Goal: Task Accomplishment & Management: Manage account settings

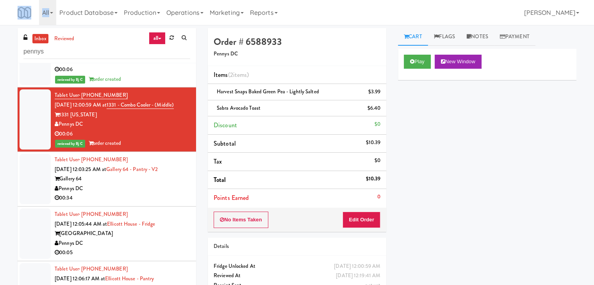
scroll to position [2838, 0]
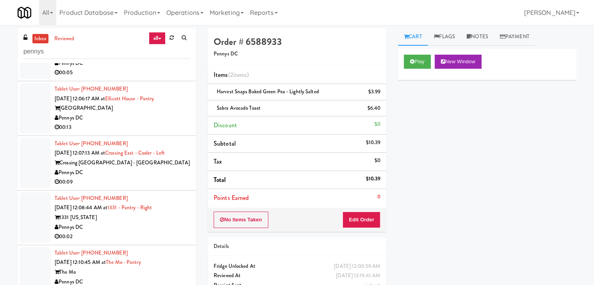
click at [141, 171] on div "Pennys DC" at bounding box center [123, 173] width 136 height 10
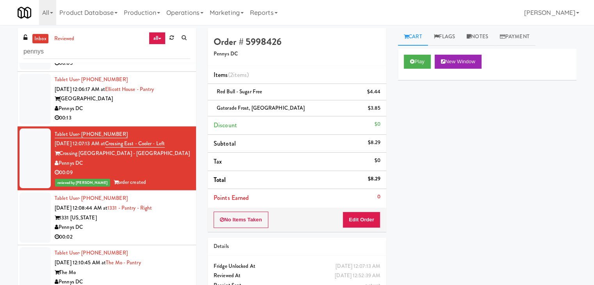
scroll to position [26, 0]
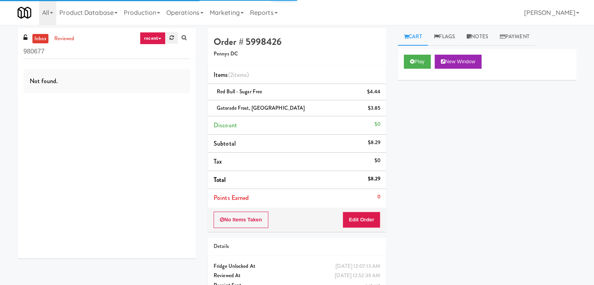
click at [169, 38] on link at bounding box center [172, 38] width 12 height 12
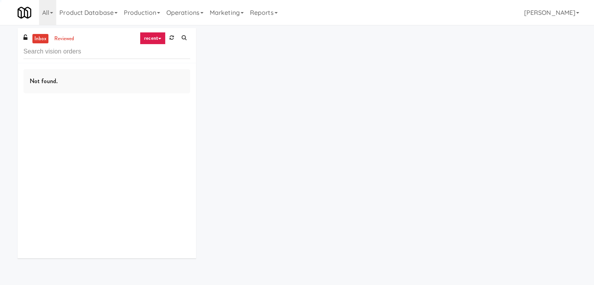
click at [153, 38] on link "recent" at bounding box center [153, 38] width 26 height 13
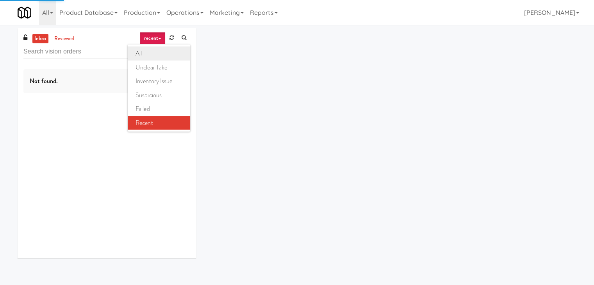
click at [154, 53] on link "all" at bounding box center [159, 54] width 63 height 14
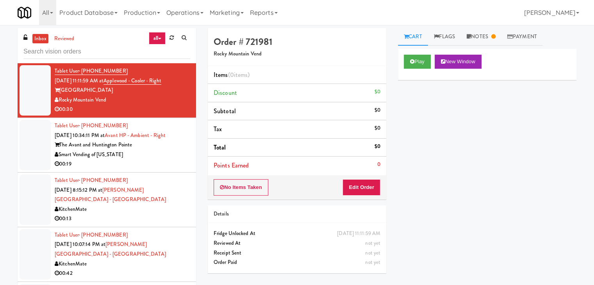
click at [159, 36] on link "all" at bounding box center [157, 38] width 16 height 13
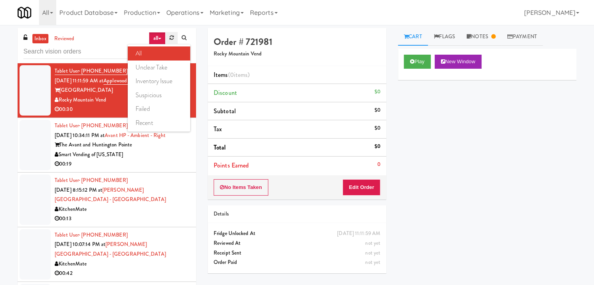
click at [168, 39] on link at bounding box center [172, 38] width 12 height 12
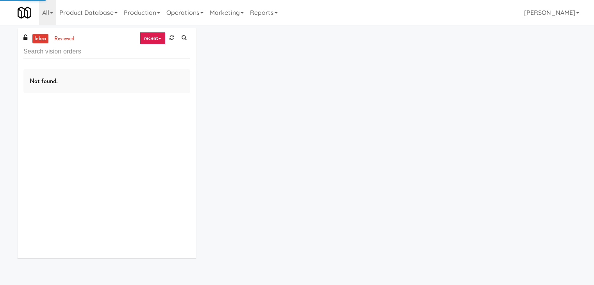
click at [158, 39] on icon at bounding box center [159, 39] width 3 height 2
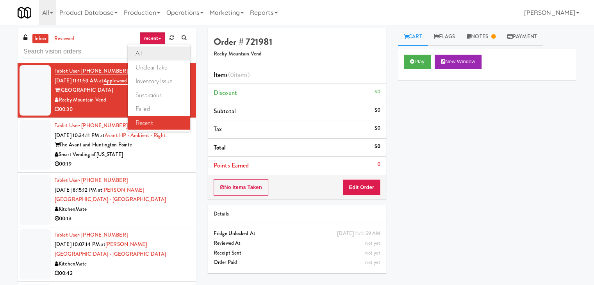
click at [152, 54] on link "all" at bounding box center [159, 54] width 63 height 14
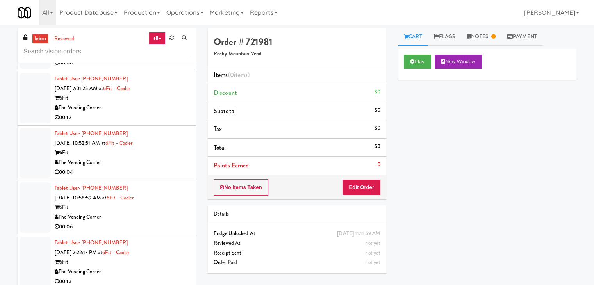
scroll to position [2201, 0]
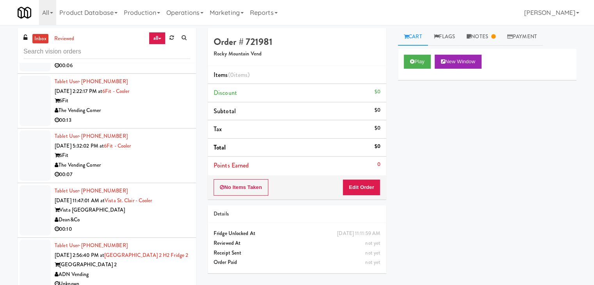
click at [176, 151] on div "6Fit" at bounding box center [123, 156] width 136 height 10
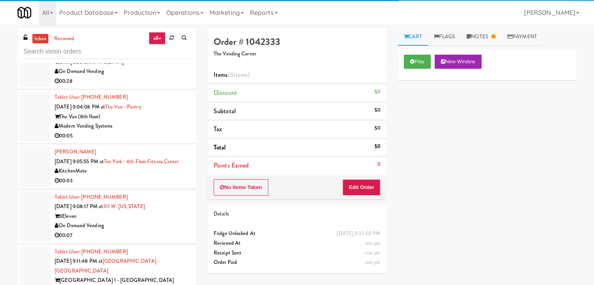
scroll to position [3608, 0]
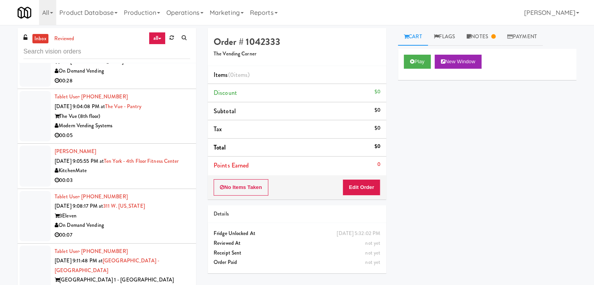
click at [174, 121] on div "Modern Vending Systems" at bounding box center [123, 126] width 136 height 10
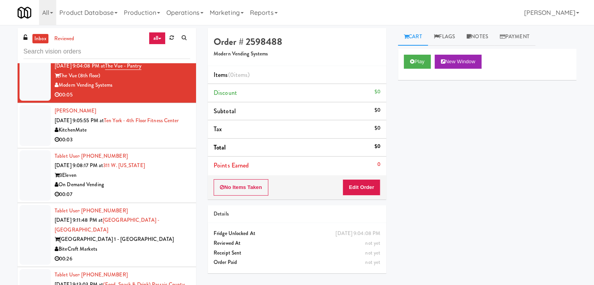
scroll to position [3647, 0]
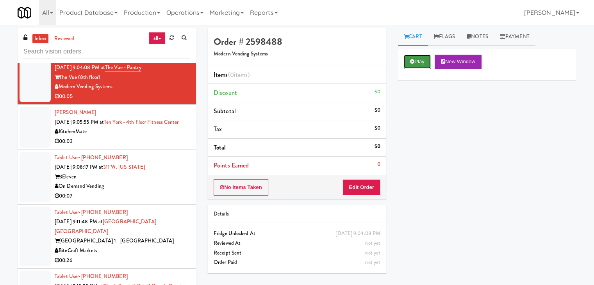
click at [411, 63] on icon at bounding box center [412, 61] width 4 height 5
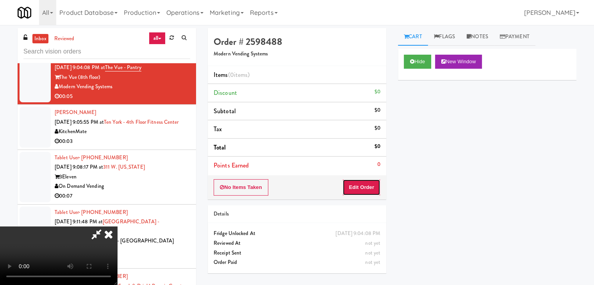
click at [367, 179] on button "Edit Order" at bounding box center [362, 187] width 38 height 16
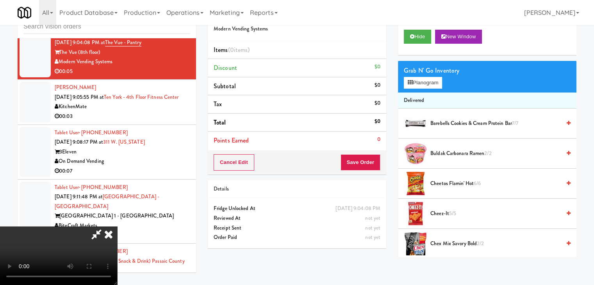
scroll to position [3637, 0]
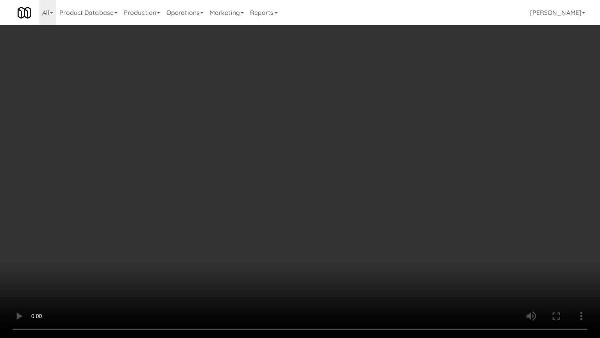
click at [367, 204] on video at bounding box center [300, 169] width 600 height 338
drag, startPoint x: 367, startPoint y: 204, endPoint x: 363, endPoint y: 208, distance: 5.0
click at [367, 205] on video at bounding box center [300, 169] width 600 height 338
click at [363, 206] on video at bounding box center [300, 169] width 600 height 338
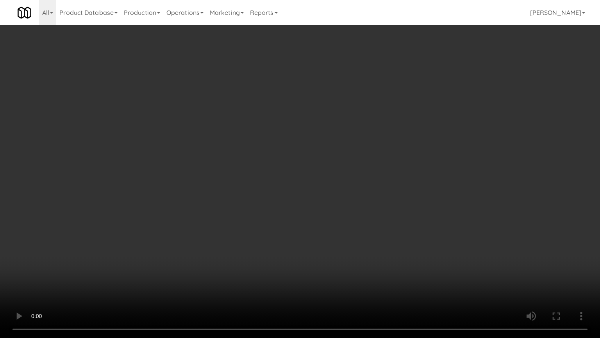
click at [363, 203] on video at bounding box center [300, 169] width 600 height 338
click at [367, 199] on video at bounding box center [300, 169] width 600 height 338
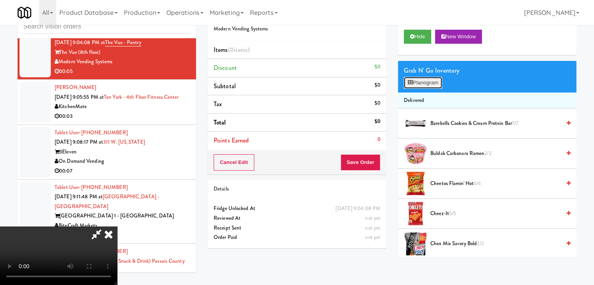
click at [426, 84] on button "Planogram" at bounding box center [423, 83] width 38 height 12
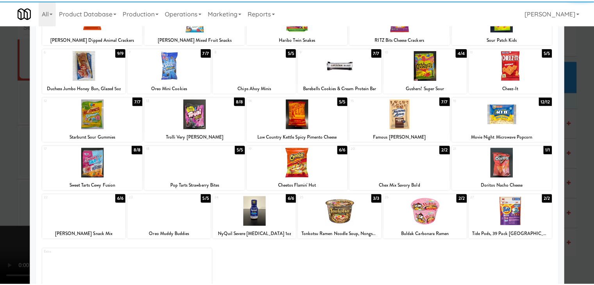
scroll to position [98, 0]
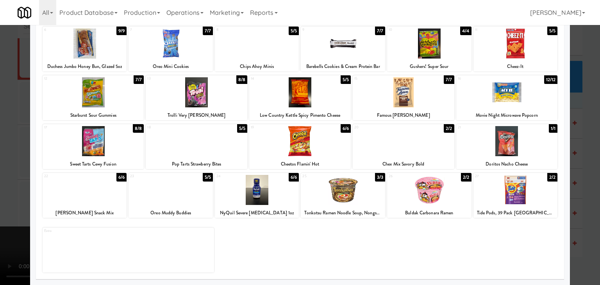
click at [102, 143] on div at bounding box center [94, 141] width 102 height 30
drag, startPoint x: 0, startPoint y: 143, endPoint x: 116, endPoint y: 154, distance: 116.1
click at [1, 143] on div at bounding box center [300, 142] width 600 height 285
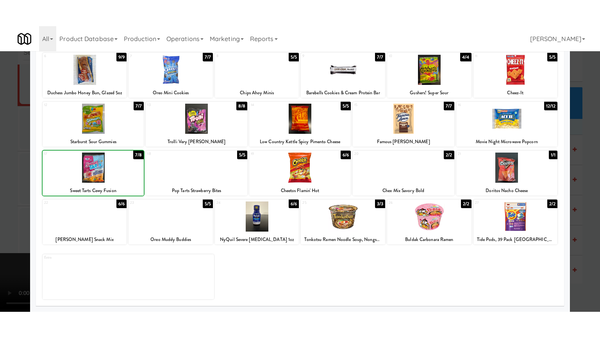
scroll to position [3647, 0]
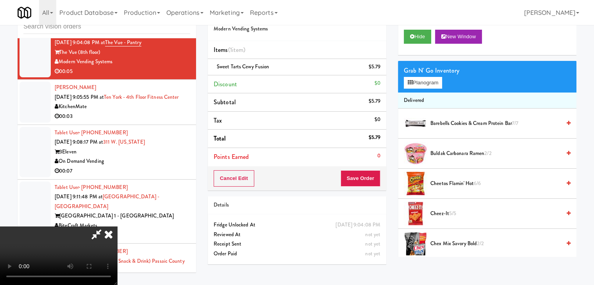
click at [117, 227] on video at bounding box center [58, 256] width 117 height 59
drag, startPoint x: 236, startPoint y: 175, endPoint x: 236, endPoint y: 209, distance: 34.0
click at [117, 227] on video at bounding box center [58, 256] width 117 height 59
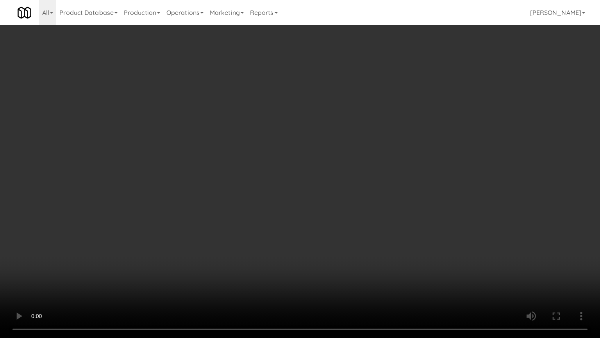
click at [318, 218] on video at bounding box center [300, 169] width 600 height 338
click at [317, 218] on video at bounding box center [300, 169] width 600 height 338
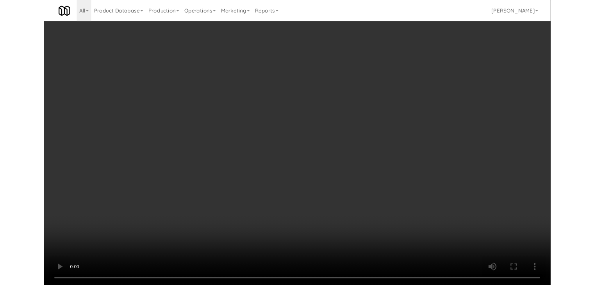
scroll to position [3647, 0]
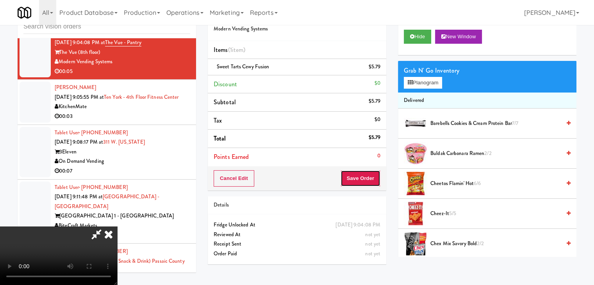
click at [367, 180] on button "Save Order" at bounding box center [361, 178] width 40 height 16
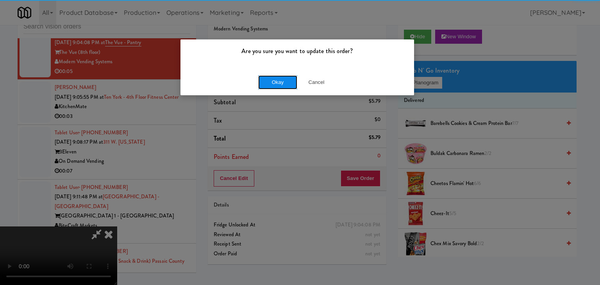
click at [283, 86] on button "Okay" at bounding box center [277, 82] width 39 height 14
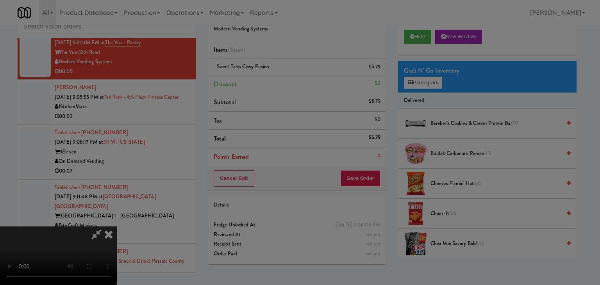
click at [283, 81] on div "Okay Cancel" at bounding box center [298, 68] width 234 height 26
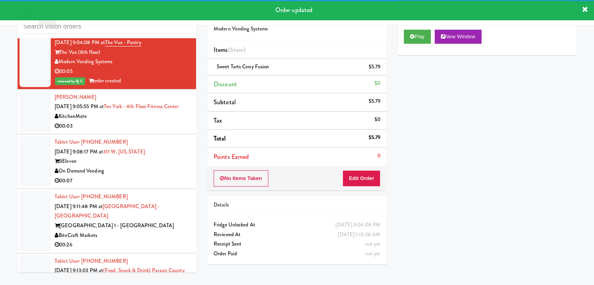
click at [161, 121] on div "KitchenMate" at bounding box center [123, 117] width 136 height 10
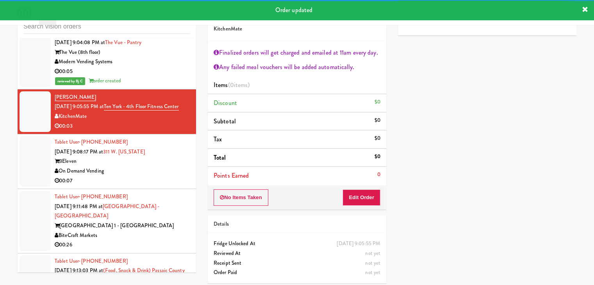
click at [165, 175] on div "On Demand Vending" at bounding box center [123, 171] width 136 height 10
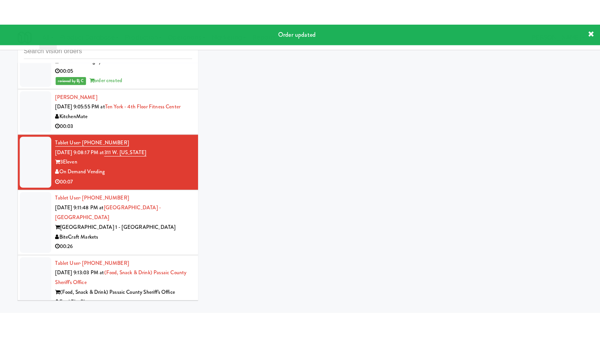
scroll to position [3686, 0]
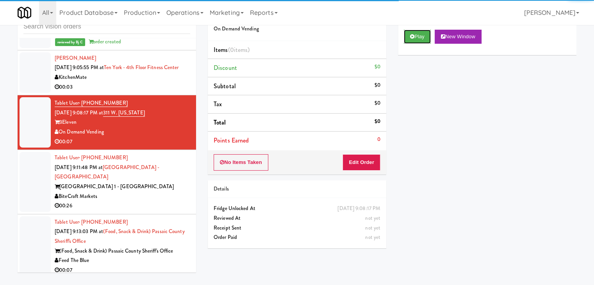
click at [421, 37] on button "Play" at bounding box center [417, 37] width 27 height 14
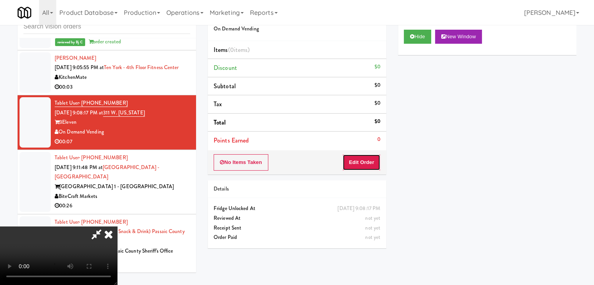
click at [364, 162] on button "Edit Order" at bounding box center [362, 162] width 38 height 16
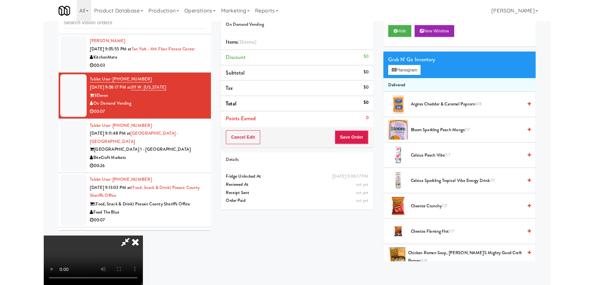
scroll to position [3676, 0]
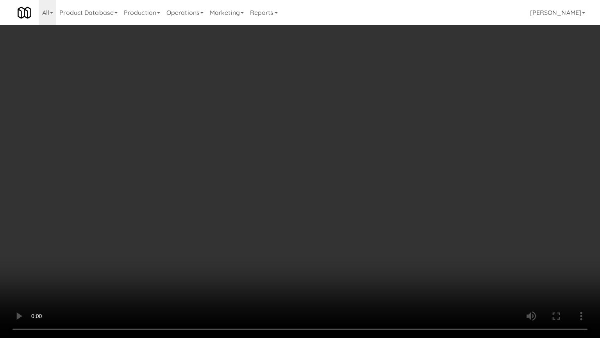
click at [331, 235] on video at bounding box center [300, 169] width 600 height 338
click at [329, 235] on video at bounding box center [300, 169] width 600 height 338
drag, startPoint x: 329, startPoint y: 235, endPoint x: 341, endPoint y: 168, distance: 67.8
click at [330, 235] on video at bounding box center [300, 169] width 600 height 338
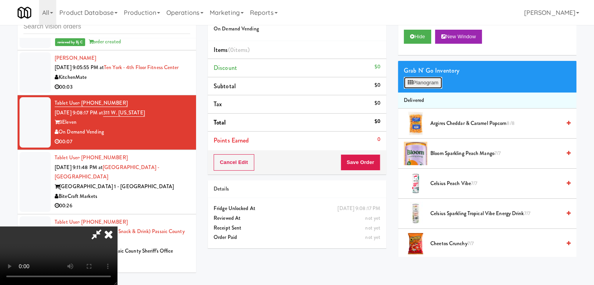
click at [426, 83] on button "Planogram" at bounding box center [423, 83] width 38 height 12
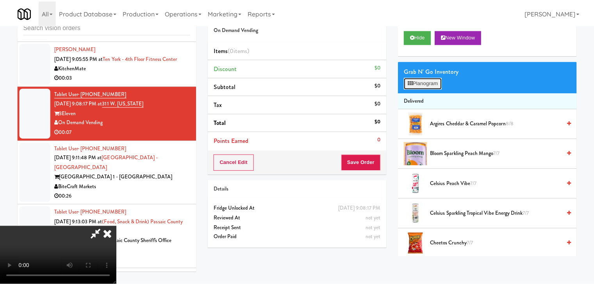
scroll to position [3676, 0]
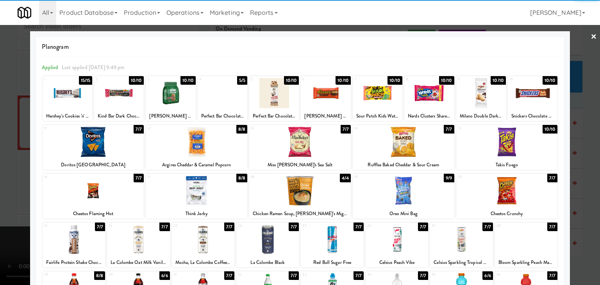
click at [288, 140] on div at bounding box center [300, 142] width 102 height 30
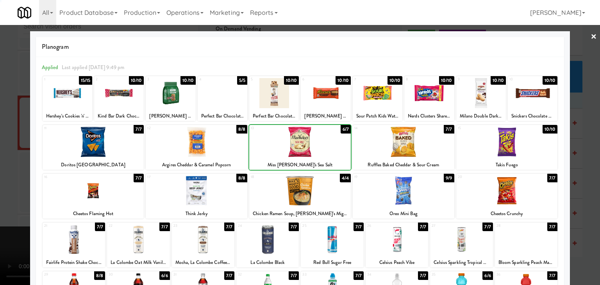
drag, startPoint x: 0, startPoint y: 141, endPoint x: 153, endPoint y: 159, distance: 154.2
click at [7, 142] on div at bounding box center [300, 142] width 600 height 285
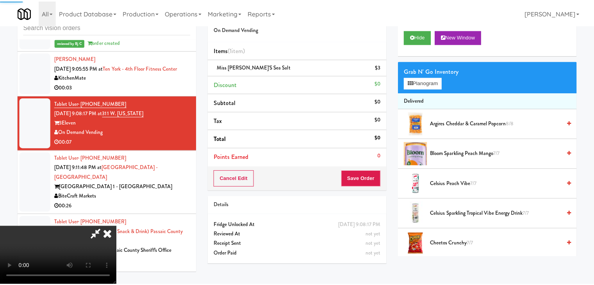
scroll to position [3686, 0]
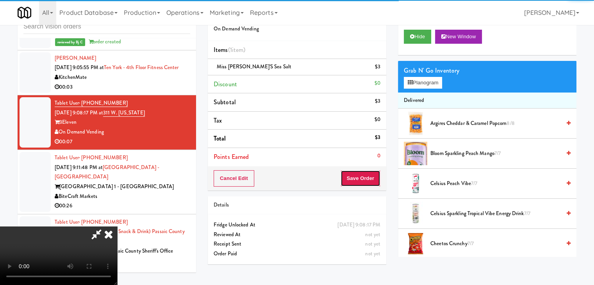
click at [361, 182] on button "Save Order" at bounding box center [361, 178] width 40 height 16
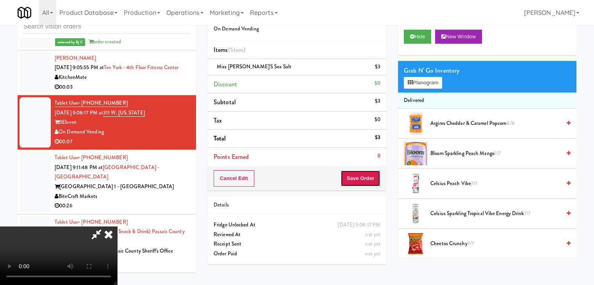
click at [361, 182] on button "Save Order" at bounding box center [361, 178] width 40 height 16
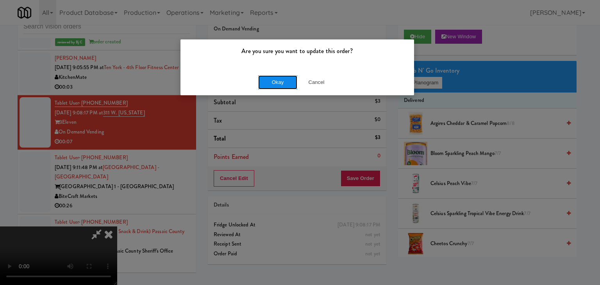
click at [279, 85] on button "Okay" at bounding box center [277, 82] width 39 height 14
click at [279, 85] on body "Are you sure you want to update this order? Okay Cancel Okay Are you sure you w…" at bounding box center [300, 142] width 600 height 285
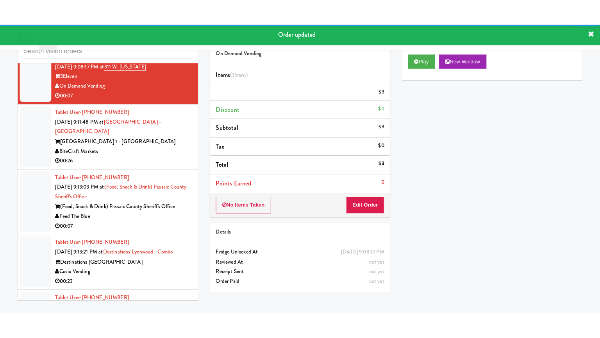
scroll to position [3764, 0]
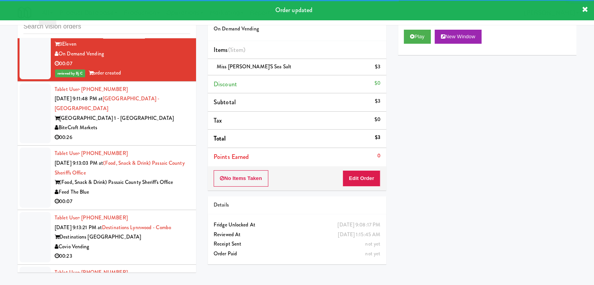
drag, startPoint x: 156, startPoint y: 119, endPoint x: 157, endPoint y: 123, distance: 4.1
click at [157, 123] on div "BiteCraft Markets" at bounding box center [123, 128] width 136 height 10
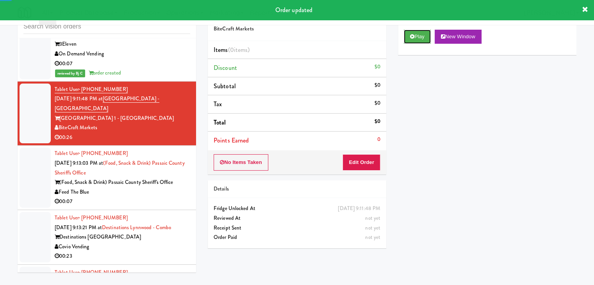
drag, startPoint x: 417, startPoint y: 36, endPoint x: 401, endPoint y: 77, distance: 44.6
click at [416, 37] on button "Play" at bounding box center [417, 37] width 27 height 14
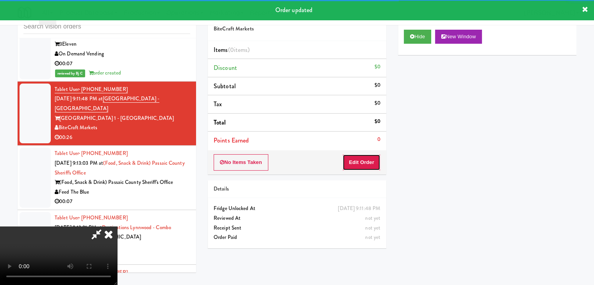
click at [369, 165] on button "Edit Order" at bounding box center [362, 162] width 38 height 16
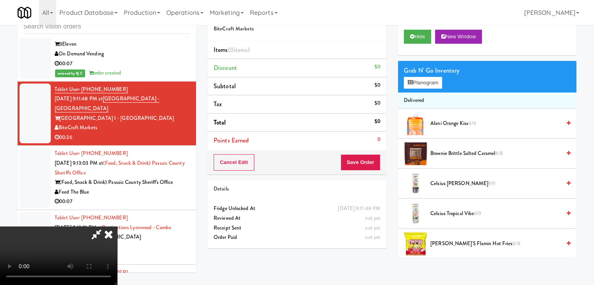
scroll to position [3754, 0]
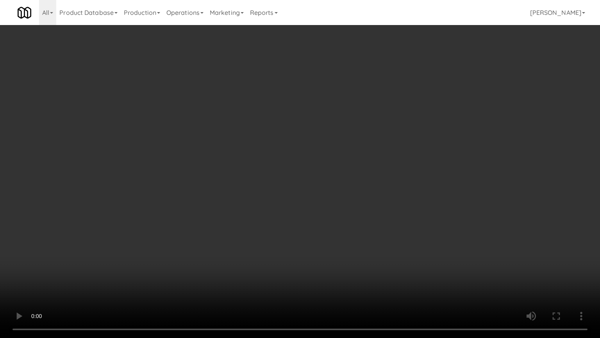
click at [328, 232] on video at bounding box center [300, 169] width 600 height 338
click at [327, 232] on video at bounding box center [300, 169] width 600 height 338
click at [327, 233] on video at bounding box center [300, 169] width 600 height 338
click at [328, 227] on video at bounding box center [300, 169] width 600 height 338
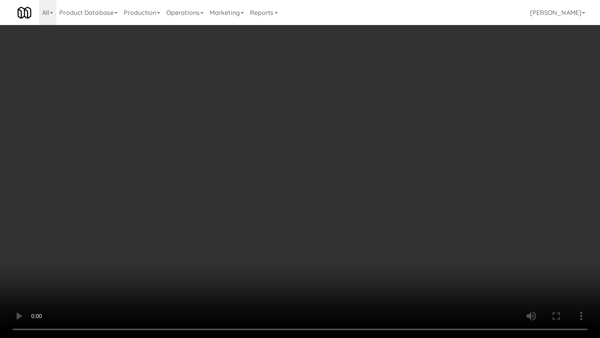
click at [328, 227] on video at bounding box center [300, 169] width 600 height 338
click at [327, 229] on video at bounding box center [300, 169] width 600 height 338
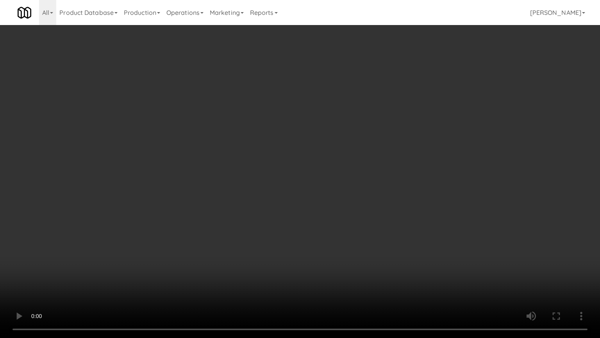
click at [327, 229] on video at bounding box center [300, 169] width 600 height 338
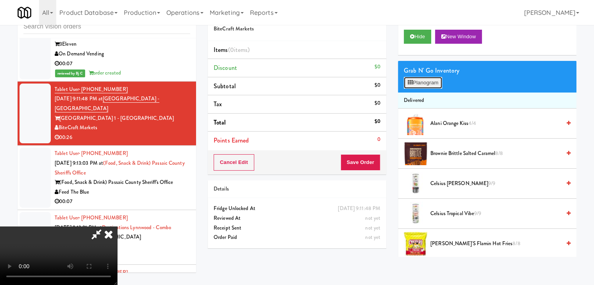
click at [433, 83] on button "Planogram" at bounding box center [423, 83] width 38 height 12
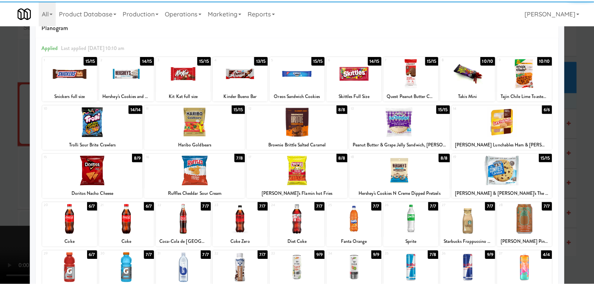
scroll to position [39, 0]
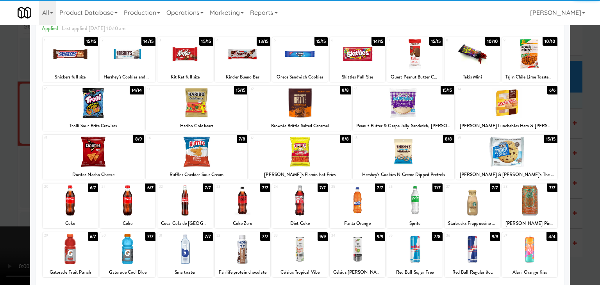
drag, startPoint x: 540, startPoint y: 201, endPoint x: 545, endPoint y: 201, distance: 4.7
click at [540, 201] on div at bounding box center [529, 201] width 55 height 30
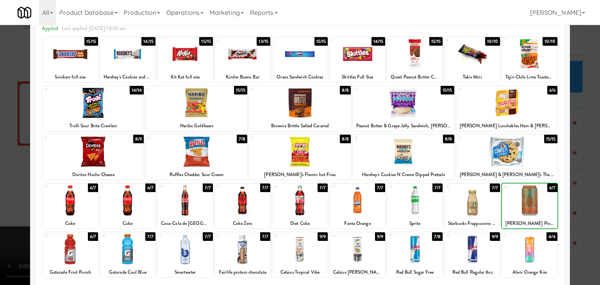
drag, startPoint x: 585, startPoint y: 200, endPoint x: 524, endPoint y: 188, distance: 63.0
click at [584, 200] on div at bounding box center [300, 142] width 600 height 285
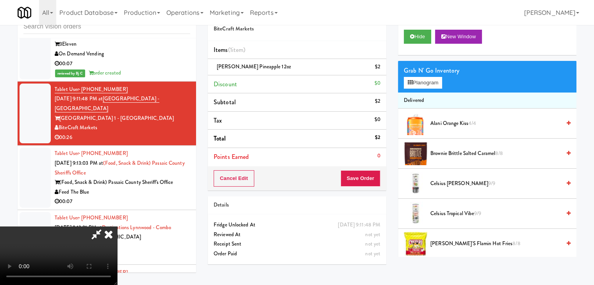
click at [117, 227] on video at bounding box center [58, 256] width 117 height 59
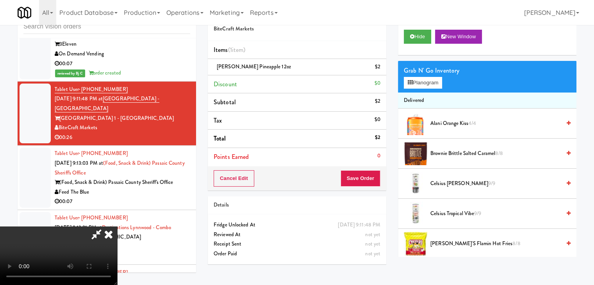
click at [117, 227] on video at bounding box center [58, 256] width 117 height 59
click at [430, 82] on button "Planogram" at bounding box center [423, 83] width 38 height 12
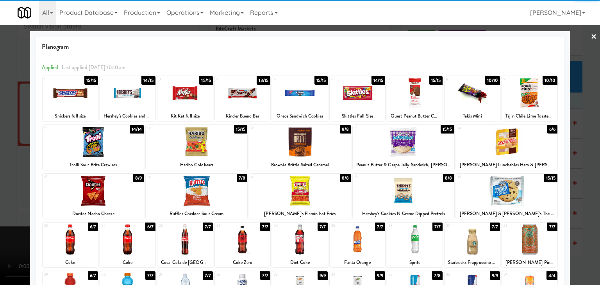
click at [122, 240] on div at bounding box center [127, 240] width 55 height 30
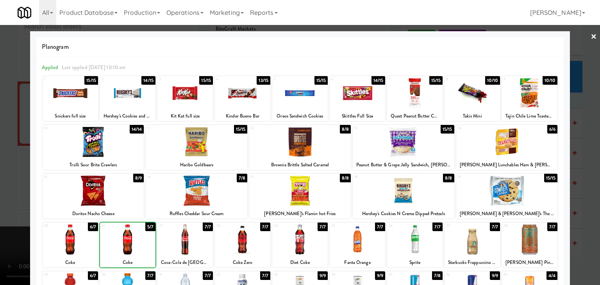
click at [2, 220] on div at bounding box center [300, 142] width 600 height 285
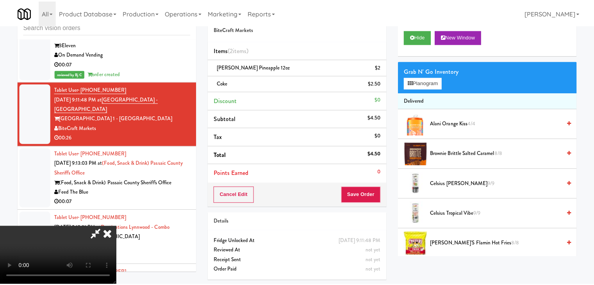
scroll to position [3764, 0]
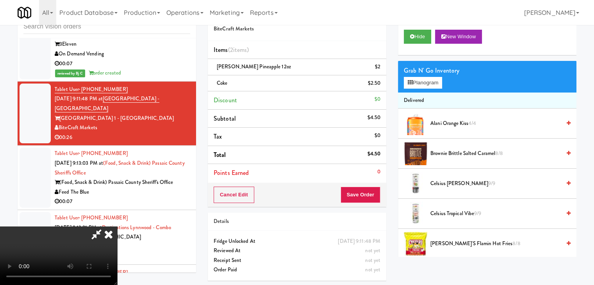
click at [117, 227] on video at bounding box center [58, 256] width 117 height 59
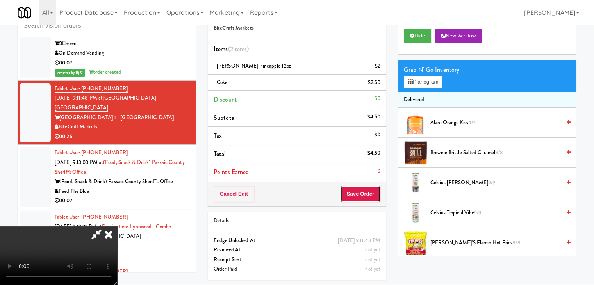
click at [361, 191] on button "Save Order" at bounding box center [361, 194] width 40 height 16
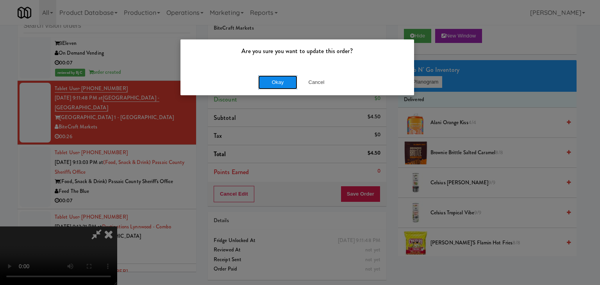
click at [279, 80] on button "Okay" at bounding box center [277, 82] width 39 height 14
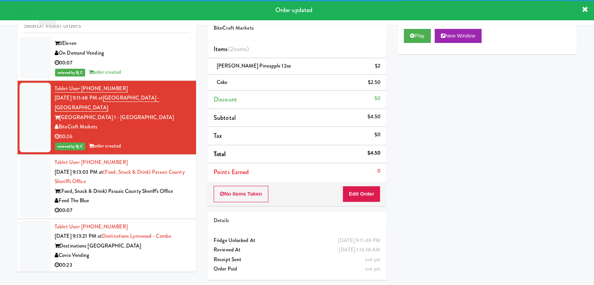
scroll to position [3803, 0]
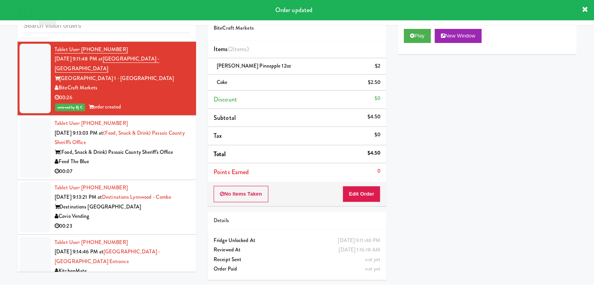
click at [152, 172] on div "00:07" at bounding box center [123, 172] width 136 height 10
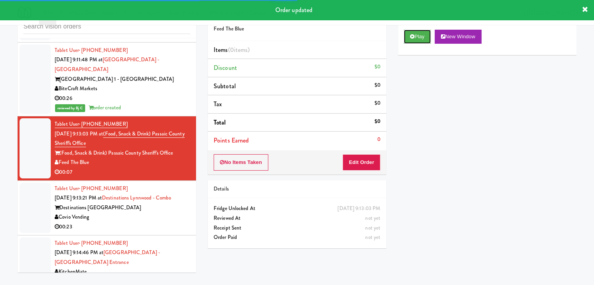
drag, startPoint x: 419, startPoint y: 30, endPoint x: 421, endPoint y: 45, distance: 15.4
click at [419, 30] on button "Play" at bounding box center [417, 37] width 27 height 14
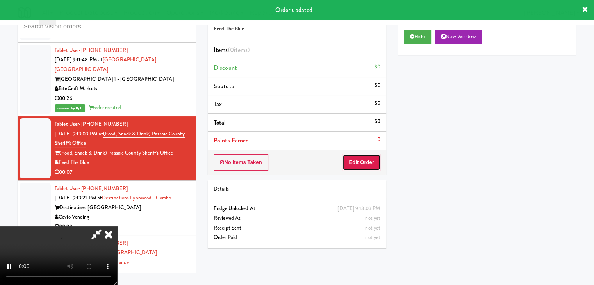
click at [360, 163] on button "Edit Order" at bounding box center [362, 162] width 38 height 16
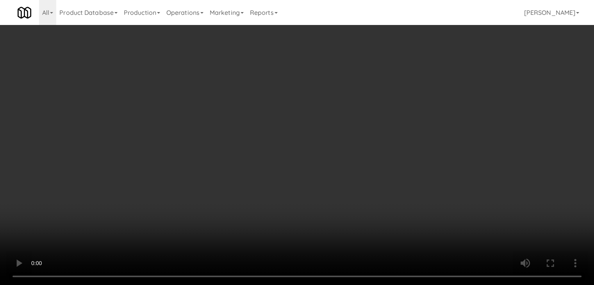
scroll to position [3793, 0]
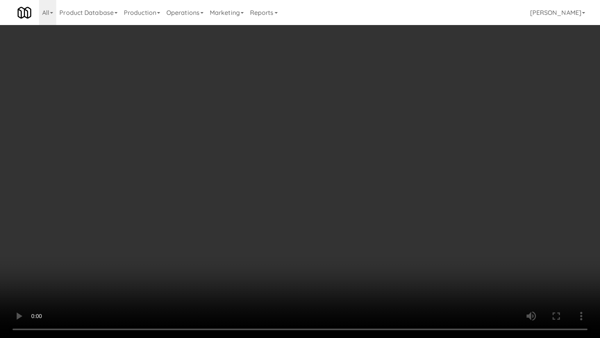
click at [333, 225] on video at bounding box center [300, 169] width 600 height 338
click at [333, 226] on video at bounding box center [300, 169] width 600 height 338
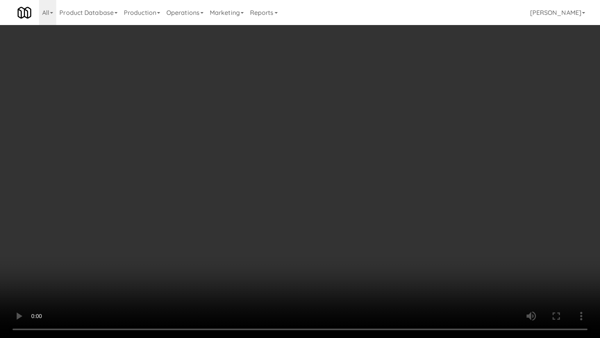
click at [333, 226] on video at bounding box center [300, 169] width 600 height 338
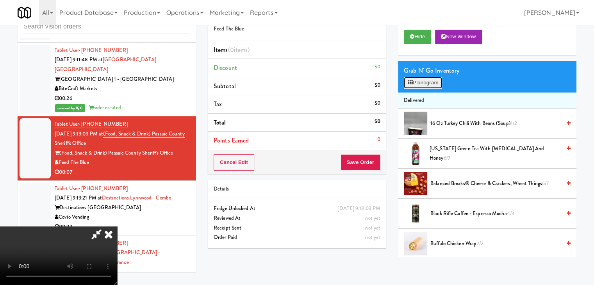
click at [423, 82] on button "Planogram" at bounding box center [423, 83] width 38 height 12
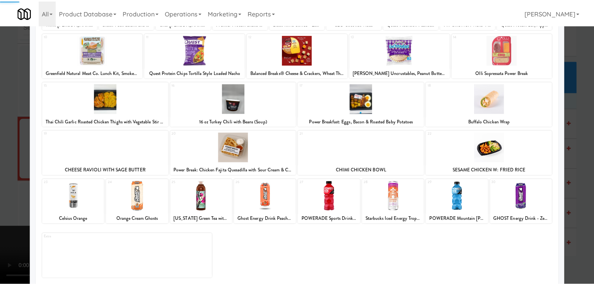
scroll to position [98, 0]
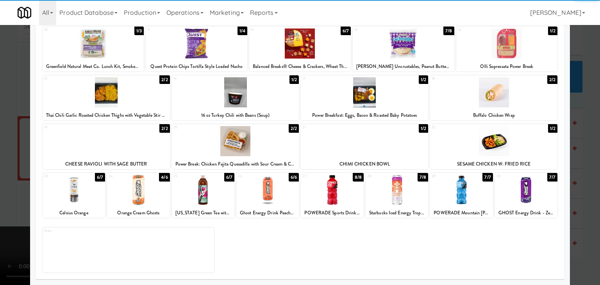
click at [266, 184] on div at bounding box center [267, 190] width 63 height 30
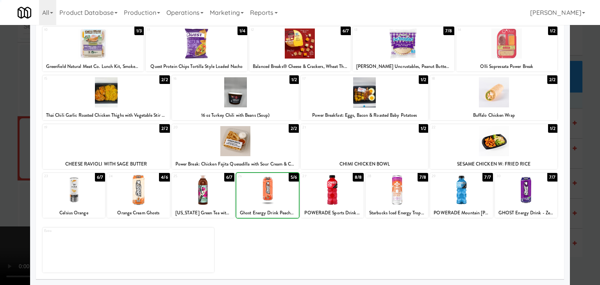
click at [5, 171] on div at bounding box center [300, 142] width 600 height 285
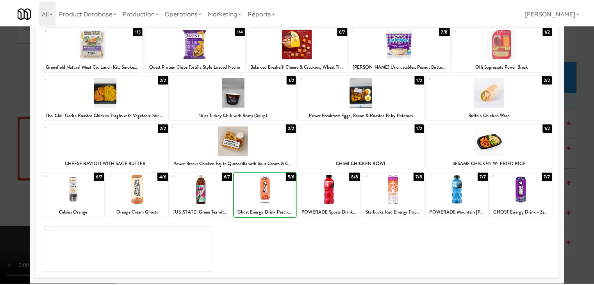
scroll to position [3803, 0]
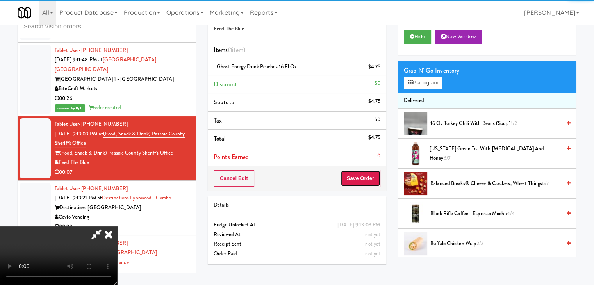
click at [371, 174] on button "Save Order" at bounding box center [361, 178] width 40 height 16
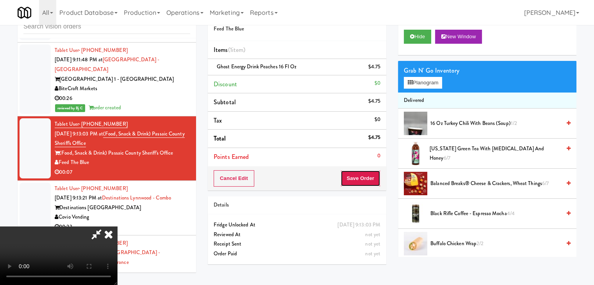
click at [371, 174] on button "Save Order" at bounding box center [361, 178] width 40 height 16
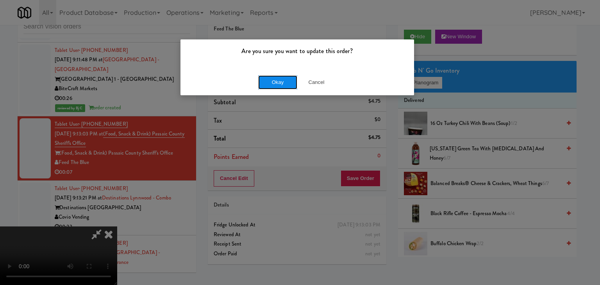
click at [271, 75] on button "Okay" at bounding box center [277, 82] width 39 height 14
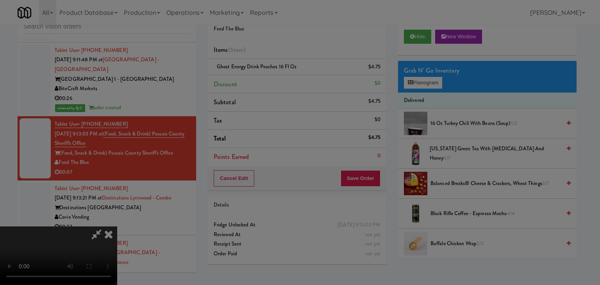
click at [272, 75] on button "Okay" at bounding box center [277, 68] width 39 height 14
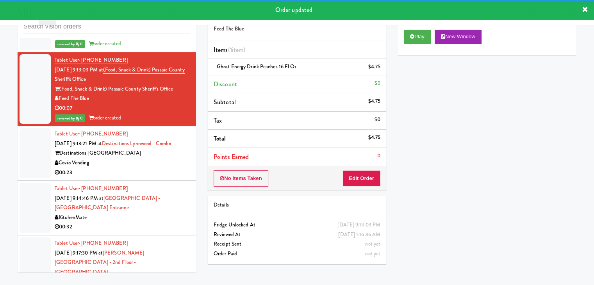
scroll to position [3921, 0]
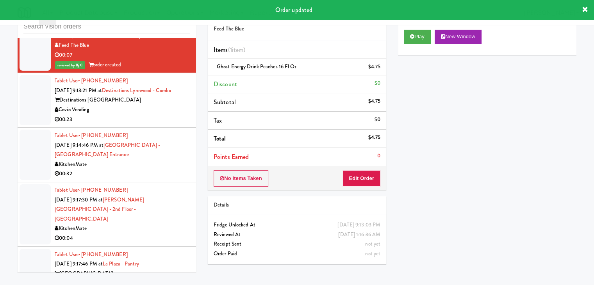
click at [151, 115] on div "00:23" at bounding box center [123, 120] width 136 height 10
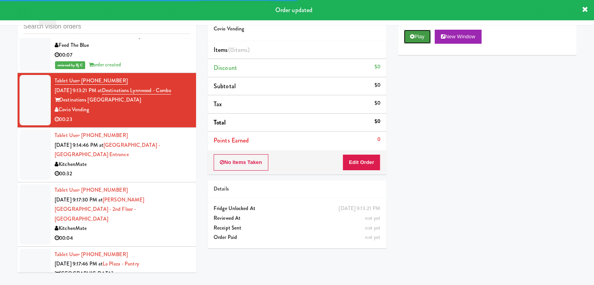
drag, startPoint x: 423, startPoint y: 39, endPoint x: 422, endPoint y: 43, distance: 4.8
click at [423, 39] on button "Play" at bounding box center [417, 37] width 27 height 14
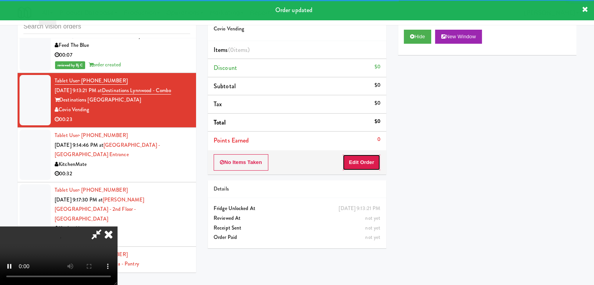
click at [368, 166] on button "Edit Order" at bounding box center [362, 162] width 38 height 16
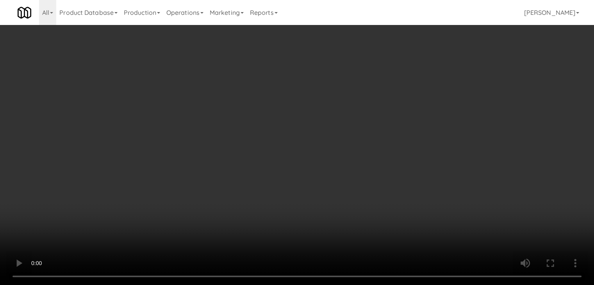
scroll to position [3911, 0]
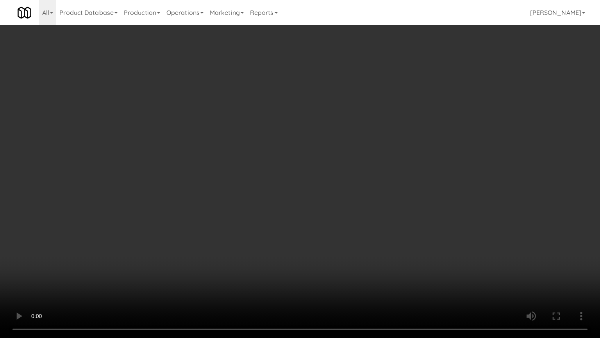
click at [332, 233] on video at bounding box center [300, 169] width 600 height 338
click at [331, 233] on video at bounding box center [300, 169] width 600 height 338
click at [329, 232] on video at bounding box center [300, 169] width 600 height 338
click at [330, 231] on video at bounding box center [300, 169] width 600 height 338
click at [329, 230] on video at bounding box center [300, 169] width 600 height 338
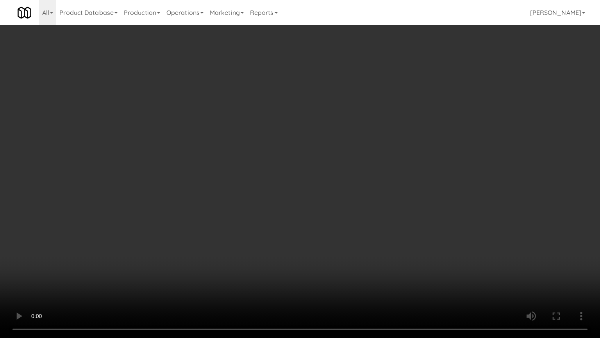
click at [328, 231] on video at bounding box center [300, 169] width 600 height 338
click at [328, 230] on video at bounding box center [300, 169] width 600 height 338
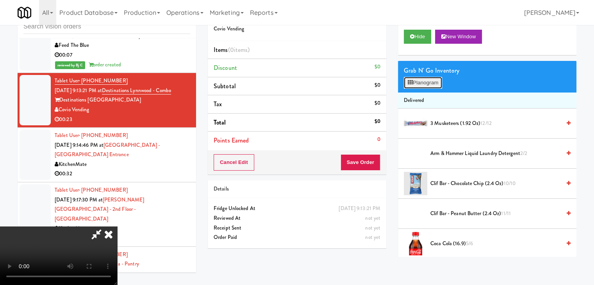
click at [427, 82] on button "Planogram" at bounding box center [423, 83] width 38 height 12
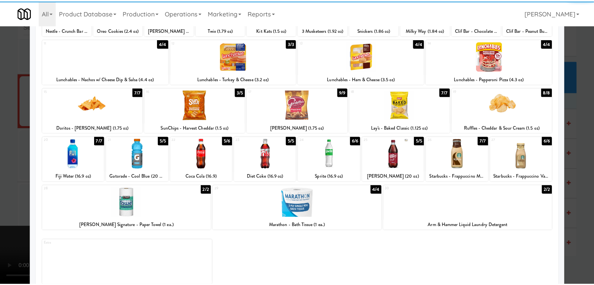
scroll to position [98, 0]
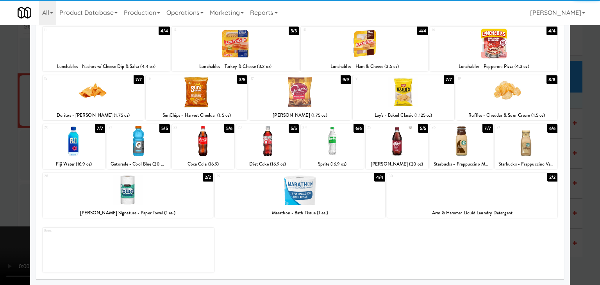
click at [270, 147] on div at bounding box center [267, 141] width 63 height 30
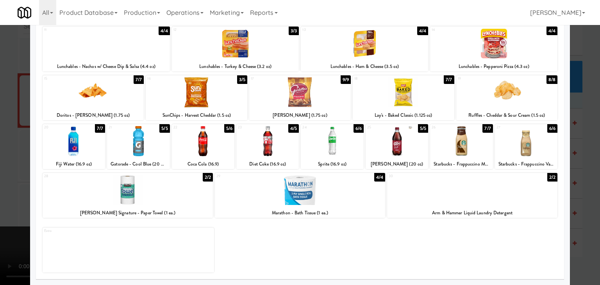
drag, startPoint x: 2, startPoint y: 155, endPoint x: 41, endPoint y: 160, distance: 39.8
click at [5, 156] on div at bounding box center [300, 142] width 600 height 285
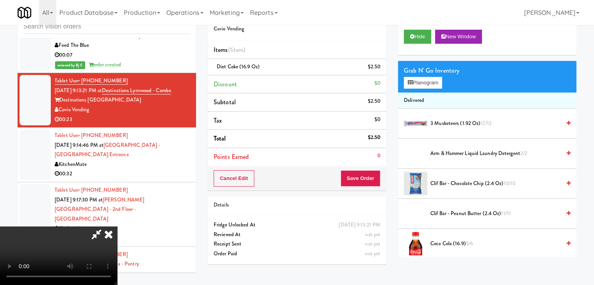
scroll to position [78, 0]
drag, startPoint x: 280, startPoint y: 186, endPoint x: 288, endPoint y: 185, distance: 7.9
click at [117, 227] on video at bounding box center [58, 256] width 117 height 59
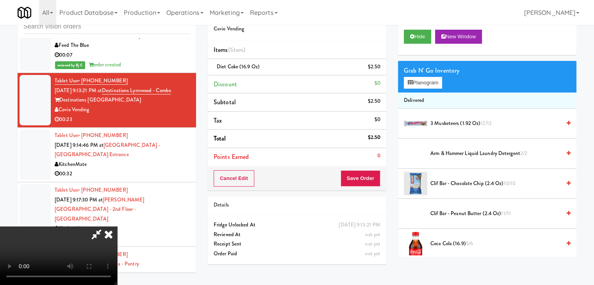
click at [117, 227] on video at bounding box center [58, 256] width 117 height 59
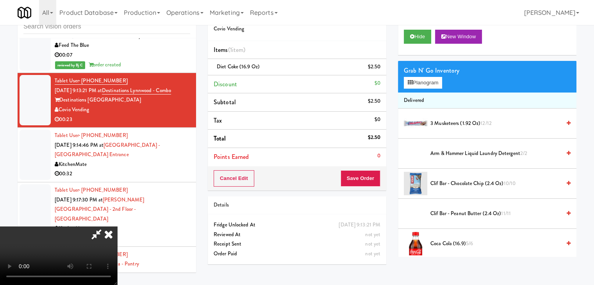
click at [117, 227] on video at bounding box center [58, 256] width 117 height 59
click at [383, 69] on icon at bounding box center [381, 69] width 4 height 5
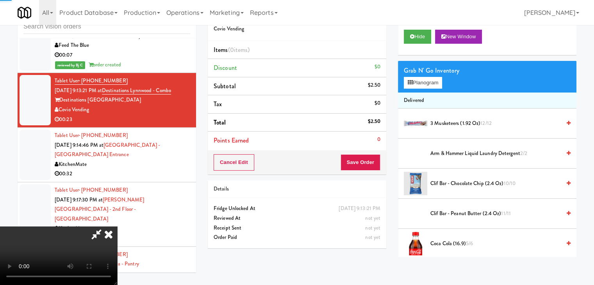
click at [433, 90] on div "Grab N' Go Inventory Planogram" at bounding box center [487, 77] width 179 height 32
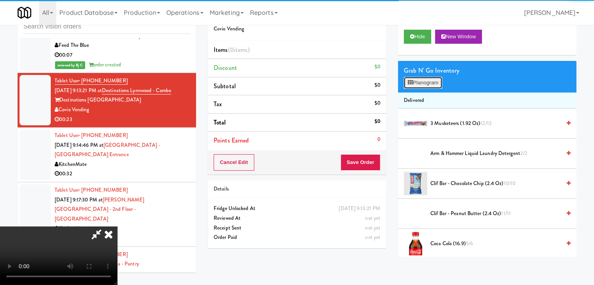
click at [433, 81] on button "Planogram" at bounding box center [423, 83] width 38 height 12
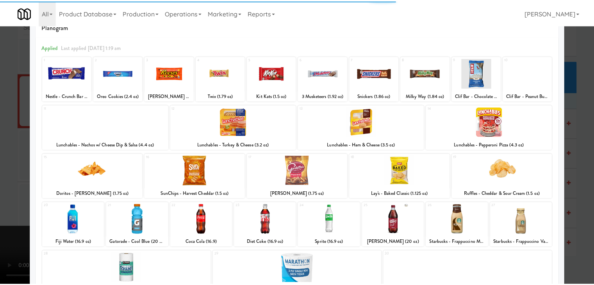
scroll to position [39, 0]
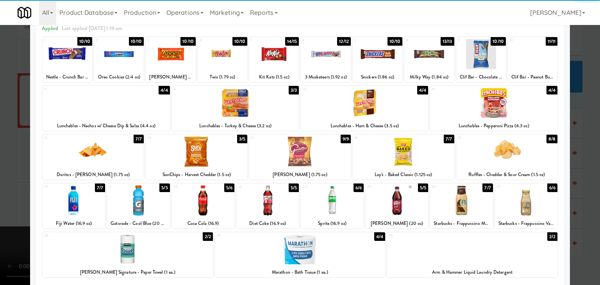
click at [393, 196] on div at bounding box center [397, 201] width 63 height 30
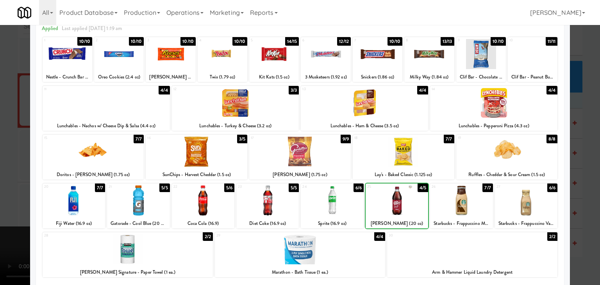
drag, startPoint x: 0, startPoint y: 166, endPoint x: 170, endPoint y: 166, distance: 170.4
click at [15, 165] on div at bounding box center [300, 142] width 600 height 285
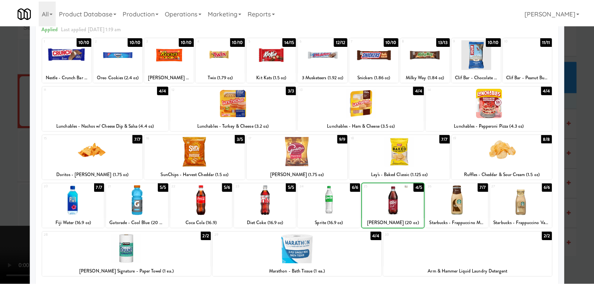
scroll to position [3921, 0]
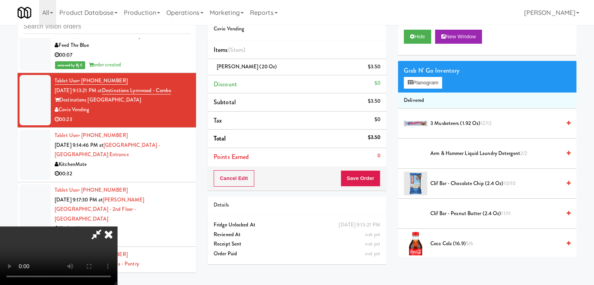
drag, startPoint x: 331, startPoint y: 181, endPoint x: 360, endPoint y: 179, distance: 29.0
click at [117, 227] on video at bounding box center [58, 256] width 117 height 59
click at [375, 178] on button "Save Order" at bounding box center [361, 178] width 40 height 16
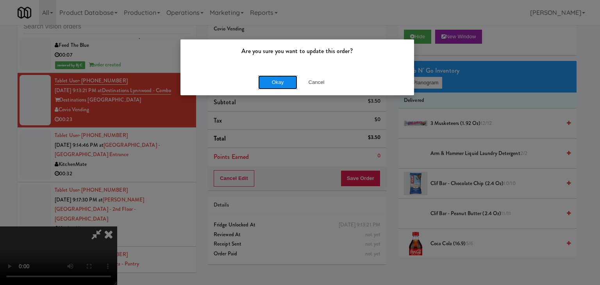
click at [278, 81] on button "Okay" at bounding box center [277, 82] width 39 height 14
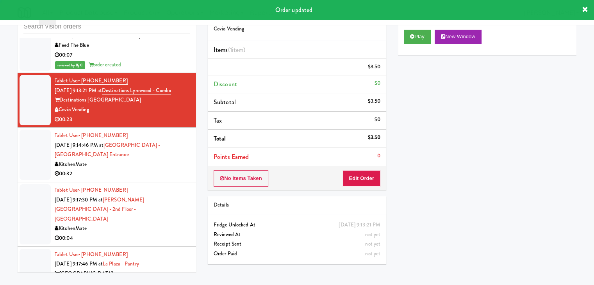
scroll to position [0, 0]
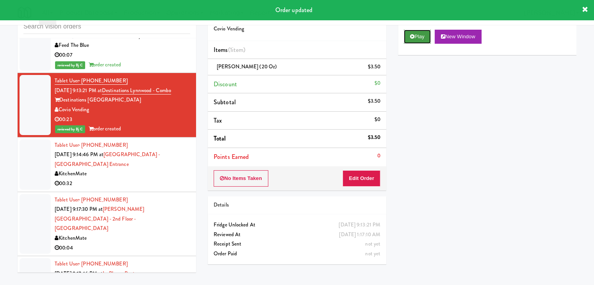
drag, startPoint x: 422, startPoint y: 37, endPoint x: 406, endPoint y: 86, distance: 52.0
click at [422, 37] on button "Play" at bounding box center [417, 37] width 27 height 14
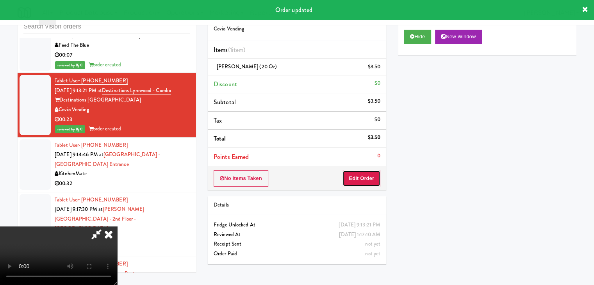
click at [349, 184] on button "Edit Order" at bounding box center [362, 178] width 38 height 16
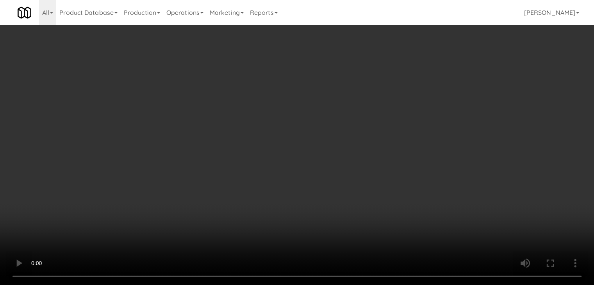
scroll to position [3911, 0]
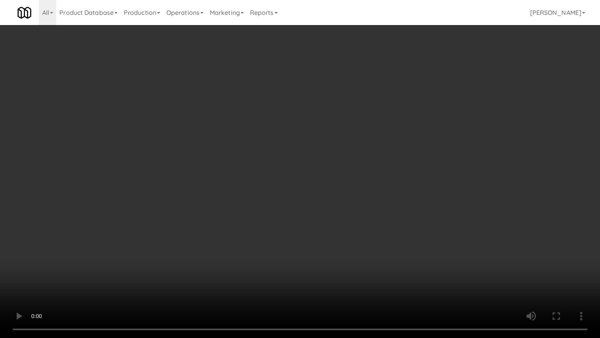
click at [395, 223] on video at bounding box center [300, 169] width 600 height 338
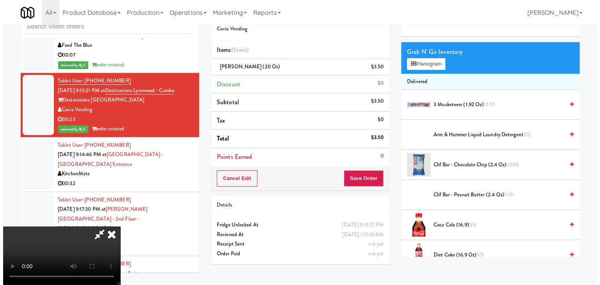
scroll to position [0, 0]
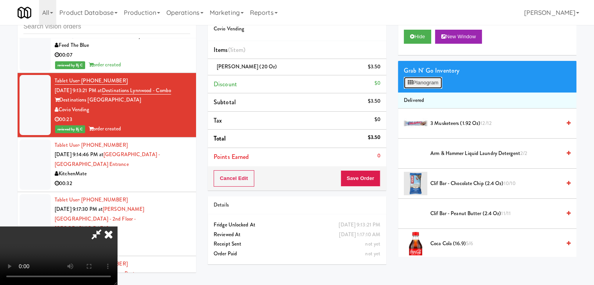
click at [425, 82] on button "Planogram" at bounding box center [423, 83] width 38 height 12
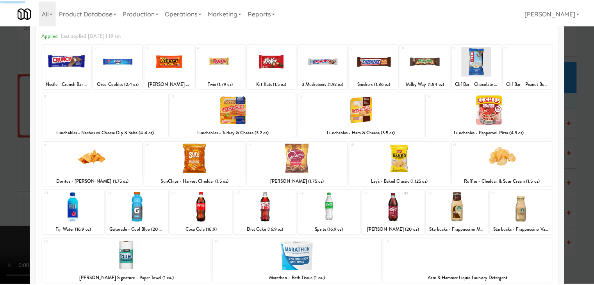
scroll to position [78, 0]
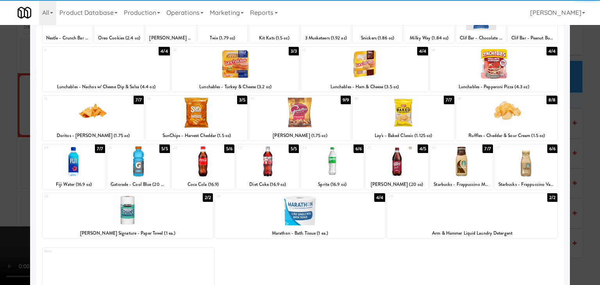
drag, startPoint x: 525, startPoint y: 116, endPoint x: 556, endPoint y: 129, distance: 33.2
click at [527, 117] on div at bounding box center [507, 113] width 102 height 30
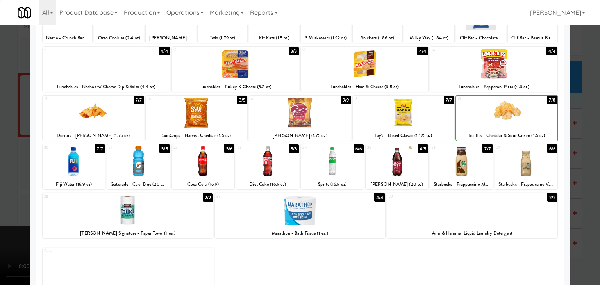
drag, startPoint x: 583, startPoint y: 141, endPoint x: 515, endPoint y: 157, distance: 69.7
click at [580, 144] on div at bounding box center [300, 142] width 600 height 285
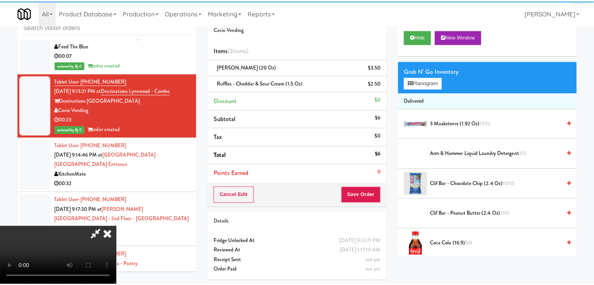
scroll to position [3921, 0]
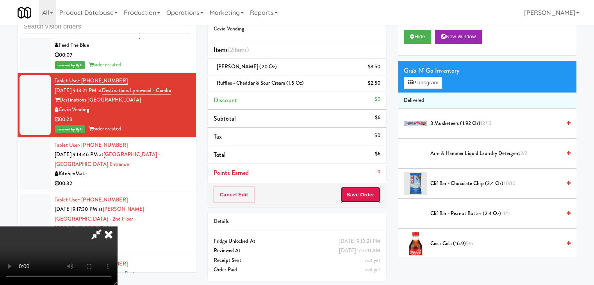
click at [361, 196] on button "Save Order" at bounding box center [361, 195] width 40 height 16
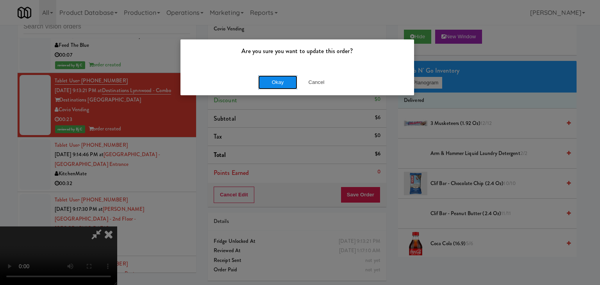
click at [279, 82] on button "Okay" at bounding box center [277, 82] width 39 height 14
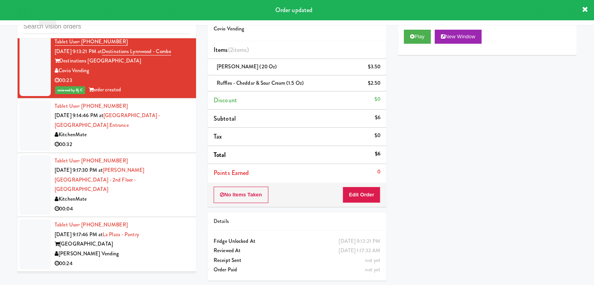
click at [151, 140] on div "00:32" at bounding box center [123, 145] width 136 height 10
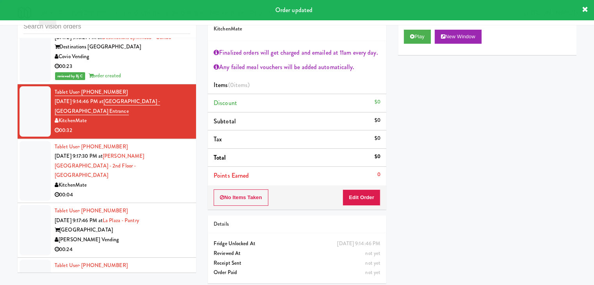
scroll to position [3999, 0]
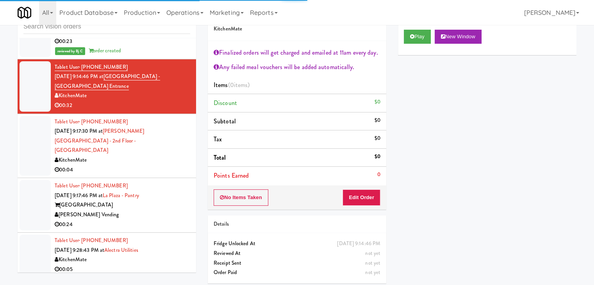
click at [157, 165] on div "00:04" at bounding box center [123, 170] width 136 height 10
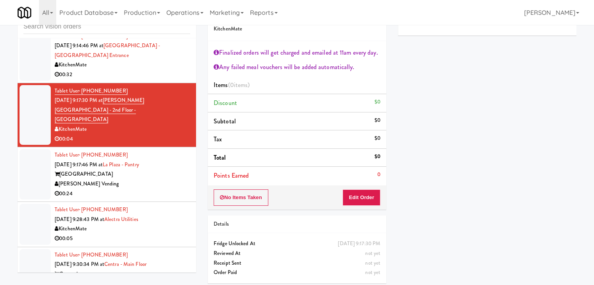
scroll to position [4077, 0]
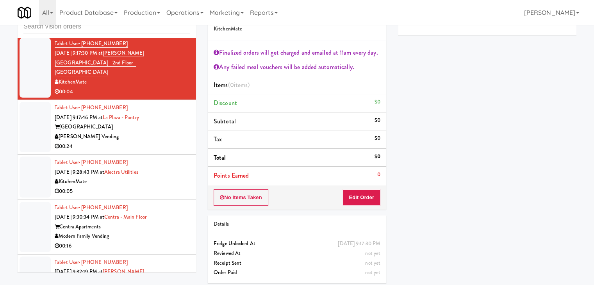
click at [168, 132] on div "[PERSON_NAME] Vending" at bounding box center [123, 137] width 136 height 10
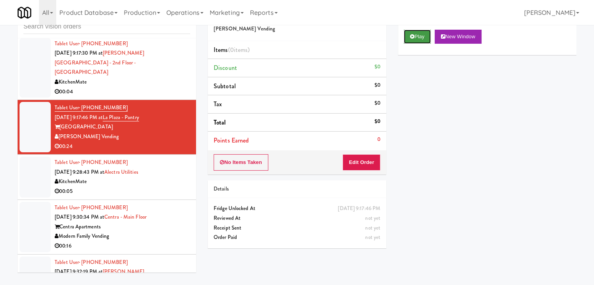
click at [422, 31] on button "Play" at bounding box center [417, 37] width 27 height 14
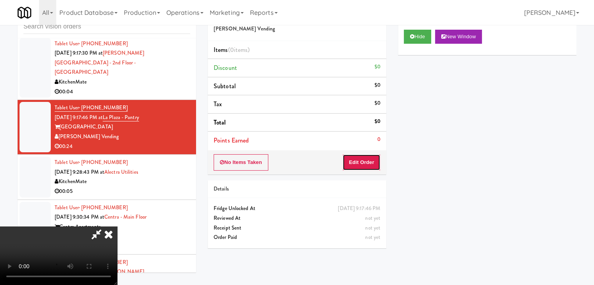
click at [352, 166] on button "Edit Order" at bounding box center [362, 162] width 38 height 16
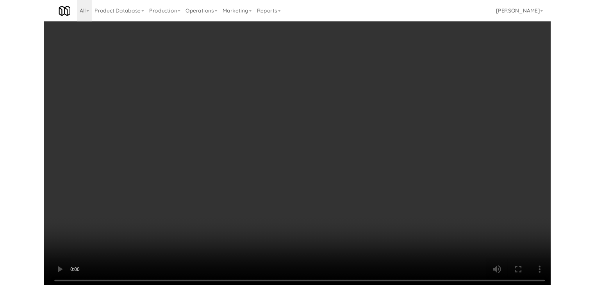
scroll to position [4067, 0]
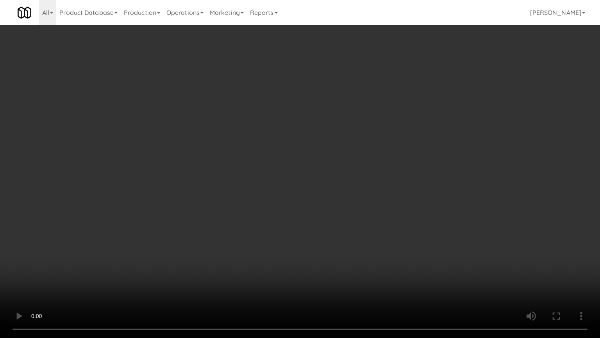
click at [439, 226] on video at bounding box center [300, 169] width 600 height 338
click at [439, 227] on video at bounding box center [300, 169] width 600 height 338
click at [443, 227] on video at bounding box center [300, 169] width 600 height 338
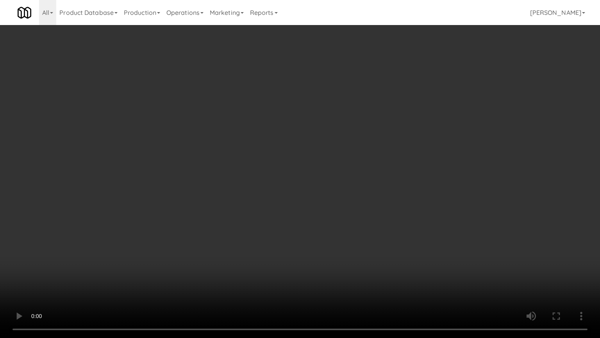
click at [443, 227] on video at bounding box center [300, 169] width 600 height 338
click at [444, 227] on video at bounding box center [300, 169] width 600 height 338
click at [446, 228] on video at bounding box center [300, 169] width 600 height 338
click at [447, 227] on video at bounding box center [300, 169] width 600 height 338
drag, startPoint x: 447, startPoint y: 227, endPoint x: 451, endPoint y: 157, distance: 69.3
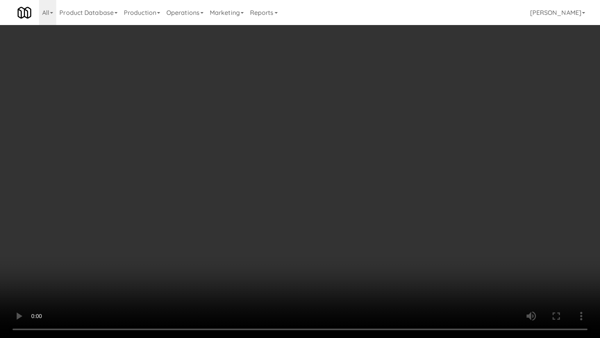
click at [447, 223] on video at bounding box center [300, 169] width 600 height 338
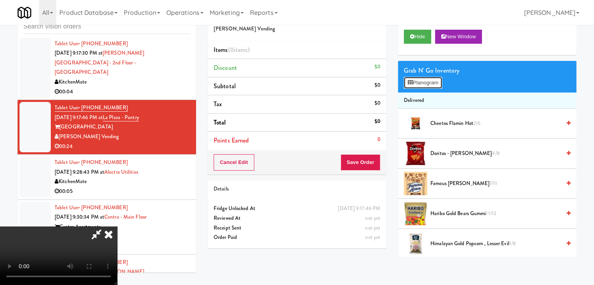
drag, startPoint x: 430, startPoint y: 84, endPoint x: 436, endPoint y: 94, distance: 11.7
click at [430, 85] on button "Planogram" at bounding box center [423, 83] width 38 height 12
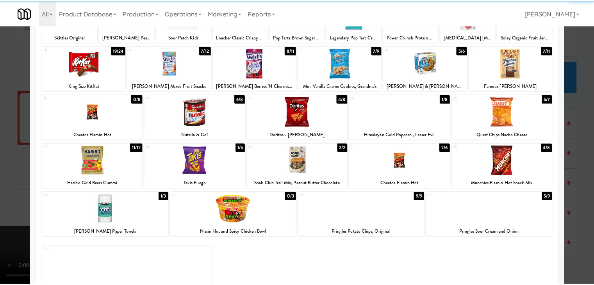
scroll to position [98, 0]
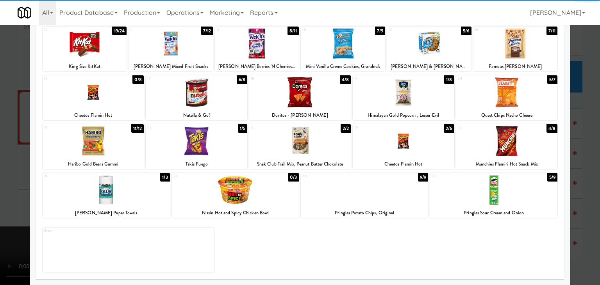
drag, startPoint x: 417, startPoint y: 141, endPoint x: 424, endPoint y: 143, distance: 6.9
click at [417, 141] on div at bounding box center [404, 141] width 102 height 30
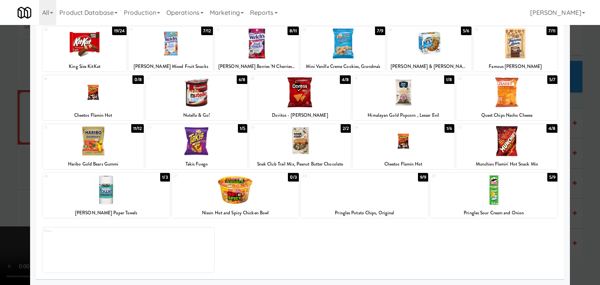
click at [574, 187] on div at bounding box center [300, 142] width 600 height 285
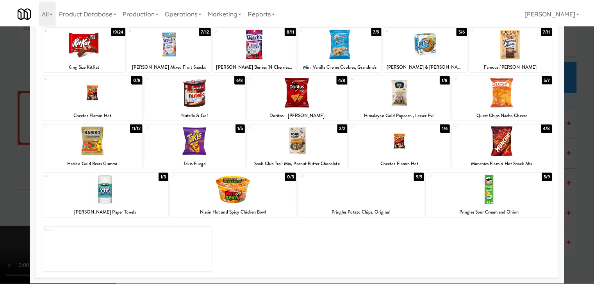
scroll to position [4077, 0]
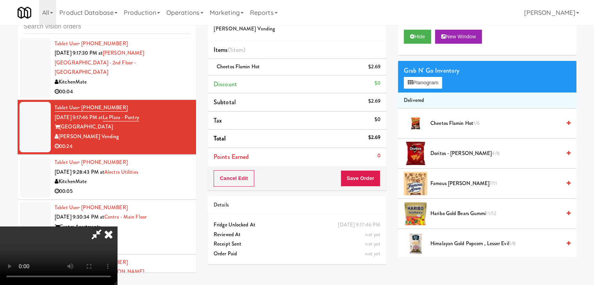
click at [365, 168] on div "Cancel Edit Save Order" at bounding box center [297, 178] width 179 height 24
click at [365, 172] on button "Save Order" at bounding box center [361, 178] width 40 height 16
click at [365, 173] on button "Save Order" at bounding box center [361, 178] width 40 height 16
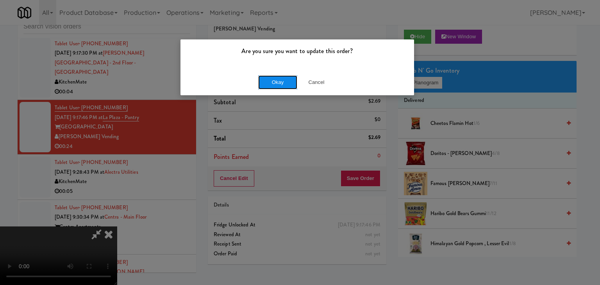
click at [261, 78] on button "Okay" at bounding box center [277, 82] width 39 height 14
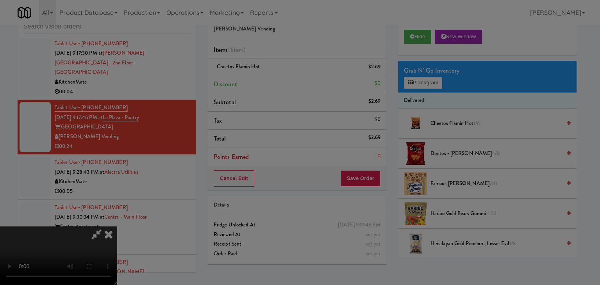
click at [261, 75] on button "Okay" at bounding box center [277, 68] width 39 height 14
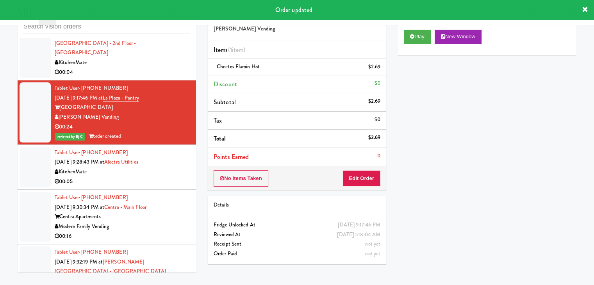
scroll to position [4116, 0]
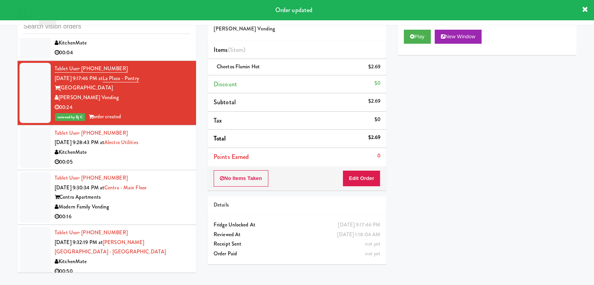
click at [166, 157] on div "00:05" at bounding box center [123, 162] width 136 height 10
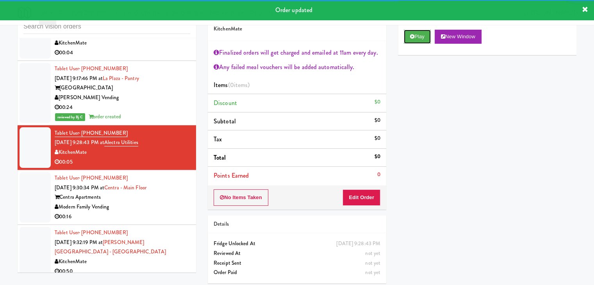
drag, startPoint x: 413, startPoint y: 33, endPoint x: 411, endPoint y: 47, distance: 14.6
click at [413, 36] on button "Play" at bounding box center [417, 37] width 27 height 14
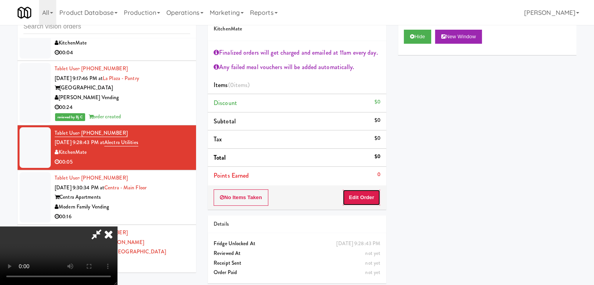
click at [369, 199] on button "Edit Order" at bounding box center [362, 198] width 38 height 16
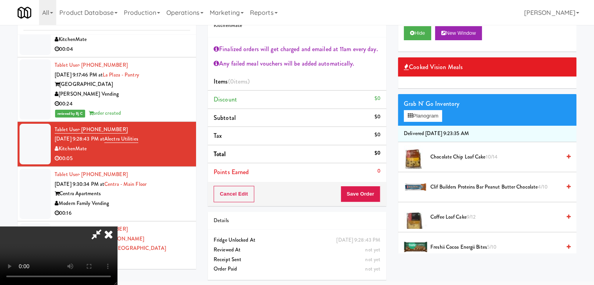
scroll to position [134, 0]
click at [117, 256] on video at bounding box center [58, 256] width 117 height 59
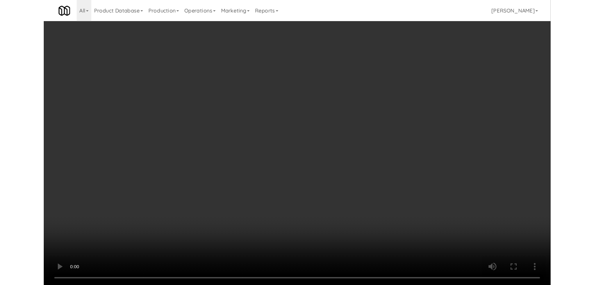
scroll to position [4107, 0]
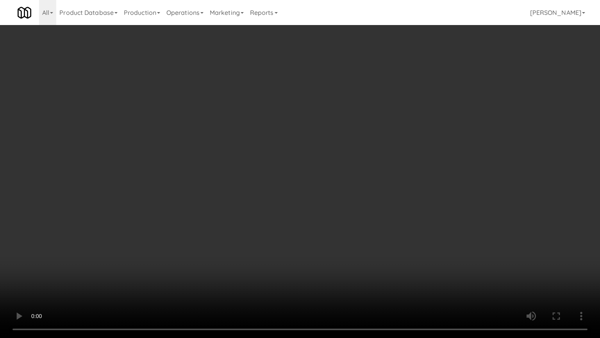
click at [328, 269] on video at bounding box center [300, 169] width 600 height 338
click at [377, 256] on video at bounding box center [300, 169] width 600 height 338
click at [375, 256] on video at bounding box center [300, 169] width 600 height 338
click at [360, 259] on video at bounding box center [300, 169] width 600 height 338
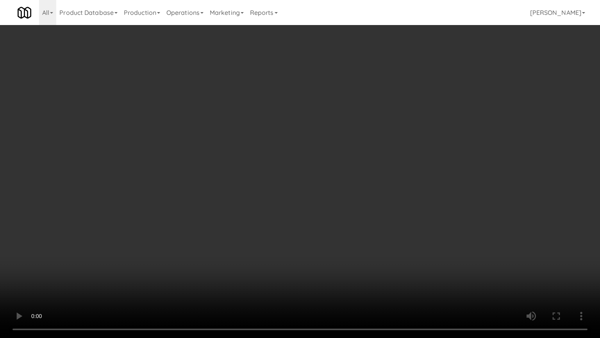
click at [359, 251] on video at bounding box center [300, 169] width 600 height 338
click at [363, 237] on video at bounding box center [300, 169] width 600 height 338
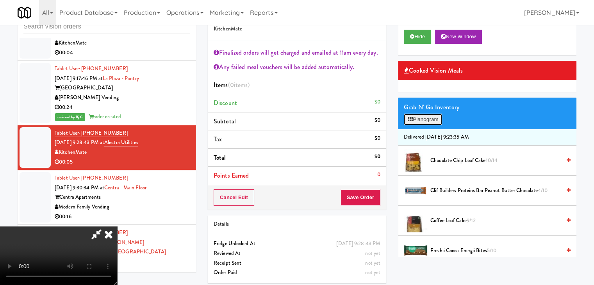
click at [431, 116] on button "Planogram" at bounding box center [423, 120] width 38 height 12
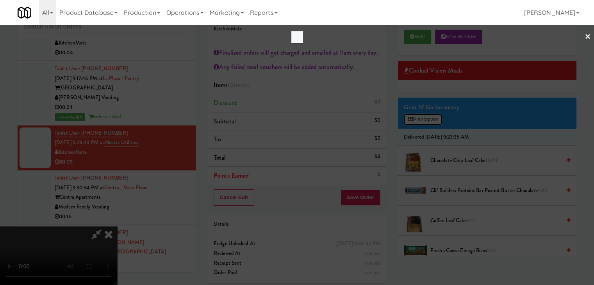
scroll to position [4107, 0]
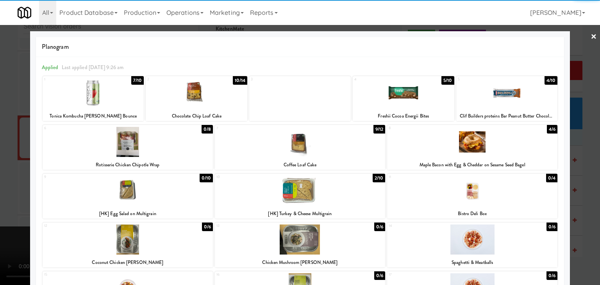
click at [510, 88] on div at bounding box center [507, 93] width 102 height 30
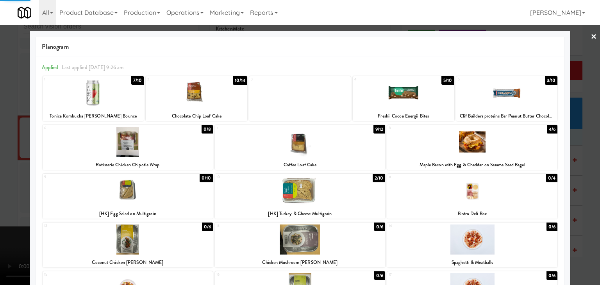
drag, startPoint x: 582, startPoint y: 143, endPoint x: 493, endPoint y: 149, distance: 89.3
click at [582, 143] on div at bounding box center [300, 142] width 600 height 285
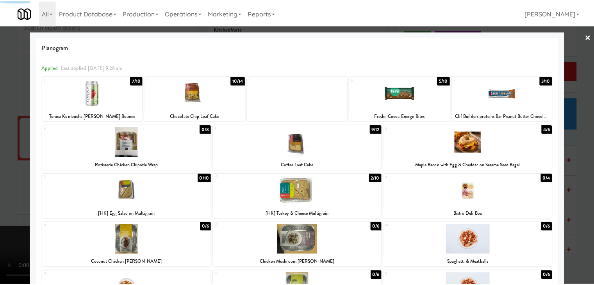
scroll to position [4116, 0]
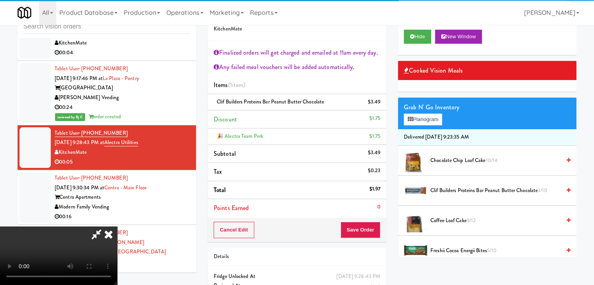
click at [367, 224] on div "Cancel Edit Save Order" at bounding box center [297, 230] width 179 height 24
click at [369, 226] on button "Save Order" at bounding box center [361, 230] width 40 height 16
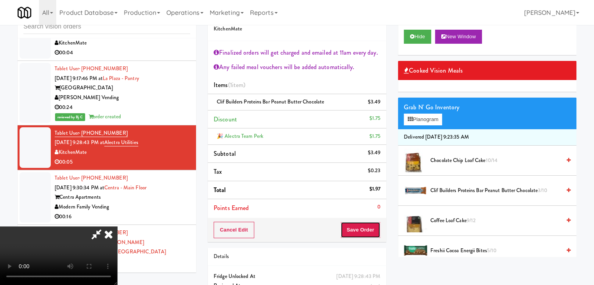
click at [369, 227] on button "Save Order" at bounding box center [361, 230] width 40 height 16
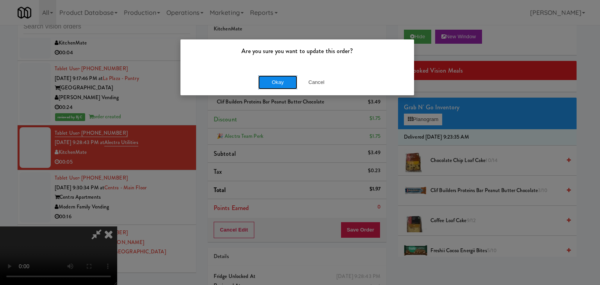
click at [269, 83] on button "Okay" at bounding box center [277, 82] width 39 height 14
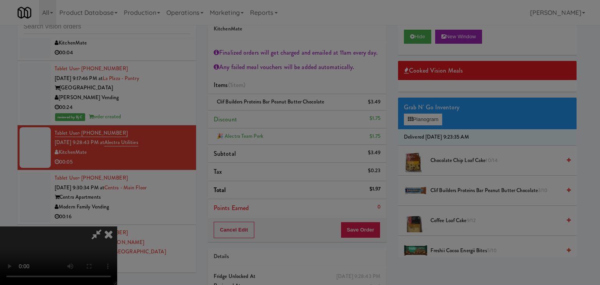
click at [270, 82] on body "Are you sure you want to update this order? Okay Cancel Okay Are you sure you w…" at bounding box center [300, 142] width 600 height 285
click at [270, 82] on div at bounding box center [300, 142] width 600 height 285
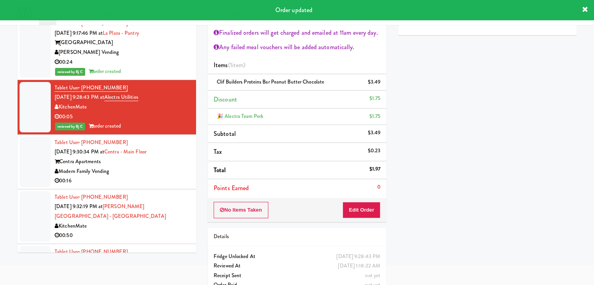
scroll to position [4155, 0]
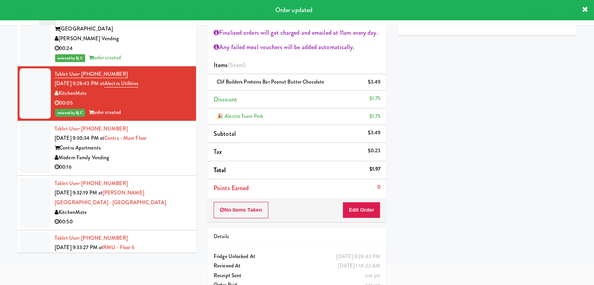
click at [166, 163] on div "00:16" at bounding box center [123, 168] width 136 height 10
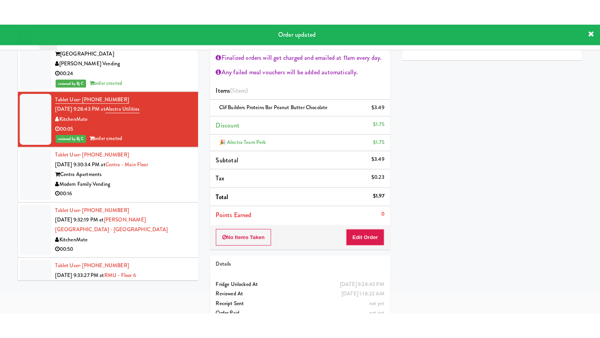
scroll to position [25, 0]
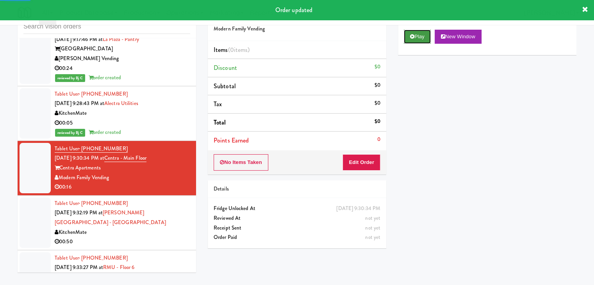
click at [423, 32] on button "Play" at bounding box center [417, 37] width 27 height 14
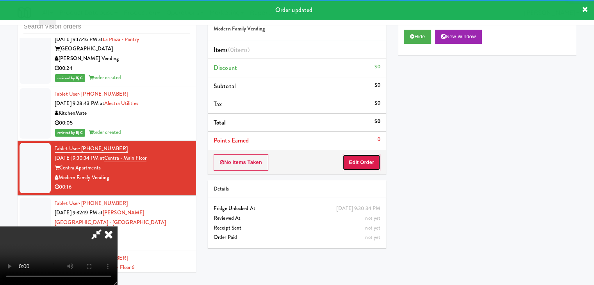
click at [366, 163] on button "Edit Order" at bounding box center [362, 162] width 38 height 16
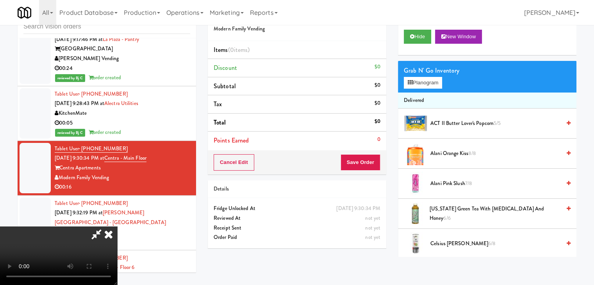
scroll to position [4145, 0]
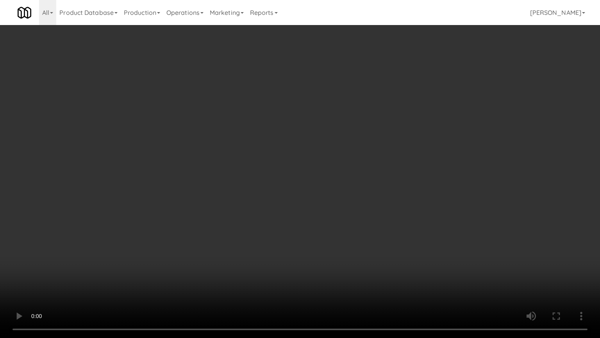
click at [362, 241] on video at bounding box center [300, 169] width 600 height 338
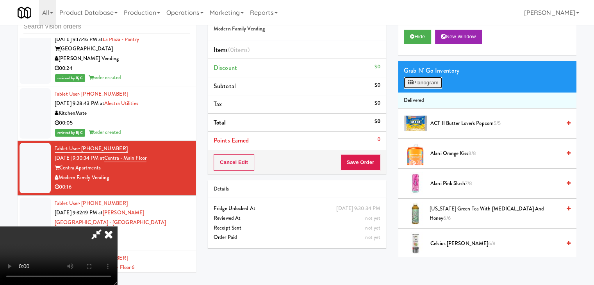
click at [421, 83] on button "Planogram" at bounding box center [423, 83] width 38 height 12
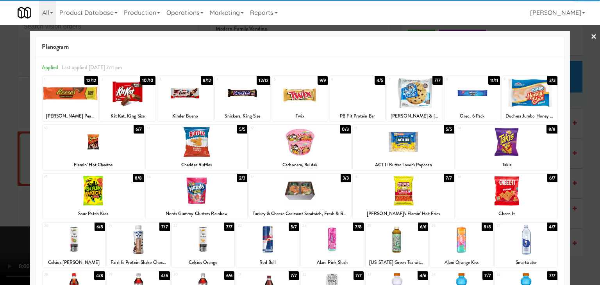
drag, startPoint x: 134, startPoint y: 243, endPoint x: 0, endPoint y: 215, distance: 137.5
click at [134, 243] on div at bounding box center [138, 240] width 63 height 30
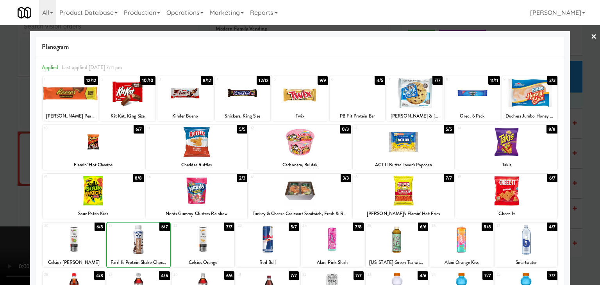
click at [9, 210] on div at bounding box center [300, 142] width 600 height 285
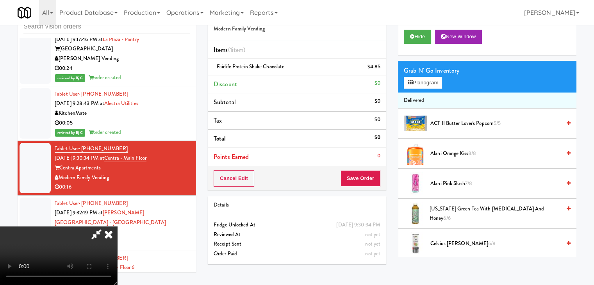
click at [117, 227] on video at bounding box center [58, 256] width 117 height 59
click at [433, 81] on button "Planogram" at bounding box center [423, 83] width 38 height 12
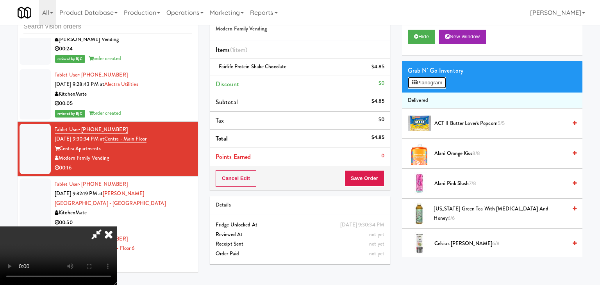
scroll to position [4145, 0]
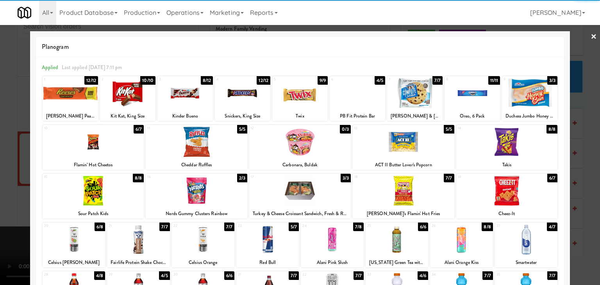
drag, startPoint x: 136, startPoint y: 249, endPoint x: 349, endPoint y: 247, distance: 213.0
click at [136, 248] on div at bounding box center [138, 240] width 63 height 30
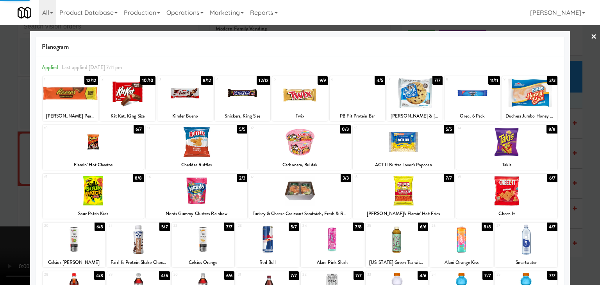
click at [522, 247] on div at bounding box center [526, 240] width 63 height 30
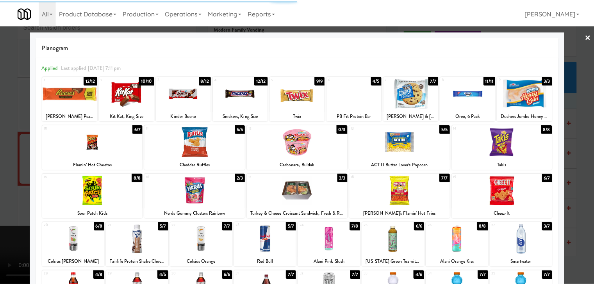
scroll to position [98, 0]
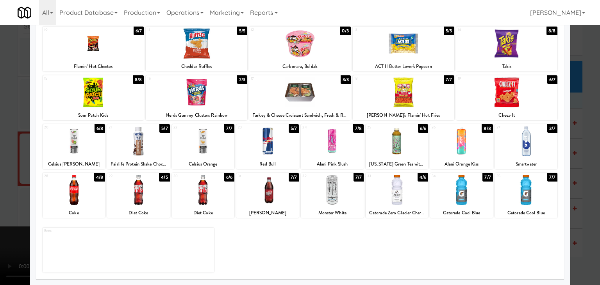
click at [0, 209] on div at bounding box center [300, 142] width 600 height 285
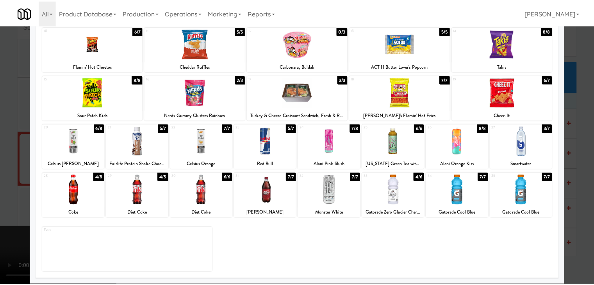
scroll to position [4155, 0]
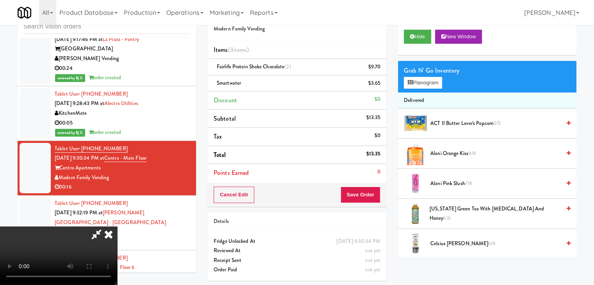
click at [117, 227] on video at bounding box center [58, 256] width 117 height 59
click at [429, 83] on button "Planogram" at bounding box center [423, 83] width 38 height 12
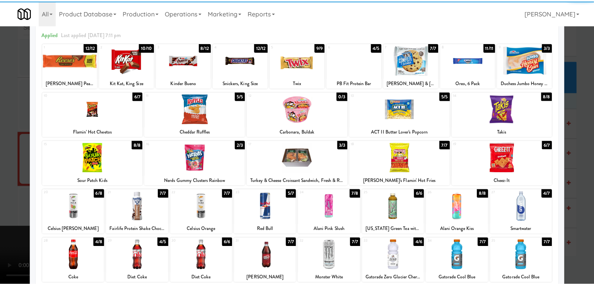
scroll to position [98, 0]
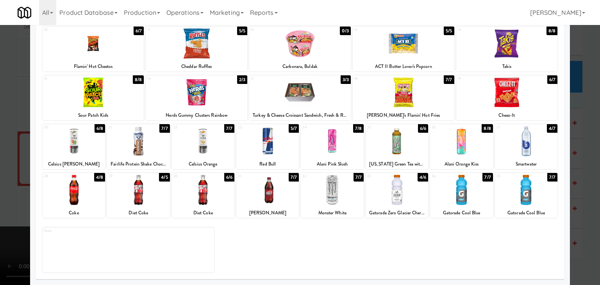
drag, startPoint x: 206, startPoint y: 204, endPoint x: 120, endPoint y: 202, distance: 86.0
click at [205, 204] on div at bounding box center [203, 190] width 63 height 30
drag, startPoint x: 0, startPoint y: 201, endPoint x: 59, endPoint y: 201, distance: 59.0
click at [3, 201] on div at bounding box center [300, 142] width 600 height 285
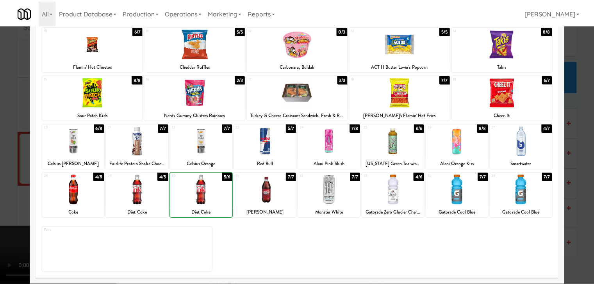
scroll to position [4155, 0]
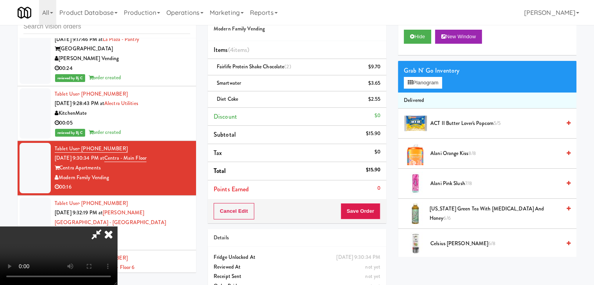
click at [117, 227] on video at bounding box center [58, 256] width 117 height 59
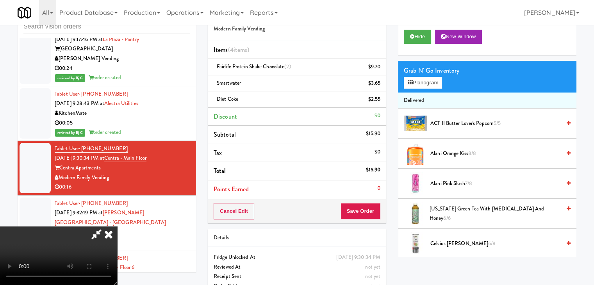
click at [117, 227] on video at bounding box center [58, 256] width 117 height 59
click at [425, 81] on button "Planogram" at bounding box center [423, 83] width 38 height 12
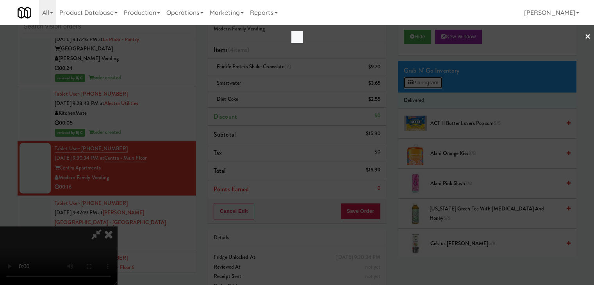
scroll to position [4145, 0]
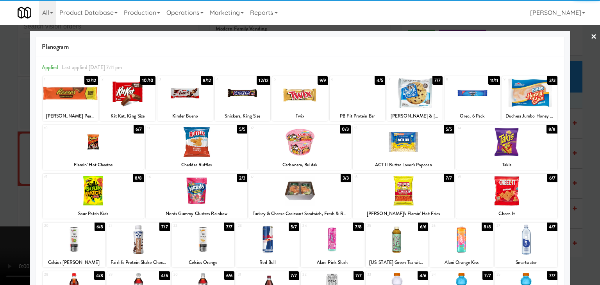
click at [531, 242] on div at bounding box center [526, 240] width 63 height 30
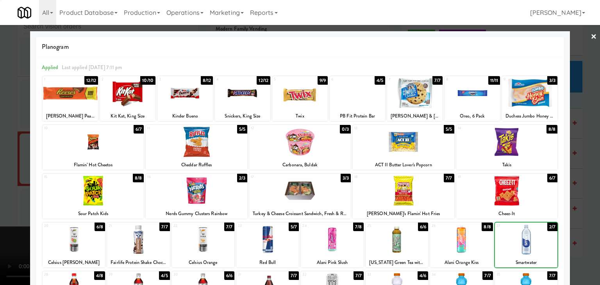
click at [578, 233] on div at bounding box center [300, 142] width 600 height 285
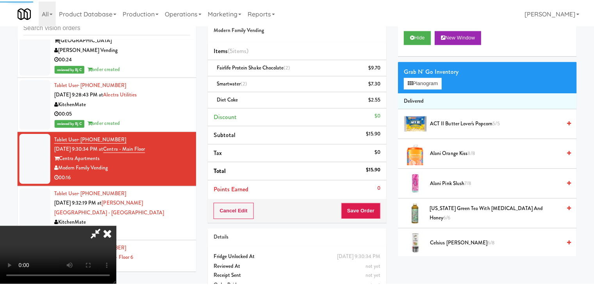
scroll to position [4155, 0]
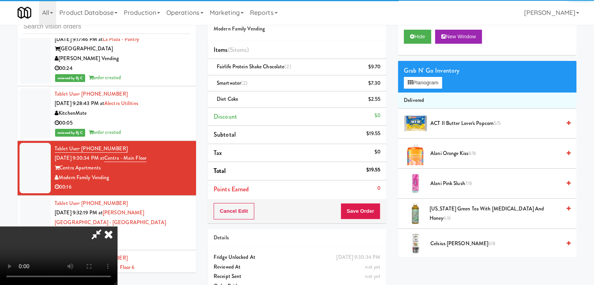
drag, startPoint x: 102, startPoint y: 186, endPoint x: 125, endPoint y: 186, distance: 23.1
click at [105, 227] on video at bounding box center [58, 256] width 117 height 59
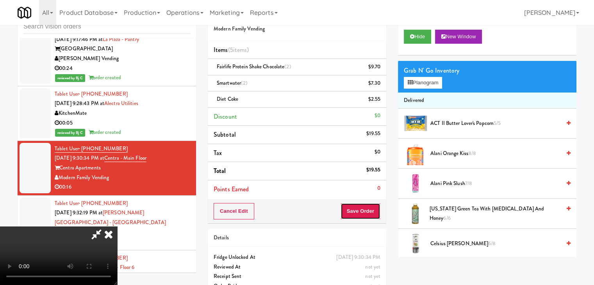
click at [370, 208] on button "Save Order" at bounding box center [361, 211] width 40 height 16
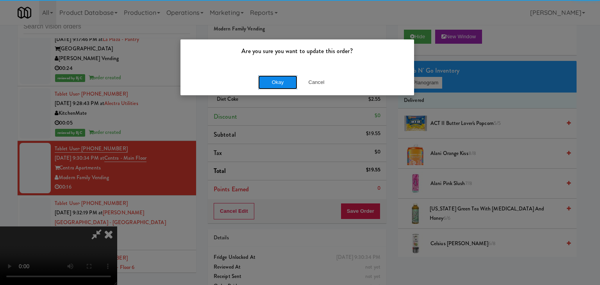
click at [282, 85] on button "Okay" at bounding box center [277, 82] width 39 height 14
click at [282, 85] on div "Okay Cancel" at bounding box center [298, 82] width 234 height 26
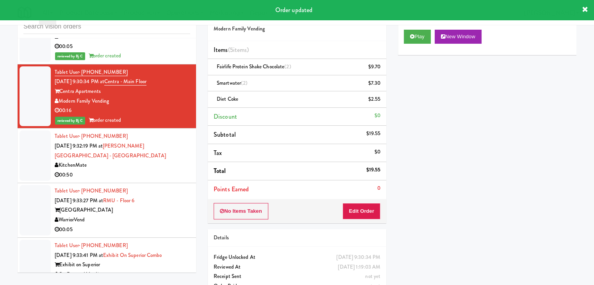
scroll to position [4233, 0]
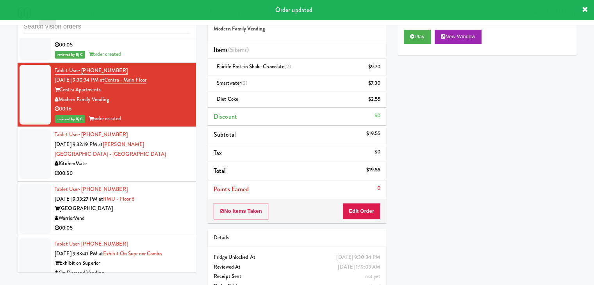
click at [159, 169] on div "00:50" at bounding box center [123, 174] width 136 height 10
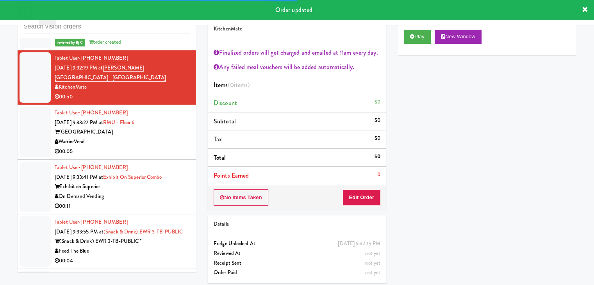
scroll to position [4311, 0]
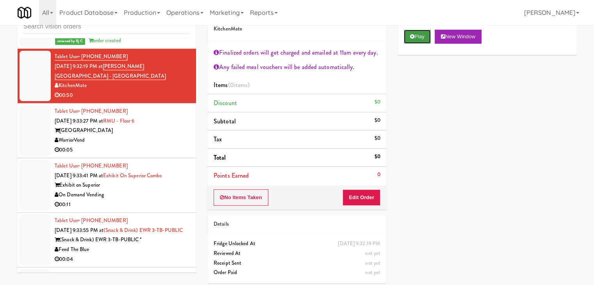
click at [427, 39] on button "Play" at bounding box center [417, 37] width 27 height 14
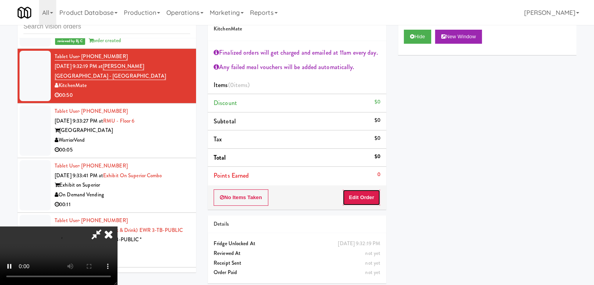
click at [361, 196] on button "Edit Order" at bounding box center [362, 198] width 38 height 16
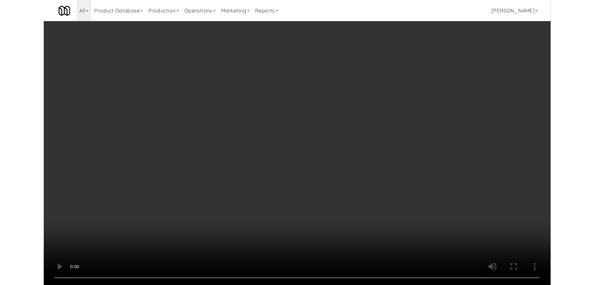
scroll to position [4302, 0]
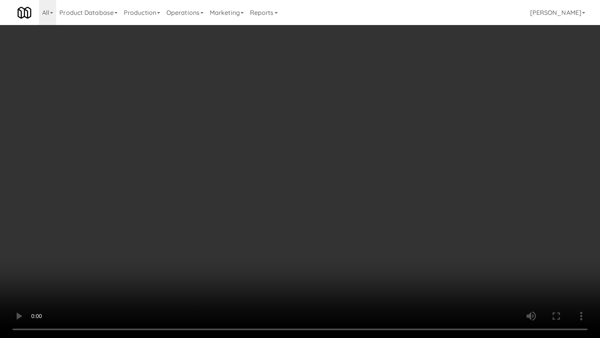
click at [325, 244] on video at bounding box center [300, 169] width 600 height 338
click at [326, 243] on video at bounding box center [300, 169] width 600 height 338
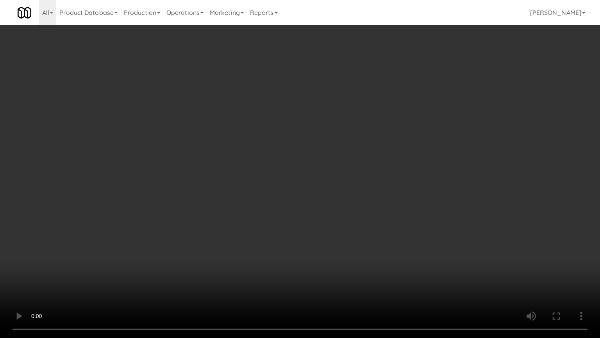
click at [326, 243] on video at bounding box center [300, 169] width 600 height 338
click at [327, 242] on video at bounding box center [300, 169] width 600 height 338
click at [328, 242] on video at bounding box center [300, 169] width 600 height 338
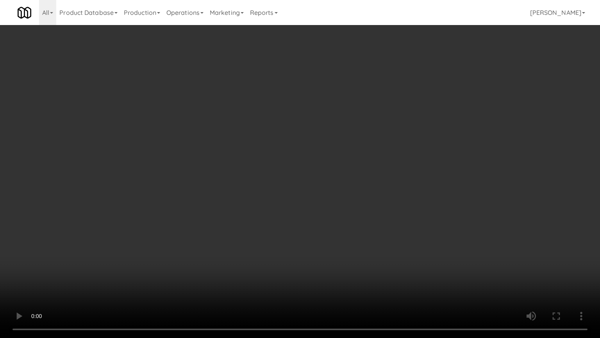
click at [331, 239] on video at bounding box center [300, 169] width 600 height 338
click at [332, 239] on video at bounding box center [300, 169] width 600 height 338
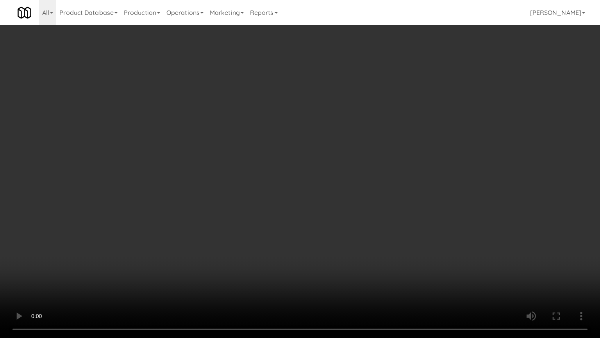
click at [332, 239] on video at bounding box center [300, 169] width 600 height 338
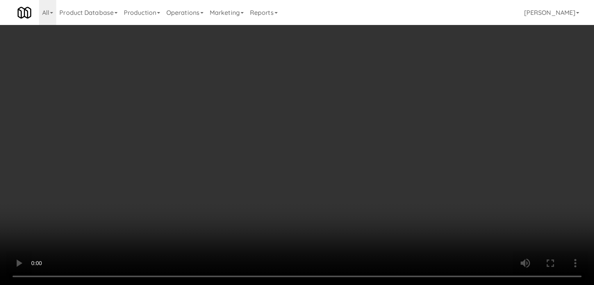
scroll to position [4311, 0]
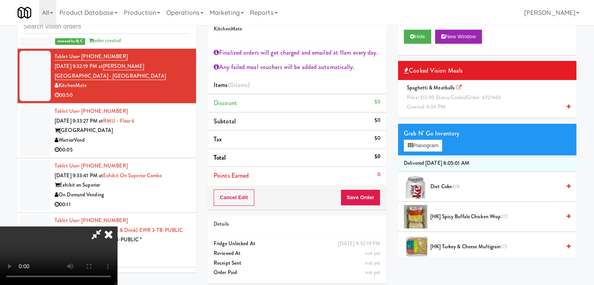
click at [117, 227] on video at bounding box center [58, 256] width 117 height 59
click at [458, 100] on span "cooked" at bounding box center [459, 97] width 16 height 7
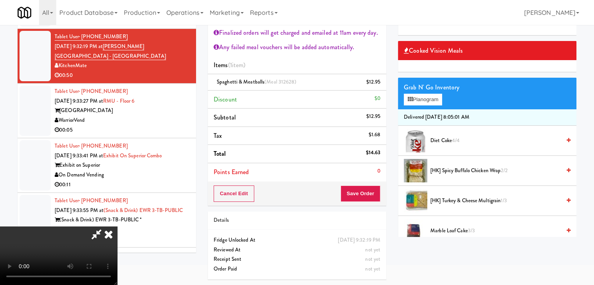
scroll to position [134, 0]
click at [367, 194] on button "Save Order" at bounding box center [361, 194] width 40 height 16
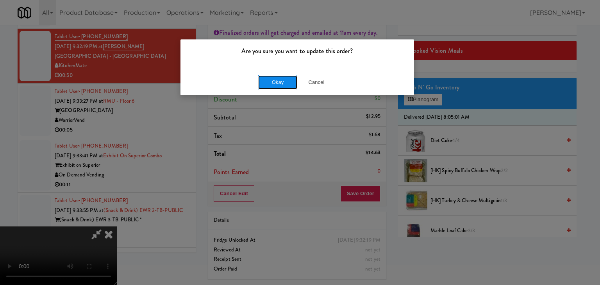
click at [276, 86] on button "Okay" at bounding box center [277, 82] width 39 height 14
click at [276, 86] on div "Okay Cancel" at bounding box center [298, 82] width 234 height 26
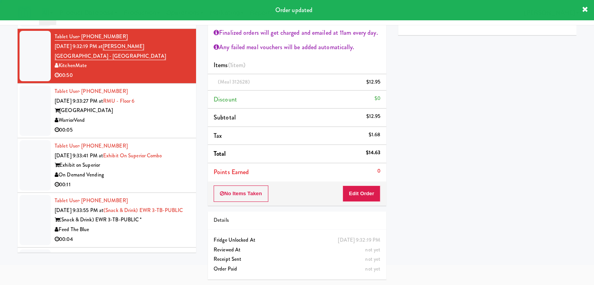
scroll to position [0, 0]
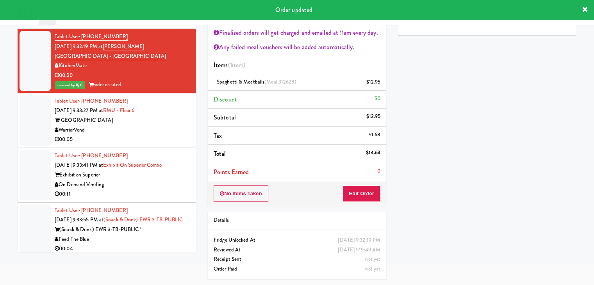
click at [168, 125] on div "WarriorVend" at bounding box center [123, 130] width 136 height 10
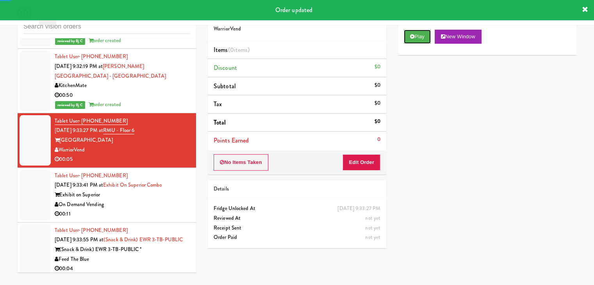
click at [421, 40] on button "Play" at bounding box center [417, 37] width 27 height 14
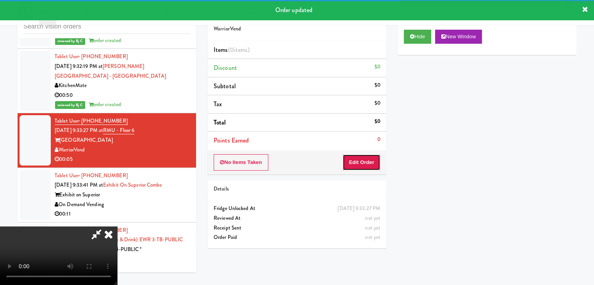
click at [368, 159] on button "Edit Order" at bounding box center [362, 162] width 38 height 16
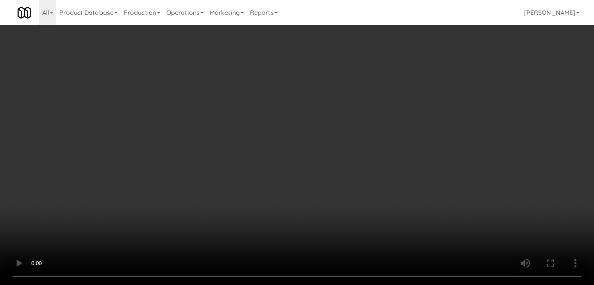
scroll to position [4302, 0]
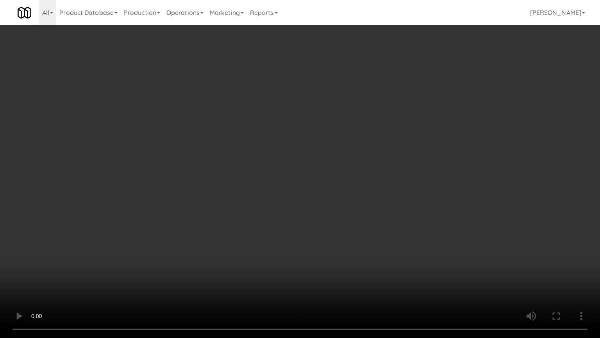
click at [376, 236] on video at bounding box center [300, 169] width 600 height 338
click at [375, 234] on video at bounding box center [300, 169] width 600 height 338
drag, startPoint x: 375, startPoint y: 231, endPoint x: 406, endPoint y: 136, distance: 100.0
click at [376, 222] on video at bounding box center [300, 169] width 600 height 338
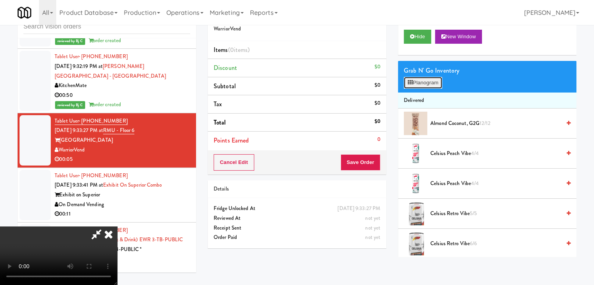
drag, startPoint x: 432, startPoint y: 77, endPoint x: 436, endPoint y: 82, distance: 6.1
click at [432, 77] on button "Planogram" at bounding box center [423, 83] width 38 height 12
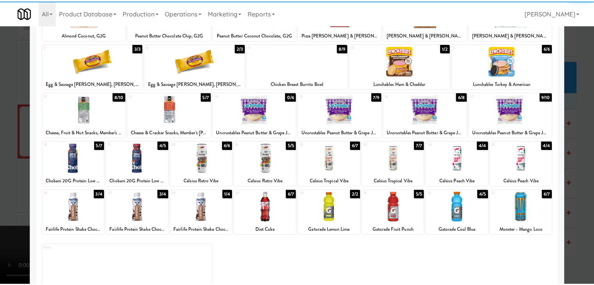
scroll to position [98, 0]
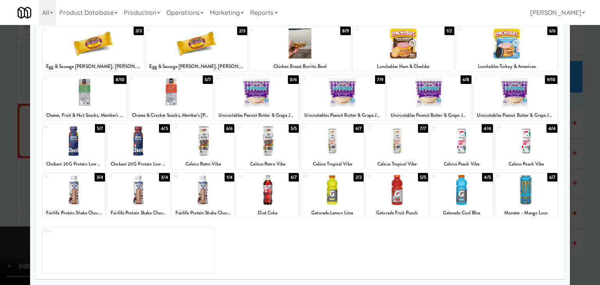
drag, startPoint x: 460, startPoint y: 194, endPoint x: 524, endPoint y: 194, distance: 63.7
click at [463, 194] on div at bounding box center [461, 190] width 63 height 30
click at [577, 198] on div at bounding box center [300, 142] width 600 height 285
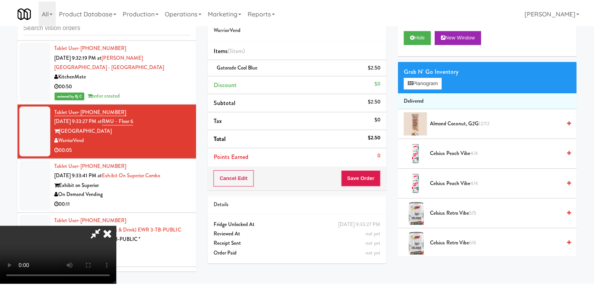
scroll to position [4311, 0]
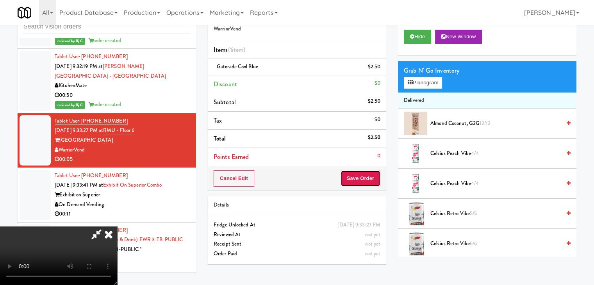
click at [372, 181] on button "Save Order" at bounding box center [361, 178] width 40 height 16
click at [372, 180] on button "Save Order" at bounding box center [361, 178] width 40 height 16
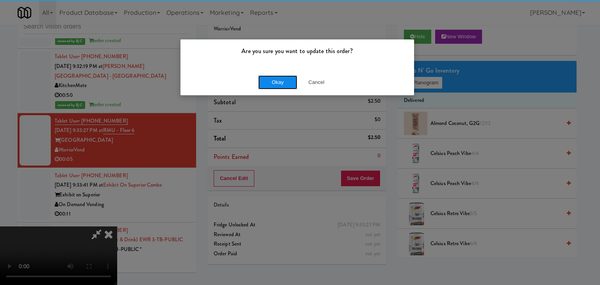
click at [288, 82] on button "Okay" at bounding box center [277, 82] width 39 height 14
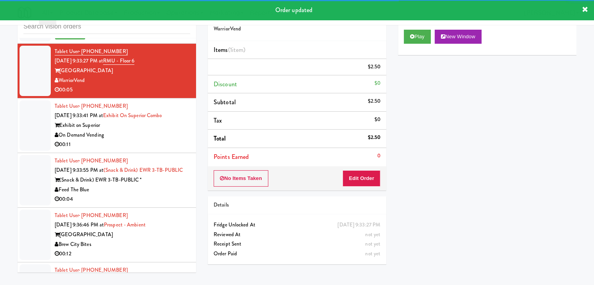
scroll to position [4389, 0]
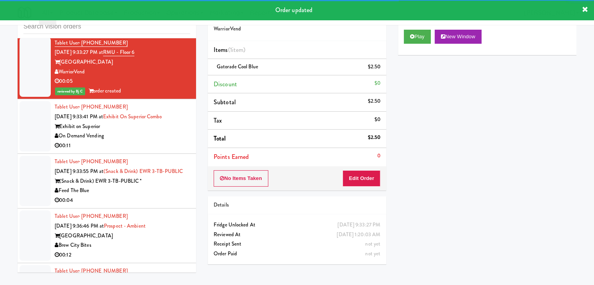
click at [159, 141] on div "00:11" at bounding box center [123, 146] width 136 height 10
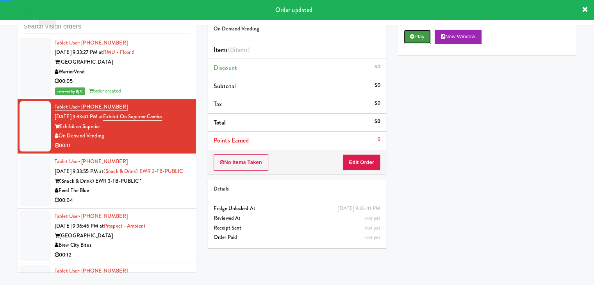
click at [425, 36] on button "Play" at bounding box center [417, 37] width 27 height 14
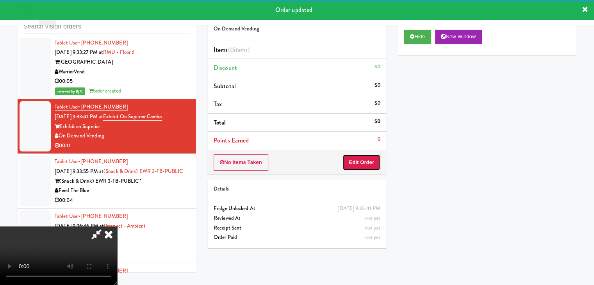
click at [376, 157] on button "Edit Order" at bounding box center [362, 162] width 38 height 16
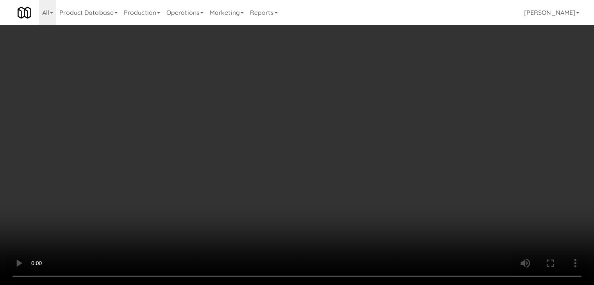
scroll to position [4370, 0]
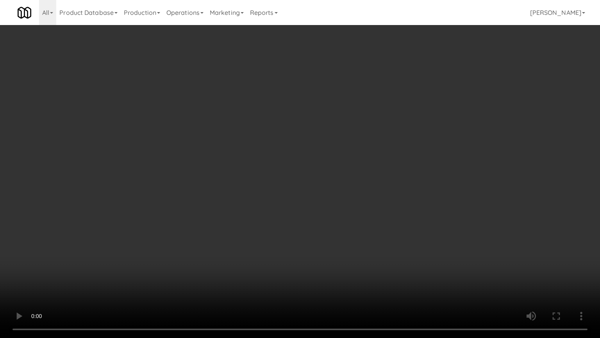
click at [374, 221] on video at bounding box center [300, 169] width 600 height 338
click at [374, 220] on video at bounding box center [300, 169] width 600 height 338
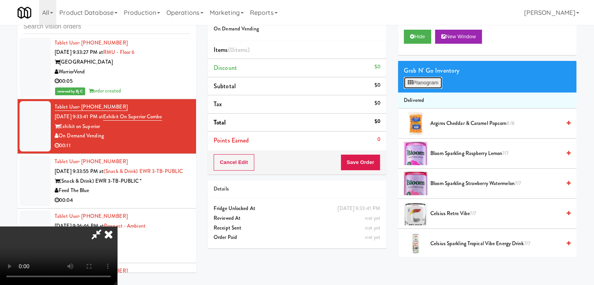
click at [434, 78] on button "Planogram" at bounding box center [423, 83] width 38 height 12
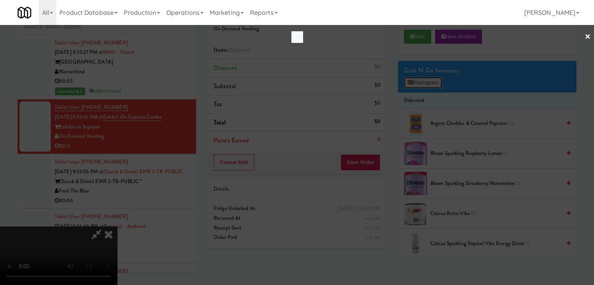
scroll to position [4370, 0]
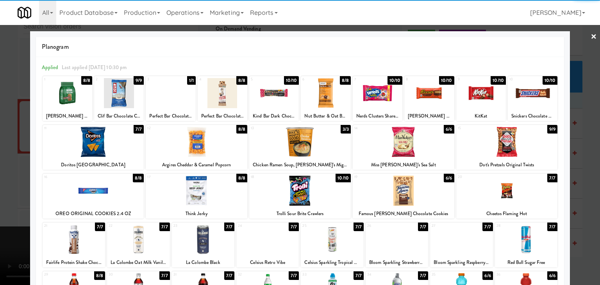
click at [420, 98] on div at bounding box center [429, 93] width 50 height 30
click at [312, 197] on div at bounding box center [300, 191] width 102 height 30
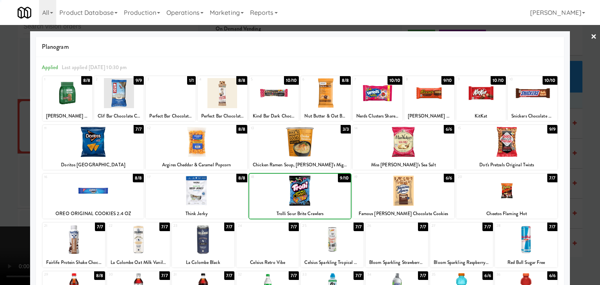
click at [5, 195] on div at bounding box center [300, 142] width 600 height 285
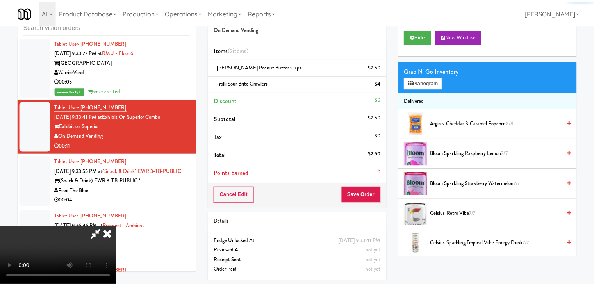
scroll to position [4389, 0]
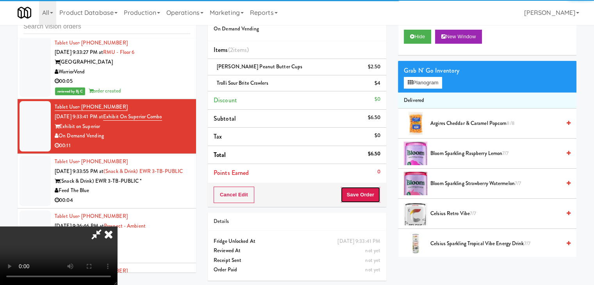
click at [366, 196] on button "Save Order" at bounding box center [361, 195] width 40 height 16
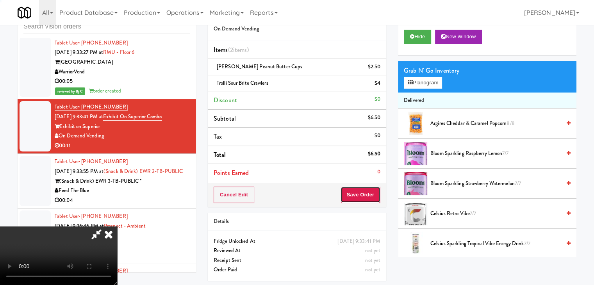
click at [366, 195] on button "Save Order" at bounding box center [361, 195] width 40 height 16
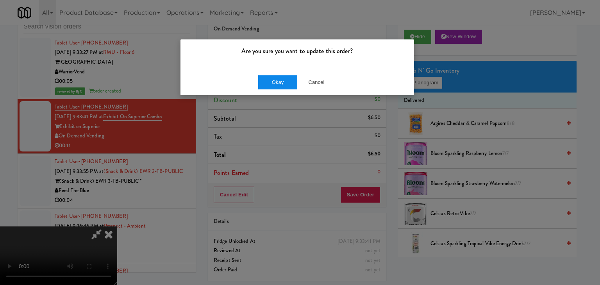
drag, startPoint x: 276, startPoint y: 69, endPoint x: 272, endPoint y: 76, distance: 7.3
click at [275, 70] on div "Okay Cancel" at bounding box center [298, 82] width 234 height 26
click at [272, 77] on button "Okay" at bounding box center [277, 82] width 39 height 14
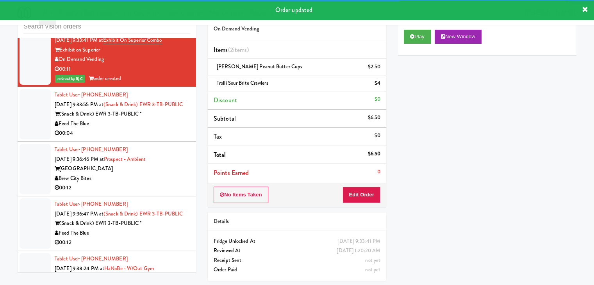
scroll to position [4468, 0]
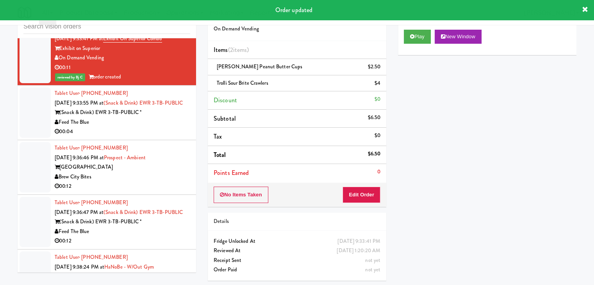
drag, startPoint x: 159, startPoint y: 119, endPoint x: 163, endPoint y: 122, distance: 5.6
click at [163, 121] on div "Feed The Blue" at bounding box center [123, 123] width 136 height 10
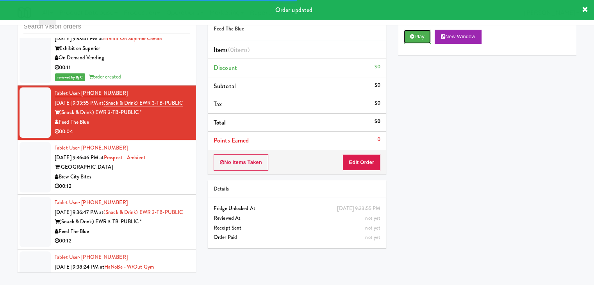
drag, startPoint x: 421, startPoint y: 34, endPoint x: 405, endPoint y: 97, distance: 65.2
click at [421, 34] on button "Play" at bounding box center [417, 37] width 27 height 14
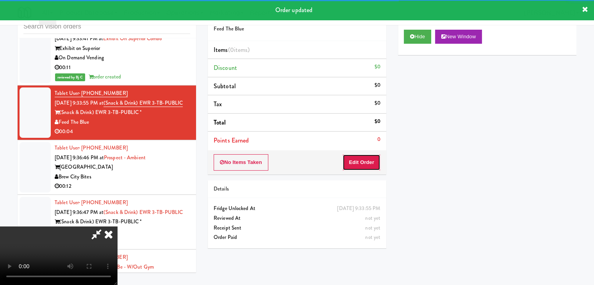
click at [371, 162] on button "Edit Order" at bounding box center [362, 162] width 38 height 16
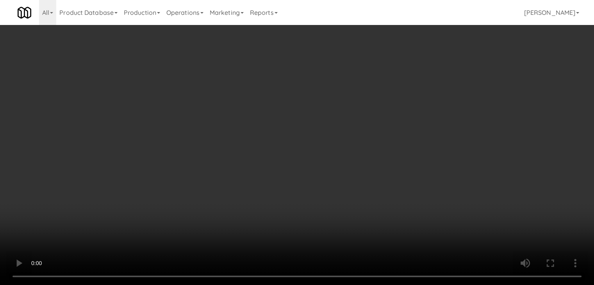
scroll to position [4448, 0]
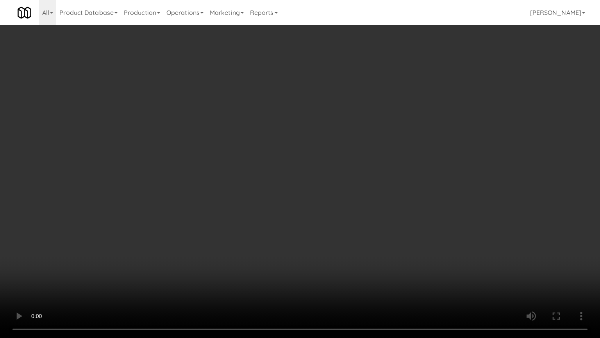
click at [312, 248] on video at bounding box center [300, 169] width 600 height 338
drag, startPoint x: 312, startPoint y: 248, endPoint x: 308, endPoint y: 250, distance: 4.4
click at [311, 249] on video at bounding box center [300, 169] width 600 height 338
click at [316, 246] on video at bounding box center [300, 169] width 600 height 338
click at [322, 235] on video at bounding box center [300, 169] width 600 height 338
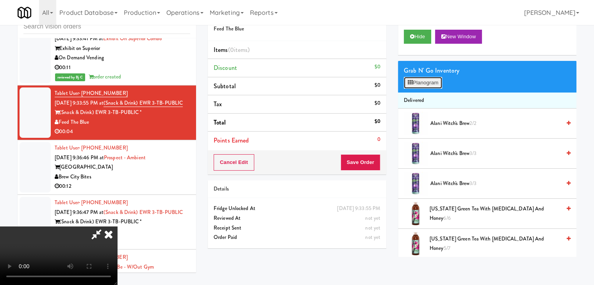
click at [426, 81] on button "Planogram" at bounding box center [423, 83] width 38 height 12
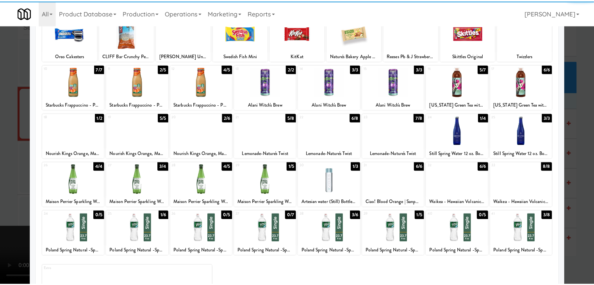
scroll to position [98, 0]
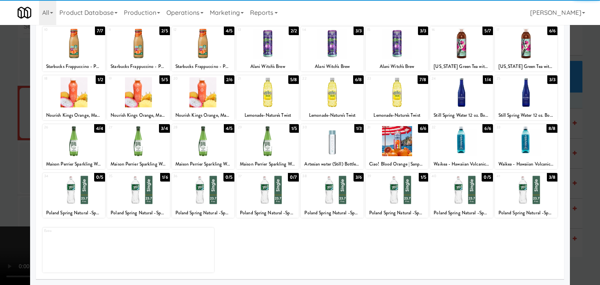
click at [533, 192] on div at bounding box center [526, 190] width 63 height 30
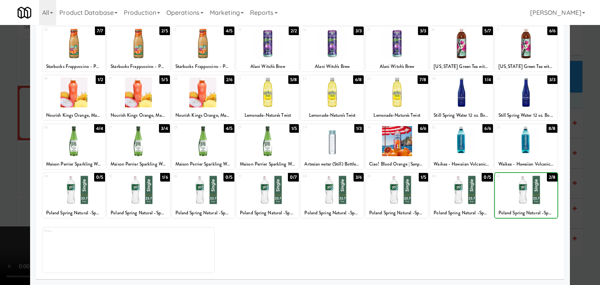
drag, startPoint x: 566, startPoint y: 197, endPoint x: 555, endPoint y: 197, distance: 11.3
click at [568, 197] on div at bounding box center [300, 142] width 600 height 285
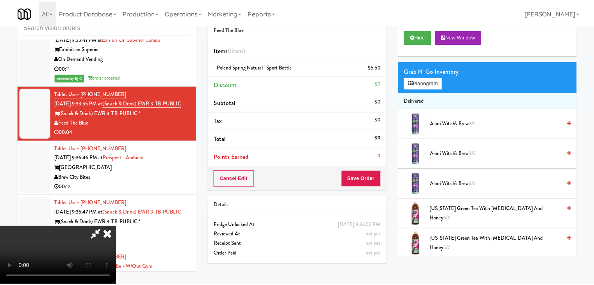
scroll to position [4468, 0]
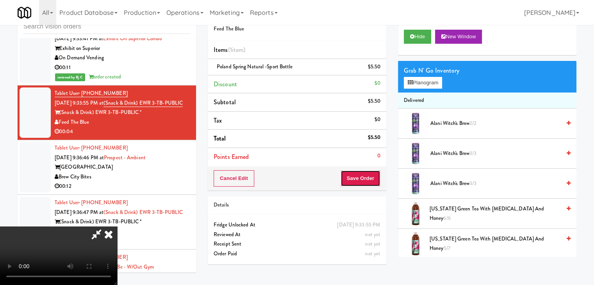
click at [364, 182] on button "Save Order" at bounding box center [361, 178] width 40 height 16
click at [363, 179] on button "Save Order" at bounding box center [361, 178] width 40 height 16
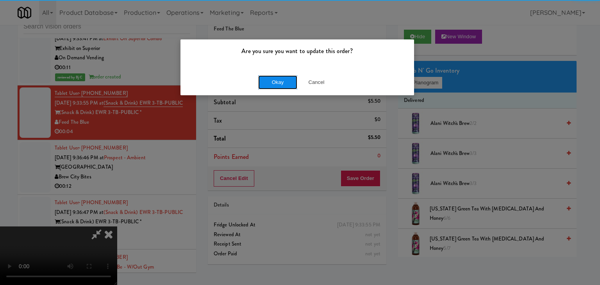
click at [283, 82] on button "Okay" at bounding box center [277, 82] width 39 height 14
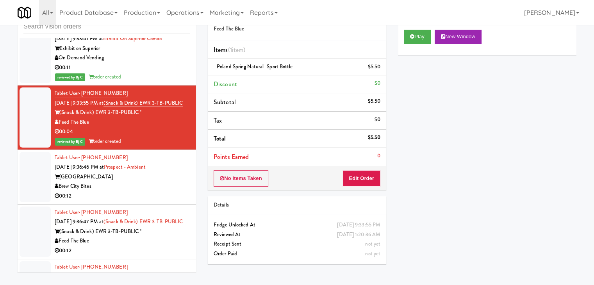
click at [157, 182] on div "Brew City Bites" at bounding box center [123, 187] width 136 height 10
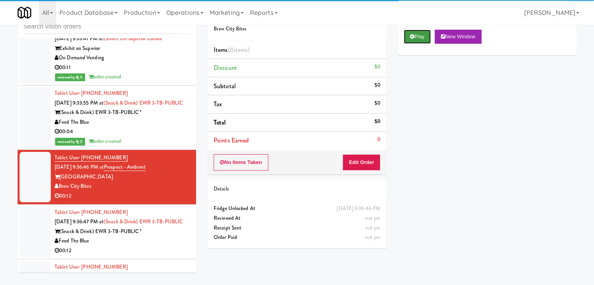
click at [418, 36] on button "Play" at bounding box center [417, 37] width 27 height 14
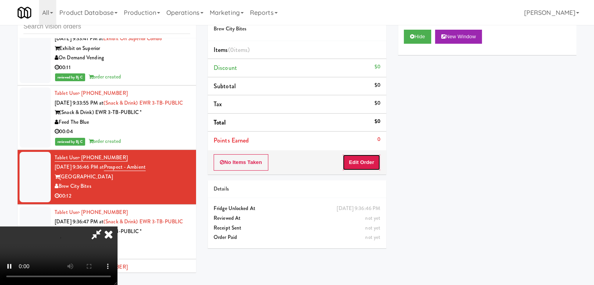
click at [368, 163] on button "Edit Order" at bounding box center [362, 162] width 38 height 16
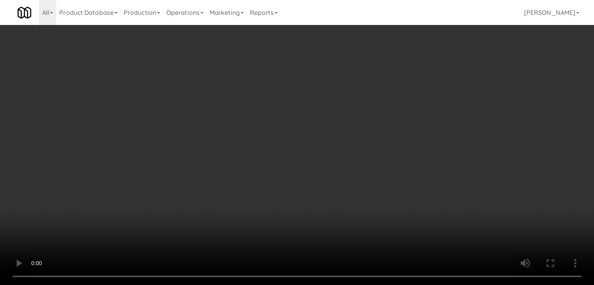
scroll to position [4526, 0]
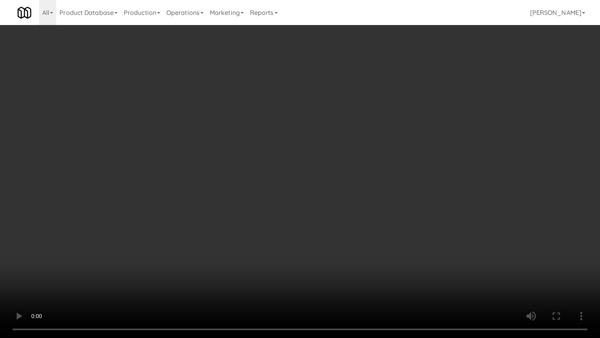
click at [336, 250] on video at bounding box center [300, 169] width 600 height 338
click at [331, 249] on video at bounding box center [300, 169] width 600 height 338
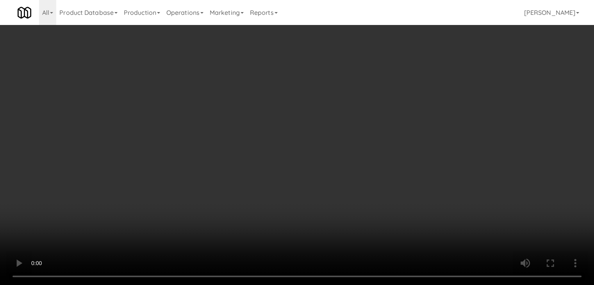
click at [331, 215] on video at bounding box center [297, 142] width 594 height 285
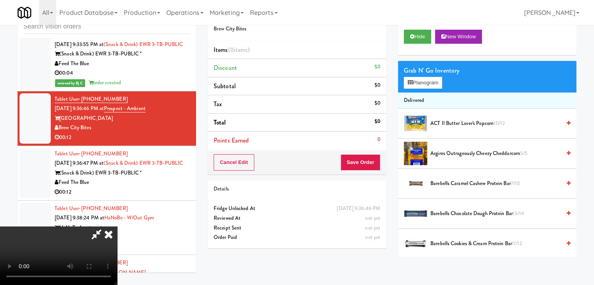
scroll to position [4546, 0]
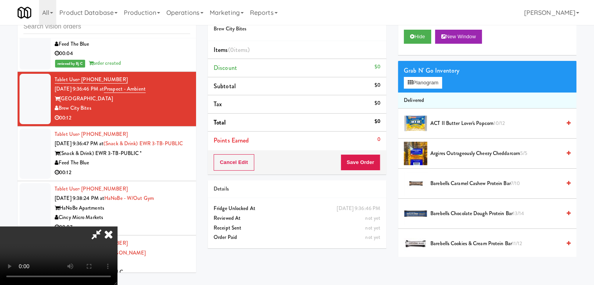
click at [117, 227] on icon at bounding box center [108, 235] width 17 height 16
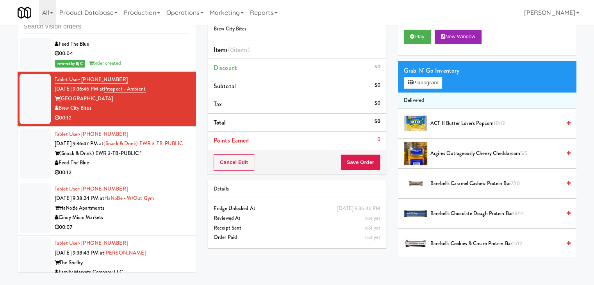
drag, startPoint x: 150, startPoint y: 167, endPoint x: 164, endPoint y: 124, distance: 45.7
click at [151, 167] on div "Feed The Blue" at bounding box center [123, 163] width 136 height 10
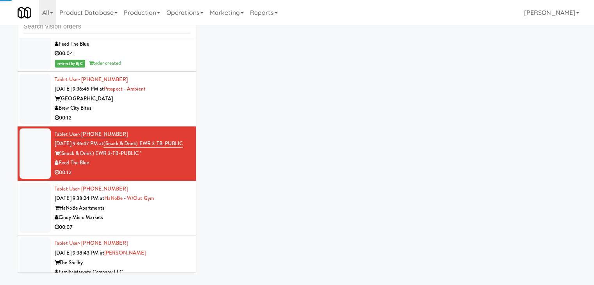
drag, startPoint x: 157, startPoint y: 102, endPoint x: 165, endPoint y: 103, distance: 7.4
click at [159, 104] on div "Brew City Bites" at bounding box center [123, 109] width 136 height 10
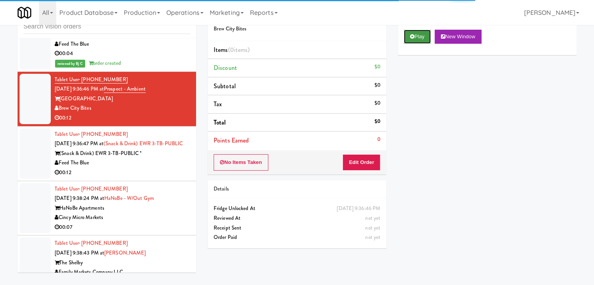
click at [412, 38] on icon at bounding box center [412, 36] width 4 height 5
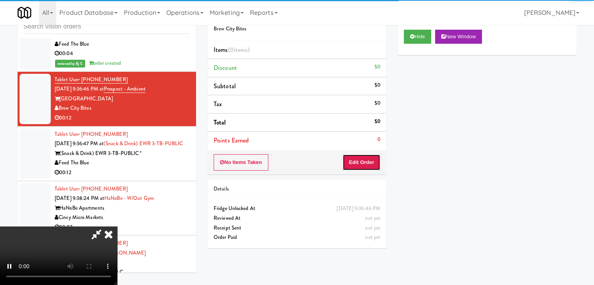
click at [361, 159] on button "Edit Order" at bounding box center [362, 162] width 38 height 16
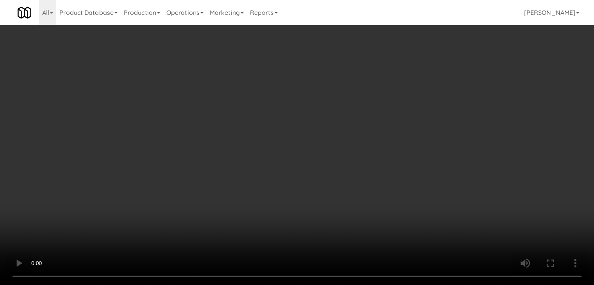
scroll to position [4526, 0]
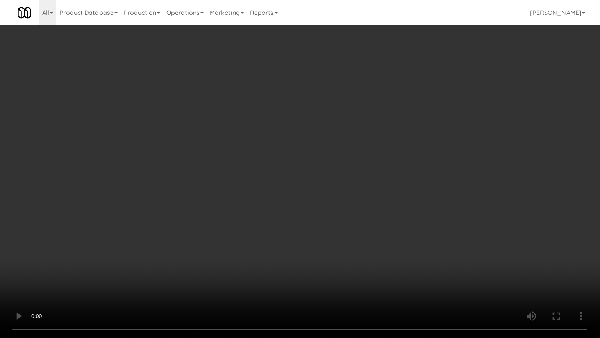
click at [382, 236] on video at bounding box center [300, 169] width 600 height 338
click at [385, 231] on video at bounding box center [300, 169] width 600 height 338
drag, startPoint x: 385, startPoint y: 231, endPoint x: 435, endPoint y: 144, distance: 100.5
click at [386, 228] on video at bounding box center [300, 169] width 600 height 338
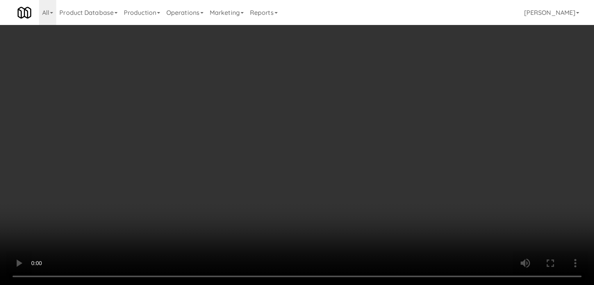
click at [435, 79] on button "Planogram" at bounding box center [423, 83] width 38 height 12
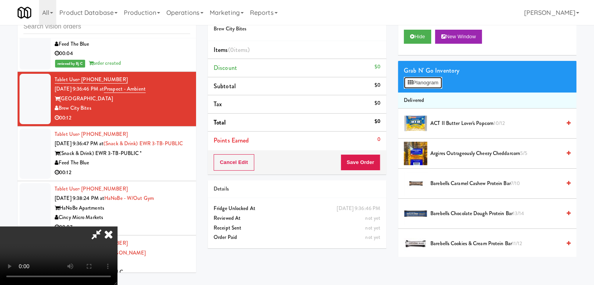
scroll to position [4526, 0]
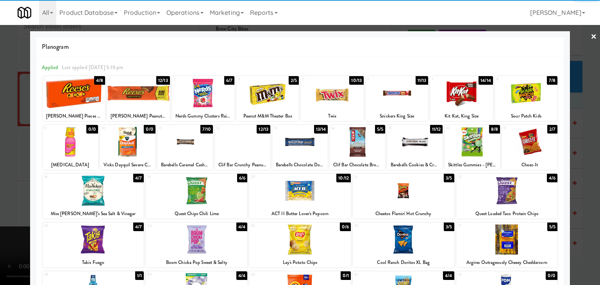
drag, startPoint x: 469, startPoint y: 146, endPoint x: 476, endPoint y: 146, distance: 7.0
click at [471, 146] on div at bounding box center [472, 142] width 55 height 30
click at [579, 166] on div at bounding box center [300, 142] width 600 height 285
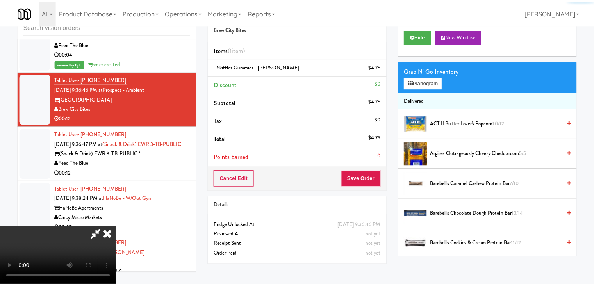
scroll to position [4546, 0]
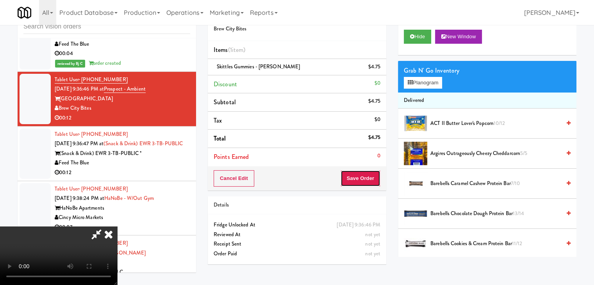
click at [370, 179] on button "Save Order" at bounding box center [361, 178] width 40 height 16
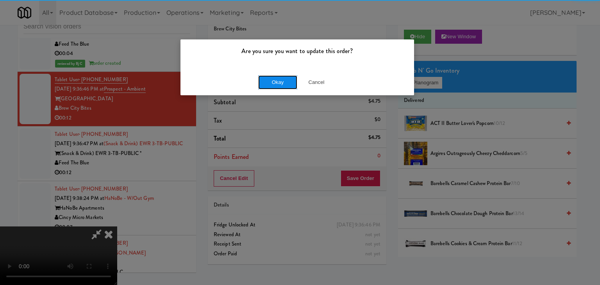
click at [267, 86] on button "Okay" at bounding box center [277, 82] width 39 height 14
click at [267, 85] on div "Okay Cancel" at bounding box center [298, 82] width 234 height 26
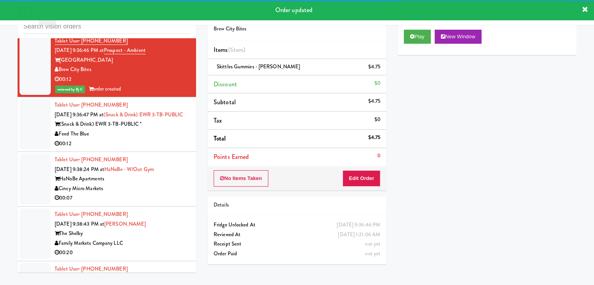
scroll to position [4585, 0]
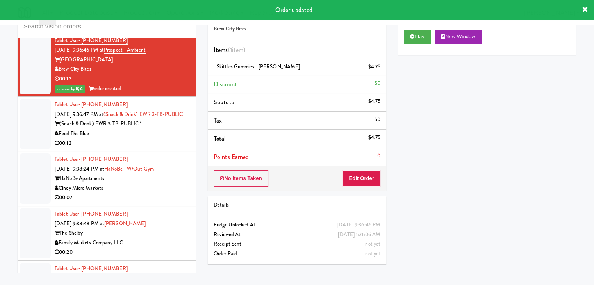
click at [176, 139] on div "Feed The Blue" at bounding box center [123, 134] width 136 height 10
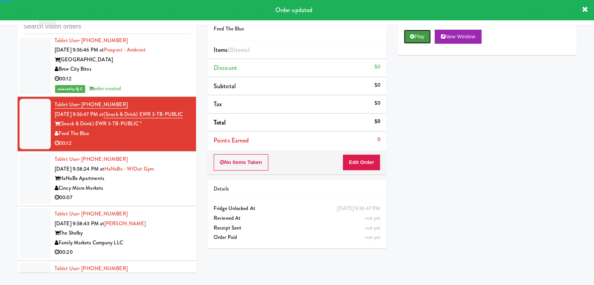
click at [419, 40] on button "Play" at bounding box center [417, 37] width 27 height 14
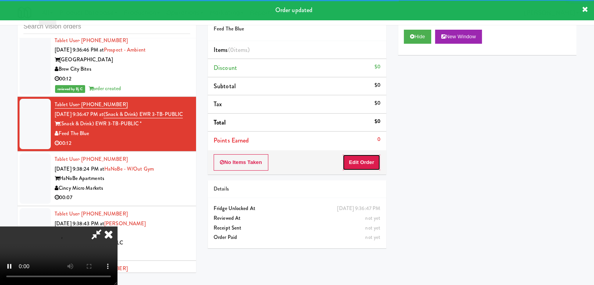
click at [373, 161] on button "Edit Order" at bounding box center [362, 162] width 38 height 16
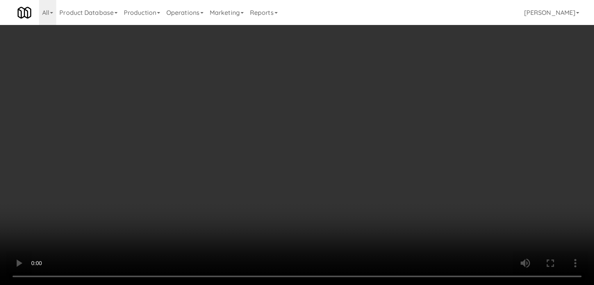
scroll to position [4566, 0]
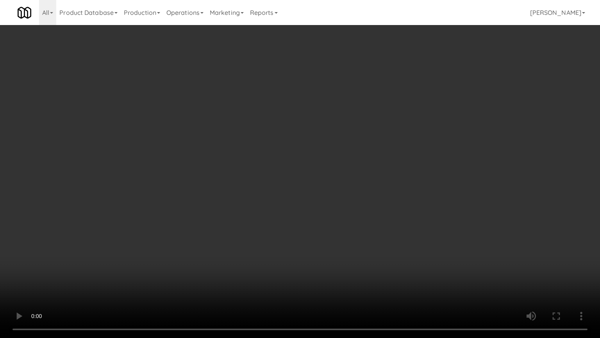
click at [342, 241] on video at bounding box center [300, 169] width 600 height 338
click at [342, 242] on video at bounding box center [300, 169] width 600 height 338
click at [340, 238] on video at bounding box center [300, 169] width 600 height 338
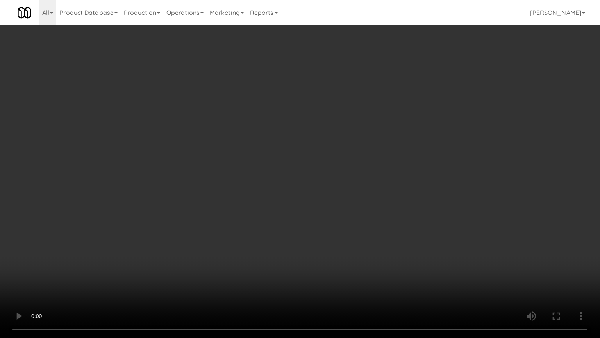
click at [340, 238] on video at bounding box center [300, 169] width 600 height 338
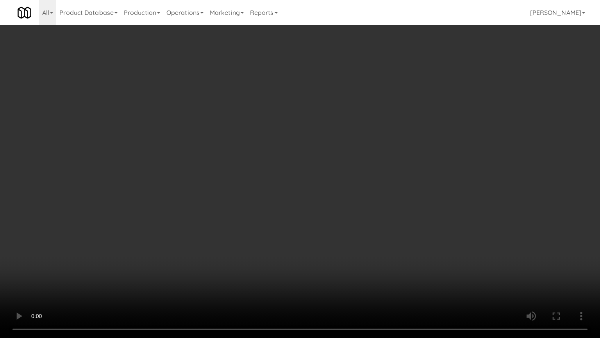
click at [340, 238] on video at bounding box center [300, 169] width 600 height 338
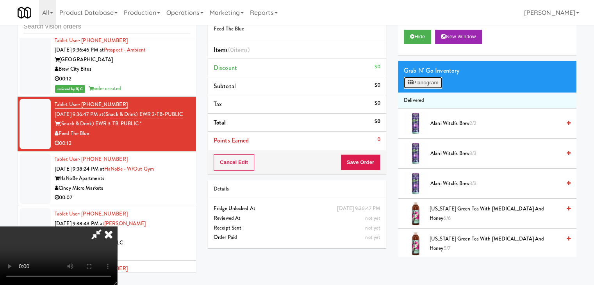
click at [426, 80] on button "Planogram" at bounding box center [423, 83] width 38 height 12
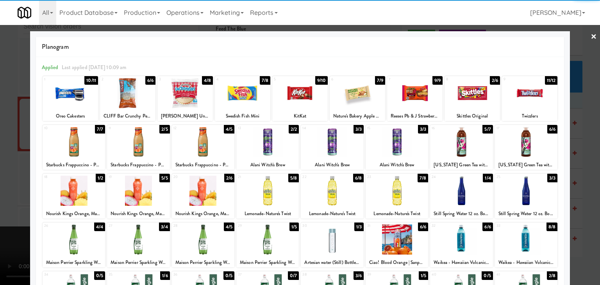
click at [301, 96] on div at bounding box center [299, 93] width 55 height 30
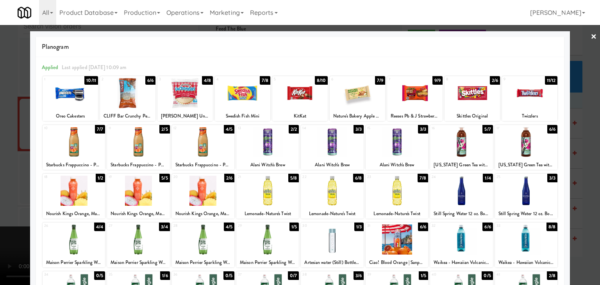
click at [467, 93] on div at bounding box center [472, 93] width 55 height 30
drag, startPoint x: 0, startPoint y: 128, endPoint x: 47, endPoint y: 129, distance: 46.9
click at [2, 128] on div at bounding box center [300, 142] width 600 height 285
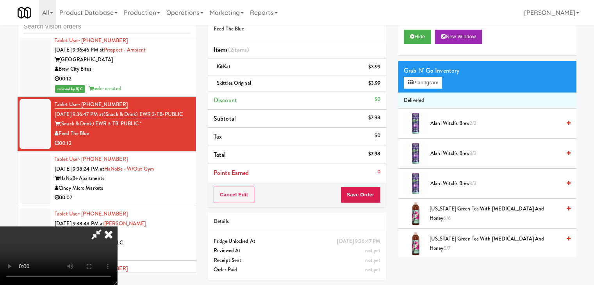
drag, startPoint x: 280, startPoint y: 158, endPoint x: 319, endPoint y: 165, distance: 39.3
click at [117, 227] on video at bounding box center [58, 256] width 117 height 59
click at [369, 189] on button "Save Order" at bounding box center [361, 195] width 40 height 16
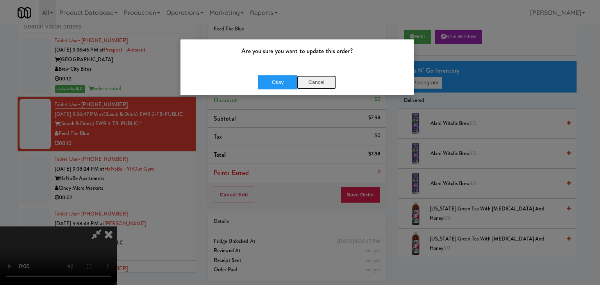
click at [325, 76] on button "Cancel" at bounding box center [316, 82] width 39 height 14
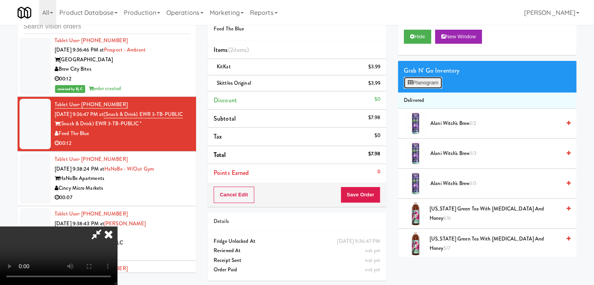
click at [425, 79] on button "Planogram" at bounding box center [423, 83] width 38 height 12
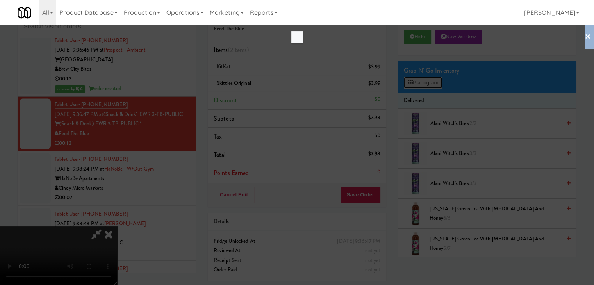
scroll to position [4566, 0]
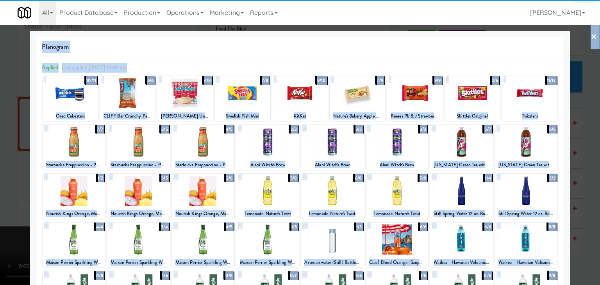
click at [271, 195] on div at bounding box center [267, 191] width 63 height 30
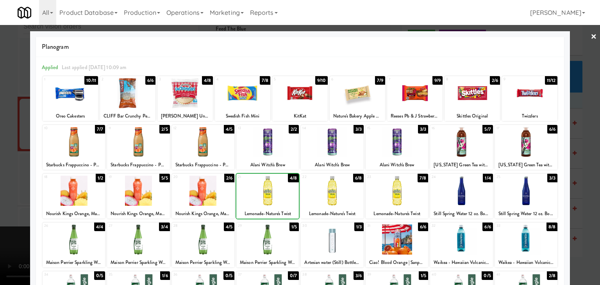
click at [7, 190] on div at bounding box center [300, 142] width 600 height 285
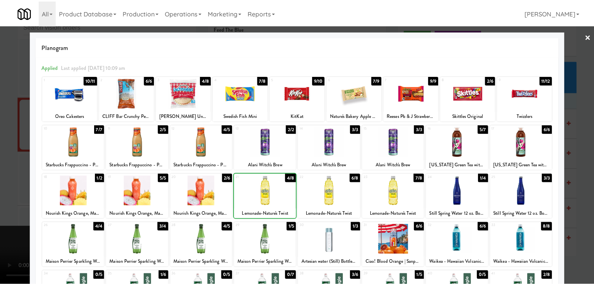
scroll to position [4585, 0]
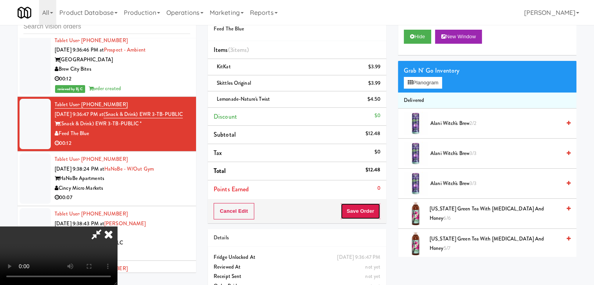
click at [372, 204] on button "Save Order" at bounding box center [361, 211] width 40 height 16
click at [370, 205] on button "Save Order" at bounding box center [361, 211] width 40 height 16
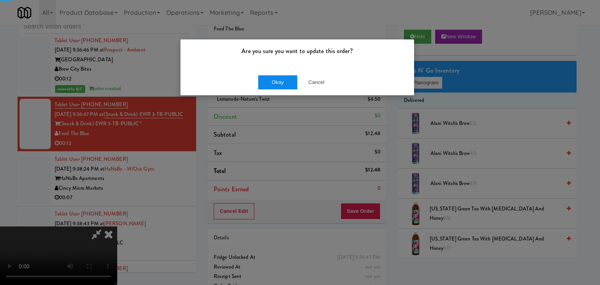
drag, startPoint x: 281, startPoint y: 89, endPoint x: 281, endPoint y: 84, distance: 5.1
click at [281, 86] on div "Okay Cancel" at bounding box center [298, 82] width 234 height 26
click at [281, 84] on button "Okay" at bounding box center [277, 82] width 39 height 14
click at [281, 84] on div "Okay Cancel" at bounding box center [298, 82] width 234 height 26
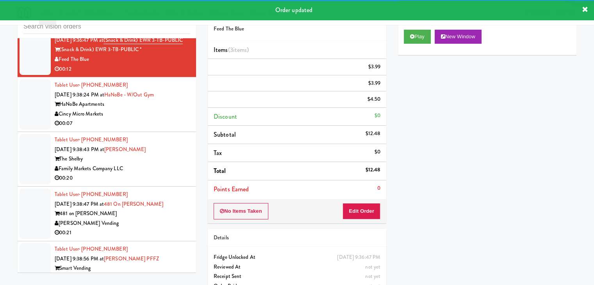
scroll to position [4663, 0]
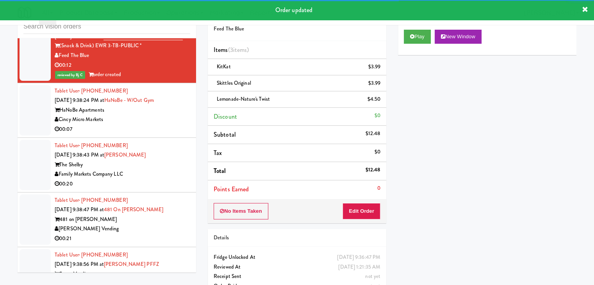
click at [159, 132] on div "00:07" at bounding box center [123, 130] width 136 height 10
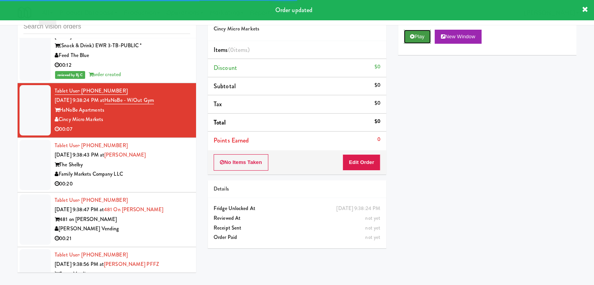
drag, startPoint x: 427, startPoint y: 33, endPoint x: 422, endPoint y: 42, distance: 10.0
click at [426, 34] on button "Play" at bounding box center [417, 37] width 27 height 14
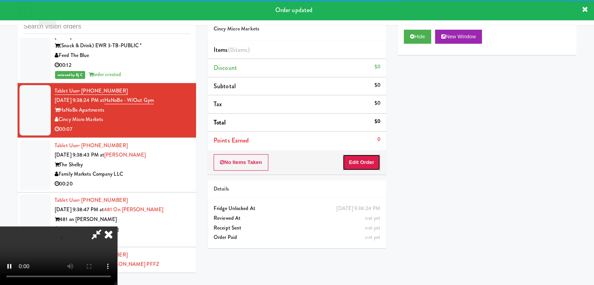
click at [358, 160] on button "Edit Order" at bounding box center [362, 162] width 38 height 16
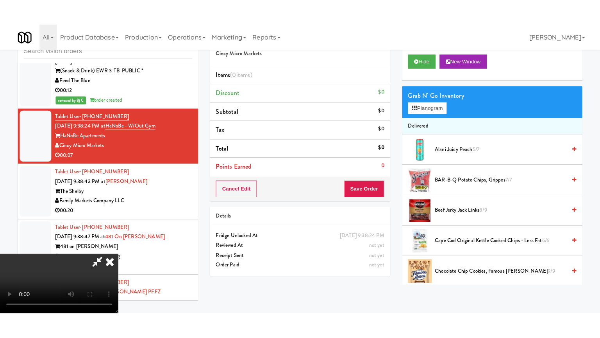
scroll to position [110, 0]
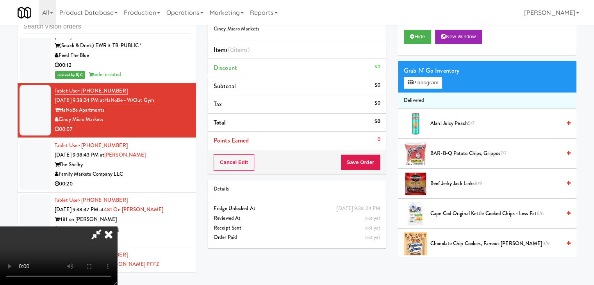
click at [117, 258] on video at bounding box center [58, 256] width 117 height 59
click at [117, 257] on video at bounding box center [58, 256] width 117 height 59
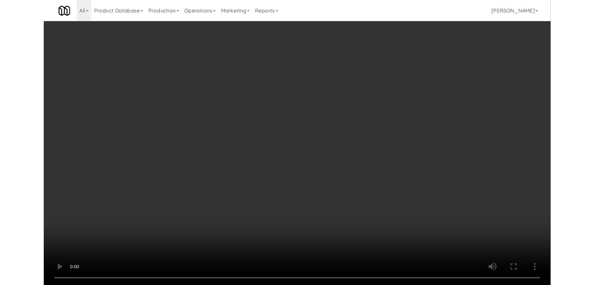
scroll to position [4643, 0]
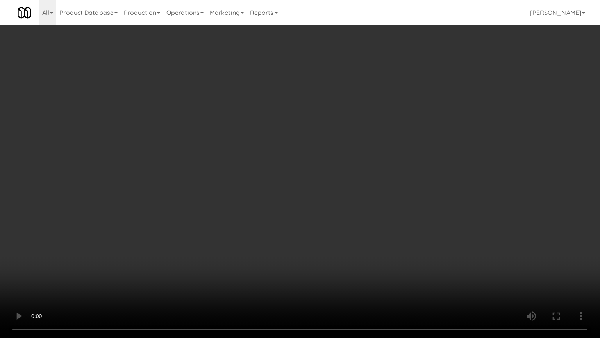
click at [332, 246] on video at bounding box center [300, 169] width 600 height 338
drag, startPoint x: 332, startPoint y: 246, endPoint x: 361, endPoint y: 169, distance: 82.4
click at [332, 245] on video at bounding box center [300, 169] width 600 height 338
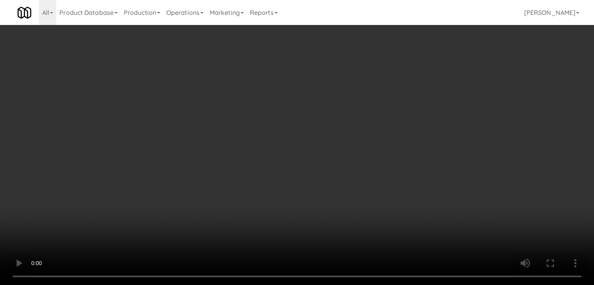
click at [430, 81] on button "Planogram" at bounding box center [423, 83] width 38 height 12
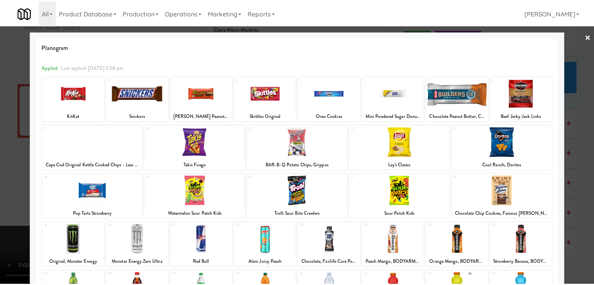
scroll to position [98, 0]
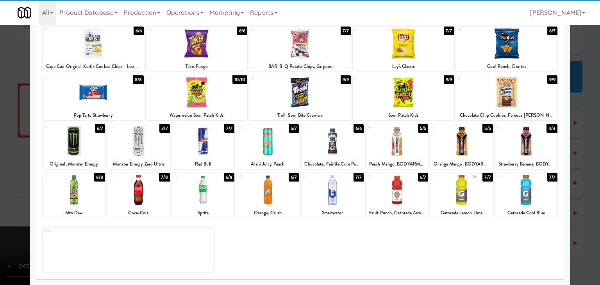
click at [345, 200] on div at bounding box center [332, 190] width 63 height 30
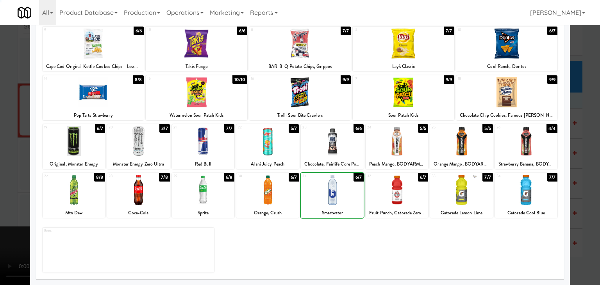
drag, startPoint x: 0, startPoint y: 194, endPoint x: 63, endPoint y: 194, distance: 62.5
click at [2, 194] on div at bounding box center [300, 142] width 600 height 285
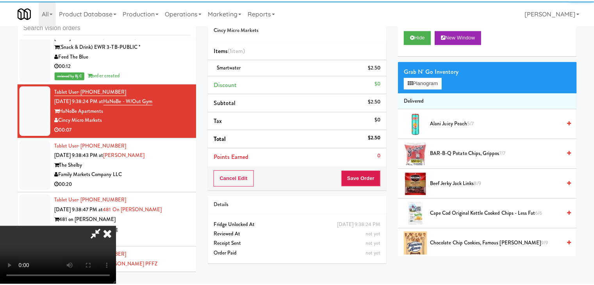
scroll to position [4663, 0]
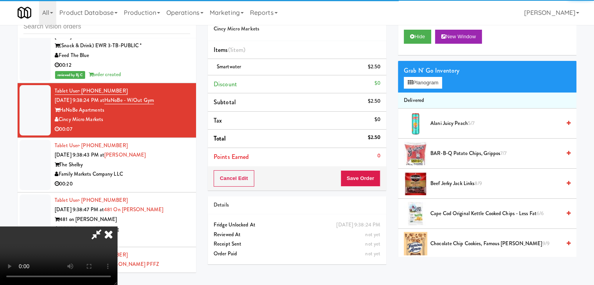
click at [117, 227] on video at bounding box center [58, 256] width 117 height 59
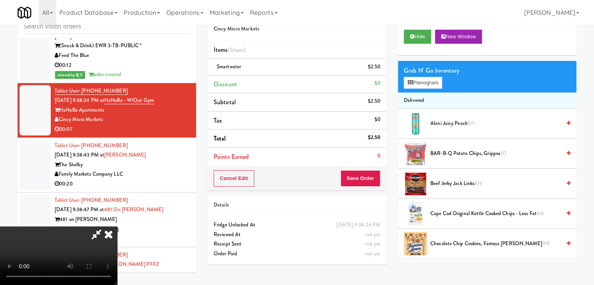
click at [117, 227] on video at bounding box center [58, 256] width 117 height 59
click at [428, 85] on button "Planogram" at bounding box center [423, 83] width 38 height 12
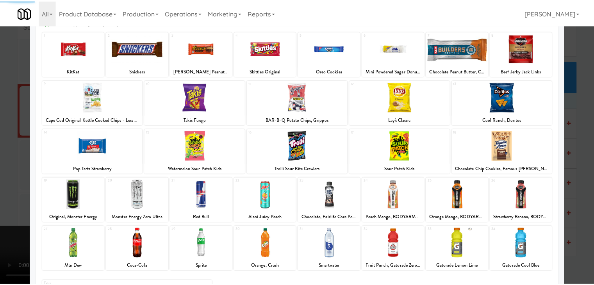
scroll to position [98, 0]
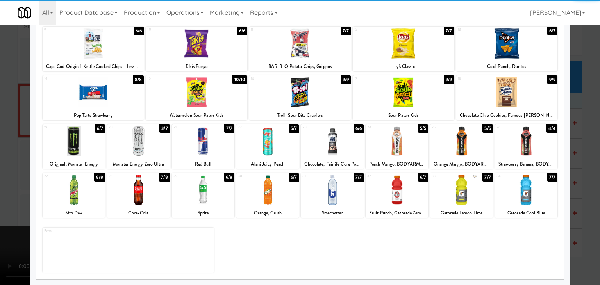
click at [329, 191] on div at bounding box center [332, 190] width 63 height 30
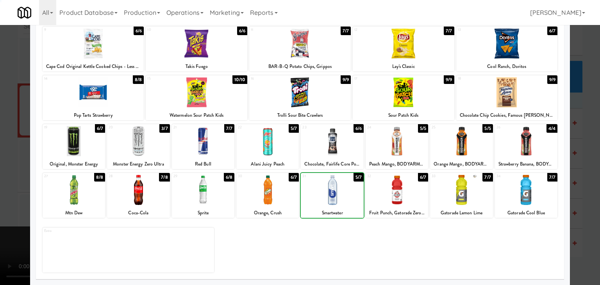
drag, startPoint x: 0, startPoint y: 188, endPoint x: 239, endPoint y: 185, distance: 239.2
click at [5, 188] on div at bounding box center [300, 142] width 600 height 285
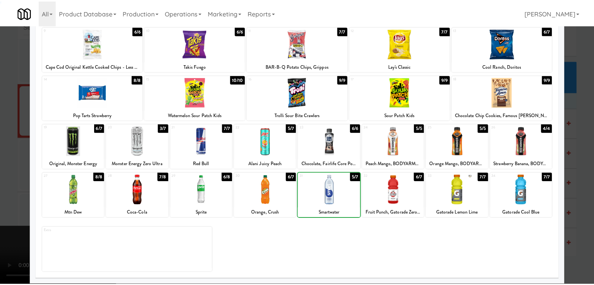
scroll to position [4663, 0]
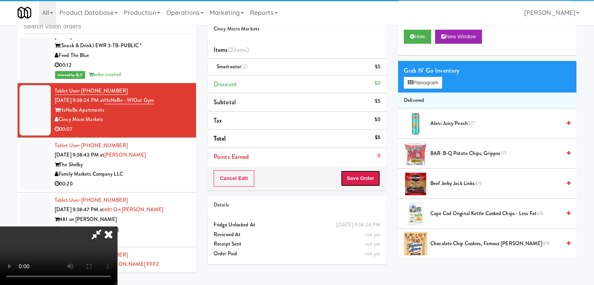
click at [371, 182] on button "Save Order" at bounding box center [361, 178] width 40 height 16
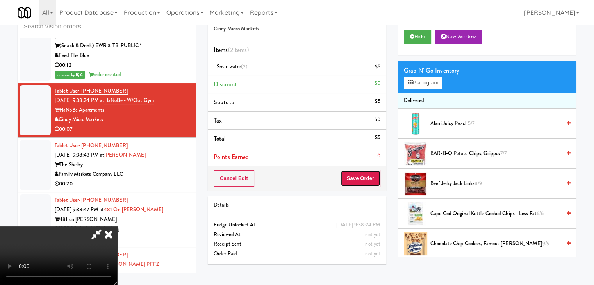
click at [371, 182] on button "Save Order" at bounding box center [361, 178] width 40 height 16
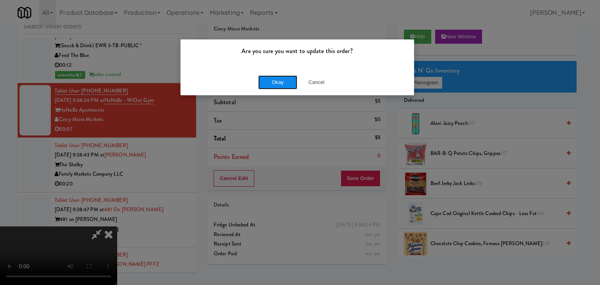
click at [279, 79] on button "Okay" at bounding box center [277, 82] width 39 height 14
click at [280, 81] on body "Are you sure you want to update this order? Okay Cancel Okay Are you sure you w…" at bounding box center [300, 142] width 600 height 285
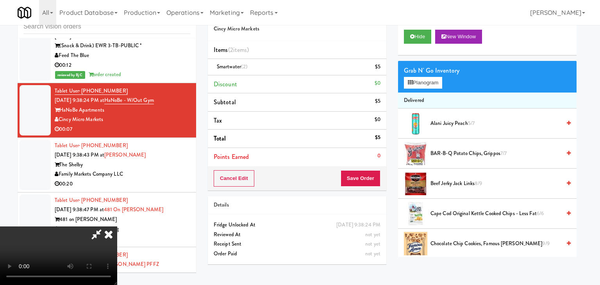
click at [280, 81] on div at bounding box center [300, 142] width 600 height 285
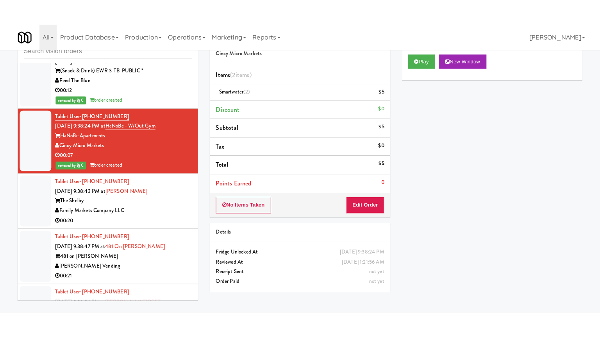
scroll to position [4741, 0]
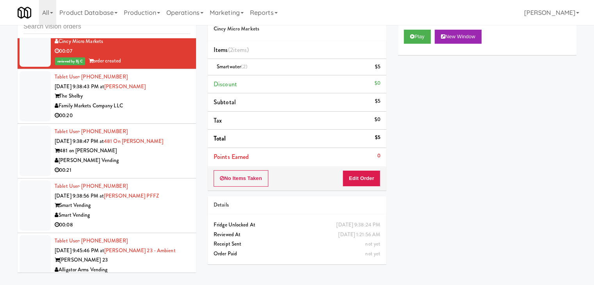
click at [157, 121] on div "00:20" at bounding box center [123, 116] width 136 height 10
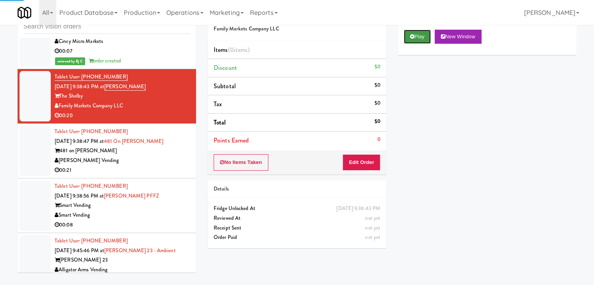
click at [412, 36] on icon at bounding box center [412, 36] width 4 height 5
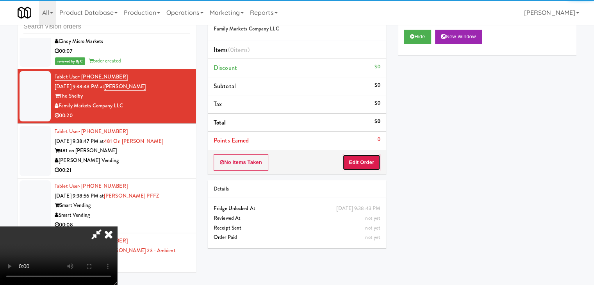
click at [367, 161] on button "Edit Order" at bounding box center [362, 162] width 38 height 16
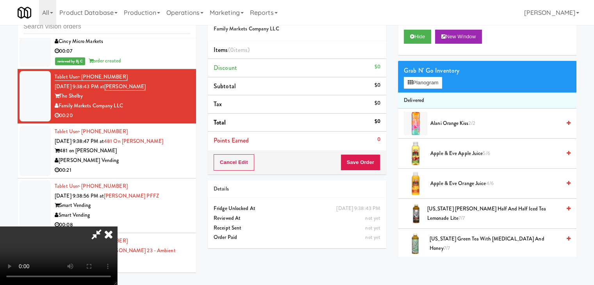
scroll to position [4722, 0]
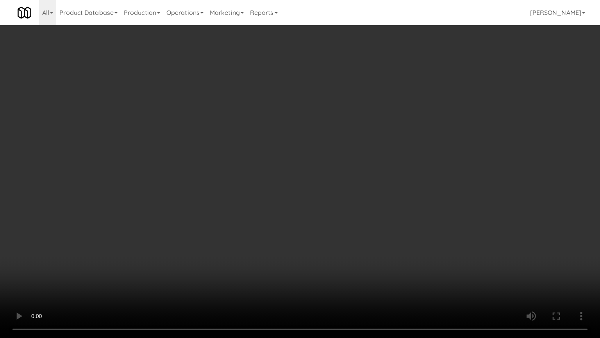
click at [337, 193] on video at bounding box center [300, 169] width 600 height 338
click at [342, 190] on video at bounding box center [300, 169] width 600 height 338
click at [353, 186] on video at bounding box center [300, 169] width 600 height 338
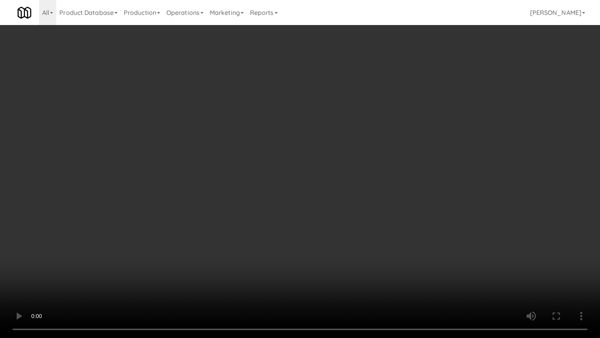
click at [353, 186] on video at bounding box center [300, 169] width 600 height 338
click at [353, 187] on video at bounding box center [300, 169] width 600 height 338
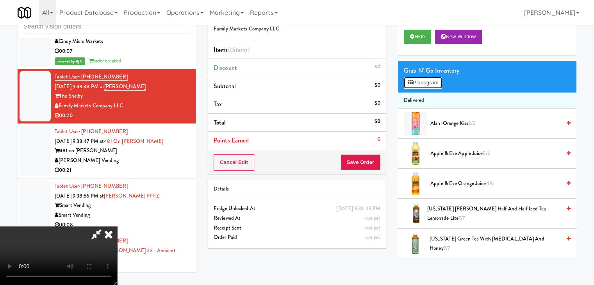
click at [426, 78] on button "Planogram" at bounding box center [423, 83] width 38 height 12
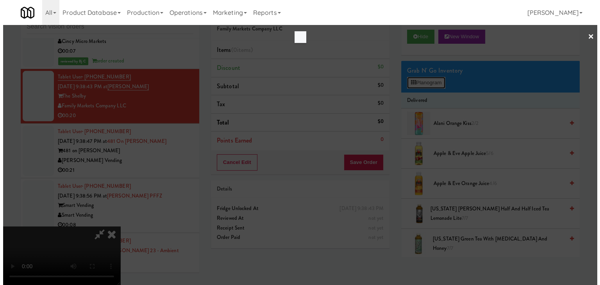
scroll to position [4722, 0]
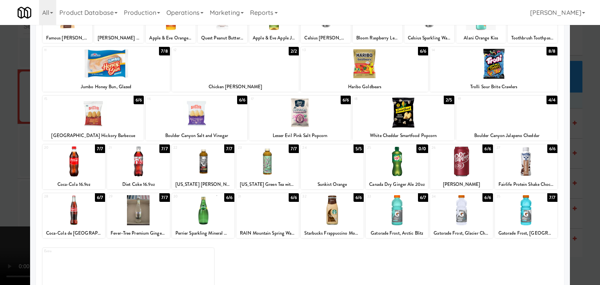
click at [332, 168] on div at bounding box center [332, 162] width 63 height 30
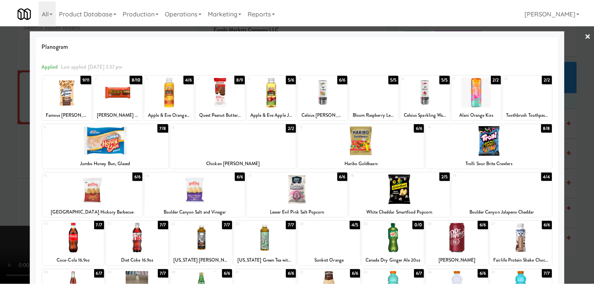
scroll to position [0, 0]
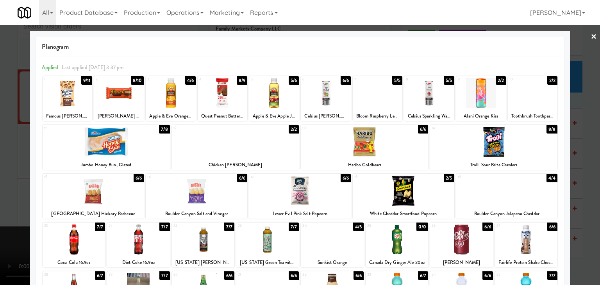
drag, startPoint x: 162, startPoint y: 81, endPoint x: 157, endPoint y: 88, distance: 8.9
click at [163, 81] on div "3" at bounding box center [158, 79] width 23 height 7
click at [5, 124] on div at bounding box center [300, 142] width 600 height 285
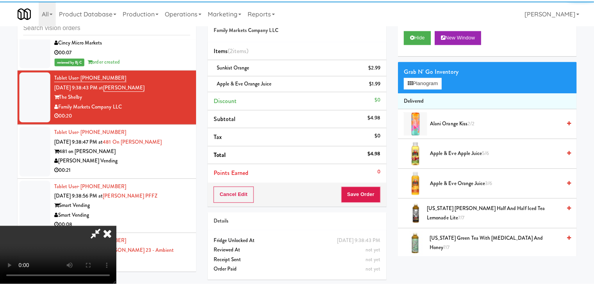
scroll to position [4741, 0]
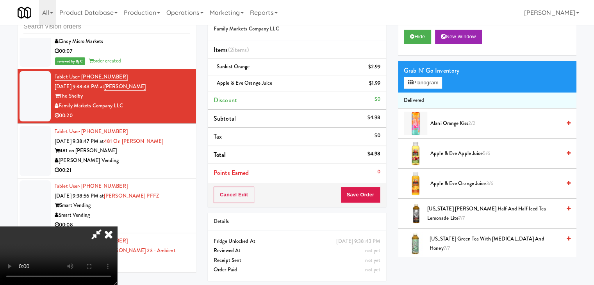
click at [117, 227] on video at bounding box center [58, 256] width 117 height 59
drag, startPoint x: 363, startPoint y: 181, endPoint x: 370, endPoint y: 186, distance: 8.6
click at [368, 185] on div "Order # 1675636 Family Markets Company LLC Items (2 items ) Sunkist Orange $2.9…" at bounding box center [297, 105] width 179 height 204
click at [367, 190] on button "Save Order" at bounding box center [361, 195] width 40 height 16
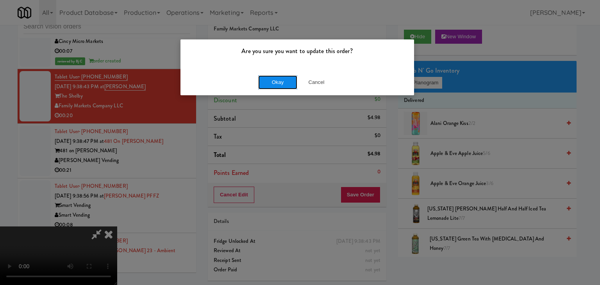
click at [285, 84] on button "Okay" at bounding box center [277, 82] width 39 height 14
click at [285, 84] on body "Are you sure you want to update this order? Okay Cancel Okay Are you sure you w…" at bounding box center [300, 142] width 600 height 285
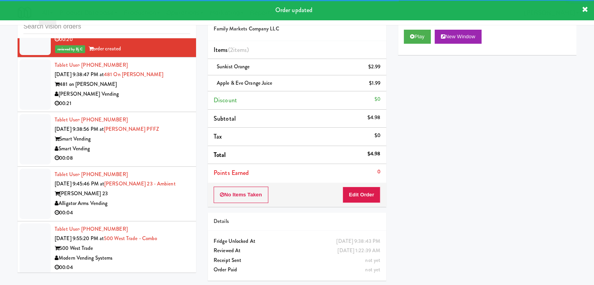
scroll to position [4819, 0]
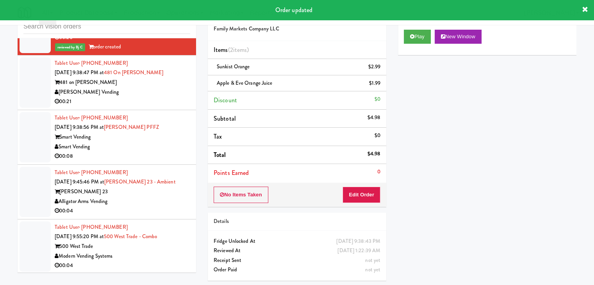
click at [156, 107] on div "00:21" at bounding box center [123, 102] width 136 height 10
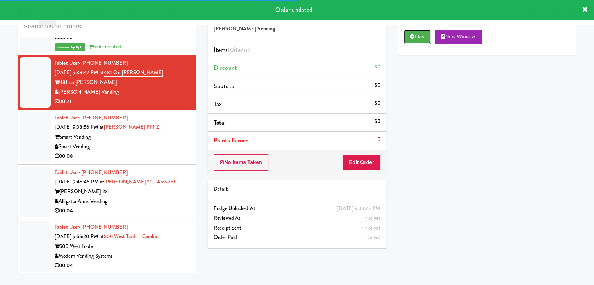
drag, startPoint x: 421, startPoint y: 36, endPoint x: 416, endPoint y: 43, distance: 8.9
click at [420, 36] on button "Play" at bounding box center [417, 37] width 27 height 14
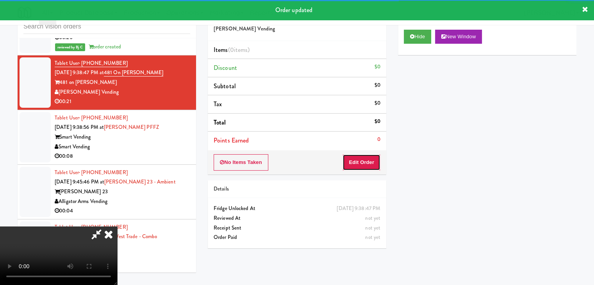
click at [363, 161] on button "Edit Order" at bounding box center [362, 162] width 38 height 16
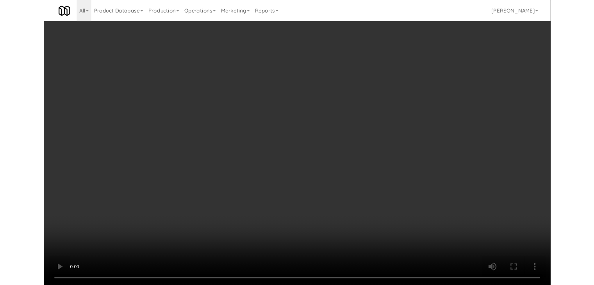
scroll to position [4800, 0]
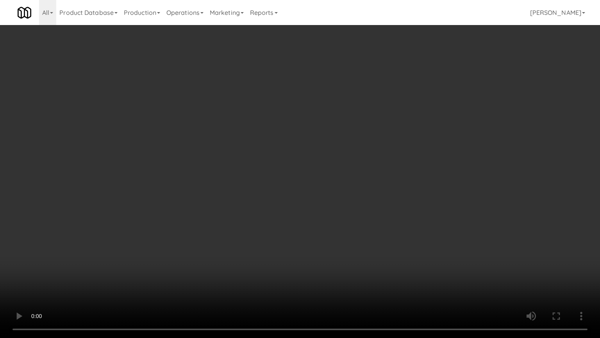
click at [397, 223] on video at bounding box center [300, 169] width 600 height 338
click at [394, 225] on video at bounding box center [300, 169] width 600 height 338
click at [397, 224] on video at bounding box center [300, 169] width 600 height 338
click at [383, 216] on video at bounding box center [300, 169] width 600 height 338
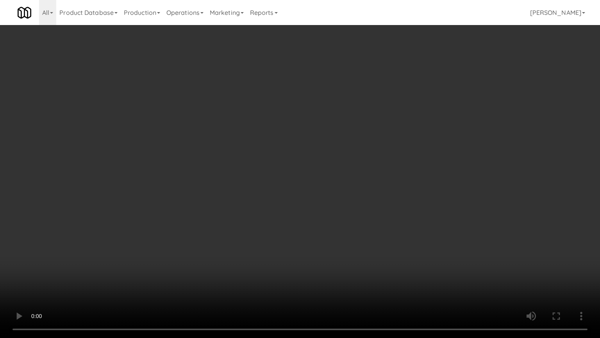
click at [383, 216] on video at bounding box center [300, 169] width 600 height 338
click at [379, 216] on video at bounding box center [300, 169] width 600 height 338
click at [378, 216] on video at bounding box center [300, 169] width 600 height 338
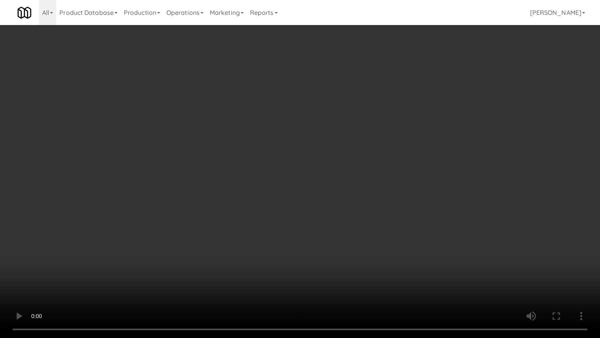
click at [378, 216] on video at bounding box center [300, 169] width 600 height 338
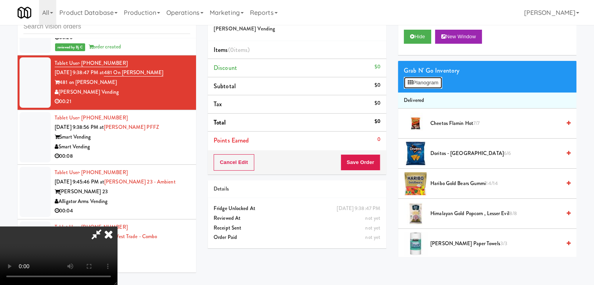
drag, startPoint x: 431, startPoint y: 76, endPoint x: 431, endPoint y: 82, distance: 6.3
click at [431, 77] on button "Planogram" at bounding box center [423, 83] width 38 height 12
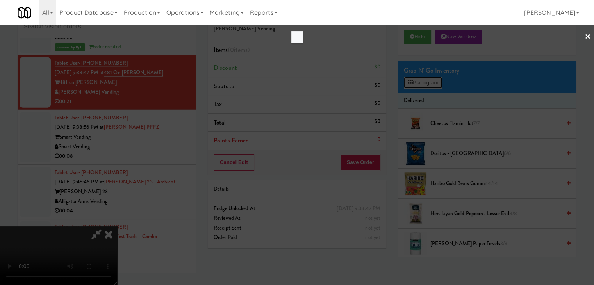
scroll to position [4800, 0]
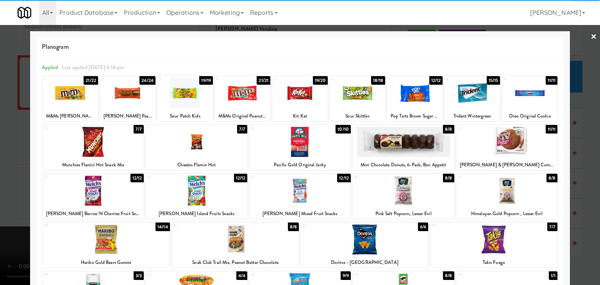
click at [291, 100] on div at bounding box center [299, 93] width 55 height 30
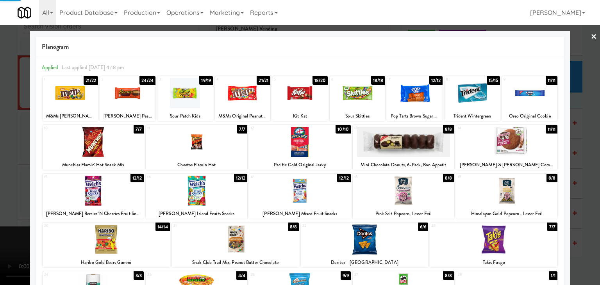
click at [138, 98] on div at bounding box center [127, 93] width 55 height 30
click at [0, 102] on div at bounding box center [300, 142] width 600 height 285
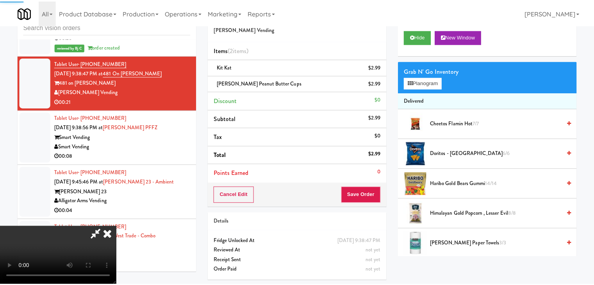
scroll to position [4819, 0]
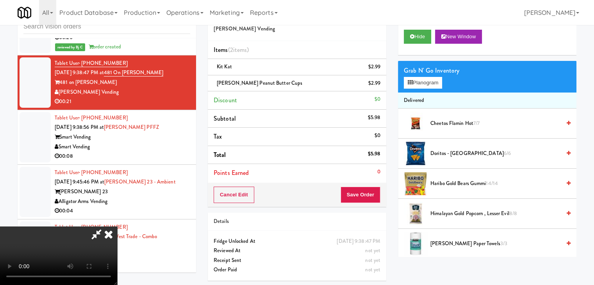
click at [117, 227] on video at bounding box center [58, 256] width 117 height 59
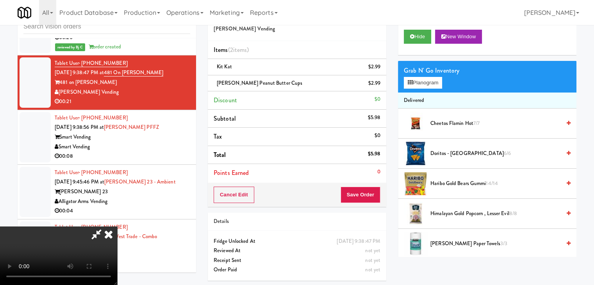
click at [117, 227] on video at bounding box center [58, 256] width 117 height 59
drag, startPoint x: 310, startPoint y: 190, endPoint x: 304, endPoint y: 193, distance: 6.5
click at [117, 227] on video at bounding box center [58, 256] width 117 height 59
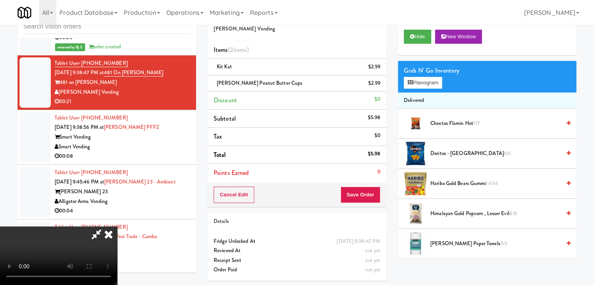
click at [117, 227] on video at bounding box center [58, 256] width 117 height 59
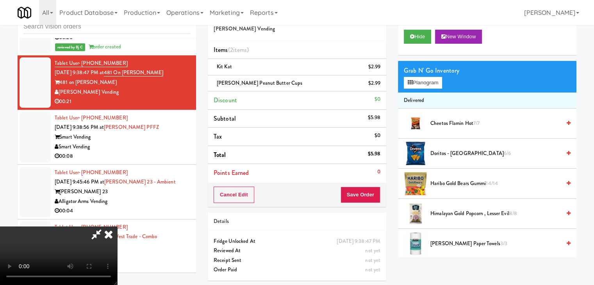
click at [117, 227] on video at bounding box center [58, 256] width 117 height 59
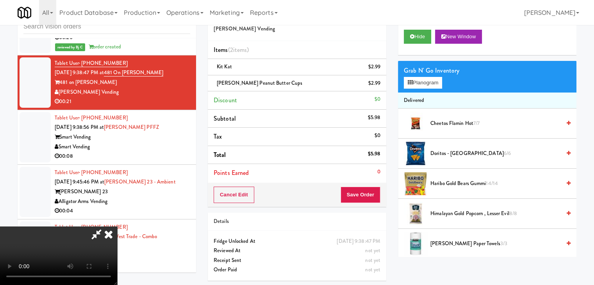
click at [117, 227] on video at bounding box center [58, 256] width 117 height 59
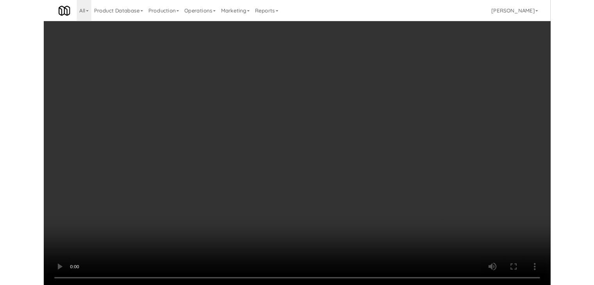
scroll to position [4800, 0]
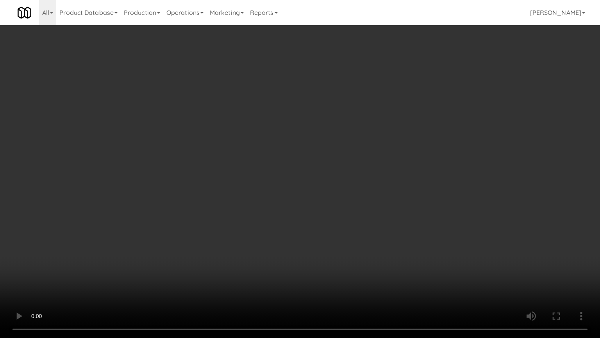
click at [245, 243] on video at bounding box center [300, 169] width 600 height 338
click at [277, 247] on video at bounding box center [300, 169] width 600 height 338
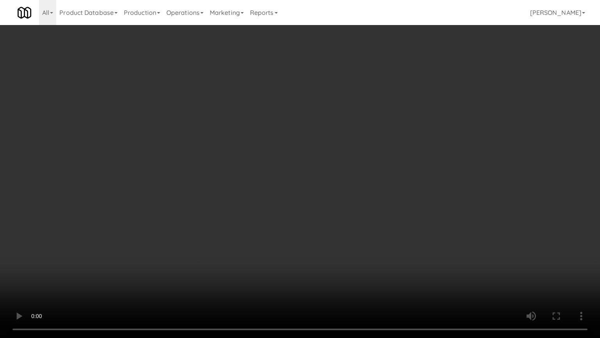
click at [277, 247] on video at bounding box center [300, 169] width 600 height 338
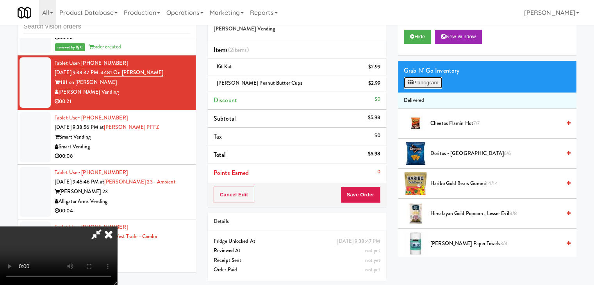
click at [434, 82] on button "Planogram" at bounding box center [423, 83] width 38 height 12
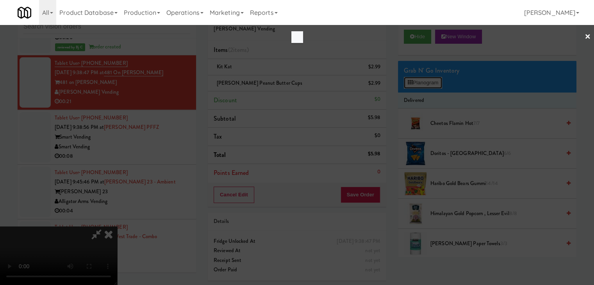
scroll to position [4800, 0]
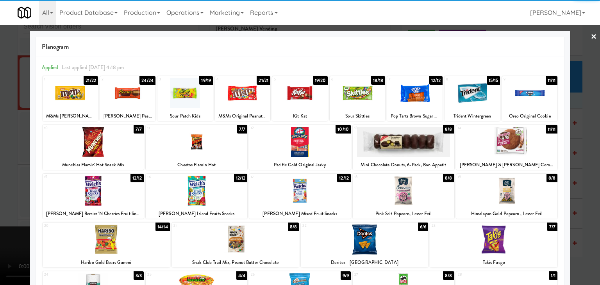
click at [195, 190] on div at bounding box center [197, 191] width 102 height 30
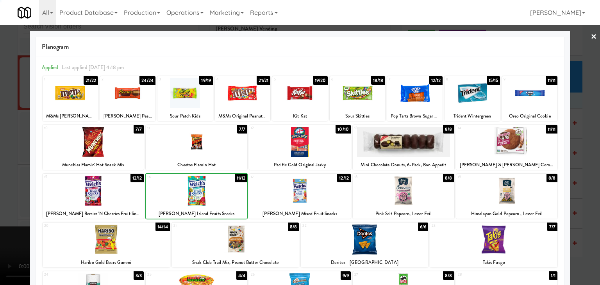
click at [195, 190] on div at bounding box center [197, 191] width 102 height 30
drag, startPoint x: 0, startPoint y: 188, endPoint x: 100, endPoint y: 191, distance: 100.1
click at [10, 188] on div at bounding box center [300, 142] width 600 height 285
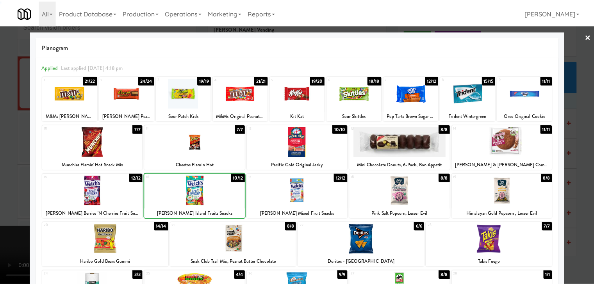
scroll to position [4819, 0]
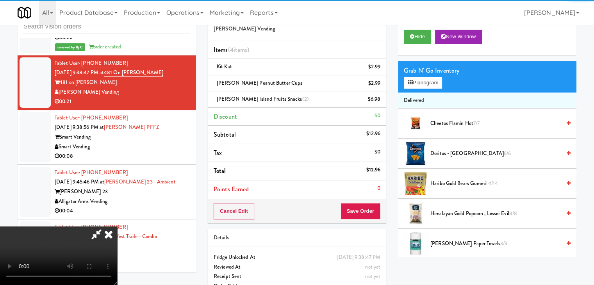
click at [117, 227] on video at bounding box center [58, 256] width 117 height 59
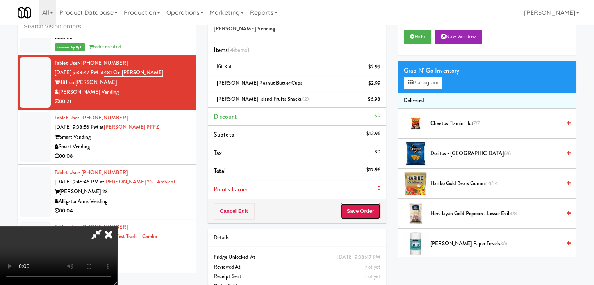
click at [372, 210] on button "Save Order" at bounding box center [361, 211] width 40 height 16
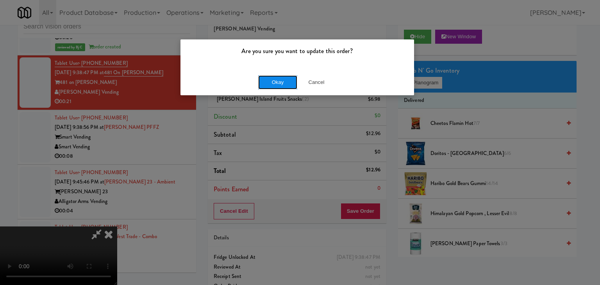
click at [273, 84] on button "Okay" at bounding box center [277, 82] width 39 height 14
click at [273, 84] on div "Okay Cancel" at bounding box center [298, 82] width 234 height 26
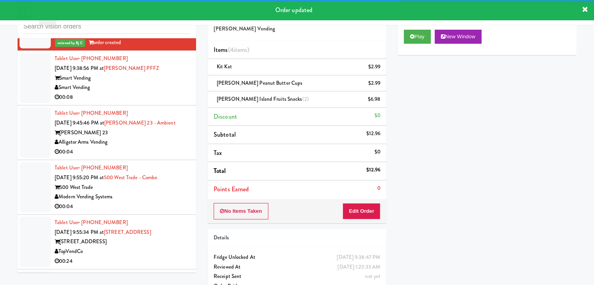
scroll to position [4898, 0]
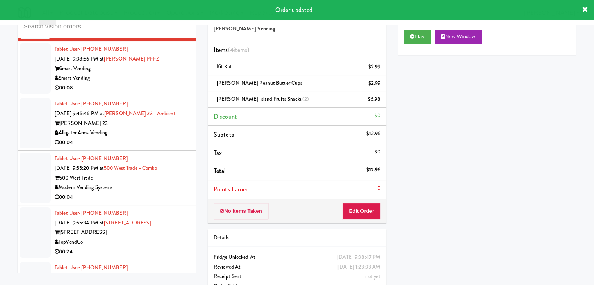
click at [175, 83] on div "Smart Vending" at bounding box center [123, 78] width 136 height 10
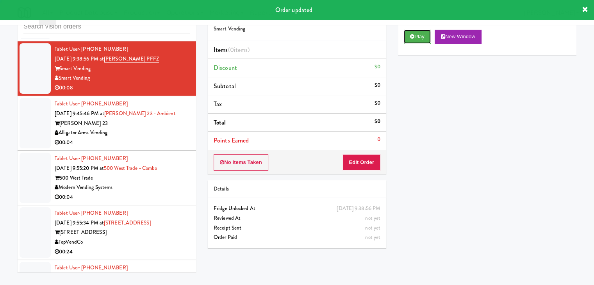
click at [428, 39] on button "Play" at bounding box center [417, 37] width 27 height 14
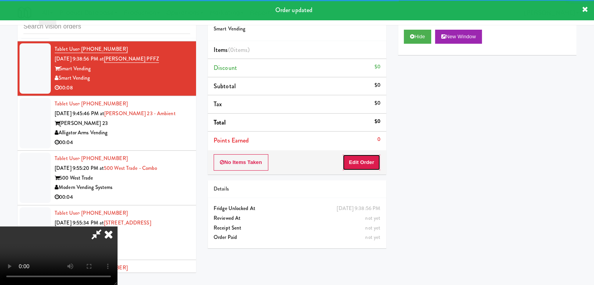
click at [366, 163] on button "Edit Order" at bounding box center [362, 162] width 38 height 16
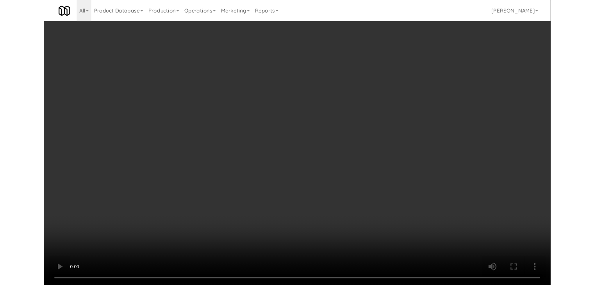
scroll to position [4878, 0]
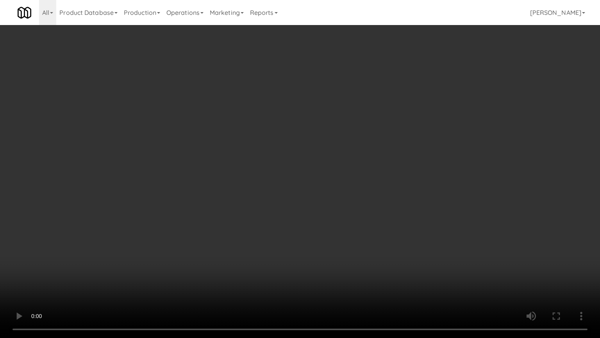
click at [352, 219] on video at bounding box center [300, 169] width 600 height 338
click at [352, 220] on video at bounding box center [300, 169] width 600 height 338
click at [364, 217] on video at bounding box center [300, 169] width 600 height 338
click at [365, 214] on video at bounding box center [300, 169] width 600 height 338
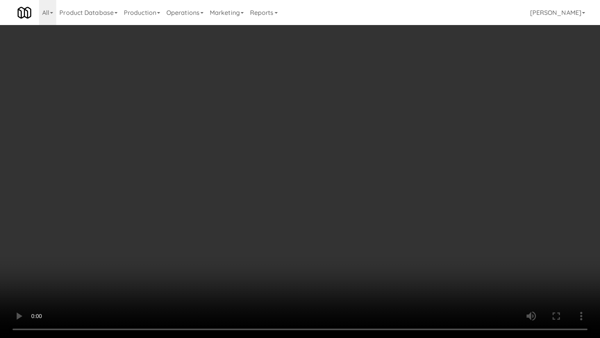
click at [365, 214] on video at bounding box center [300, 169] width 600 height 338
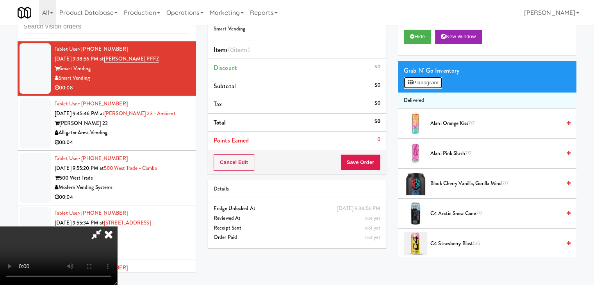
drag, startPoint x: 424, startPoint y: 77, endPoint x: 427, endPoint y: 80, distance: 4.4
click at [426, 79] on button "Planogram" at bounding box center [423, 83] width 38 height 12
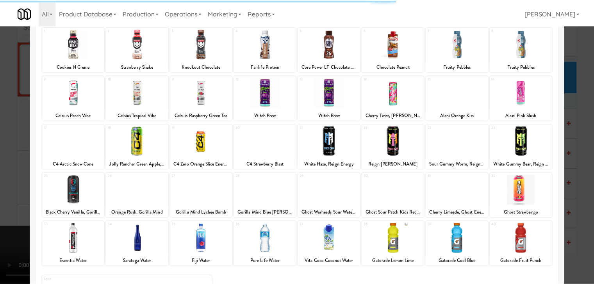
scroll to position [98, 0]
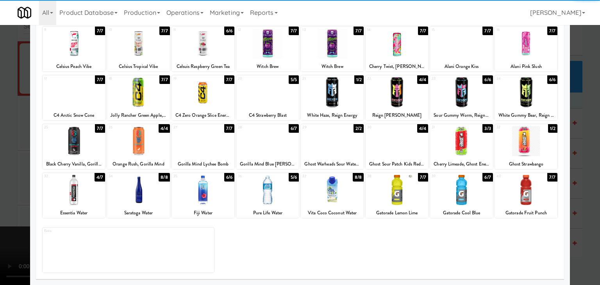
click at [84, 193] on div at bounding box center [74, 190] width 63 height 30
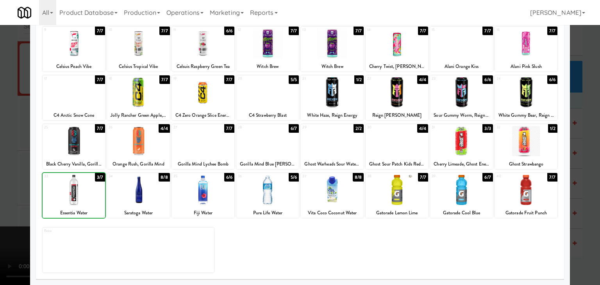
click at [11, 190] on div at bounding box center [300, 142] width 600 height 285
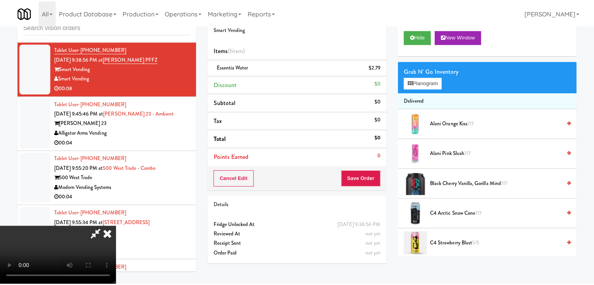
scroll to position [4898, 0]
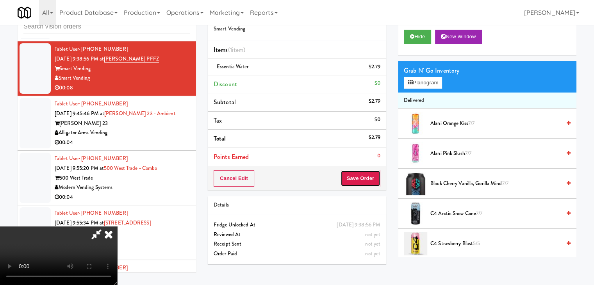
click at [374, 177] on button "Save Order" at bounding box center [361, 178] width 40 height 16
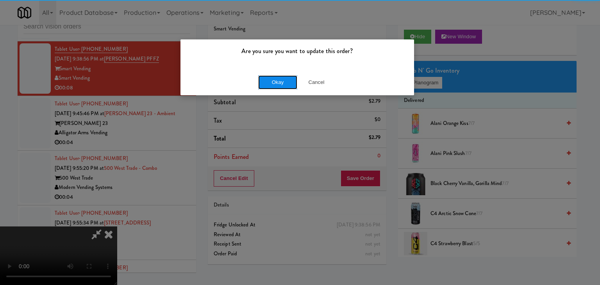
click at [274, 83] on button "Okay" at bounding box center [277, 82] width 39 height 14
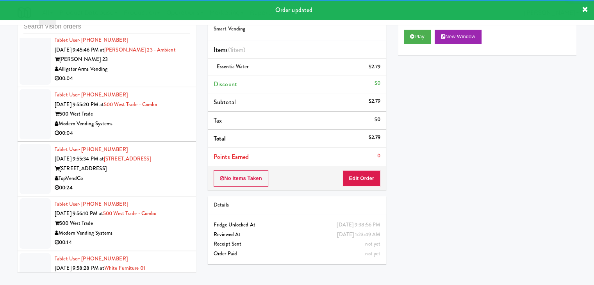
scroll to position [4976, 0]
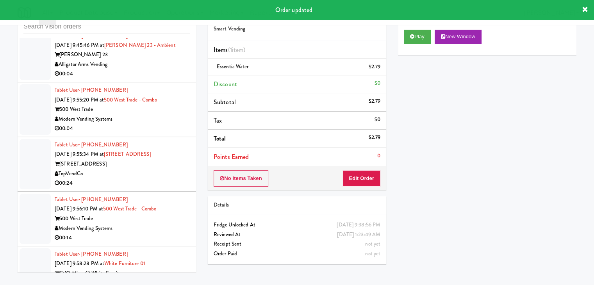
click at [163, 77] on div "00:04" at bounding box center [123, 74] width 136 height 10
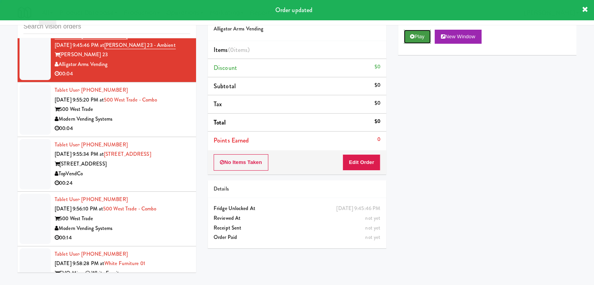
click at [421, 33] on button "Play" at bounding box center [417, 37] width 27 height 14
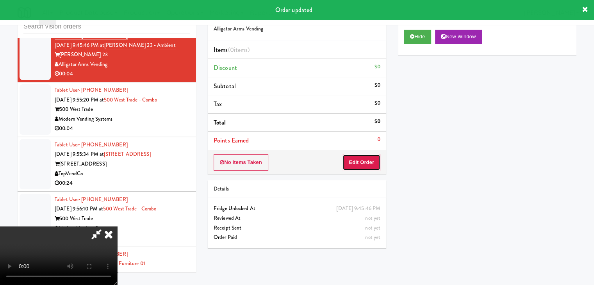
click at [363, 159] on button "Edit Order" at bounding box center [362, 162] width 38 height 16
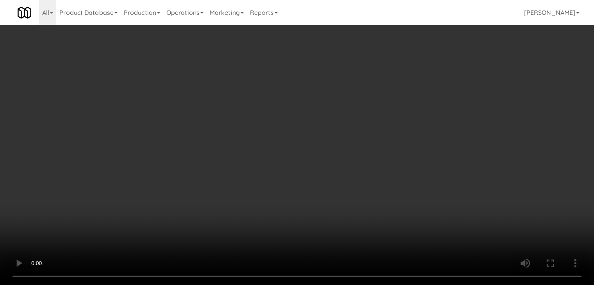
scroll to position [4956, 0]
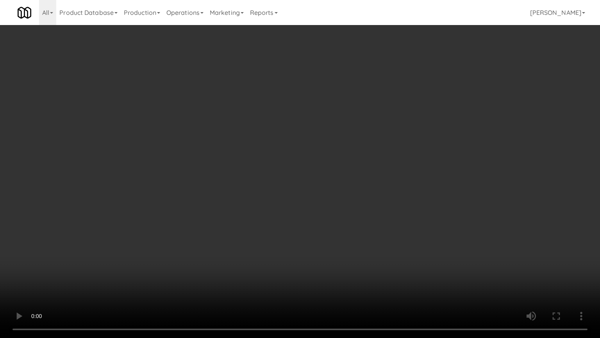
click at [367, 221] on video at bounding box center [300, 169] width 600 height 338
click at [365, 214] on video at bounding box center [300, 169] width 600 height 338
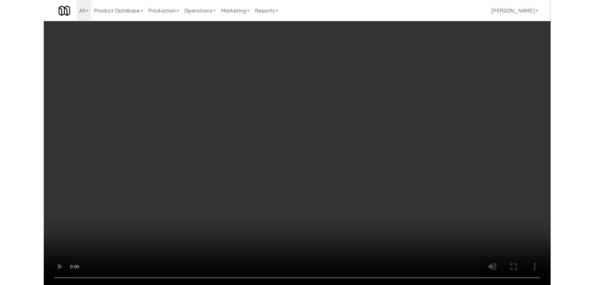
scroll to position [4976, 0]
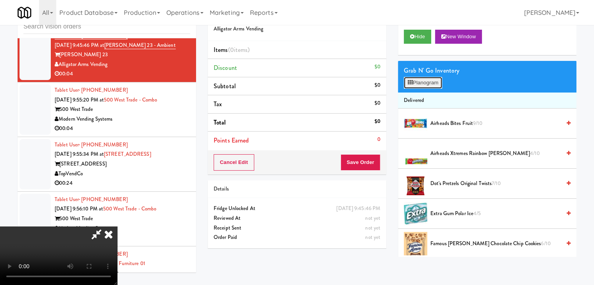
click at [433, 81] on button "Planogram" at bounding box center [423, 83] width 38 height 12
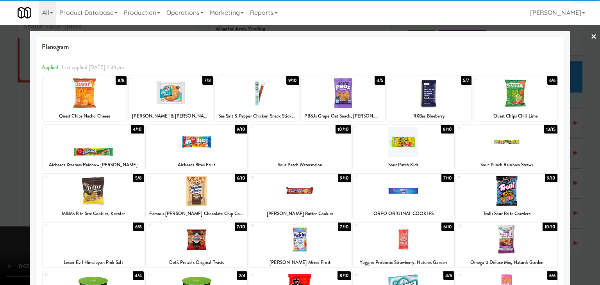
drag, startPoint x: 121, startPoint y: 153, endPoint x: 95, endPoint y: 154, distance: 25.4
click at [121, 153] on div at bounding box center [94, 142] width 102 height 30
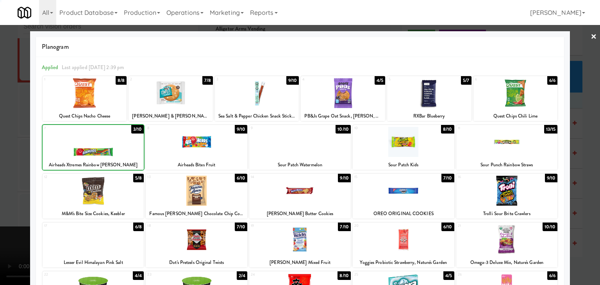
drag, startPoint x: 0, startPoint y: 154, endPoint x: 70, endPoint y: 160, distance: 70.6
click at [2, 155] on div at bounding box center [300, 142] width 600 height 285
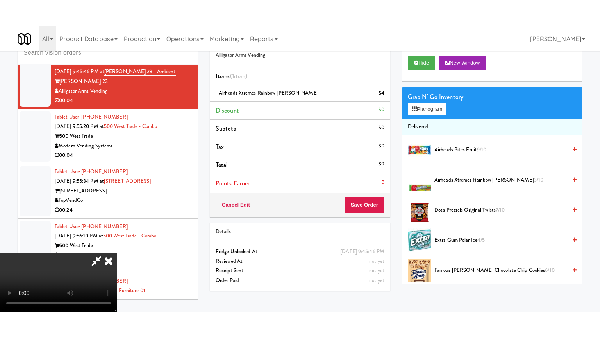
scroll to position [4976, 0]
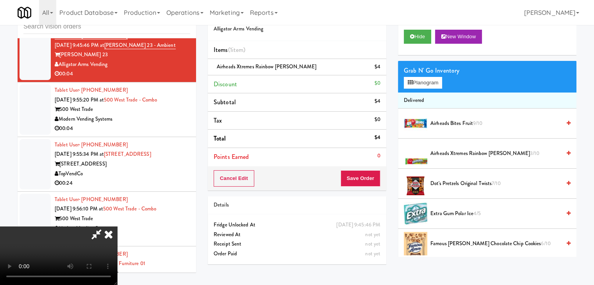
click at [117, 227] on video at bounding box center [58, 256] width 117 height 59
click at [372, 182] on button "Save Order" at bounding box center [361, 178] width 40 height 16
click at [372, 181] on button "Save Order" at bounding box center [361, 178] width 40 height 16
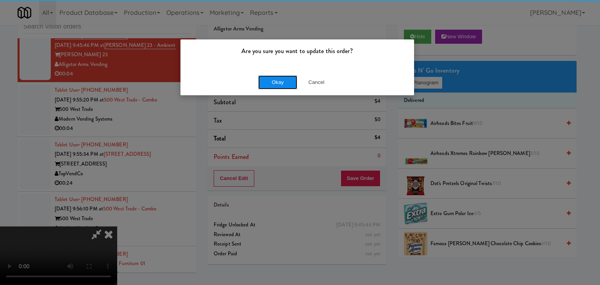
click at [276, 77] on button "Okay" at bounding box center [277, 82] width 39 height 14
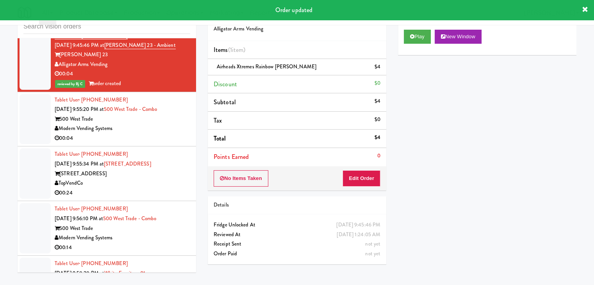
click at [139, 143] on div "00:04" at bounding box center [123, 139] width 136 height 10
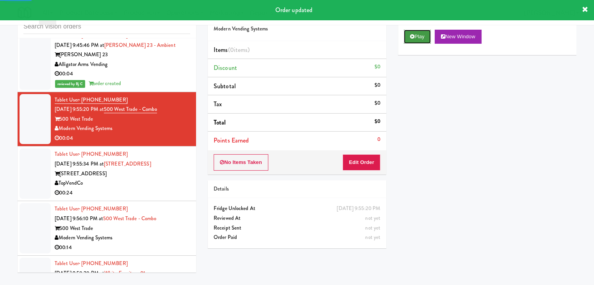
drag, startPoint x: 417, startPoint y: 38, endPoint x: 410, endPoint y: 82, distance: 44.3
click at [417, 38] on button "Play" at bounding box center [417, 37] width 27 height 14
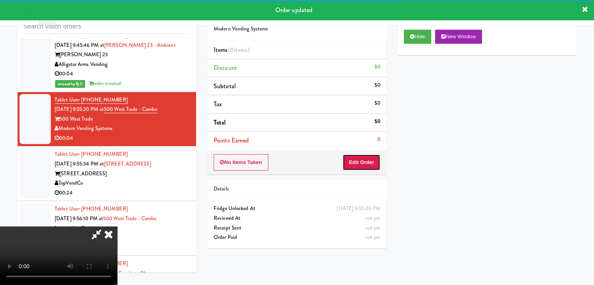
click at [369, 161] on button "Edit Order" at bounding box center [362, 162] width 38 height 16
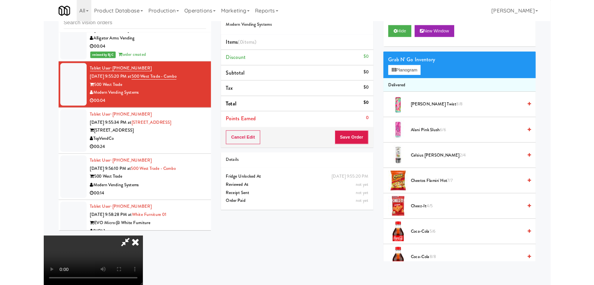
scroll to position [4956, 0]
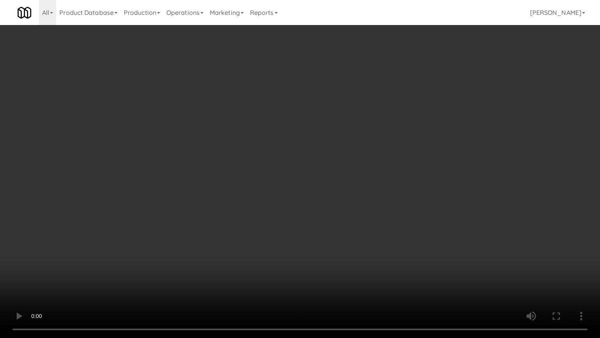
click at [341, 229] on video at bounding box center [300, 169] width 600 height 338
click at [339, 224] on video at bounding box center [300, 169] width 600 height 338
drag, startPoint x: 339, startPoint y: 220, endPoint x: 404, endPoint y: 125, distance: 114.8
click at [342, 213] on video at bounding box center [300, 169] width 600 height 338
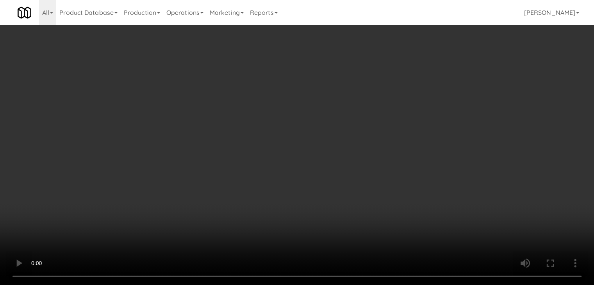
click at [427, 84] on button "Planogram" at bounding box center [423, 83] width 38 height 12
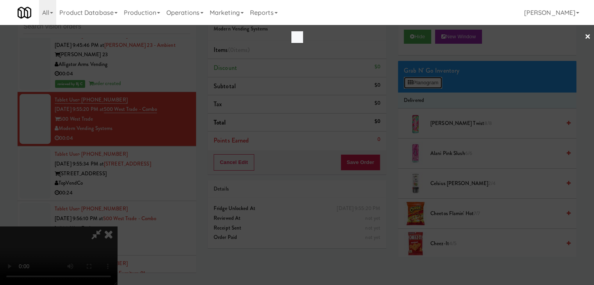
scroll to position [4956, 0]
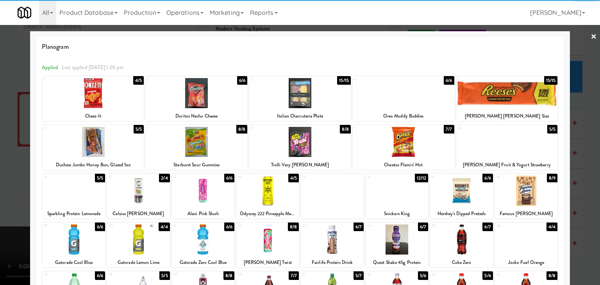
click at [333, 243] on div at bounding box center [332, 240] width 63 height 30
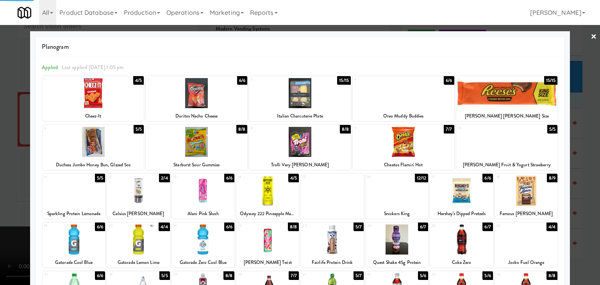
drag, startPoint x: 0, startPoint y: 181, endPoint x: 105, endPoint y: 179, distance: 104.8
click at [6, 181] on div at bounding box center [300, 142] width 600 height 285
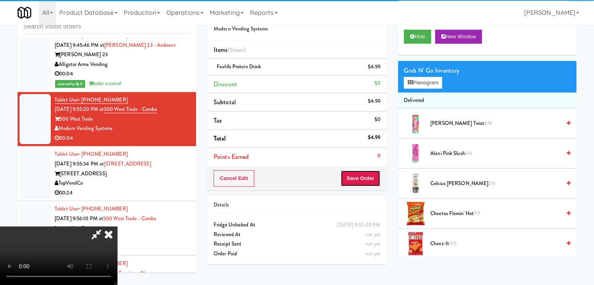
click at [370, 175] on button "Save Order" at bounding box center [361, 178] width 40 height 16
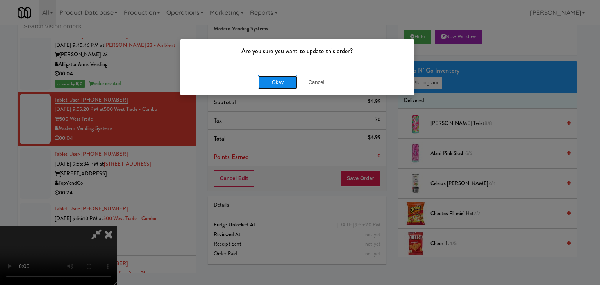
click at [274, 85] on button "Okay" at bounding box center [277, 82] width 39 height 14
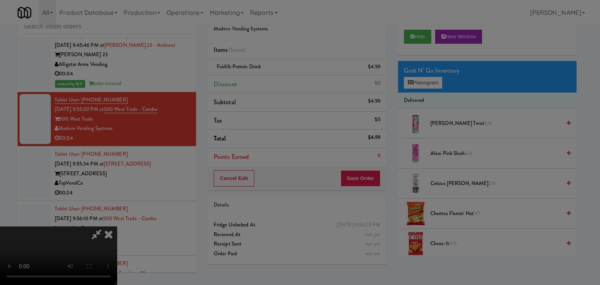
click at [274, 85] on body "Are you sure you want to update this order? Okay Cancel Okay Are you sure you w…" at bounding box center [300, 142] width 600 height 285
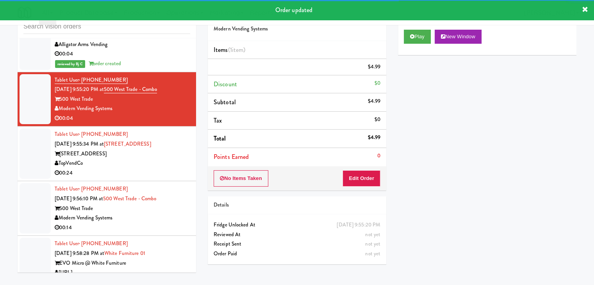
scroll to position [5015, 0]
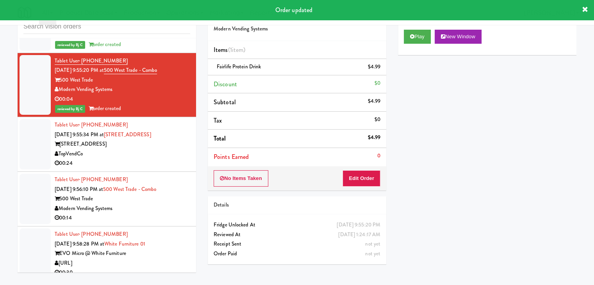
click at [166, 156] on div "TopVendCo" at bounding box center [123, 154] width 136 height 10
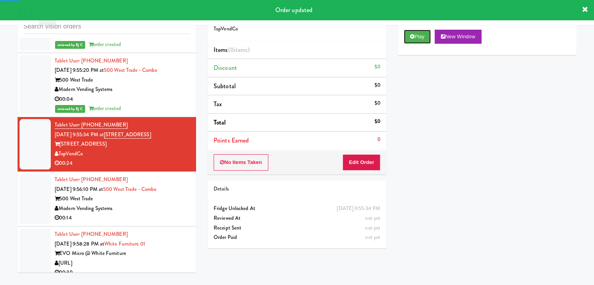
drag, startPoint x: 421, startPoint y: 32, endPoint x: 399, endPoint y: 95, distance: 65.7
click at [421, 33] on button "Play" at bounding box center [417, 37] width 27 height 14
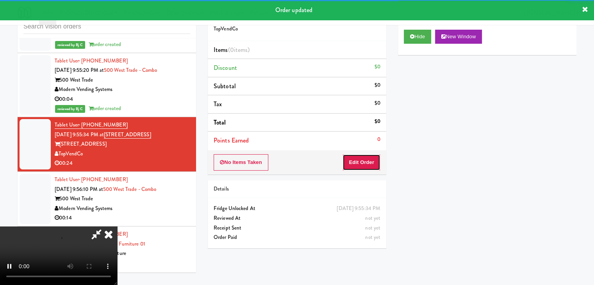
click at [369, 158] on button "Edit Order" at bounding box center [362, 162] width 38 height 16
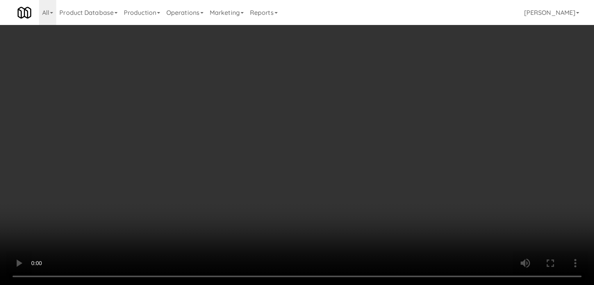
scroll to position [4995, 0]
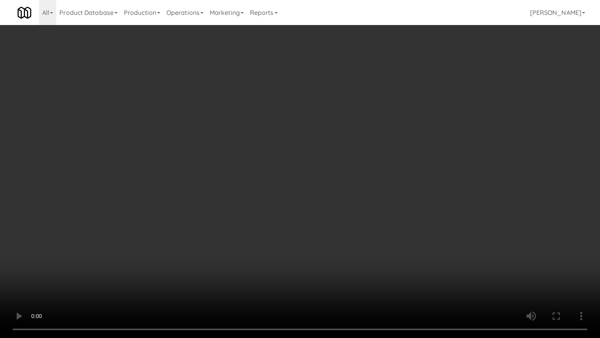
click at [370, 232] on video at bounding box center [300, 169] width 600 height 338
click at [373, 232] on video at bounding box center [300, 169] width 600 height 338
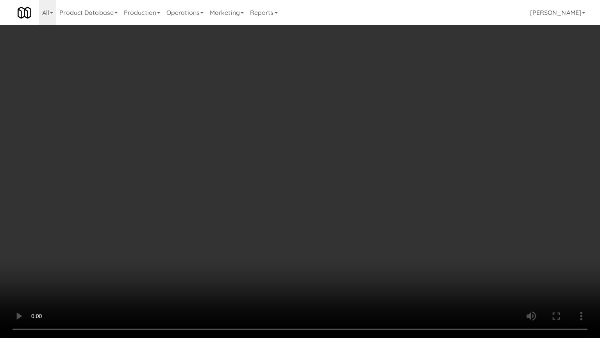
click at [373, 232] on video at bounding box center [300, 169] width 600 height 338
click at [375, 231] on video at bounding box center [300, 169] width 600 height 338
click at [378, 231] on video at bounding box center [300, 169] width 600 height 338
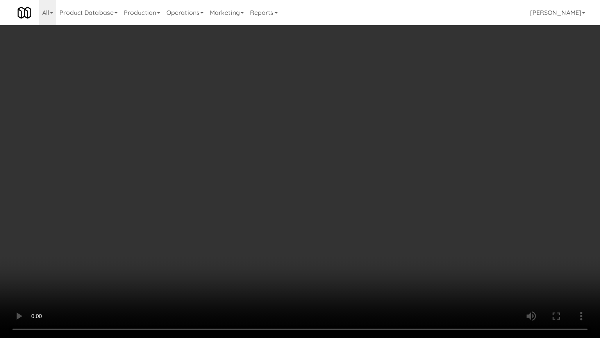
click at [380, 231] on video at bounding box center [300, 169] width 600 height 338
click at [387, 233] on video at bounding box center [300, 169] width 600 height 338
click at [388, 233] on video at bounding box center [300, 169] width 600 height 338
click at [391, 233] on video at bounding box center [300, 169] width 600 height 338
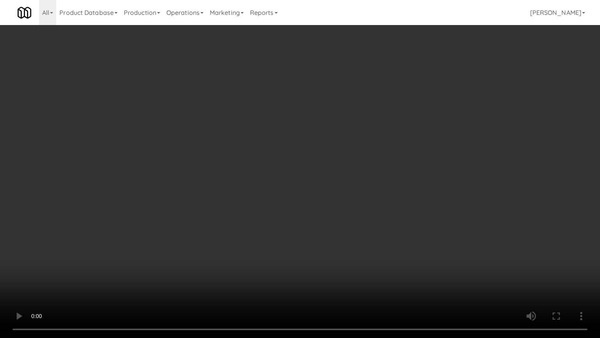
click at [391, 233] on video at bounding box center [300, 169] width 600 height 338
click at [397, 224] on video at bounding box center [300, 169] width 600 height 338
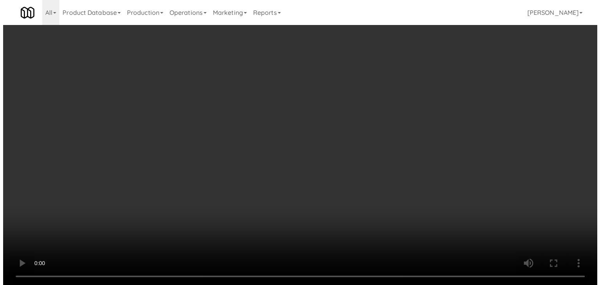
scroll to position [5015, 0]
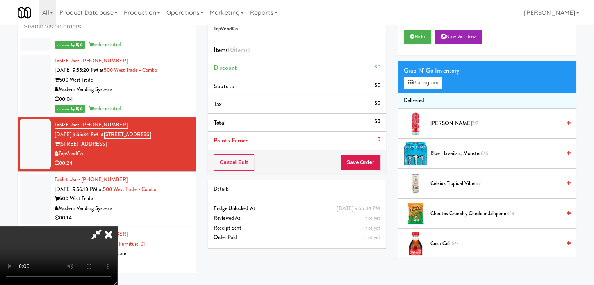
click at [117, 227] on video at bounding box center [58, 256] width 117 height 59
click at [425, 85] on button "Planogram" at bounding box center [423, 83] width 38 height 12
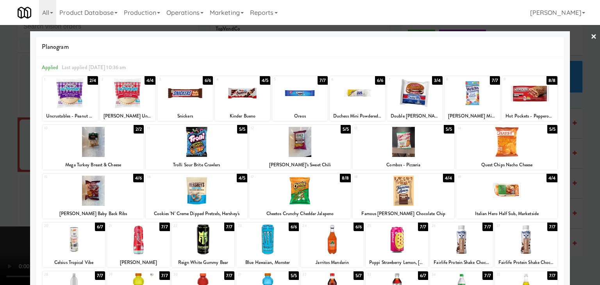
click at [494, 189] on div at bounding box center [507, 191] width 102 height 30
drag, startPoint x: 0, startPoint y: 141, endPoint x: 49, endPoint y: 156, distance: 51.1
click at [6, 143] on div at bounding box center [300, 142] width 600 height 285
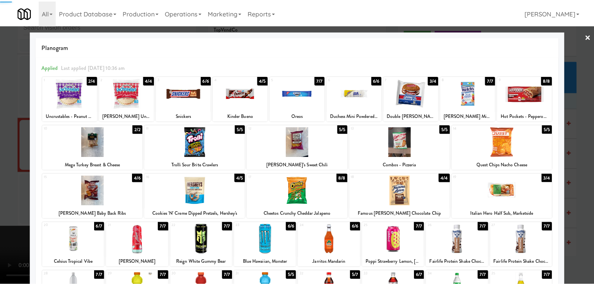
scroll to position [5015, 0]
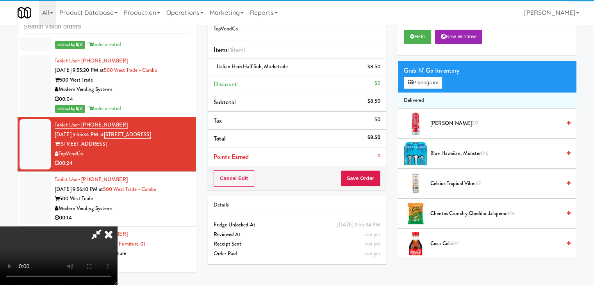
click at [117, 227] on video at bounding box center [58, 256] width 117 height 59
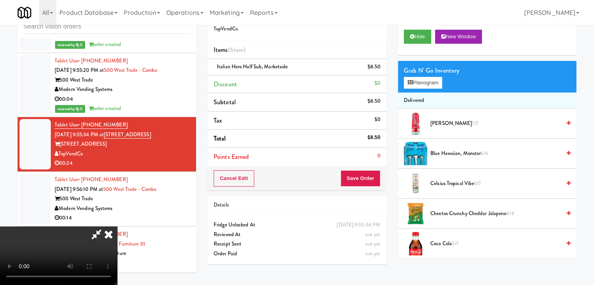
click at [117, 227] on video at bounding box center [58, 256] width 117 height 59
drag, startPoint x: 441, startPoint y: 153, endPoint x: 412, endPoint y: 157, distance: 29.5
click at [441, 153] on span "Blue Hawaiian, Monster 6/6" at bounding box center [496, 154] width 131 height 10
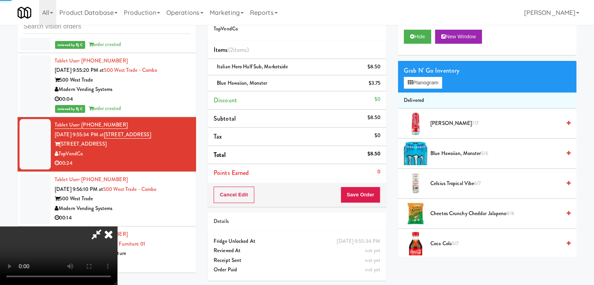
click at [117, 227] on video at bounding box center [58, 256] width 117 height 59
click at [361, 191] on button "Save Order" at bounding box center [361, 195] width 40 height 16
click at [363, 191] on button "Save Order" at bounding box center [361, 195] width 40 height 16
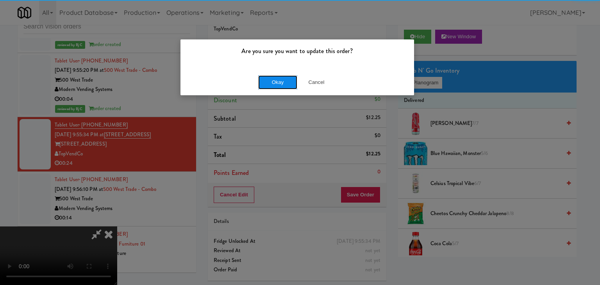
click at [281, 83] on button "Okay" at bounding box center [277, 82] width 39 height 14
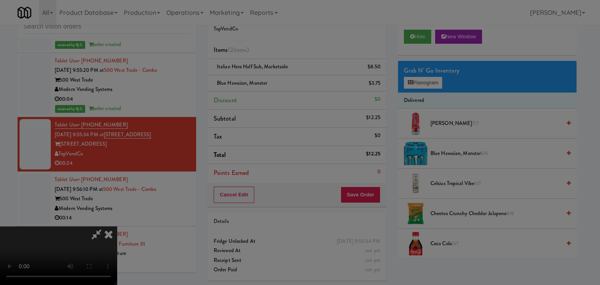
click at [281, 81] on div "Okay Cancel" at bounding box center [298, 68] width 234 height 26
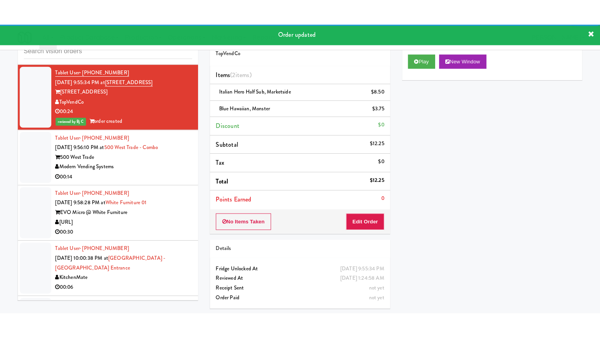
scroll to position [5093, 0]
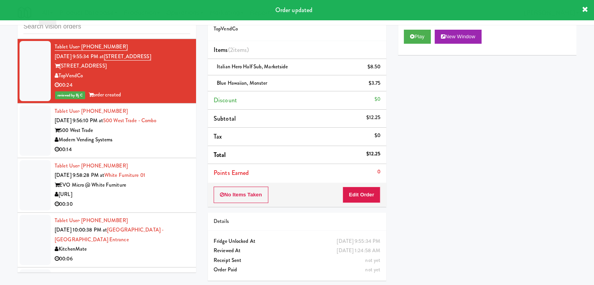
click at [166, 145] on div "Modern Vending Systems" at bounding box center [123, 140] width 136 height 10
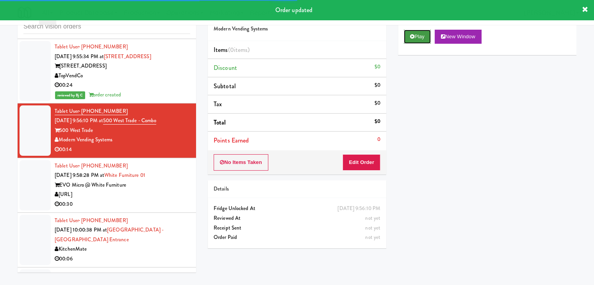
click at [417, 41] on button "Play" at bounding box center [417, 37] width 27 height 14
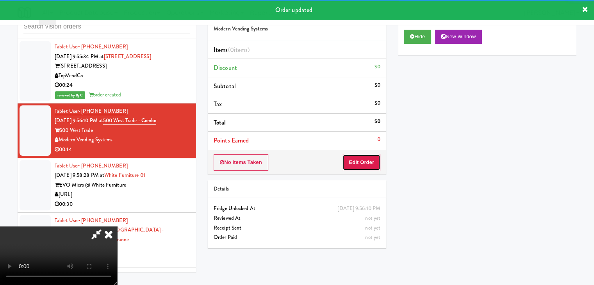
click at [367, 163] on button "Edit Order" at bounding box center [362, 162] width 38 height 16
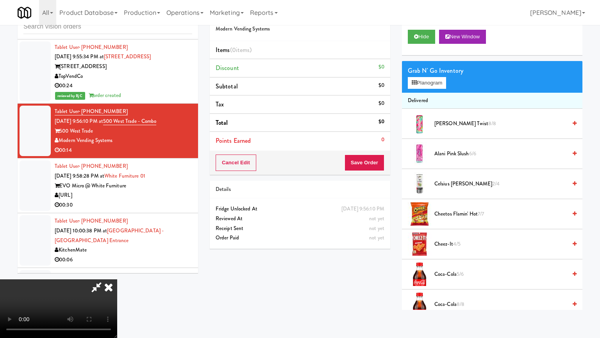
click at [117, 279] on video at bounding box center [58, 308] width 117 height 59
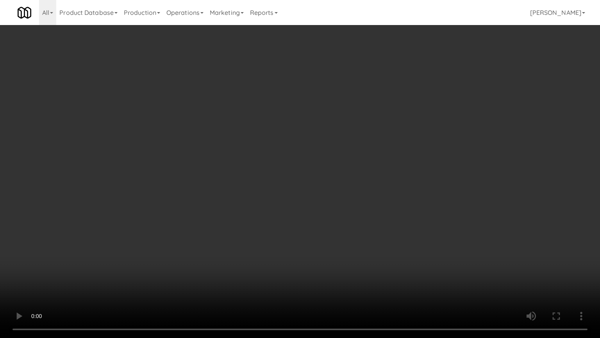
drag, startPoint x: 330, startPoint y: 239, endPoint x: 311, endPoint y: 202, distance: 41.1
click at [328, 239] on video at bounding box center [300, 169] width 600 height 338
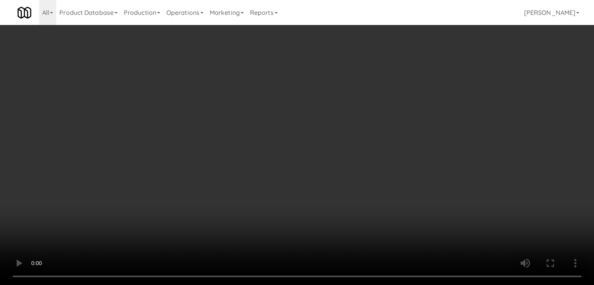
scroll to position [5093, 0]
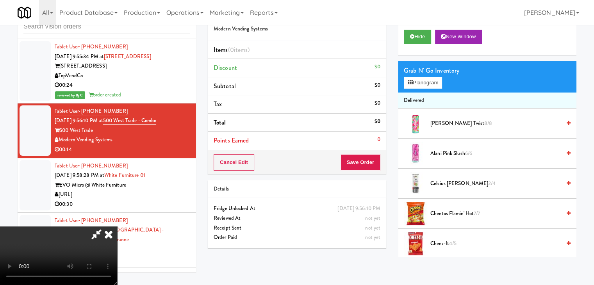
click at [117, 227] on icon at bounding box center [108, 235] width 17 height 16
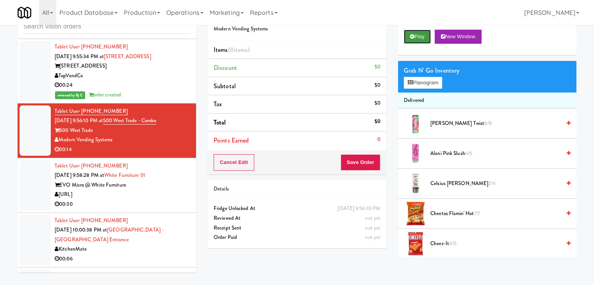
click at [420, 42] on button "Play" at bounding box center [417, 37] width 27 height 14
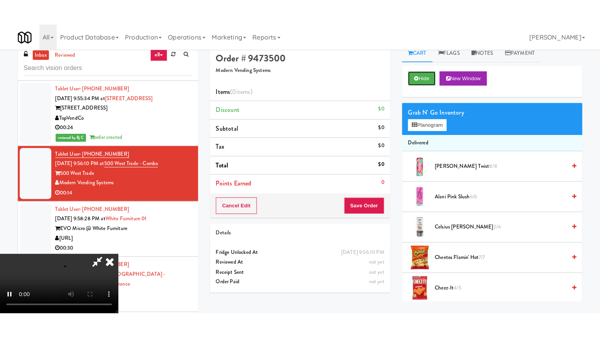
scroll to position [0, 0]
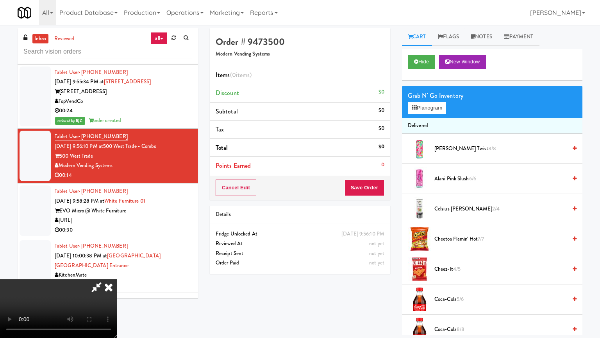
click at [117, 279] on video at bounding box center [58, 308] width 117 height 59
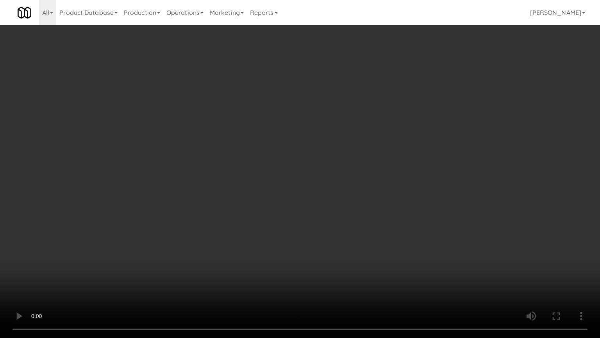
click at [336, 276] on video at bounding box center [300, 169] width 600 height 338
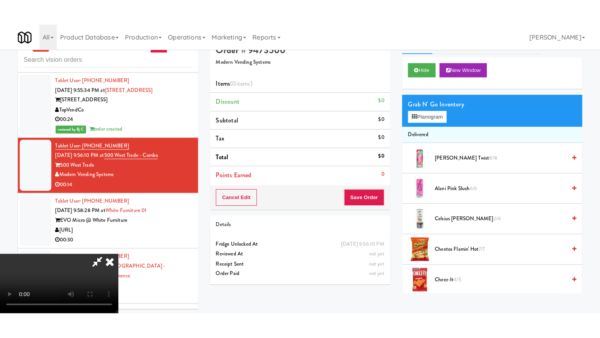
scroll to position [25, 0]
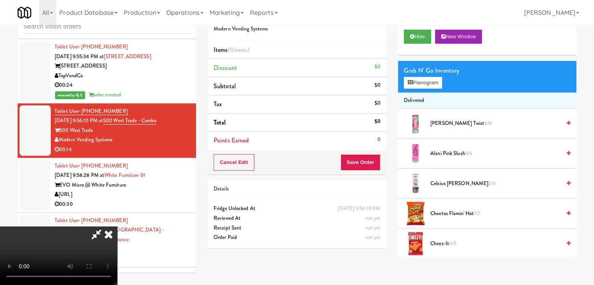
click at [117, 227] on icon at bounding box center [108, 235] width 17 height 16
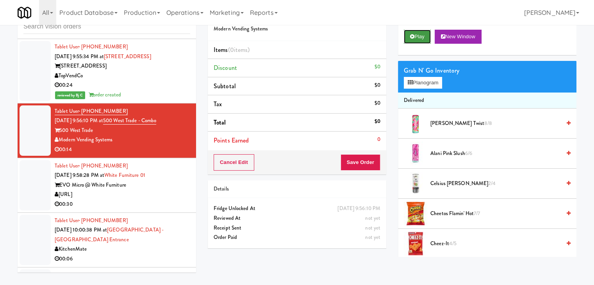
click at [421, 40] on button "Play" at bounding box center [417, 37] width 27 height 14
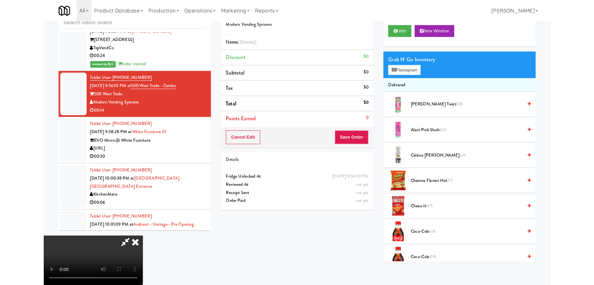
scroll to position [5073, 0]
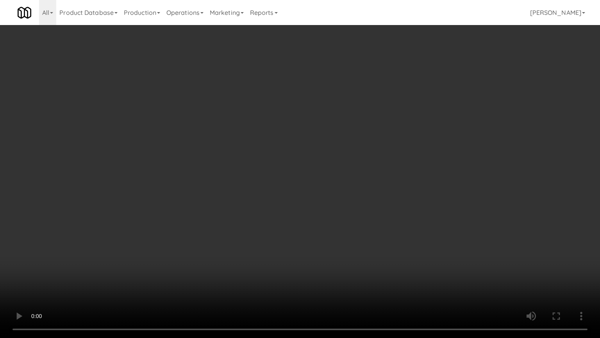
click at [318, 285] on video at bounding box center [300, 169] width 600 height 338
click at [366, 277] on video at bounding box center [300, 169] width 600 height 338
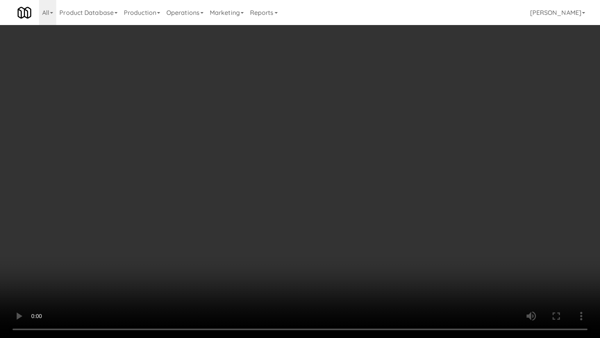
click at [364, 279] on video at bounding box center [300, 169] width 600 height 338
click at [397, 256] on video at bounding box center [300, 169] width 600 height 338
click at [397, 249] on video at bounding box center [300, 169] width 600 height 338
click at [398, 248] on video at bounding box center [300, 169] width 600 height 338
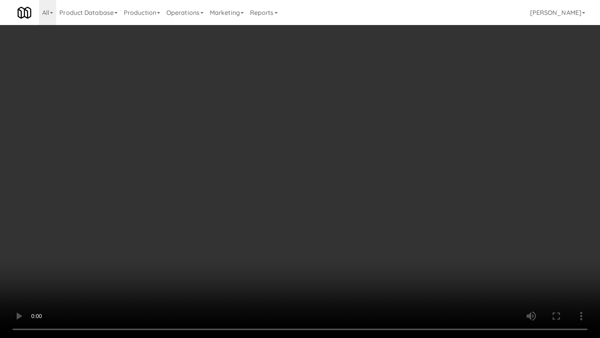
click at [401, 247] on video at bounding box center [300, 169] width 600 height 338
click at [403, 241] on video at bounding box center [300, 169] width 600 height 338
click at [402, 238] on video at bounding box center [300, 169] width 600 height 338
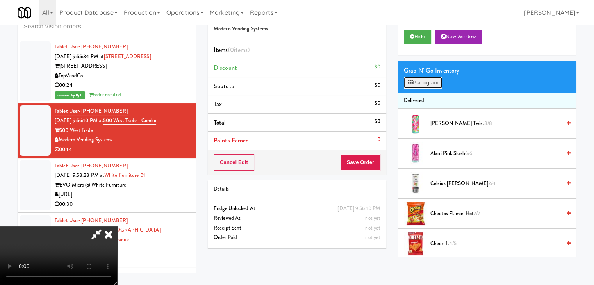
click at [433, 80] on button "Planogram" at bounding box center [423, 83] width 38 height 12
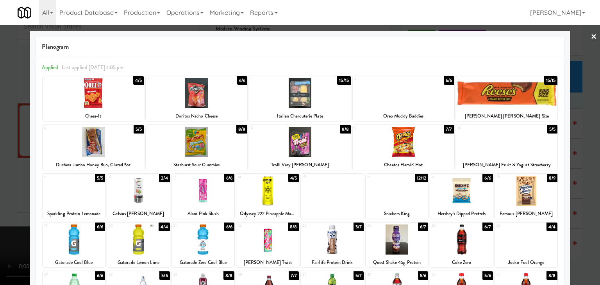
click at [402, 194] on div at bounding box center [397, 191] width 63 height 30
drag, startPoint x: 121, startPoint y: 141, endPoint x: 113, endPoint y: 142, distance: 8.6
click at [120, 141] on div at bounding box center [94, 142] width 102 height 30
click at [3, 149] on div at bounding box center [300, 142] width 600 height 285
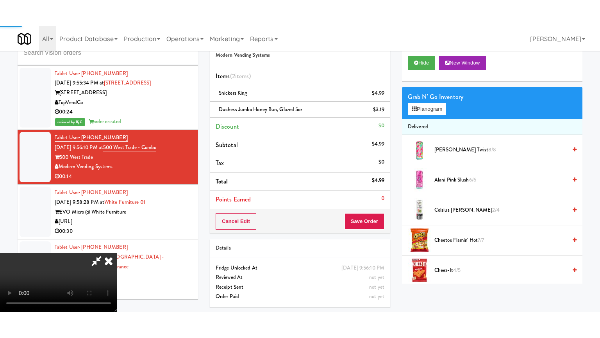
scroll to position [5093, 0]
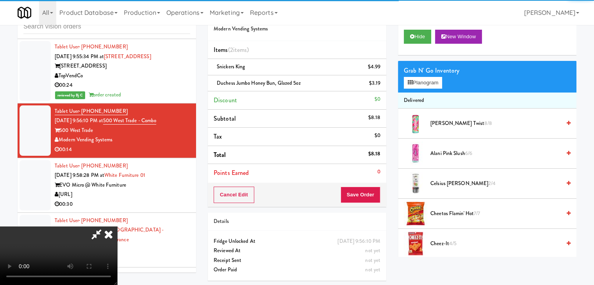
click at [117, 227] on video at bounding box center [58, 256] width 117 height 59
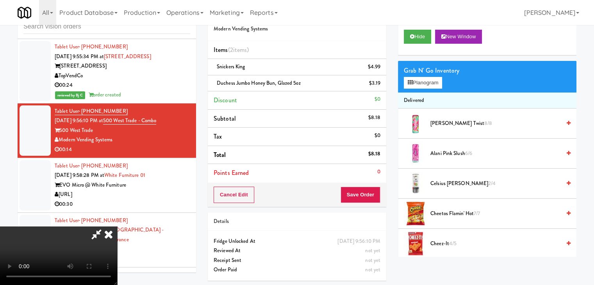
click at [117, 227] on video at bounding box center [58, 256] width 117 height 59
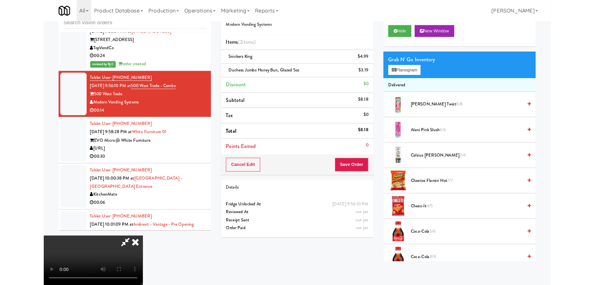
scroll to position [5073, 0]
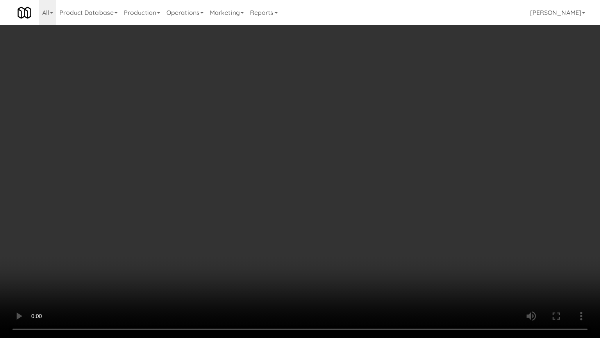
click at [322, 205] on video at bounding box center [300, 169] width 600 height 338
click at [322, 206] on video at bounding box center [300, 169] width 600 height 338
click at [323, 206] on video at bounding box center [300, 169] width 600 height 338
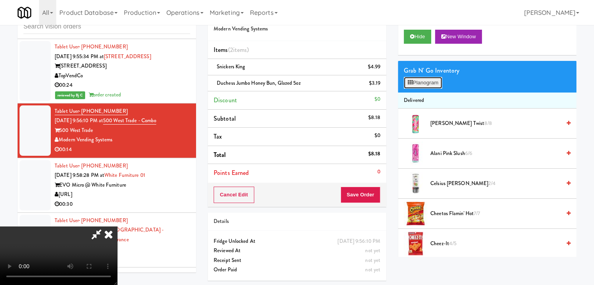
click at [421, 83] on button "Planogram" at bounding box center [423, 83] width 38 height 12
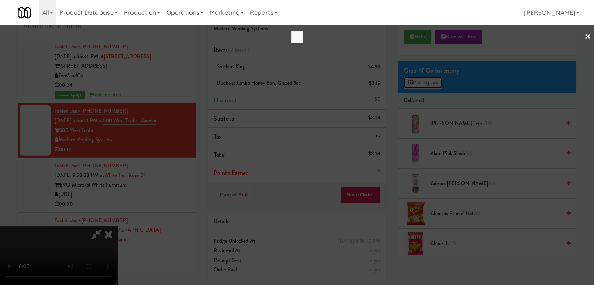
scroll to position [5073, 0]
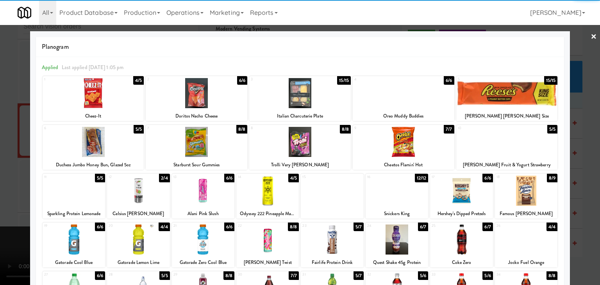
drag, startPoint x: 199, startPoint y: 102, endPoint x: 166, endPoint y: 109, distance: 32.9
click at [199, 102] on div at bounding box center [197, 93] width 102 height 30
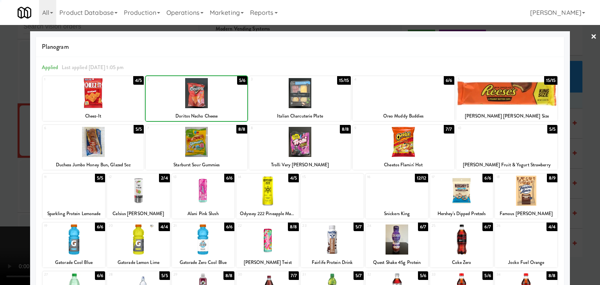
click at [5, 124] on div at bounding box center [300, 142] width 600 height 285
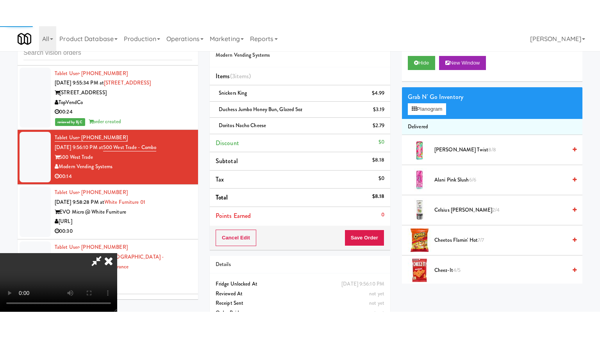
scroll to position [5093, 0]
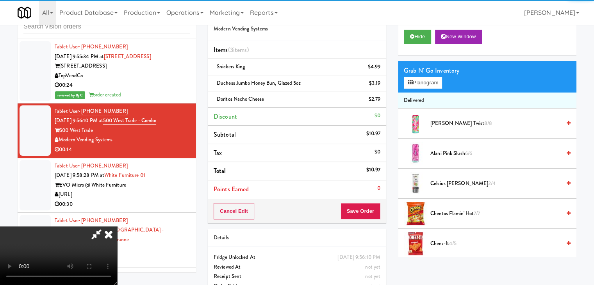
click at [117, 227] on video at bounding box center [58, 256] width 117 height 59
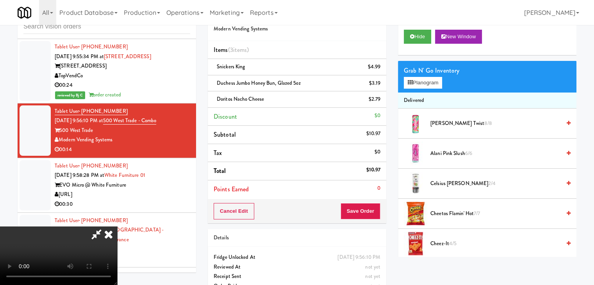
click at [117, 227] on video at bounding box center [58, 256] width 117 height 59
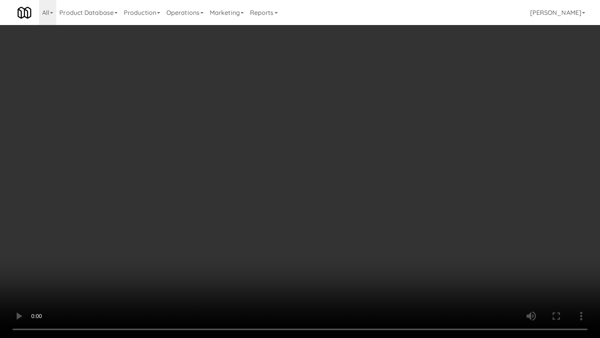
click at [331, 204] on video at bounding box center [300, 169] width 600 height 338
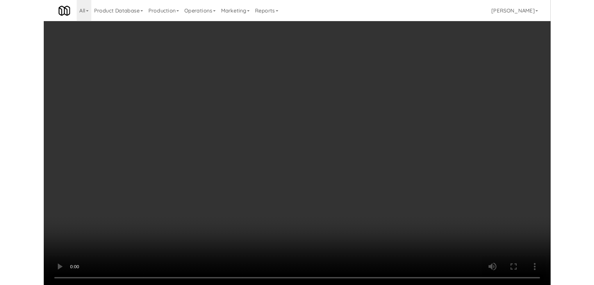
scroll to position [5093, 0]
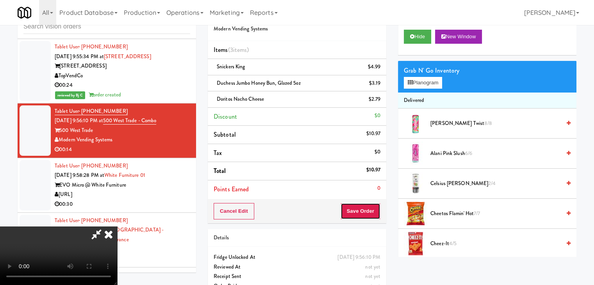
click at [370, 211] on button "Save Order" at bounding box center [361, 211] width 40 height 16
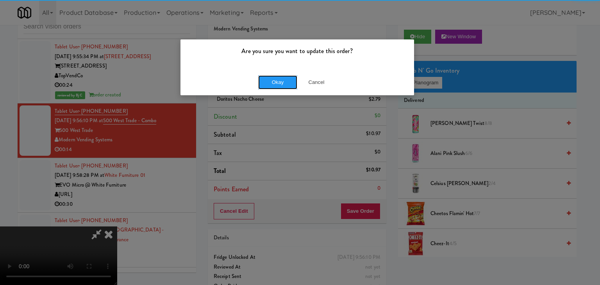
click at [284, 88] on button "Okay" at bounding box center [277, 82] width 39 height 14
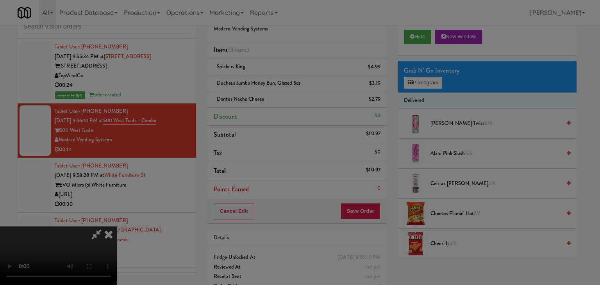
click at [283, 84] on body "Are you sure you want to update this order? Okay Cancel Okay Are you sure you w…" at bounding box center [300, 142] width 600 height 285
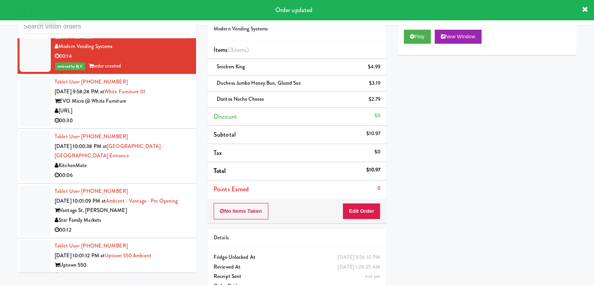
scroll to position [5171, 0]
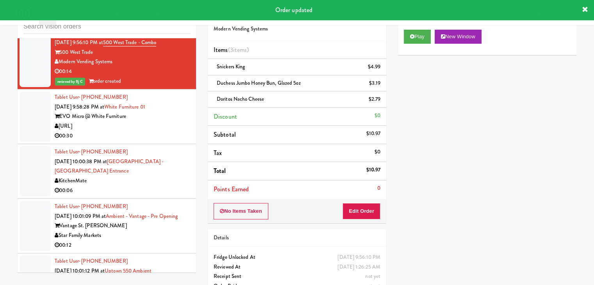
click at [175, 122] on div "EVO Micro @ White Furniture" at bounding box center [123, 117] width 136 height 10
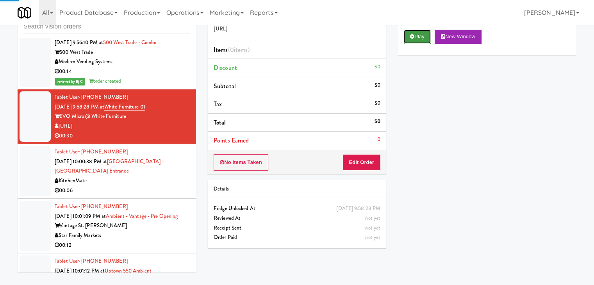
click at [421, 39] on button "Play" at bounding box center [417, 37] width 27 height 14
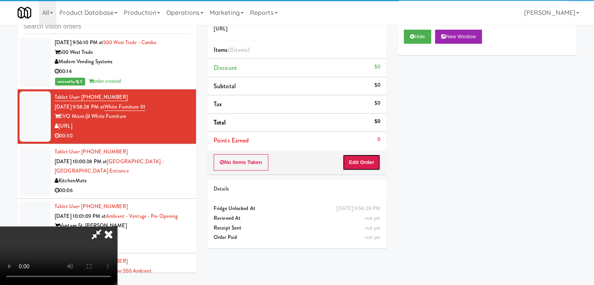
click at [369, 168] on button "Edit Order" at bounding box center [362, 162] width 38 height 16
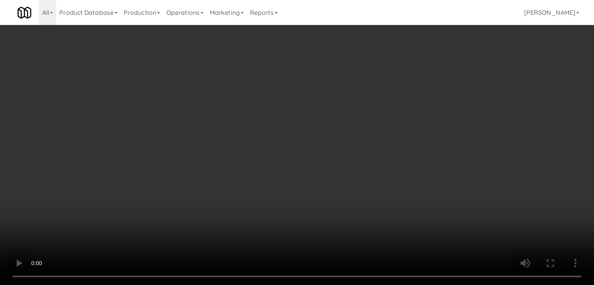
scroll to position [5152, 0]
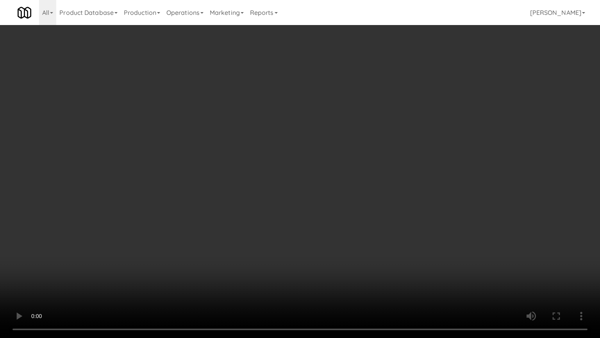
click at [378, 226] on video at bounding box center [300, 169] width 600 height 338
click at [378, 227] on video at bounding box center [300, 169] width 600 height 338
click at [377, 228] on video at bounding box center [300, 169] width 600 height 338
click at [379, 225] on video at bounding box center [300, 169] width 600 height 338
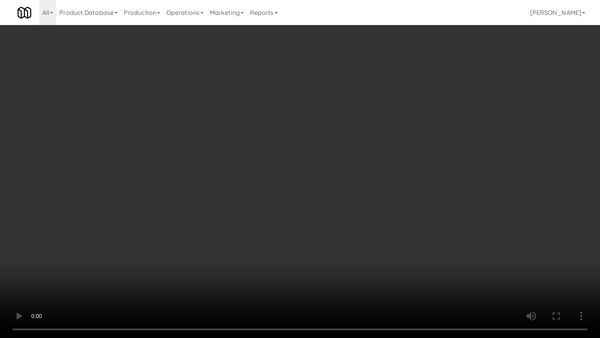
click at [350, 236] on video at bounding box center [300, 169] width 600 height 338
drag, startPoint x: 350, startPoint y: 236, endPoint x: 383, endPoint y: 145, distance: 96.6
click at [350, 236] on video at bounding box center [300, 169] width 600 height 338
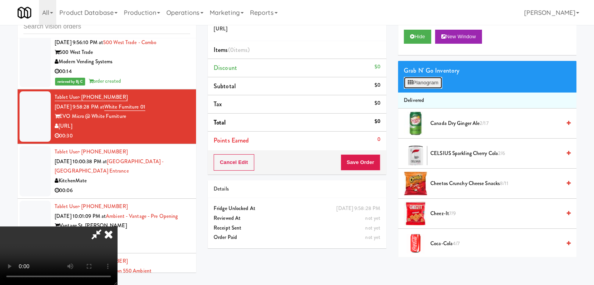
click at [433, 84] on button "Planogram" at bounding box center [423, 83] width 38 height 12
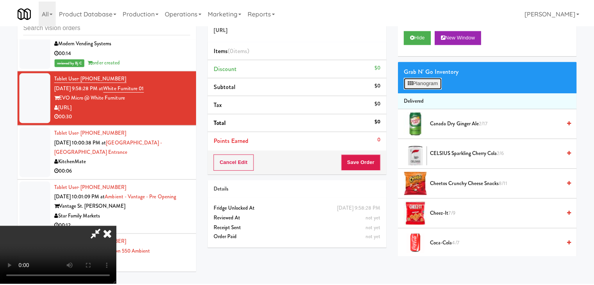
scroll to position [5152, 0]
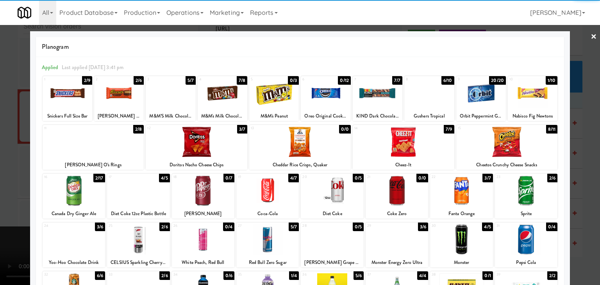
click at [270, 99] on div at bounding box center [274, 93] width 50 height 30
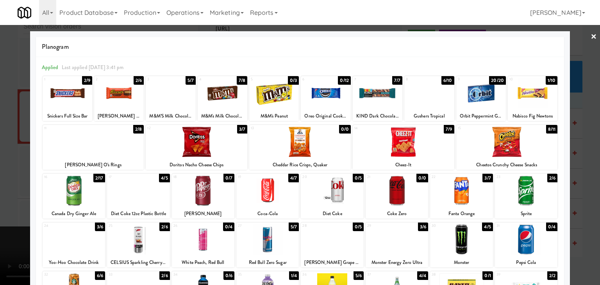
drag, startPoint x: 429, startPoint y: 88, endPoint x: 418, endPoint y: 95, distance: 13.4
click at [429, 89] on div at bounding box center [429, 93] width 50 height 30
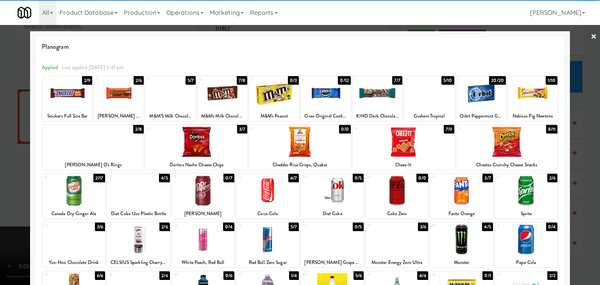
click at [193, 200] on div at bounding box center [203, 191] width 63 height 30
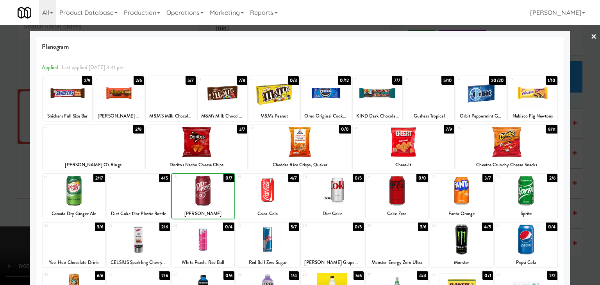
drag, startPoint x: 0, startPoint y: 193, endPoint x: 16, endPoint y: 190, distance: 15.8
click at [0, 193] on div at bounding box center [300, 142] width 600 height 285
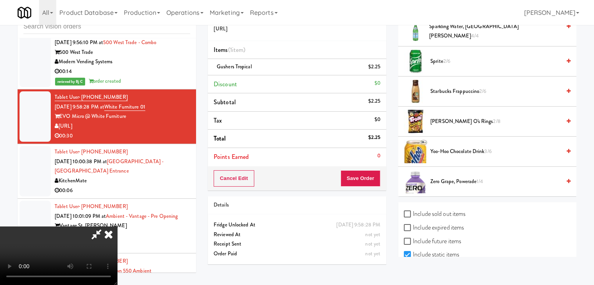
scroll to position [782, 0]
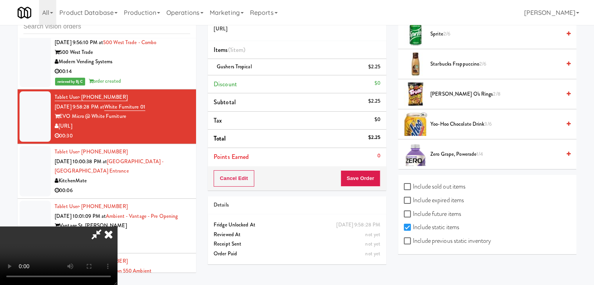
click at [466, 244] on div "Include previous static inventory" at bounding box center [487, 242] width 167 height 14
click at [468, 242] on label "Include previous static inventory" at bounding box center [447, 241] width 87 height 12
click at [413, 242] on input "Include previous static inventory" at bounding box center [408, 241] width 9 height 6
checkbox input "true"
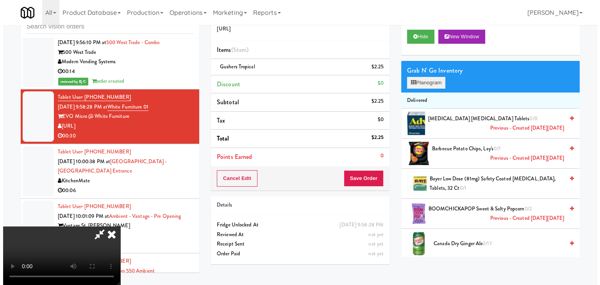
scroll to position [0, 0]
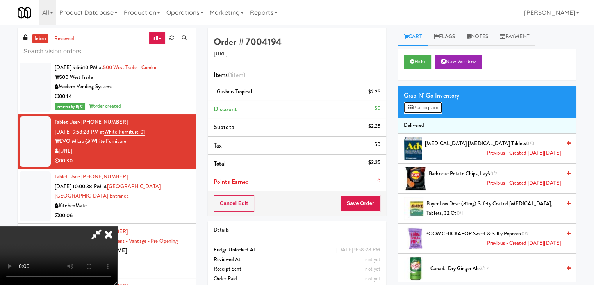
click at [431, 104] on button "Planogram" at bounding box center [423, 108] width 38 height 12
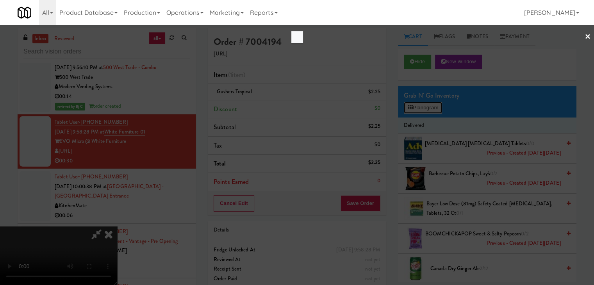
scroll to position [5152, 0]
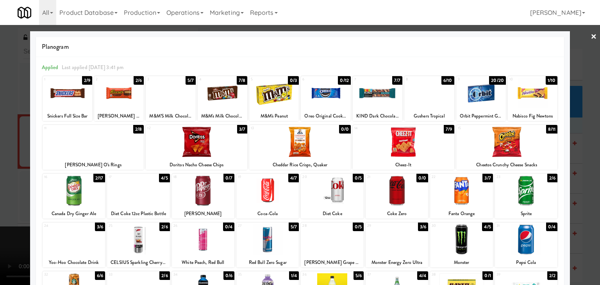
click at [275, 95] on div at bounding box center [274, 93] width 50 height 30
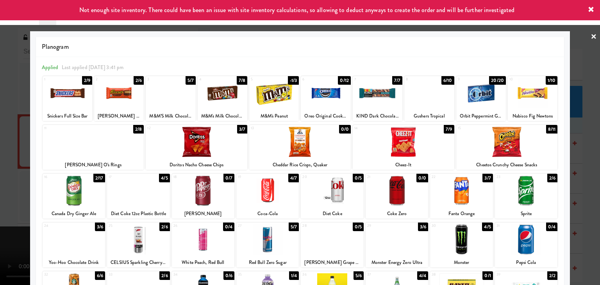
drag, startPoint x: 201, startPoint y: 197, endPoint x: 194, endPoint y: 197, distance: 7.0
click at [201, 197] on div at bounding box center [203, 191] width 63 height 30
click at [2, 183] on div at bounding box center [300, 142] width 600 height 285
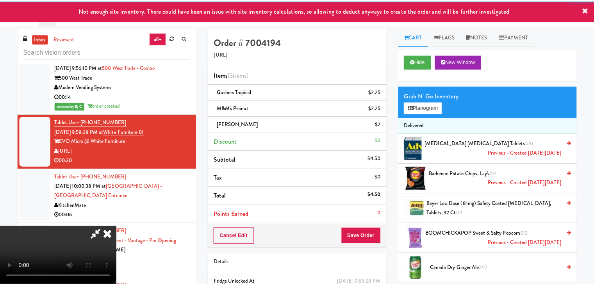
scroll to position [5171, 0]
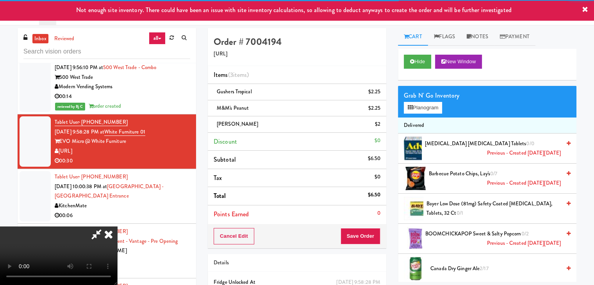
click at [117, 227] on video at bounding box center [58, 256] width 117 height 59
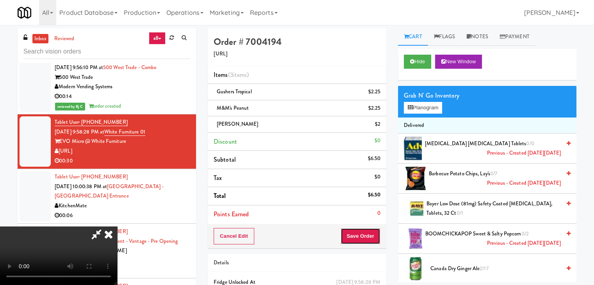
click at [366, 230] on button "Save Order" at bounding box center [361, 236] width 40 height 16
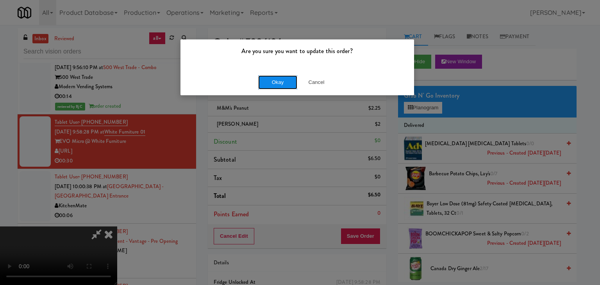
click at [273, 80] on button "Okay" at bounding box center [277, 82] width 39 height 14
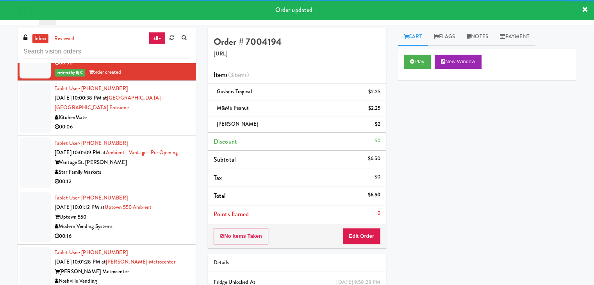
scroll to position [5288, 0]
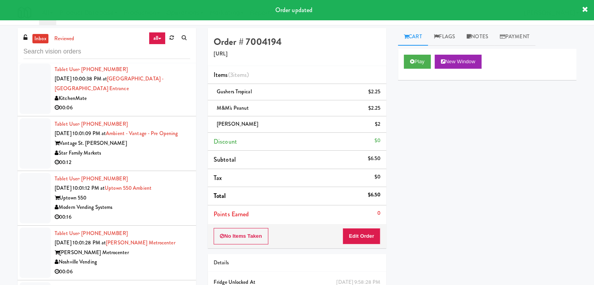
click at [155, 103] on div "KitchenMate" at bounding box center [123, 99] width 136 height 10
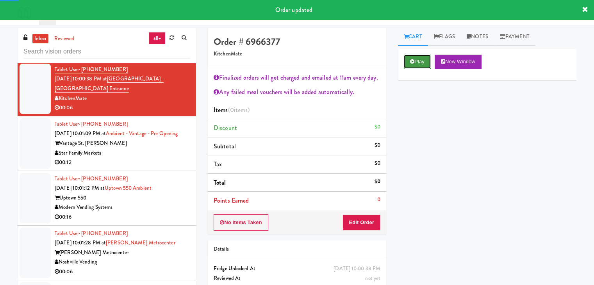
click at [415, 58] on button "Play" at bounding box center [417, 62] width 27 height 14
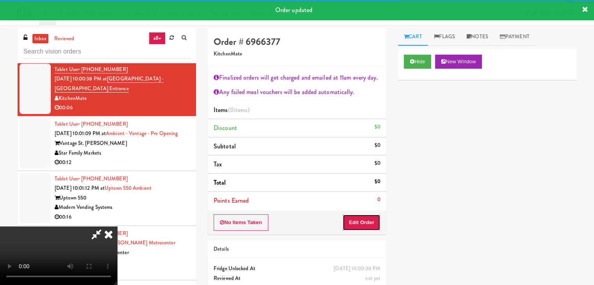
click at [358, 227] on button "Edit Order" at bounding box center [362, 223] width 38 height 16
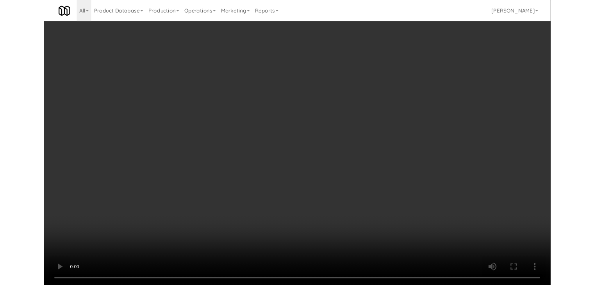
scroll to position [5269, 0]
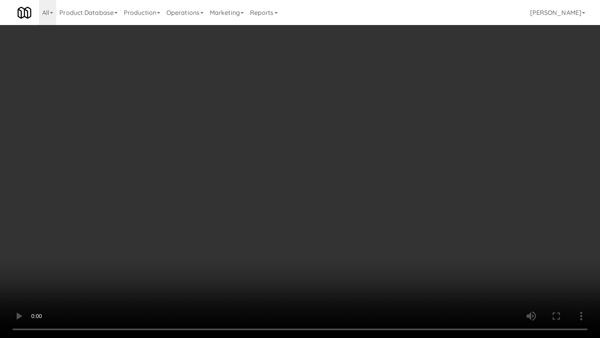
click at [326, 248] on video at bounding box center [300, 169] width 600 height 338
click at [326, 249] on video at bounding box center [300, 169] width 600 height 338
click at [328, 249] on video at bounding box center [300, 169] width 600 height 338
click at [330, 265] on video at bounding box center [300, 169] width 600 height 338
click at [335, 265] on video at bounding box center [300, 169] width 600 height 338
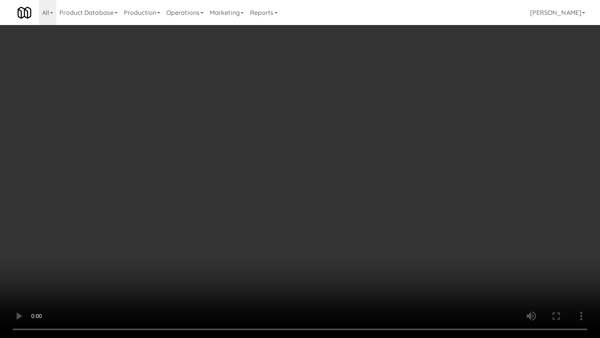
click at [342, 269] on video at bounding box center [300, 169] width 600 height 338
click at [343, 267] on video at bounding box center [300, 169] width 600 height 338
click at [325, 266] on video at bounding box center [300, 169] width 600 height 338
click at [327, 252] on video at bounding box center [300, 169] width 600 height 338
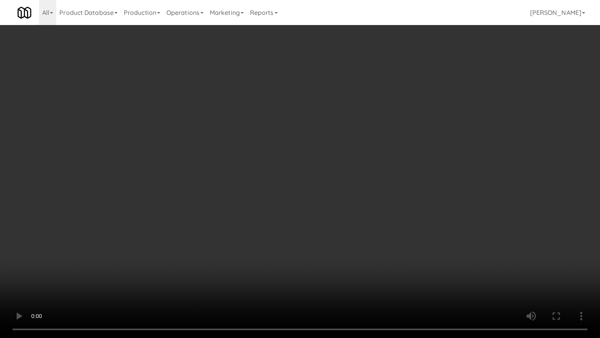
click at [330, 247] on video at bounding box center [300, 169] width 600 height 338
drag, startPoint x: 330, startPoint y: 246, endPoint x: 361, endPoint y: 154, distance: 97.9
click at [330, 244] on video at bounding box center [300, 169] width 600 height 338
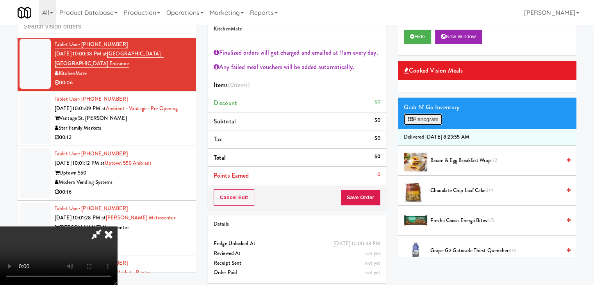
click at [426, 116] on button "Planogram" at bounding box center [423, 120] width 38 height 12
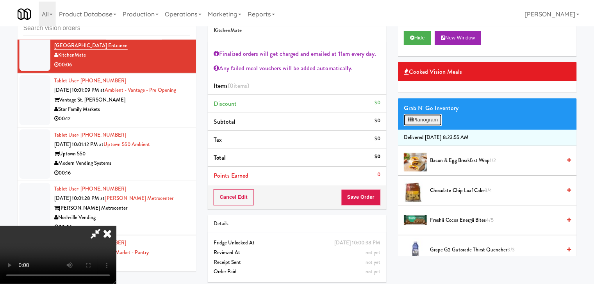
scroll to position [5269, 0]
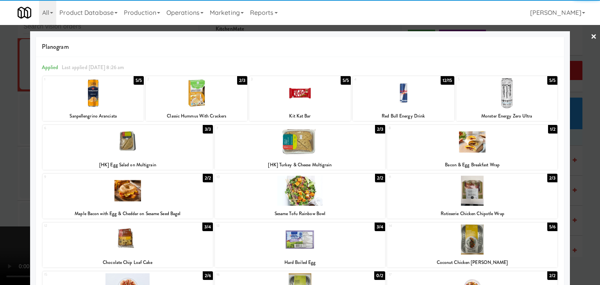
click at [312, 111] on div "Kit Kat Bar" at bounding box center [300, 116] width 99 height 10
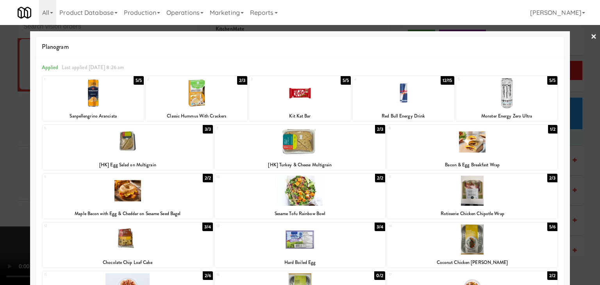
click at [322, 89] on div at bounding box center [300, 93] width 102 height 30
click at [6, 171] on div at bounding box center [300, 142] width 600 height 285
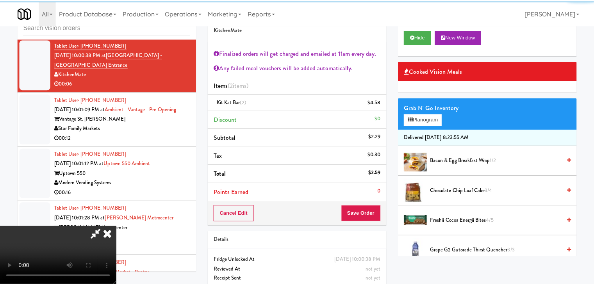
scroll to position [5288, 0]
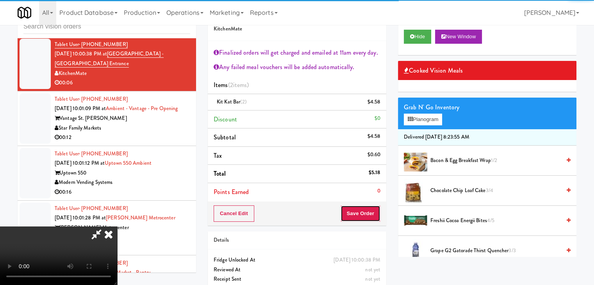
click at [372, 208] on button "Save Order" at bounding box center [361, 214] width 40 height 16
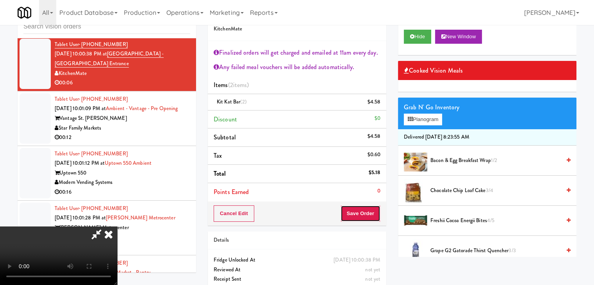
drag, startPoint x: 372, startPoint y: 209, endPoint x: 339, endPoint y: 190, distance: 38.5
click at [372, 209] on button "Save Order" at bounding box center [361, 214] width 40 height 16
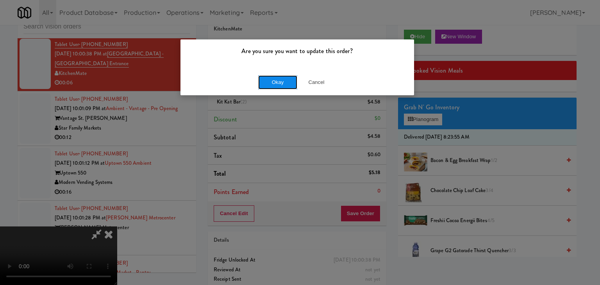
click at [283, 84] on button "Okay" at bounding box center [277, 82] width 39 height 14
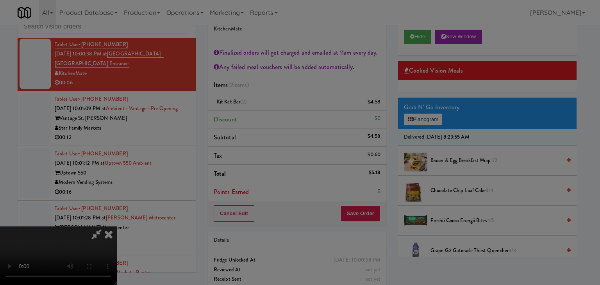
click at [283, 83] on body "Are you sure you want to update this order? Okay Cancel Okay Are you sure you w…" at bounding box center [300, 142] width 600 height 285
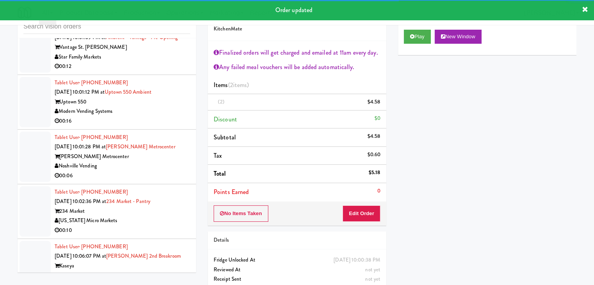
scroll to position [5376, 0]
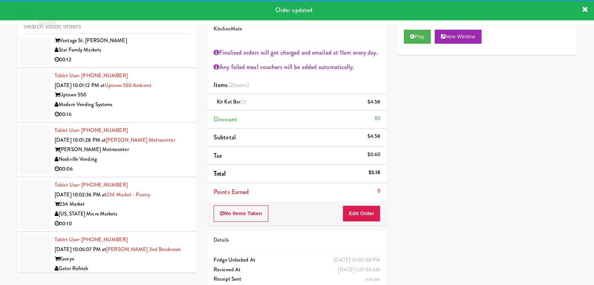
click at [158, 65] on div "00:12" at bounding box center [123, 60] width 136 height 10
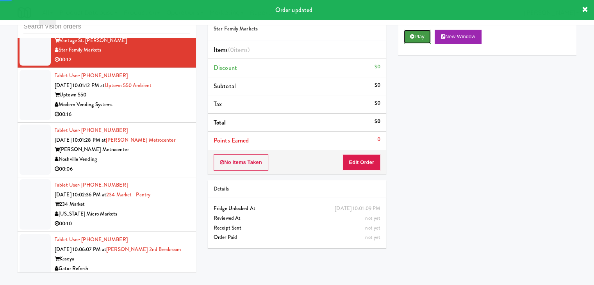
click at [424, 33] on button "Play" at bounding box center [417, 37] width 27 height 14
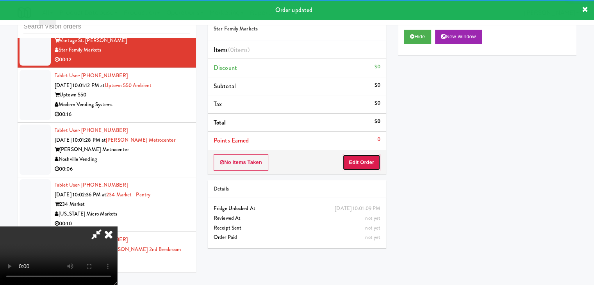
click at [364, 155] on button "Edit Order" at bounding box center [362, 162] width 38 height 16
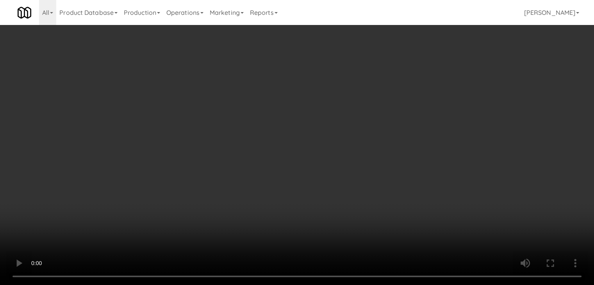
scroll to position [5357, 0]
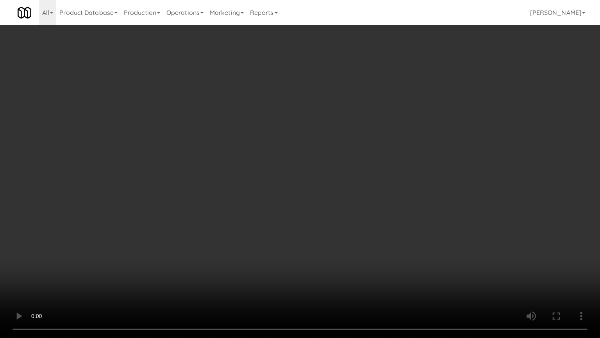
click at [339, 227] on video at bounding box center [300, 169] width 600 height 338
click at [349, 223] on video at bounding box center [300, 169] width 600 height 338
click at [350, 223] on video at bounding box center [300, 169] width 600 height 338
click at [369, 217] on video at bounding box center [300, 169] width 600 height 338
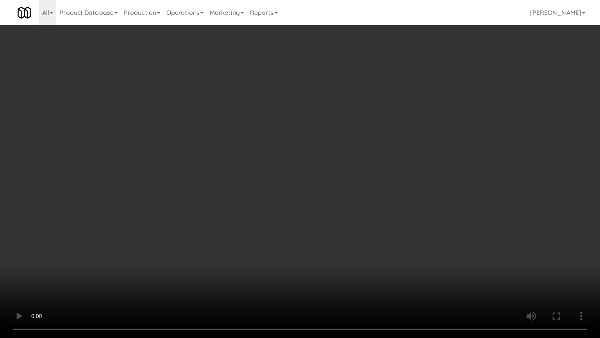
click at [369, 217] on video at bounding box center [300, 169] width 600 height 338
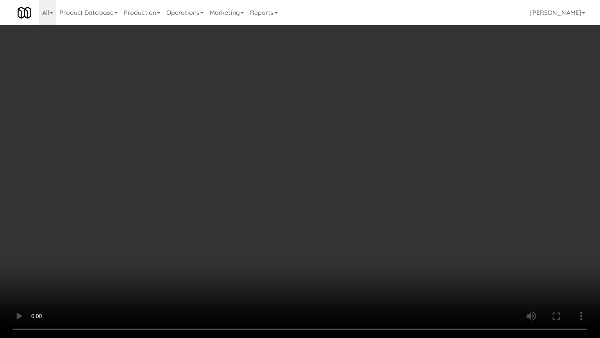
click at [378, 211] on video at bounding box center [300, 169] width 600 height 338
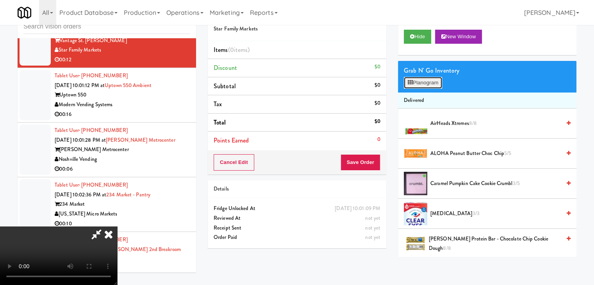
click at [434, 87] on button "Planogram" at bounding box center [423, 83] width 38 height 12
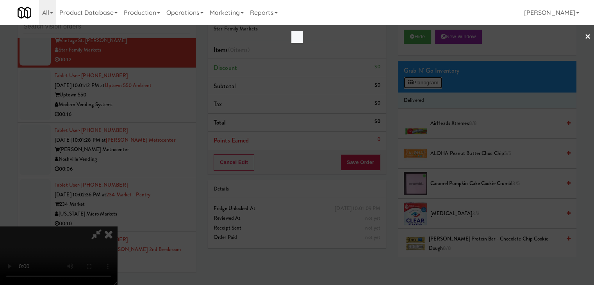
scroll to position [5357, 0]
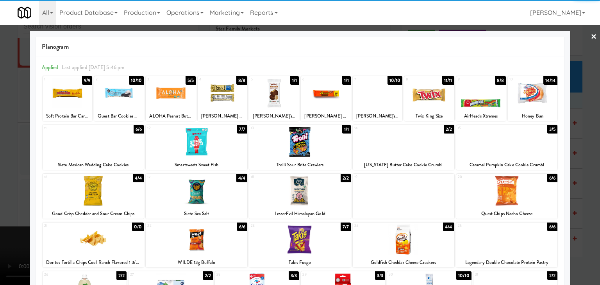
drag, startPoint x: 525, startPoint y: 101, endPoint x: 563, endPoint y: 113, distance: 39.8
click at [525, 101] on div at bounding box center [533, 93] width 50 height 30
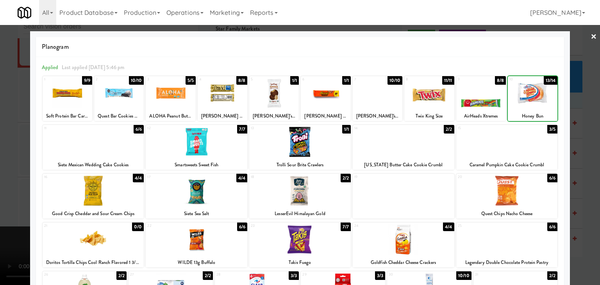
drag, startPoint x: 576, startPoint y: 120, endPoint x: 530, endPoint y: 128, distance: 46.8
click at [575, 121] on div at bounding box center [300, 142] width 600 height 285
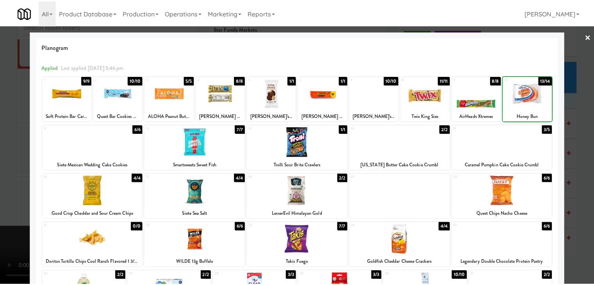
scroll to position [5376, 0]
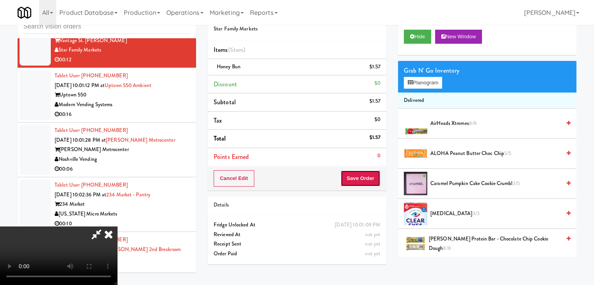
drag, startPoint x: 374, startPoint y: 175, endPoint x: 367, endPoint y: 176, distance: 6.3
click at [367, 177] on button "Save Order" at bounding box center [361, 178] width 40 height 16
click at [367, 176] on button "Save Order" at bounding box center [361, 178] width 40 height 16
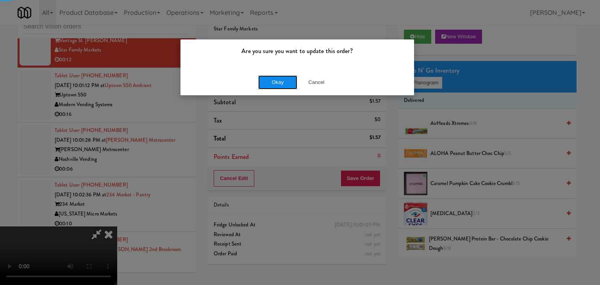
click at [267, 80] on button "Okay" at bounding box center [277, 82] width 39 height 14
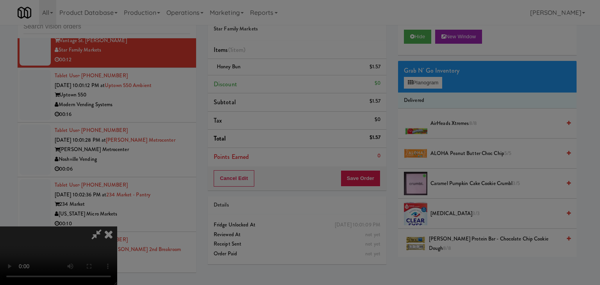
click at [268, 75] on button "Okay" at bounding box center [277, 68] width 39 height 14
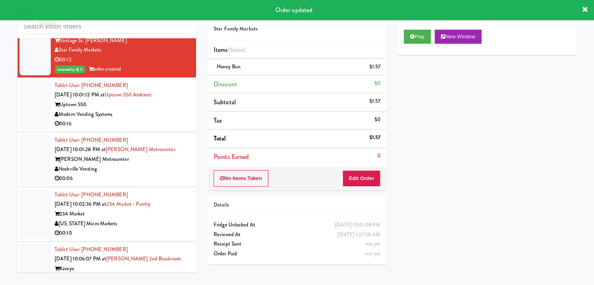
click at [159, 120] on div "Modern Vending Systems" at bounding box center [123, 115] width 136 height 10
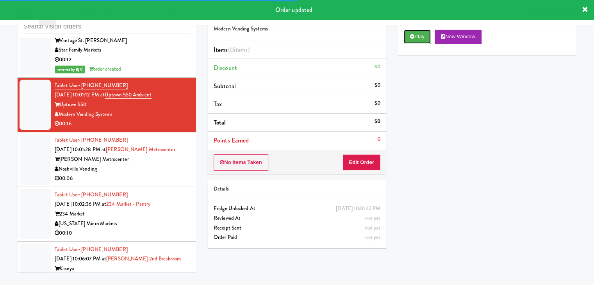
drag, startPoint x: 416, startPoint y: 39, endPoint x: 413, endPoint y: 68, distance: 28.7
click at [416, 39] on button "Play" at bounding box center [417, 37] width 27 height 14
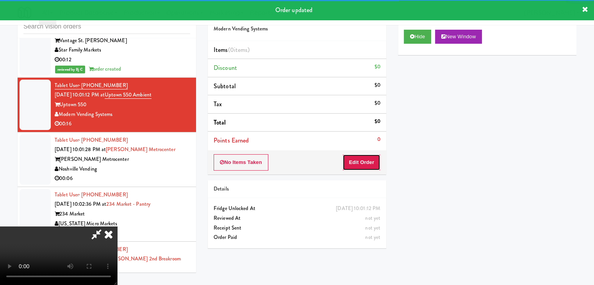
click at [366, 157] on button "Edit Order" at bounding box center [362, 162] width 38 height 16
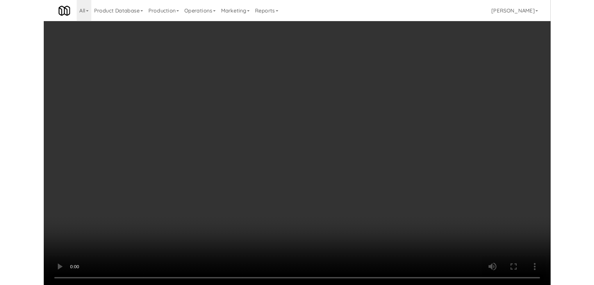
scroll to position [5357, 0]
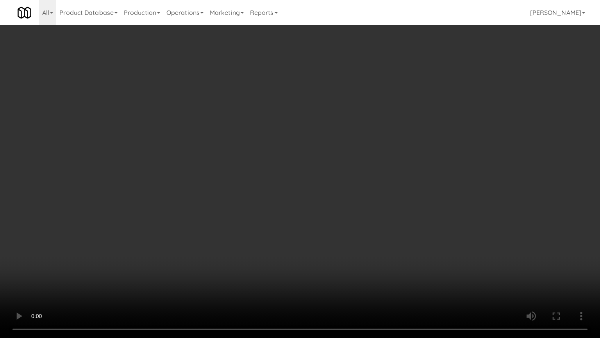
click at [348, 236] on video at bounding box center [300, 169] width 600 height 338
click at [377, 274] on video at bounding box center [300, 169] width 600 height 338
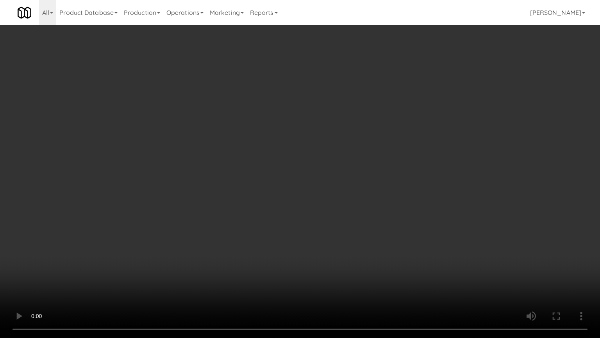
click at [377, 274] on video at bounding box center [300, 169] width 600 height 338
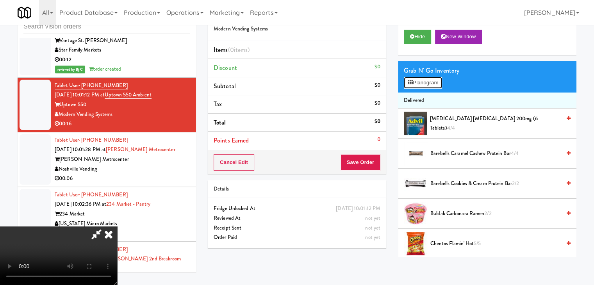
drag, startPoint x: 435, startPoint y: 77, endPoint x: 443, endPoint y: 84, distance: 11.4
click at [435, 77] on button "Planogram" at bounding box center [423, 83] width 38 height 12
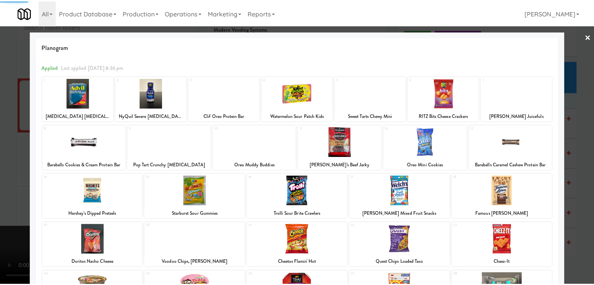
scroll to position [98, 0]
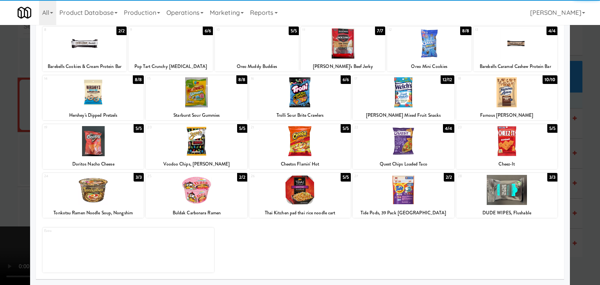
drag, startPoint x: 516, startPoint y: 191, endPoint x: 522, endPoint y: 191, distance: 5.9
click at [516, 191] on div at bounding box center [507, 190] width 102 height 30
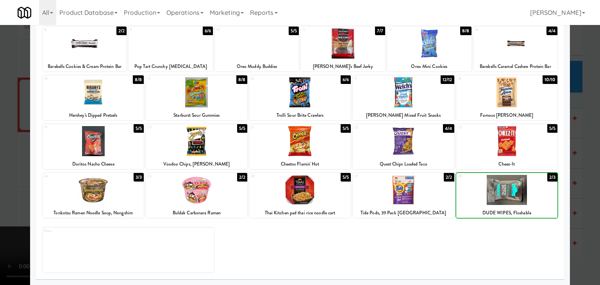
click at [589, 194] on div at bounding box center [300, 142] width 600 height 285
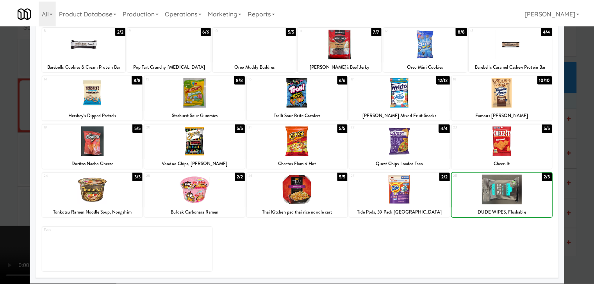
scroll to position [5376, 0]
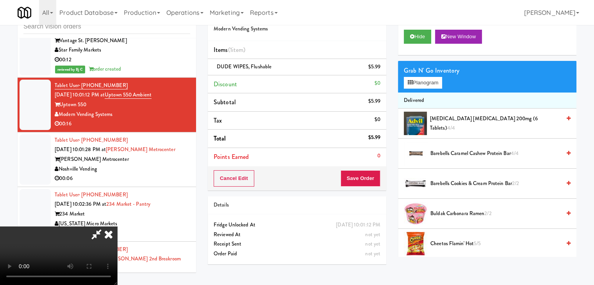
click at [117, 227] on video at bounding box center [58, 256] width 117 height 59
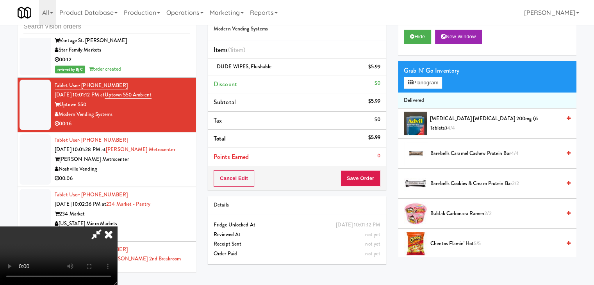
click at [117, 227] on video at bounding box center [58, 256] width 117 height 59
click at [430, 80] on button "Planogram" at bounding box center [423, 83] width 38 height 12
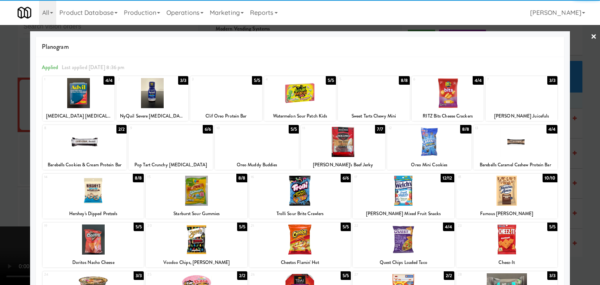
click at [303, 188] on div at bounding box center [300, 191] width 102 height 30
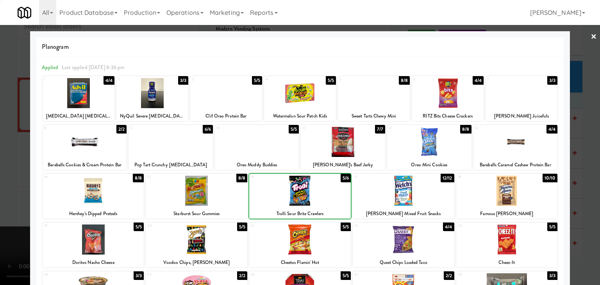
drag, startPoint x: 0, startPoint y: 183, endPoint x: 60, endPoint y: 183, distance: 59.8
click at [3, 183] on div at bounding box center [300, 142] width 600 height 285
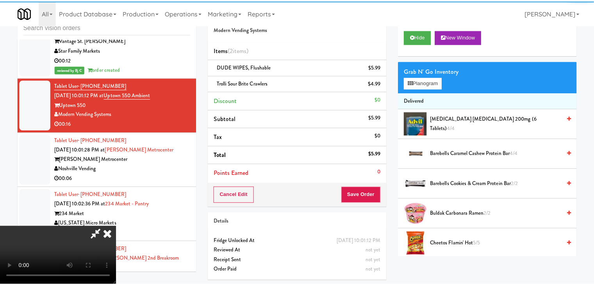
scroll to position [5376, 0]
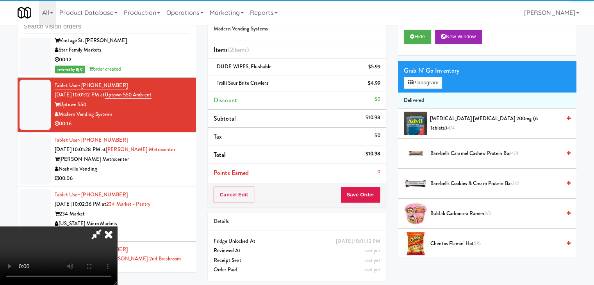
click at [117, 227] on video at bounding box center [58, 256] width 117 height 59
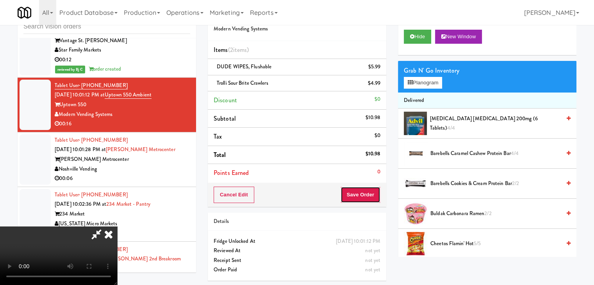
click at [372, 191] on button "Save Order" at bounding box center [361, 195] width 40 height 16
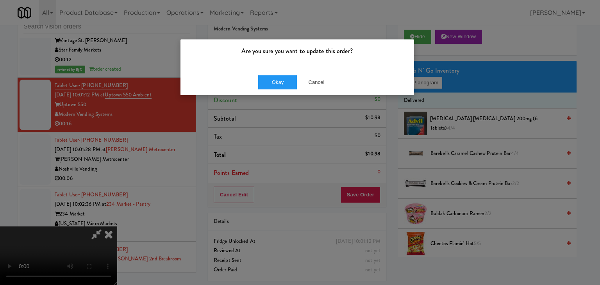
click at [280, 72] on div "Okay Cancel" at bounding box center [298, 82] width 234 height 26
click at [279, 80] on button "Okay" at bounding box center [277, 82] width 39 height 14
click at [279, 81] on button "Okay" at bounding box center [277, 82] width 39 height 14
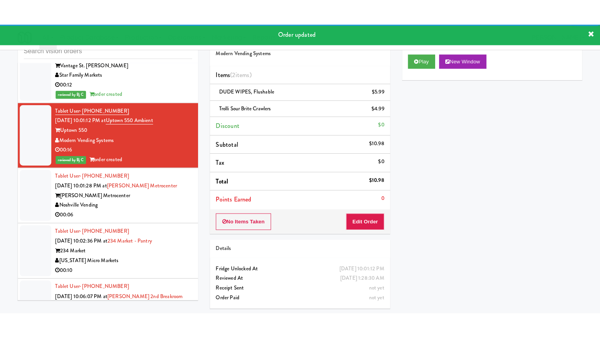
scroll to position [5454, 0]
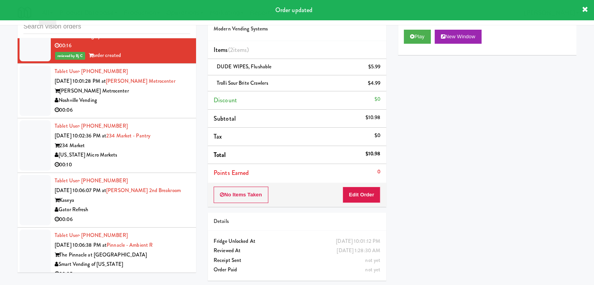
click at [163, 106] on div "Noshville Vending" at bounding box center [123, 101] width 136 height 10
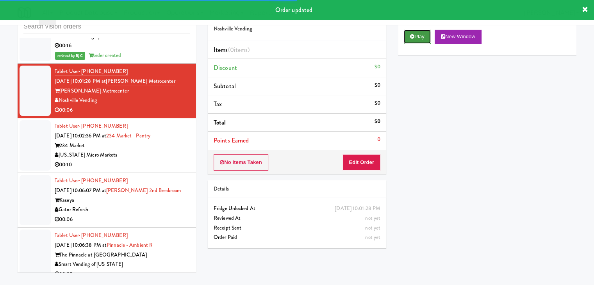
click at [414, 35] on button "Play" at bounding box center [417, 37] width 27 height 14
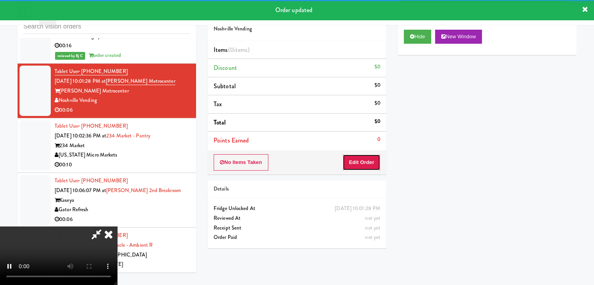
click at [360, 159] on button "Edit Order" at bounding box center [362, 162] width 38 height 16
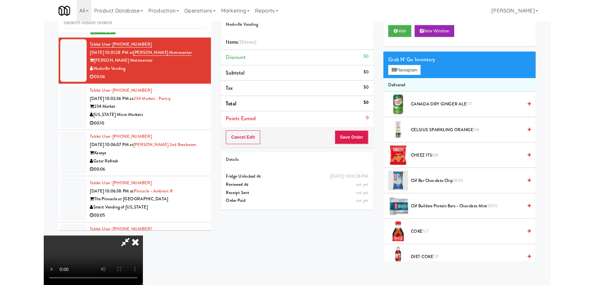
scroll to position [5435, 0]
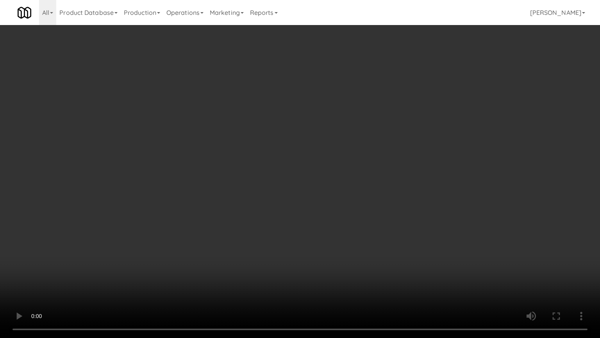
click at [342, 249] on video at bounding box center [300, 169] width 600 height 338
click at [348, 242] on video at bounding box center [300, 169] width 600 height 338
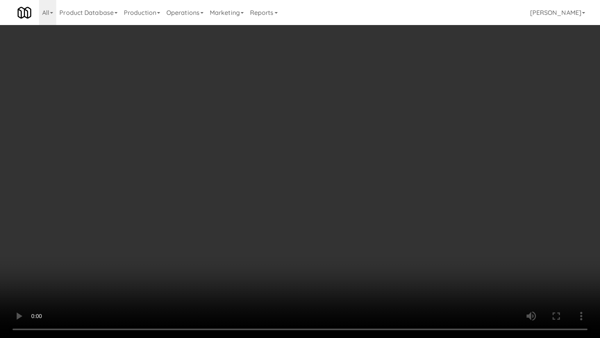
drag, startPoint x: 348, startPoint y: 241, endPoint x: 389, endPoint y: 155, distance: 95.1
click at [347, 239] on video at bounding box center [300, 169] width 600 height 338
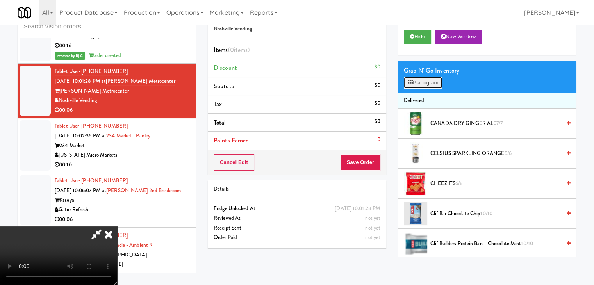
click at [431, 81] on button "Planogram" at bounding box center [423, 83] width 38 height 12
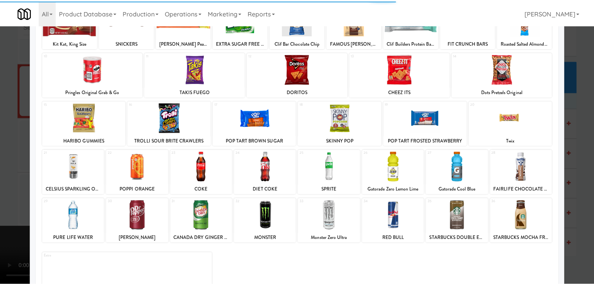
scroll to position [78, 0]
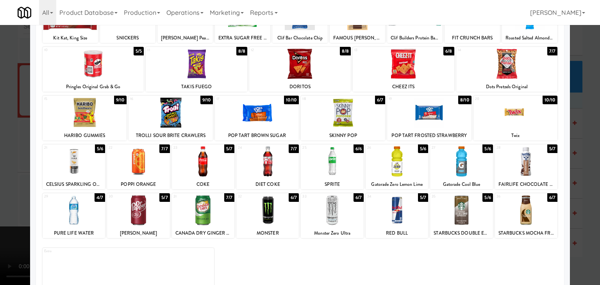
click at [324, 163] on div at bounding box center [332, 162] width 63 height 30
drag, startPoint x: 0, startPoint y: 176, endPoint x: 107, endPoint y: 163, distance: 107.5
click at [6, 175] on div at bounding box center [300, 142] width 600 height 285
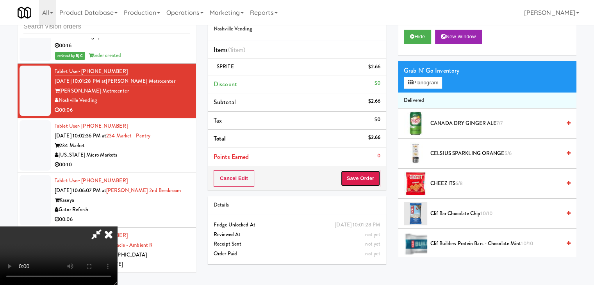
click at [376, 175] on button "Save Order" at bounding box center [361, 178] width 40 height 16
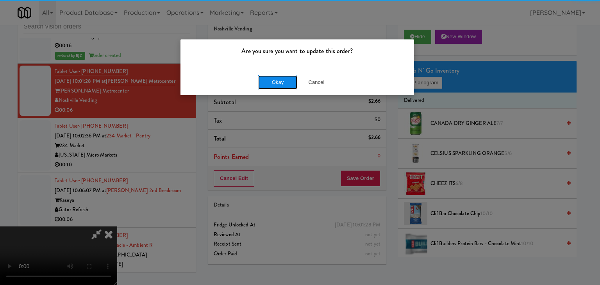
drag, startPoint x: 289, startPoint y: 79, endPoint x: 285, endPoint y: 83, distance: 6.1
click at [288, 80] on button "Okay" at bounding box center [277, 82] width 39 height 14
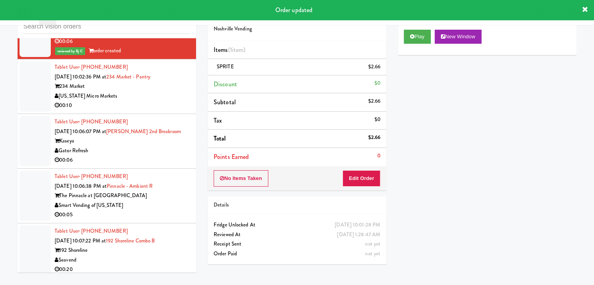
scroll to position [5532, 0]
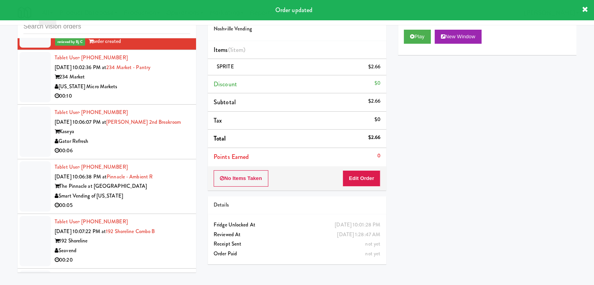
click at [159, 101] on div "00:10" at bounding box center [123, 96] width 136 height 10
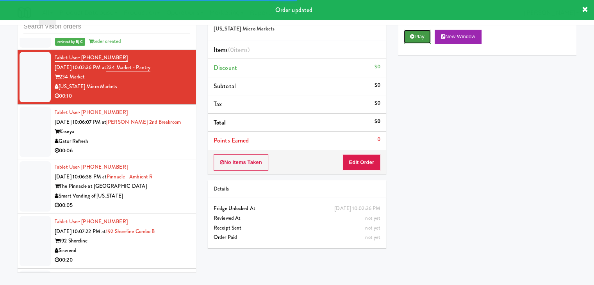
click at [428, 38] on button "Play" at bounding box center [417, 37] width 27 height 14
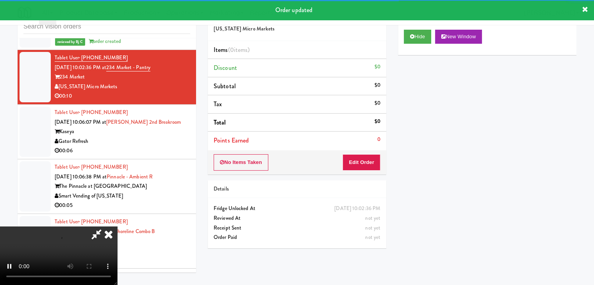
click at [350, 169] on div "No Items Taken Edit Order" at bounding box center [297, 162] width 179 height 24
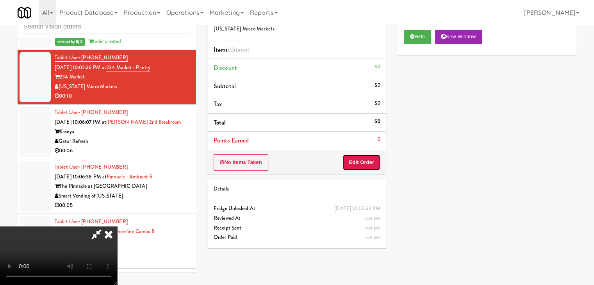
click at [351, 166] on button "Edit Order" at bounding box center [362, 162] width 38 height 16
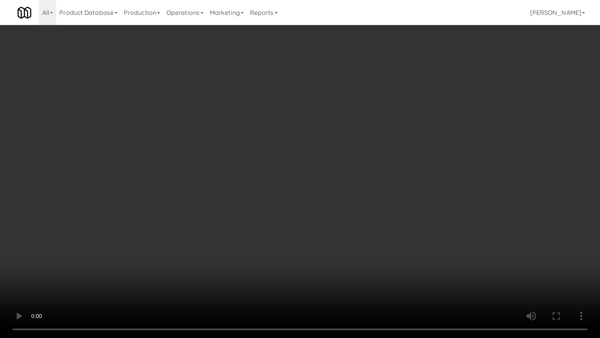
click at [320, 245] on video at bounding box center [300, 169] width 600 height 338
drag, startPoint x: 319, startPoint y: 245, endPoint x: 310, endPoint y: 211, distance: 35.2
click at [314, 245] on video at bounding box center [300, 169] width 600 height 338
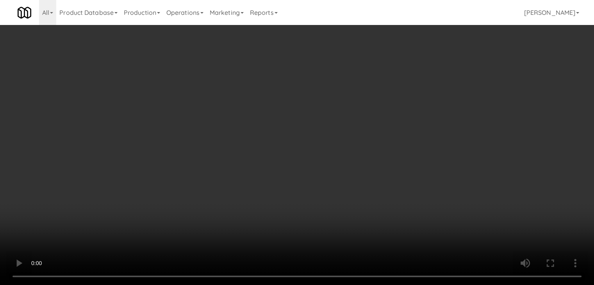
click at [297, 132] on video at bounding box center [297, 142] width 594 height 285
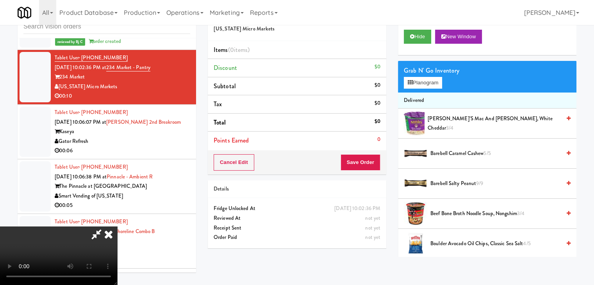
drag, startPoint x: 297, startPoint y: 132, endPoint x: 297, endPoint y: 172, distance: 39.5
click at [117, 227] on video at bounding box center [58, 256] width 117 height 59
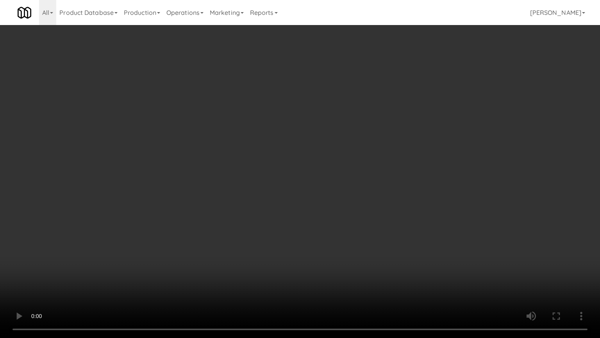
click at [319, 181] on video at bounding box center [300, 169] width 600 height 338
click at [318, 181] on video at bounding box center [300, 169] width 600 height 338
click at [319, 180] on video at bounding box center [300, 169] width 600 height 338
click at [320, 180] on video at bounding box center [300, 169] width 600 height 338
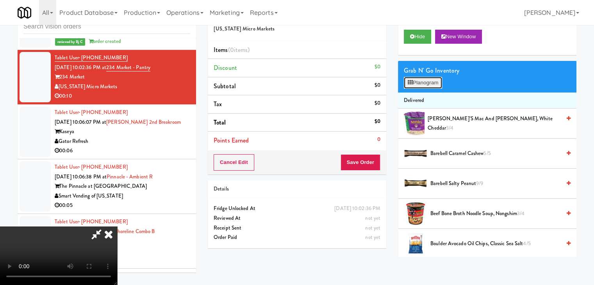
click at [431, 83] on button "Planogram" at bounding box center [423, 83] width 38 height 12
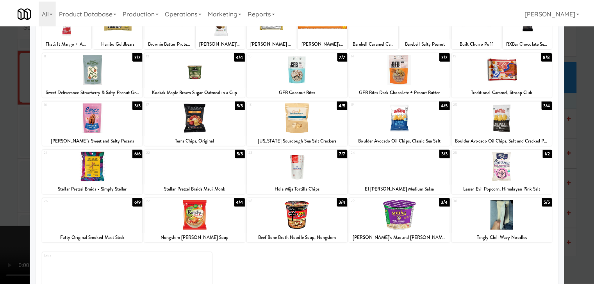
scroll to position [78, 0]
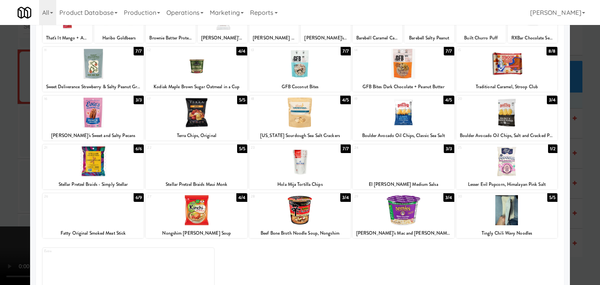
drag, startPoint x: 0, startPoint y: 158, endPoint x: 53, endPoint y: 161, distance: 53.2
click at [3, 159] on div at bounding box center [300, 142] width 600 height 285
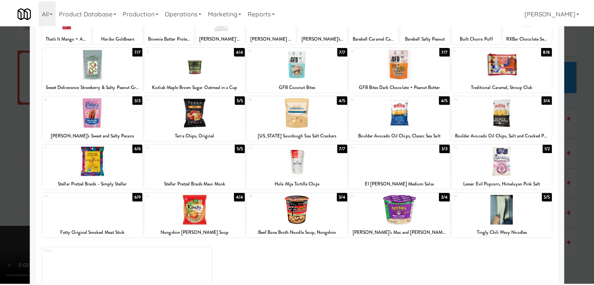
scroll to position [5532, 0]
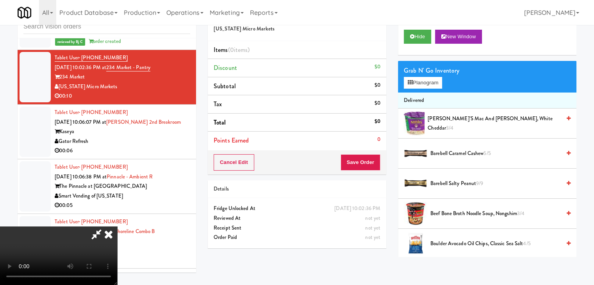
click at [117, 227] on video at bounding box center [58, 256] width 117 height 59
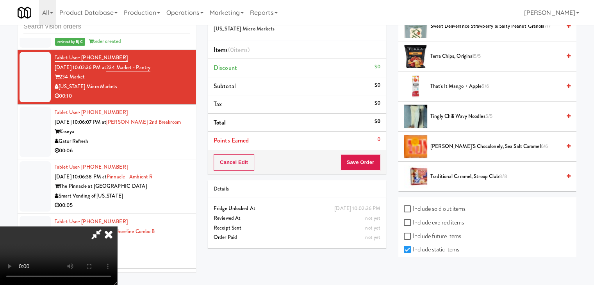
scroll to position [842, 0]
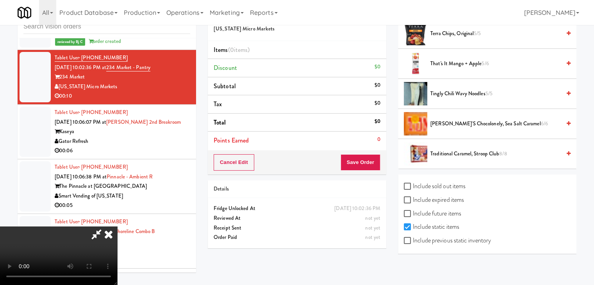
click at [455, 240] on label "Include previous static inventory" at bounding box center [447, 241] width 87 height 12
click at [413, 240] on input "Include previous static inventory" at bounding box center [408, 241] width 9 height 6
checkbox input "true"
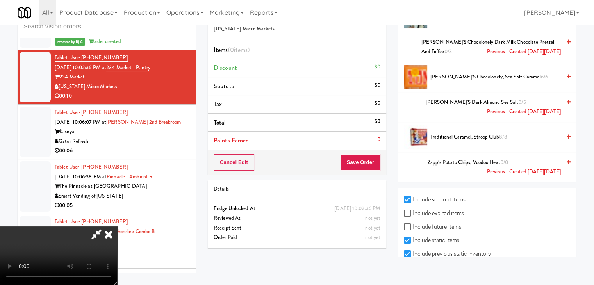
scroll to position [1112, 0]
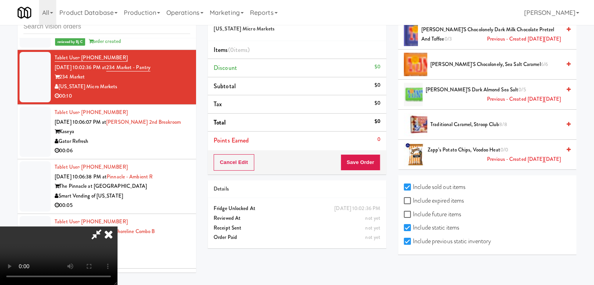
click at [439, 197] on label "Include expired items" at bounding box center [434, 201] width 60 height 12
click at [413, 198] on input "Include expired items" at bounding box center [408, 201] width 9 height 6
checkbox input "true"
click at [438, 211] on label "Include future items" at bounding box center [432, 215] width 57 height 12
click at [413, 212] on input "Include future items" at bounding box center [408, 215] width 9 height 6
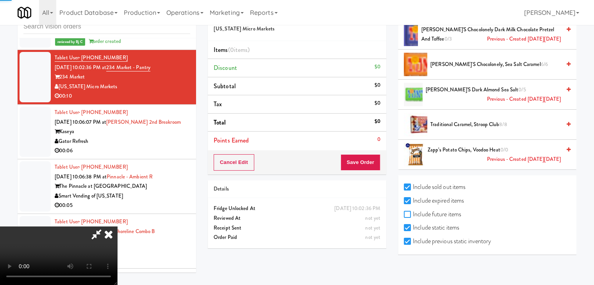
checkbox input "true"
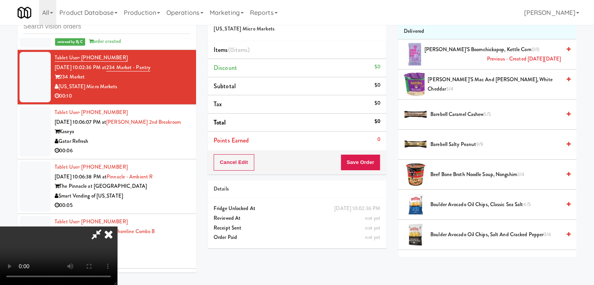
scroll to position [174, 0]
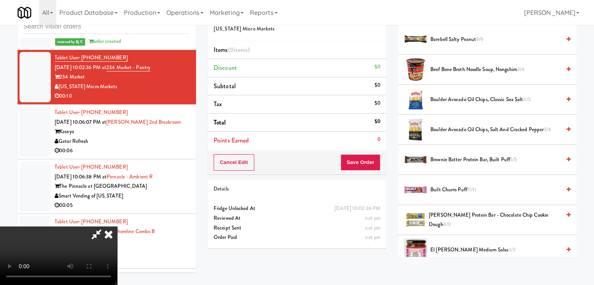
click at [466, 99] on span "Boulder Avocado Oil Chips, Classic Sea Salt 4/5" at bounding box center [496, 100] width 131 height 10
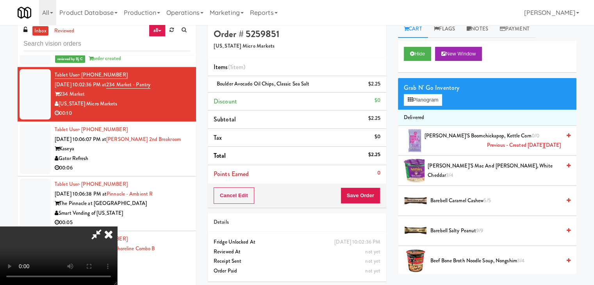
scroll to position [0, 0]
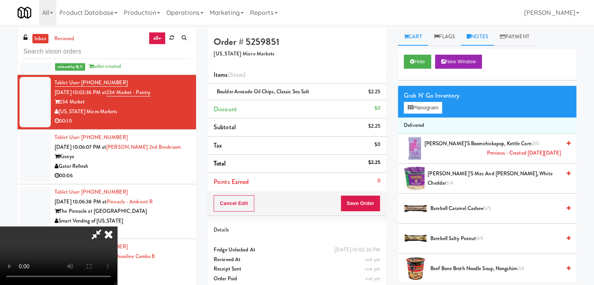
click at [481, 36] on link "Notes" at bounding box center [477, 37] width 33 height 18
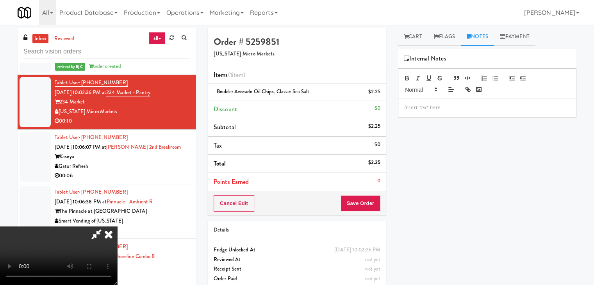
click at [453, 107] on p at bounding box center [487, 107] width 166 height 9
click at [375, 203] on button "Save Order" at bounding box center [361, 203] width 40 height 16
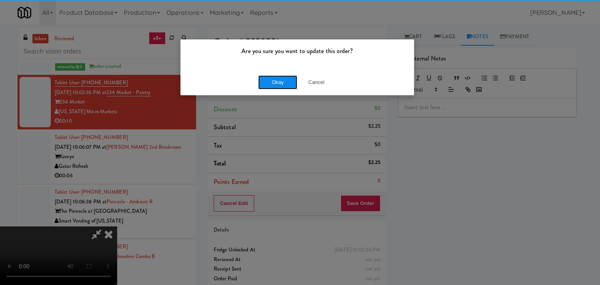
click at [280, 86] on button "Okay" at bounding box center [277, 82] width 39 height 14
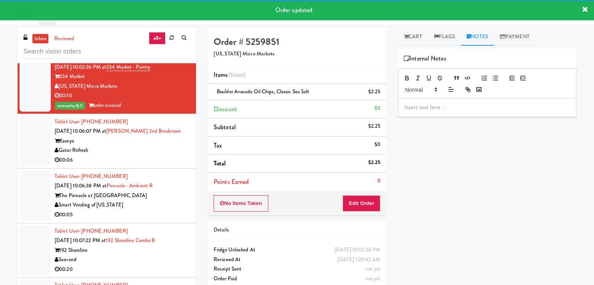
scroll to position [5571, 0]
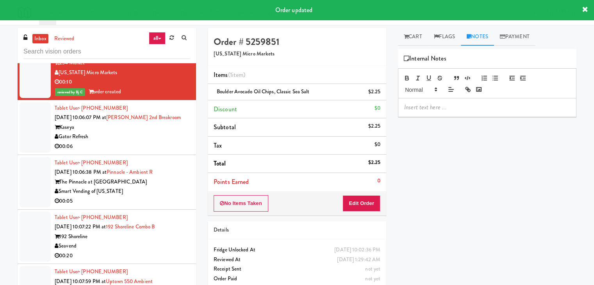
click at [142, 142] on div "Gator Refresh" at bounding box center [123, 137] width 136 height 10
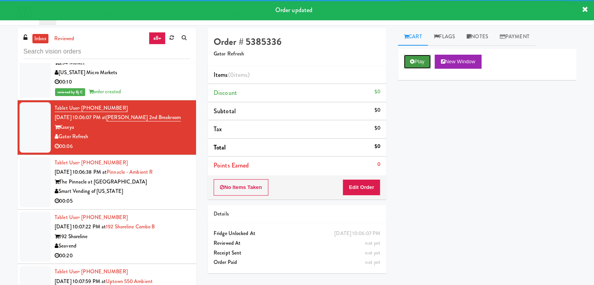
click at [418, 61] on button "Play" at bounding box center [417, 62] width 27 height 14
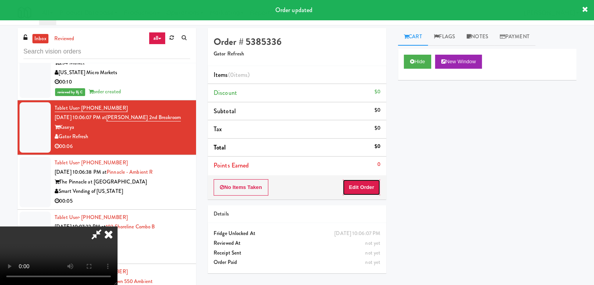
click at [358, 188] on button "Edit Order" at bounding box center [362, 187] width 38 height 16
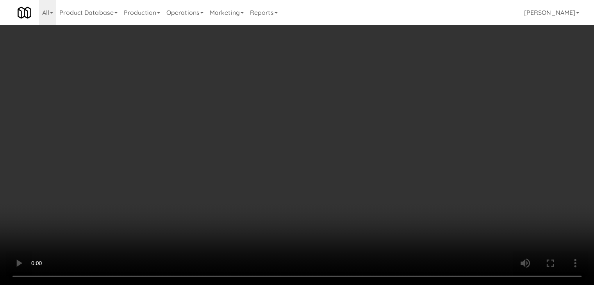
scroll to position [5552, 0]
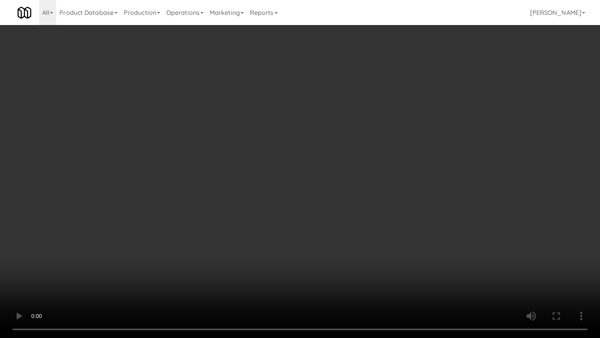
click at [383, 218] on video at bounding box center [300, 169] width 600 height 338
click at [381, 217] on video at bounding box center [300, 169] width 600 height 338
click at [381, 206] on video at bounding box center [300, 169] width 600 height 338
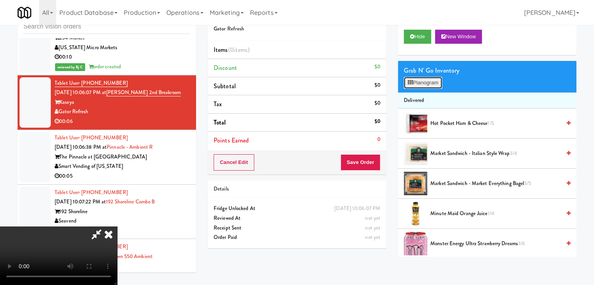
click at [431, 83] on button "Planogram" at bounding box center [423, 83] width 38 height 12
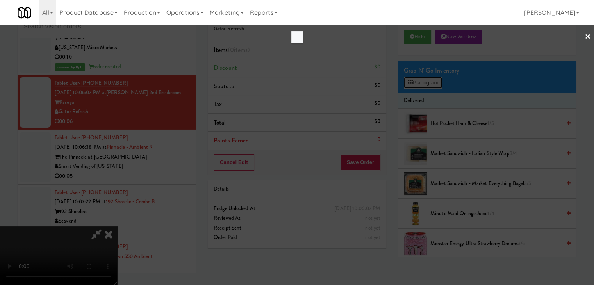
scroll to position [5552, 0]
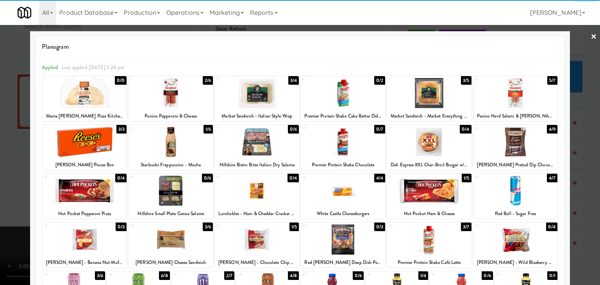
click at [183, 142] on div at bounding box center [171, 142] width 84 height 30
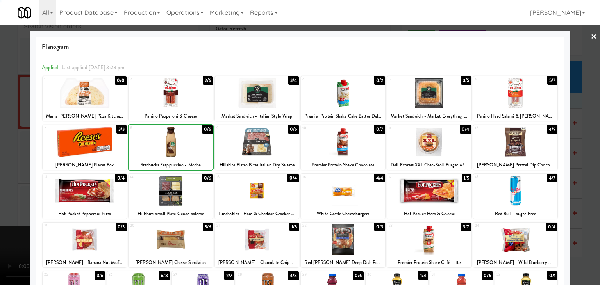
drag, startPoint x: 0, startPoint y: 149, endPoint x: 184, endPoint y: 147, distance: 184.1
click at [12, 147] on div at bounding box center [300, 142] width 600 height 285
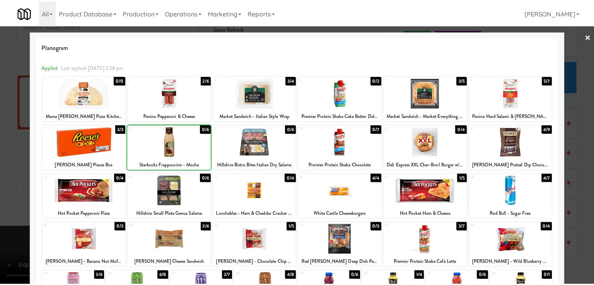
scroll to position [5571, 0]
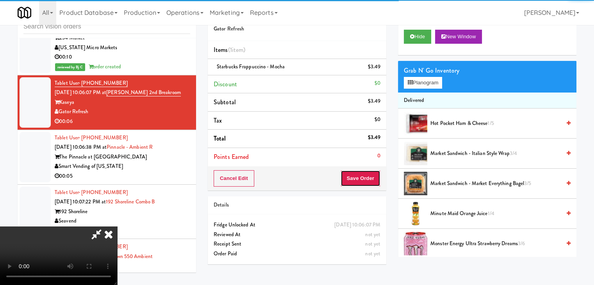
click at [364, 174] on button "Save Order" at bounding box center [361, 178] width 40 height 16
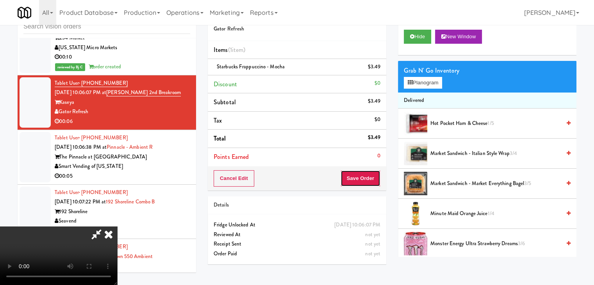
click at [364, 174] on button "Save Order" at bounding box center [361, 178] width 40 height 16
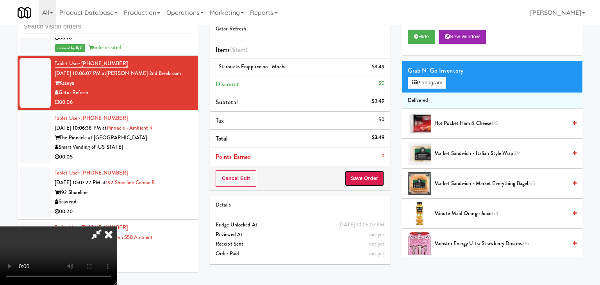
click at [364, 174] on body "Are you sure you want to update this order? Okay Cancel Okay Are you sure you w…" at bounding box center [300, 142] width 600 height 285
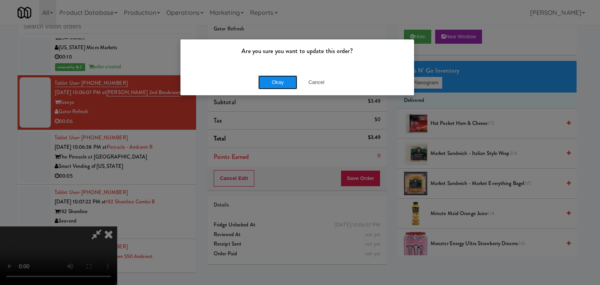
click at [288, 82] on button "Okay" at bounding box center [277, 82] width 39 height 14
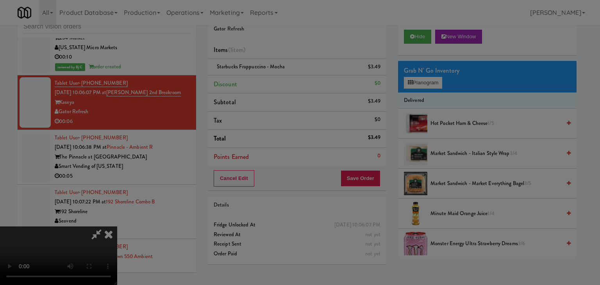
click at [288, 81] on div "Okay Cancel" at bounding box center [298, 68] width 234 height 26
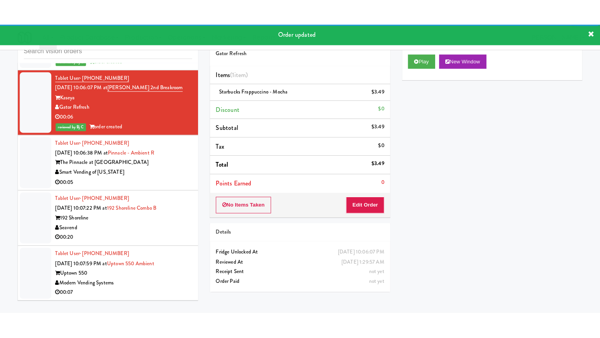
scroll to position [5649, 0]
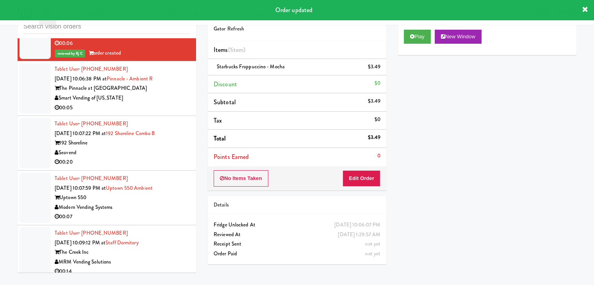
drag, startPoint x: 152, startPoint y: 117, endPoint x: 155, endPoint y: 123, distance: 6.6
click at [155, 113] on div "00:05" at bounding box center [123, 108] width 136 height 10
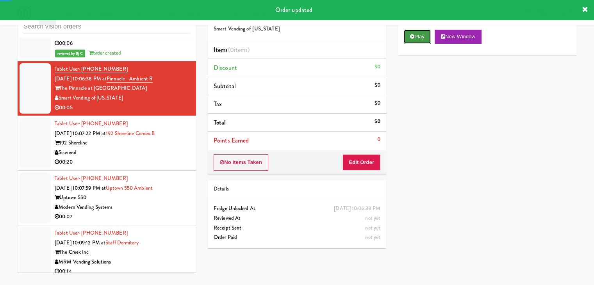
click at [421, 38] on button "Play" at bounding box center [417, 37] width 27 height 14
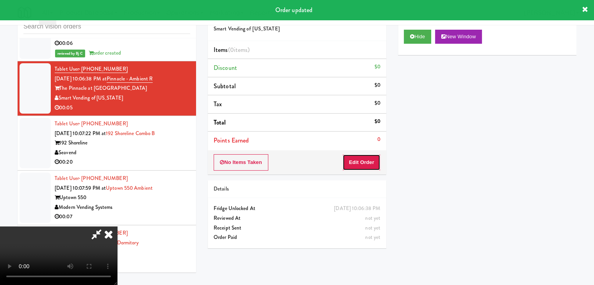
click at [370, 164] on button "Edit Order" at bounding box center [362, 162] width 38 height 16
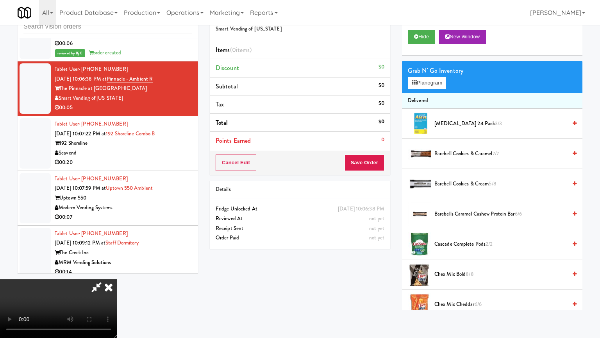
click at [117, 279] on video at bounding box center [58, 308] width 117 height 59
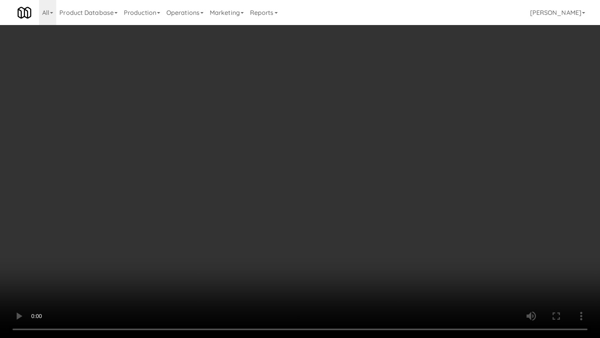
click at [354, 230] on video at bounding box center [300, 169] width 600 height 338
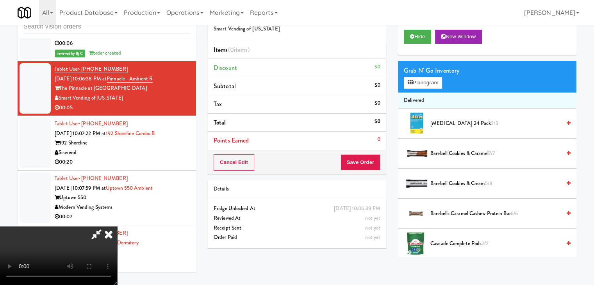
click at [117, 227] on icon at bounding box center [108, 235] width 17 height 16
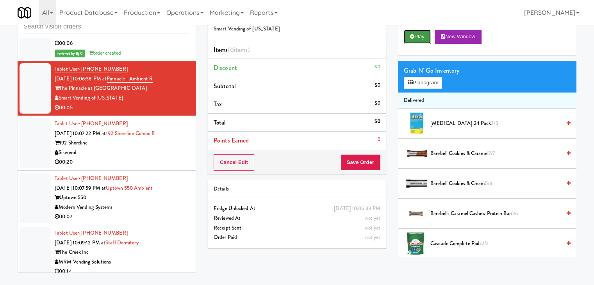
click at [418, 39] on button "Play" at bounding box center [417, 37] width 27 height 14
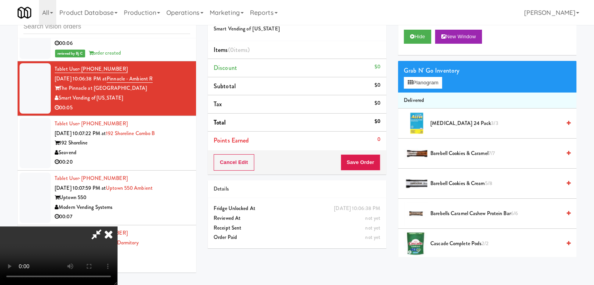
scroll to position [5630, 0]
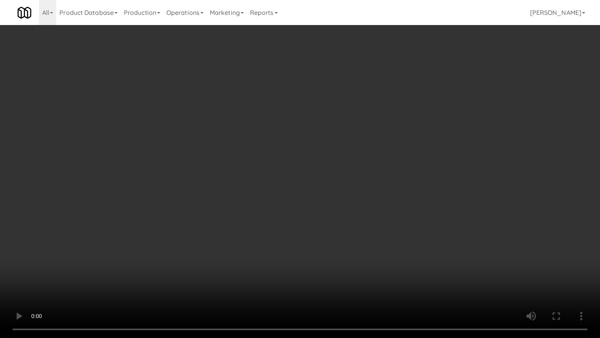
click at [341, 232] on video at bounding box center [300, 169] width 600 height 338
click at [341, 229] on video at bounding box center [300, 169] width 600 height 338
click at [341, 226] on video at bounding box center [300, 169] width 600 height 338
click at [342, 224] on video at bounding box center [300, 169] width 600 height 338
drag, startPoint x: 344, startPoint y: 222, endPoint x: 348, endPoint y: 215, distance: 7.5
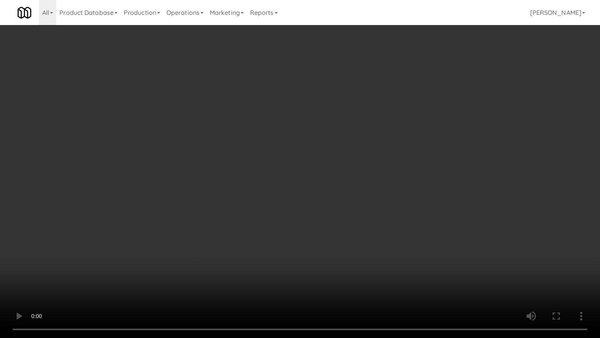
click at [345, 221] on video at bounding box center [300, 169] width 600 height 338
click at [350, 211] on video at bounding box center [300, 169] width 600 height 338
click at [362, 193] on video at bounding box center [300, 169] width 600 height 338
drag, startPoint x: 362, startPoint y: 193, endPoint x: 394, endPoint y: 91, distance: 106.3
click at [364, 187] on video at bounding box center [300, 169] width 600 height 338
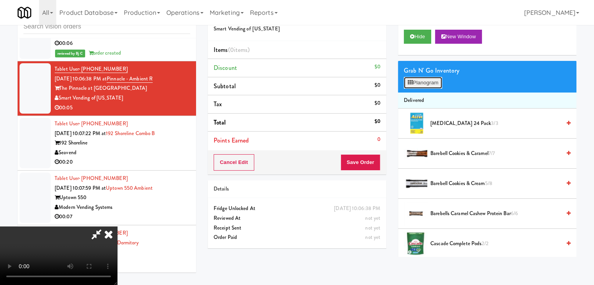
click at [417, 82] on button "Planogram" at bounding box center [423, 83] width 38 height 12
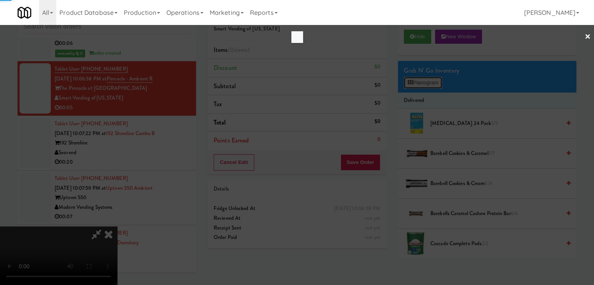
scroll to position [5630, 0]
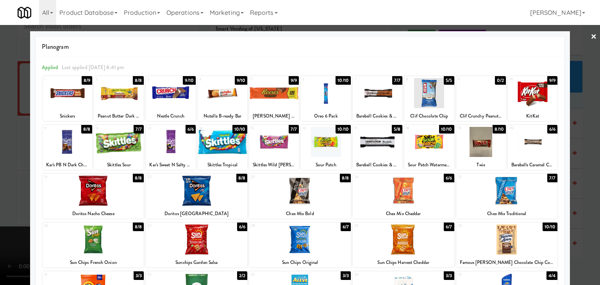
click at [336, 100] on div at bounding box center [326, 93] width 50 height 30
click at [4, 181] on div at bounding box center [300, 142] width 600 height 285
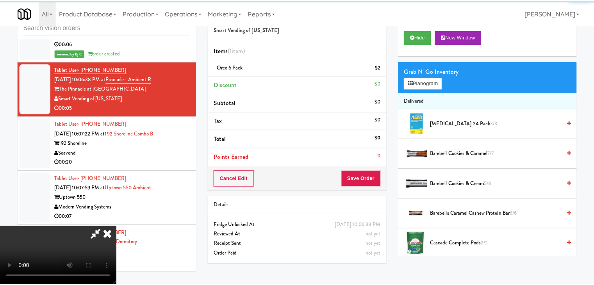
scroll to position [5649, 0]
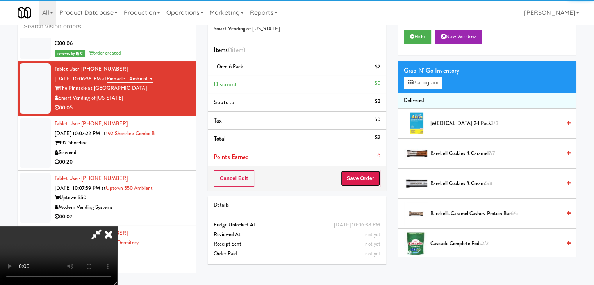
click at [372, 180] on button "Save Order" at bounding box center [361, 178] width 40 height 16
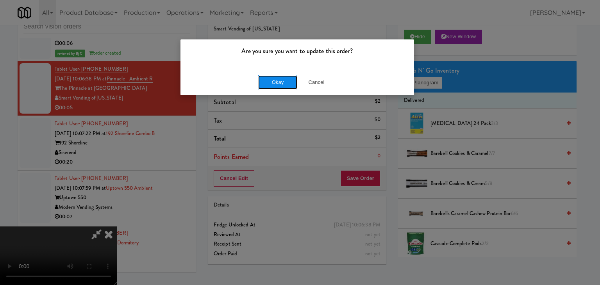
click at [282, 84] on button "Okay" at bounding box center [277, 82] width 39 height 14
click at [282, 84] on div "Okay Cancel" at bounding box center [298, 82] width 234 height 26
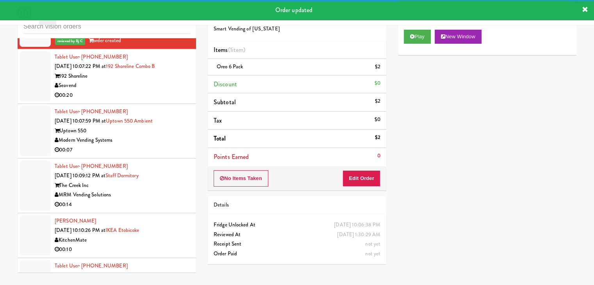
scroll to position [5728, 0]
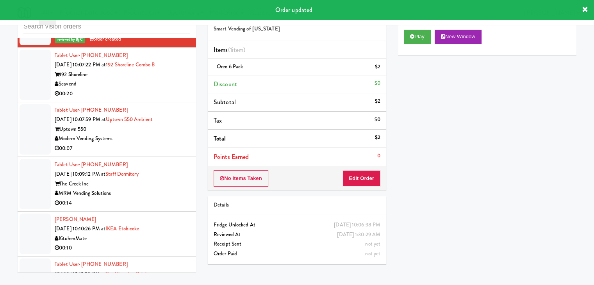
drag, startPoint x: 168, startPoint y: 98, endPoint x: 170, endPoint y: 103, distance: 5.2
click at [168, 89] on div "Seavend" at bounding box center [123, 84] width 136 height 10
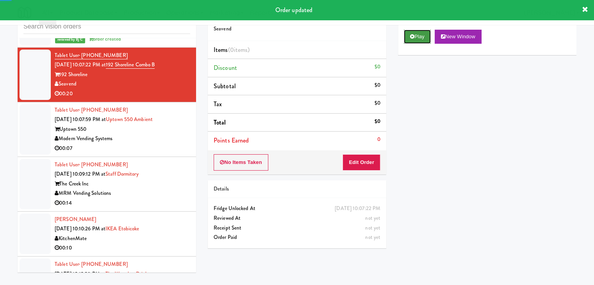
click at [415, 38] on button "Play" at bounding box center [417, 37] width 27 height 14
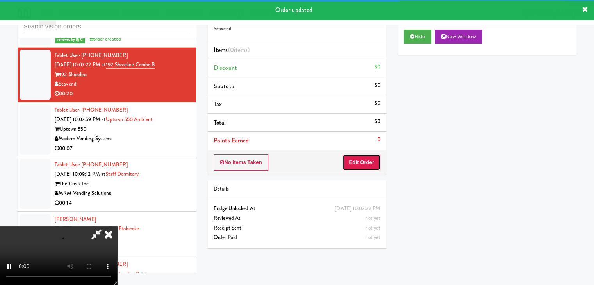
click at [367, 157] on button "Edit Order" at bounding box center [362, 162] width 38 height 16
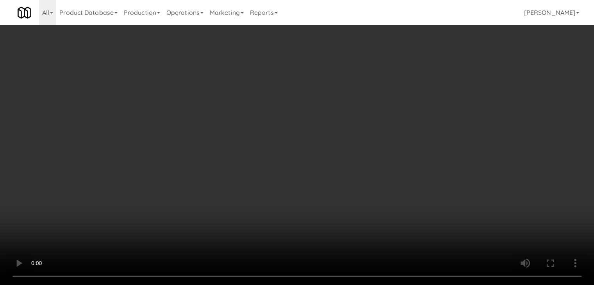
scroll to position [5709, 0]
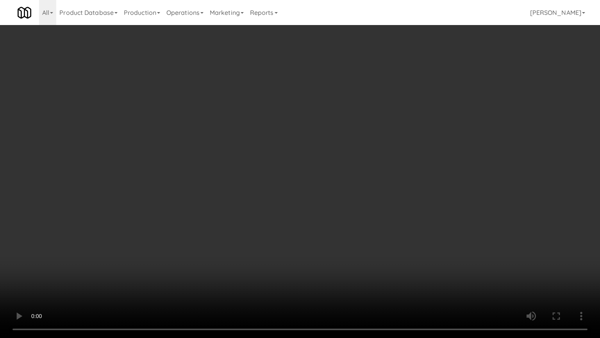
click at [337, 213] on video at bounding box center [300, 169] width 600 height 338
click at [337, 211] on video at bounding box center [300, 169] width 600 height 338
click at [337, 210] on video at bounding box center [300, 169] width 600 height 338
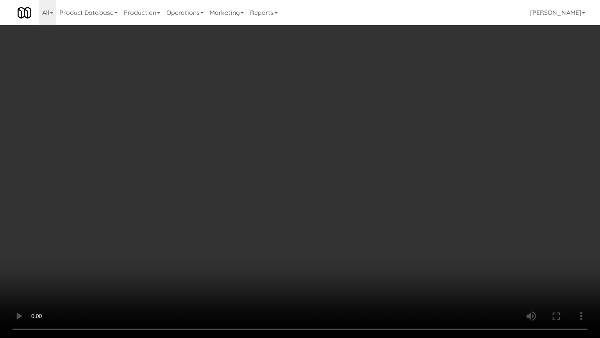
click at [337, 209] on video at bounding box center [300, 169] width 600 height 338
click at [347, 191] on video at bounding box center [300, 169] width 600 height 338
click at [349, 191] on video at bounding box center [300, 169] width 600 height 338
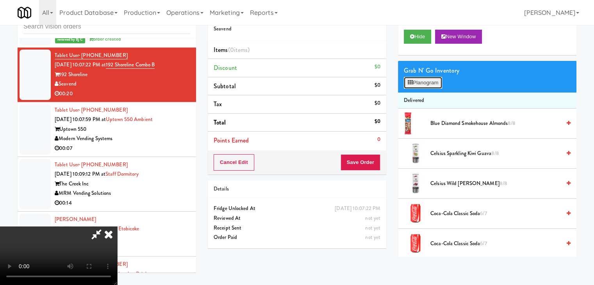
click at [426, 84] on button "Planogram" at bounding box center [423, 83] width 38 height 12
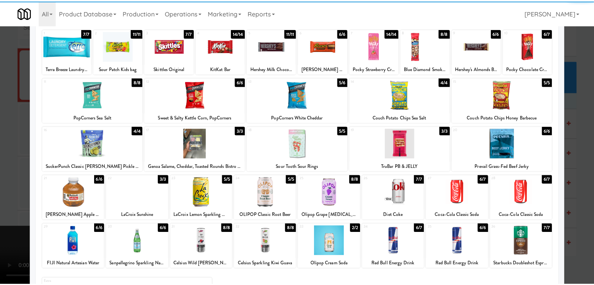
scroll to position [78, 0]
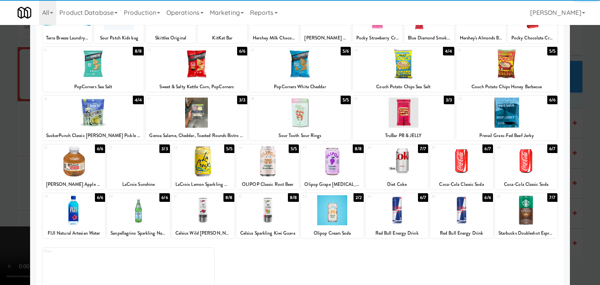
click at [460, 163] on div at bounding box center [461, 162] width 63 height 30
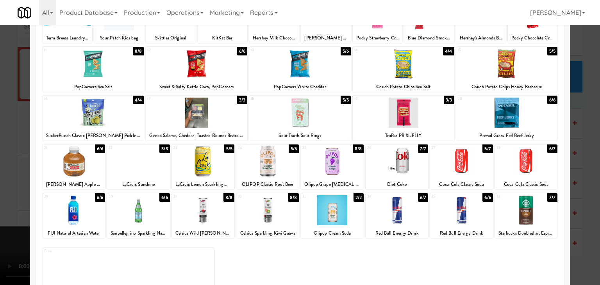
drag, startPoint x: 0, startPoint y: 165, endPoint x: 46, endPoint y: 161, distance: 46.2
click at [0, 165] on div at bounding box center [300, 142] width 600 height 285
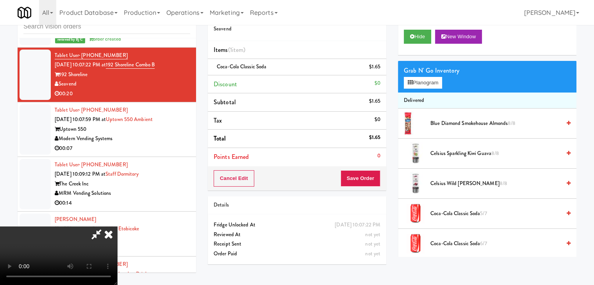
click at [117, 227] on video at bounding box center [58, 256] width 117 height 59
click at [426, 77] on button "Planogram" at bounding box center [423, 83] width 38 height 12
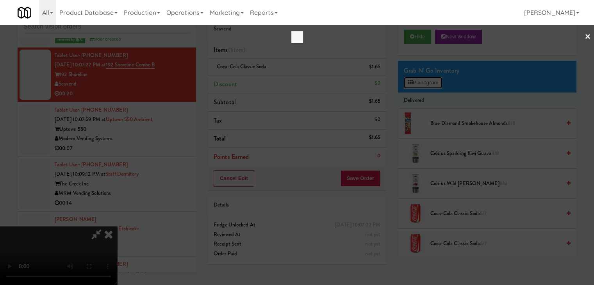
scroll to position [5709, 0]
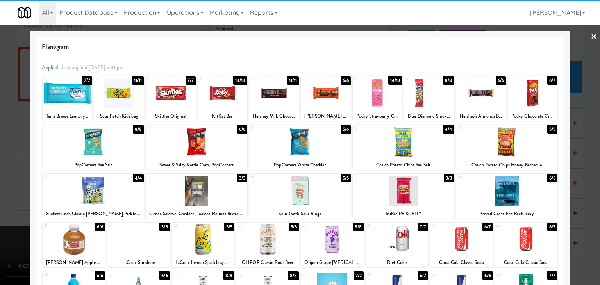
drag, startPoint x: 539, startPoint y: 240, endPoint x: 556, endPoint y: 241, distance: 17.2
click at [539, 240] on div at bounding box center [526, 240] width 63 height 30
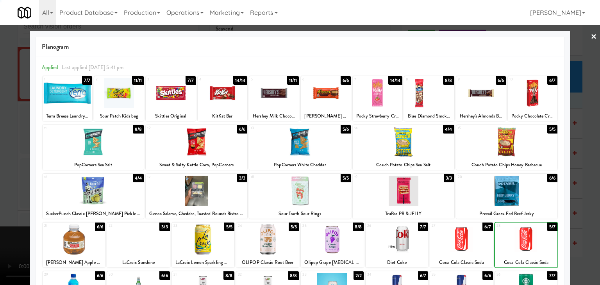
drag, startPoint x: 585, startPoint y: 237, endPoint x: 556, endPoint y: 236, distance: 28.6
click at [585, 237] on div at bounding box center [300, 142] width 600 height 285
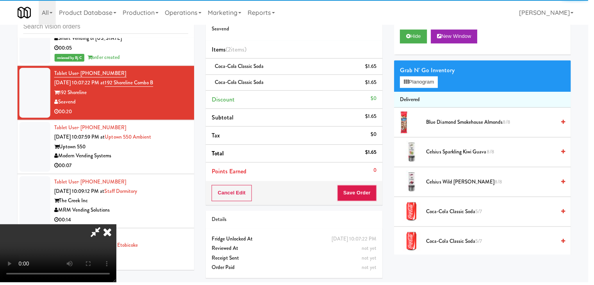
scroll to position [5728, 0]
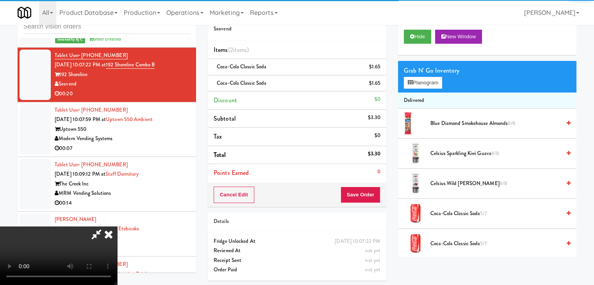
click
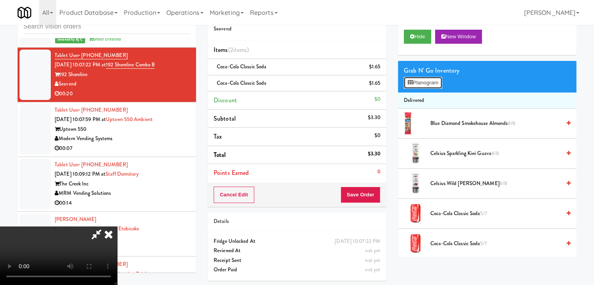
scroll to position [5709, 0]
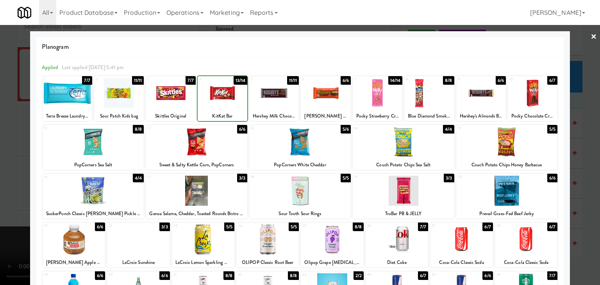
drag, startPoint x: 0, startPoint y: 170, endPoint x: 25, endPoint y: 169, distance: 25.0
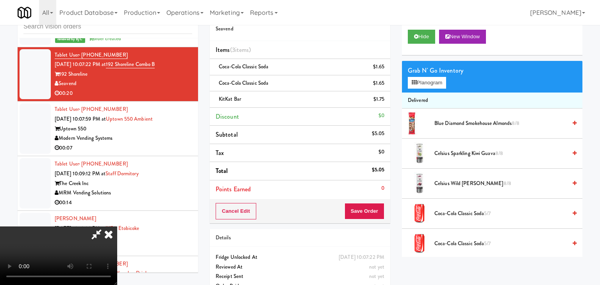
scroll to position [5728, 0]
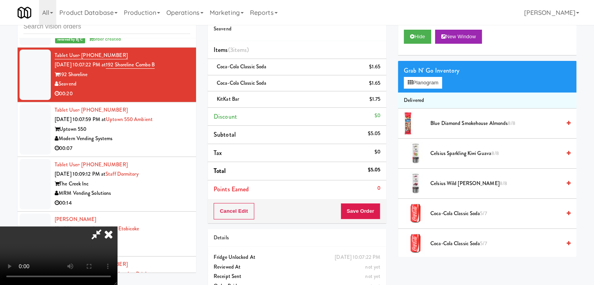
drag, startPoint x: 130, startPoint y: 193, endPoint x: 148, endPoint y: 197, distance: 18.4
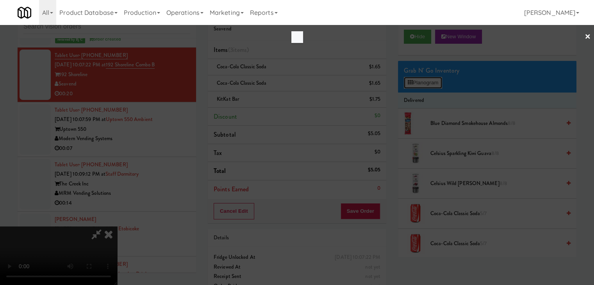
scroll to position [5709, 0]
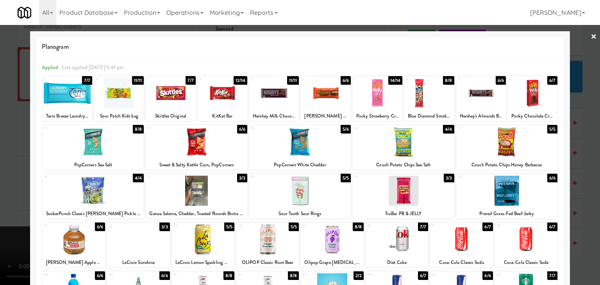
drag, startPoint x: 0, startPoint y: 144, endPoint x: 82, endPoint y: 148, distance: 82.2
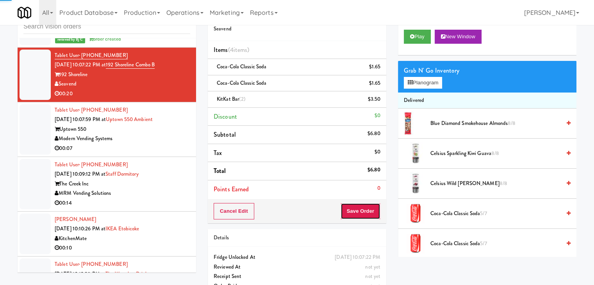
drag, startPoint x: 367, startPoint y: 213, endPoint x: 353, endPoint y: 186, distance: 30.4
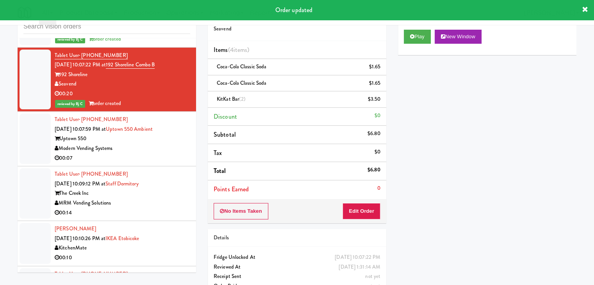
drag, startPoint x: 153, startPoint y: 163, endPoint x: 150, endPoint y: 166, distance: 4.5
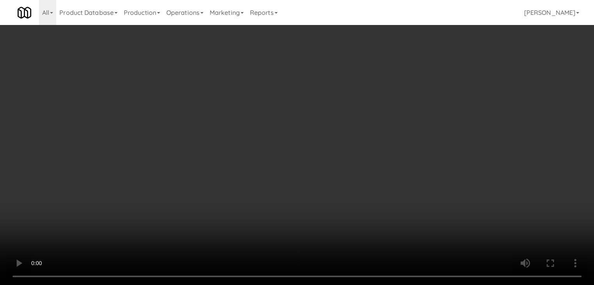
scroll to position [5709, 0]
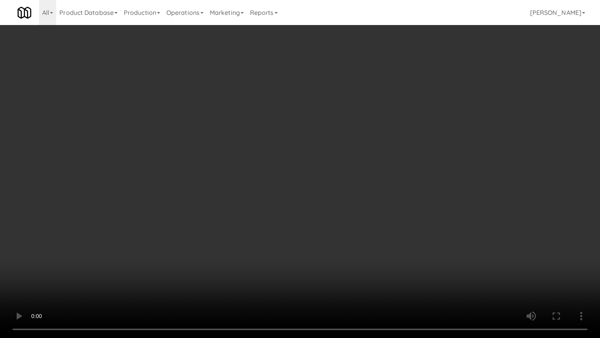
drag, startPoint x: 373, startPoint y: 220, endPoint x: 385, endPoint y: 160, distance: 60.9
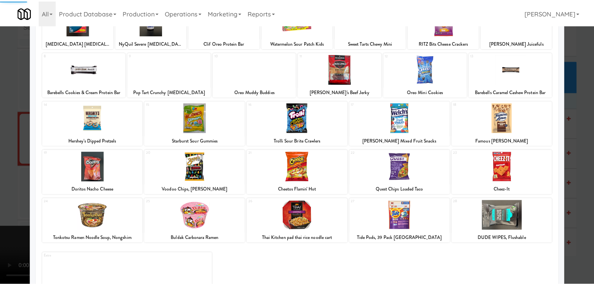
scroll to position [78, 0]
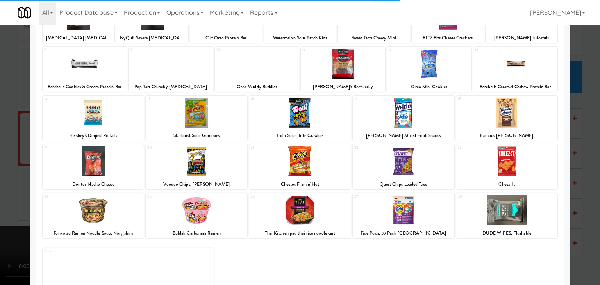
drag, startPoint x: 514, startPoint y: 165, endPoint x: 527, endPoint y: 168, distance: 13.2
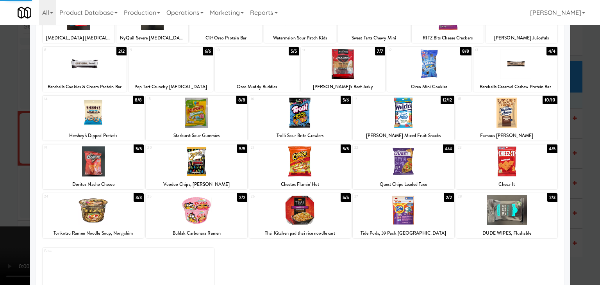
scroll to position [5728, 0]
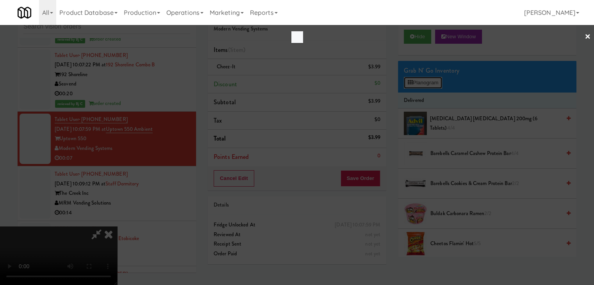
scroll to position [5709, 0]
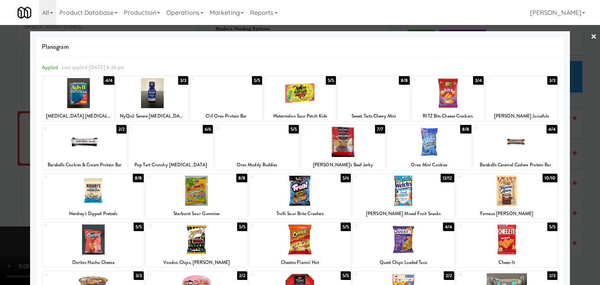
drag, startPoint x: 0, startPoint y: 202, endPoint x: 81, endPoint y: 201, distance: 81.3
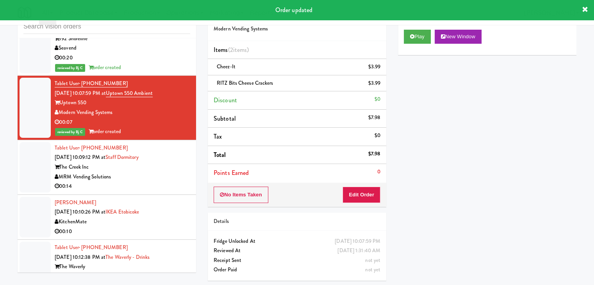
scroll to position [5806, 0]
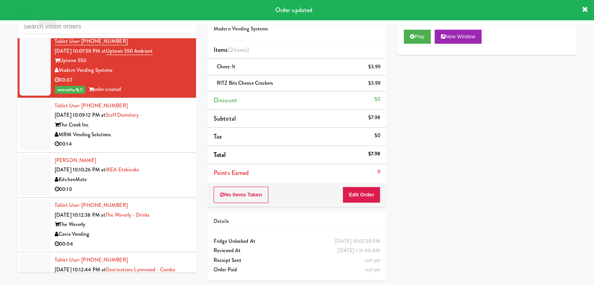
drag, startPoint x: 165, startPoint y: 147, endPoint x: 167, endPoint y: 150, distance: 4.0
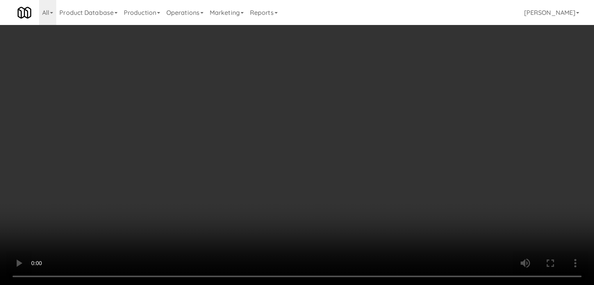
scroll to position [5787, 0]
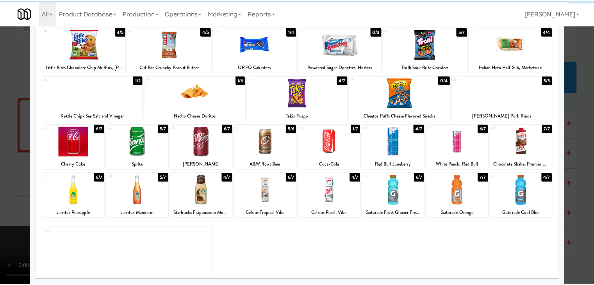
scroll to position [98, 0]
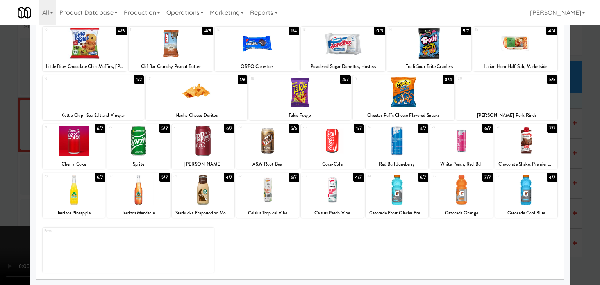
drag, startPoint x: 206, startPoint y: 102, endPoint x: 191, endPoint y: 104, distance: 14.9
drag, startPoint x: 0, startPoint y: 149, endPoint x: 70, endPoint y: 155, distance: 69.8
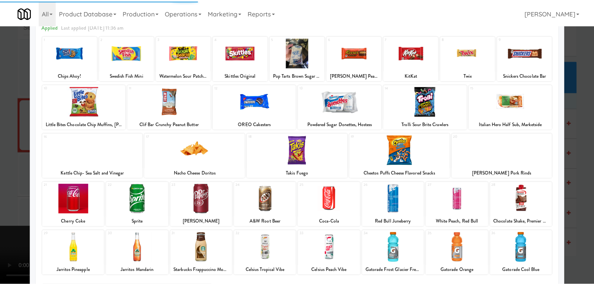
scroll to position [98, 0]
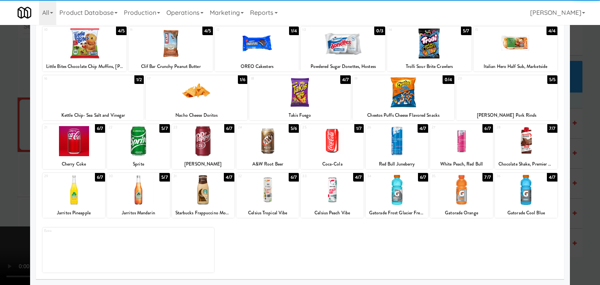
drag, startPoint x: 533, startPoint y: 190, endPoint x: 591, endPoint y: 193, distance: 58.3
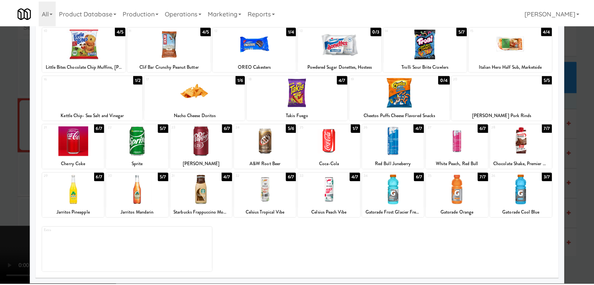
scroll to position [5806, 0]
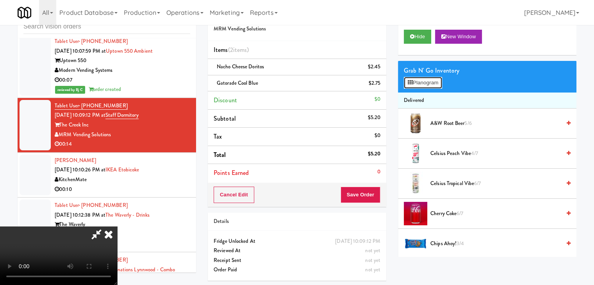
scroll to position [5787, 0]
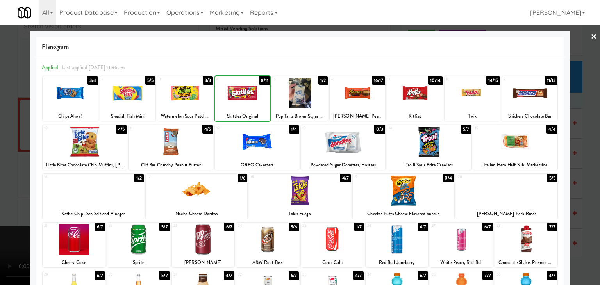
drag, startPoint x: 0, startPoint y: 158, endPoint x: 95, endPoint y: 163, distance: 95.5
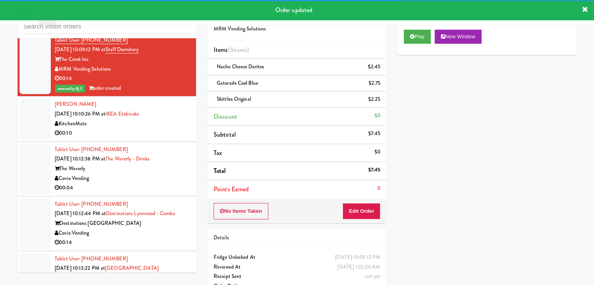
scroll to position [5884, 0]
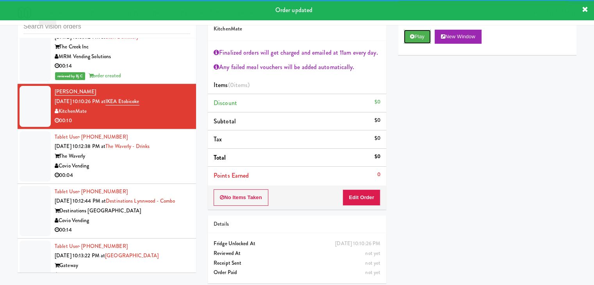
drag, startPoint x: 419, startPoint y: 35, endPoint x: 410, endPoint y: 97, distance: 63.3
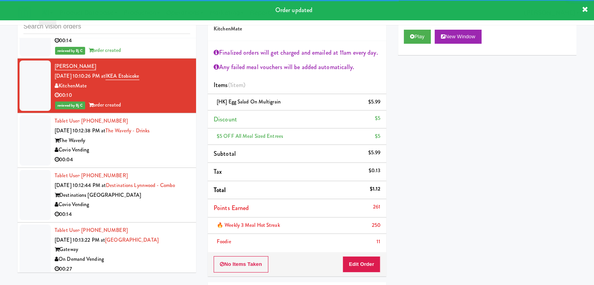
scroll to position [5923, 0]
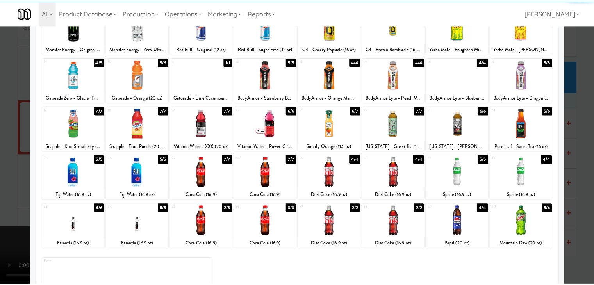
scroll to position [98, 0]
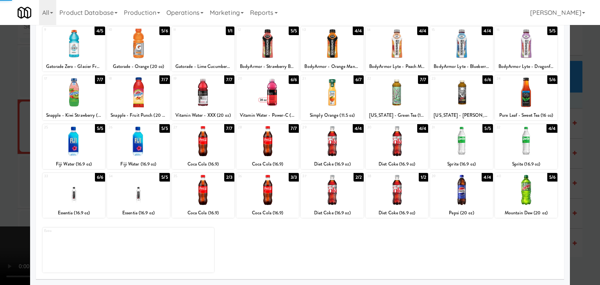
drag, startPoint x: 2, startPoint y: 172, endPoint x: 202, endPoint y: 171, distance: 200.1
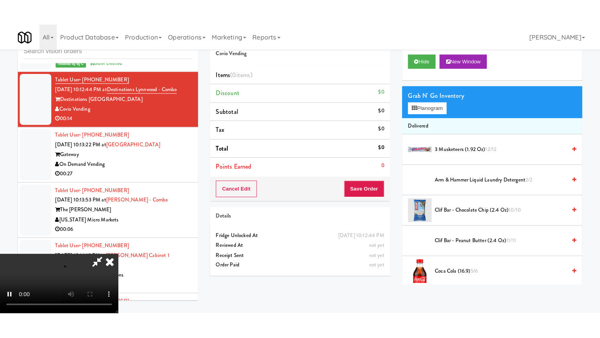
scroll to position [110, 0]
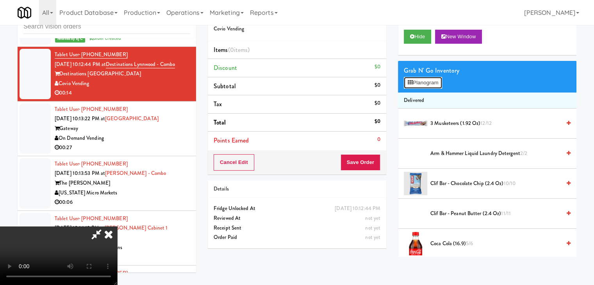
scroll to position [6021, 0]
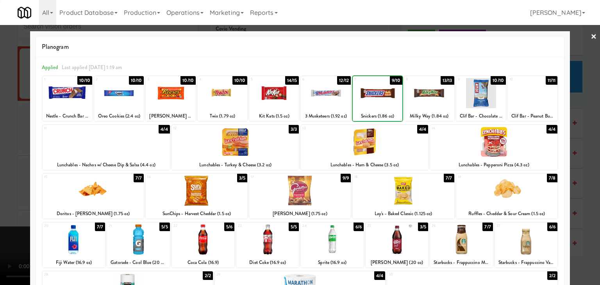
drag, startPoint x: 0, startPoint y: 143, endPoint x: 98, endPoint y: 144, distance: 98.5
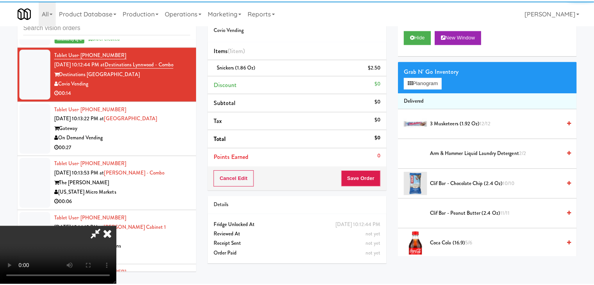
scroll to position [6040, 0]
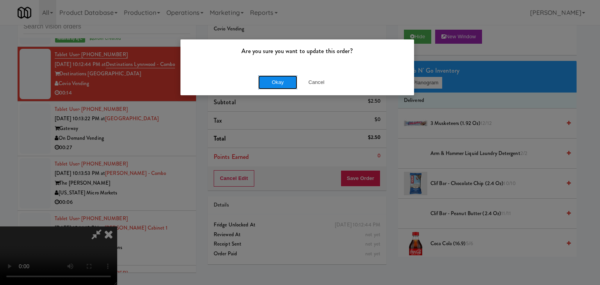
drag, startPoint x: 283, startPoint y: 81, endPoint x: 279, endPoint y: 82, distance: 4.4
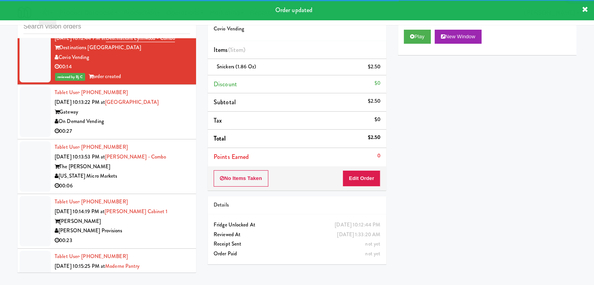
scroll to position [6118, 0]
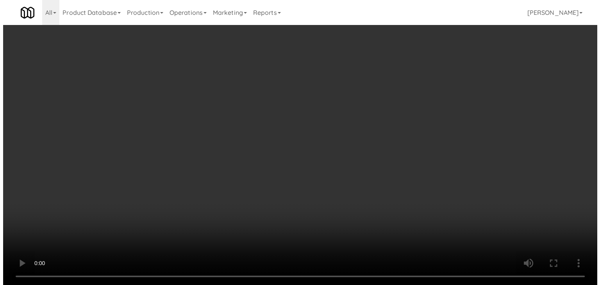
scroll to position [6118, 0]
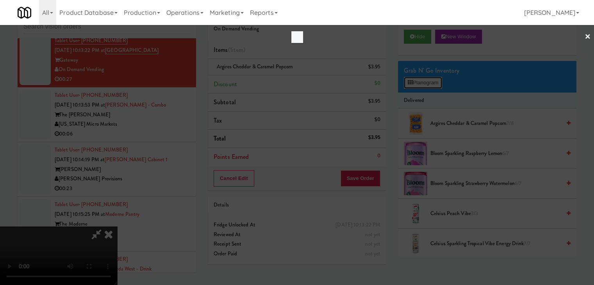
scroll to position [6099, 0]
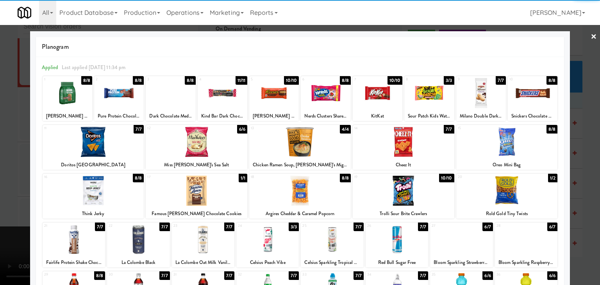
drag, startPoint x: 328, startPoint y: 97, endPoint x: 311, endPoint y: 99, distance: 17.3
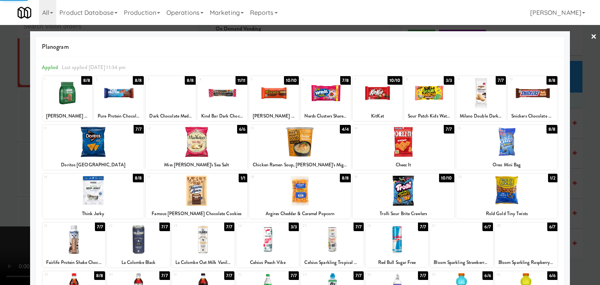
drag, startPoint x: 0, startPoint y: 161, endPoint x: 147, endPoint y: 166, distance: 147.0
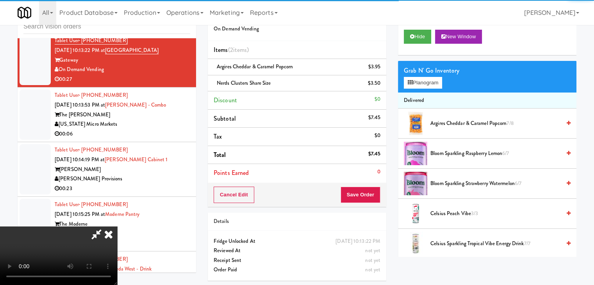
drag, startPoint x: 256, startPoint y: 176, endPoint x: 264, endPoint y: 178, distance: 8.8
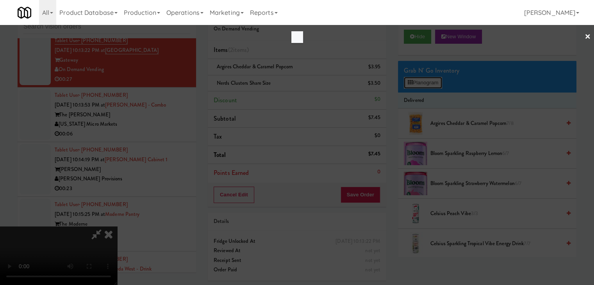
scroll to position [6099, 0]
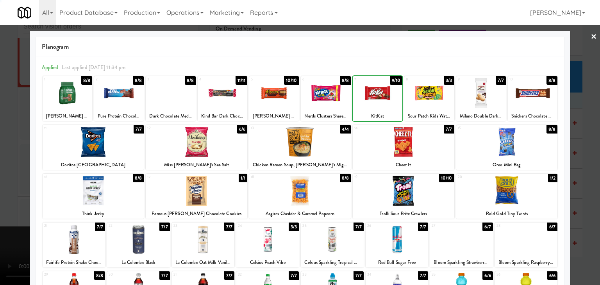
drag, startPoint x: 0, startPoint y: 139, endPoint x: 97, endPoint y: 150, distance: 98.0
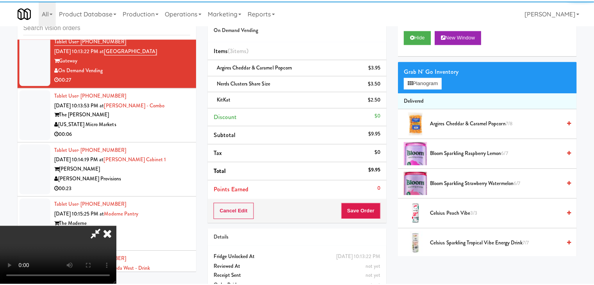
scroll to position [6118, 0]
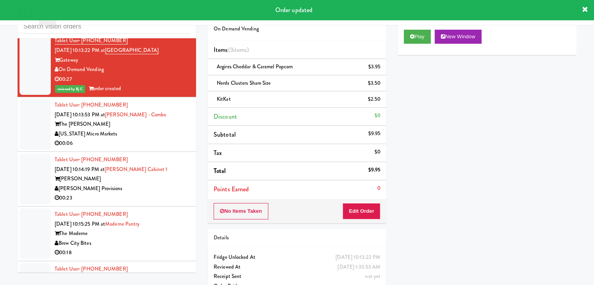
drag, startPoint x: 170, startPoint y: 154, endPoint x: 171, endPoint y: 159, distance: 5.5
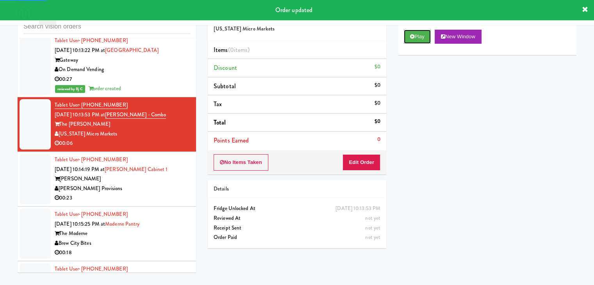
drag, startPoint x: 421, startPoint y: 36, endPoint x: 406, endPoint y: 91, distance: 56.3
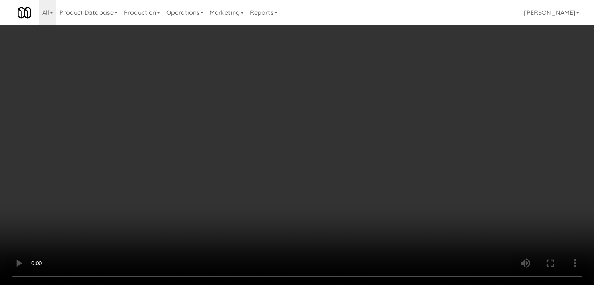
scroll to position [6099, 0]
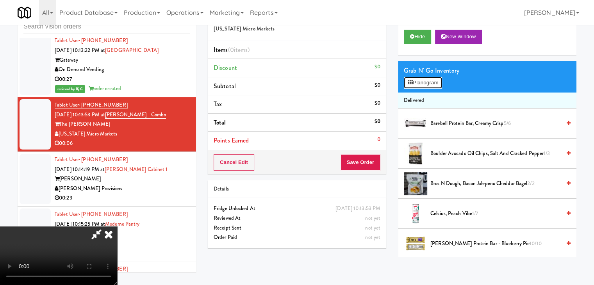
drag, startPoint x: 430, startPoint y: 84, endPoint x: 420, endPoint y: 94, distance: 14.1
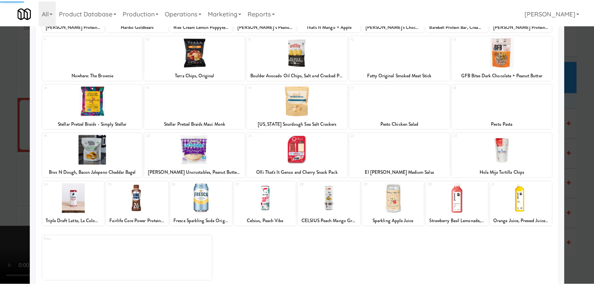
scroll to position [98, 0]
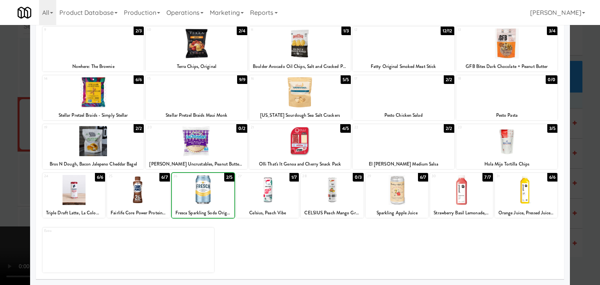
drag, startPoint x: 208, startPoint y: 194, endPoint x: 0, endPoint y: 189, distance: 208.3
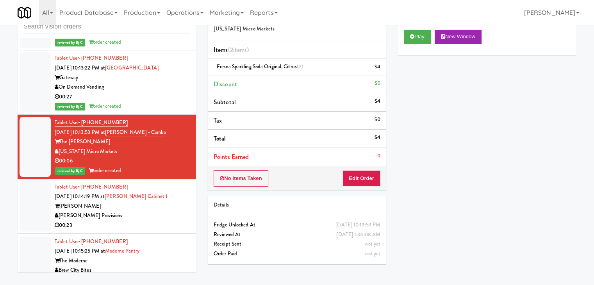
scroll to position [6236, 0]
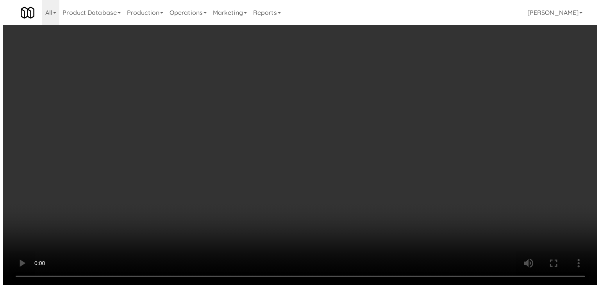
scroll to position [6236, 0]
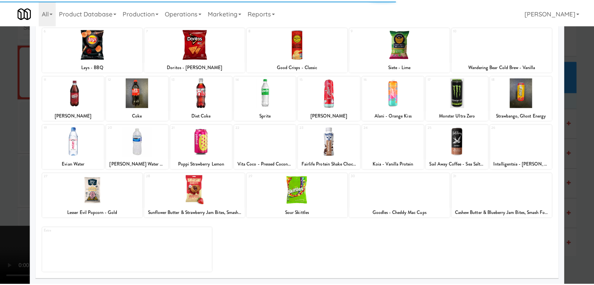
scroll to position [98, 0]
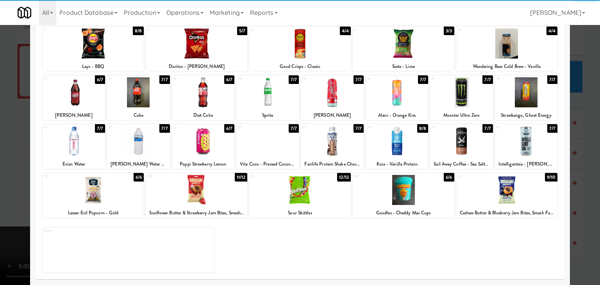
drag, startPoint x: 270, startPoint y: 107, endPoint x: 264, endPoint y: 110, distance: 7.3
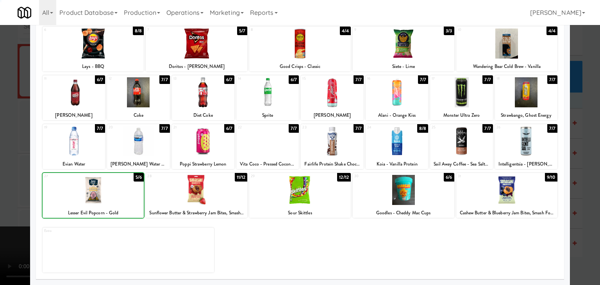
drag, startPoint x: 0, startPoint y: 199, endPoint x: 127, endPoint y: 199, distance: 127.0
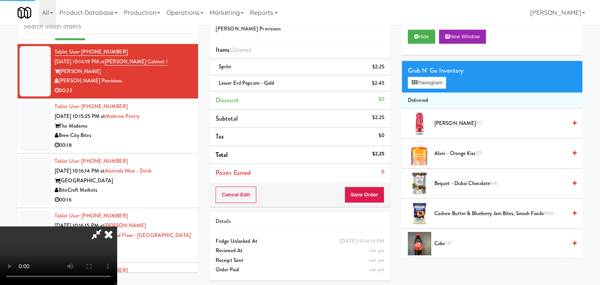
scroll to position [6236, 0]
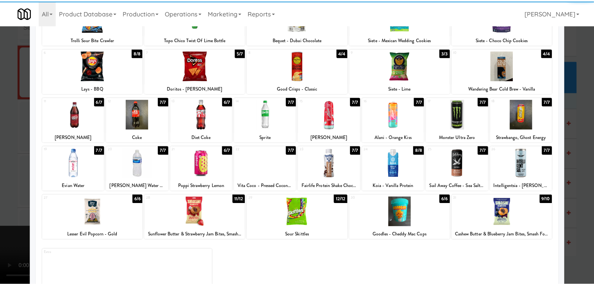
scroll to position [78, 0]
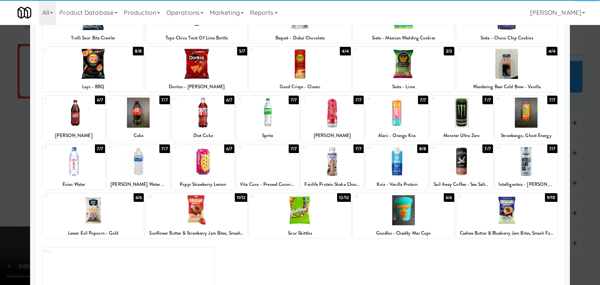
drag, startPoint x: 146, startPoint y: 163, endPoint x: 0, endPoint y: 165, distance: 146.2
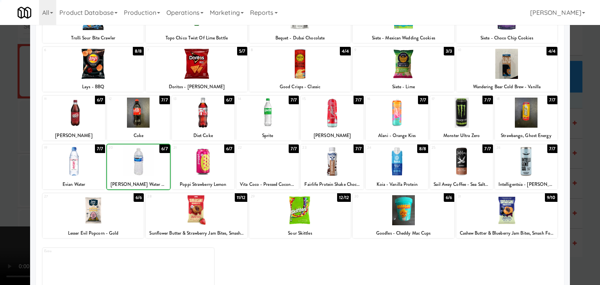
drag, startPoint x: 0, startPoint y: 165, endPoint x: 123, endPoint y: 171, distance: 123.7
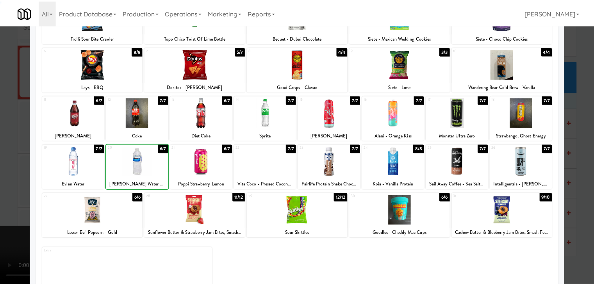
scroll to position [6236, 0]
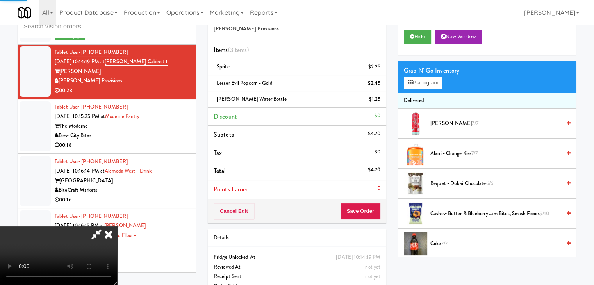
drag, startPoint x: 248, startPoint y: 179, endPoint x: 279, endPoint y: 188, distance: 32.4
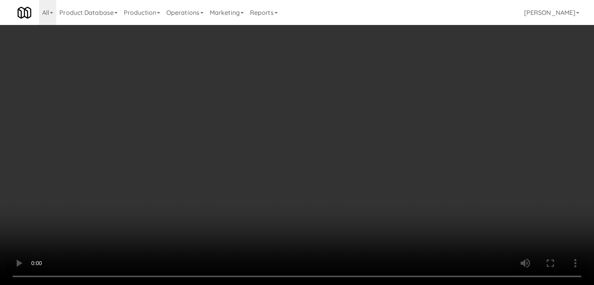
scroll to position [6216, 0]
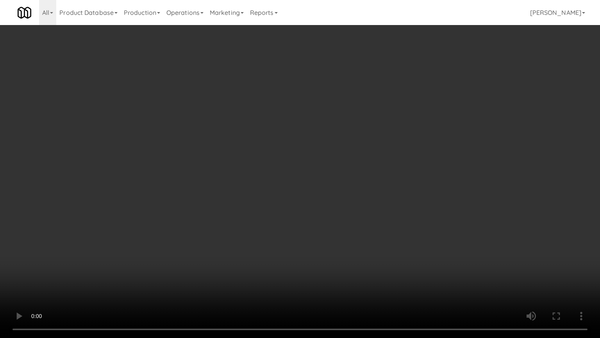
drag, startPoint x: 376, startPoint y: 228, endPoint x: 379, endPoint y: 231, distance: 4.6
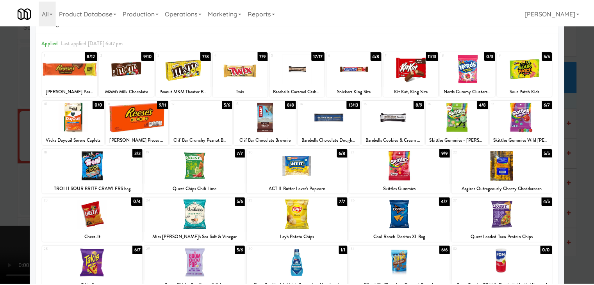
scroll to position [78, 0]
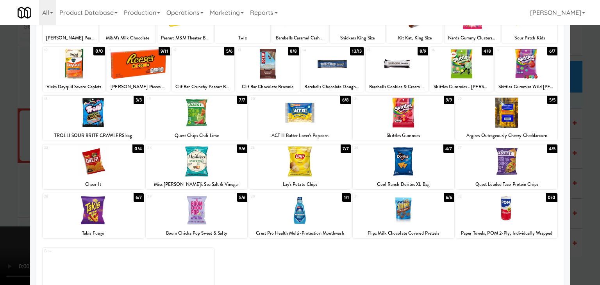
drag, startPoint x: 324, startPoint y: 159, endPoint x: 158, endPoint y: 149, distance: 166.4
drag, startPoint x: 0, startPoint y: 145, endPoint x: 138, endPoint y: 165, distance: 138.9
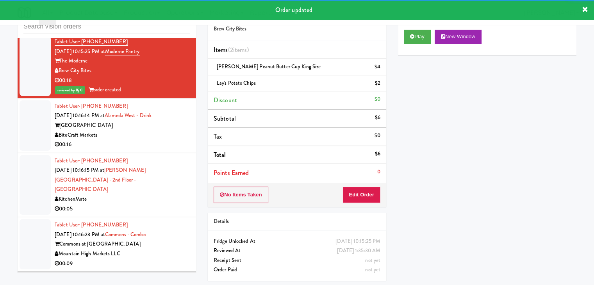
scroll to position [6353, 0]
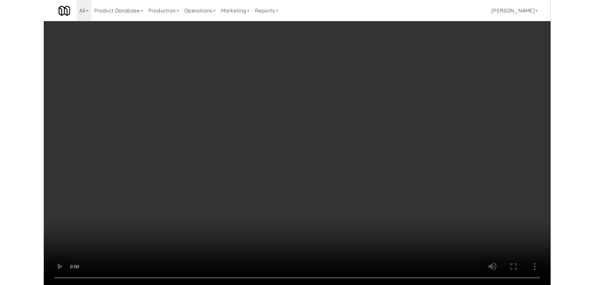
scroll to position [6334, 0]
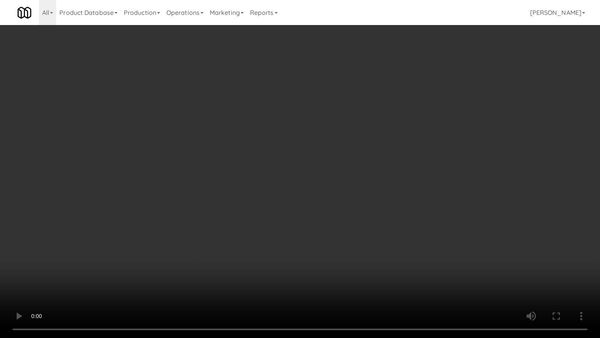
drag, startPoint x: 355, startPoint y: 213, endPoint x: 386, endPoint y: 116, distance: 101.3
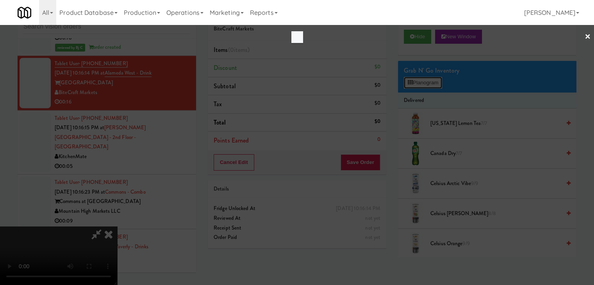
scroll to position [6334, 0]
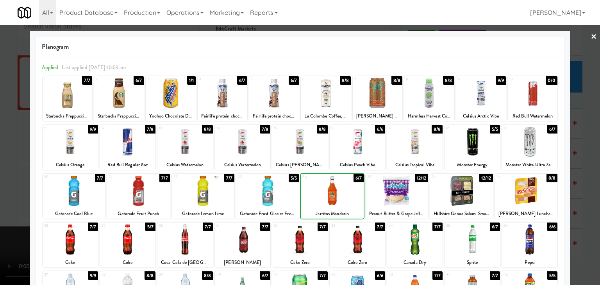
drag, startPoint x: 0, startPoint y: 177, endPoint x: 134, endPoint y: 177, distance: 134.4
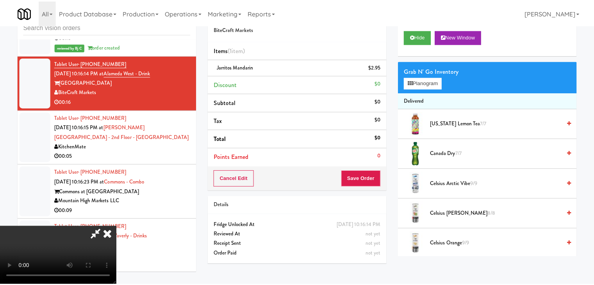
scroll to position [6353, 0]
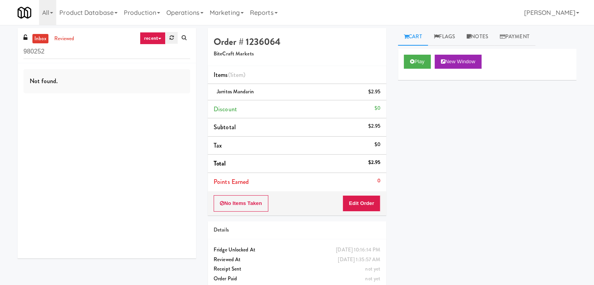
click at [174, 35] on link at bounding box center [172, 38] width 12 height 12
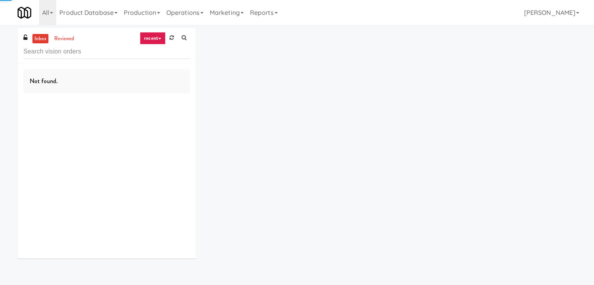
click at [159, 36] on link "recent" at bounding box center [153, 38] width 26 height 13
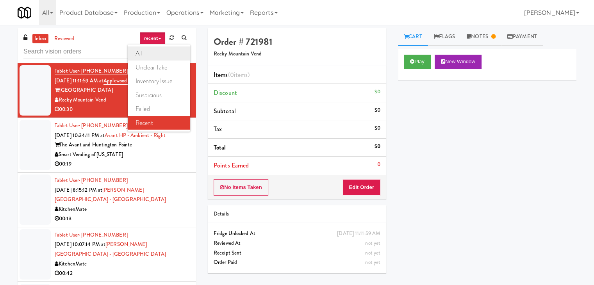
click at [164, 56] on link "all" at bounding box center [159, 54] width 63 height 14
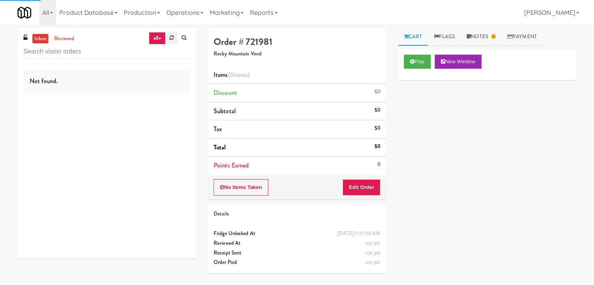
click at [168, 39] on link at bounding box center [172, 38] width 12 height 12
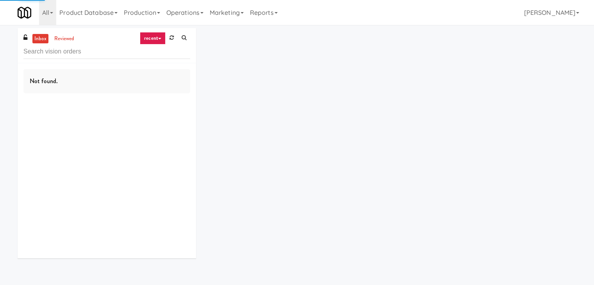
click at [156, 39] on link "recent" at bounding box center [153, 38] width 26 height 13
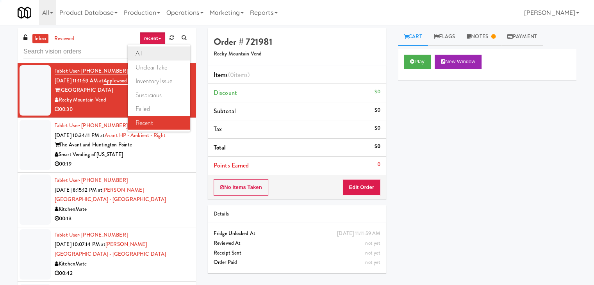
click at [154, 50] on link "all" at bounding box center [159, 54] width 63 height 14
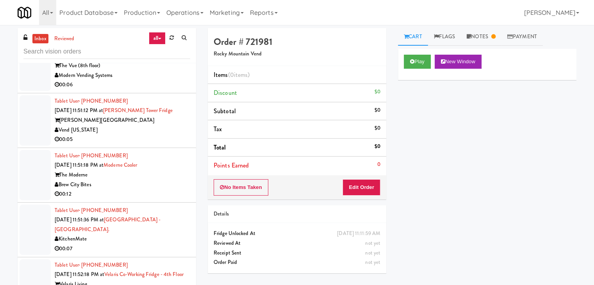
scroll to position [4610, 0]
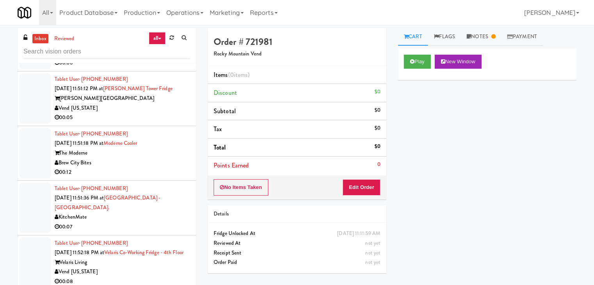
click at [136, 113] on div "Vend [US_STATE]" at bounding box center [123, 109] width 136 height 10
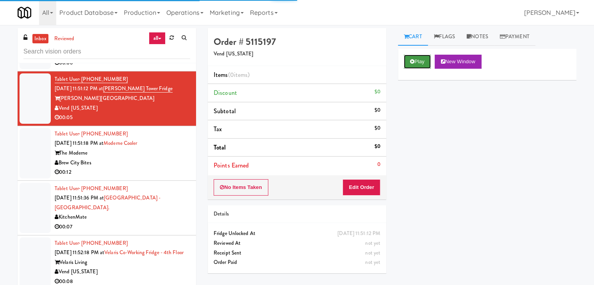
drag, startPoint x: 420, startPoint y: 63, endPoint x: 409, endPoint y: 123, distance: 61.6
click at [420, 63] on button "Play" at bounding box center [417, 62] width 27 height 14
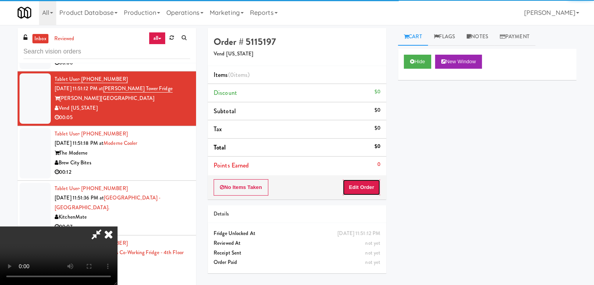
click at [353, 195] on button "Edit Order" at bounding box center [362, 187] width 38 height 16
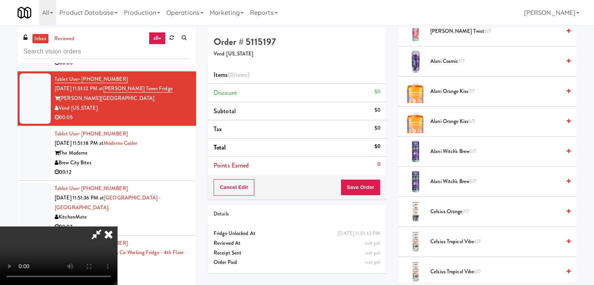
click at [117, 227] on icon at bounding box center [108, 235] width 17 height 16
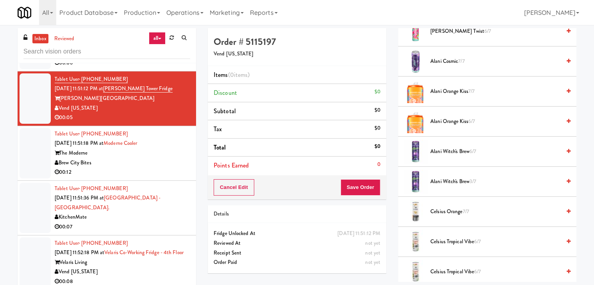
click at [161, 168] on div "Brew City Bites" at bounding box center [123, 163] width 136 height 10
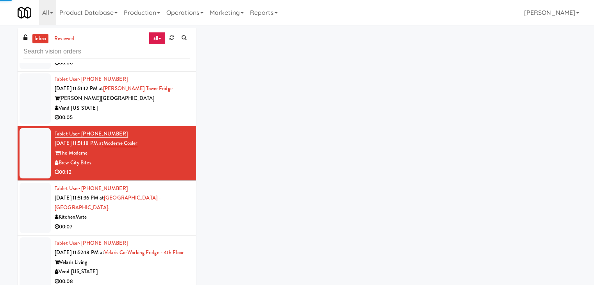
click at [161, 113] on div "Vend [US_STATE]" at bounding box center [123, 109] width 136 height 10
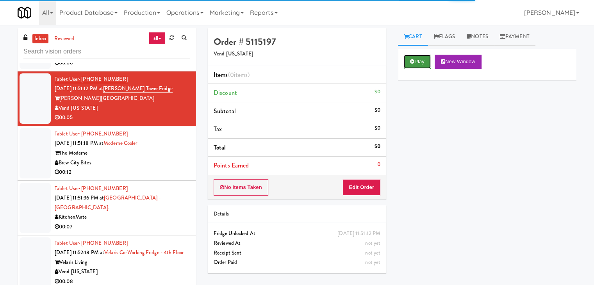
click at [415, 60] on button "Play" at bounding box center [417, 62] width 27 height 14
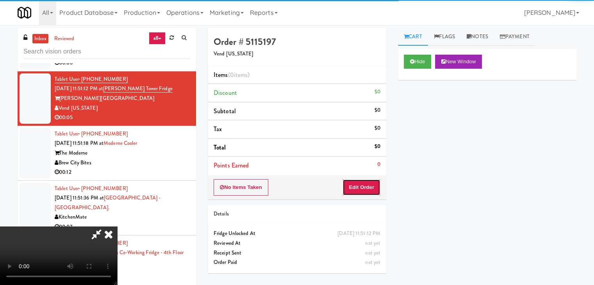
click at [370, 182] on button "Edit Order" at bounding box center [362, 187] width 38 height 16
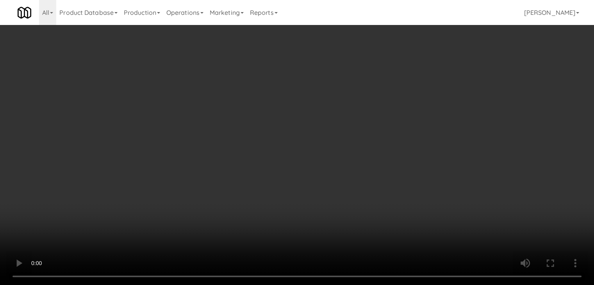
scroll to position [4591, 0]
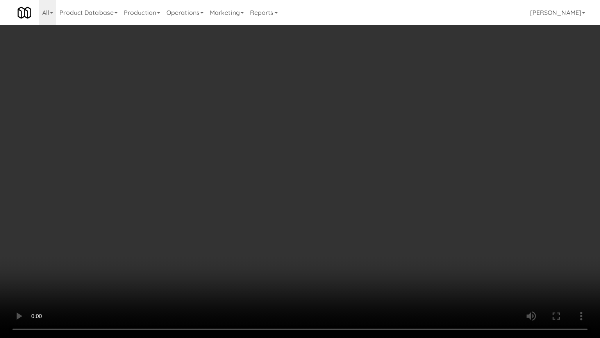
click at [319, 234] on video at bounding box center [300, 169] width 600 height 338
click at [346, 228] on video at bounding box center [300, 169] width 600 height 338
drag, startPoint x: 346, startPoint y: 228, endPoint x: 352, endPoint y: 186, distance: 42.2
click at [346, 228] on video at bounding box center [300, 169] width 600 height 338
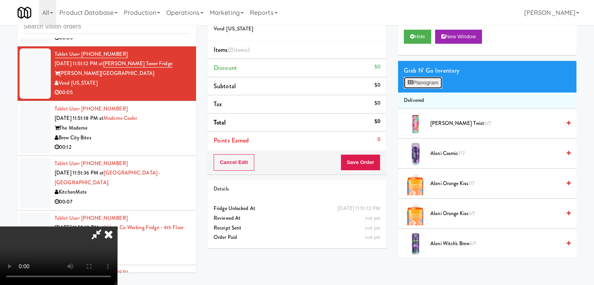
click at [430, 83] on button "Planogram" at bounding box center [423, 83] width 38 height 12
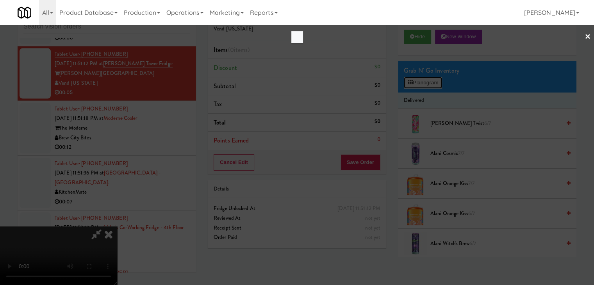
scroll to position [4591, 0]
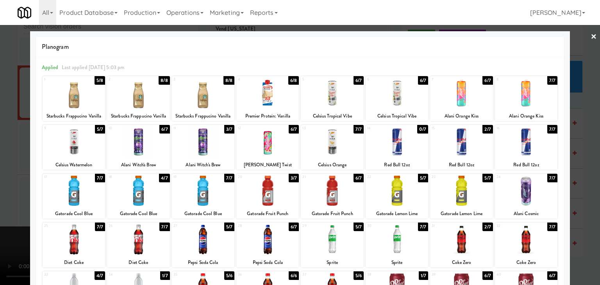
click at [264, 186] on div at bounding box center [267, 191] width 63 height 30
drag, startPoint x: 0, startPoint y: 185, endPoint x: 201, endPoint y: 183, distance: 200.9
click at [9, 184] on div at bounding box center [300, 142] width 600 height 285
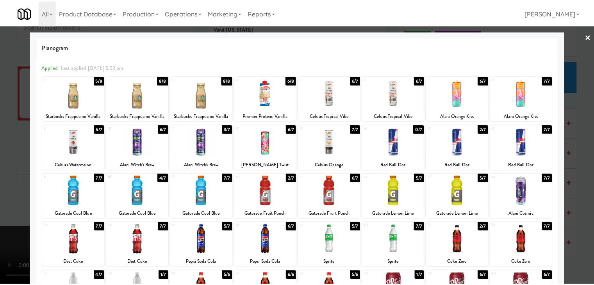
scroll to position [4610, 0]
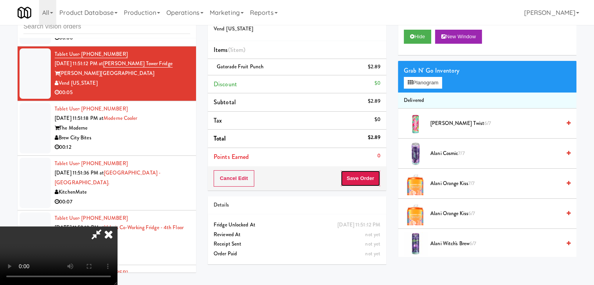
click at [370, 181] on button "Save Order" at bounding box center [361, 178] width 40 height 16
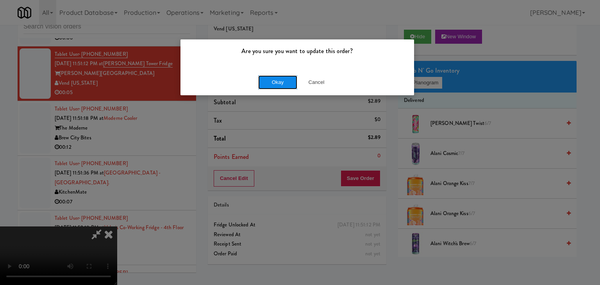
click at [274, 87] on button "Okay" at bounding box center [277, 82] width 39 height 14
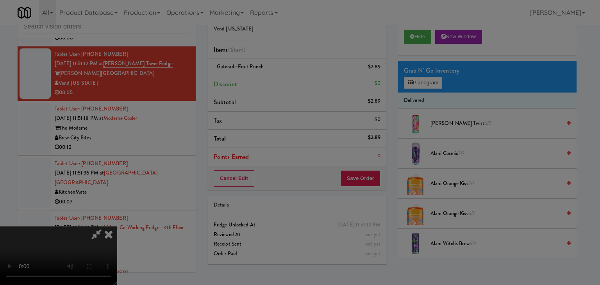
click at [274, 81] on div "Okay Cancel" at bounding box center [298, 68] width 234 height 26
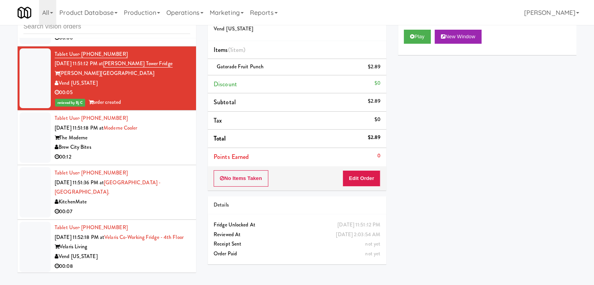
click at [150, 152] on div "Brew City Bites" at bounding box center [123, 148] width 136 height 10
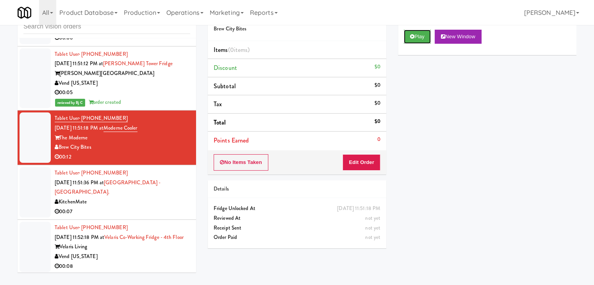
drag, startPoint x: 417, startPoint y: 42, endPoint x: 404, endPoint y: 72, distance: 32.7
click at [417, 42] on button "Play" at bounding box center [417, 37] width 27 height 14
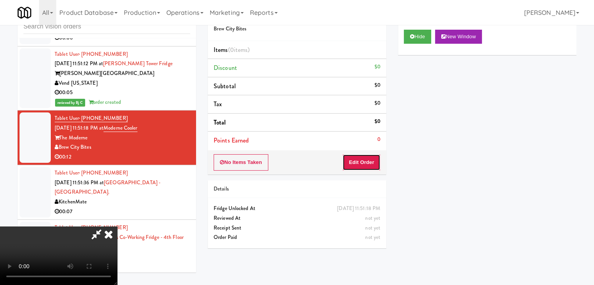
click at [367, 161] on button "Edit Order" at bounding box center [362, 162] width 38 height 16
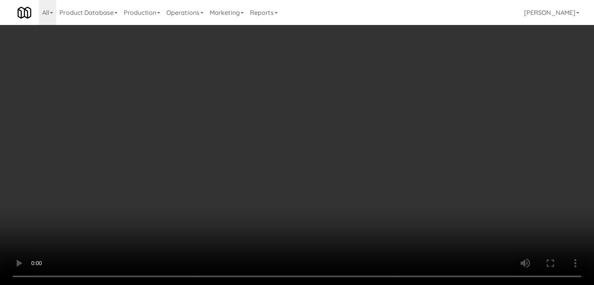
scroll to position [4591, 0]
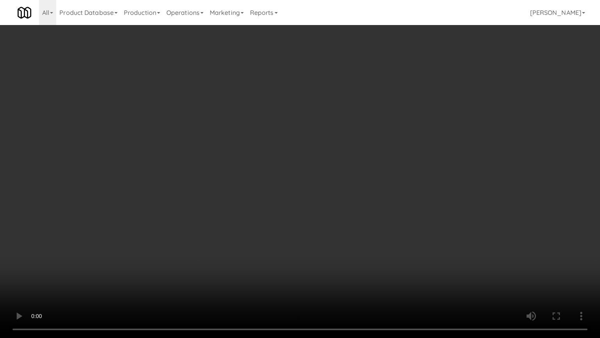
click at [320, 254] on video at bounding box center [300, 169] width 600 height 338
click at [290, 257] on video at bounding box center [300, 169] width 600 height 338
click at [350, 215] on video at bounding box center [300, 169] width 600 height 338
click at [353, 215] on video at bounding box center [300, 169] width 600 height 338
click at [348, 195] on video at bounding box center [300, 169] width 600 height 338
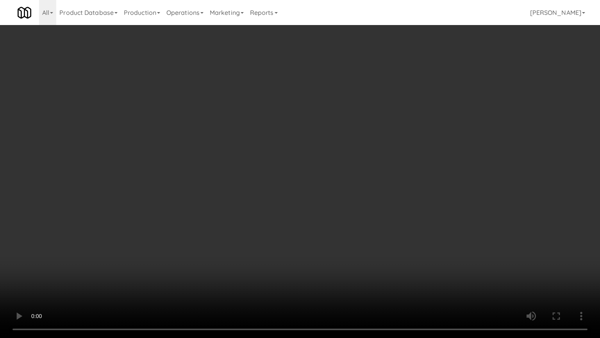
click at [348, 195] on video at bounding box center [300, 169] width 600 height 338
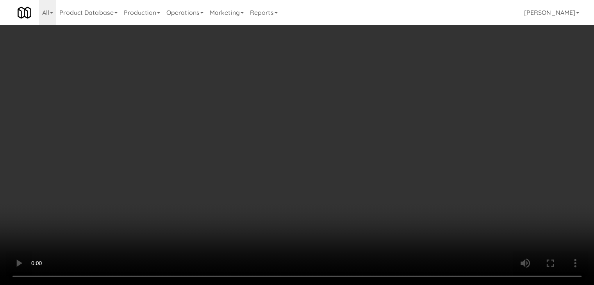
click at [309, 158] on video at bounding box center [297, 142] width 594 height 285
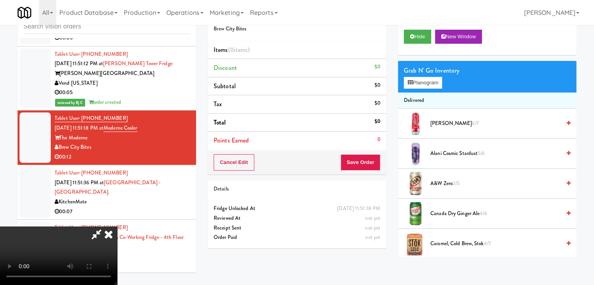
click at [117, 227] on video at bounding box center [58, 256] width 117 height 59
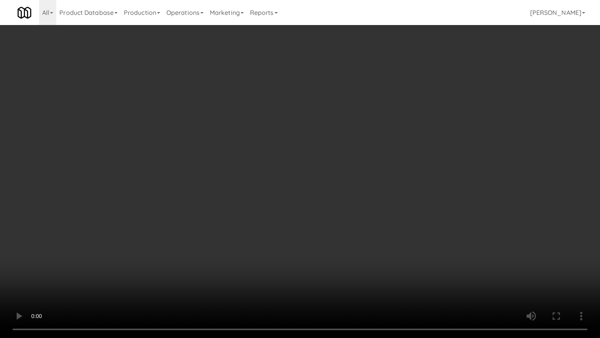
click at [359, 144] on video at bounding box center [300, 169] width 600 height 338
click at [362, 144] on video at bounding box center [300, 169] width 600 height 338
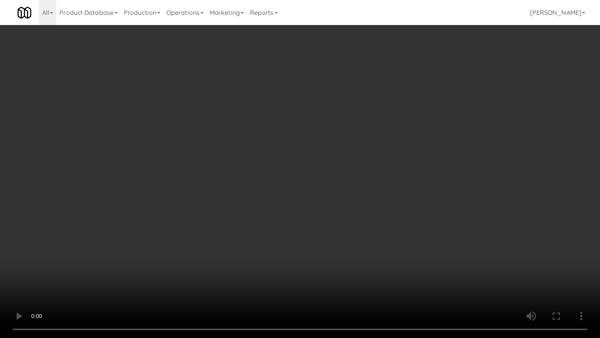
click at [378, 141] on video at bounding box center [300, 169] width 600 height 338
drag, startPoint x: 378, startPoint y: 141, endPoint x: 397, endPoint y: 90, distance: 54.2
click at [378, 141] on video at bounding box center [300, 169] width 600 height 338
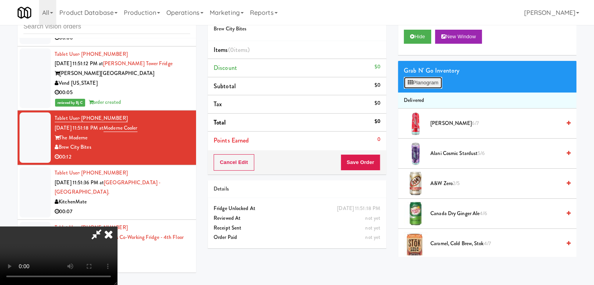
click at [428, 77] on button "Planogram" at bounding box center [423, 83] width 38 height 12
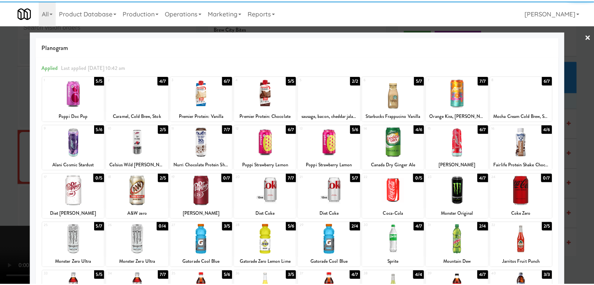
scroll to position [98, 0]
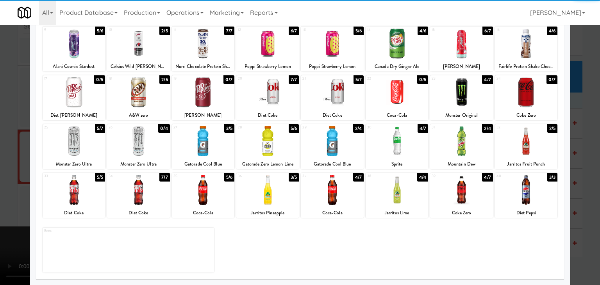
drag, startPoint x: 465, startPoint y: 151, endPoint x: 457, endPoint y: 152, distance: 8.2
click at [465, 151] on div at bounding box center [461, 141] width 63 height 30
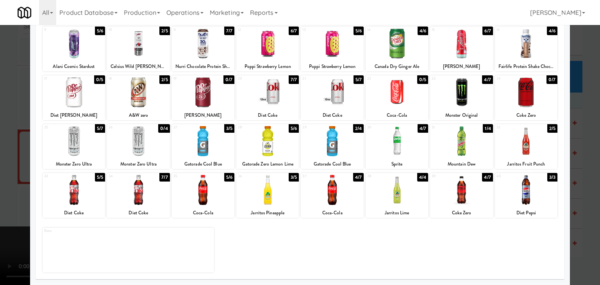
drag, startPoint x: 0, startPoint y: 163, endPoint x: 143, endPoint y: 169, distance: 143.2
click at [12, 164] on div at bounding box center [300, 142] width 600 height 285
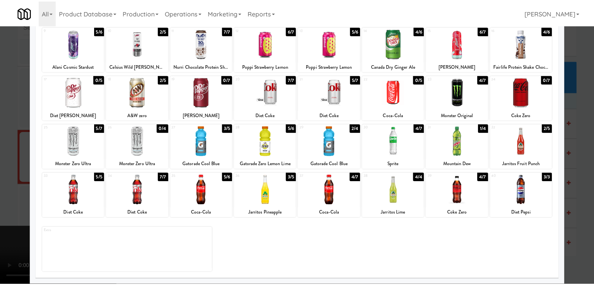
scroll to position [4610, 0]
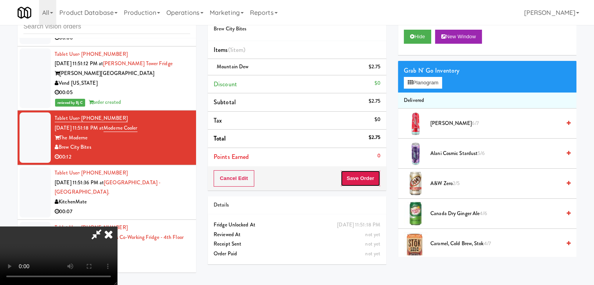
click at [364, 184] on button "Save Order" at bounding box center [361, 178] width 40 height 16
click at [365, 183] on button "Save Order" at bounding box center [361, 178] width 40 height 16
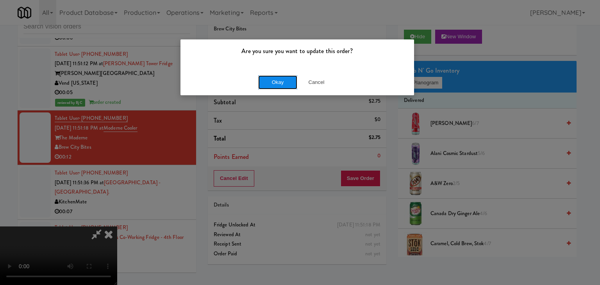
click at [273, 77] on button "Okay" at bounding box center [277, 82] width 39 height 14
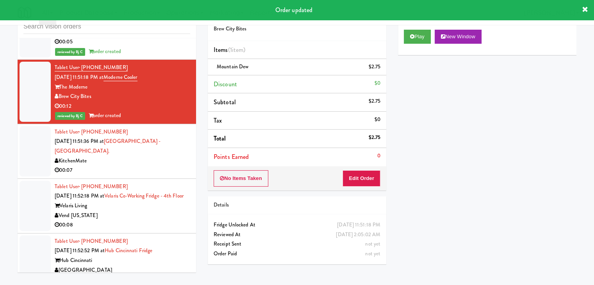
scroll to position [4728, 0]
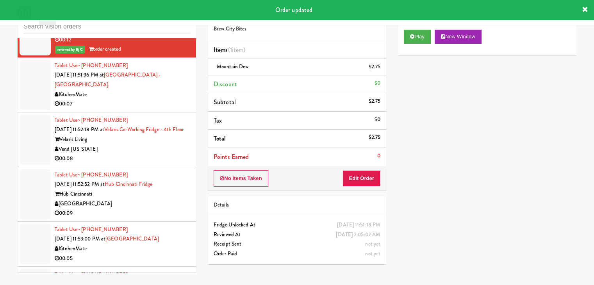
click at [160, 109] on div "00:07" at bounding box center [123, 104] width 136 height 10
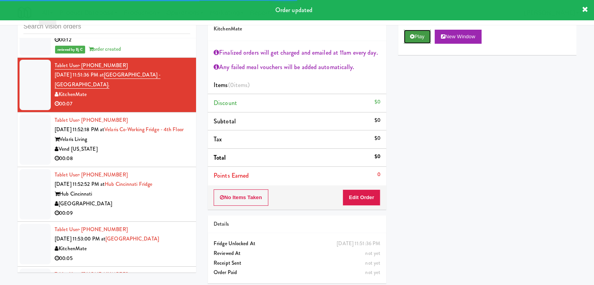
click at [420, 36] on button "Play" at bounding box center [417, 37] width 27 height 14
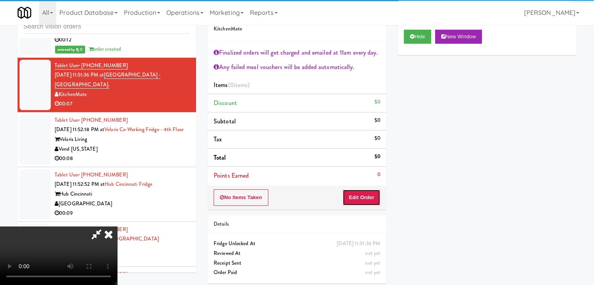
click at [367, 196] on button "Edit Order" at bounding box center [362, 198] width 38 height 16
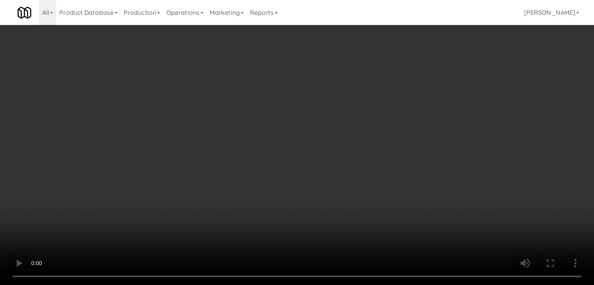
scroll to position [4708, 0]
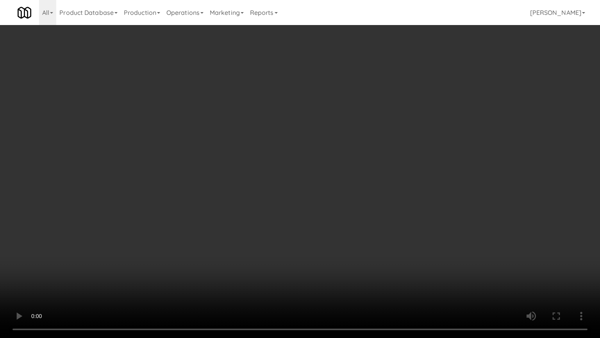
click at [337, 236] on video at bounding box center [300, 169] width 600 height 338
click at [337, 237] on video at bounding box center [300, 169] width 600 height 338
click at [354, 209] on video at bounding box center [300, 169] width 600 height 338
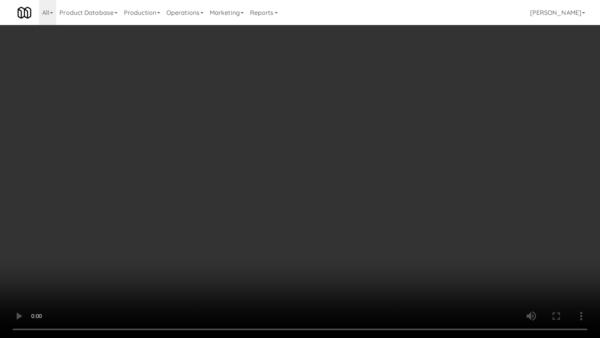
drag, startPoint x: 354, startPoint y: 209, endPoint x: 361, endPoint y: 174, distance: 35.4
click at [354, 209] on video at bounding box center [300, 169] width 600 height 338
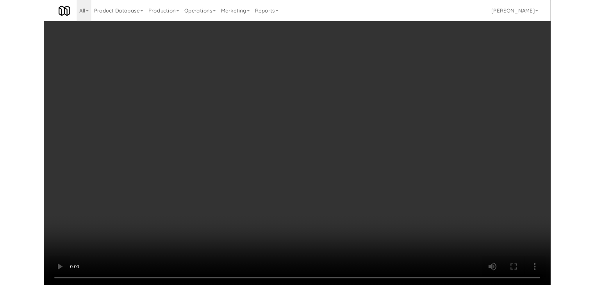
scroll to position [4728, 0]
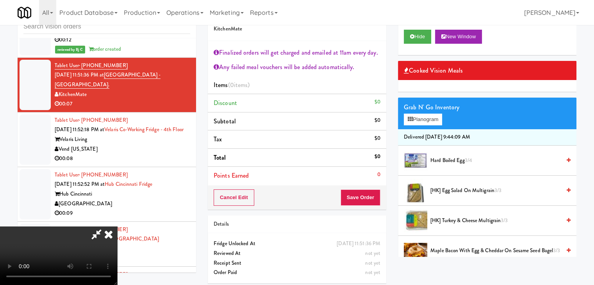
drag, startPoint x: 295, startPoint y: 122, endPoint x: 301, endPoint y: 122, distance: 5.5
click at [117, 227] on video at bounding box center [58, 256] width 117 height 59
click at [426, 121] on button "Planogram" at bounding box center [423, 120] width 38 height 12
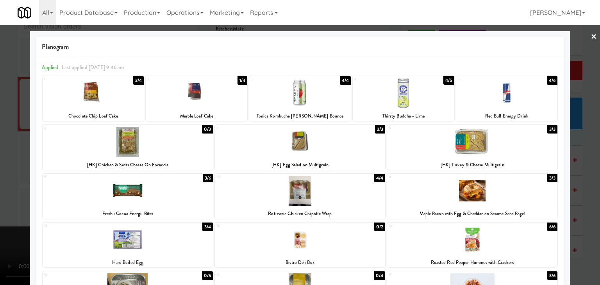
drag, startPoint x: 0, startPoint y: 190, endPoint x: 131, endPoint y: 187, distance: 130.6
click at [6, 190] on div at bounding box center [300, 142] width 600 height 285
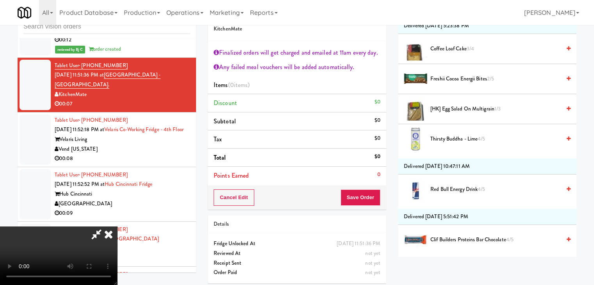
scroll to position [703, 0]
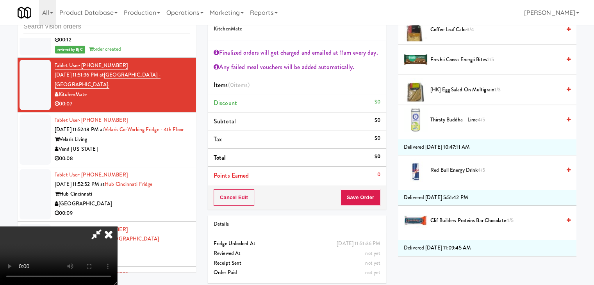
click at [446, 219] on span "Clif Builders proteins Bar Chocolate 4/5" at bounding box center [496, 221] width 131 height 10
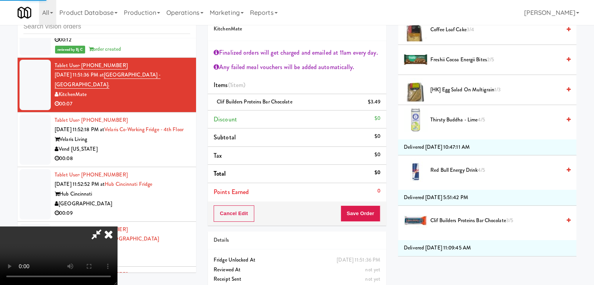
click at [117, 227] on video at bounding box center [58, 256] width 117 height 59
drag, startPoint x: 379, startPoint y: 218, endPoint x: 375, endPoint y: 218, distance: 4.3
click at [378, 218] on button "Save Order" at bounding box center [361, 214] width 40 height 16
click at [369, 211] on body "Are you sure you want to update this order? Okay Cancel Okay Are you sure you w…" at bounding box center [297, 142] width 594 height 285
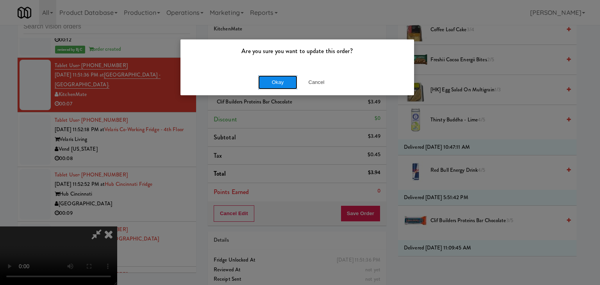
click at [272, 77] on button "Okay" at bounding box center [277, 82] width 39 height 14
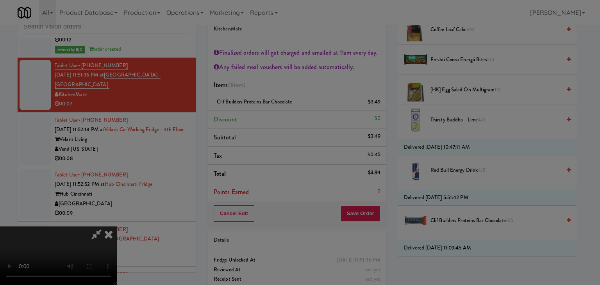
click at [274, 75] on button "Okay" at bounding box center [277, 68] width 39 height 14
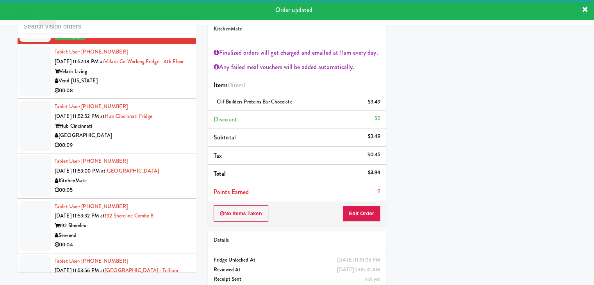
scroll to position [4806, 0]
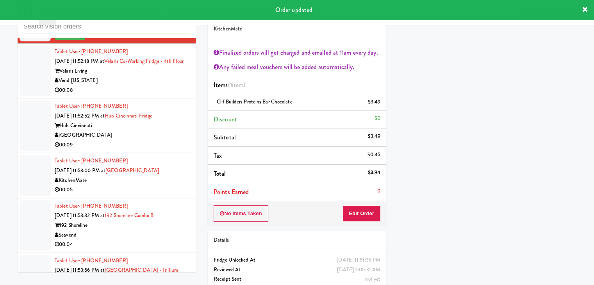
click at [152, 95] on div "00:08" at bounding box center [123, 91] width 136 height 10
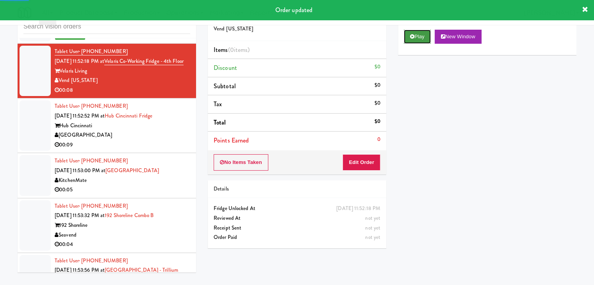
click at [428, 32] on button "Play" at bounding box center [417, 37] width 27 height 14
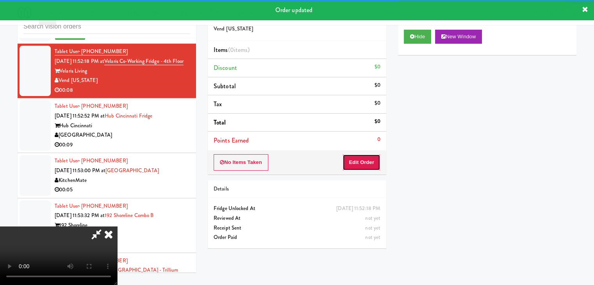
click at [365, 160] on button "Edit Order" at bounding box center [362, 162] width 38 height 16
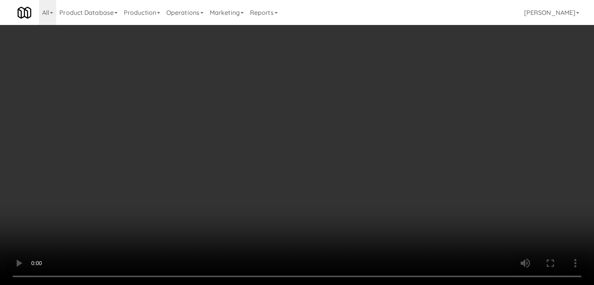
scroll to position [4787, 0]
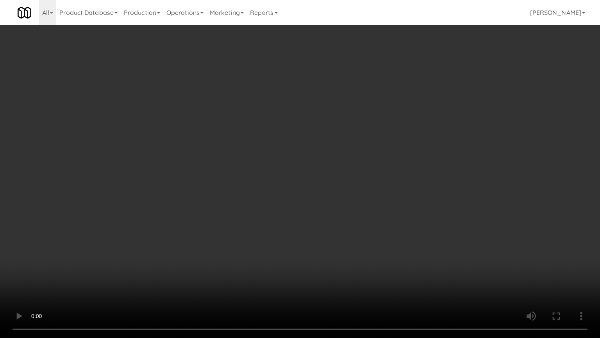
click at [337, 219] on video at bounding box center [300, 169] width 600 height 338
click at [336, 220] on video at bounding box center [300, 169] width 600 height 338
click at [336, 217] on video at bounding box center [300, 169] width 600 height 338
click at [336, 218] on video at bounding box center [300, 169] width 600 height 338
click at [340, 209] on video at bounding box center [300, 169] width 600 height 338
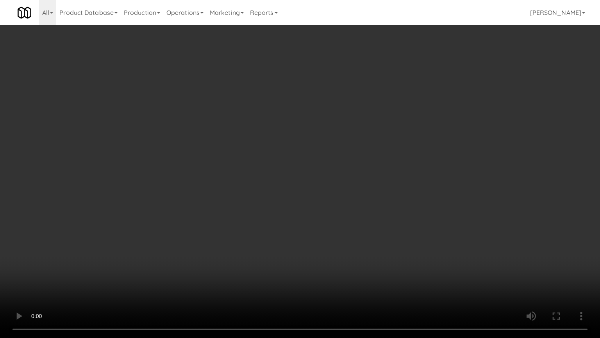
click at [340, 209] on video at bounding box center [300, 169] width 600 height 338
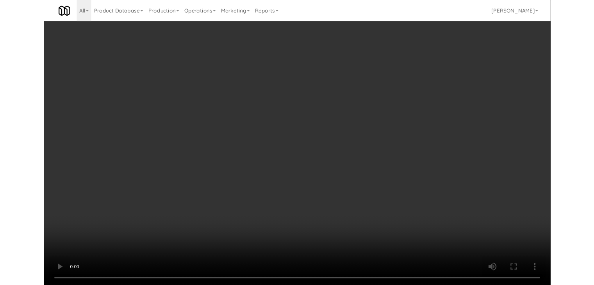
scroll to position [4806, 0]
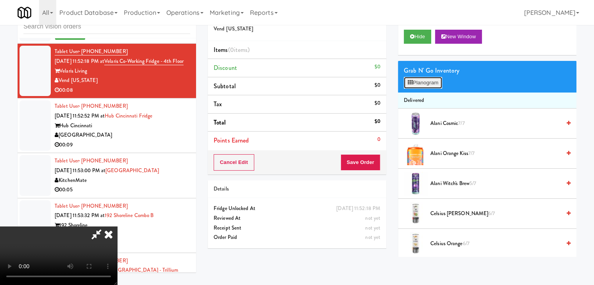
click at [429, 81] on button "Planogram" at bounding box center [423, 83] width 38 height 12
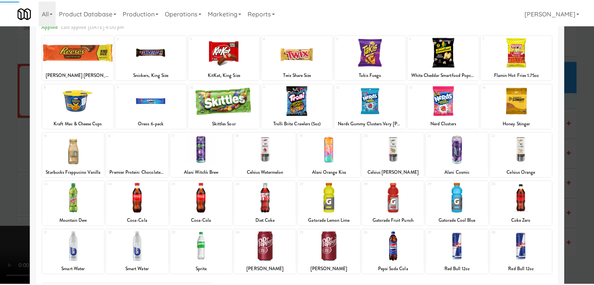
scroll to position [98, 0]
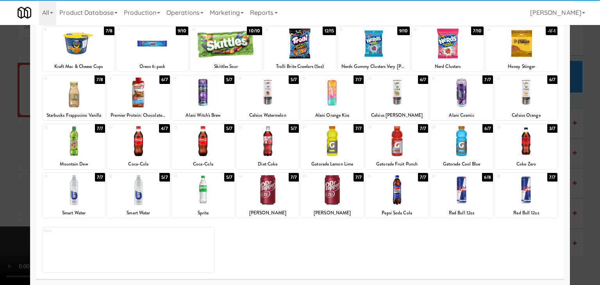
click at [134, 150] on div at bounding box center [138, 141] width 63 height 30
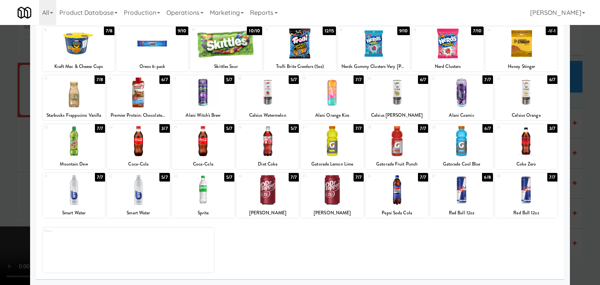
drag, startPoint x: 212, startPoint y: 139, endPoint x: 204, endPoint y: 138, distance: 7.9
click at [213, 139] on div at bounding box center [203, 141] width 63 height 30
drag, startPoint x: 0, startPoint y: 135, endPoint x: 68, endPoint y: 154, distance: 71.1
click at [3, 136] on div at bounding box center [300, 142] width 600 height 285
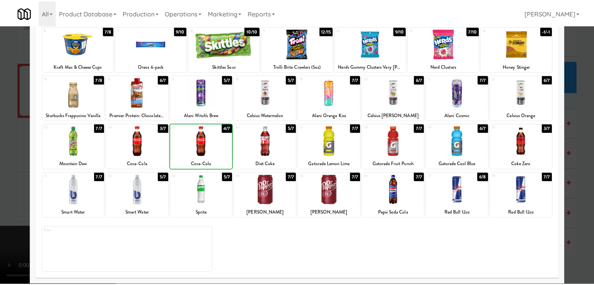
scroll to position [4806, 0]
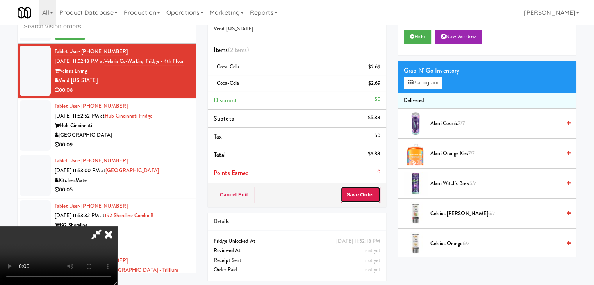
drag, startPoint x: 360, startPoint y: 192, endPoint x: 364, endPoint y: 193, distance: 4.4
click at [361, 192] on button "Save Order" at bounding box center [361, 195] width 40 height 16
click at [364, 193] on button "Save Order" at bounding box center [361, 195] width 40 height 16
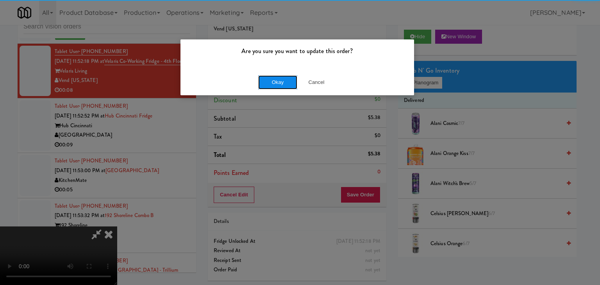
click at [273, 79] on button "Okay" at bounding box center [277, 82] width 39 height 14
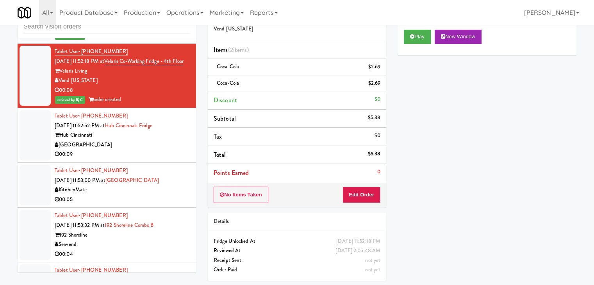
click at [153, 150] on div "[GEOGRAPHIC_DATA]" at bounding box center [123, 145] width 136 height 10
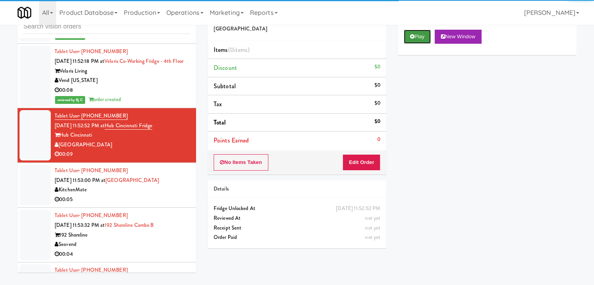
click at [419, 35] on button "Play" at bounding box center [417, 37] width 27 height 14
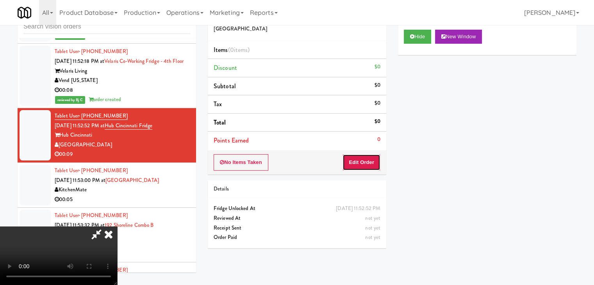
click at [364, 159] on button "Edit Order" at bounding box center [362, 162] width 38 height 16
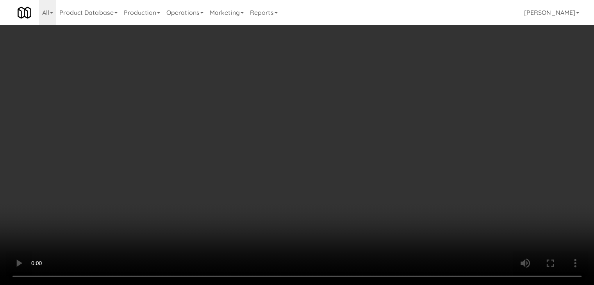
scroll to position [4787, 0]
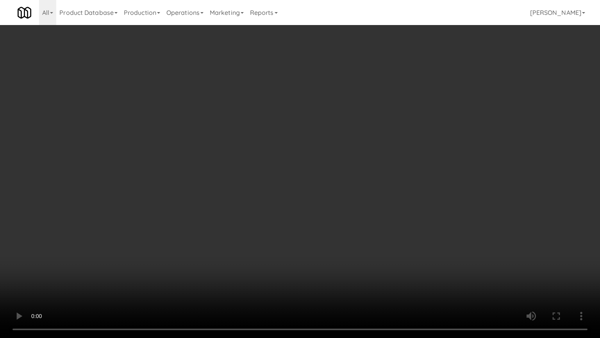
click at [327, 193] on video at bounding box center [300, 169] width 600 height 338
click at [342, 183] on video at bounding box center [300, 169] width 600 height 338
drag, startPoint x: 342, startPoint y: 183, endPoint x: 360, endPoint y: 135, distance: 51.2
click at [342, 182] on video at bounding box center [300, 169] width 600 height 338
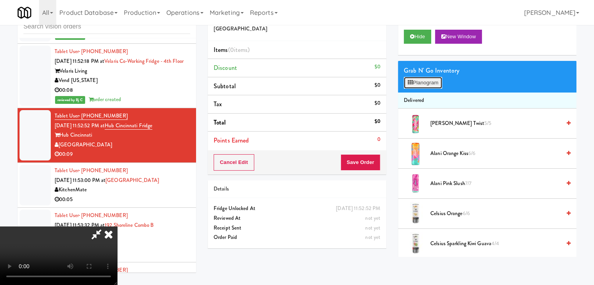
click at [434, 82] on button "Planogram" at bounding box center [423, 83] width 38 height 12
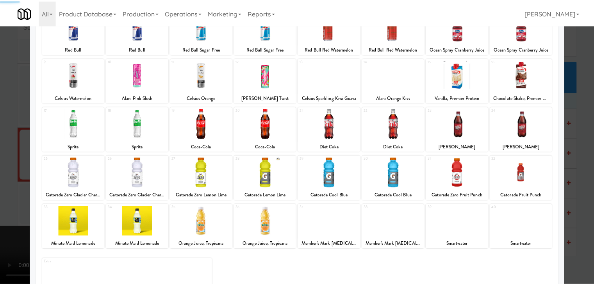
scroll to position [98, 0]
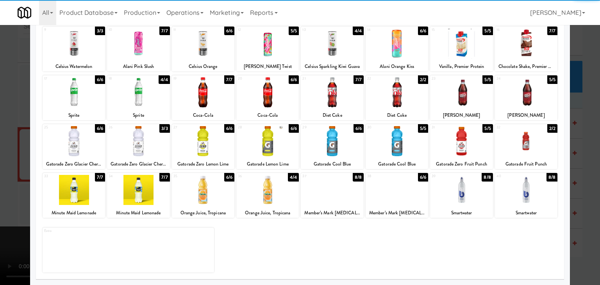
click at [143, 99] on div at bounding box center [138, 92] width 63 height 30
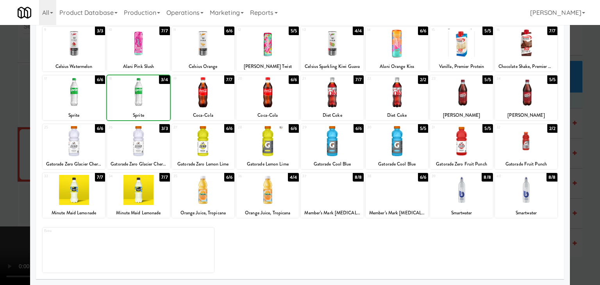
click at [69, 103] on div at bounding box center [74, 92] width 63 height 30
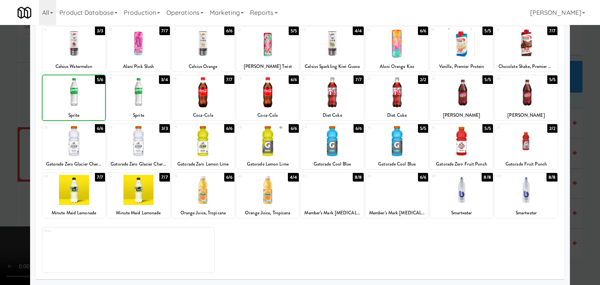
drag, startPoint x: 0, startPoint y: 122, endPoint x: 70, endPoint y: 133, distance: 70.9
click at [2, 122] on div at bounding box center [300, 142] width 600 height 285
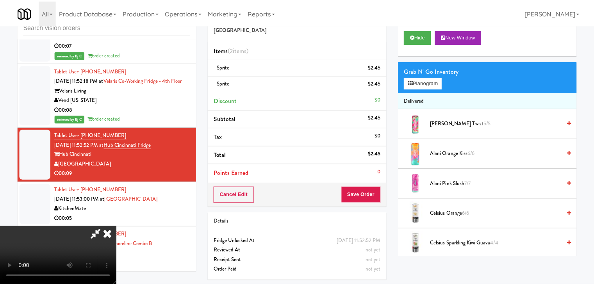
scroll to position [4806, 0]
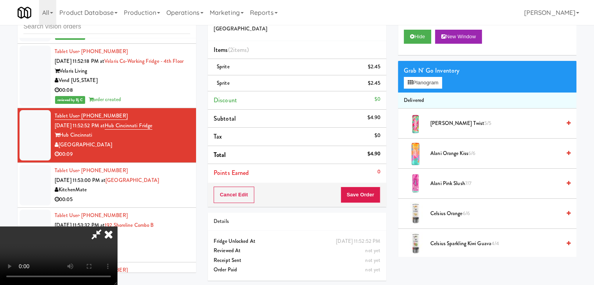
drag, startPoint x: 370, startPoint y: 179, endPoint x: 369, endPoint y: 184, distance: 4.9
click at [369, 184] on div "Order # 6256870 Nourish Point Items (2 items ) Sprite $2.45 Sprite $2.45 Discou…" at bounding box center [297, 105] width 179 height 204
click at [368, 187] on button "Save Order" at bounding box center [361, 195] width 40 height 16
click at [367, 187] on button "Save Order" at bounding box center [361, 195] width 40 height 16
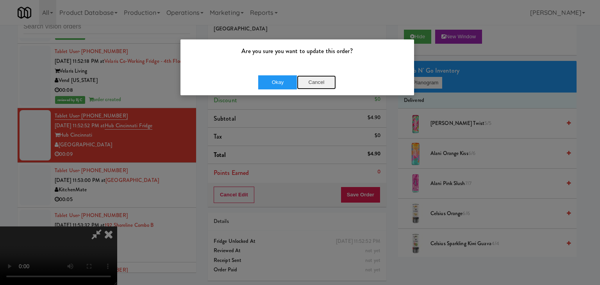
click at [313, 86] on button "Cancel" at bounding box center [316, 82] width 39 height 14
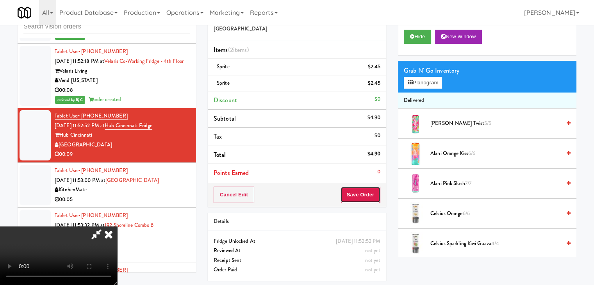
click at [375, 194] on button "Save Order" at bounding box center [361, 195] width 40 height 16
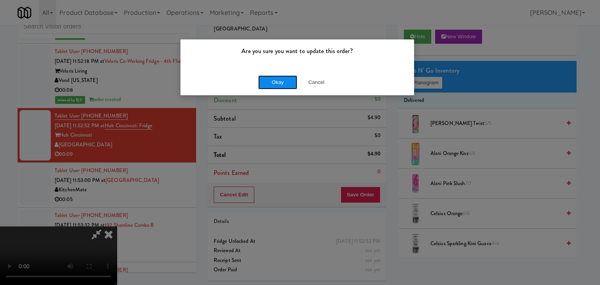
click at [272, 79] on button "Okay" at bounding box center [277, 82] width 39 height 14
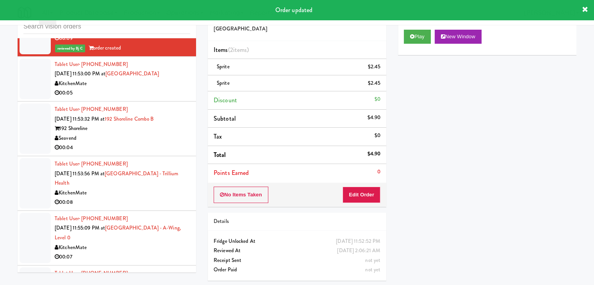
scroll to position [4923, 0]
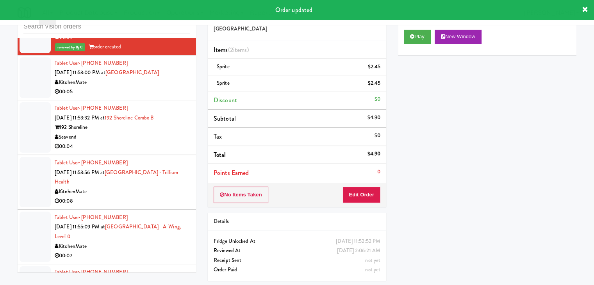
click at [166, 97] on div "00:05" at bounding box center [123, 92] width 136 height 10
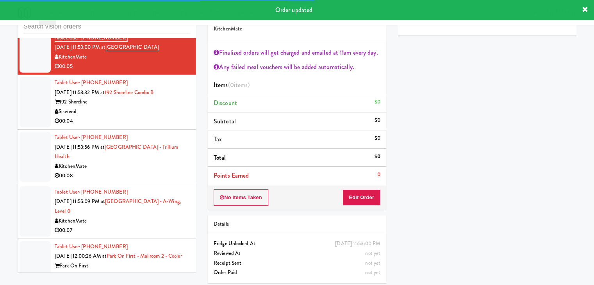
scroll to position [4962, 0]
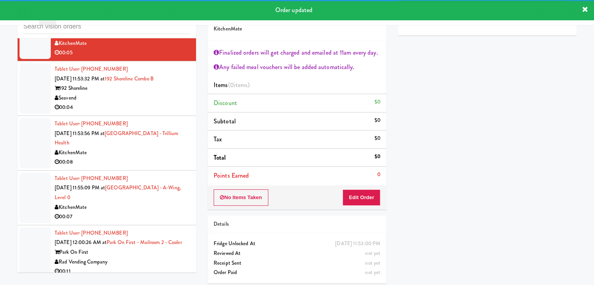
click at [150, 113] on div "00:04" at bounding box center [123, 108] width 136 height 10
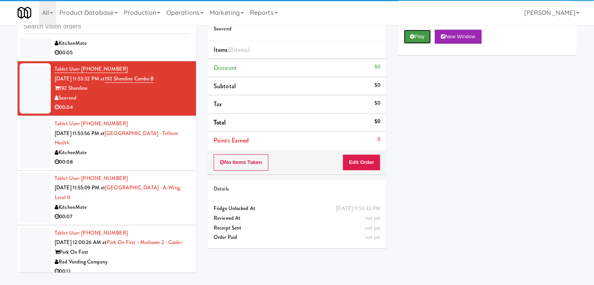
click at [417, 40] on button "Play" at bounding box center [417, 37] width 27 height 14
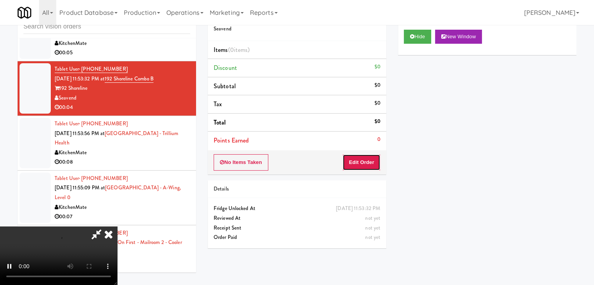
click at [367, 165] on button "Edit Order" at bounding box center [362, 162] width 38 height 16
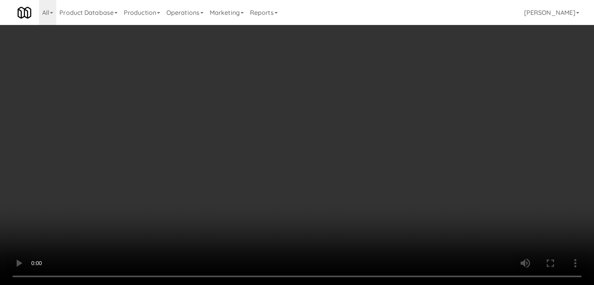
scroll to position [4943, 0]
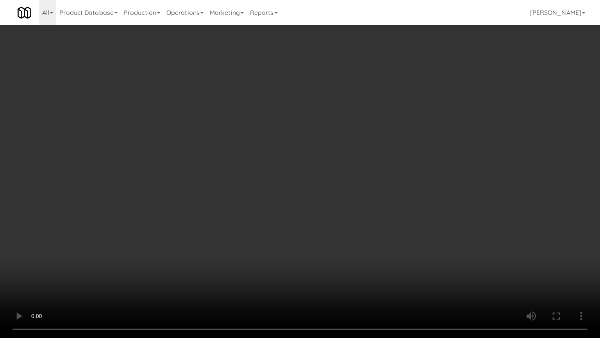
click at [323, 237] on video at bounding box center [300, 169] width 600 height 338
click at [322, 238] on video at bounding box center [300, 169] width 600 height 338
click at [321, 236] on video at bounding box center [300, 169] width 600 height 338
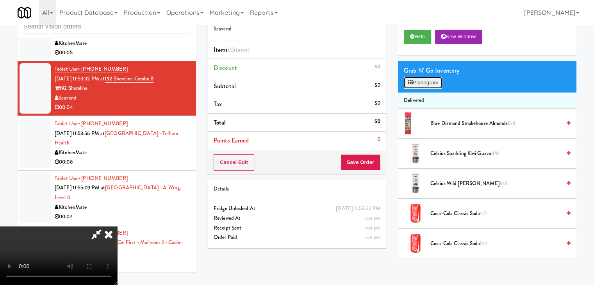
click at [435, 85] on button "Planogram" at bounding box center [423, 83] width 38 height 12
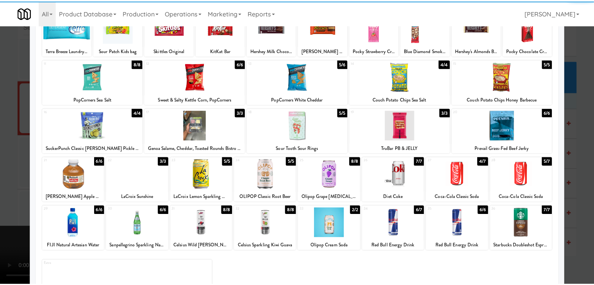
scroll to position [78, 0]
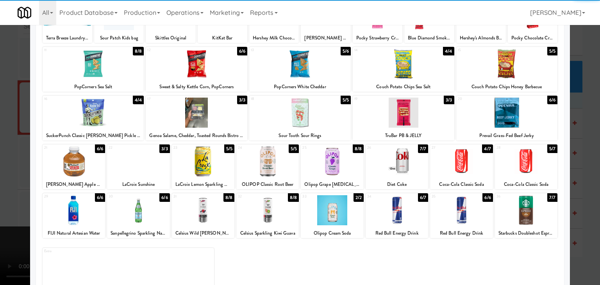
drag, startPoint x: 534, startPoint y: 159, endPoint x: 556, endPoint y: 166, distance: 22.6
click at [537, 160] on div at bounding box center [526, 162] width 63 height 30
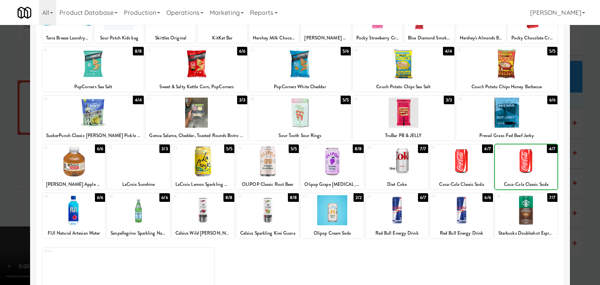
click at [581, 173] on div at bounding box center [300, 142] width 600 height 285
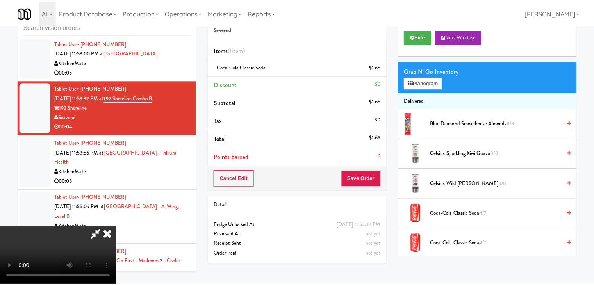
scroll to position [4962, 0]
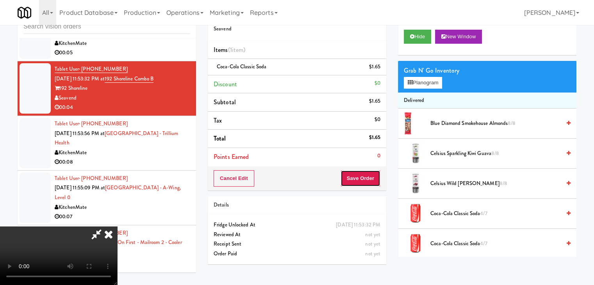
click at [363, 179] on button "Save Order" at bounding box center [361, 178] width 40 height 16
drag, startPoint x: 363, startPoint y: 179, endPoint x: 360, endPoint y: 166, distance: 12.9
click at [363, 178] on button "Save Order" at bounding box center [361, 178] width 40 height 16
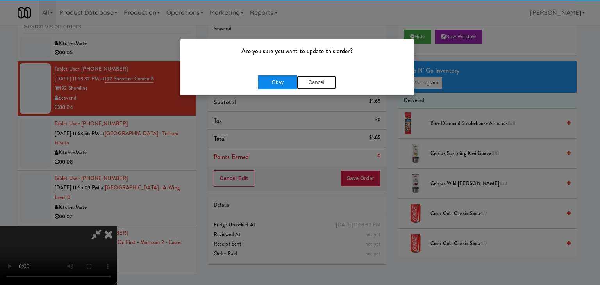
click at [293, 79] on div "Okay Cancel" at bounding box center [297, 82] width 78 height 14
click at [287, 77] on button "Okay" at bounding box center [277, 82] width 39 height 14
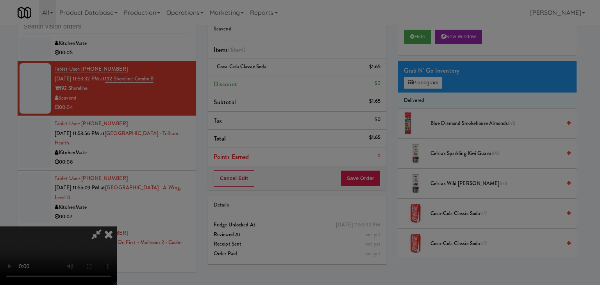
click at [287, 75] on button "Okay" at bounding box center [277, 68] width 39 height 14
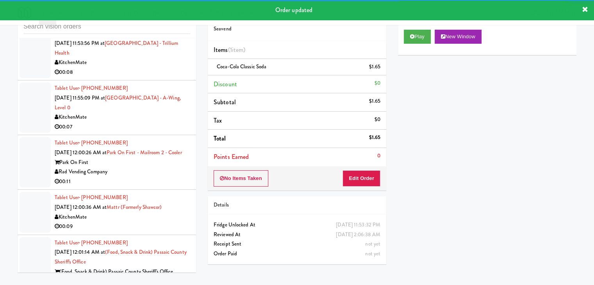
scroll to position [5079, 0]
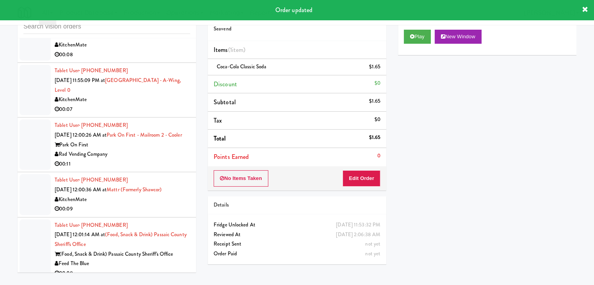
click at [159, 60] on div "Tablet User · (647) 527-0334 Sep 4, 2025 11:53:56 PM at Credit Valley Hospital …" at bounding box center [123, 36] width 136 height 48
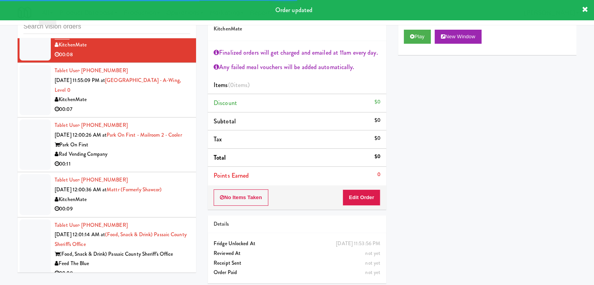
click at [429, 43] on div "Play New Window" at bounding box center [487, 39] width 179 height 31
click at [421, 30] on button "Play" at bounding box center [417, 37] width 27 height 14
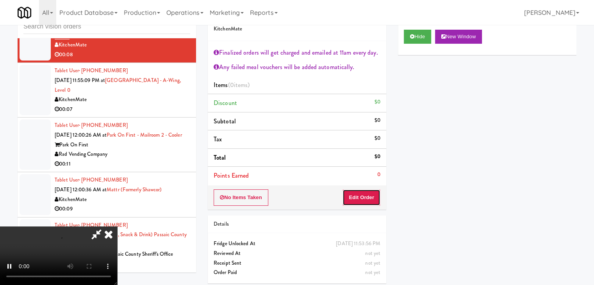
click at [366, 196] on button "Edit Order" at bounding box center [362, 198] width 38 height 16
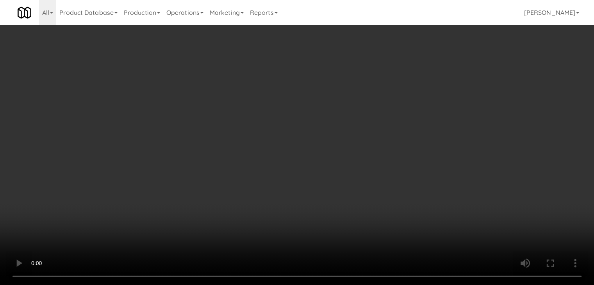
scroll to position [5060, 0]
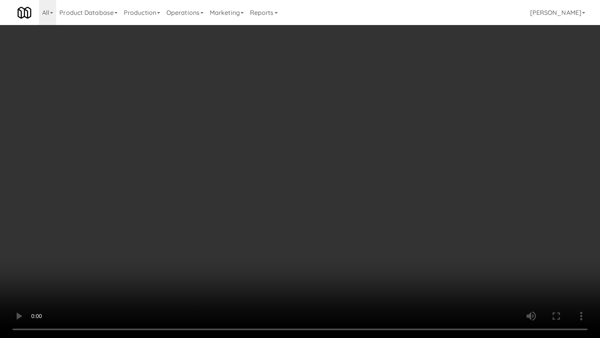
click at [375, 217] on video at bounding box center [300, 169] width 600 height 338
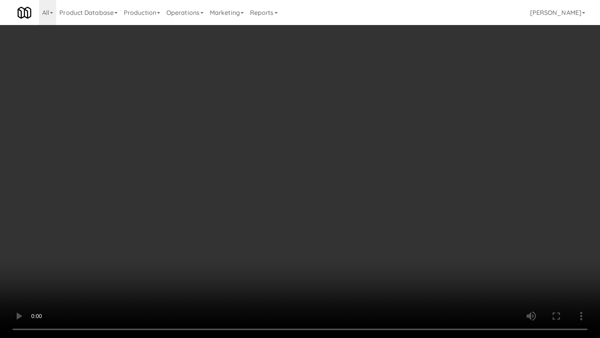
click at [375, 217] on video at bounding box center [300, 169] width 600 height 338
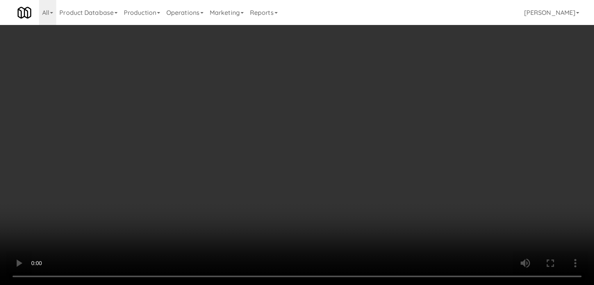
click at [437, 121] on button "Planogram" at bounding box center [423, 120] width 38 height 12
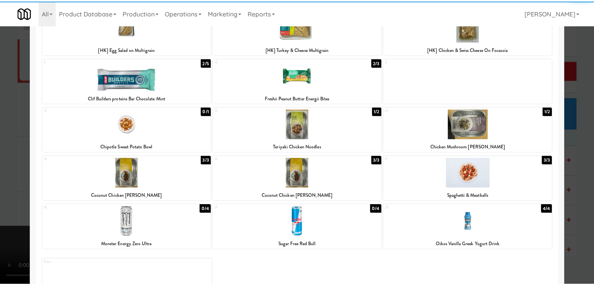
scroll to position [147, 0]
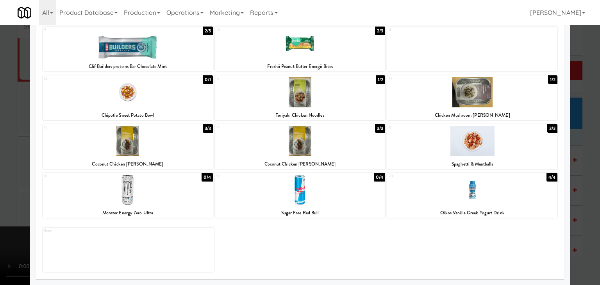
drag, startPoint x: 153, startPoint y: 191, endPoint x: 0, endPoint y: 189, distance: 153.2
click at [152, 191] on div at bounding box center [128, 190] width 170 height 30
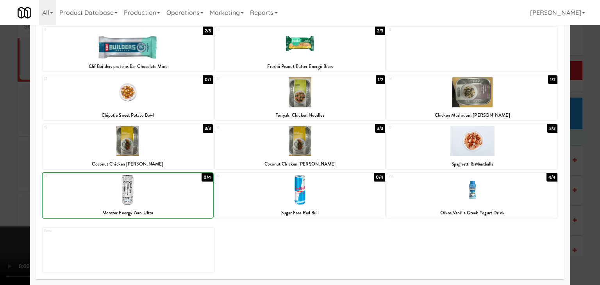
click at [0, 188] on div at bounding box center [300, 142] width 600 height 285
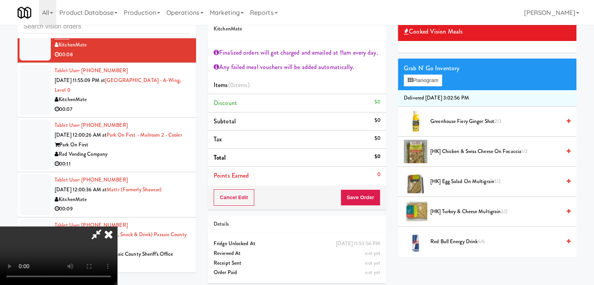
scroll to position [117, 0]
click at [117, 227] on video at bounding box center [58, 256] width 117 height 59
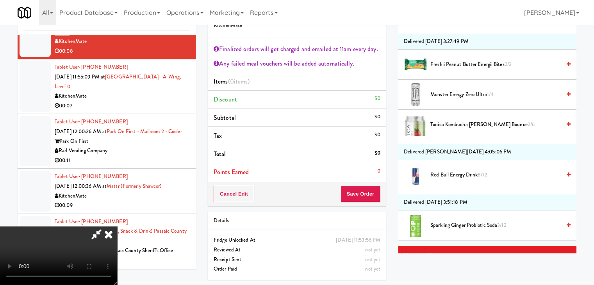
scroll to position [370, 0]
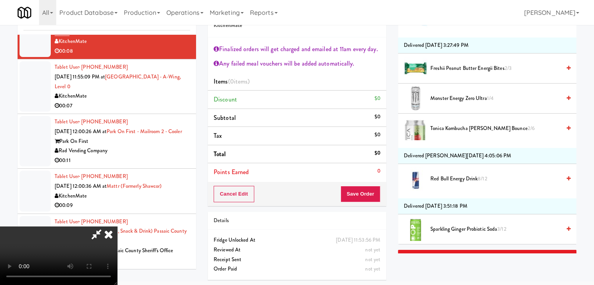
click at [471, 94] on span "Monster Energy Zero Ultra 1/4" at bounding box center [496, 99] width 131 height 10
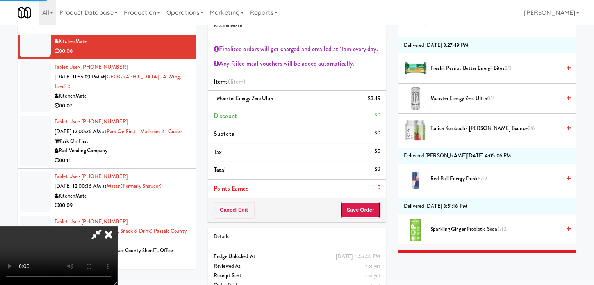
click at [367, 211] on button "Save Order" at bounding box center [361, 210] width 40 height 16
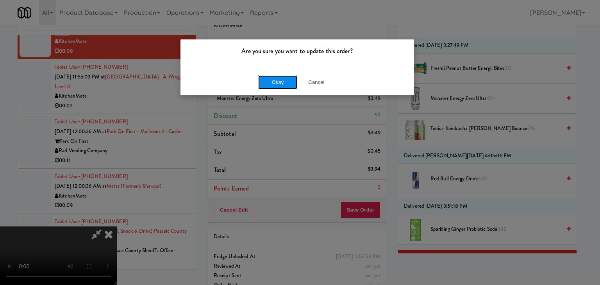
click at [279, 80] on button "Okay" at bounding box center [277, 82] width 39 height 14
click at [279, 80] on div at bounding box center [300, 142] width 600 height 285
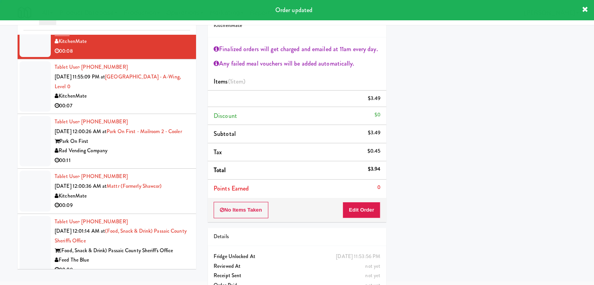
scroll to position [0, 0]
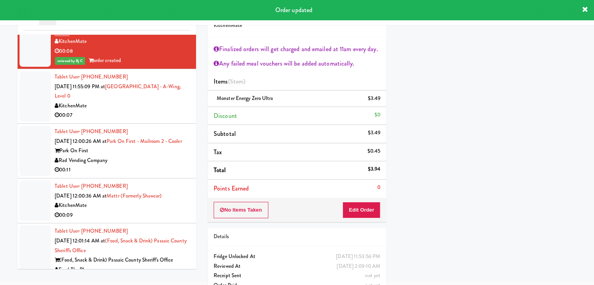
click at [147, 111] on div "KitchenMate" at bounding box center [123, 106] width 136 height 10
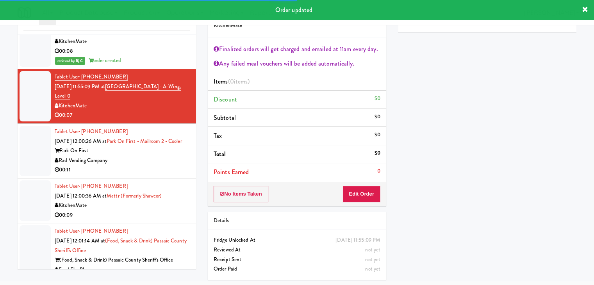
scroll to position [5157, 0]
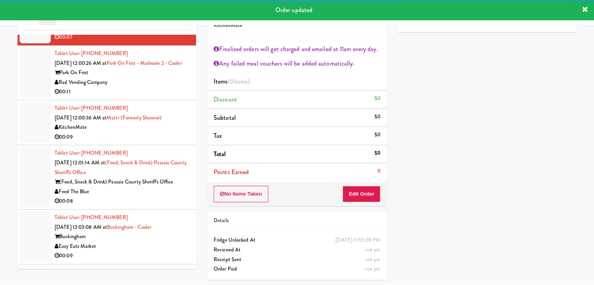
click at [148, 88] on div "Rad Vending Company" at bounding box center [123, 83] width 136 height 10
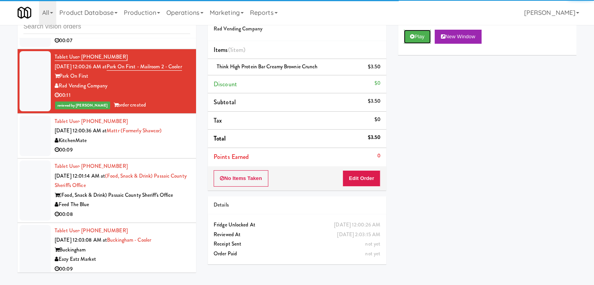
drag, startPoint x: 422, startPoint y: 41, endPoint x: 181, endPoint y: 131, distance: 257.8
click at [182, 130] on div "inbox reviewed all all unclear take inventory issue suspicious failed recent Ta…" at bounding box center [297, 141] width 571 height 276
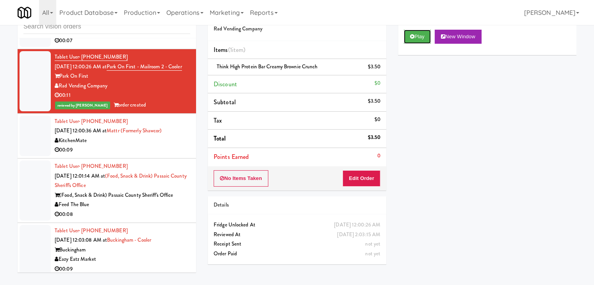
scroll to position [5236, 0]
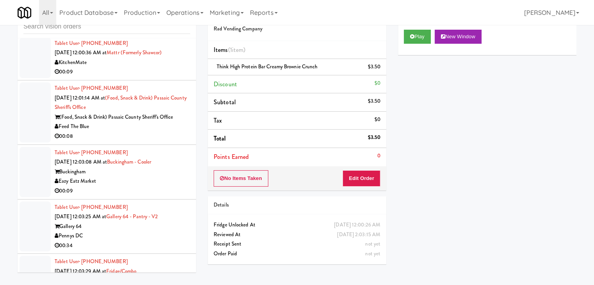
click at [138, 141] on div "00:08" at bounding box center [123, 137] width 136 height 10
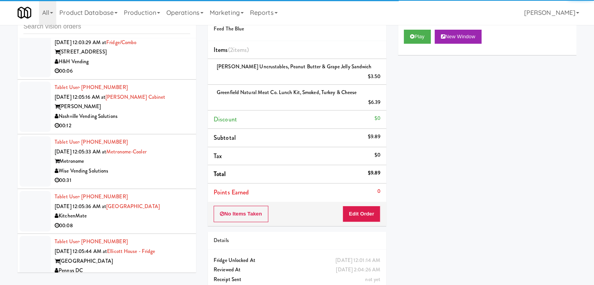
scroll to position [5665, 0]
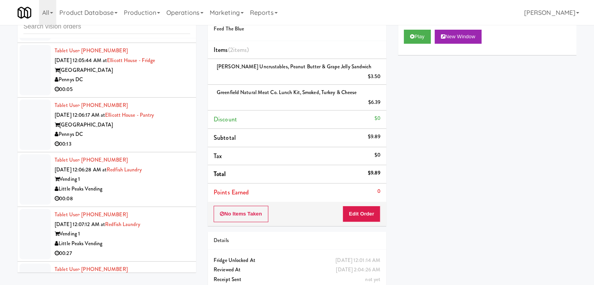
drag, startPoint x: 163, startPoint y: 157, endPoint x: 161, endPoint y: 161, distance: 4.2
click at [163, 140] on div "Pennys DC" at bounding box center [123, 135] width 136 height 10
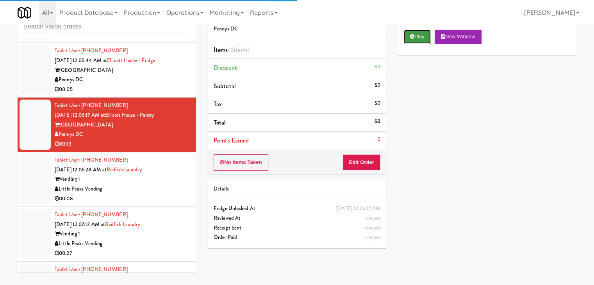
click at [419, 41] on button "Play" at bounding box center [417, 37] width 27 height 14
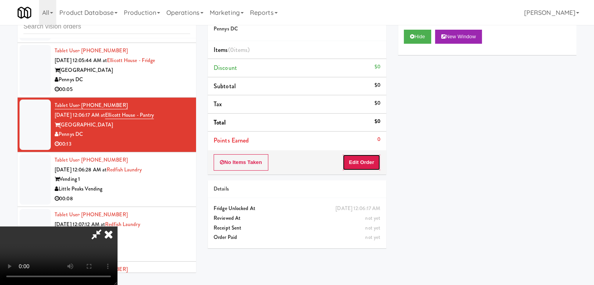
click at [366, 162] on button "Edit Order" at bounding box center [362, 162] width 38 height 16
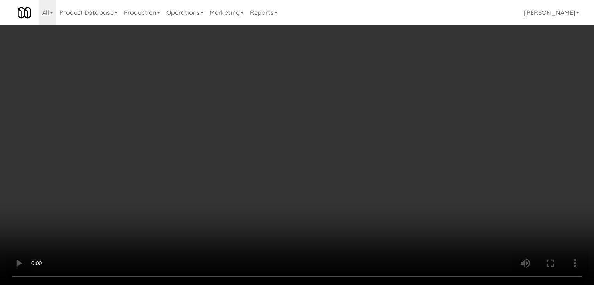
scroll to position [5646, 0]
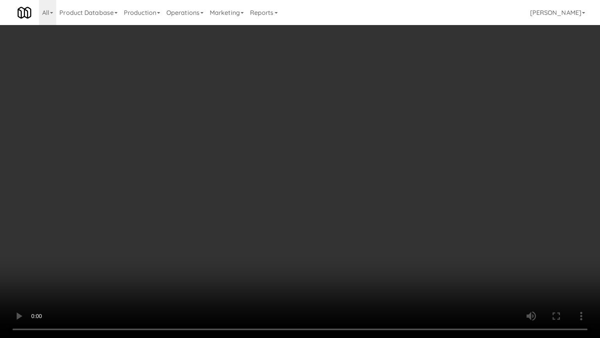
click at [342, 211] on video at bounding box center [300, 169] width 600 height 338
drag, startPoint x: 342, startPoint y: 211, endPoint x: 317, endPoint y: 113, distance: 100.5
click at [341, 209] on video at bounding box center [300, 169] width 600 height 338
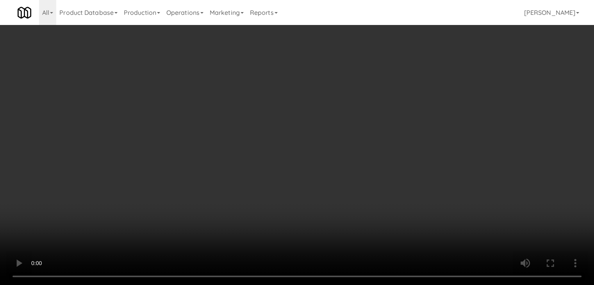
scroll to position [5665, 0]
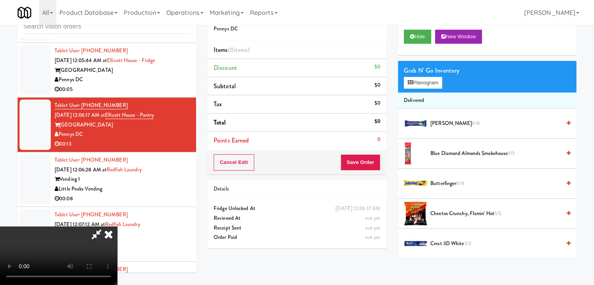
click at [117, 227] on icon at bounding box center [108, 235] width 17 height 16
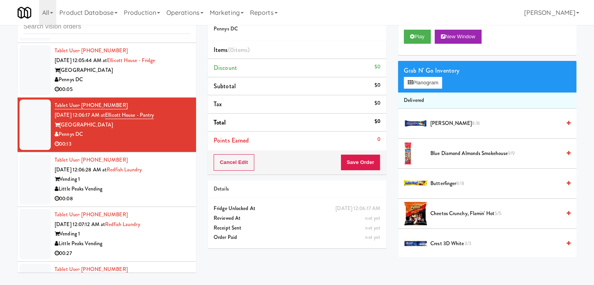
click at [165, 204] on div "Tablet User · (503) 779-6296 Sep 5, 2025 12:06:28 AM at Redfish Laundry Vending…" at bounding box center [123, 180] width 136 height 48
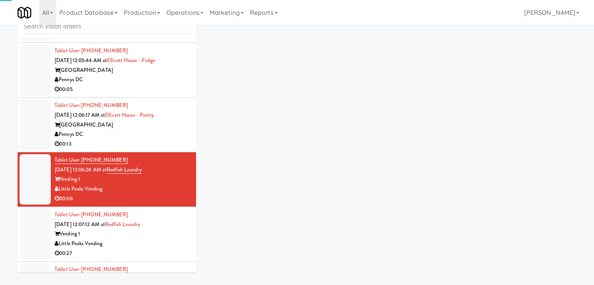
click at [166, 149] on div "00:13" at bounding box center [123, 145] width 136 height 10
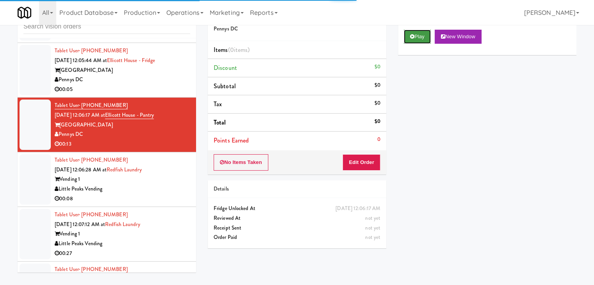
click at [419, 38] on button "Play" at bounding box center [417, 37] width 27 height 14
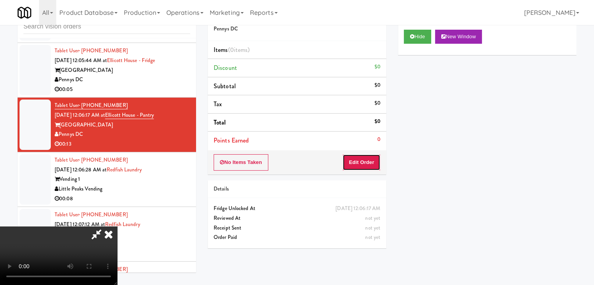
click at [363, 163] on button "Edit Order" at bounding box center [362, 162] width 38 height 16
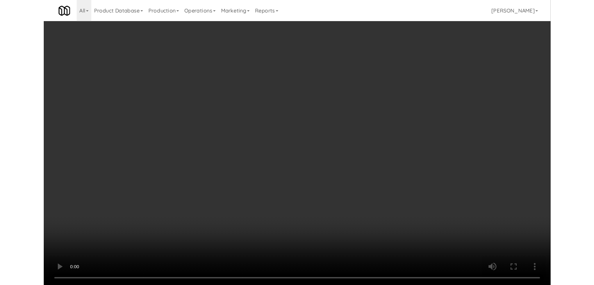
scroll to position [5646, 0]
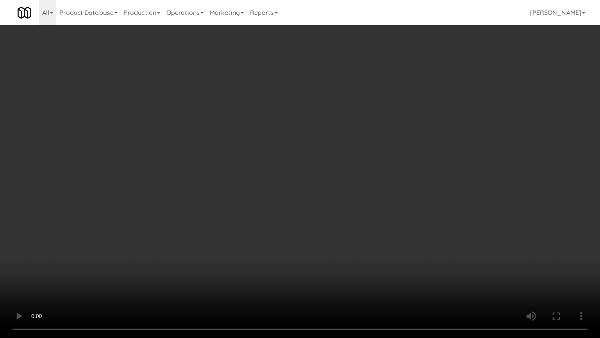
click at [400, 190] on video at bounding box center [300, 169] width 600 height 338
click at [395, 191] on video at bounding box center [300, 169] width 600 height 338
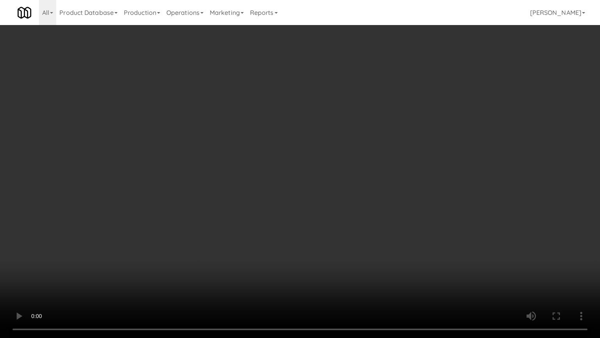
click at [395, 191] on video at bounding box center [300, 169] width 600 height 338
click at [395, 193] on video at bounding box center [300, 169] width 600 height 338
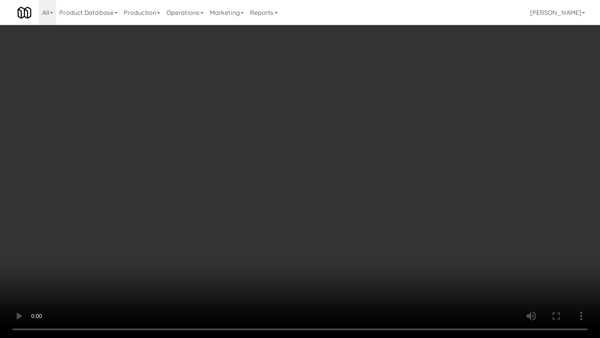
click at [395, 194] on video at bounding box center [300, 169] width 600 height 338
click at [396, 194] on video at bounding box center [300, 169] width 600 height 338
click at [395, 190] on video at bounding box center [300, 169] width 600 height 338
drag, startPoint x: 395, startPoint y: 190, endPoint x: 414, endPoint y: 104, distance: 88.9
click at [394, 187] on video at bounding box center [300, 169] width 600 height 338
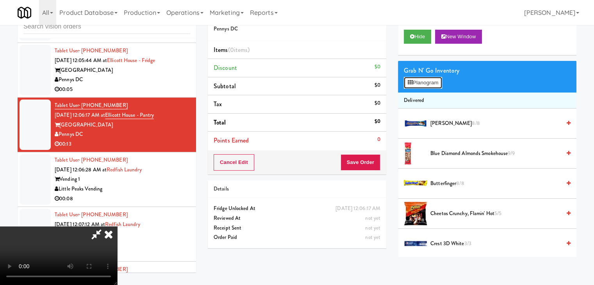
click at [426, 81] on button "Planogram" at bounding box center [423, 83] width 38 height 12
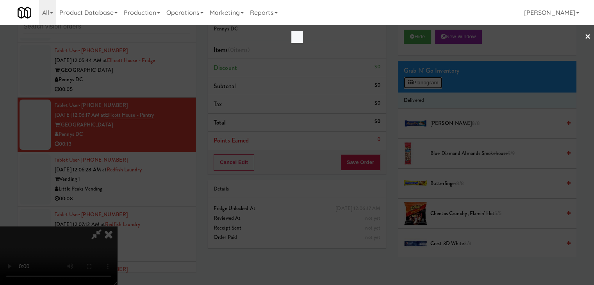
scroll to position [5646, 0]
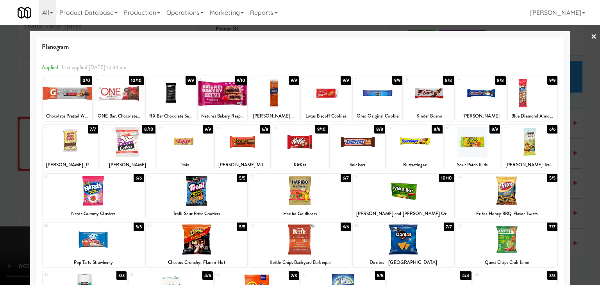
drag, startPoint x: 195, startPoint y: 143, endPoint x: 231, endPoint y: 143, distance: 36.0
click at [197, 143] on div at bounding box center [184, 142] width 55 height 30
click at [247, 143] on div at bounding box center [242, 142] width 55 height 30
click at [317, 148] on div at bounding box center [299, 142] width 55 height 30
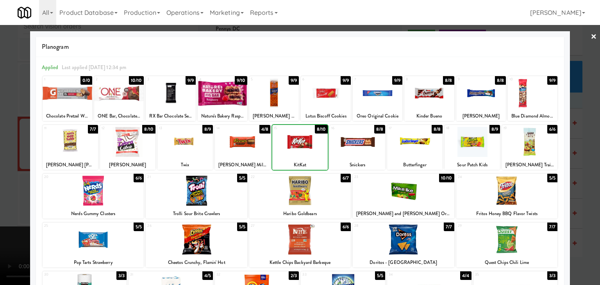
drag, startPoint x: 3, startPoint y: 165, endPoint x: 186, endPoint y: 167, distance: 183.3
click at [7, 165] on div at bounding box center [300, 142] width 600 height 285
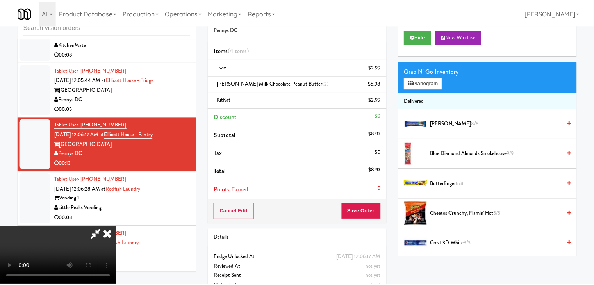
scroll to position [5665, 0]
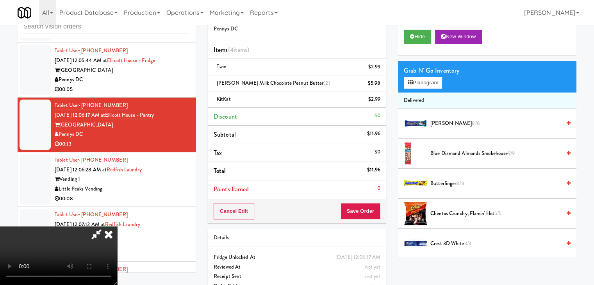
drag, startPoint x: 380, startPoint y: 196, endPoint x: 378, endPoint y: 200, distance: 5.2
click at [378, 200] on div "Order # 5317061 Pennys DC Items (4 items ) Twix $2.99 Reese's Milk Chocolate Pe…" at bounding box center [297, 113] width 179 height 220
click at [374, 207] on button "Save Order" at bounding box center [361, 211] width 40 height 16
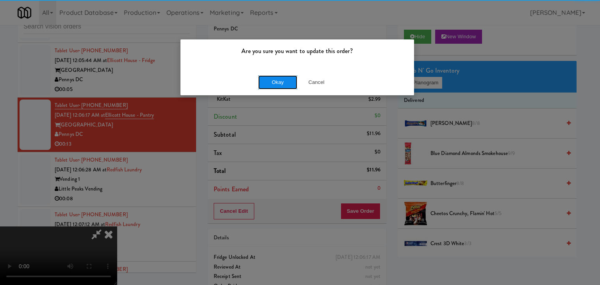
click at [294, 82] on button "Okay" at bounding box center [277, 82] width 39 height 14
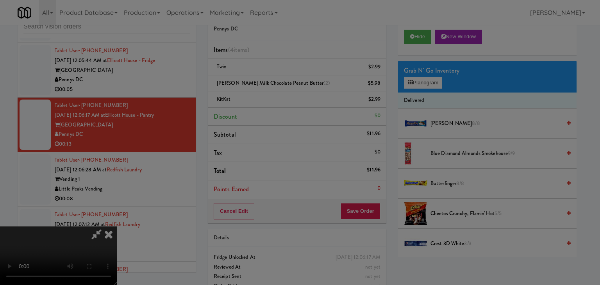
click at [290, 81] on div "Okay Cancel" at bounding box center [298, 68] width 234 height 26
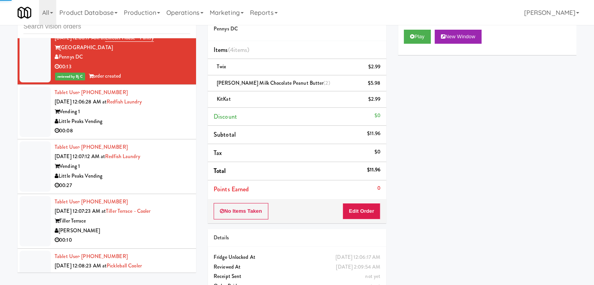
scroll to position [5744, 0]
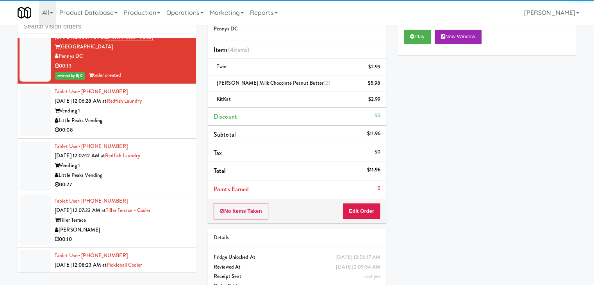
click at [159, 126] on div "Little Peaks Vending" at bounding box center [123, 121] width 136 height 10
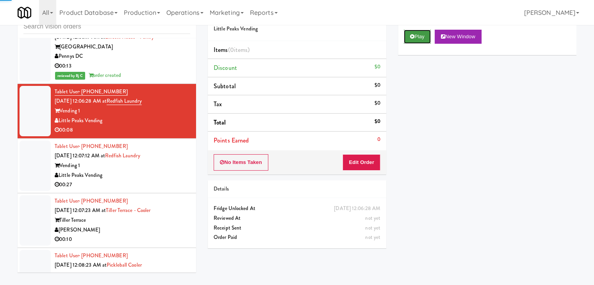
click at [422, 41] on button "Play" at bounding box center [417, 37] width 27 height 14
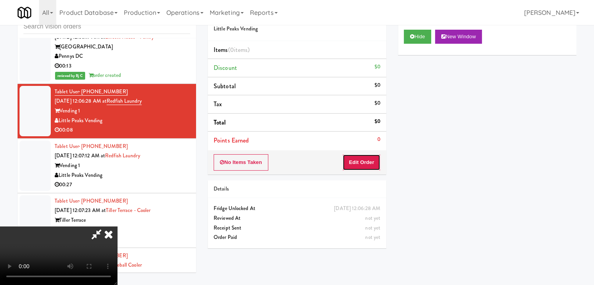
click at [361, 165] on button "Edit Order" at bounding box center [362, 162] width 38 height 16
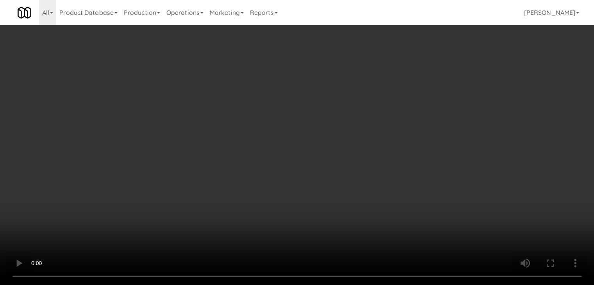
scroll to position [5724, 0]
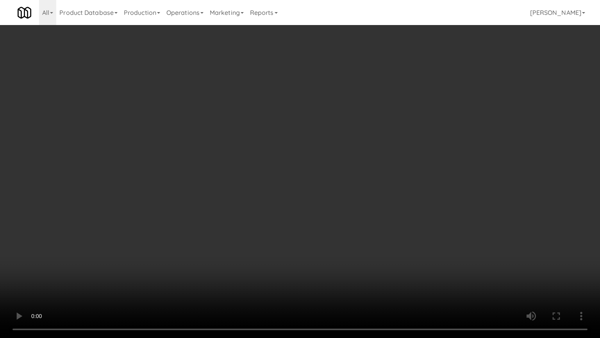
click at [344, 210] on video at bounding box center [300, 169] width 600 height 338
click at [340, 210] on video at bounding box center [300, 169] width 600 height 338
click at [340, 208] on video at bounding box center [300, 169] width 600 height 338
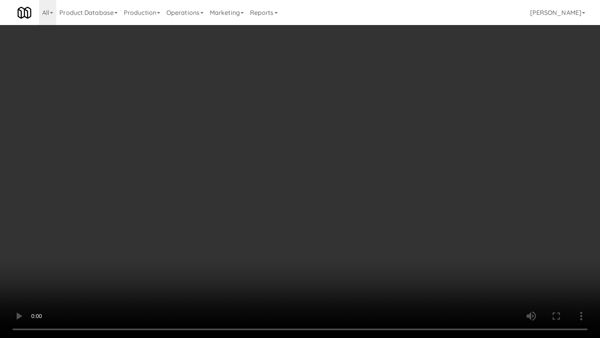
drag, startPoint x: 340, startPoint y: 208, endPoint x: 337, endPoint y: 211, distance: 4.7
click at [340, 208] on video at bounding box center [300, 169] width 600 height 338
click at [342, 200] on video at bounding box center [300, 169] width 600 height 338
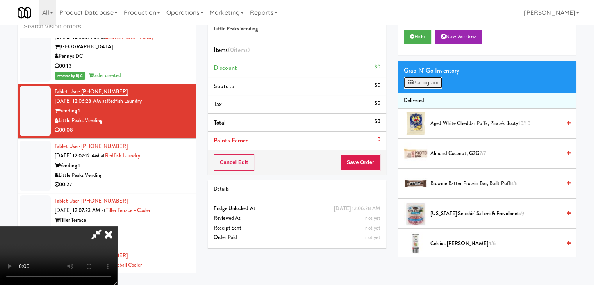
click at [424, 79] on button "Planogram" at bounding box center [423, 83] width 38 height 12
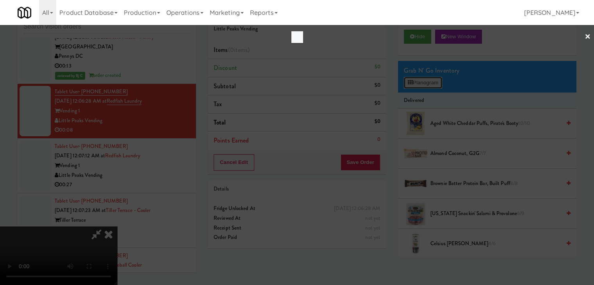
scroll to position [5724, 0]
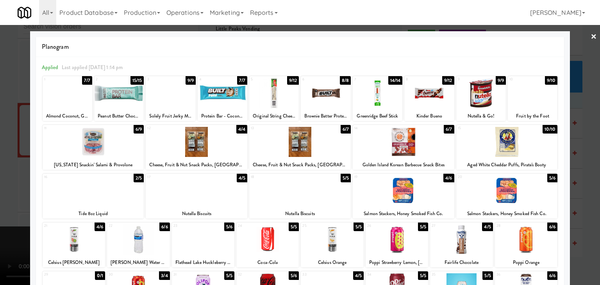
click at [519, 191] on div at bounding box center [507, 191] width 102 height 30
click at [0, 159] on div at bounding box center [300, 142] width 600 height 285
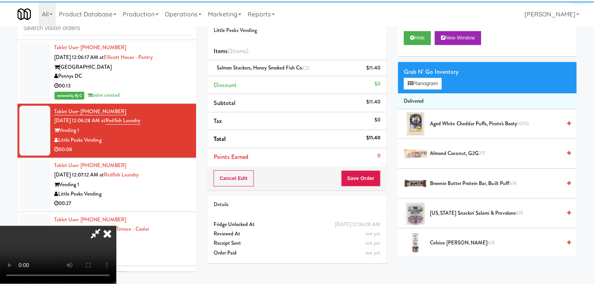
scroll to position [5744, 0]
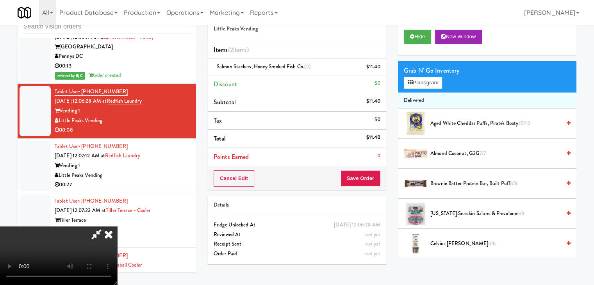
click at [117, 227] on video at bounding box center [58, 256] width 117 height 59
click at [430, 85] on button "Planogram" at bounding box center [423, 83] width 38 height 12
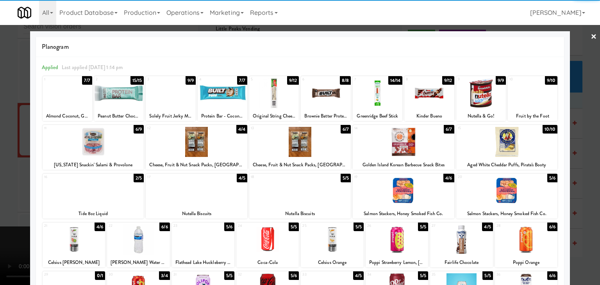
click at [302, 189] on div at bounding box center [300, 191] width 102 height 30
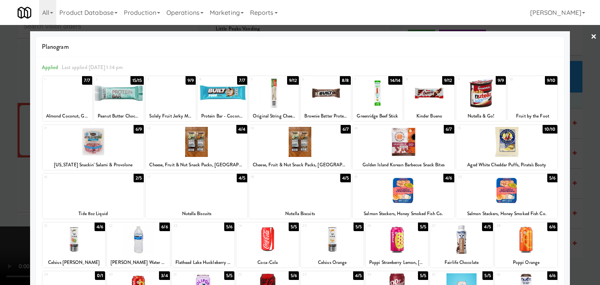
click at [0, 195] on div at bounding box center [300, 142] width 600 height 285
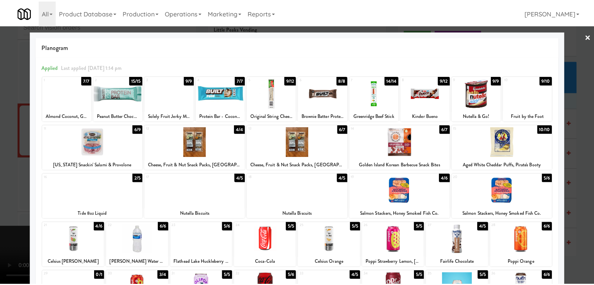
scroll to position [5744, 0]
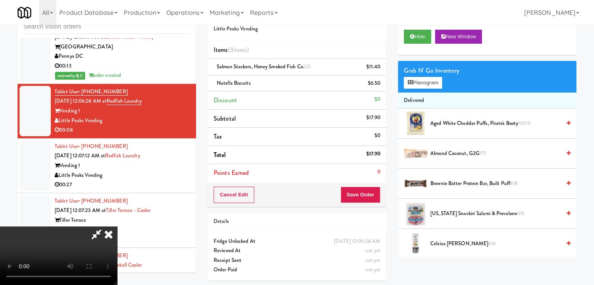
click at [117, 227] on video at bounding box center [58, 256] width 117 height 59
click at [380, 197] on div "Cancel Edit Save Order" at bounding box center [297, 195] width 179 height 24
click at [380, 197] on button "Save Order" at bounding box center [361, 195] width 40 height 16
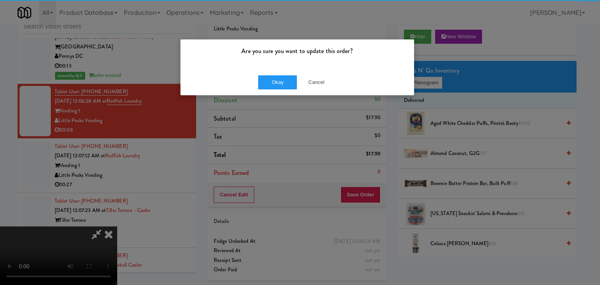
click at [287, 90] on div "Okay Cancel" at bounding box center [298, 82] width 234 height 26
click at [287, 89] on div "Okay Cancel" at bounding box center [298, 82] width 234 height 26
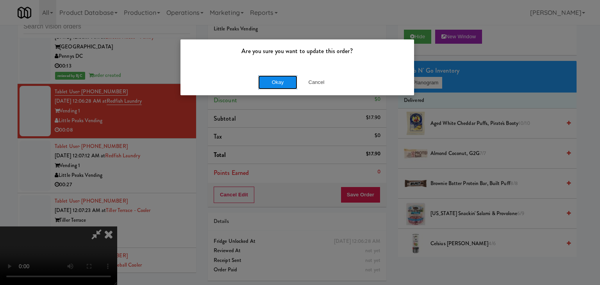
click at [285, 77] on button "Okay" at bounding box center [277, 82] width 39 height 14
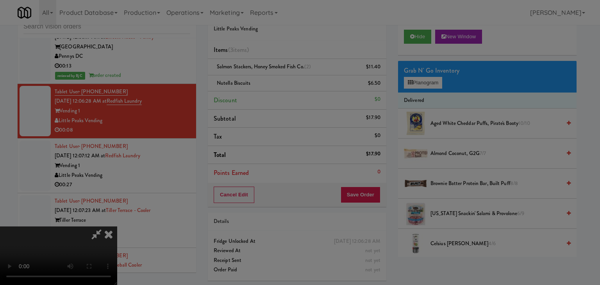
click at [285, 77] on body "Are you sure you want to update this order? Okay Cancel Okay Are you sure you w…" at bounding box center [300, 142] width 600 height 285
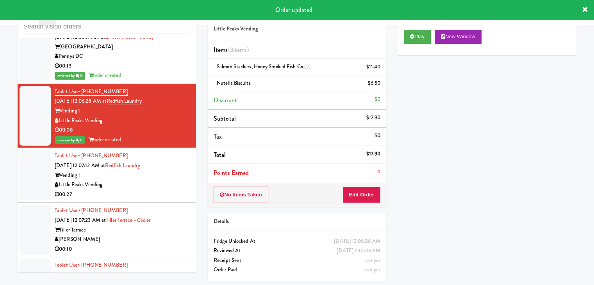
click at [163, 181] on div "Vending 1" at bounding box center [123, 176] width 136 height 10
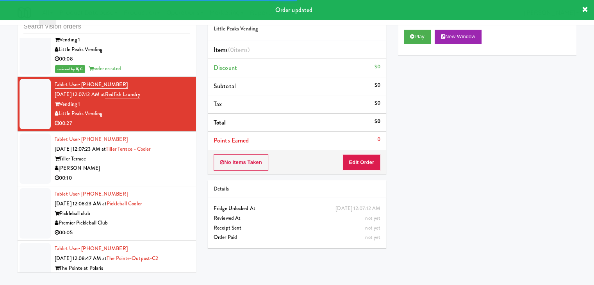
scroll to position [5861, 0]
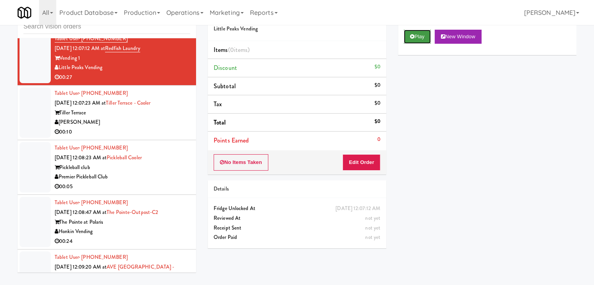
click at [414, 41] on button "Play" at bounding box center [417, 37] width 27 height 14
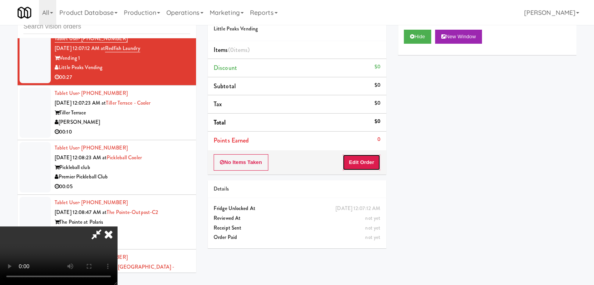
click at [371, 158] on button "Edit Order" at bounding box center [362, 162] width 38 height 16
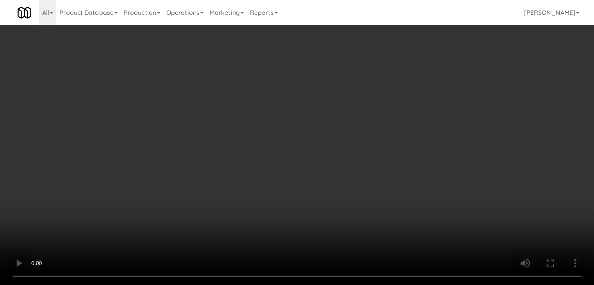
scroll to position [5842, 0]
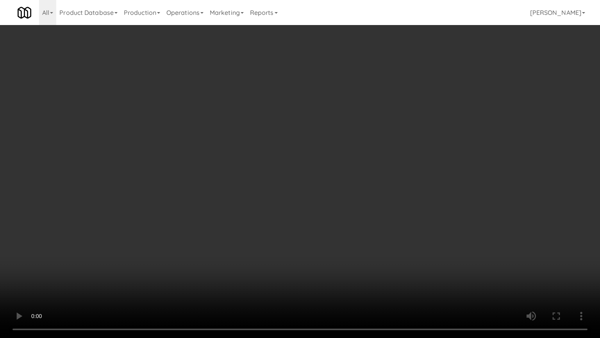
click at [334, 283] on video at bounding box center [300, 169] width 600 height 338
click at [335, 280] on video at bounding box center [300, 169] width 600 height 338
click at [348, 268] on video at bounding box center [300, 169] width 600 height 338
click at [351, 261] on video at bounding box center [300, 169] width 600 height 338
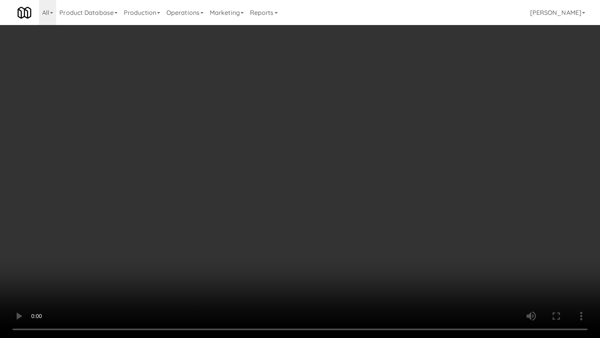
click at [351, 260] on video at bounding box center [300, 169] width 600 height 338
drag, startPoint x: 351, startPoint y: 260, endPoint x: 349, endPoint y: 265, distance: 4.9
click at [351, 261] on video at bounding box center [300, 169] width 600 height 338
click at [357, 257] on video at bounding box center [300, 169] width 600 height 338
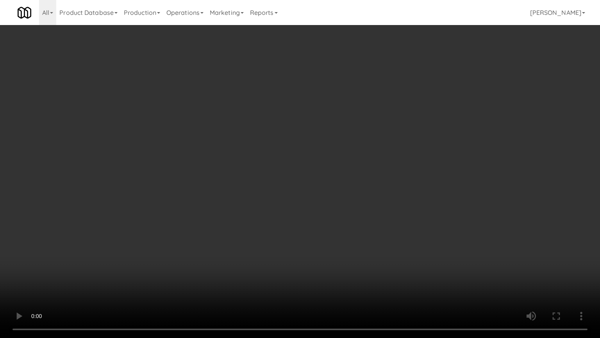
click at [357, 257] on video at bounding box center [300, 169] width 600 height 338
click at [356, 257] on video at bounding box center [300, 169] width 600 height 338
click at [360, 256] on video at bounding box center [300, 169] width 600 height 338
click at [383, 267] on video at bounding box center [300, 169] width 600 height 338
click at [382, 268] on video at bounding box center [300, 169] width 600 height 338
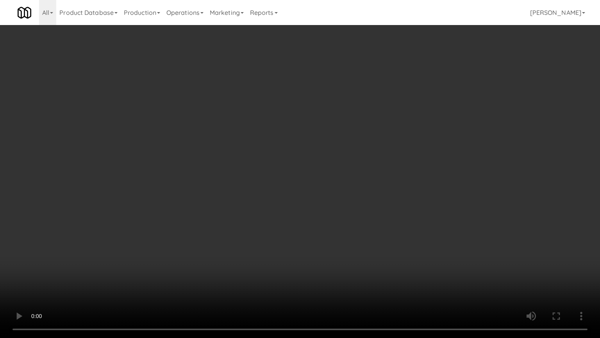
click at [387, 233] on video at bounding box center [300, 169] width 600 height 338
click at [387, 234] on video at bounding box center [300, 169] width 600 height 338
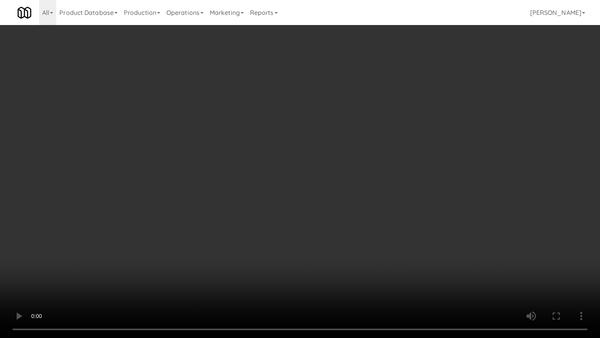
click at [387, 234] on video at bounding box center [300, 169] width 600 height 338
click at [387, 235] on video at bounding box center [300, 169] width 600 height 338
click at [387, 236] on video at bounding box center [300, 169] width 600 height 338
click at [373, 213] on video at bounding box center [300, 169] width 600 height 338
drag, startPoint x: 373, startPoint y: 213, endPoint x: 451, endPoint y: 105, distance: 133.5
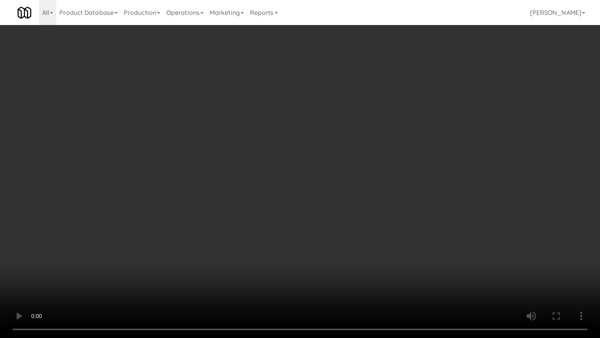
click at [374, 211] on video at bounding box center [300, 169] width 600 height 338
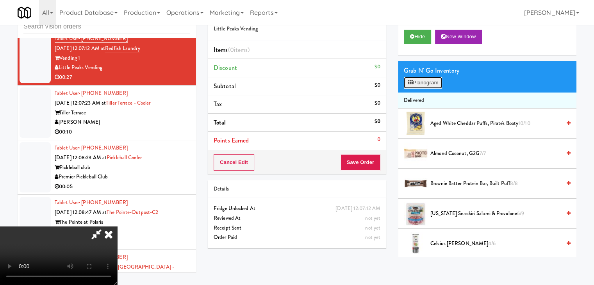
click at [430, 81] on button "Planogram" at bounding box center [423, 83] width 38 height 12
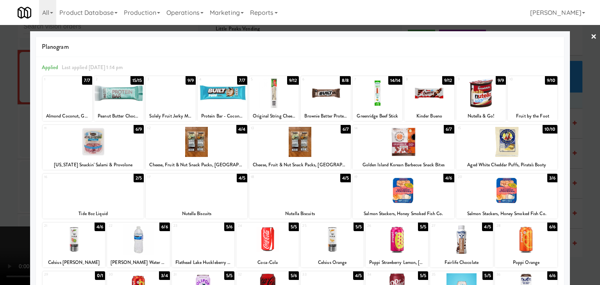
click at [521, 95] on div at bounding box center [533, 93] width 50 height 30
click at [521, 94] on div at bounding box center [533, 93] width 50 height 30
click at [89, 141] on div at bounding box center [94, 142] width 102 height 30
drag, startPoint x: 0, startPoint y: 141, endPoint x: 208, endPoint y: 160, distance: 208.8
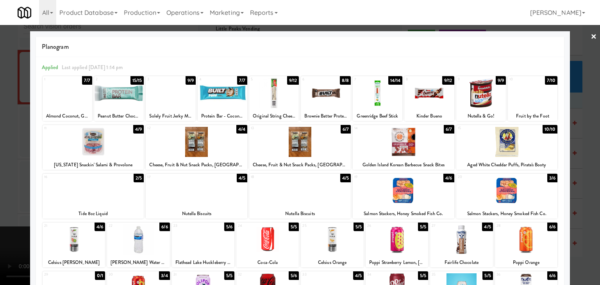
click at [21, 144] on div at bounding box center [300, 142] width 600 height 285
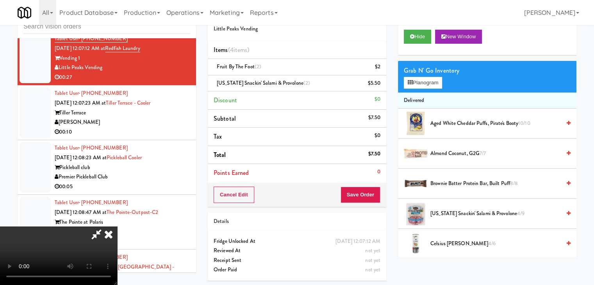
click at [117, 227] on video at bounding box center [58, 256] width 117 height 59
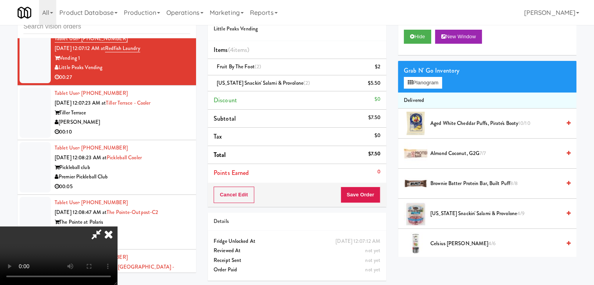
click at [117, 227] on video at bounding box center [58, 256] width 117 height 59
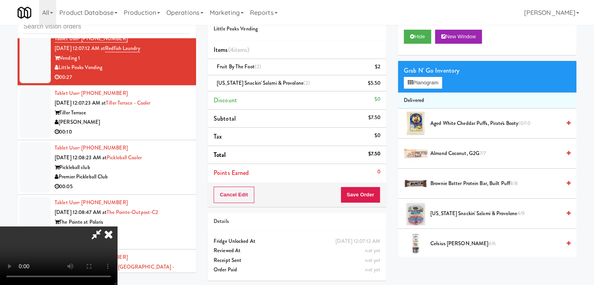
click at [117, 227] on video at bounding box center [58, 256] width 117 height 59
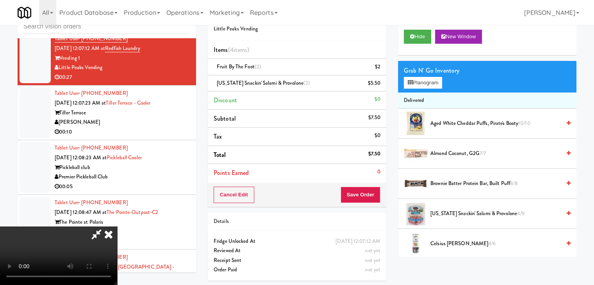
click at [117, 227] on video at bounding box center [58, 256] width 117 height 59
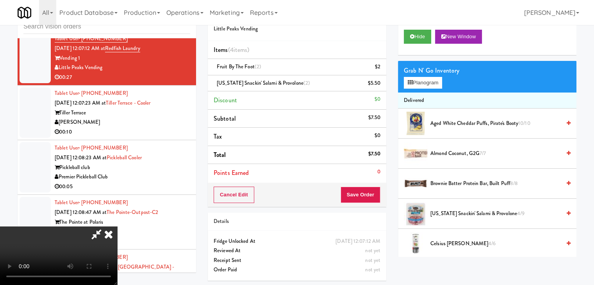
click at [117, 227] on video at bounding box center [58, 256] width 117 height 59
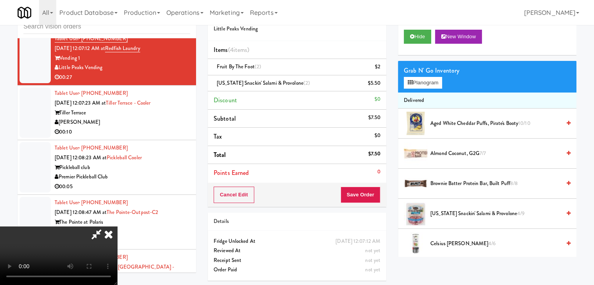
click at [117, 227] on video at bounding box center [58, 256] width 117 height 59
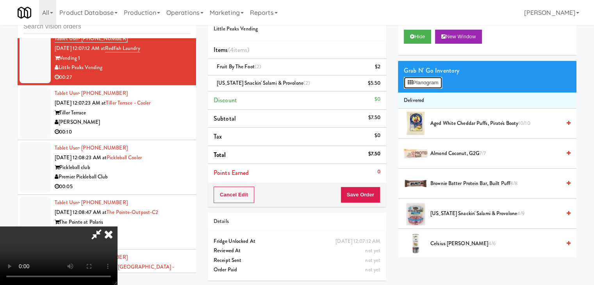
drag, startPoint x: 411, startPoint y: 84, endPoint x: 411, endPoint y: 88, distance: 4.3
click at [411, 84] on icon at bounding box center [410, 82] width 5 height 5
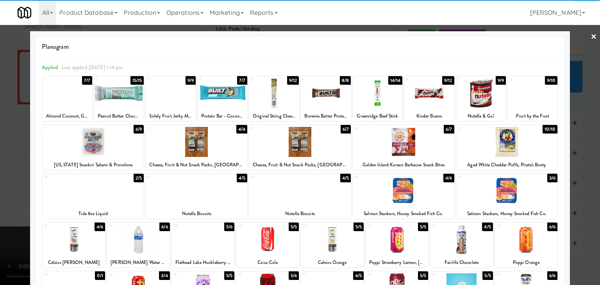
drag, startPoint x: 532, startPoint y: 93, endPoint x: 508, endPoint y: 95, distance: 24.6
click at [532, 93] on div at bounding box center [533, 93] width 50 height 30
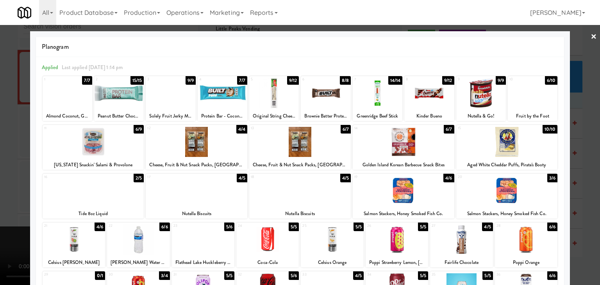
click at [0, 102] on div at bounding box center [300, 142] width 600 height 285
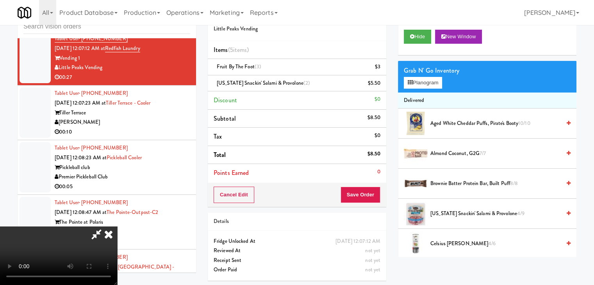
drag, startPoint x: 270, startPoint y: 157, endPoint x: 274, endPoint y: 161, distance: 5.8
click at [117, 227] on video at bounding box center [58, 256] width 117 height 59
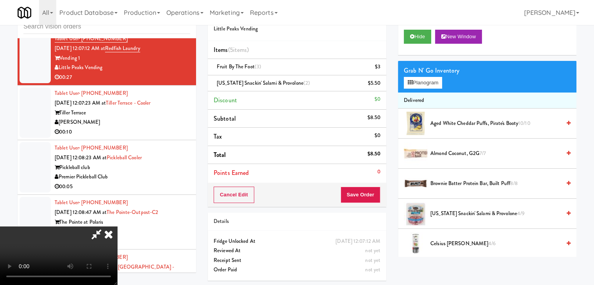
drag, startPoint x: 292, startPoint y: 124, endPoint x: 336, endPoint y: 109, distance: 46.2
click at [117, 227] on video at bounding box center [58, 256] width 117 height 59
drag, startPoint x: 297, startPoint y: 93, endPoint x: 306, endPoint y: 93, distance: 8.6
click at [117, 227] on video at bounding box center [58, 256] width 117 height 59
click at [424, 85] on button "Planogram" at bounding box center [423, 83] width 38 height 12
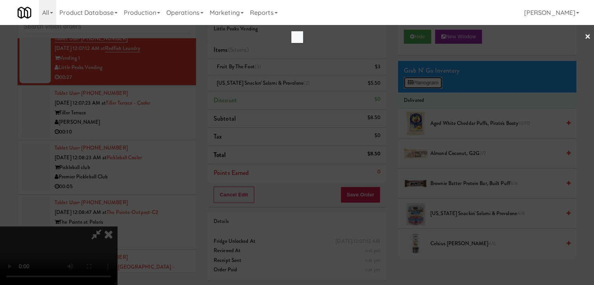
scroll to position [5842, 0]
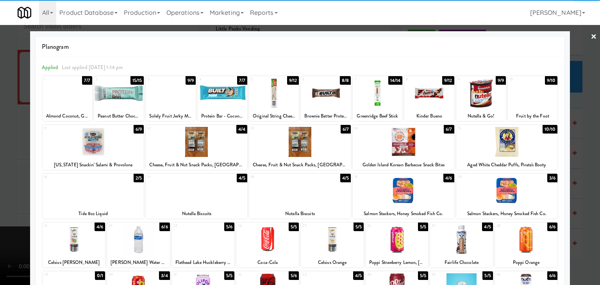
click at [281, 188] on div at bounding box center [300, 191] width 102 height 30
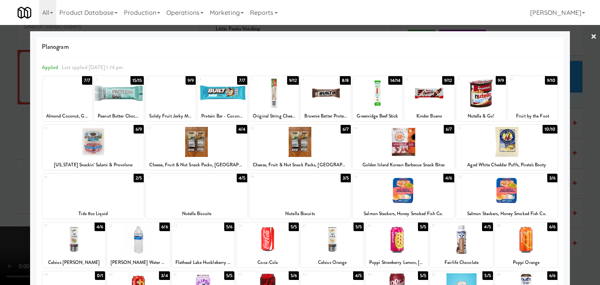
click at [0, 181] on div at bounding box center [300, 142] width 600 height 285
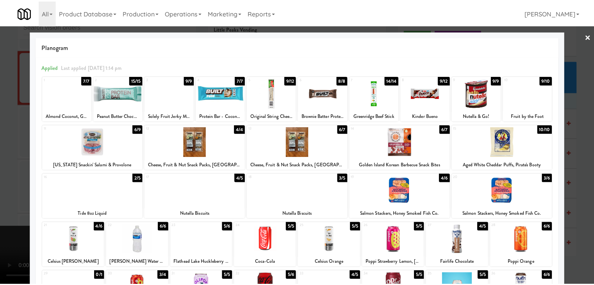
scroll to position [5861, 0]
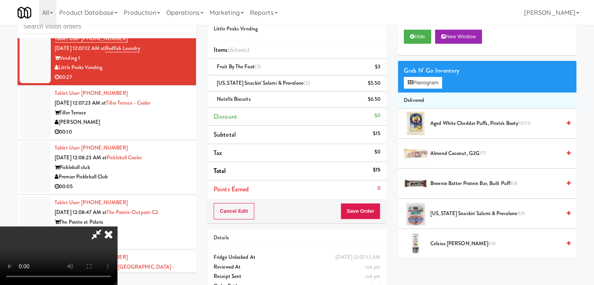
drag, startPoint x: 192, startPoint y: 188, endPoint x: 223, endPoint y: 192, distance: 31.6
click at [117, 227] on video at bounding box center [58, 256] width 117 height 59
click at [364, 208] on button "Save Order" at bounding box center [361, 211] width 40 height 16
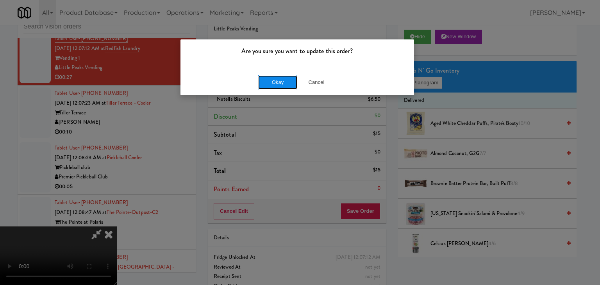
click at [282, 81] on button "Okay" at bounding box center [277, 82] width 39 height 14
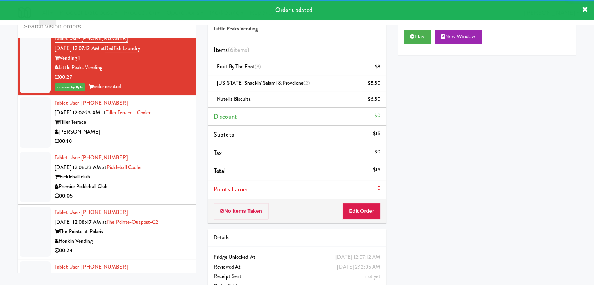
click at [140, 147] on div "00:10" at bounding box center [123, 142] width 136 height 10
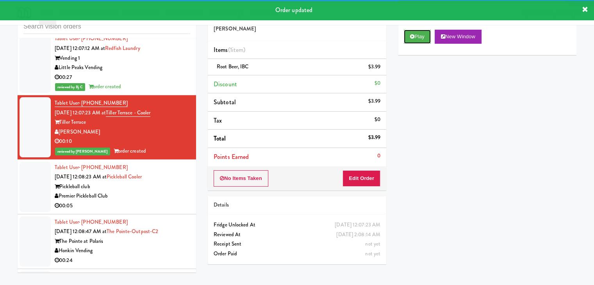
drag, startPoint x: 416, startPoint y: 39, endPoint x: 164, endPoint y: 119, distance: 264.6
click at [164, 119] on div "inbox reviewed all all unclear take inventory issue suspicious failed recent Ta…" at bounding box center [297, 141] width 571 height 276
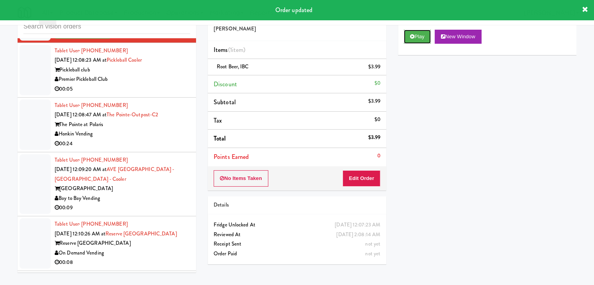
scroll to position [5978, 0]
click at [149, 94] on div "00:05" at bounding box center [123, 89] width 136 height 10
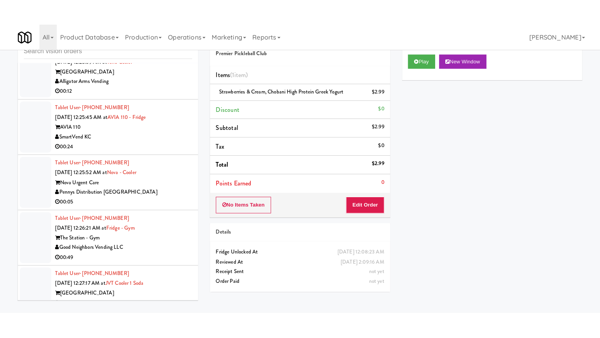
scroll to position [6564, 0]
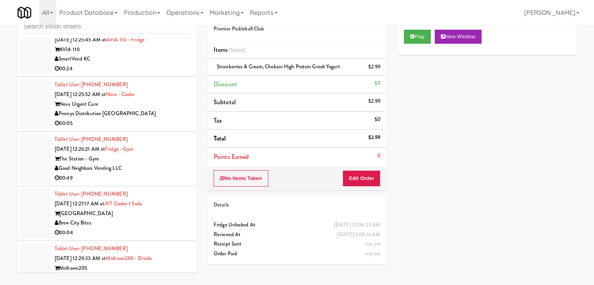
click at [154, 119] on div "Pennys Distribution [GEOGRAPHIC_DATA]" at bounding box center [123, 114] width 136 height 10
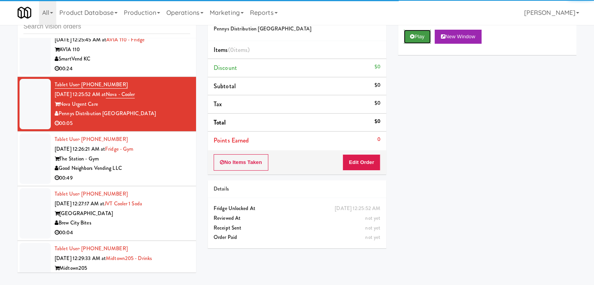
click at [419, 38] on button "Play" at bounding box center [417, 37] width 27 height 14
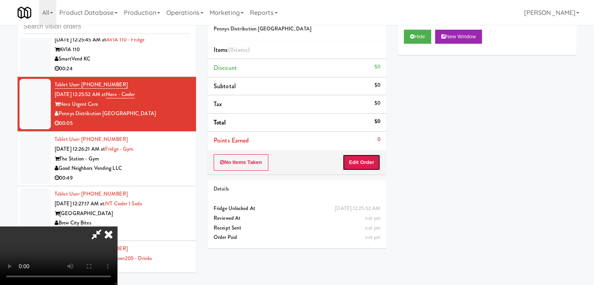
click at [370, 163] on button "Edit Order" at bounding box center [362, 162] width 38 height 16
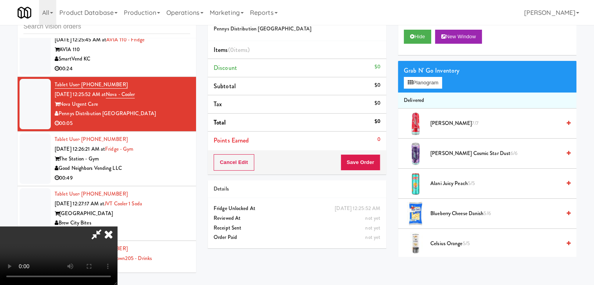
scroll to position [6545, 0]
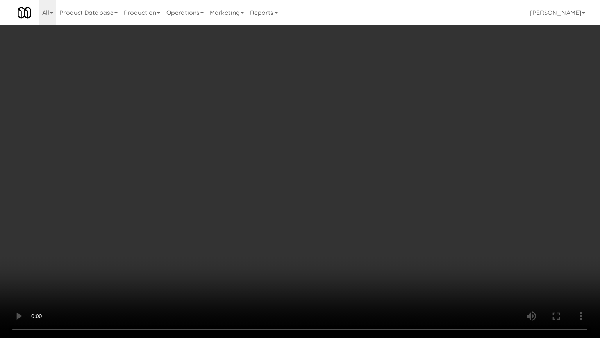
click at [374, 192] on video at bounding box center [300, 169] width 600 height 338
click at [373, 189] on video at bounding box center [300, 169] width 600 height 338
click at [374, 183] on video at bounding box center [300, 169] width 600 height 338
click at [374, 184] on video at bounding box center [300, 169] width 600 height 338
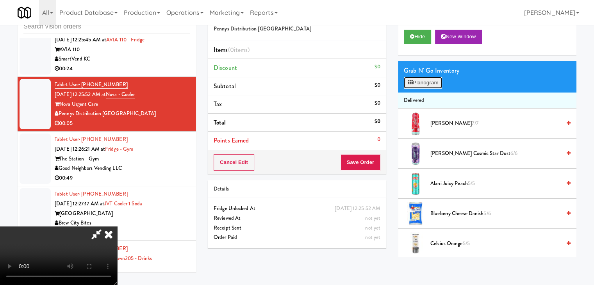
click at [419, 82] on button "Planogram" at bounding box center [423, 83] width 38 height 12
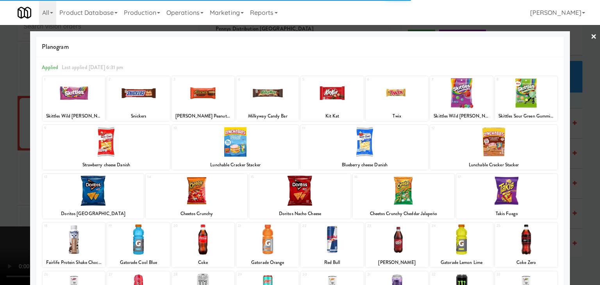
drag, startPoint x: 263, startPoint y: 244, endPoint x: 232, endPoint y: 238, distance: 31.1
click at [263, 243] on div at bounding box center [267, 240] width 63 height 30
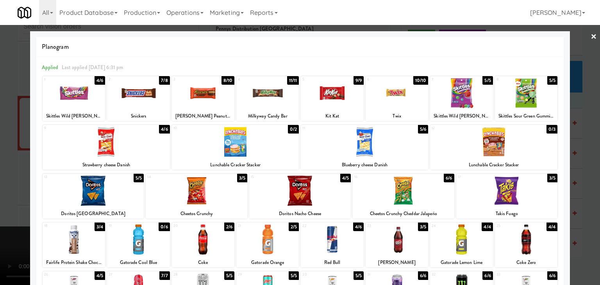
drag, startPoint x: 273, startPoint y: 245, endPoint x: 212, endPoint y: 238, distance: 61.0
click at [270, 245] on div at bounding box center [267, 240] width 63 height 30
drag, startPoint x: 0, startPoint y: 190, endPoint x: 259, endPoint y: 156, distance: 261.0
click at [18, 189] on div at bounding box center [300, 142] width 600 height 285
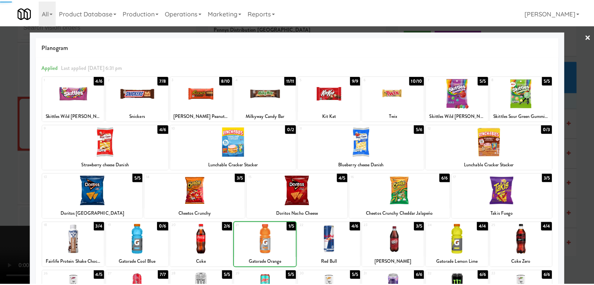
scroll to position [6564, 0]
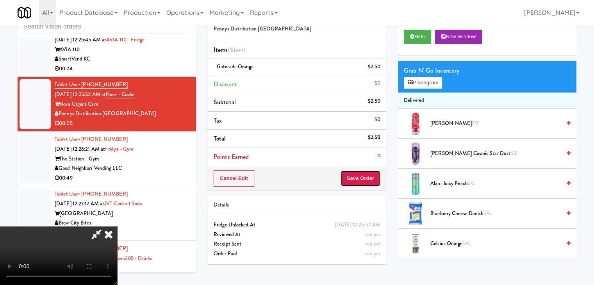
click at [373, 180] on button "Save Order" at bounding box center [361, 178] width 40 height 16
click at [373, 179] on button "Save Order" at bounding box center [361, 178] width 40 height 16
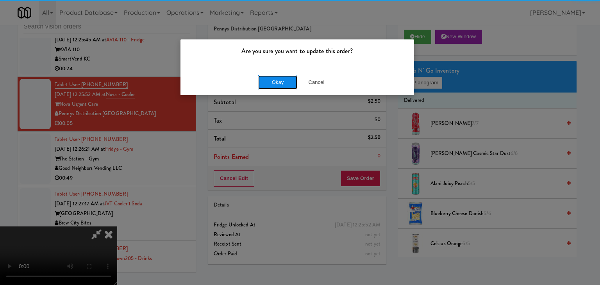
click at [288, 77] on button "Okay" at bounding box center [277, 82] width 39 height 14
click at [288, 78] on button "Okay" at bounding box center [277, 82] width 39 height 14
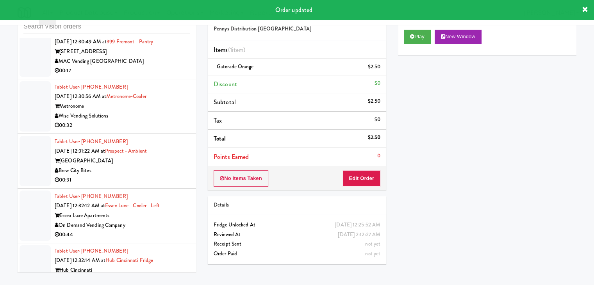
scroll to position [6916, 0]
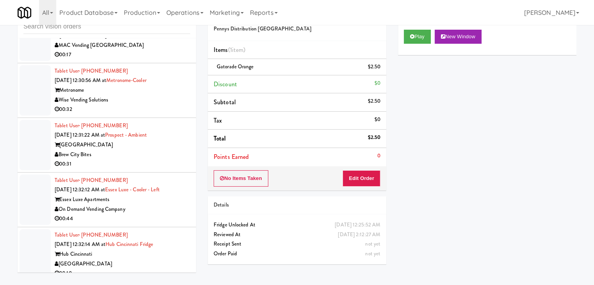
click at [166, 95] on div "Metronome" at bounding box center [123, 91] width 136 height 10
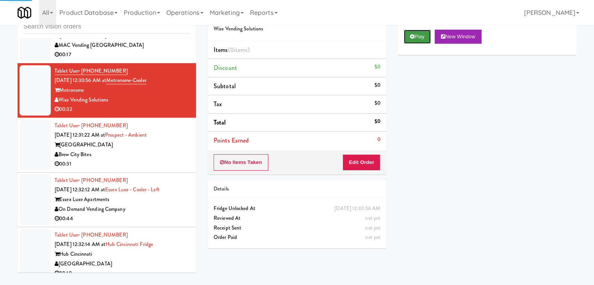
click at [410, 38] on icon at bounding box center [412, 36] width 4 height 5
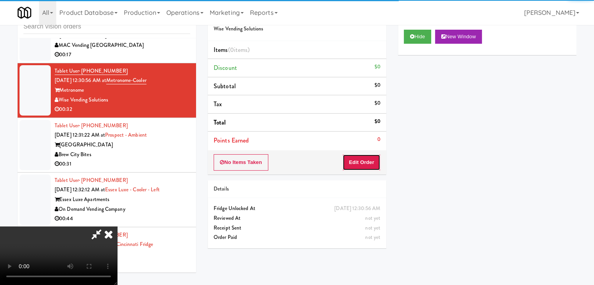
click at [356, 167] on button "Edit Order" at bounding box center [362, 162] width 38 height 16
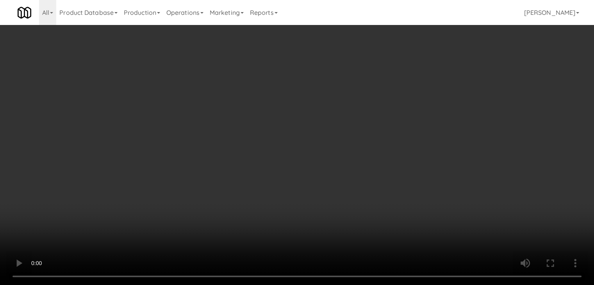
scroll to position [6897, 0]
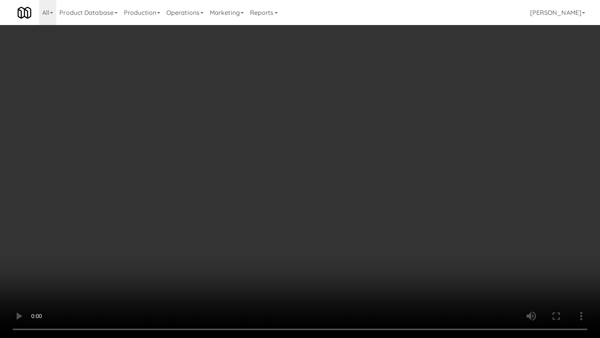
click at [345, 190] on video at bounding box center [300, 169] width 600 height 338
click at [378, 159] on video at bounding box center [300, 169] width 600 height 338
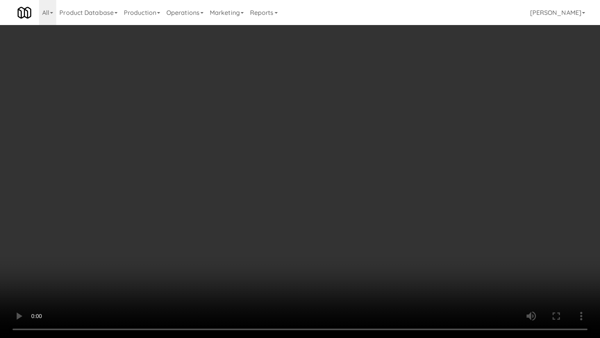
click at [378, 159] on video at bounding box center [300, 169] width 600 height 338
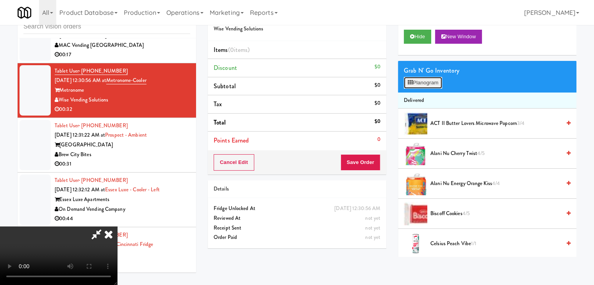
click at [430, 79] on button "Planogram" at bounding box center [423, 83] width 38 height 12
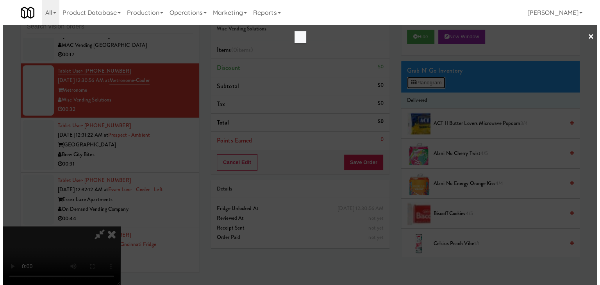
scroll to position [6897, 0]
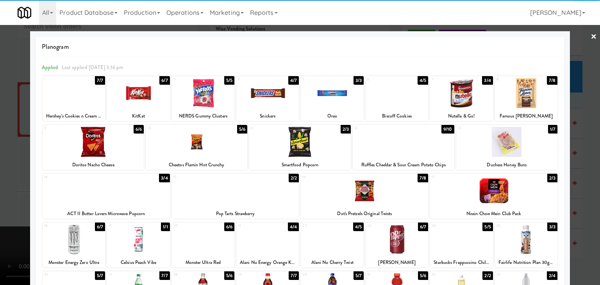
click at [523, 102] on div at bounding box center [526, 93] width 63 height 30
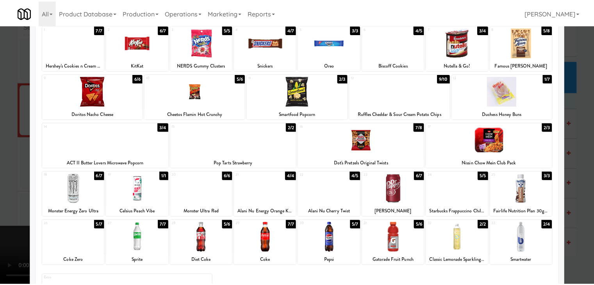
scroll to position [98, 0]
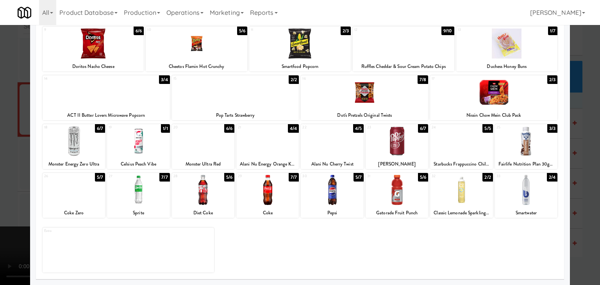
click at [382, 192] on div at bounding box center [397, 190] width 63 height 30
drag, startPoint x: 0, startPoint y: 169, endPoint x: 125, endPoint y: 169, distance: 125.1
click at [2, 169] on div at bounding box center [300, 142] width 600 height 285
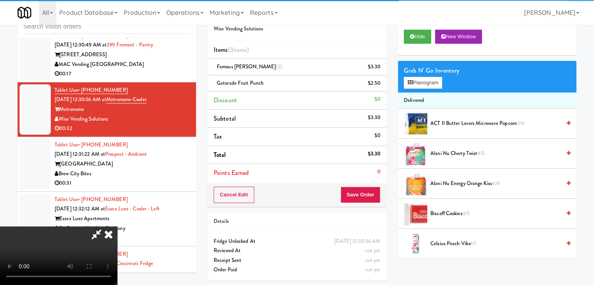
scroll to position [6916, 0]
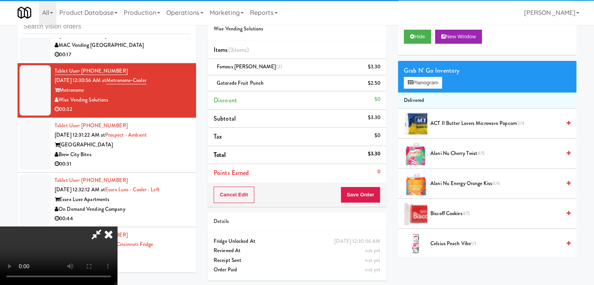
click at [117, 227] on video at bounding box center [58, 256] width 117 height 59
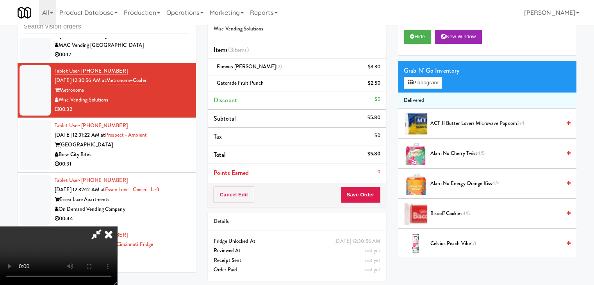
click at [117, 227] on video at bounding box center [58, 256] width 117 height 59
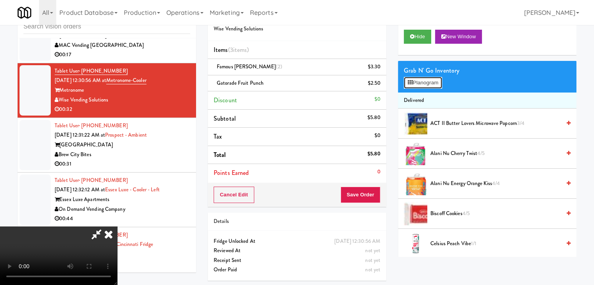
click at [430, 82] on button "Planogram" at bounding box center [423, 83] width 38 height 12
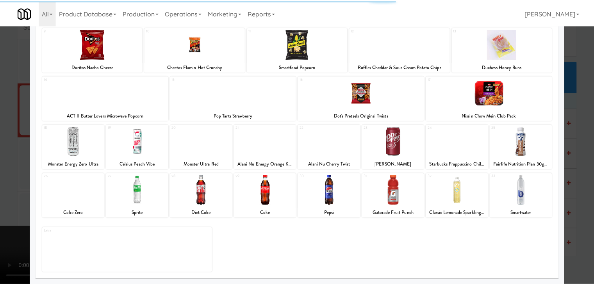
scroll to position [98, 0]
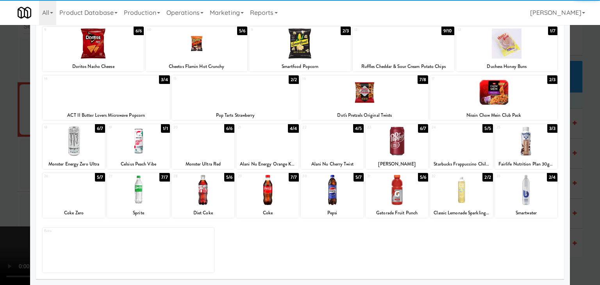
drag, startPoint x: 149, startPoint y: 191, endPoint x: 354, endPoint y: 201, distance: 205.4
click at [149, 191] on div at bounding box center [138, 190] width 63 height 30
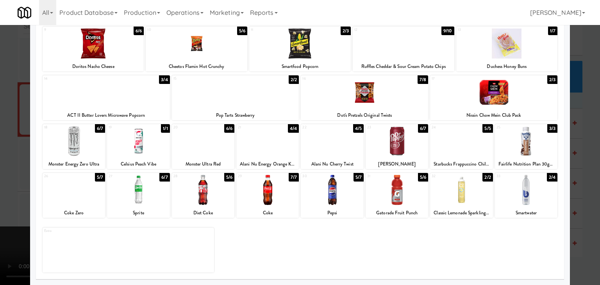
click at [534, 203] on div at bounding box center [526, 190] width 63 height 30
drag, startPoint x: 585, startPoint y: 205, endPoint x: 517, endPoint y: 199, distance: 68.3
click at [584, 205] on div at bounding box center [300, 142] width 600 height 285
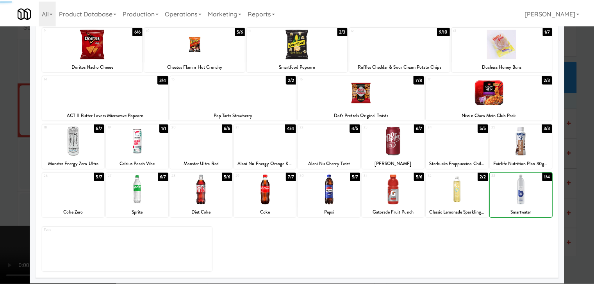
scroll to position [6916, 0]
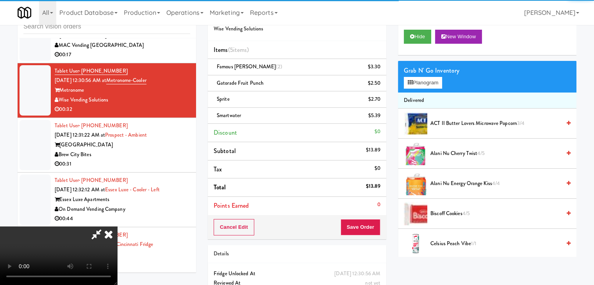
click at [117, 227] on video at bounding box center [58, 256] width 117 height 59
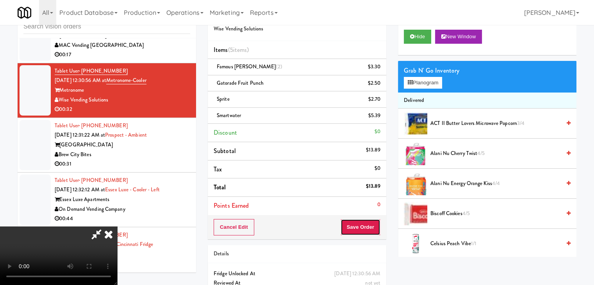
click at [364, 222] on button "Save Order" at bounding box center [361, 227] width 40 height 16
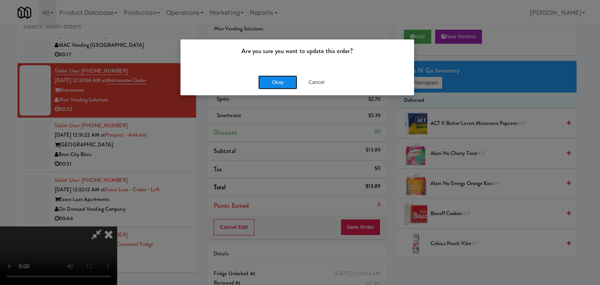
click at [279, 82] on button "Okay" at bounding box center [277, 82] width 39 height 14
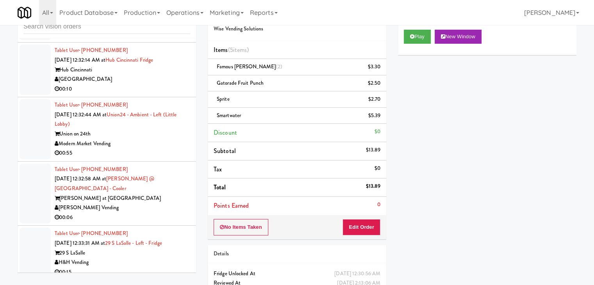
scroll to position [7111, 0]
click at [172, 83] on div "[GEOGRAPHIC_DATA]" at bounding box center [123, 78] width 136 height 10
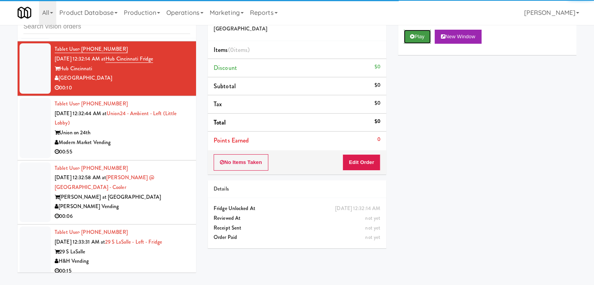
click at [416, 38] on button "Play" at bounding box center [417, 37] width 27 height 14
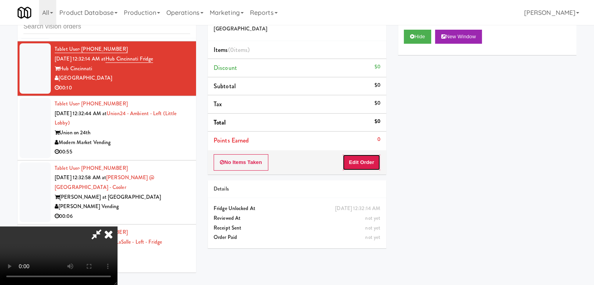
click at [374, 159] on button "Edit Order" at bounding box center [362, 162] width 38 height 16
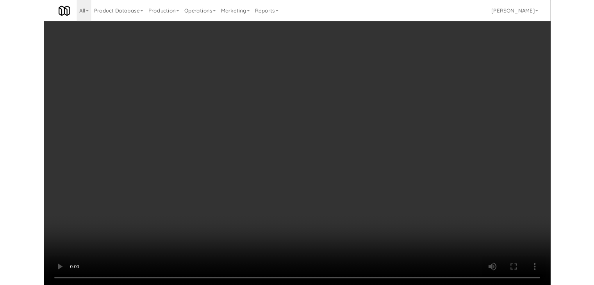
scroll to position [7092, 0]
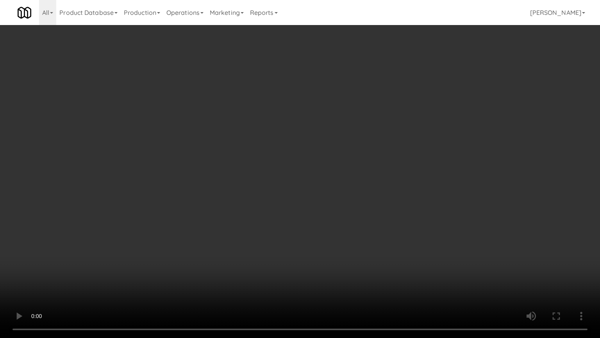
click at [337, 217] on video at bounding box center [300, 169] width 600 height 338
drag, startPoint x: 336, startPoint y: 217, endPoint x: 329, endPoint y: 185, distance: 33.3
click at [335, 217] on video at bounding box center [300, 169] width 600 height 338
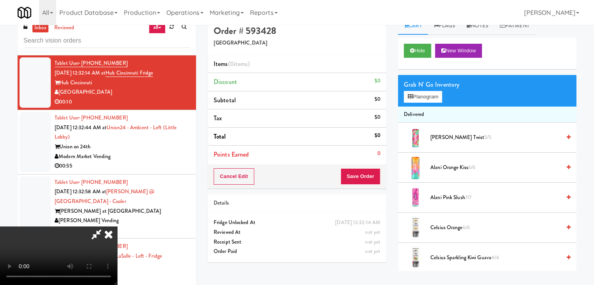
scroll to position [0, 0]
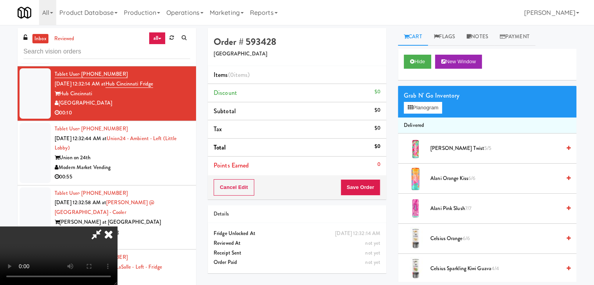
click at [117, 227] on icon at bounding box center [108, 235] width 17 height 16
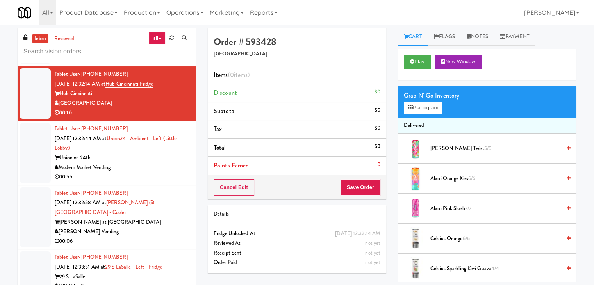
click at [154, 163] on div "Union on 24th" at bounding box center [123, 158] width 136 height 10
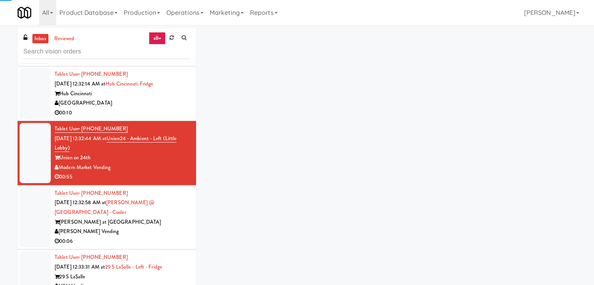
drag, startPoint x: 156, startPoint y: 124, endPoint x: 166, endPoint y: 123, distance: 10.2
click at [156, 108] on div "[GEOGRAPHIC_DATA]" at bounding box center [123, 103] width 136 height 10
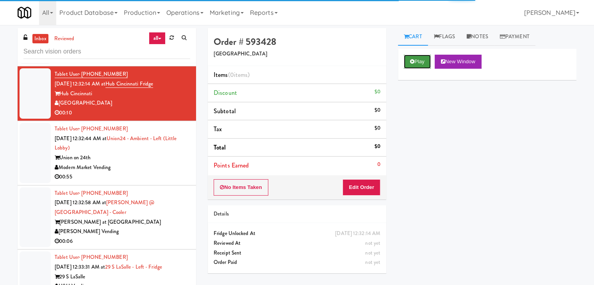
drag, startPoint x: 423, startPoint y: 56, endPoint x: 406, endPoint y: 100, distance: 47.2
click at [423, 57] on button "Play" at bounding box center [417, 62] width 27 height 14
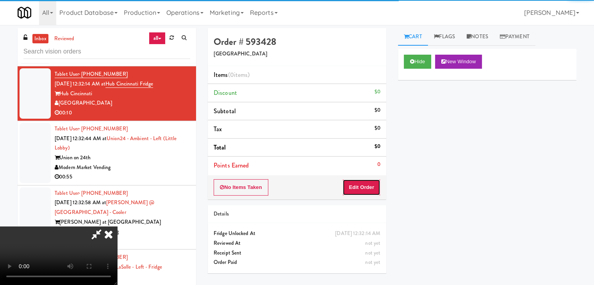
click at [365, 187] on button "Edit Order" at bounding box center [362, 187] width 38 height 16
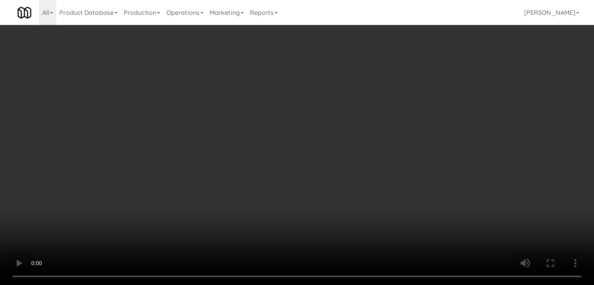
scroll to position [7092, 0]
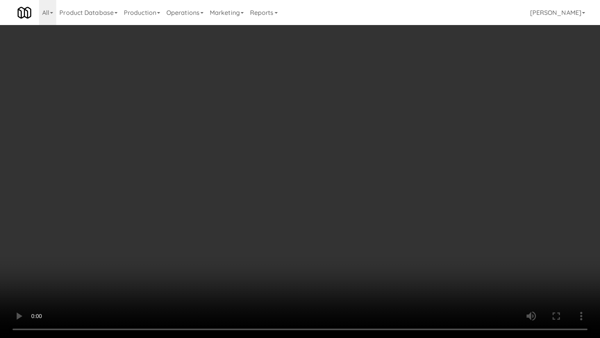
click at [296, 259] on video at bounding box center [300, 169] width 600 height 338
click at [295, 258] on video at bounding box center [300, 169] width 600 height 338
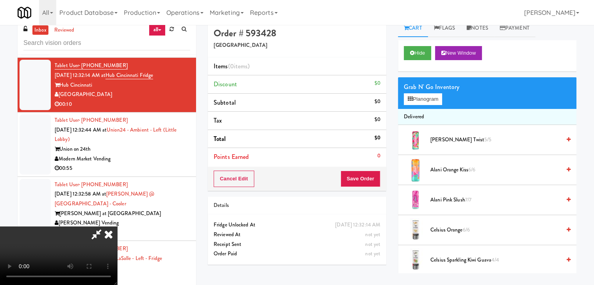
scroll to position [0, 0]
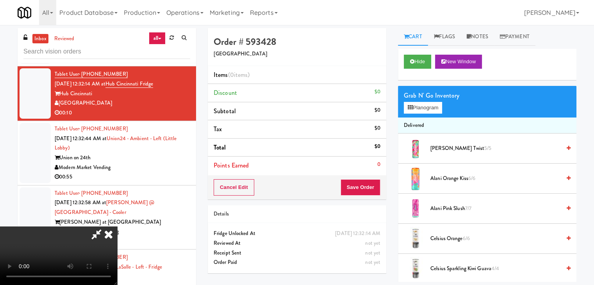
click at [117, 227] on icon at bounding box center [108, 235] width 17 height 16
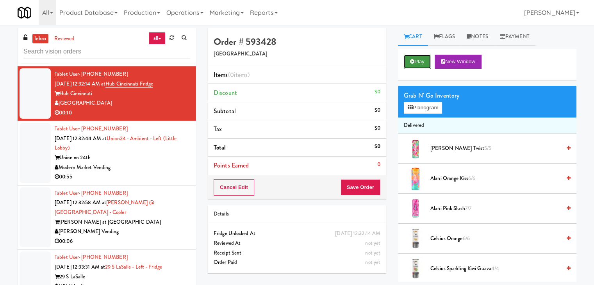
click at [421, 68] on button "Play" at bounding box center [417, 62] width 27 height 14
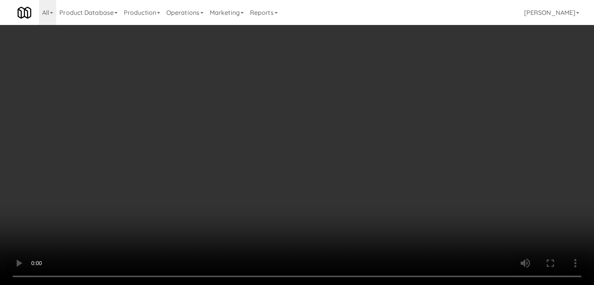
scroll to position [7092, 0]
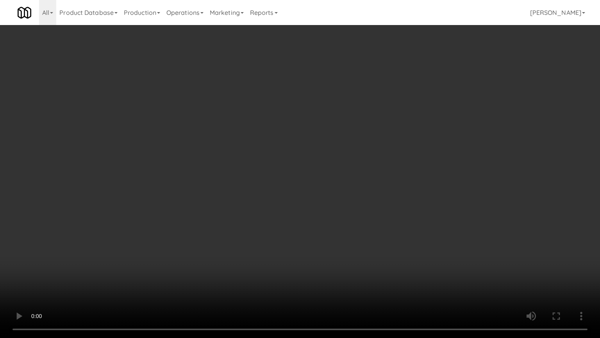
click at [335, 259] on video at bounding box center [300, 169] width 600 height 338
click at [336, 245] on video at bounding box center [300, 169] width 600 height 338
drag, startPoint x: 336, startPoint y: 245, endPoint x: 373, endPoint y: 157, distance: 95.6
click at [336, 244] on video at bounding box center [300, 169] width 600 height 338
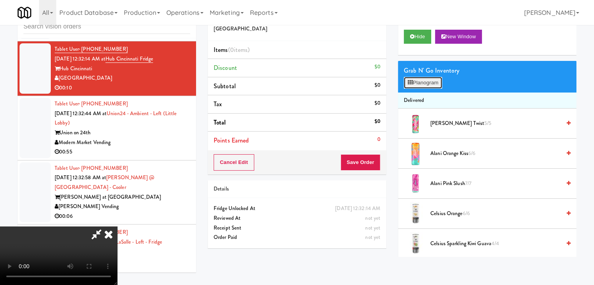
click at [423, 82] on button "Planogram" at bounding box center [423, 83] width 38 height 12
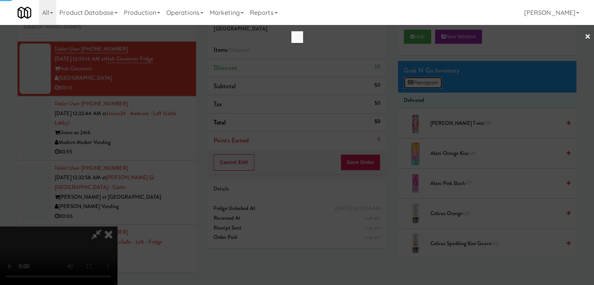
scroll to position [7092, 0]
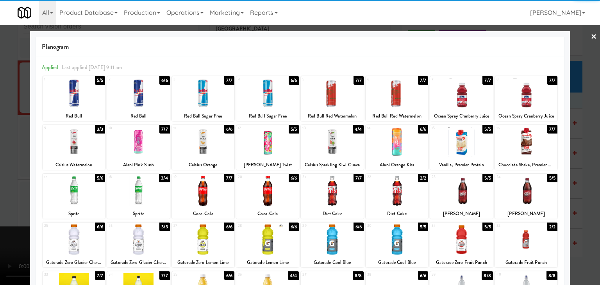
drag, startPoint x: 467, startPoint y: 195, endPoint x: 524, endPoint y: 197, distance: 57.1
click at [469, 196] on div at bounding box center [461, 191] width 63 height 30
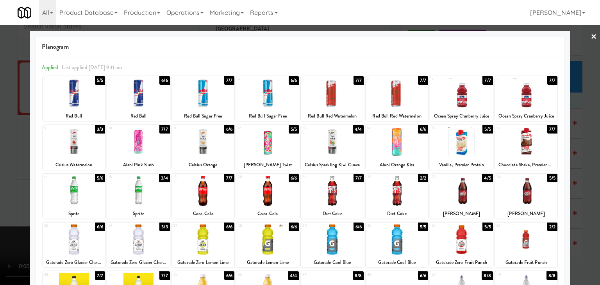
drag, startPoint x: 583, startPoint y: 198, endPoint x: 504, endPoint y: 177, distance: 81.6
click at [582, 197] on div at bounding box center [300, 142] width 600 height 285
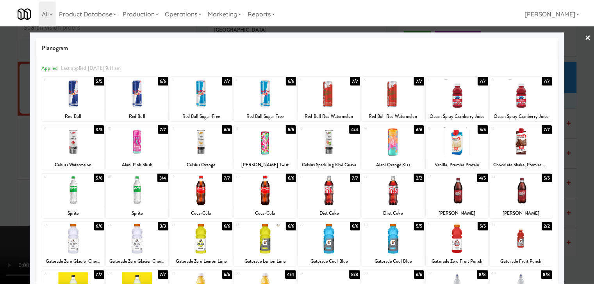
scroll to position [7111, 0]
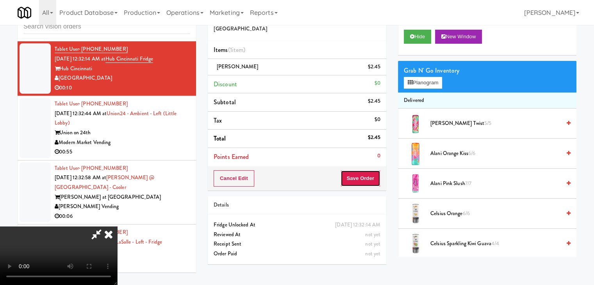
click at [376, 171] on button "Save Order" at bounding box center [361, 178] width 40 height 16
click at [374, 172] on button "Save Order" at bounding box center [361, 178] width 40 height 16
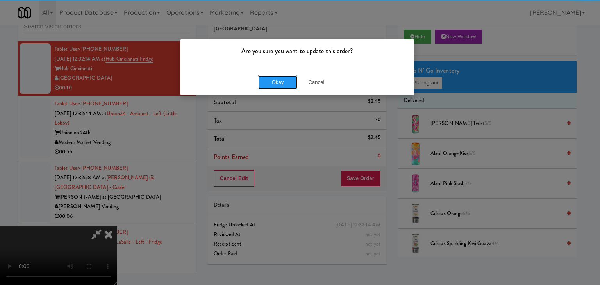
click at [264, 88] on button "Okay" at bounding box center [277, 82] width 39 height 14
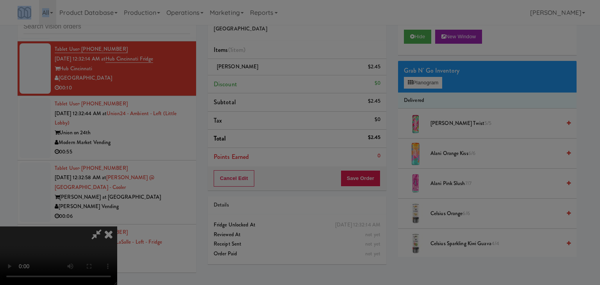
click at [264, 88] on div "Are you sure you want to update this order? Okay Cancel" at bounding box center [300, 142] width 600 height 285
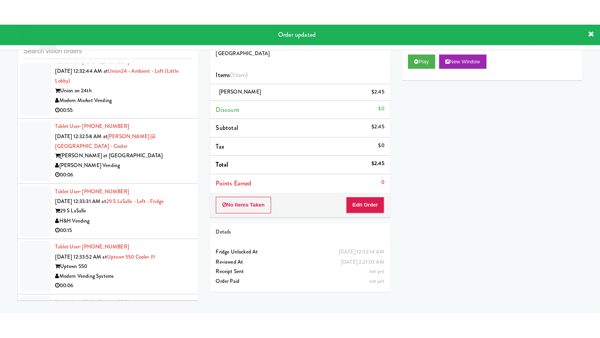
scroll to position [7190, 0]
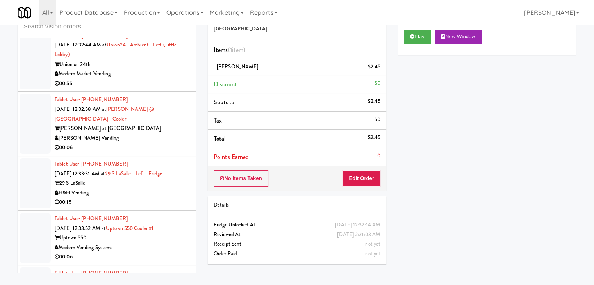
click at [149, 153] on div "00:06" at bounding box center [123, 148] width 136 height 10
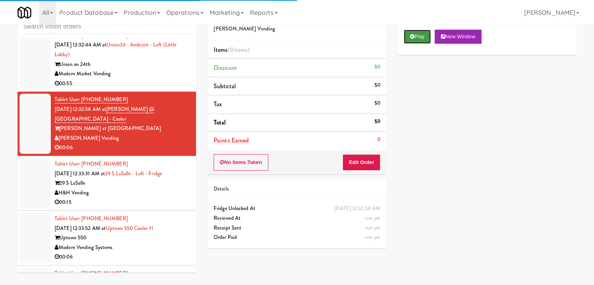
click at [414, 34] on icon at bounding box center [412, 36] width 4 height 5
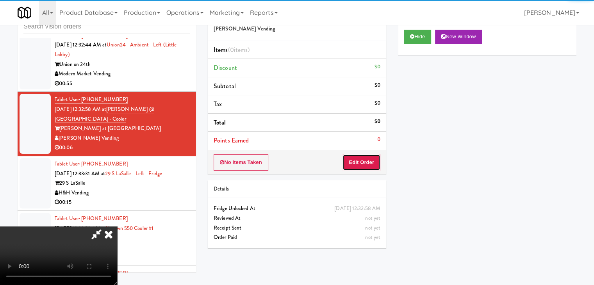
click at [361, 161] on button "Edit Order" at bounding box center [362, 162] width 38 height 16
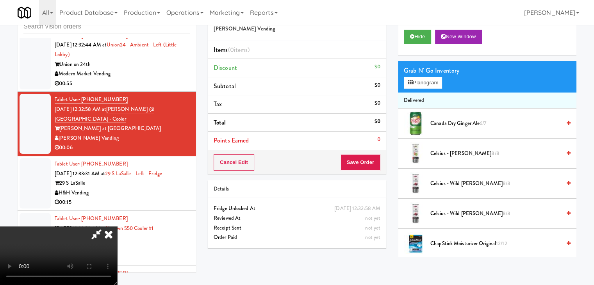
scroll to position [7170, 0]
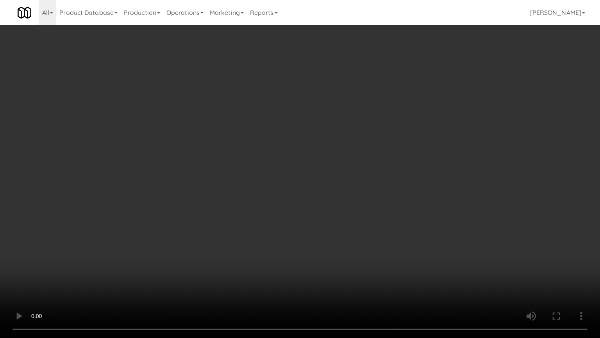
click at [335, 261] on video at bounding box center [300, 169] width 600 height 338
click at [335, 258] on video at bounding box center [300, 169] width 600 height 338
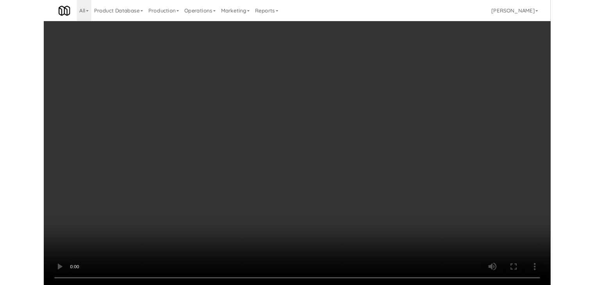
scroll to position [7190, 0]
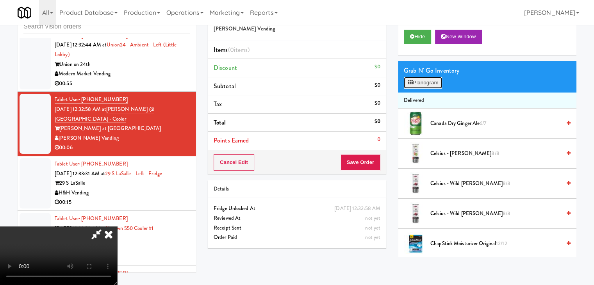
click at [421, 77] on button "Planogram" at bounding box center [423, 83] width 38 height 12
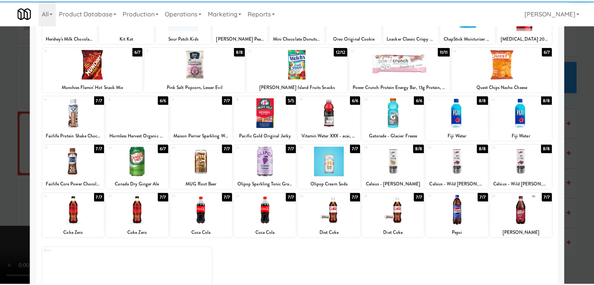
scroll to position [98, 0]
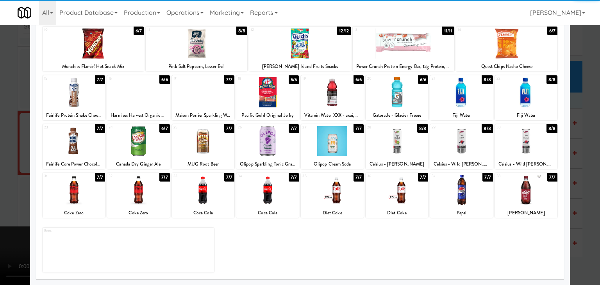
click at [394, 200] on div at bounding box center [397, 190] width 63 height 30
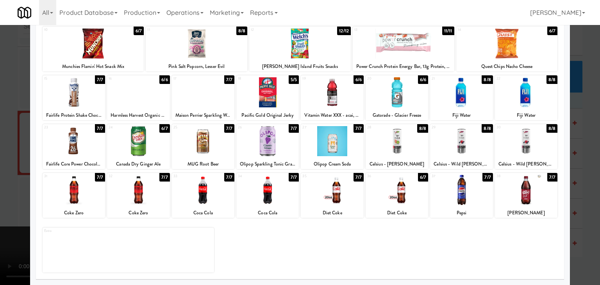
drag, startPoint x: 0, startPoint y: 177, endPoint x: 263, endPoint y: 174, distance: 262.6
click at [16, 175] on div at bounding box center [300, 142] width 600 height 285
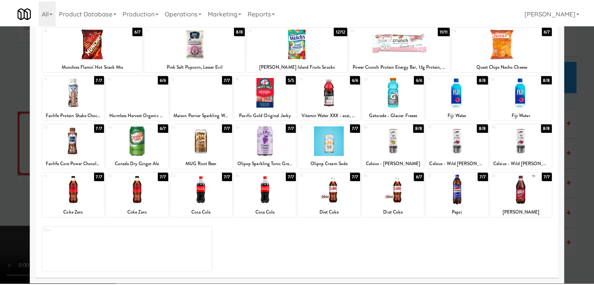
scroll to position [7190, 0]
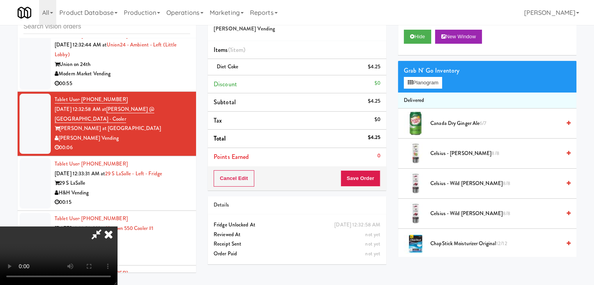
click at [382, 179] on div "Cancel Edit Save Order" at bounding box center [297, 178] width 179 height 24
click at [378, 179] on div "Cancel Edit Save Order" at bounding box center [297, 178] width 179 height 24
click at [373, 180] on button "Save Order" at bounding box center [361, 178] width 40 height 16
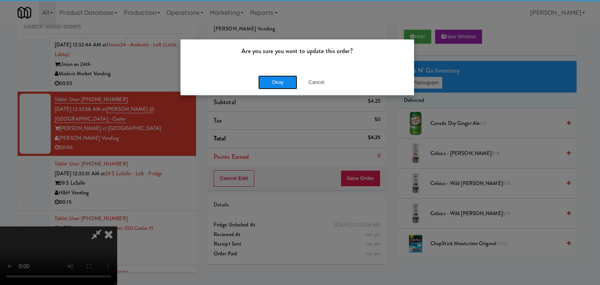
click at [288, 75] on button "Okay" at bounding box center [277, 82] width 39 height 14
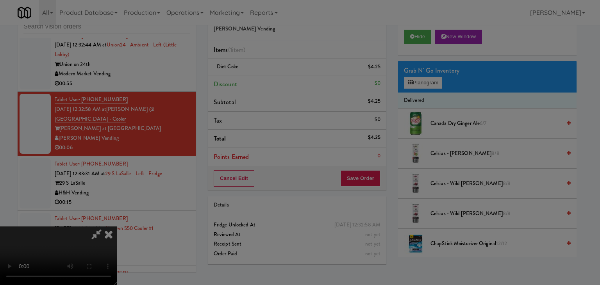
click at [288, 75] on button "Okay" at bounding box center [277, 68] width 39 height 14
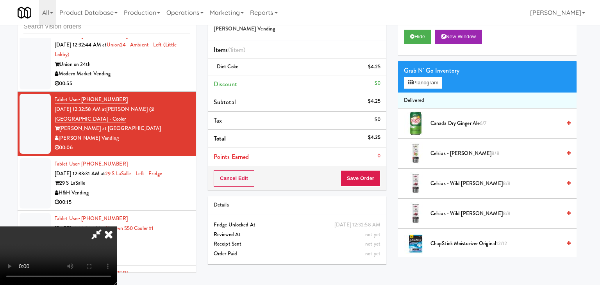
click at [288, 75] on div at bounding box center [300, 142] width 600 height 285
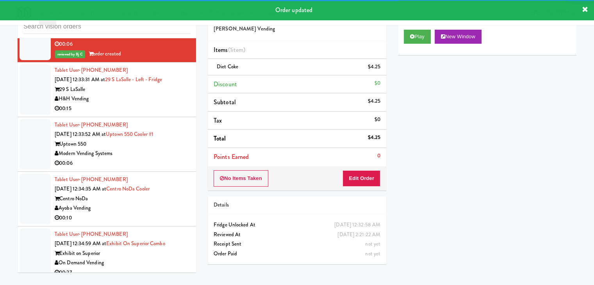
scroll to position [7307, 0]
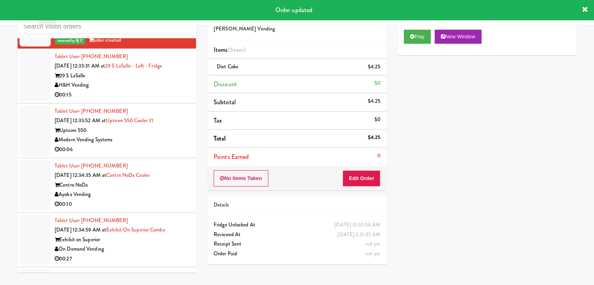
click at [158, 100] on div "00:15" at bounding box center [123, 95] width 136 height 10
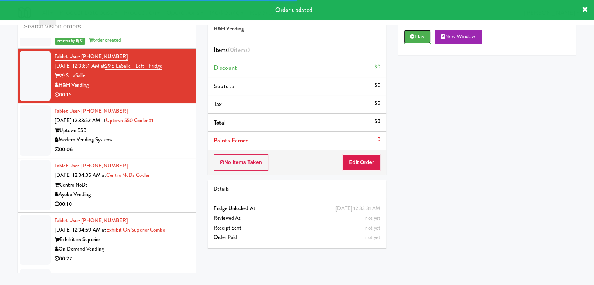
drag, startPoint x: 421, startPoint y: 36, endPoint x: 405, endPoint y: 80, distance: 46.1
click at [421, 36] on button "Play" at bounding box center [417, 37] width 27 height 14
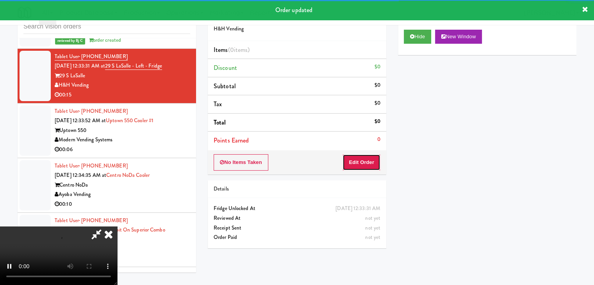
click at [366, 161] on button "Edit Order" at bounding box center [362, 162] width 38 height 16
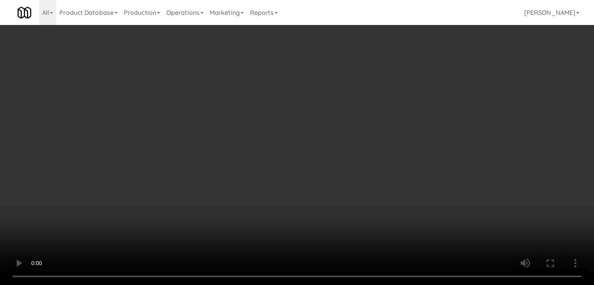
scroll to position [7288, 0]
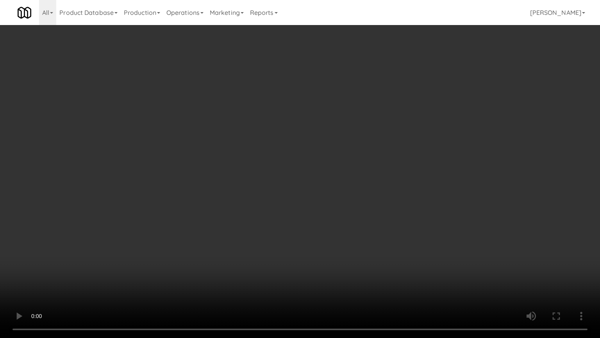
click at [339, 241] on video at bounding box center [300, 169] width 600 height 338
click at [341, 242] on video at bounding box center [300, 169] width 600 height 338
click at [370, 209] on video at bounding box center [300, 169] width 600 height 338
click at [371, 209] on video at bounding box center [300, 169] width 600 height 338
click at [372, 211] on video at bounding box center [300, 169] width 600 height 338
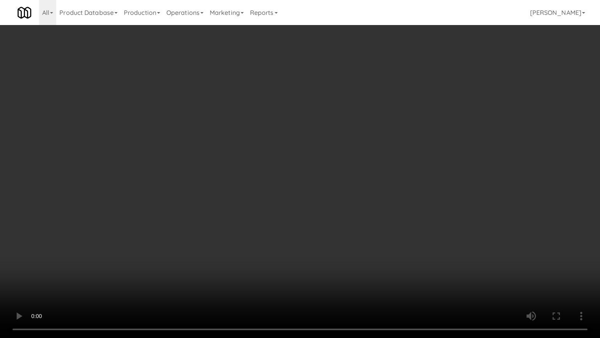
click at [372, 211] on video at bounding box center [300, 169] width 600 height 338
click at [374, 199] on video at bounding box center [300, 169] width 600 height 338
drag, startPoint x: 374, startPoint y: 199, endPoint x: 417, endPoint y: 105, distance: 103.0
click at [374, 198] on video at bounding box center [300, 169] width 600 height 338
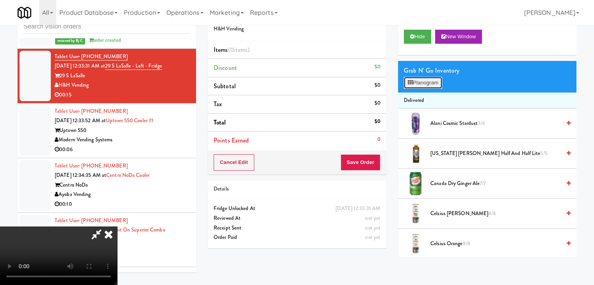
click at [436, 85] on button "Planogram" at bounding box center [423, 83] width 38 height 12
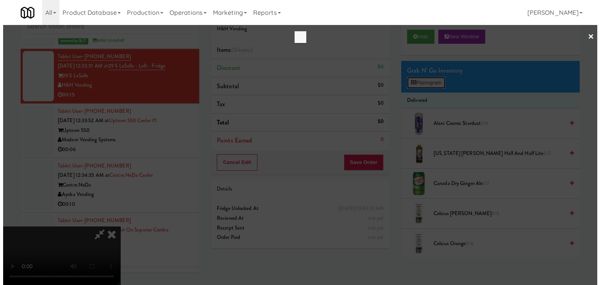
scroll to position [7288, 0]
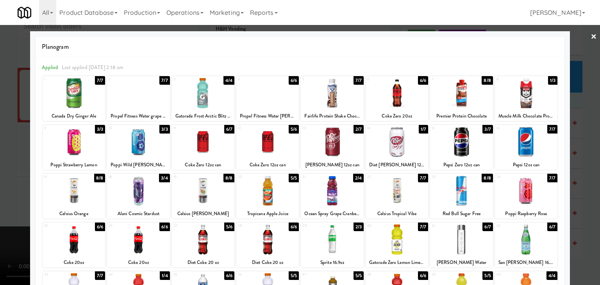
click at [333, 146] on div at bounding box center [332, 142] width 63 height 30
click at [444, 193] on div at bounding box center [461, 191] width 63 height 30
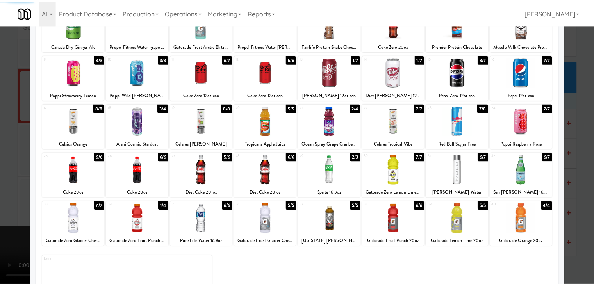
scroll to position [98, 0]
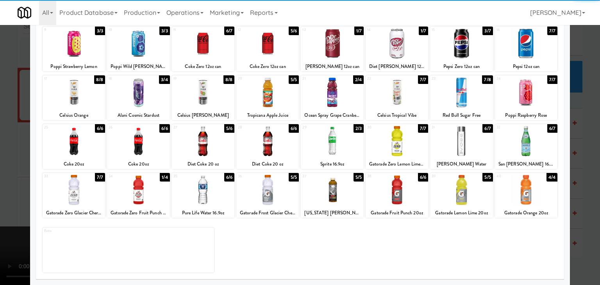
click at [0, 175] on div at bounding box center [300, 142] width 600 height 285
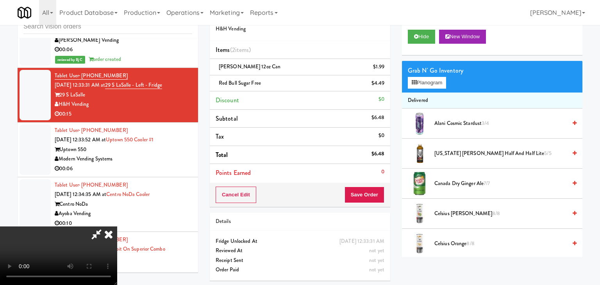
scroll to position [7307, 0]
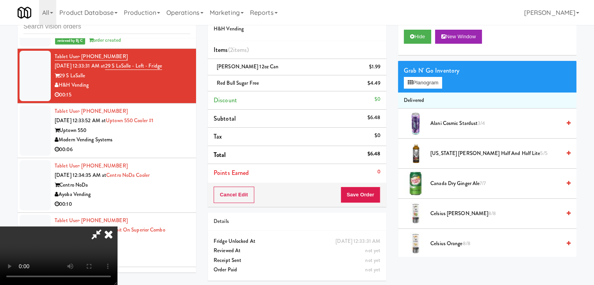
click at [117, 227] on video at bounding box center [58, 256] width 117 height 59
click at [433, 83] on button "Planogram" at bounding box center [423, 83] width 38 height 12
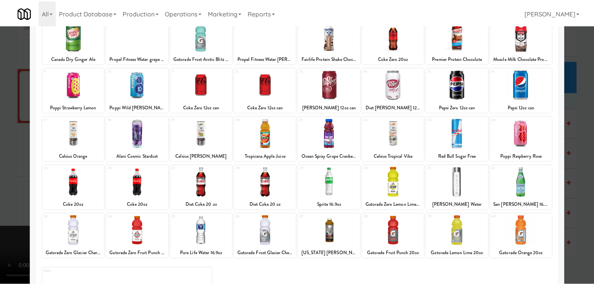
scroll to position [98, 0]
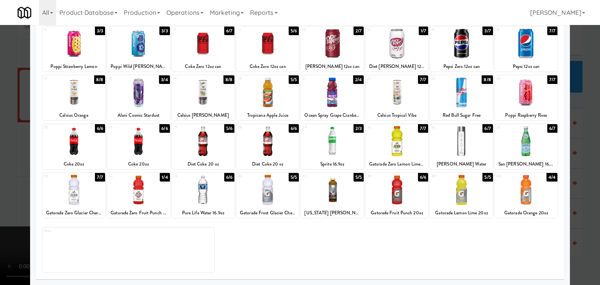
drag, startPoint x: 534, startPoint y: 190, endPoint x: 552, endPoint y: 196, distance: 19.4
click at [536, 190] on div at bounding box center [526, 190] width 63 height 30
click at [578, 199] on div at bounding box center [300, 142] width 600 height 285
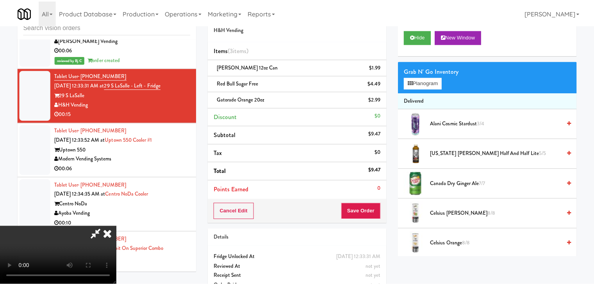
scroll to position [7307, 0]
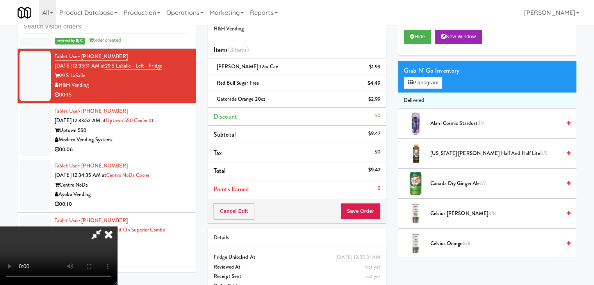
click at [387, 200] on div "Order # 1184733 H&H Vending Items (3 items ) Dr Pepper 12oz can $1.99 Red Bull …" at bounding box center [297, 153] width 190 height 300
click at [377, 208] on div "Cancel Edit Save Order" at bounding box center [297, 211] width 179 height 24
click at [375, 209] on button "Save Order" at bounding box center [361, 211] width 40 height 16
click at [374, 209] on button "Save Order" at bounding box center [361, 211] width 40 height 16
click at [360, 199] on body "Are you sure you want to update this order? Okay Cancel Okay Are you sure you w…" at bounding box center [297, 142] width 594 height 285
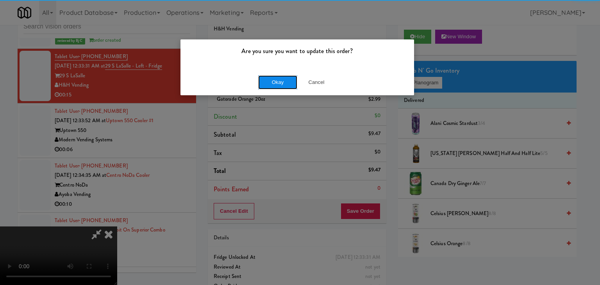
click at [286, 81] on button "Okay" at bounding box center [277, 82] width 39 height 14
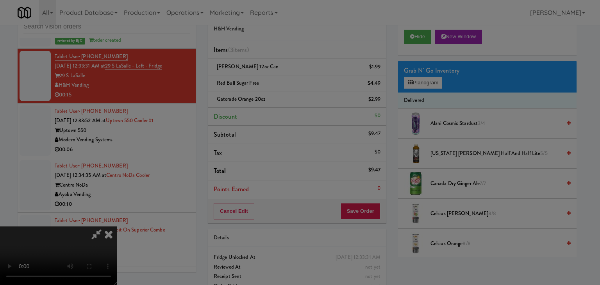
click at [285, 81] on div "Okay Cancel" at bounding box center [298, 68] width 234 height 26
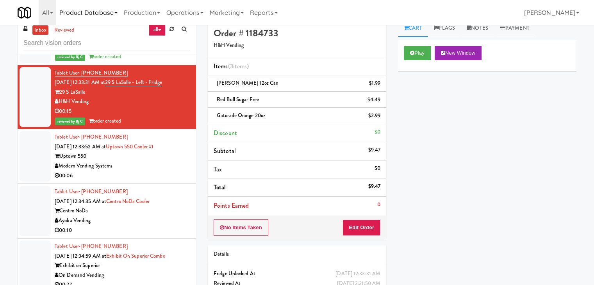
scroll to position [0, 0]
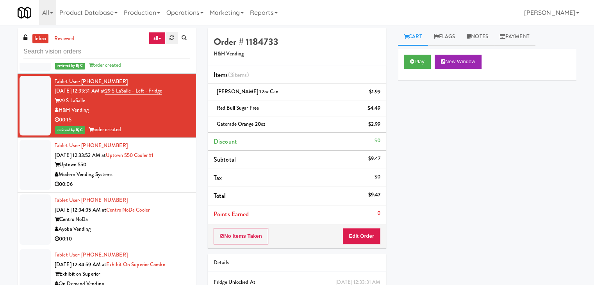
click at [167, 36] on link at bounding box center [172, 38] width 12 height 12
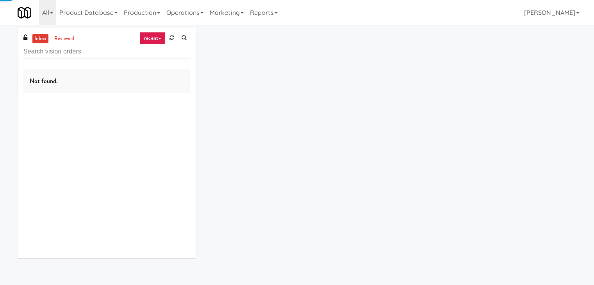
click at [160, 37] on link "recent" at bounding box center [153, 38] width 26 height 13
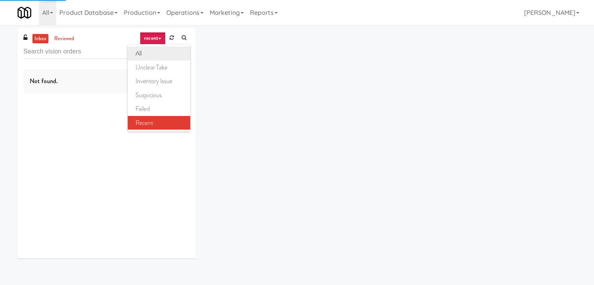
click at [155, 55] on link "all" at bounding box center [159, 54] width 63 height 14
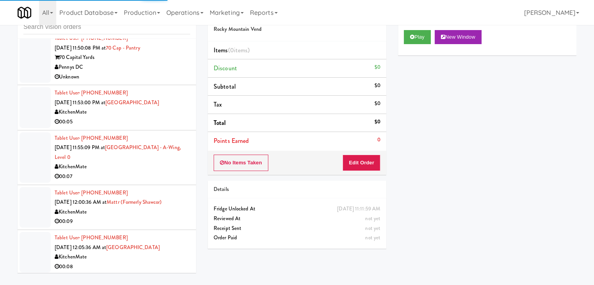
scroll to position [25, 0]
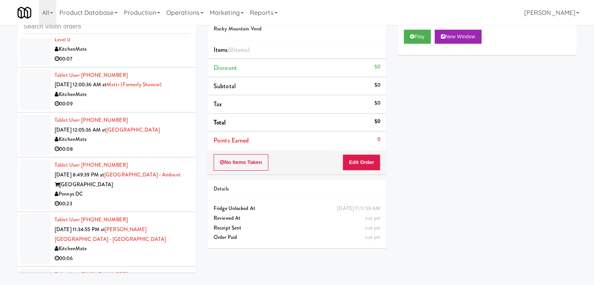
click at [154, 137] on div "KitchenMate" at bounding box center [123, 140] width 136 height 10
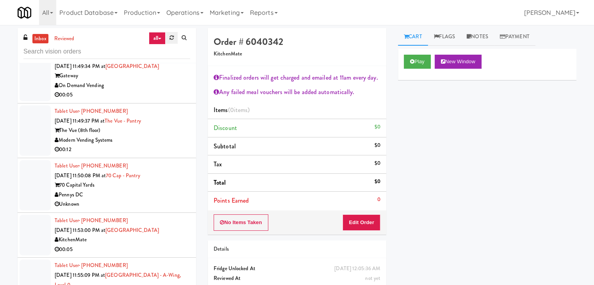
click at [172, 36] on link at bounding box center [172, 38] width 12 height 12
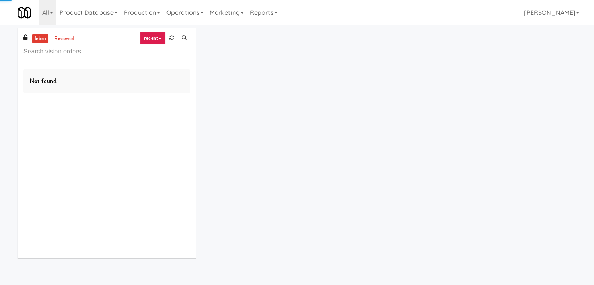
click at [157, 36] on link "recent" at bounding box center [153, 38] width 26 height 13
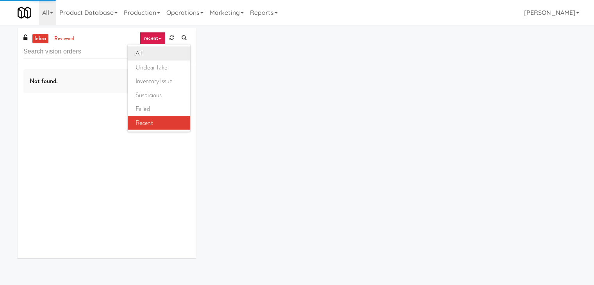
click at [152, 47] on link "all" at bounding box center [159, 54] width 63 height 14
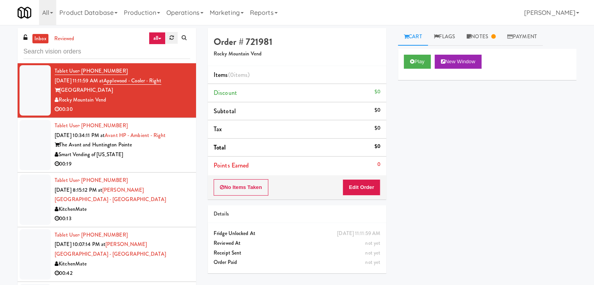
click at [172, 35] on icon at bounding box center [172, 37] width 4 height 5
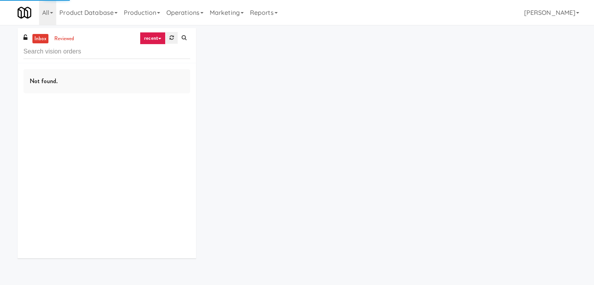
click at [173, 36] on icon at bounding box center [172, 37] width 4 height 5
click at [157, 41] on link "recent" at bounding box center [153, 38] width 26 height 13
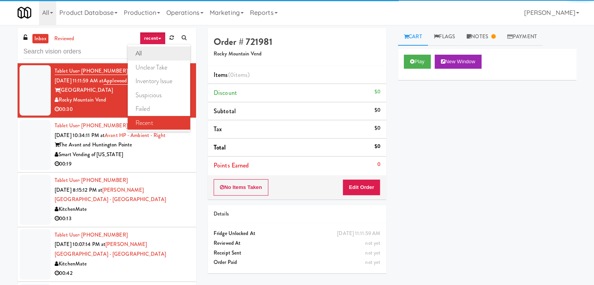
click at [166, 50] on link "all" at bounding box center [159, 54] width 63 height 14
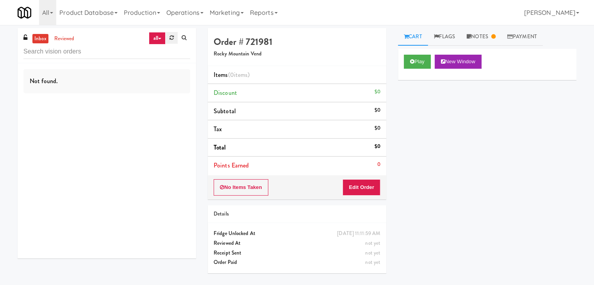
click at [172, 38] on icon at bounding box center [172, 37] width 4 height 5
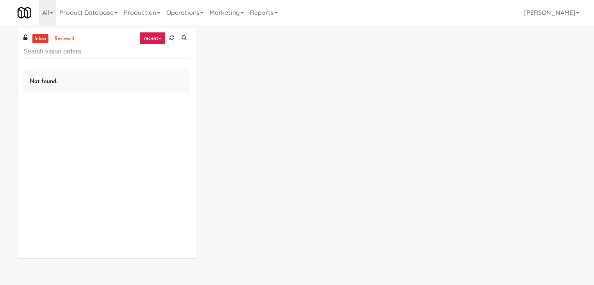
click at [155, 40] on link "recent" at bounding box center [153, 38] width 26 height 13
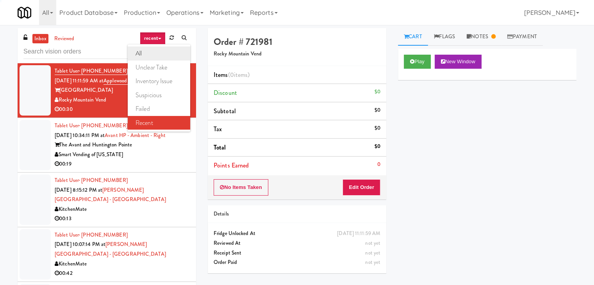
click at [154, 49] on link "all" at bounding box center [159, 54] width 63 height 14
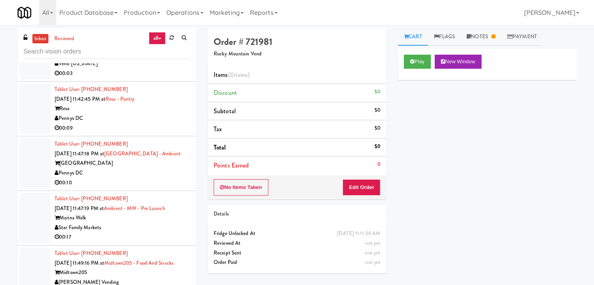
scroll to position [2787, 0]
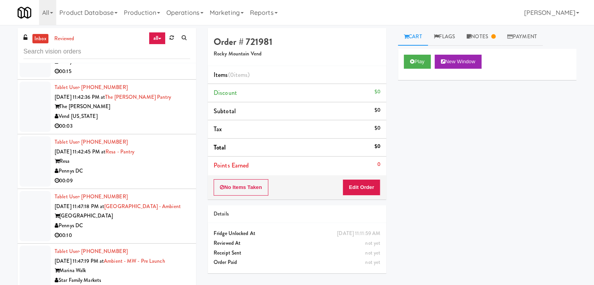
click at [152, 115] on div "Vend [US_STATE]" at bounding box center [123, 117] width 136 height 10
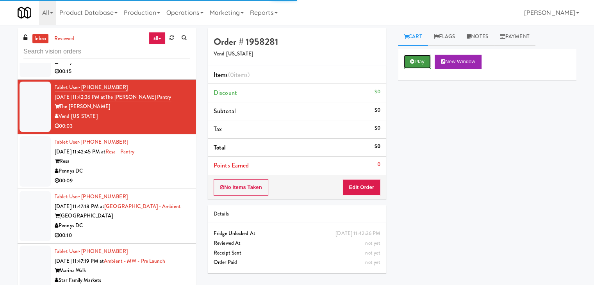
click at [416, 56] on button "Play" at bounding box center [417, 62] width 27 height 14
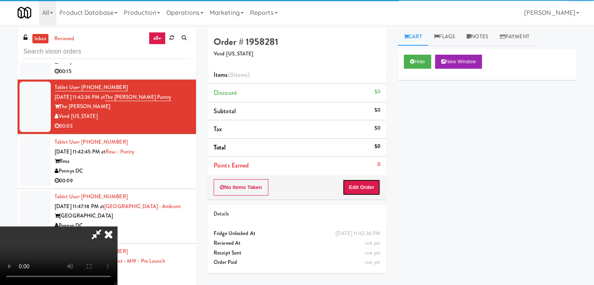
click at [374, 184] on button "Edit Order" at bounding box center [362, 187] width 38 height 16
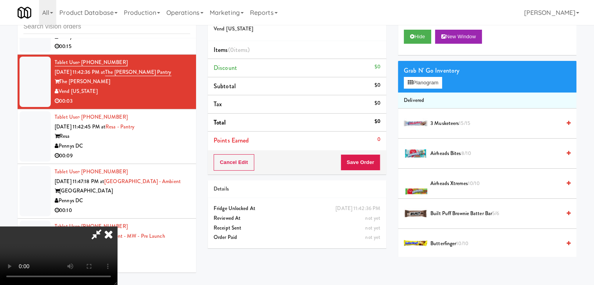
scroll to position [2777, 0]
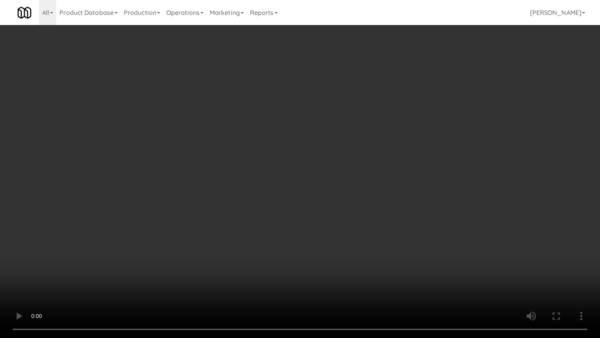
click at [322, 220] on video at bounding box center [300, 169] width 600 height 338
click at [325, 220] on video at bounding box center [300, 169] width 600 height 338
click at [336, 210] on video at bounding box center [300, 169] width 600 height 338
drag, startPoint x: 336, startPoint y: 210, endPoint x: 400, endPoint y: 111, distance: 118.2
click at [344, 200] on video at bounding box center [300, 169] width 600 height 338
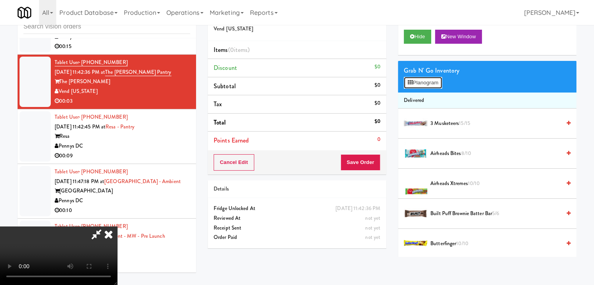
click at [423, 79] on button "Planogram" at bounding box center [423, 83] width 38 height 12
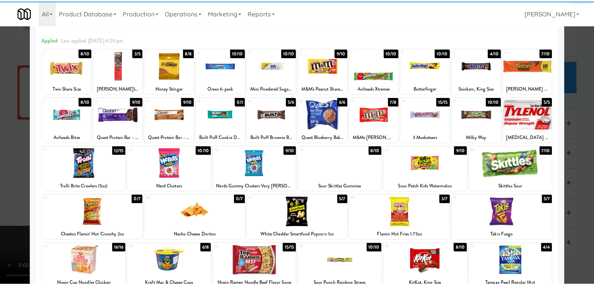
scroll to position [98, 0]
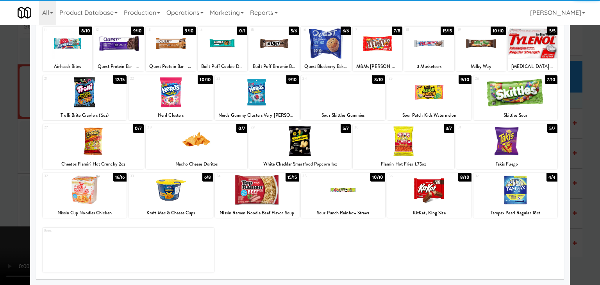
click at [94, 193] on div at bounding box center [85, 190] width 84 height 30
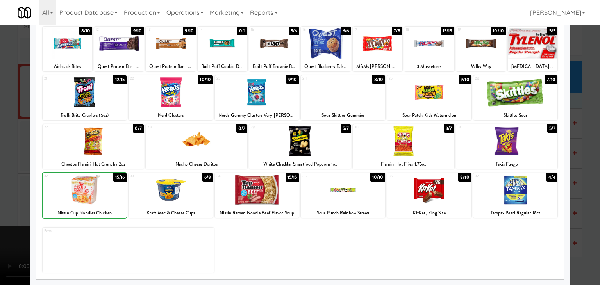
drag, startPoint x: 0, startPoint y: 195, endPoint x: 144, endPoint y: 184, distance: 144.3
click at [13, 191] on div at bounding box center [300, 142] width 600 height 285
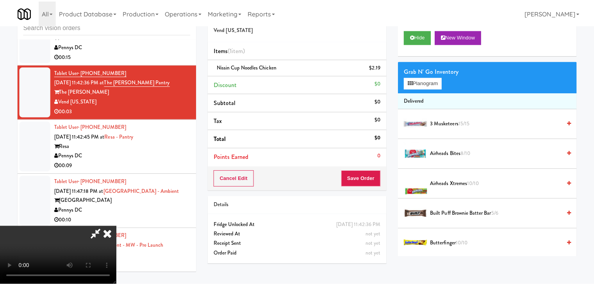
scroll to position [2787, 0]
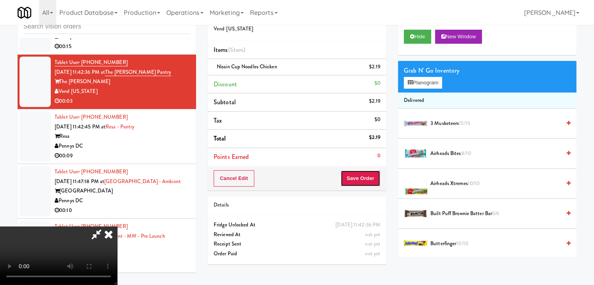
click at [371, 184] on button "Save Order" at bounding box center [361, 178] width 40 height 16
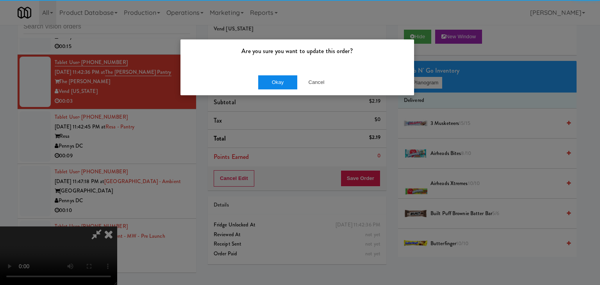
click at [277, 87] on div "Okay Cancel" at bounding box center [298, 82] width 234 height 26
click at [277, 86] on button "Okay" at bounding box center [277, 82] width 39 height 14
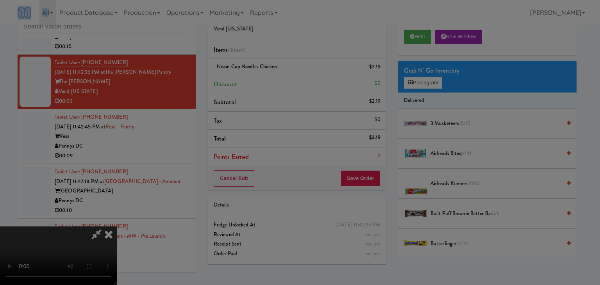
click at [277, 86] on div "Are you sure you want to update this order? Okay Cancel" at bounding box center [300, 142] width 600 height 285
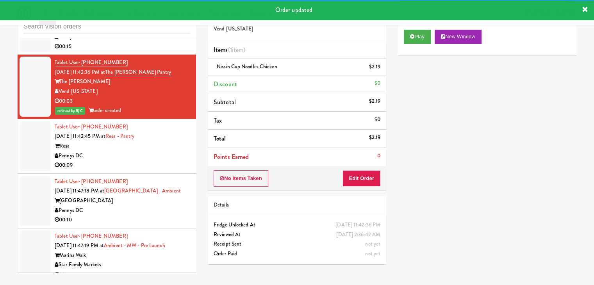
click at [157, 154] on div "Pennys DC" at bounding box center [123, 156] width 136 height 10
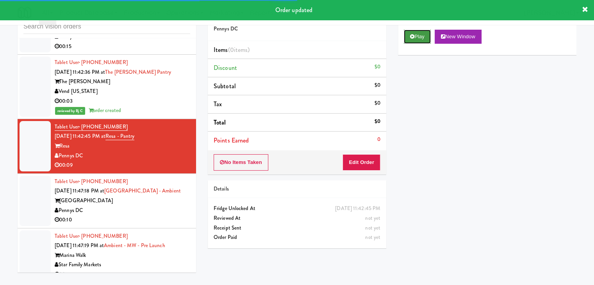
click at [428, 42] on button "Play" at bounding box center [417, 37] width 27 height 14
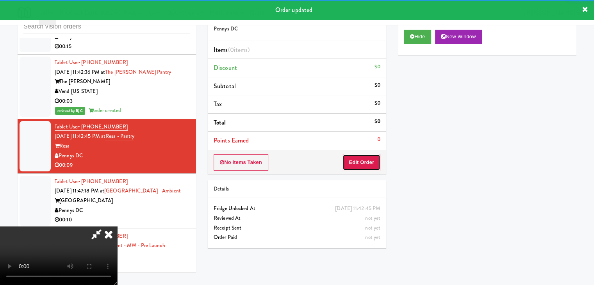
click at [367, 161] on button "Edit Order" at bounding box center [362, 162] width 38 height 16
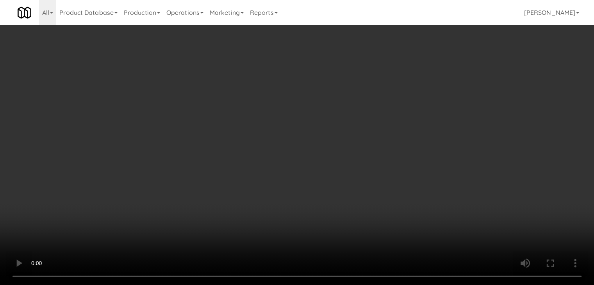
scroll to position [2777, 0]
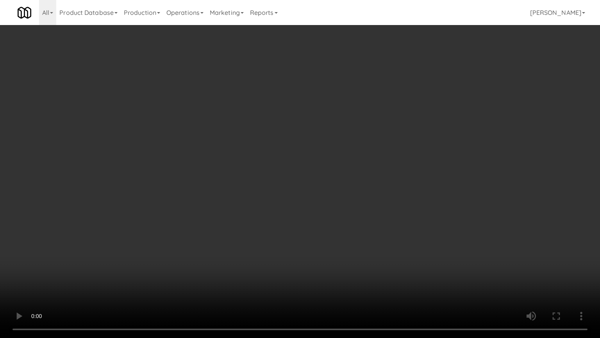
click at [327, 250] on video at bounding box center [300, 169] width 600 height 338
click at [327, 252] on video at bounding box center [300, 169] width 600 height 338
click at [328, 248] on video at bounding box center [300, 169] width 600 height 338
click at [328, 249] on video at bounding box center [300, 169] width 600 height 338
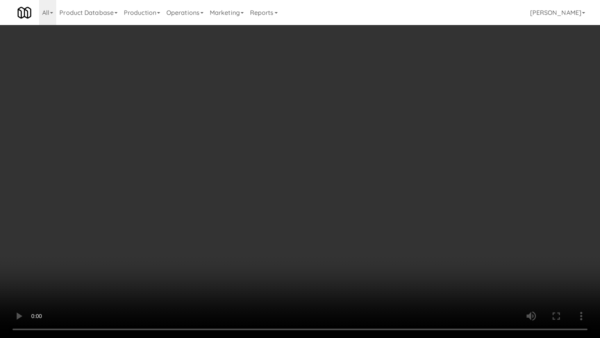
click at [328, 249] on video at bounding box center [300, 169] width 600 height 338
click at [327, 249] on video at bounding box center [300, 169] width 600 height 338
click at [325, 250] on video at bounding box center [300, 169] width 600 height 338
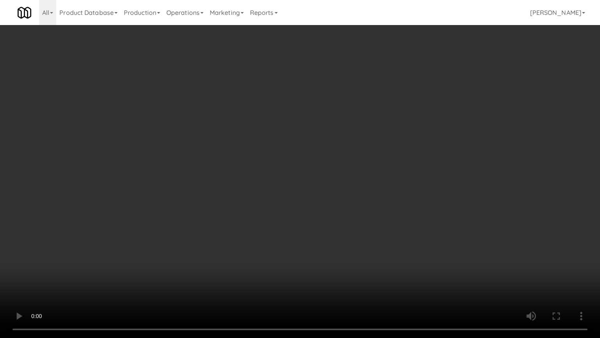
click at [325, 251] on video at bounding box center [300, 169] width 600 height 338
click at [324, 251] on video at bounding box center [300, 169] width 600 height 338
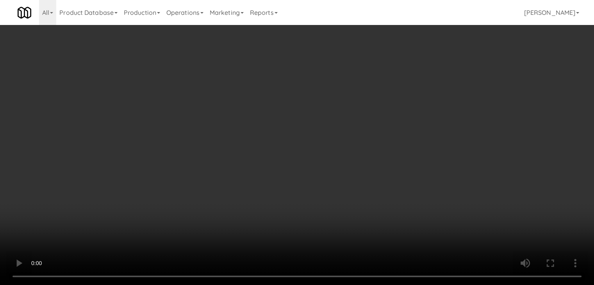
scroll to position [2787, 0]
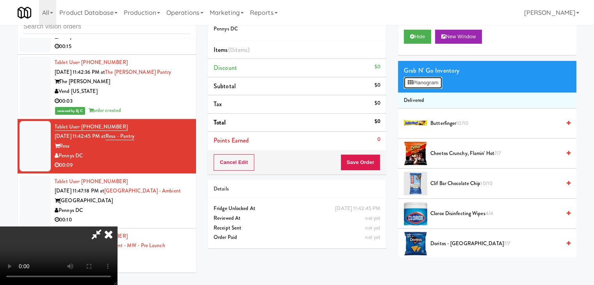
click at [426, 87] on button "Planogram" at bounding box center [423, 83] width 38 height 12
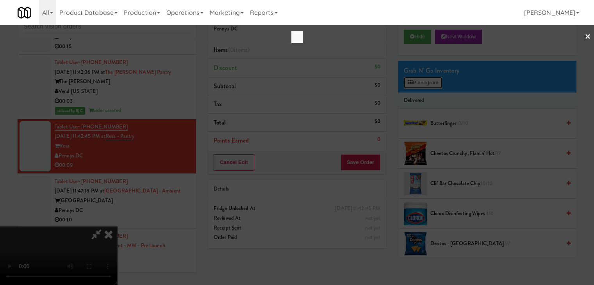
scroll to position [2777, 0]
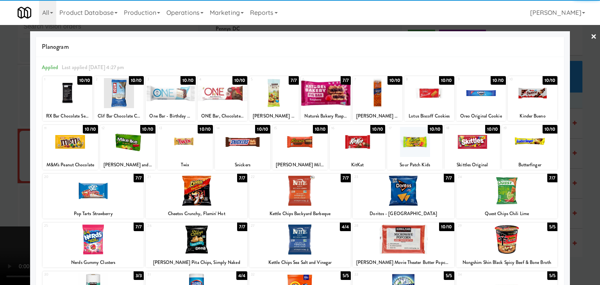
click at [375, 107] on div at bounding box center [378, 93] width 50 height 30
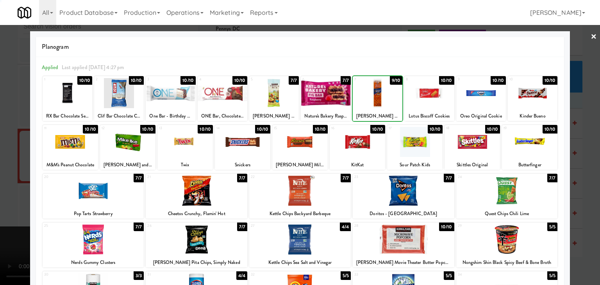
click at [375, 107] on div at bounding box center [378, 93] width 50 height 30
drag, startPoint x: 0, startPoint y: 188, endPoint x: 78, endPoint y: 188, distance: 78.2
click at [8, 188] on div at bounding box center [300, 142] width 600 height 285
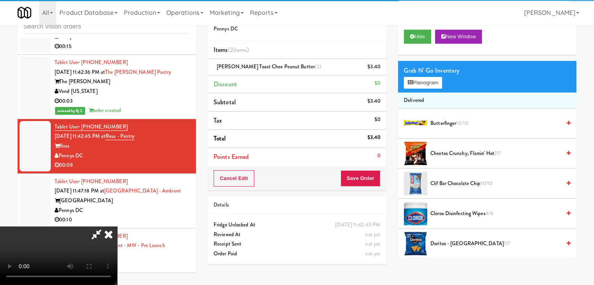
click at [117, 227] on video at bounding box center [58, 256] width 117 height 59
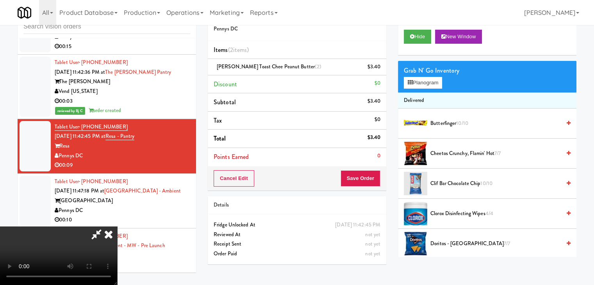
click at [117, 227] on video at bounding box center [58, 256] width 117 height 59
click at [419, 79] on button "Planogram" at bounding box center [423, 83] width 38 height 12
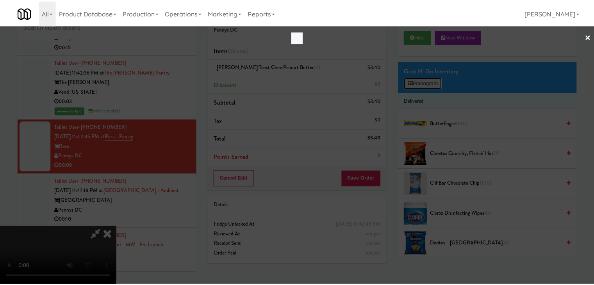
scroll to position [2777, 0]
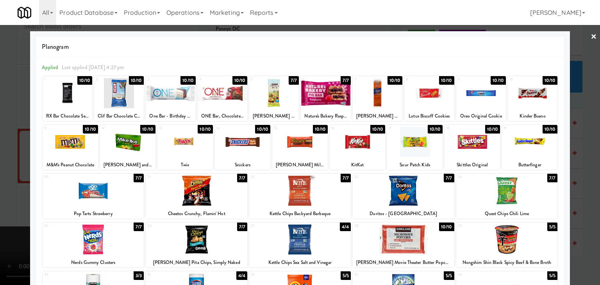
click at [414, 99] on div at bounding box center [429, 93] width 50 height 30
click at [6, 206] on div at bounding box center [300, 142] width 600 height 285
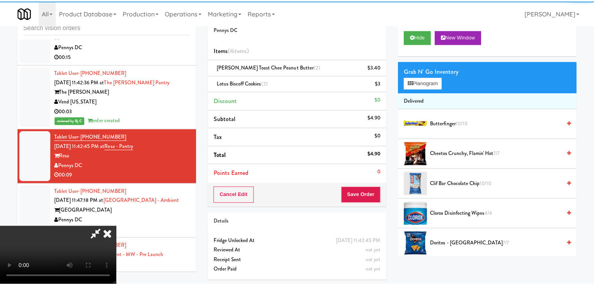
scroll to position [2787, 0]
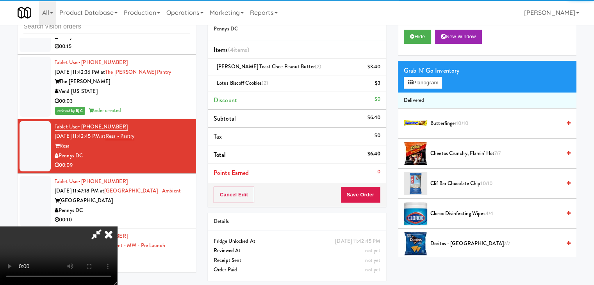
click at [117, 227] on video at bounding box center [58, 256] width 117 height 59
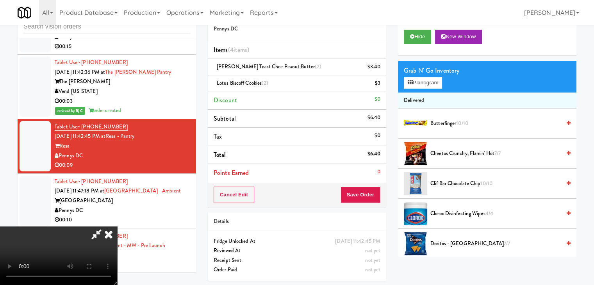
scroll to position [110, 0]
click at [117, 244] on video at bounding box center [58, 256] width 117 height 59
click at [117, 227] on video at bounding box center [58, 256] width 117 height 59
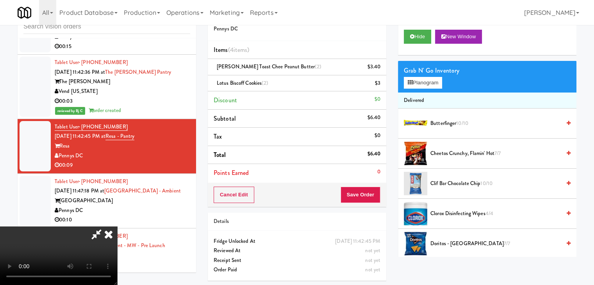
click at [117, 227] on video at bounding box center [58, 256] width 117 height 59
click at [379, 82] on link at bounding box center [379, 87] width 7 height 10
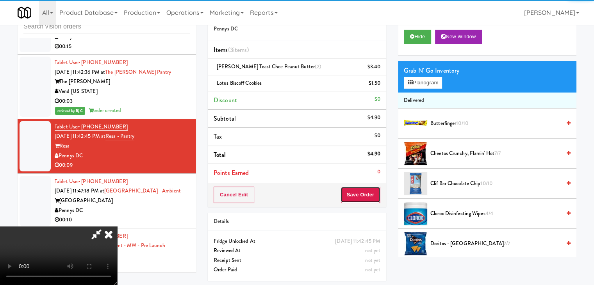
click at [378, 191] on button "Save Order" at bounding box center [361, 195] width 40 height 16
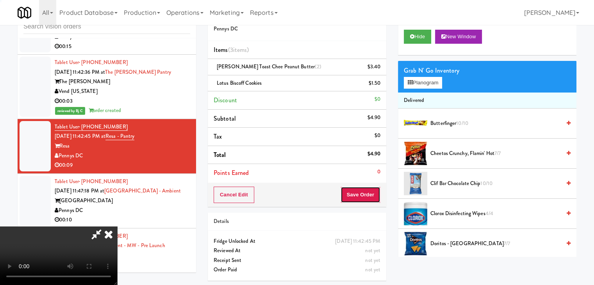
click at [378, 191] on button "Save Order" at bounding box center [361, 195] width 40 height 16
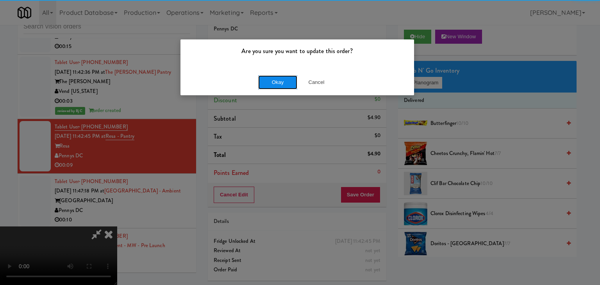
click at [280, 83] on button "Okay" at bounding box center [277, 82] width 39 height 14
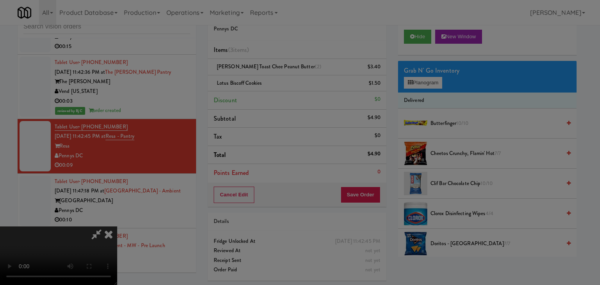
click at [280, 82] on body "Are you sure you want to update this order? Okay Cancel Okay Are you sure you w…" at bounding box center [300, 142] width 600 height 285
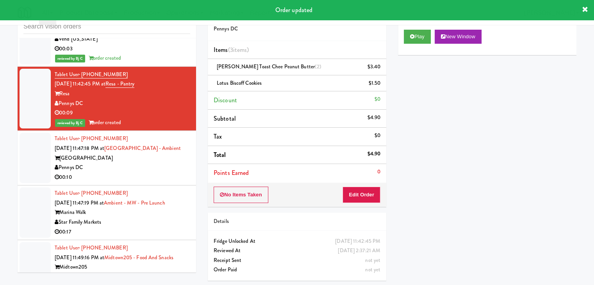
scroll to position [2904, 0]
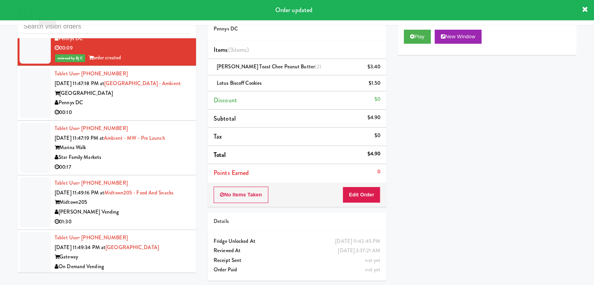
click at [159, 110] on div "00:10" at bounding box center [123, 113] width 136 height 10
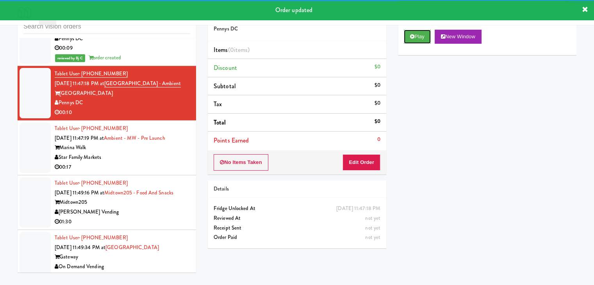
drag, startPoint x: 414, startPoint y: 35, endPoint x: 409, endPoint y: 58, distance: 24.1
click at [414, 36] on icon at bounding box center [412, 36] width 4 height 5
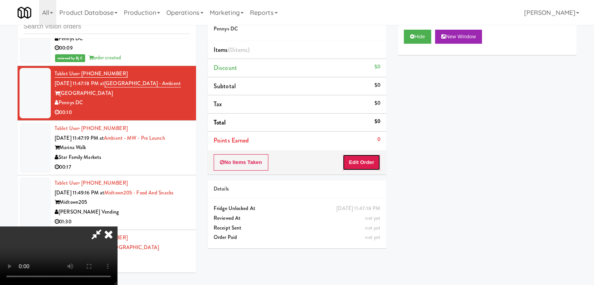
click at [368, 163] on button "Edit Order" at bounding box center [362, 162] width 38 height 16
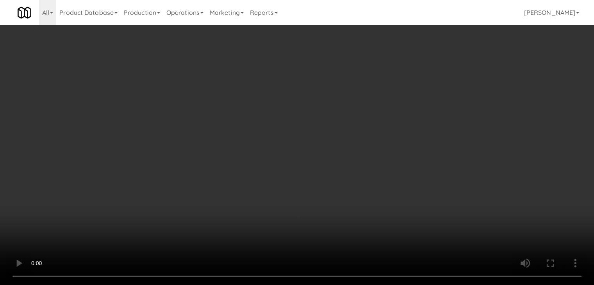
scroll to position [2895, 0]
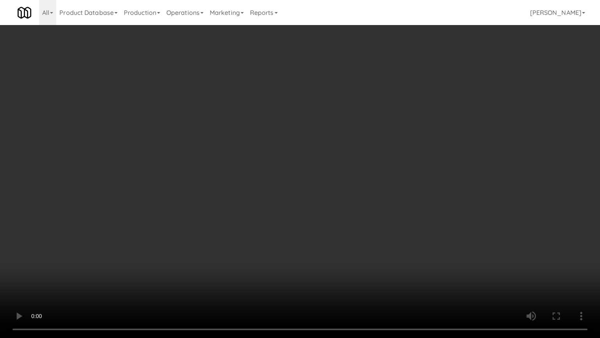
click at [333, 227] on video at bounding box center [300, 169] width 600 height 338
click at [334, 226] on video at bounding box center [300, 169] width 600 height 338
click at [335, 225] on video at bounding box center [300, 169] width 600 height 338
click at [334, 219] on video at bounding box center [300, 169] width 600 height 338
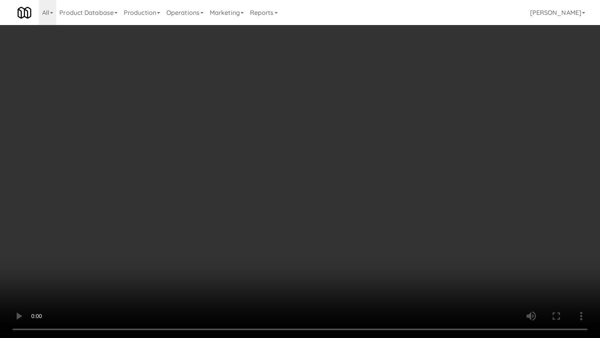
drag, startPoint x: 345, startPoint y: 202, endPoint x: 339, endPoint y: 210, distance: 10.1
click at [345, 202] on video at bounding box center [300, 169] width 600 height 338
click at [340, 208] on video at bounding box center [300, 169] width 600 height 338
click at [343, 209] on video at bounding box center [300, 169] width 600 height 338
click at [346, 207] on video at bounding box center [300, 169] width 600 height 338
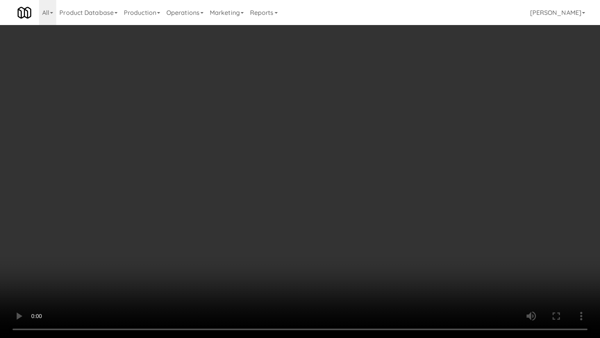
click at [347, 205] on video at bounding box center [300, 169] width 600 height 338
click at [353, 202] on video at bounding box center [300, 169] width 600 height 338
click at [354, 202] on video at bounding box center [300, 169] width 600 height 338
click at [374, 194] on video at bounding box center [300, 169] width 600 height 338
click at [373, 193] on video at bounding box center [300, 169] width 600 height 338
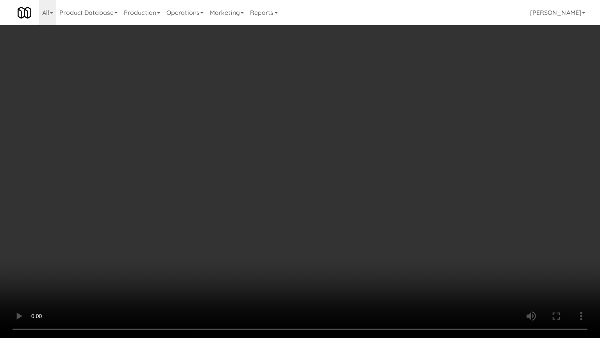
click at [373, 191] on video at bounding box center [300, 169] width 600 height 338
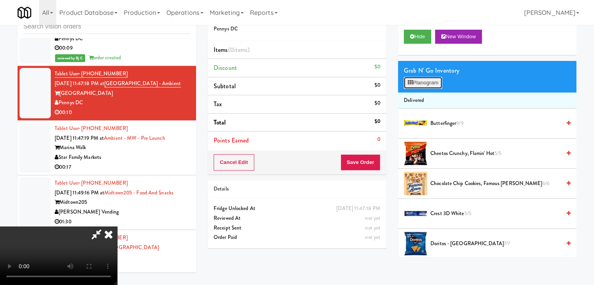
click at [428, 81] on button "Planogram" at bounding box center [423, 83] width 38 height 12
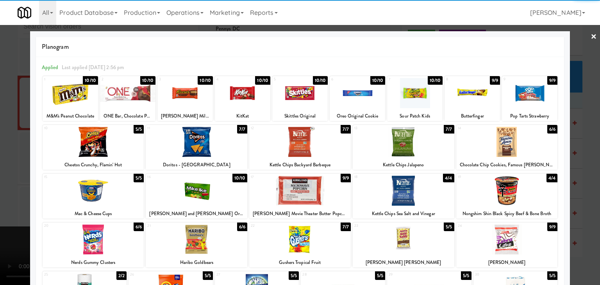
click at [136, 97] on div at bounding box center [127, 93] width 55 height 30
click at [245, 93] on div at bounding box center [242, 93] width 55 height 30
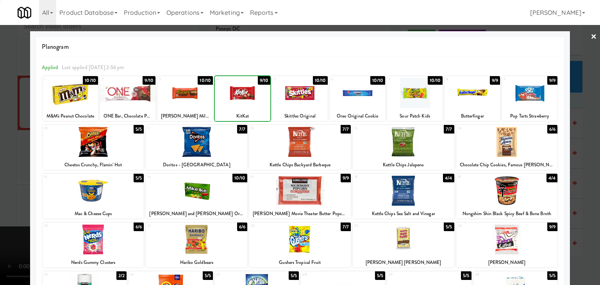
drag, startPoint x: 0, startPoint y: 139, endPoint x: 157, endPoint y: 157, distance: 158.5
click at [12, 141] on div at bounding box center [300, 142] width 600 height 285
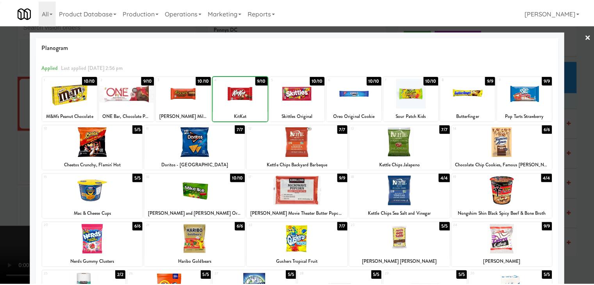
scroll to position [2904, 0]
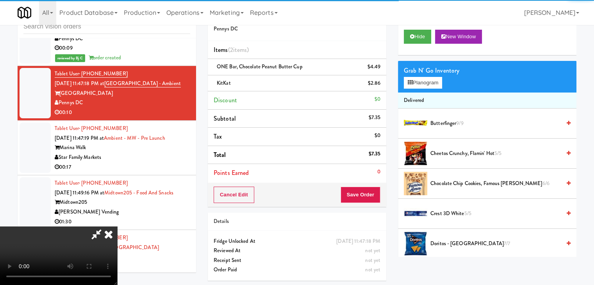
drag, startPoint x: 200, startPoint y: 163, endPoint x: 214, endPoint y: 163, distance: 14.5
click at [117, 227] on video at bounding box center [58, 256] width 117 height 59
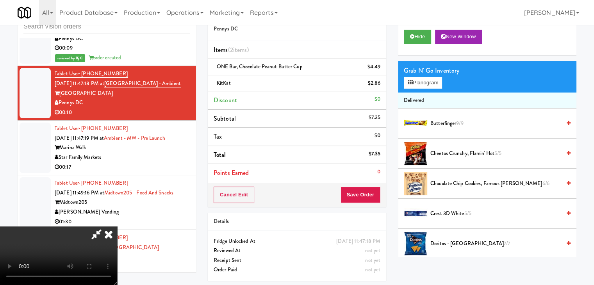
scroll to position [0, 0]
click at [373, 196] on button "Save Order" at bounding box center [361, 195] width 40 height 16
click at [374, 196] on button "Save Order" at bounding box center [361, 195] width 40 height 16
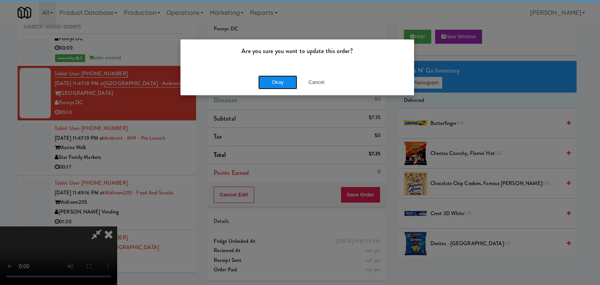
click at [264, 81] on button "Okay" at bounding box center [277, 82] width 39 height 14
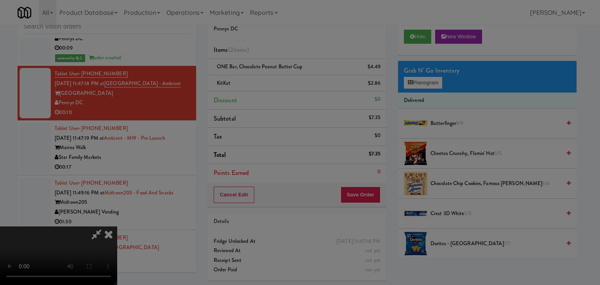
click at [264, 75] on button "Okay" at bounding box center [277, 68] width 39 height 14
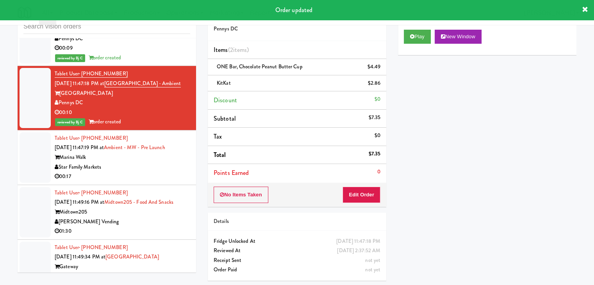
click at [158, 172] on div "00:17" at bounding box center [123, 177] width 136 height 10
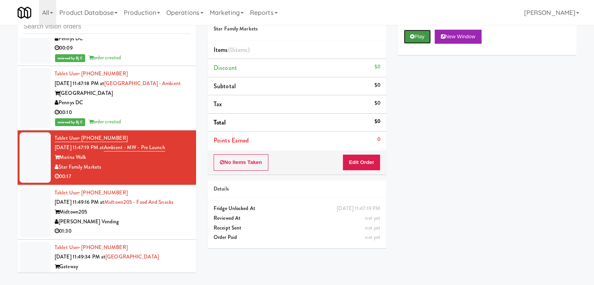
click at [429, 38] on button "Play" at bounding box center [417, 37] width 27 height 14
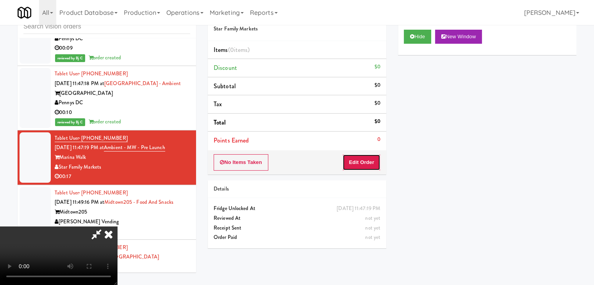
click at [353, 166] on button "Edit Order" at bounding box center [362, 162] width 38 height 16
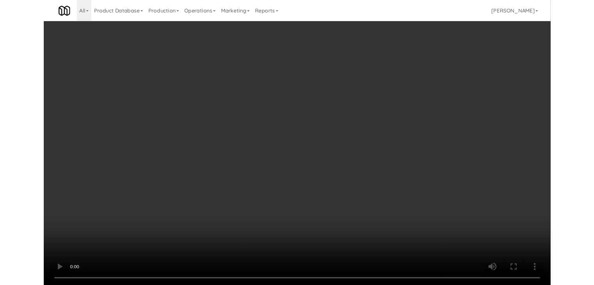
scroll to position [2895, 0]
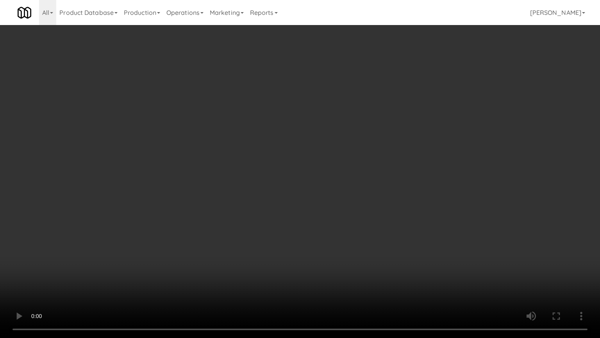
click at [413, 177] on video at bounding box center [300, 169] width 600 height 338
click at [447, 156] on video at bounding box center [300, 169] width 600 height 338
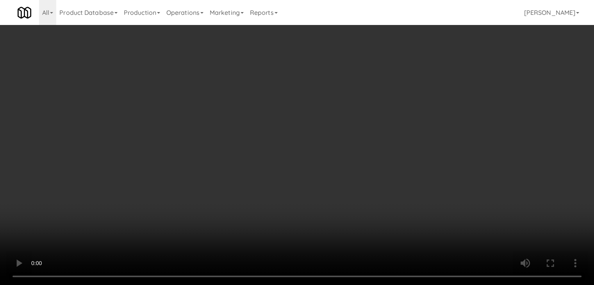
scroll to position [2904, 0]
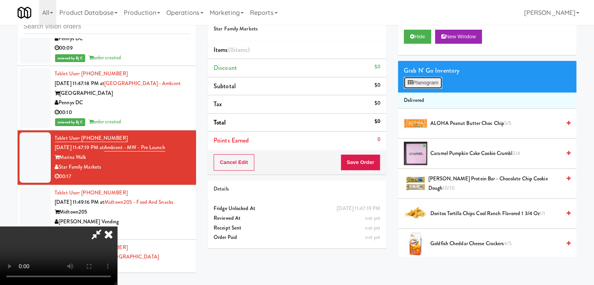
click at [433, 83] on button "Planogram" at bounding box center [423, 83] width 38 height 12
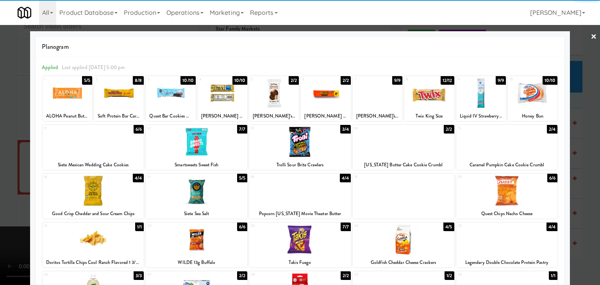
click at [406, 133] on div at bounding box center [404, 142] width 102 height 30
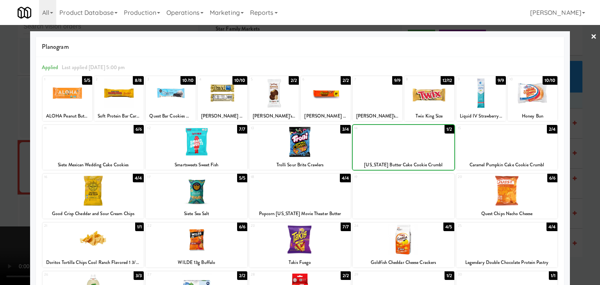
drag, startPoint x: 0, startPoint y: 159, endPoint x: 184, endPoint y: 145, distance: 184.2
click at [5, 157] on div at bounding box center [300, 142] width 600 height 285
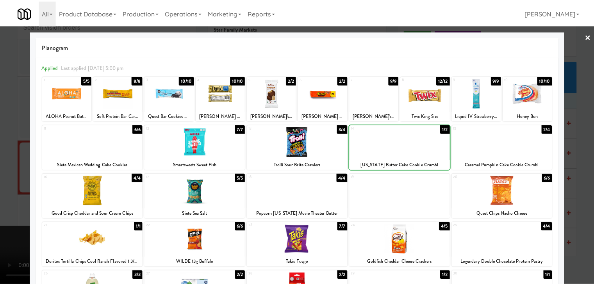
scroll to position [2904, 0]
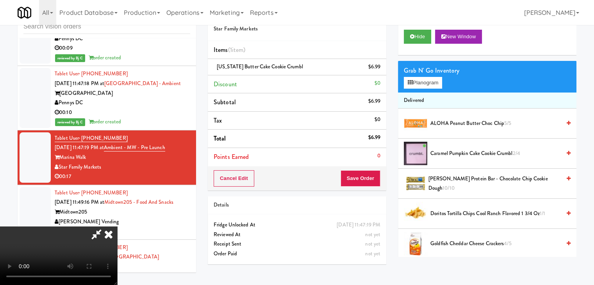
click at [370, 188] on div "Cancel Edit Save Order" at bounding box center [297, 178] width 179 height 24
drag, startPoint x: 370, startPoint y: 188, endPoint x: 370, endPoint y: 182, distance: 5.5
click at [370, 186] on div "Cancel Edit Save Order" at bounding box center [297, 178] width 179 height 24
click at [370, 182] on button "Save Order" at bounding box center [361, 178] width 40 height 16
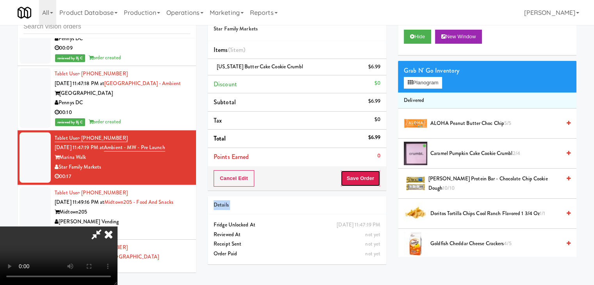
click at [370, 182] on button "Save Order" at bounding box center [361, 178] width 40 height 16
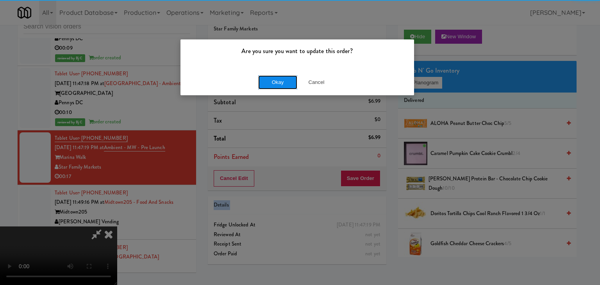
click at [289, 80] on button "Okay" at bounding box center [277, 82] width 39 height 14
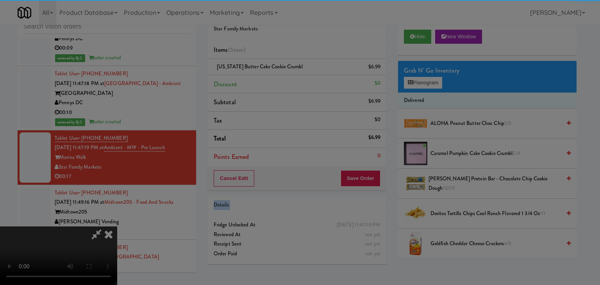
click at [288, 79] on body "Are you sure you want to update this order? Okay Cancel Okay Are you sure you w…" at bounding box center [300, 142] width 600 height 285
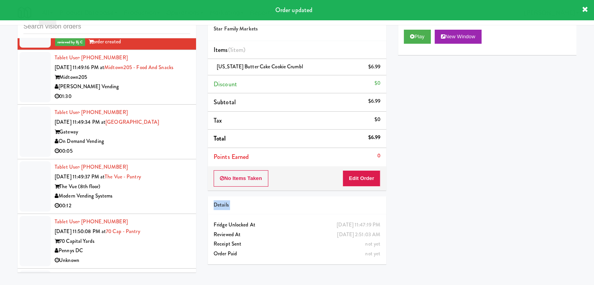
scroll to position [3139, 0]
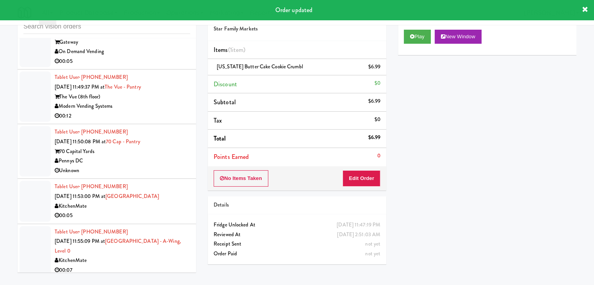
click at [149, 57] on div "00:05" at bounding box center [123, 62] width 136 height 10
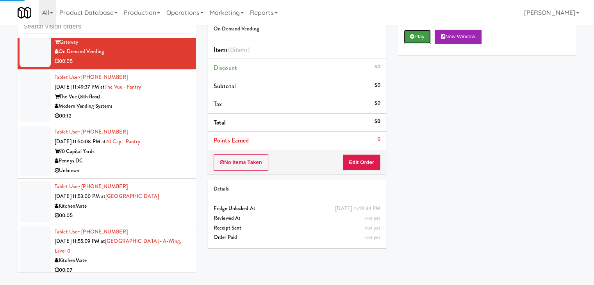
click at [409, 35] on button "Play" at bounding box center [417, 37] width 27 height 14
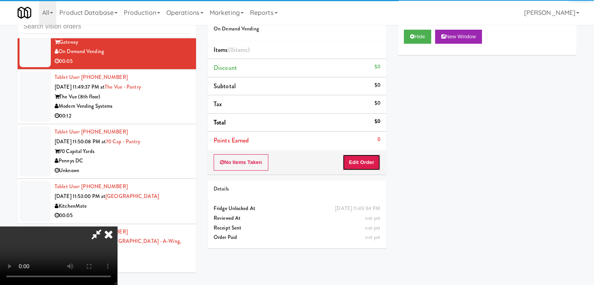
click at [372, 159] on button "Edit Order" at bounding box center [362, 162] width 38 height 16
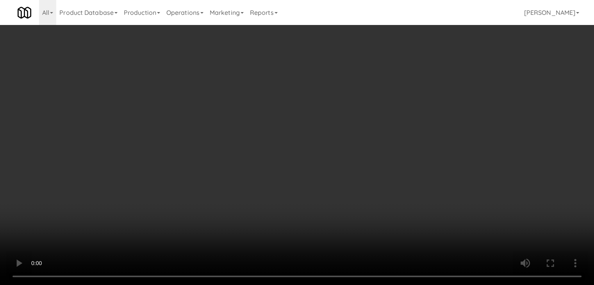
scroll to position [3130, 0]
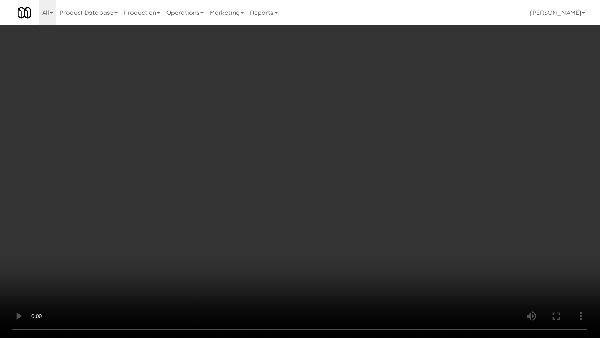
click at [342, 210] on video at bounding box center [300, 169] width 600 height 338
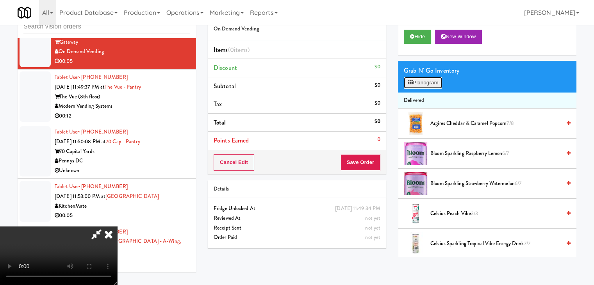
click at [431, 80] on button "Planogram" at bounding box center [423, 83] width 38 height 12
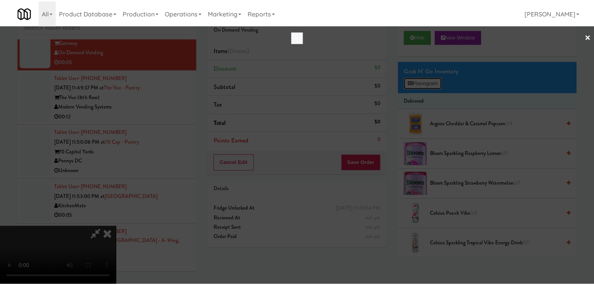
scroll to position [3130, 0]
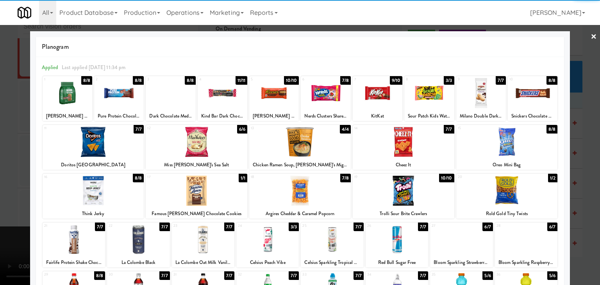
drag, startPoint x: 211, startPoint y: 192, endPoint x: 4, endPoint y: 183, distance: 206.9
click at [209, 192] on div at bounding box center [197, 191] width 102 height 30
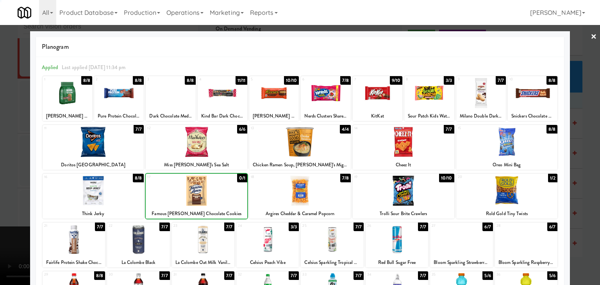
drag, startPoint x: 0, startPoint y: 177, endPoint x: 72, endPoint y: 177, distance: 71.9
click at [0, 177] on div at bounding box center [300, 142] width 600 height 285
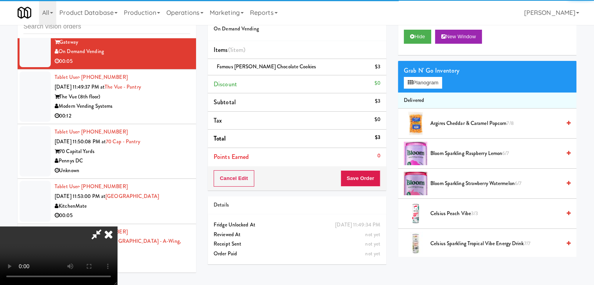
click at [117, 227] on video at bounding box center [58, 256] width 117 height 59
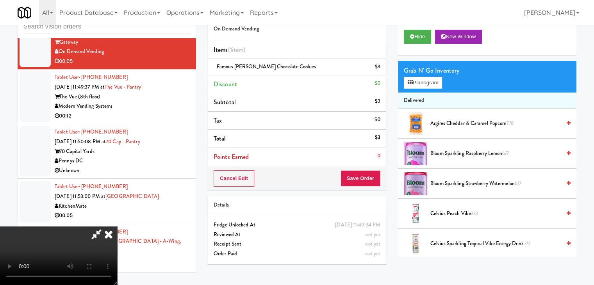
click at [117, 227] on video at bounding box center [58, 256] width 117 height 59
click at [425, 85] on button "Planogram" at bounding box center [423, 83] width 38 height 12
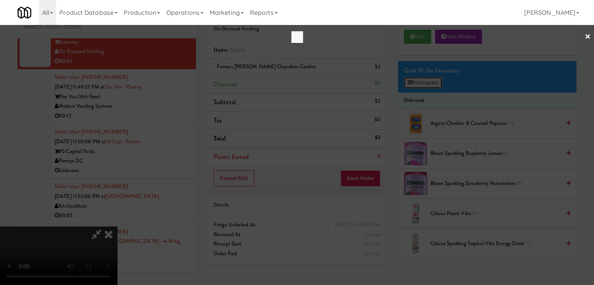
scroll to position [3130, 0]
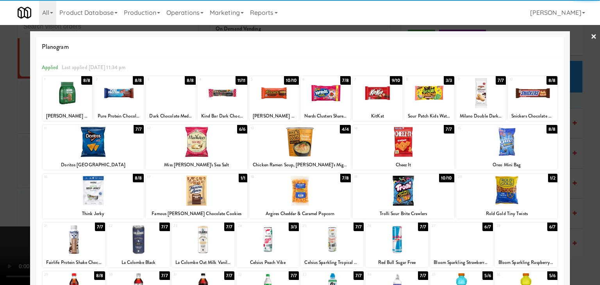
drag, startPoint x: 265, startPoint y: 97, endPoint x: 259, endPoint y: 96, distance: 6.7
click at [265, 96] on div at bounding box center [274, 93] width 50 height 30
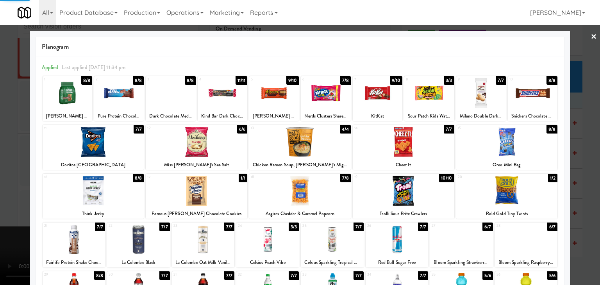
drag, startPoint x: 0, startPoint y: 150, endPoint x: 48, endPoint y: 155, distance: 47.9
click at [1, 151] on div at bounding box center [300, 142] width 600 height 285
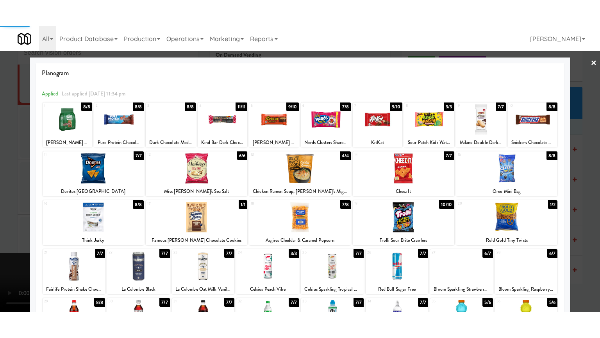
scroll to position [3139, 0]
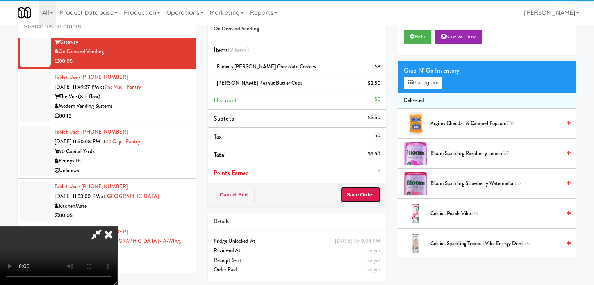
click at [367, 197] on button "Save Order" at bounding box center [361, 195] width 40 height 16
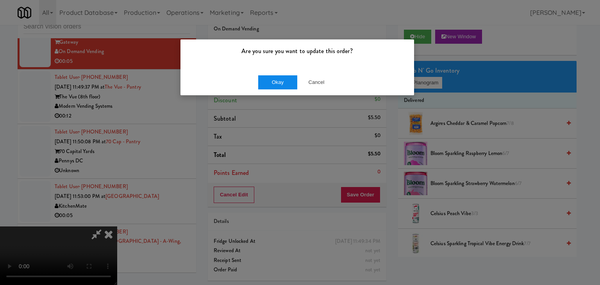
click at [265, 89] on div "Okay Cancel" at bounding box center [298, 82] width 234 height 26
click at [267, 89] on button "Okay" at bounding box center [277, 82] width 39 height 14
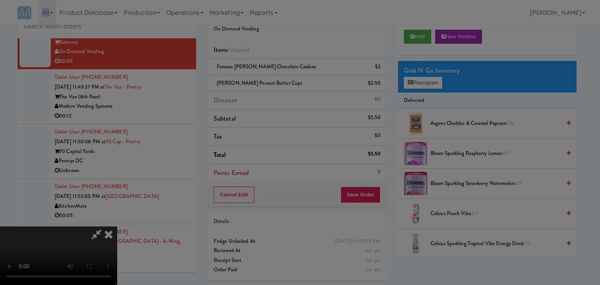
click at [268, 88] on div "Are you sure you want to update this order? Okay Cancel" at bounding box center [300, 142] width 600 height 285
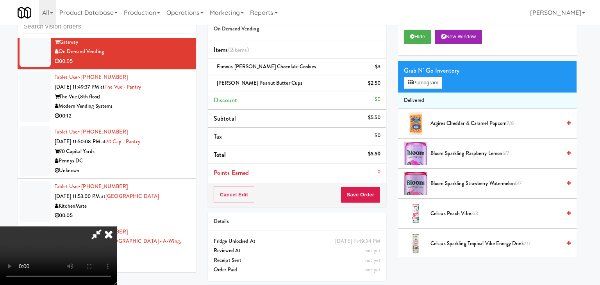
click at [269, 87] on div at bounding box center [300, 142] width 600 height 285
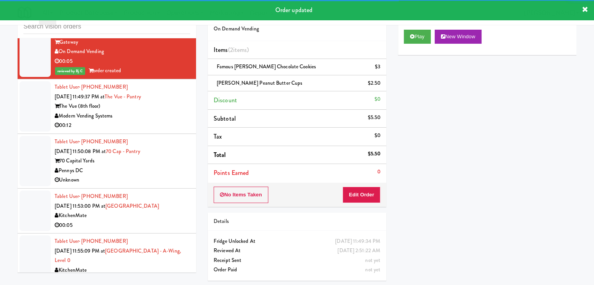
drag, startPoint x: 173, startPoint y: 108, endPoint x: 175, endPoint y: 112, distance: 4.0
click at [174, 111] on div "Modern Vending Systems" at bounding box center [123, 116] width 136 height 10
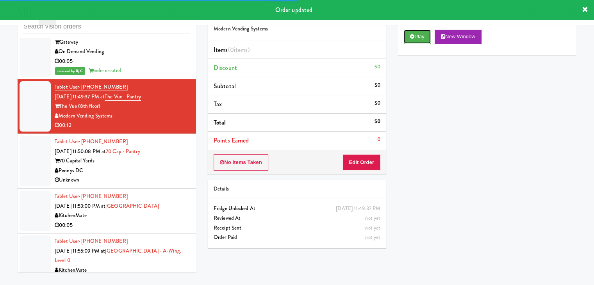
drag, startPoint x: 410, startPoint y: 32, endPoint x: 405, endPoint y: 47, distance: 15.5
click at [410, 32] on button "Play" at bounding box center [417, 37] width 27 height 14
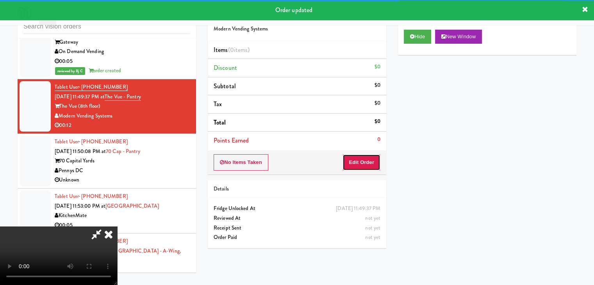
click at [372, 161] on button "Edit Order" at bounding box center [362, 162] width 38 height 16
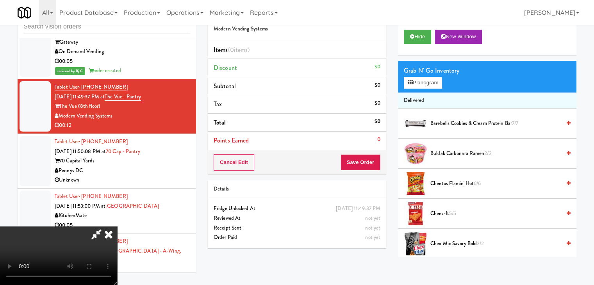
scroll to position [3130, 0]
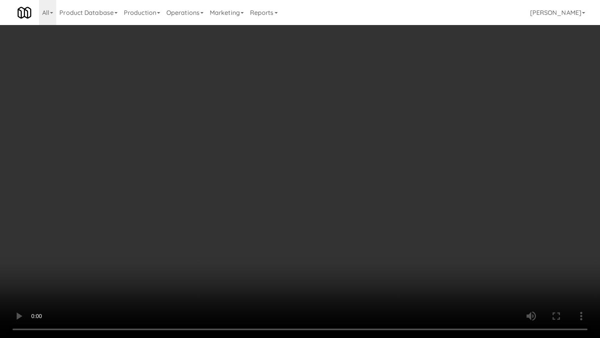
click at [338, 206] on video at bounding box center [300, 169] width 600 height 338
click at [337, 207] on video at bounding box center [300, 169] width 600 height 338
drag, startPoint x: 336, startPoint y: 209, endPoint x: 331, endPoint y: 211, distance: 5.7
click at [336, 209] on video at bounding box center [300, 169] width 600 height 338
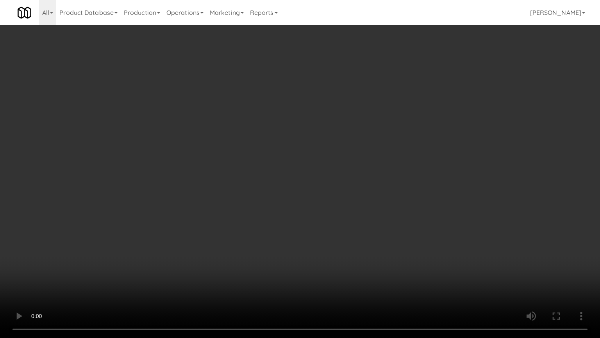
click at [333, 209] on video at bounding box center [300, 169] width 600 height 338
click at [335, 201] on video at bounding box center [300, 169] width 600 height 338
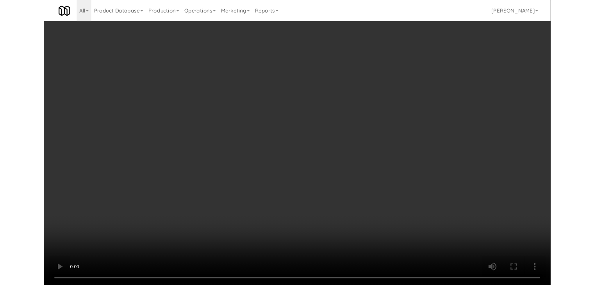
scroll to position [3139, 0]
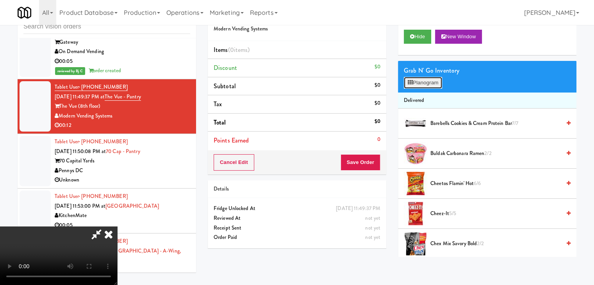
click at [421, 82] on button "Planogram" at bounding box center [423, 83] width 38 height 12
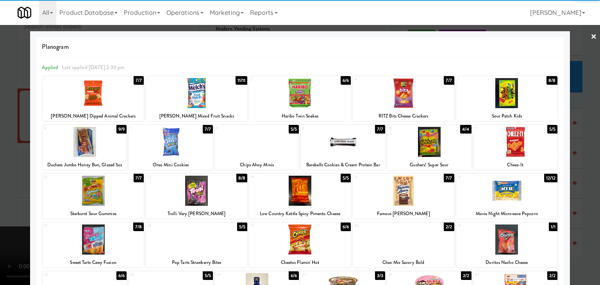
click at [91, 138] on div at bounding box center [85, 142] width 84 height 30
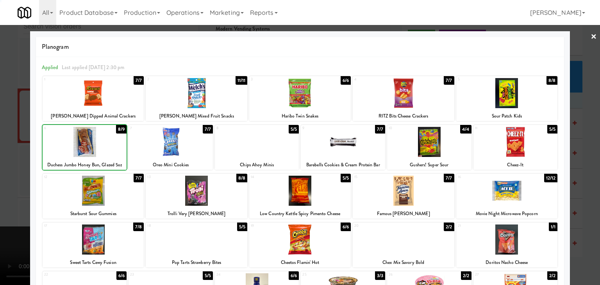
drag, startPoint x: 0, startPoint y: 132, endPoint x: 83, endPoint y: 136, distance: 83.4
click at [4, 132] on div at bounding box center [300, 142] width 600 height 285
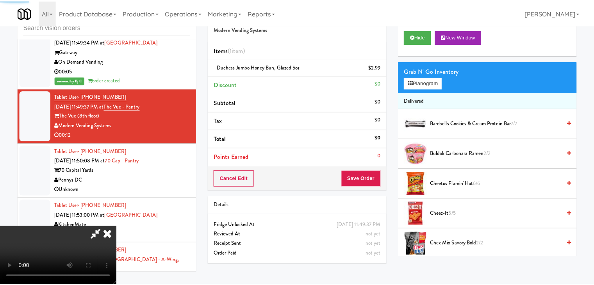
scroll to position [3139, 0]
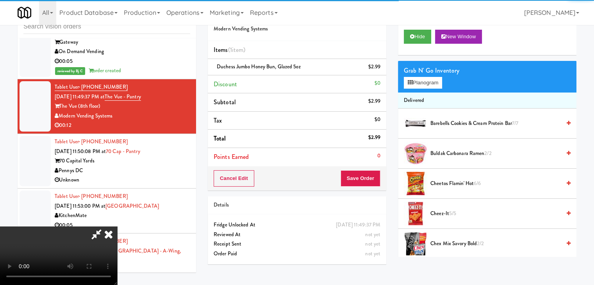
click at [363, 175] on div "Cancel Edit Save Order" at bounding box center [297, 178] width 179 height 24
click at [363, 175] on button "Save Order" at bounding box center [361, 178] width 40 height 16
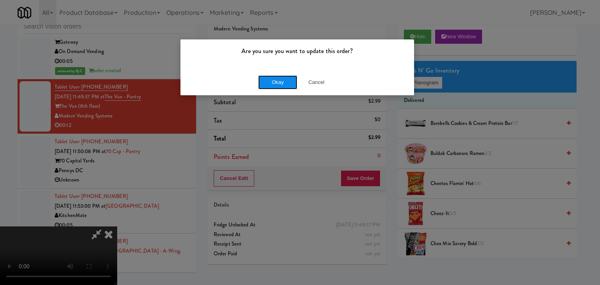
click at [263, 82] on button "Okay" at bounding box center [277, 82] width 39 height 14
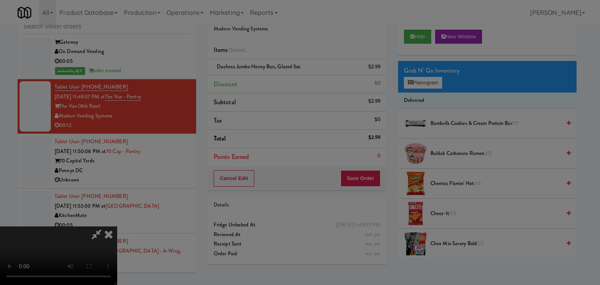
click at [263, 82] on body "Are you sure you want to update this order? Okay Cancel Okay Are you sure you w…" at bounding box center [300, 142] width 600 height 285
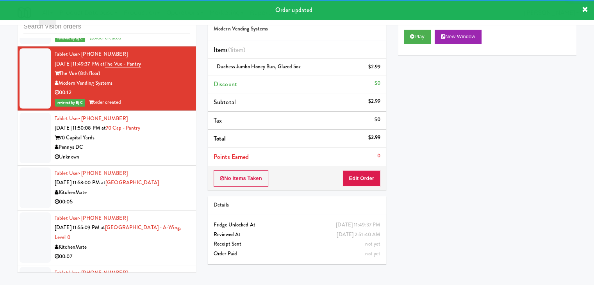
scroll to position [3217, 0]
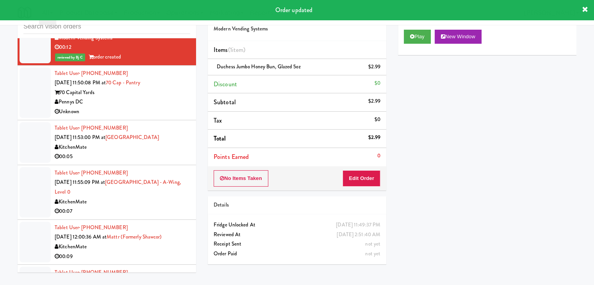
click at [166, 101] on div "Pennys DC" at bounding box center [123, 102] width 136 height 10
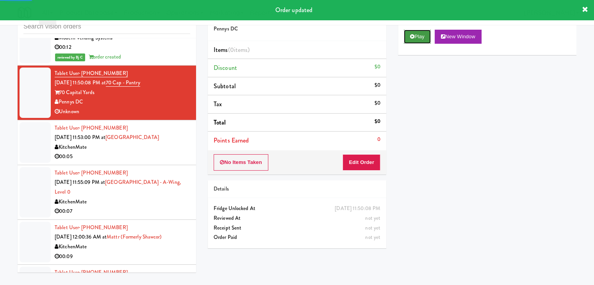
click at [418, 37] on button "Play" at bounding box center [417, 37] width 27 height 14
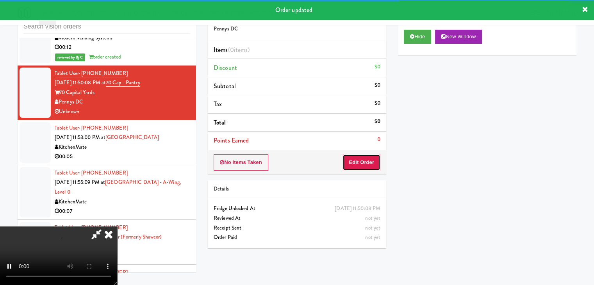
click at [366, 158] on button "Edit Order" at bounding box center [362, 162] width 38 height 16
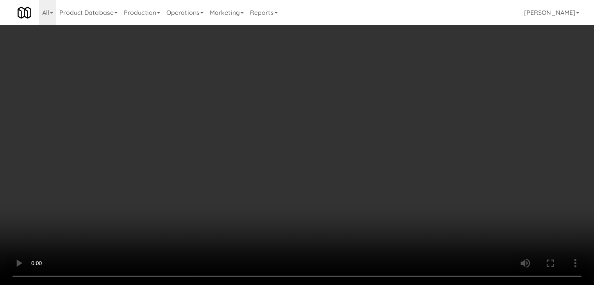
scroll to position [3207, 0]
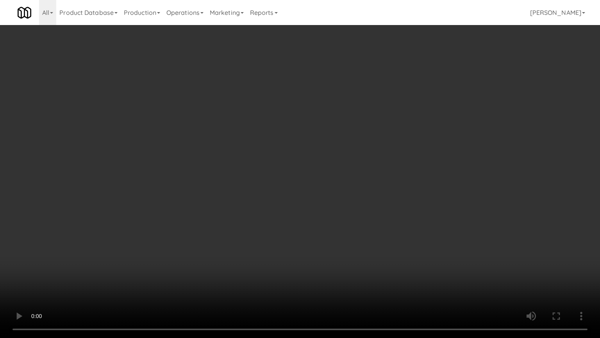
click at [360, 208] on video at bounding box center [300, 169] width 600 height 338
click at [308, 240] on video at bounding box center [300, 169] width 600 height 338
click at [323, 230] on video at bounding box center [300, 169] width 600 height 338
click at [323, 229] on video at bounding box center [300, 169] width 600 height 338
click at [324, 230] on video at bounding box center [300, 169] width 600 height 338
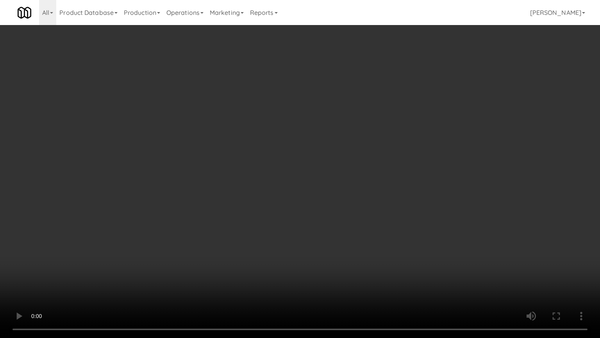
drag, startPoint x: 323, startPoint y: 230, endPoint x: 337, endPoint y: 178, distance: 53.4
click at [324, 226] on video at bounding box center [300, 169] width 600 height 338
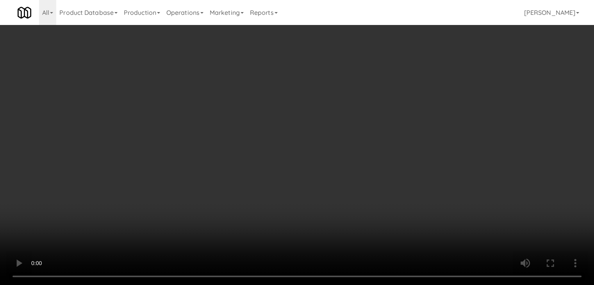
click at [417, 88] on button "Planogram" at bounding box center [423, 83] width 38 height 12
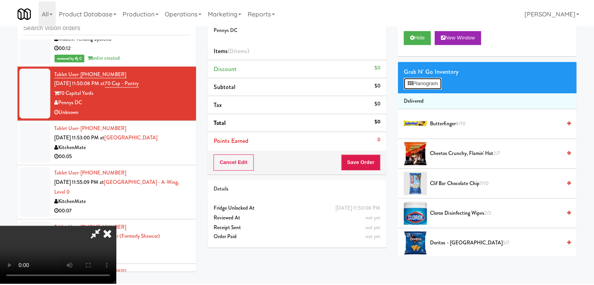
scroll to position [3207, 0]
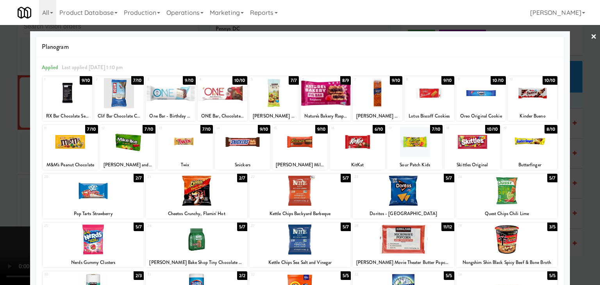
drag, startPoint x: 333, startPoint y: 87, endPoint x: 101, endPoint y: 115, distance: 233.9
click at [332, 87] on div at bounding box center [326, 93] width 50 height 30
drag, startPoint x: 0, startPoint y: 145, endPoint x: 48, endPoint y: 150, distance: 48.7
click at [1, 146] on div at bounding box center [300, 142] width 600 height 285
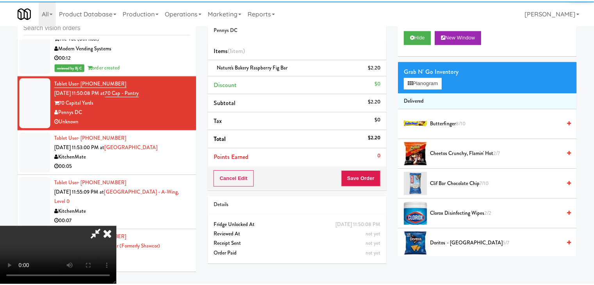
scroll to position [3217, 0]
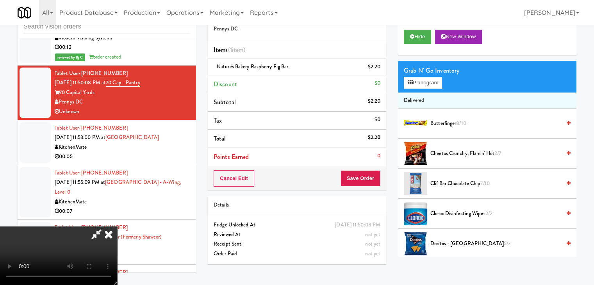
click at [117, 227] on video at bounding box center [58, 256] width 117 height 59
click at [361, 182] on button "Save Order" at bounding box center [361, 178] width 40 height 16
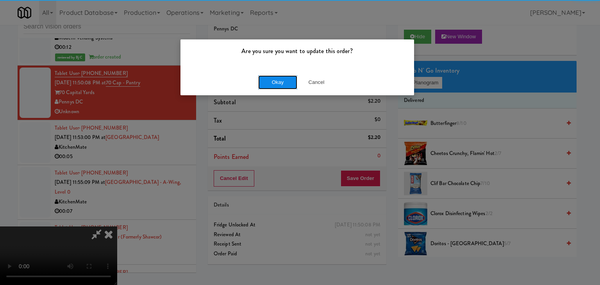
drag, startPoint x: 288, startPoint y: 81, endPoint x: 283, endPoint y: 79, distance: 5.3
click at [283, 79] on button "Okay" at bounding box center [277, 82] width 39 height 14
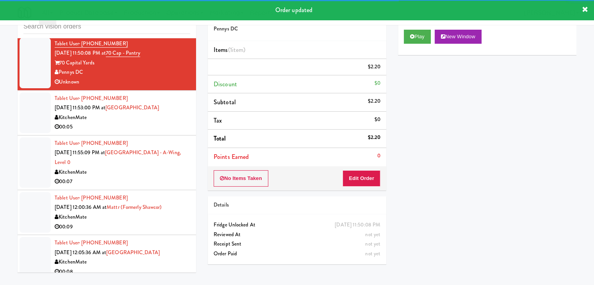
scroll to position [3295, 0]
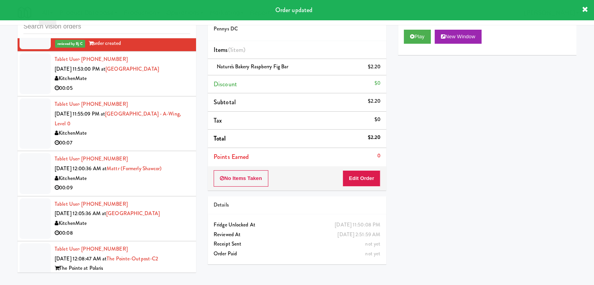
click at [159, 77] on div "KitchenMate" at bounding box center [123, 79] width 136 height 10
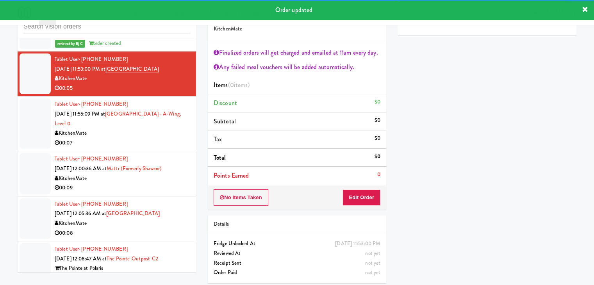
click at [161, 139] on div "00:07" at bounding box center [123, 143] width 136 height 10
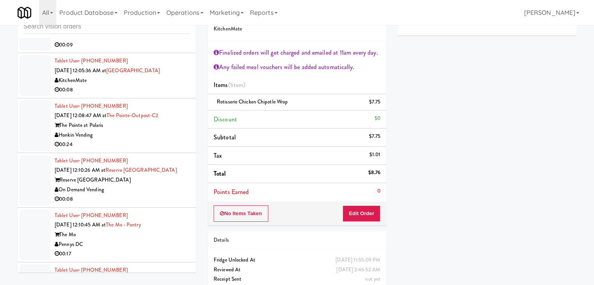
scroll to position [3491, 0]
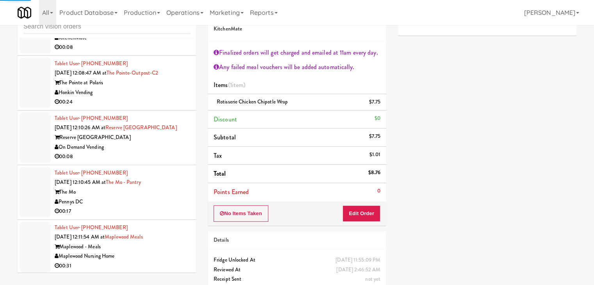
click at [170, 143] on div "On Demand Vending" at bounding box center [123, 148] width 136 height 10
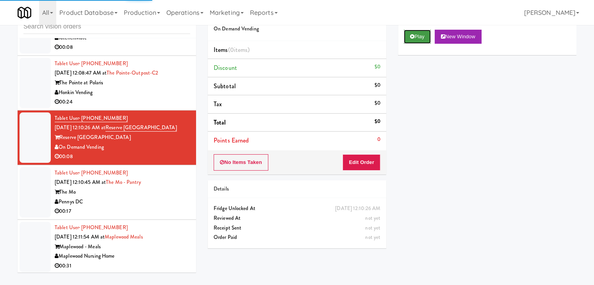
drag, startPoint x: 421, startPoint y: 32, endPoint x: 402, endPoint y: 84, distance: 54.8
click at [421, 32] on button "Play" at bounding box center [417, 37] width 27 height 14
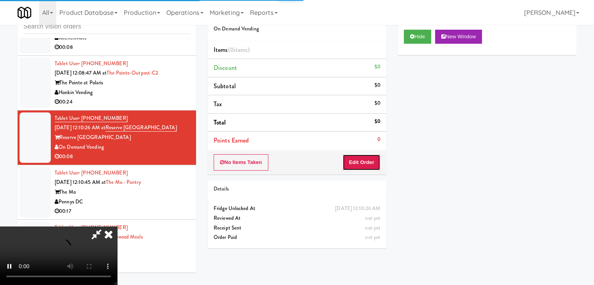
click at [365, 163] on button "Edit Order" at bounding box center [362, 162] width 38 height 16
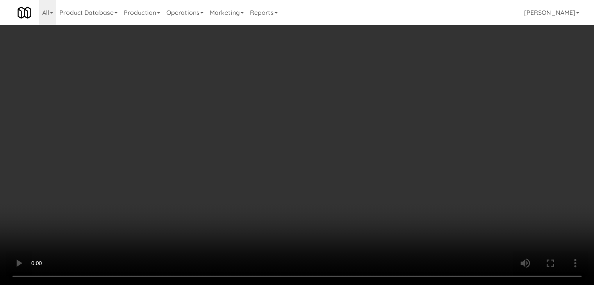
scroll to position [3481, 0]
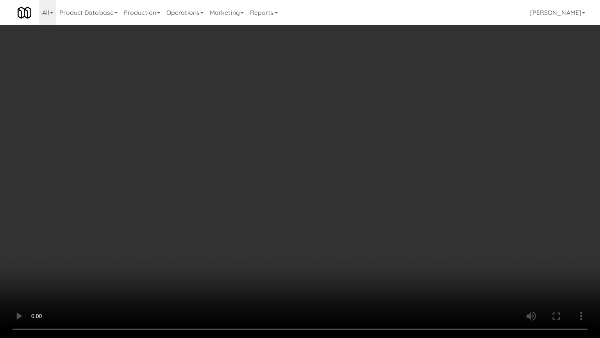
click at [335, 231] on video at bounding box center [300, 169] width 600 height 338
click at [334, 231] on video at bounding box center [300, 169] width 600 height 338
click at [334, 229] on video at bounding box center [300, 169] width 600 height 338
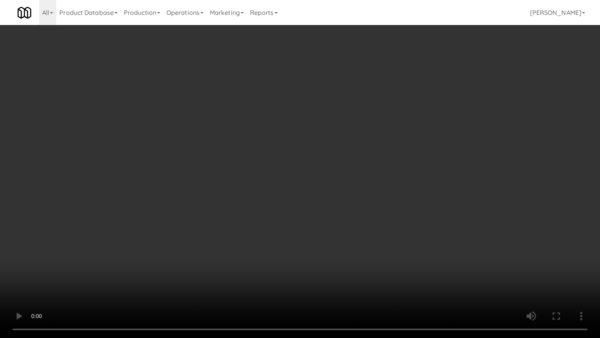
drag, startPoint x: 334, startPoint y: 229, endPoint x: 333, endPoint y: 234, distance: 5.3
click at [334, 230] on video at bounding box center [300, 169] width 600 height 338
click at [332, 230] on video at bounding box center [300, 169] width 600 height 338
drag, startPoint x: 332, startPoint y: 230, endPoint x: 392, endPoint y: 145, distance: 104.1
click at [333, 228] on video at bounding box center [300, 169] width 600 height 338
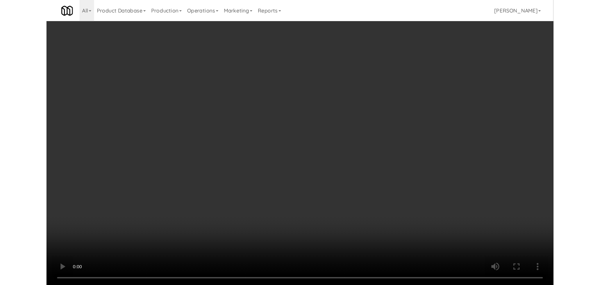
scroll to position [3491, 0]
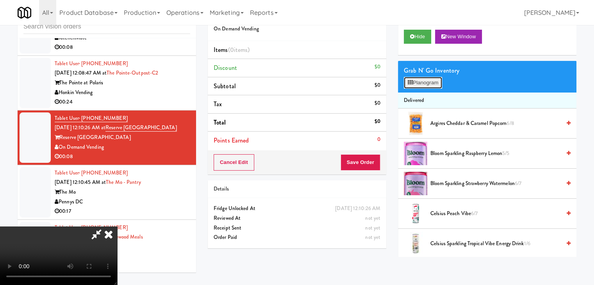
click at [428, 83] on button "Planogram" at bounding box center [423, 83] width 38 height 12
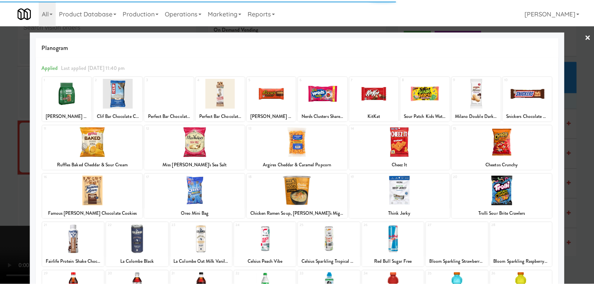
scroll to position [98, 0]
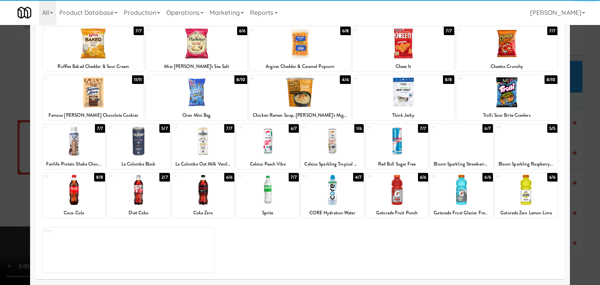
drag, startPoint x: 281, startPoint y: 186, endPoint x: 246, endPoint y: 186, distance: 35.6
click at [281, 186] on div at bounding box center [267, 190] width 63 height 30
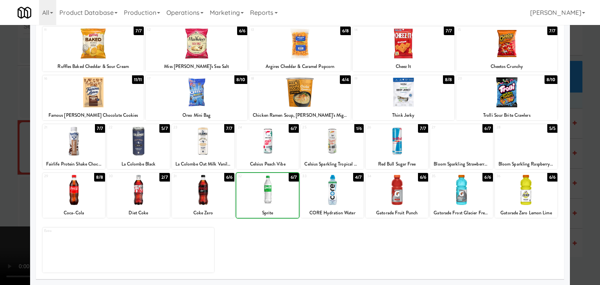
drag, startPoint x: 0, startPoint y: 185, endPoint x: 82, endPoint y: 184, distance: 82.5
click at [3, 184] on div at bounding box center [300, 142] width 600 height 285
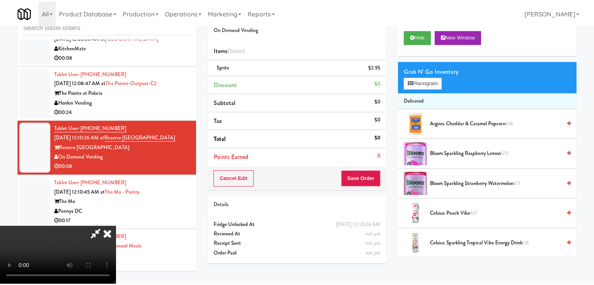
scroll to position [3491, 0]
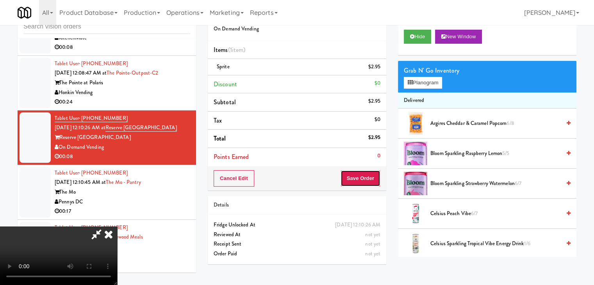
click at [369, 180] on button "Save Order" at bounding box center [361, 178] width 40 height 16
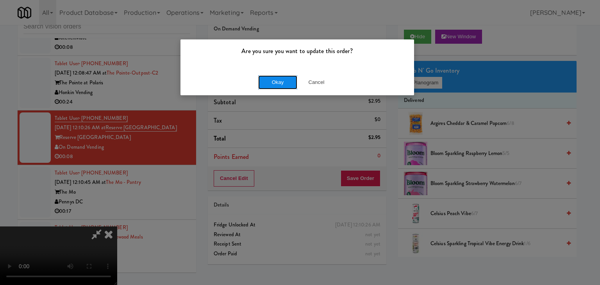
click at [278, 81] on button "Okay" at bounding box center [277, 82] width 39 height 14
click at [278, 81] on div "Okay Cancel" at bounding box center [298, 82] width 234 height 26
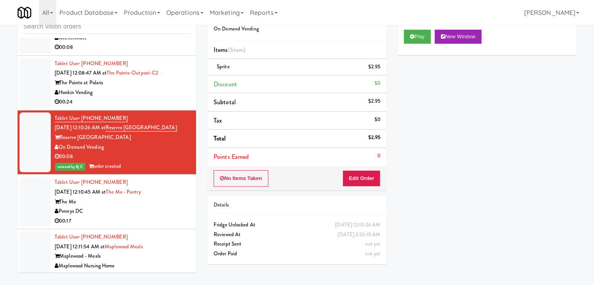
click at [149, 209] on div "Pennys DC" at bounding box center [123, 212] width 136 height 10
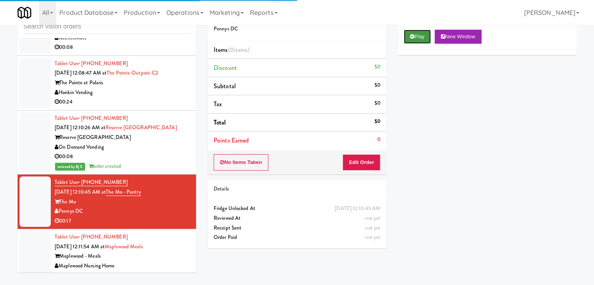
click at [416, 32] on button "Play" at bounding box center [417, 37] width 27 height 14
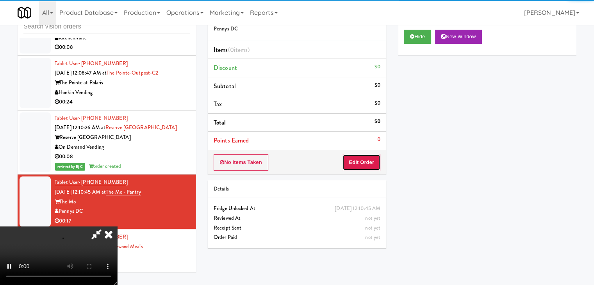
click at [360, 167] on button "Edit Order" at bounding box center [362, 162] width 38 height 16
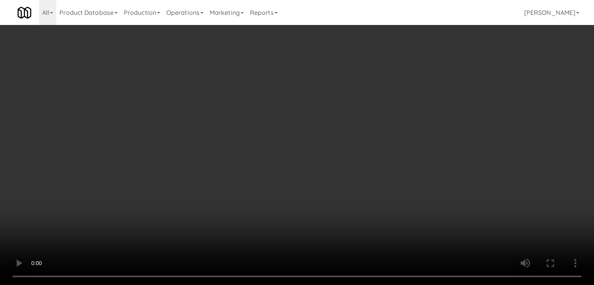
scroll to position [3481, 0]
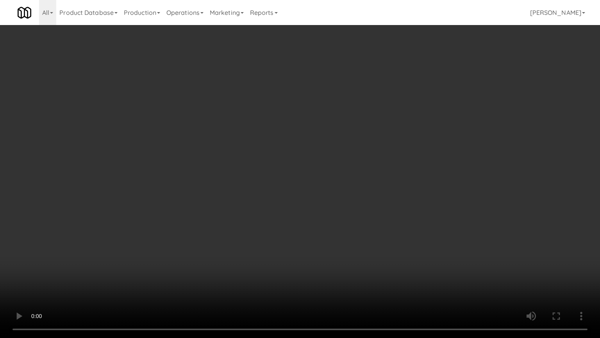
click at [319, 231] on video at bounding box center [300, 169] width 600 height 338
drag, startPoint x: 319, startPoint y: 231, endPoint x: 346, endPoint y: 170, distance: 66.5
click at [319, 230] on video at bounding box center [300, 169] width 600 height 338
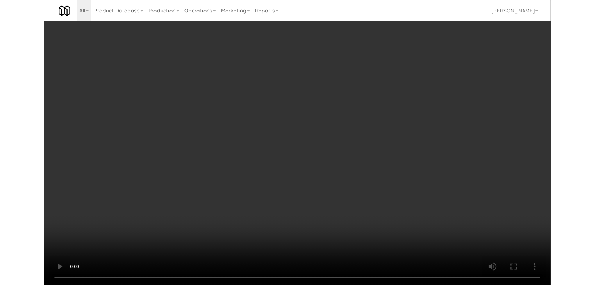
scroll to position [3491, 0]
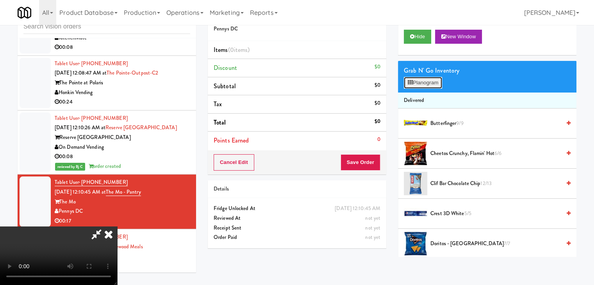
click at [431, 80] on button "Planogram" at bounding box center [423, 83] width 38 height 12
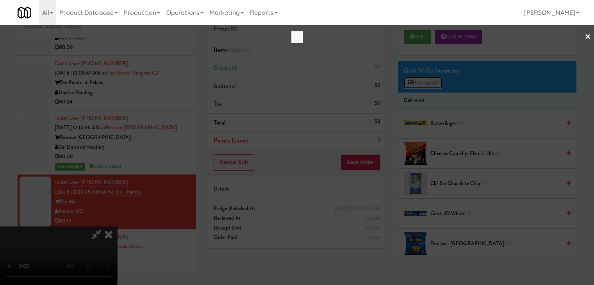
scroll to position [3481, 0]
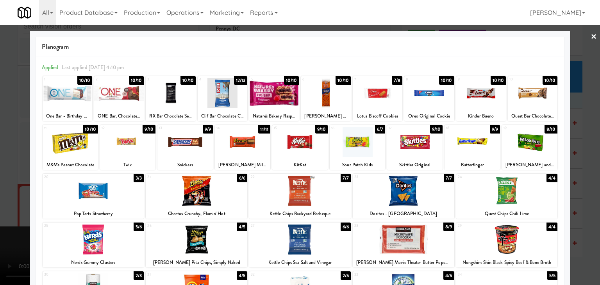
click at [73, 144] on div at bounding box center [70, 142] width 55 height 30
drag, startPoint x: 73, startPoint y: 144, endPoint x: 61, endPoint y: 146, distance: 12.2
click at [72, 144] on div at bounding box center [70, 142] width 55 height 30
drag, startPoint x: 0, startPoint y: 150, endPoint x: 191, endPoint y: 160, distance: 191.4
click at [5, 150] on div at bounding box center [300, 142] width 600 height 285
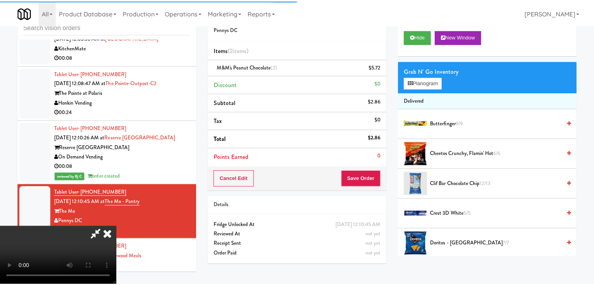
scroll to position [3491, 0]
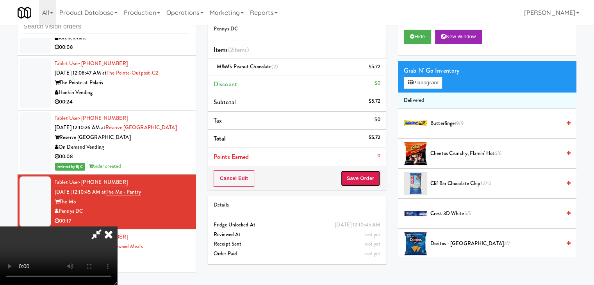
click at [364, 177] on button "Save Order" at bounding box center [361, 178] width 40 height 16
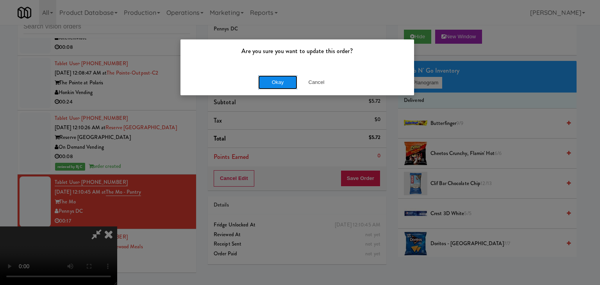
click at [283, 85] on button "Okay" at bounding box center [277, 82] width 39 height 14
click at [283, 85] on div "Okay Cancel" at bounding box center [298, 82] width 234 height 26
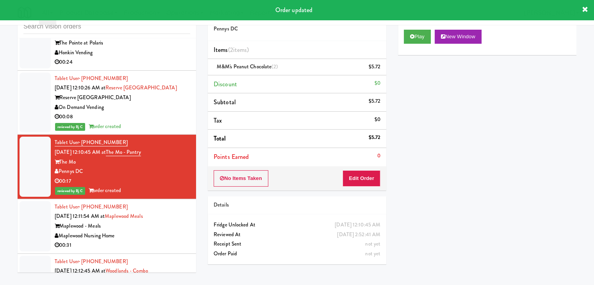
scroll to position [3608, 0]
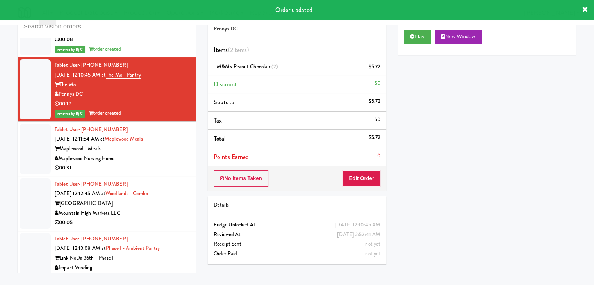
click at [166, 157] on div "Maplewood Nursing Home" at bounding box center [123, 159] width 136 height 10
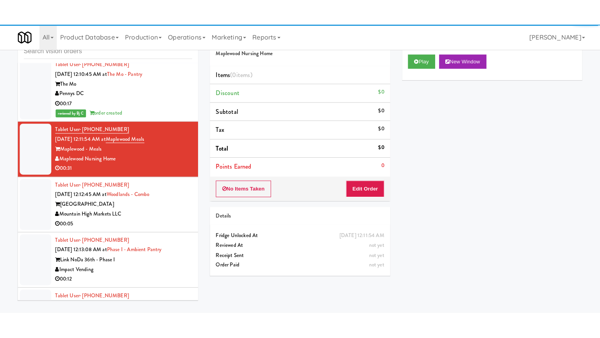
scroll to position [3686, 0]
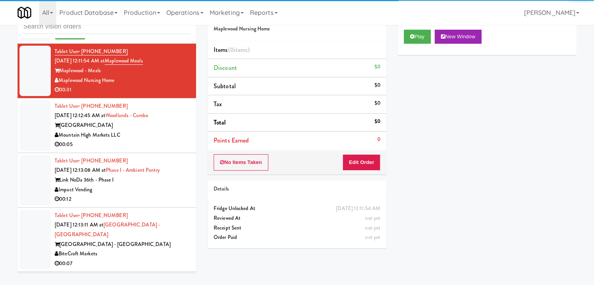
click at [168, 143] on div "00:05" at bounding box center [123, 145] width 136 height 10
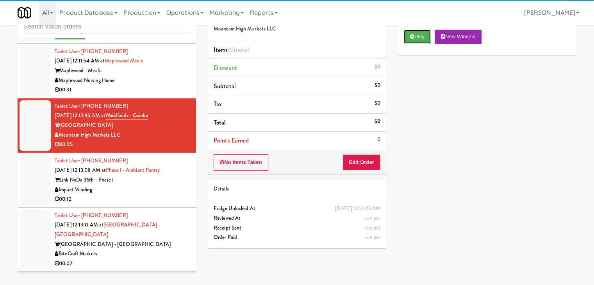
click at [412, 36] on icon at bounding box center [412, 36] width 4 height 5
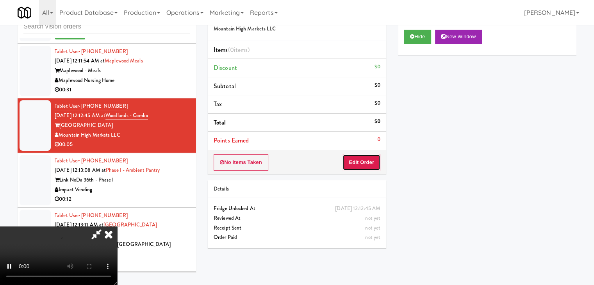
click at [361, 154] on button "Edit Order" at bounding box center [362, 162] width 38 height 16
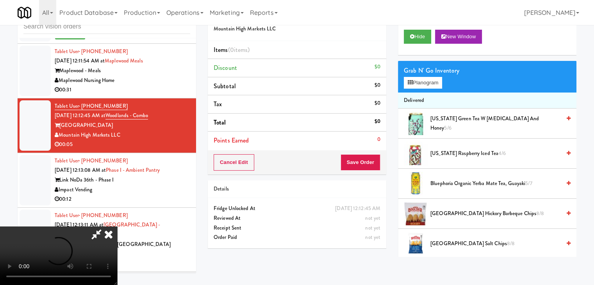
drag, startPoint x: 328, startPoint y: 238, endPoint x: 339, endPoint y: 253, distance: 18.1
click at [117, 249] on video at bounding box center [58, 256] width 117 height 59
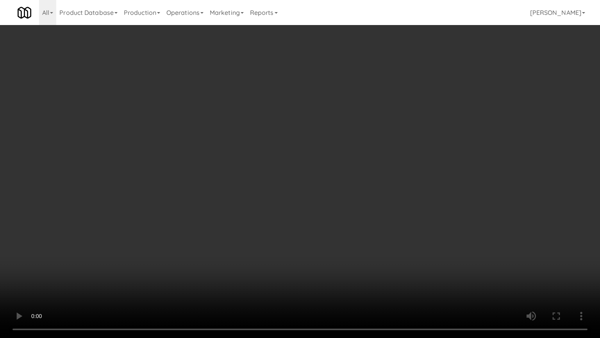
click at [346, 229] on video at bounding box center [300, 169] width 600 height 338
click at [349, 224] on video at bounding box center [300, 169] width 600 height 338
click at [348, 224] on video at bounding box center [300, 169] width 600 height 338
click at [350, 224] on video at bounding box center [300, 169] width 600 height 338
click at [409, 160] on video at bounding box center [300, 169] width 600 height 338
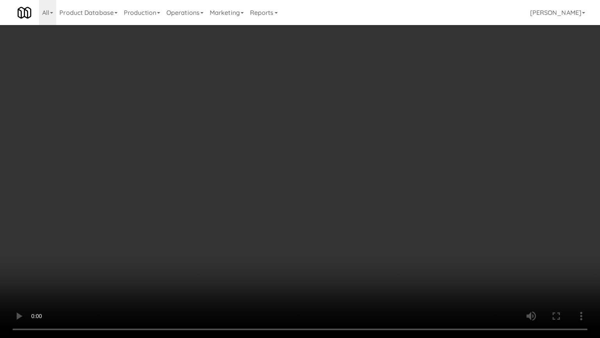
click at [407, 174] on video at bounding box center [300, 169] width 600 height 338
click at [376, 218] on video at bounding box center [300, 169] width 600 height 338
drag, startPoint x: 375, startPoint y: 218, endPoint x: 396, endPoint y: 146, distance: 75.7
click at [375, 218] on video at bounding box center [300, 169] width 600 height 338
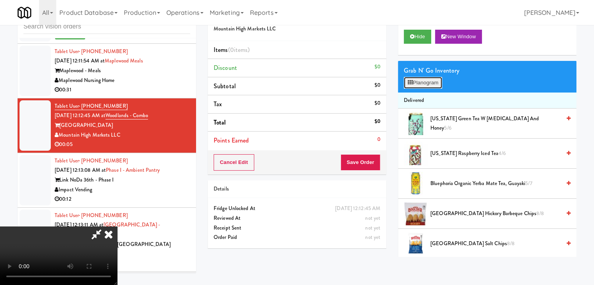
click at [430, 85] on button "Planogram" at bounding box center [423, 83] width 38 height 12
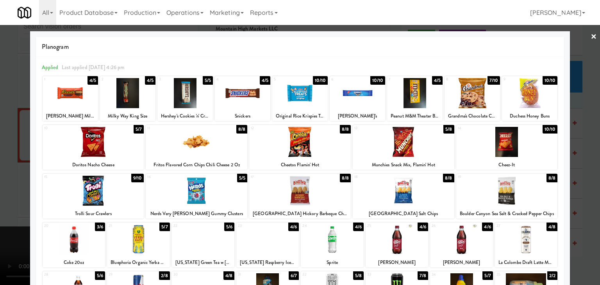
click at [88, 241] on div at bounding box center [74, 240] width 63 height 30
drag, startPoint x: 0, startPoint y: 216, endPoint x: 94, endPoint y: 196, distance: 95.8
click at [6, 214] on div at bounding box center [300, 142] width 600 height 285
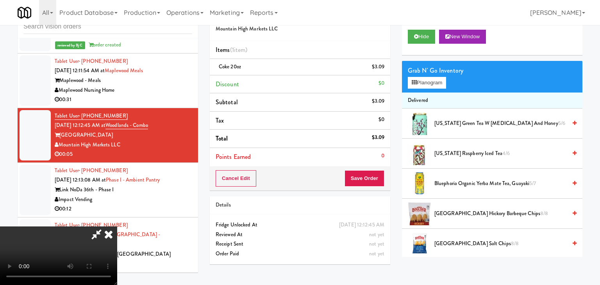
scroll to position [3686, 0]
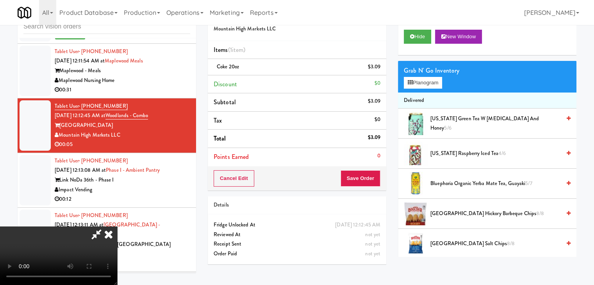
click at [117, 245] on video at bounding box center [58, 256] width 117 height 59
click at [117, 227] on video at bounding box center [58, 256] width 117 height 59
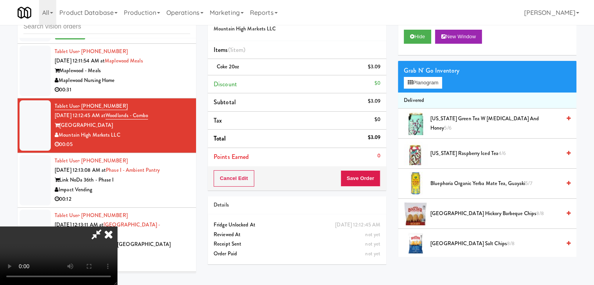
click at [117, 227] on video at bounding box center [58, 256] width 117 height 59
click at [428, 80] on button "Planogram" at bounding box center [423, 83] width 38 height 12
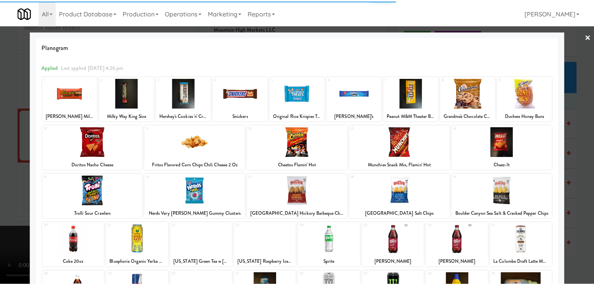
scroll to position [39, 0]
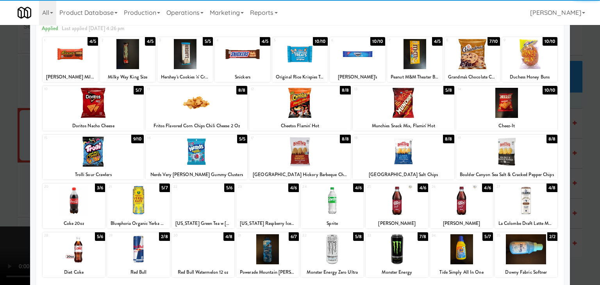
click at [77, 195] on div at bounding box center [74, 201] width 63 height 30
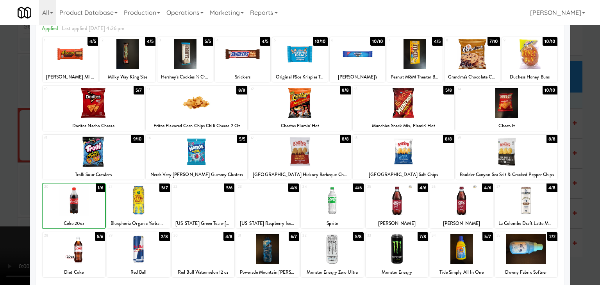
drag, startPoint x: 0, startPoint y: 199, endPoint x: 197, endPoint y: 193, distance: 197.0
click at [7, 198] on div at bounding box center [300, 142] width 600 height 285
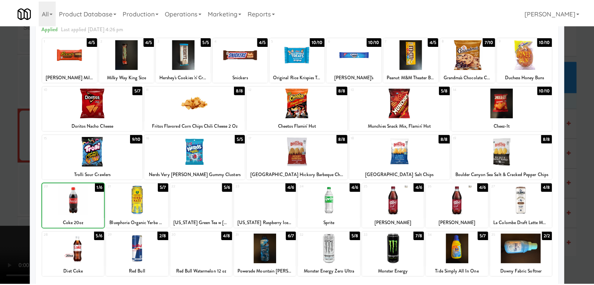
scroll to position [3686, 0]
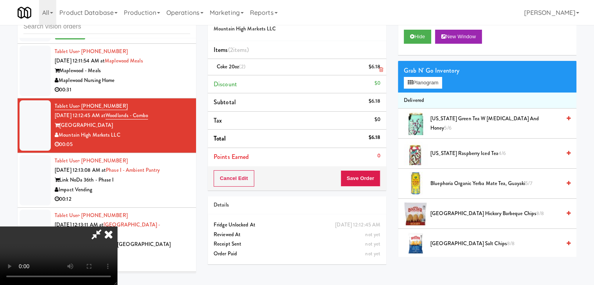
click at [381, 67] on icon at bounding box center [381, 69] width 4 height 5
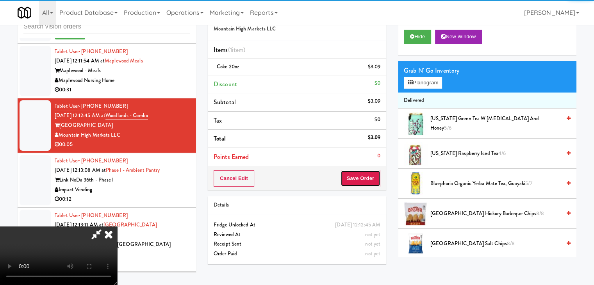
click at [369, 180] on button "Save Order" at bounding box center [361, 178] width 40 height 16
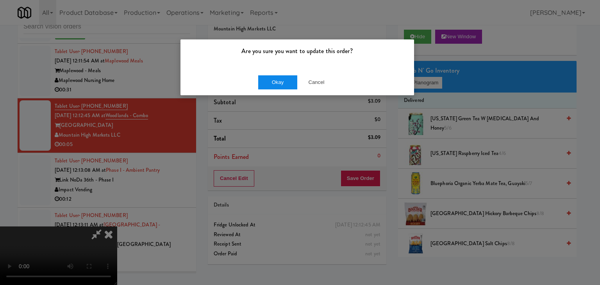
drag, startPoint x: 262, startPoint y: 71, endPoint x: 270, endPoint y: 83, distance: 14.4
click at [266, 77] on div "Okay Cancel" at bounding box center [298, 82] width 234 height 26
click at [270, 83] on button "Okay" at bounding box center [277, 82] width 39 height 14
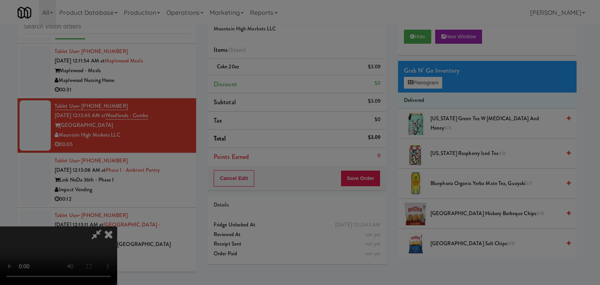
click at [270, 81] on div "Okay Cancel" at bounding box center [298, 68] width 234 height 26
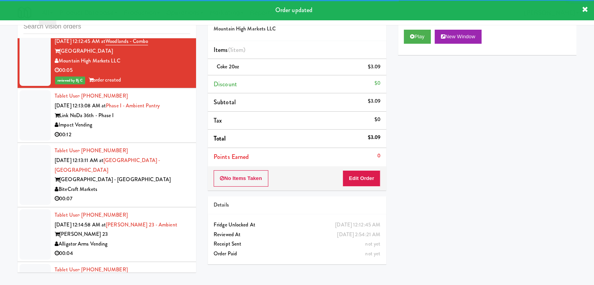
scroll to position [3764, 0]
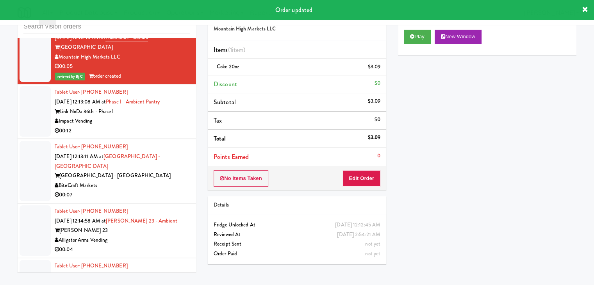
drag, startPoint x: 159, startPoint y: 119, endPoint x: 159, endPoint y: 123, distance: 4.3
click at [159, 122] on div "Impact Vending" at bounding box center [123, 121] width 136 height 10
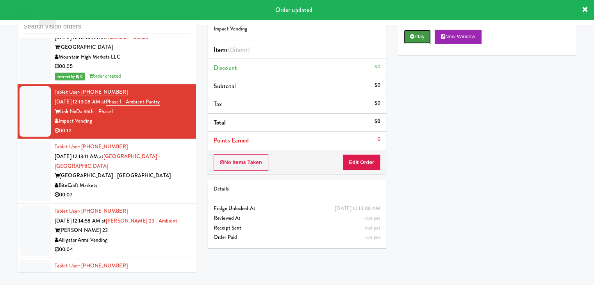
click at [413, 41] on button "Play" at bounding box center [417, 37] width 27 height 14
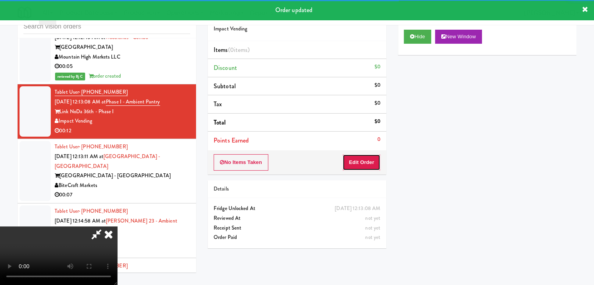
click at [370, 158] on button "Edit Order" at bounding box center [362, 162] width 38 height 16
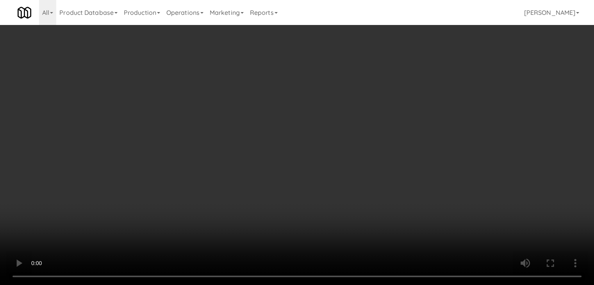
scroll to position [3754, 0]
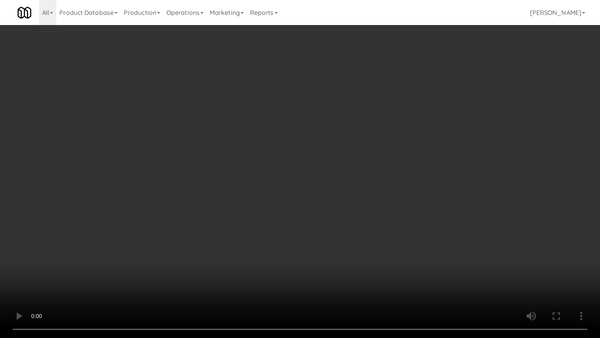
click at [333, 241] on video at bounding box center [300, 169] width 600 height 338
click at [331, 241] on video at bounding box center [300, 169] width 600 height 338
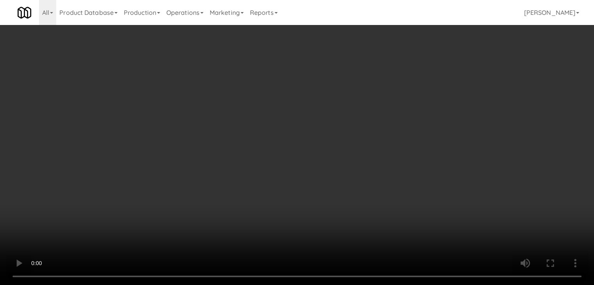
scroll to position [3764, 0]
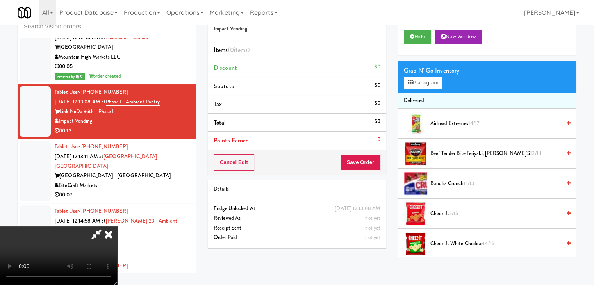
click at [117, 227] on icon at bounding box center [108, 235] width 17 height 16
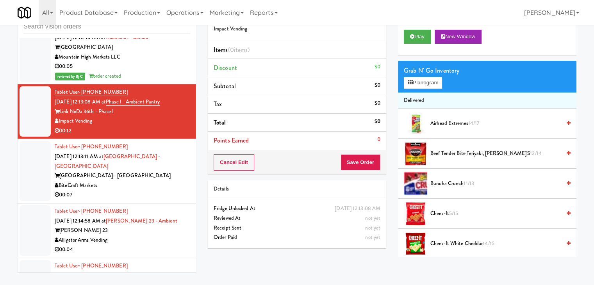
drag, startPoint x: 158, startPoint y: 180, endPoint x: 182, endPoint y: 177, distance: 24.4
click at [157, 190] on div "00:07" at bounding box center [123, 195] width 136 height 10
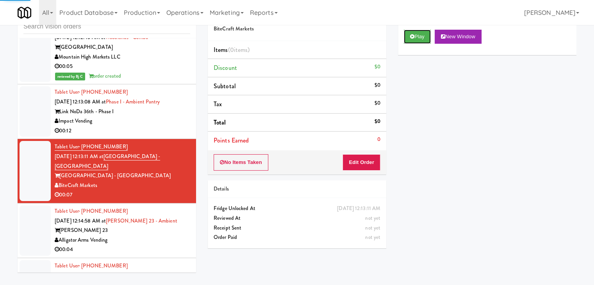
drag, startPoint x: 423, startPoint y: 36, endPoint x: 408, endPoint y: 79, distance: 44.9
click at [423, 37] on button "Play" at bounding box center [417, 37] width 27 height 14
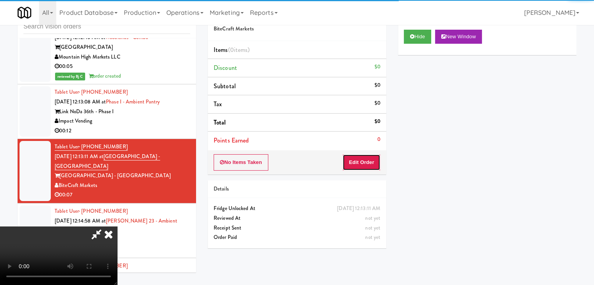
click at [364, 159] on button "Edit Order" at bounding box center [362, 162] width 38 height 16
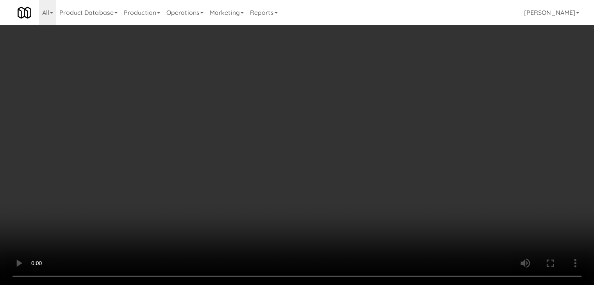
scroll to position [3754, 0]
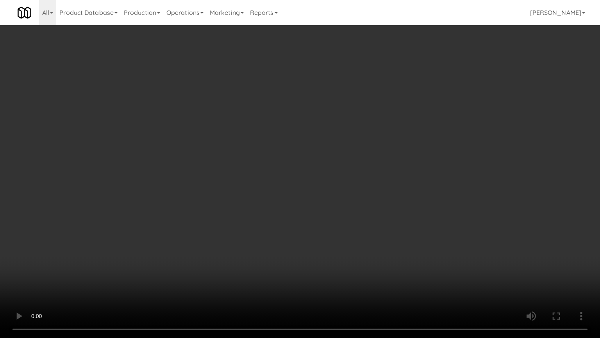
click at [330, 248] on video at bounding box center [300, 169] width 600 height 338
click at [330, 247] on video at bounding box center [300, 169] width 600 height 338
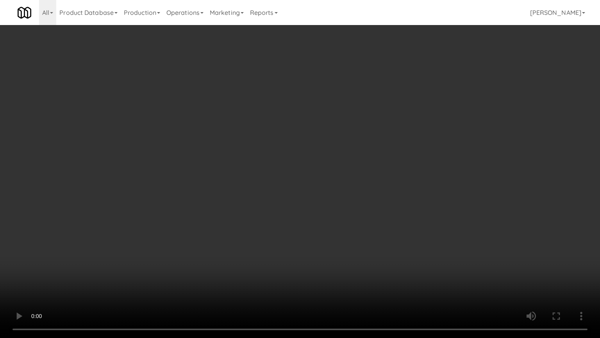
drag, startPoint x: 330, startPoint y: 247, endPoint x: 363, endPoint y: 167, distance: 86.6
click at [331, 245] on video at bounding box center [300, 169] width 600 height 338
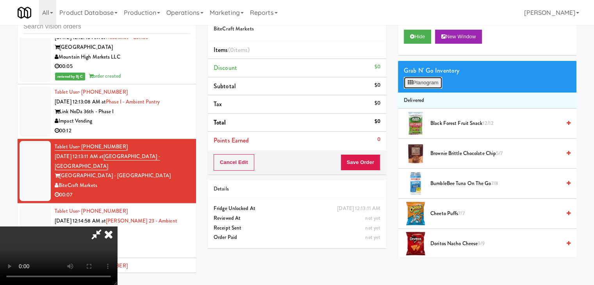
click at [433, 81] on button "Planogram" at bounding box center [423, 83] width 38 height 12
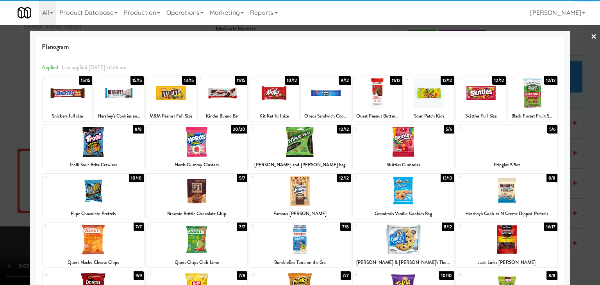
click at [370, 93] on div at bounding box center [378, 93] width 50 height 30
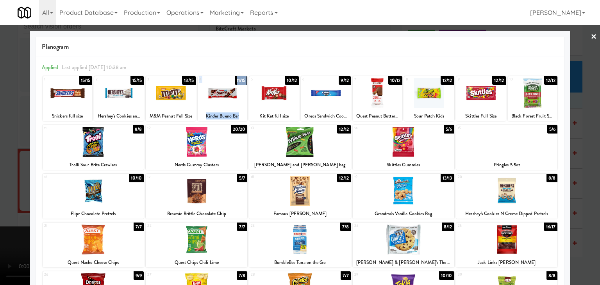
drag, startPoint x: 226, startPoint y: 99, endPoint x: 265, endPoint y: 100, distance: 39.1
click at [265, 100] on div "1 15/15 Snickers full size 2 15/15 Hershey's Cookies and Cream full size 3 13/1…" at bounding box center [300, 98] width 515 height 45
click at [265, 100] on div at bounding box center [274, 93] width 50 height 30
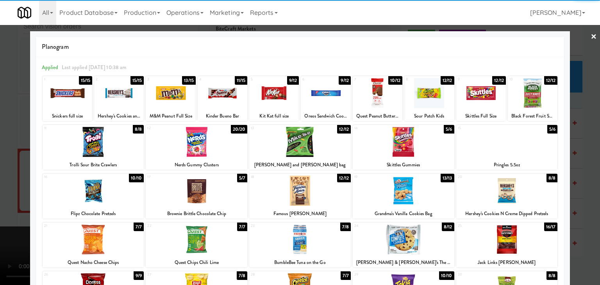
drag, startPoint x: 2, startPoint y: 123, endPoint x: 139, endPoint y: 124, distance: 137.2
click at [8, 123] on div at bounding box center [300, 142] width 600 height 285
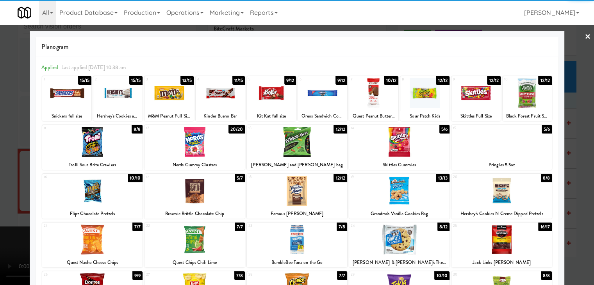
scroll to position [3764, 0]
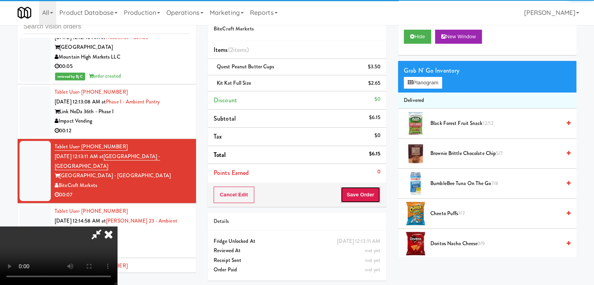
click at [371, 194] on button "Save Order" at bounding box center [361, 195] width 40 height 16
click at [372, 196] on button "Save Order" at bounding box center [361, 195] width 40 height 16
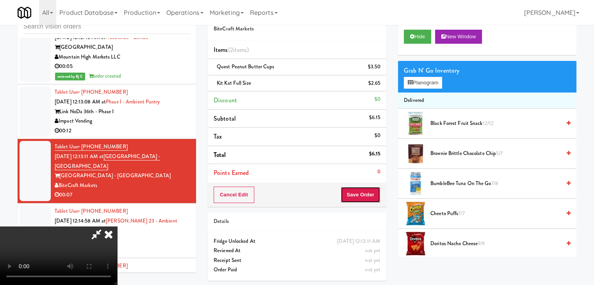
click at [372, 194] on button "Save Order" at bounding box center [361, 195] width 40 height 16
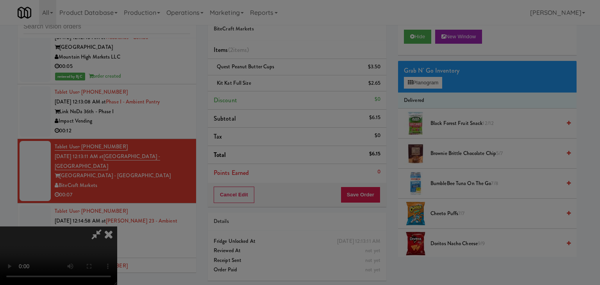
click at [370, 192] on div at bounding box center [300, 142] width 600 height 285
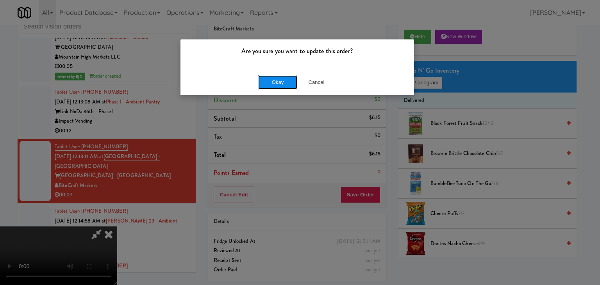
click at [278, 82] on button "Okay" at bounding box center [277, 82] width 39 height 14
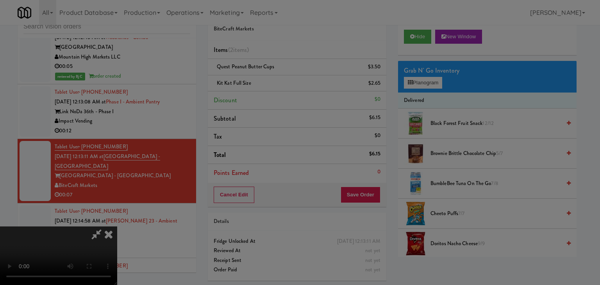
click at [279, 81] on div "Okay Cancel" at bounding box center [298, 68] width 234 height 26
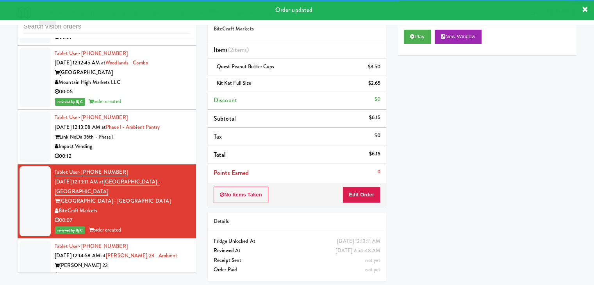
scroll to position [3725, 0]
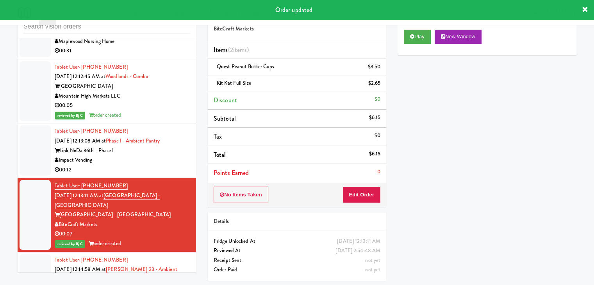
click at [161, 156] on div "Impact Vending" at bounding box center [123, 161] width 136 height 10
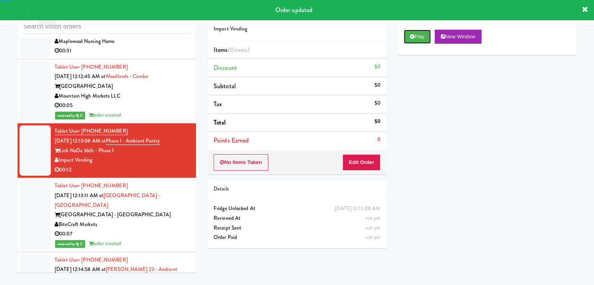
drag, startPoint x: 417, startPoint y: 38, endPoint x: 414, endPoint y: 45, distance: 7.8
click at [416, 38] on button "Play" at bounding box center [417, 37] width 27 height 14
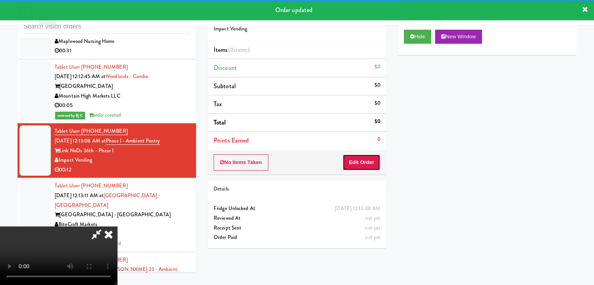
click at [365, 161] on button "Edit Order" at bounding box center [362, 162] width 38 height 16
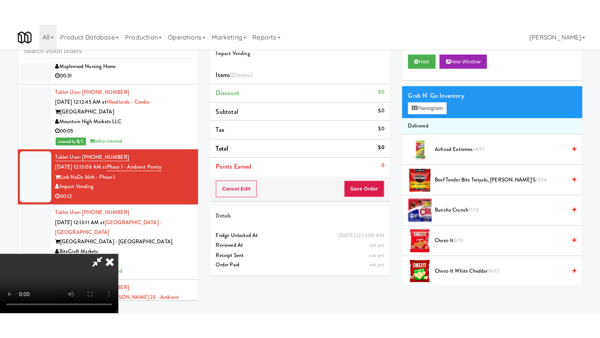
scroll to position [110, 0]
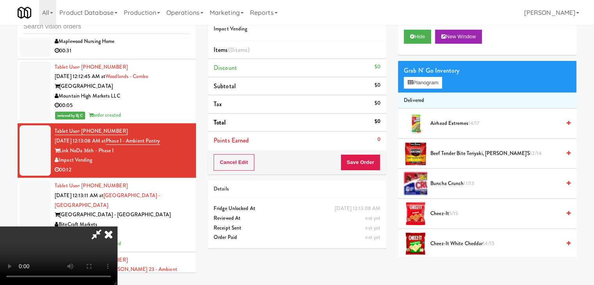
click at [117, 256] on video at bounding box center [58, 256] width 117 height 59
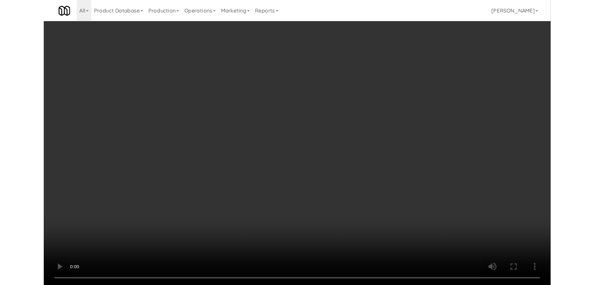
scroll to position [3715, 0]
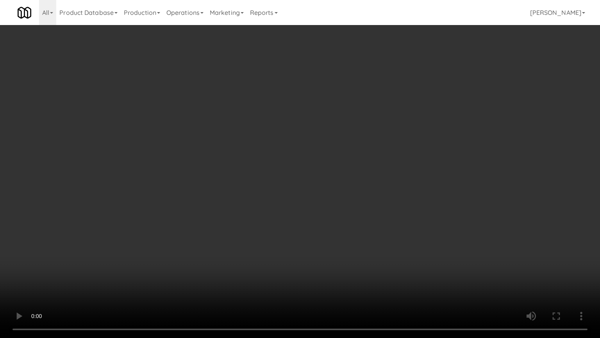
click at [313, 237] on video at bounding box center [300, 169] width 600 height 338
click at [339, 204] on video at bounding box center [300, 169] width 600 height 338
click at [335, 238] on video at bounding box center [300, 169] width 600 height 338
click at [334, 238] on video at bounding box center [300, 169] width 600 height 338
click at [333, 238] on video at bounding box center [300, 169] width 600 height 338
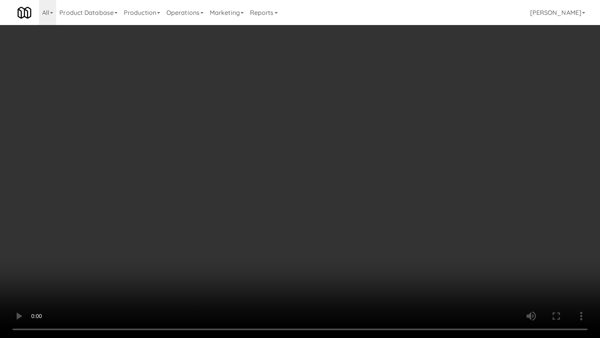
click at [327, 213] on video at bounding box center [300, 169] width 600 height 338
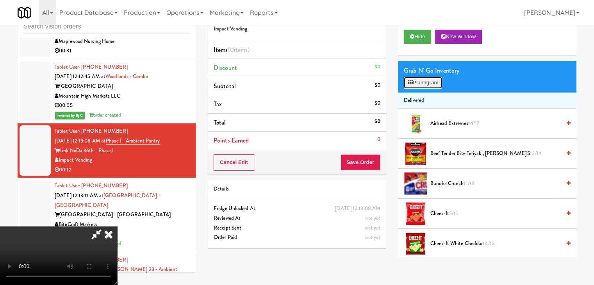
click at [417, 85] on button "Planogram" at bounding box center [423, 83] width 38 height 12
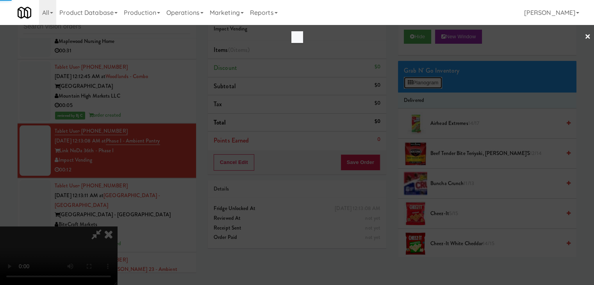
scroll to position [3715, 0]
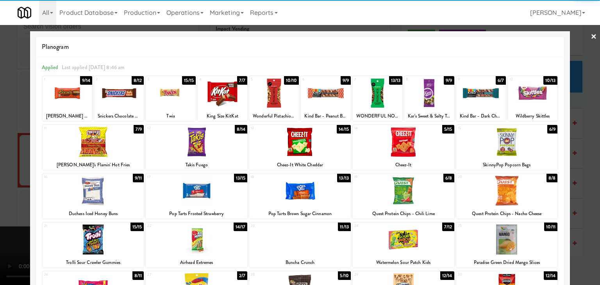
click at [108, 188] on div at bounding box center [94, 191] width 102 height 30
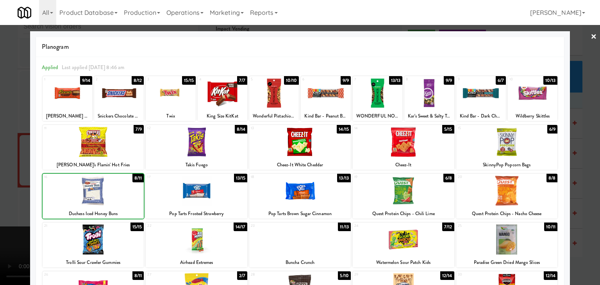
drag, startPoint x: 0, startPoint y: 197, endPoint x: 157, endPoint y: 190, distance: 157.7
click at [8, 194] on div at bounding box center [300, 142] width 600 height 285
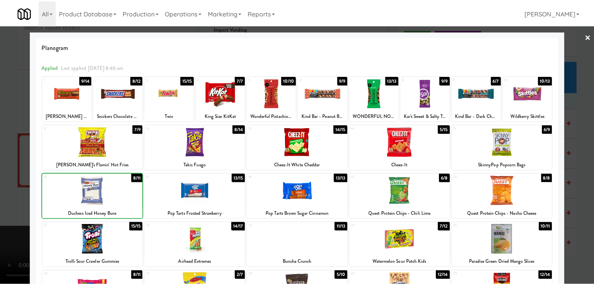
scroll to position [3725, 0]
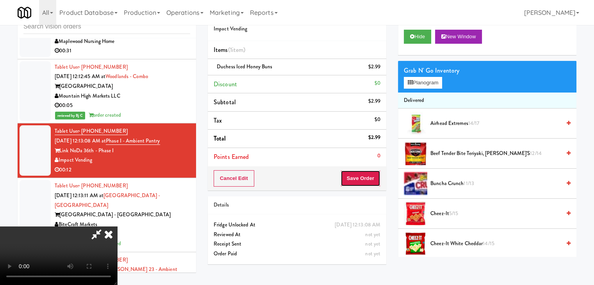
click at [372, 181] on button "Save Order" at bounding box center [361, 178] width 40 height 16
click at [372, 180] on button "Save Order" at bounding box center [361, 178] width 40 height 16
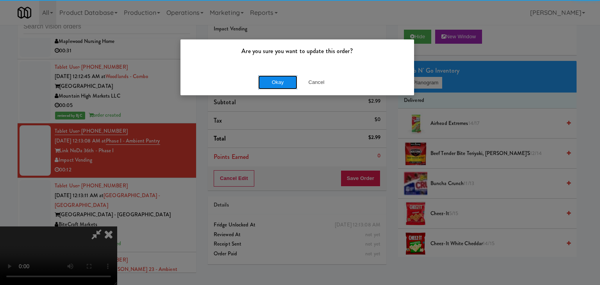
click at [279, 82] on button "Okay" at bounding box center [277, 82] width 39 height 14
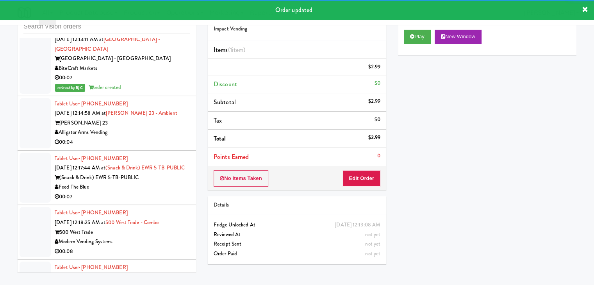
scroll to position [3891, 0]
drag, startPoint x: 163, startPoint y: 127, endPoint x: 166, endPoint y: 129, distance: 4.0
click at [166, 138] on div "00:04" at bounding box center [123, 143] width 136 height 10
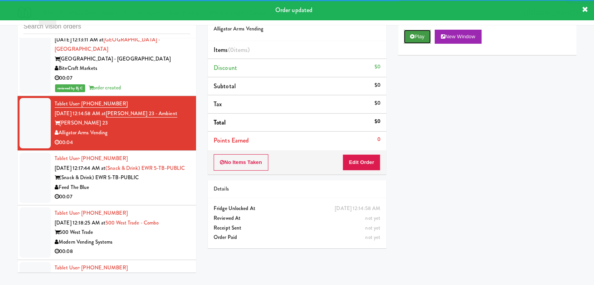
click at [416, 38] on button "Play" at bounding box center [417, 37] width 27 height 14
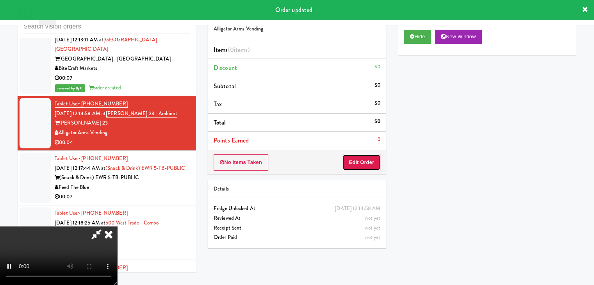
click at [364, 160] on button "Edit Order" at bounding box center [362, 162] width 38 height 16
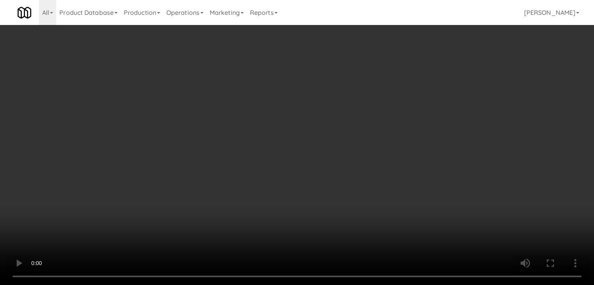
scroll to position [3881, 0]
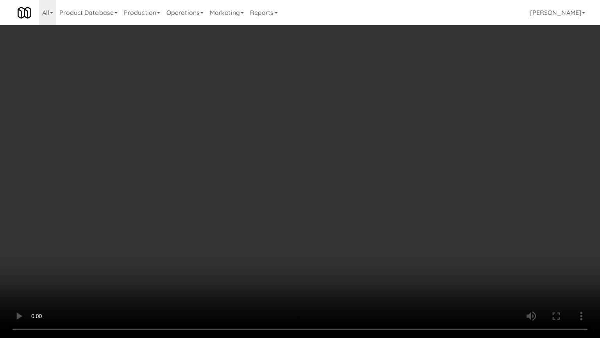
click at [331, 249] on video at bounding box center [300, 169] width 600 height 338
click at [312, 244] on video at bounding box center [300, 169] width 600 height 338
click at [311, 243] on video at bounding box center [300, 169] width 600 height 338
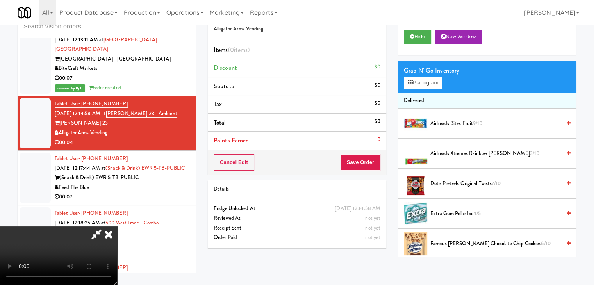
scroll to position [110, 0]
click at [117, 227] on video at bounding box center [58, 256] width 117 height 59
drag, startPoint x: 344, startPoint y: 33, endPoint x: 317, endPoint y: 61, distance: 38.4
click at [117, 227] on icon at bounding box center [108, 235] width 17 height 16
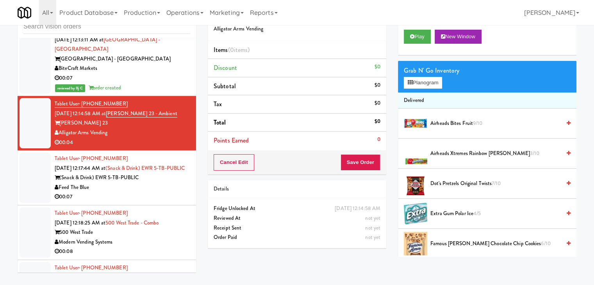
click at [167, 174] on div "(Snack & Drink) EWR 5-TB-PUBLIC" at bounding box center [123, 178] width 136 height 10
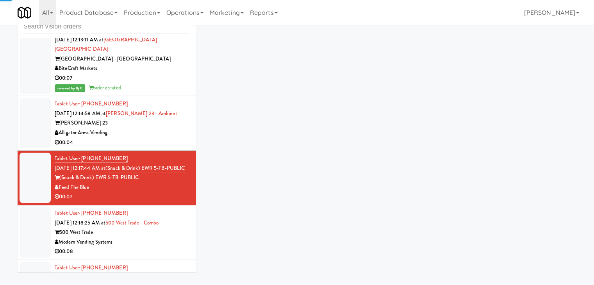
click at [159, 138] on div "00:04" at bounding box center [123, 143] width 136 height 10
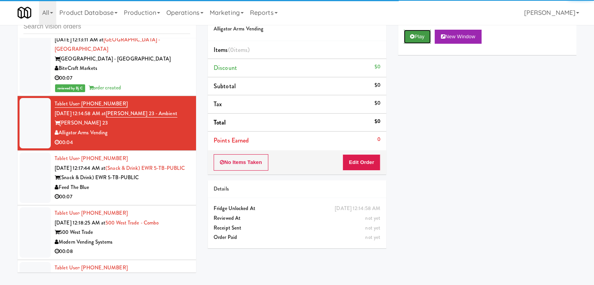
click at [420, 30] on button "Play" at bounding box center [417, 37] width 27 height 14
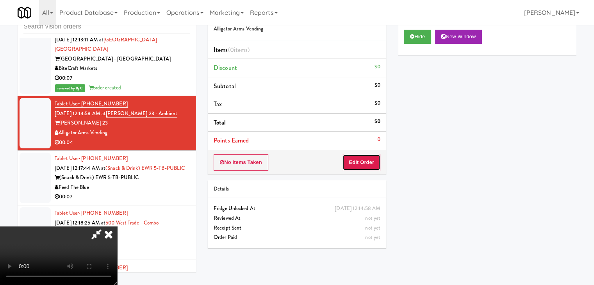
click at [370, 159] on button "Edit Order" at bounding box center [362, 162] width 38 height 16
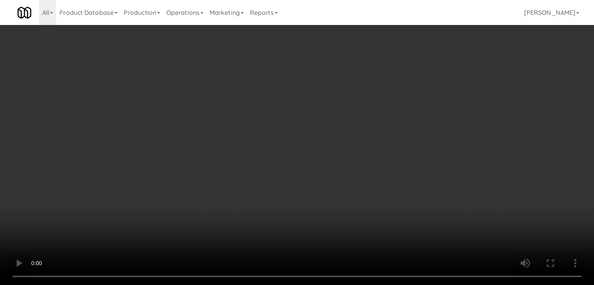
scroll to position [3881, 0]
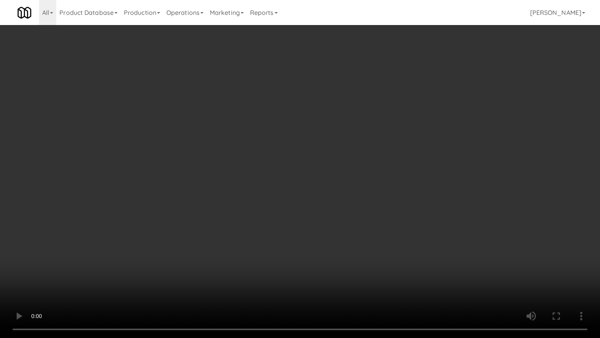
click at [349, 236] on video at bounding box center [300, 169] width 600 height 338
click at [347, 237] on video at bounding box center [300, 169] width 600 height 338
click at [347, 238] on video at bounding box center [300, 169] width 600 height 338
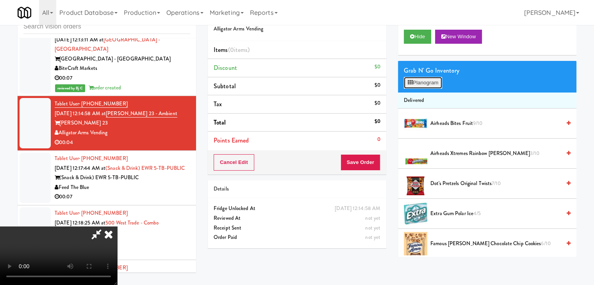
click at [424, 83] on button "Planogram" at bounding box center [423, 83] width 38 height 12
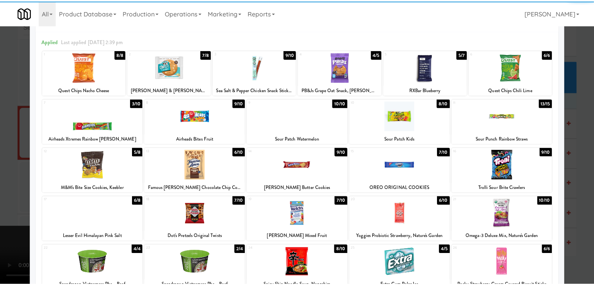
scroll to position [78, 0]
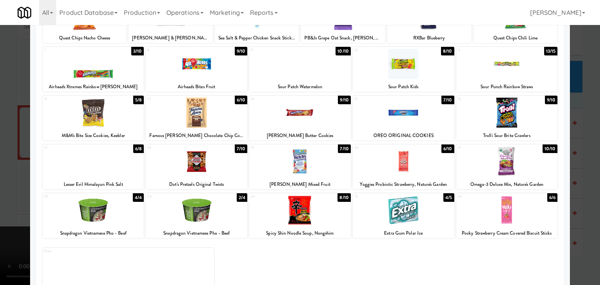
drag, startPoint x: 183, startPoint y: 121, endPoint x: 0, endPoint y: 140, distance: 183.9
click at [183, 121] on div at bounding box center [197, 113] width 102 height 30
drag, startPoint x: 0, startPoint y: 143, endPoint x: 36, endPoint y: 147, distance: 36.2
click at [0, 143] on div at bounding box center [300, 142] width 600 height 285
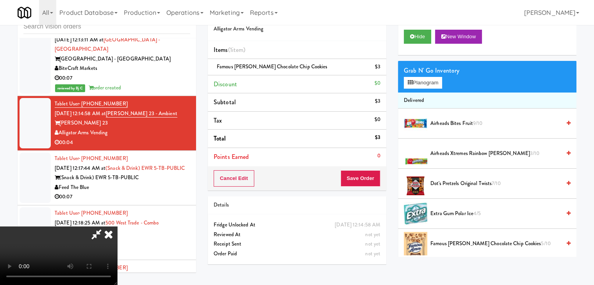
click at [117, 227] on video at bounding box center [58, 256] width 117 height 59
click at [427, 82] on button "Planogram" at bounding box center [423, 83] width 38 height 12
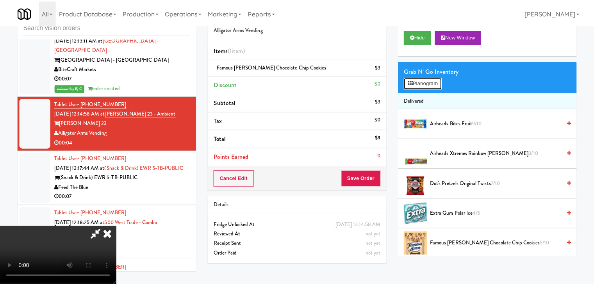
scroll to position [3881, 0]
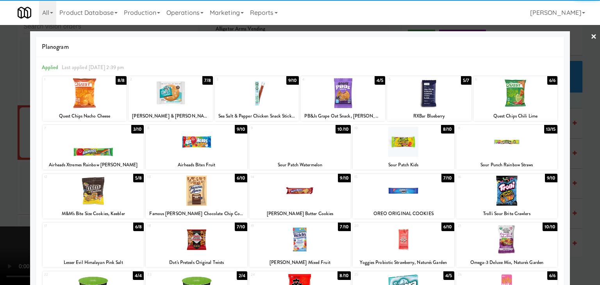
click at [109, 190] on div at bounding box center [94, 191] width 102 height 30
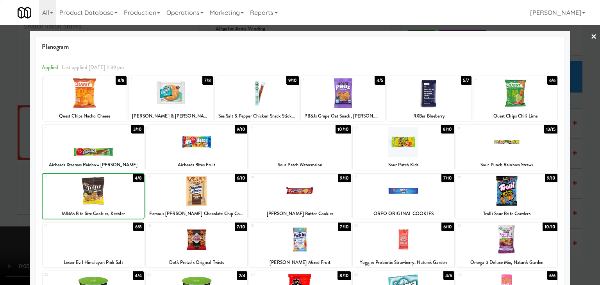
drag, startPoint x: 0, startPoint y: 192, endPoint x: 144, endPoint y: 187, distance: 144.3
click at [8, 191] on div at bounding box center [300, 142] width 600 height 285
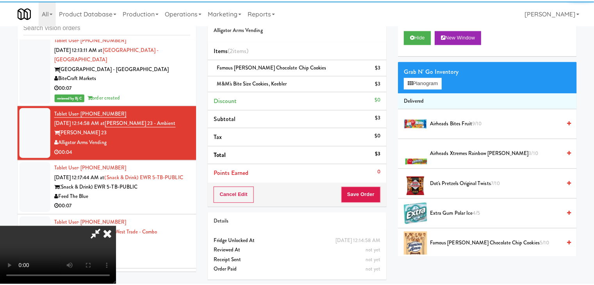
scroll to position [3891, 0]
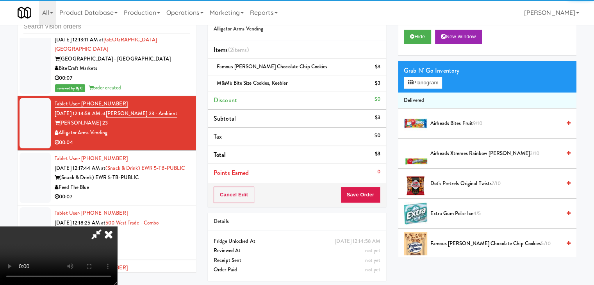
click at [117, 227] on video at bounding box center [58, 256] width 117 height 59
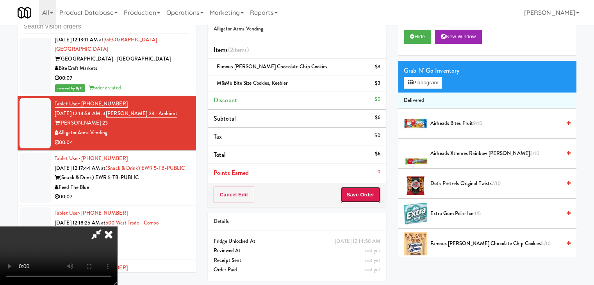
click at [366, 193] on button "Save Order" at bounding box center [361, 195] width 40 height 16
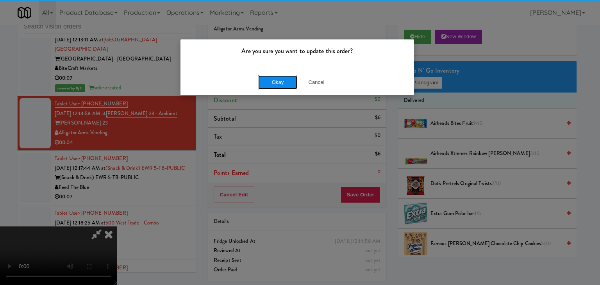
click at [281, 81] on button "Okay" at bounding box center [277, 82] width 39 height 14
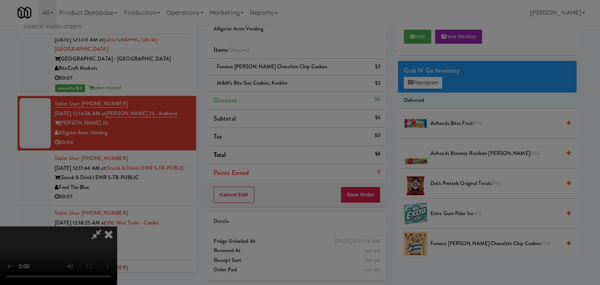
click at [281, 81] on div "Okay Cancel" at bounding box center [298, 68] width 234 height 26
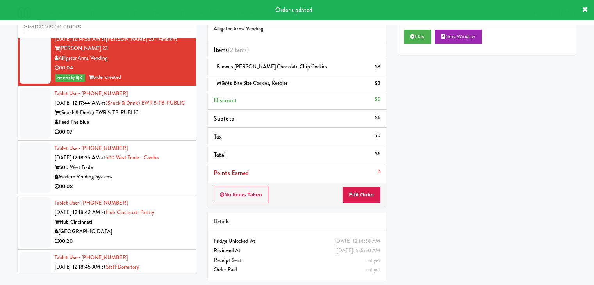
scroll to position [3969, 0]
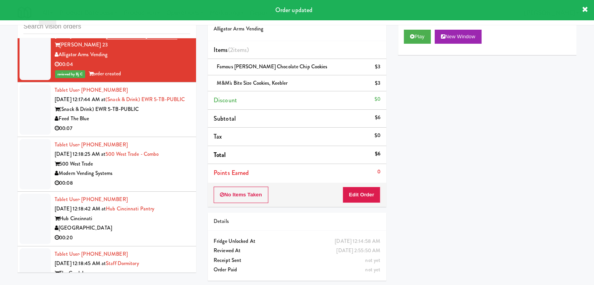
drag, startPoint x: 149, startPoint y: 121, endPoint x: 143, endPoint y: 125, distance: 6.9
click at [149, 124] on div "00:07" at bounding box center [123, 129] width 136 height 10
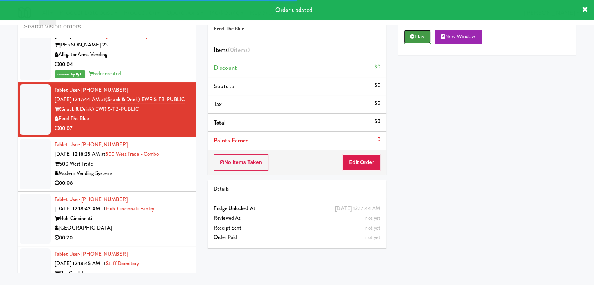
drag, startPoint x: 419, startPoint y: 36, endPoint x: 418, endPoint y: 42, distance: 6.4
click at [419, 38] on button "Play" at bounding box center [417, 37] width 27 height 14
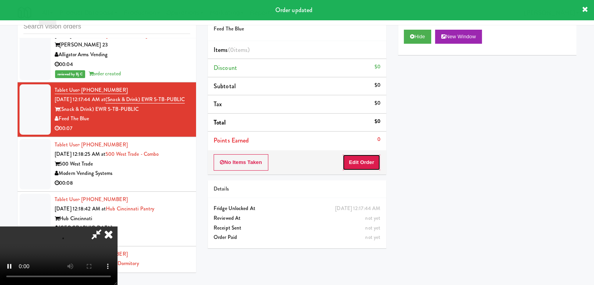
click at [360, 159] on button "Edit Order" at bounding box center [362, 162] width 38 height 16
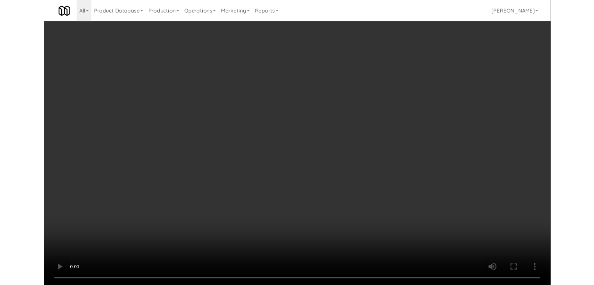
scroll to position [3960, 0]
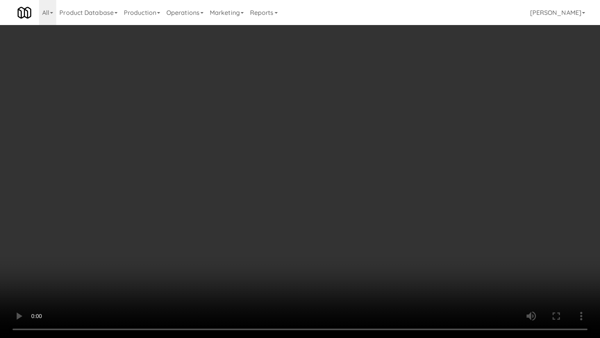
click at [321, 231] on video at bounding box center [300, 169] width 600 height 338
click at [321, 230] on video at bounding box center [300, 169] width 600 height 338
click at [320, 230] on video at bounding box center [300, 169] width 600 height 338
click at [317, 229] on video at bounding box center [300, 169] width 600 height 338
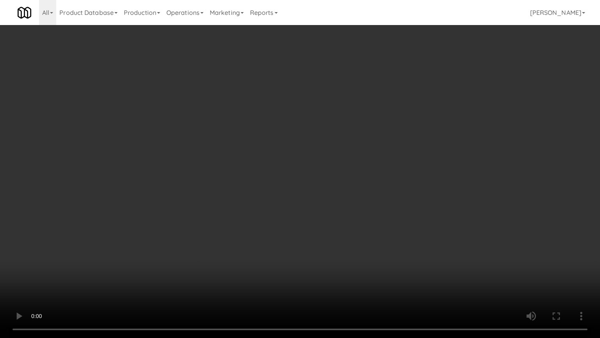
click at [317, 231] on video at bounding box center [300, 169] width 600 height 338
click at [317, 229] on video at bounding box center [300, 169] width 600 height 338
click at [317, 231] on video at bounding box center [300, 169] width 600 height 338
click at [316, 231] on video at bounding box center [300, 169] width 600 height 338
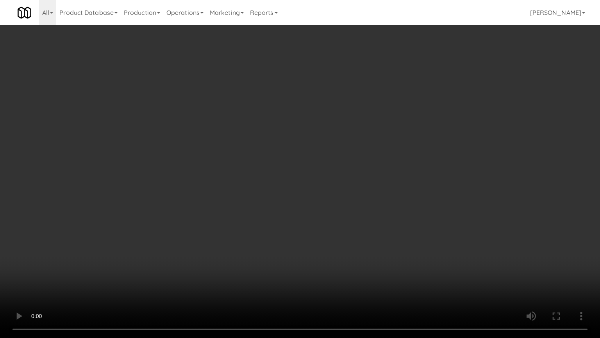
click at [316, 231] on video at bounding box center [300, 169] width 600 height 338
click at [316, 229] on video at bounding box center [300, 169] width 600 height 338
click at [318, 227] on video at bounding box center [300, 169] width 600 height 338
click at [317, 227] on video at bounding box center [300, 169] width 600 height 338
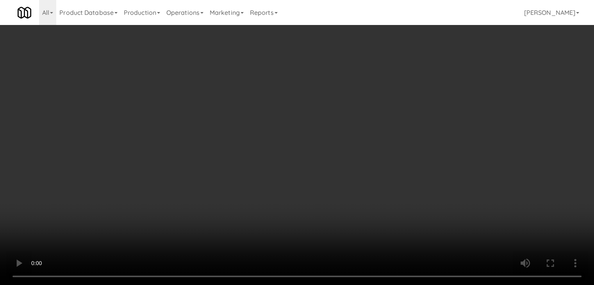
click at [422, 79] on button "Planogram" at bounding box center [423, 83] width 38 height 12
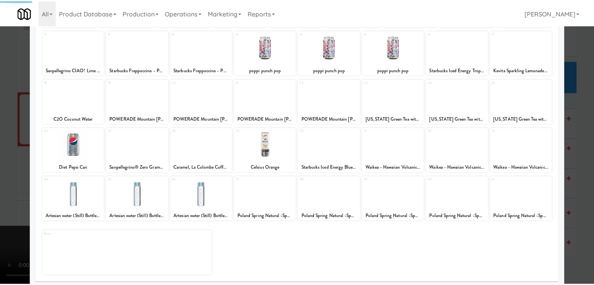
scroll to position [98, 0]
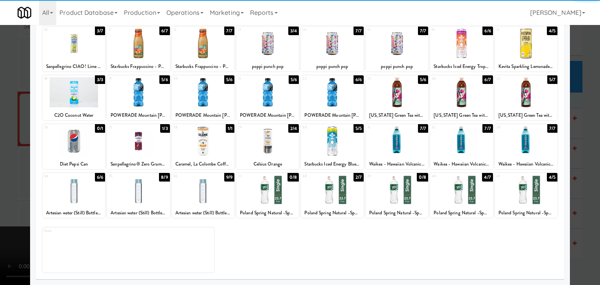
click at [399, 141] on div at bounding box center [397, 141] width 63 height 30
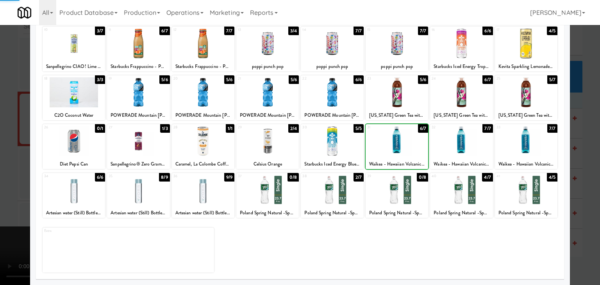
drag, startPoint x: 0, startPoint y: 133, endPoint x: 130, endPoint y: 133, distance: 129.7
click at [2, 133] on div at bounding box center [300, 142] width 600 height 285
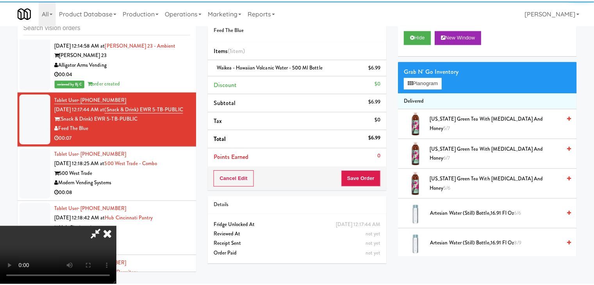
scroll to position [3969, 0]
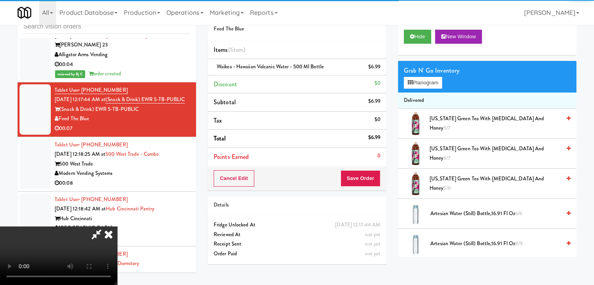
click at [117, 227] on video at bounding box center [58, 256] width 117 height 59
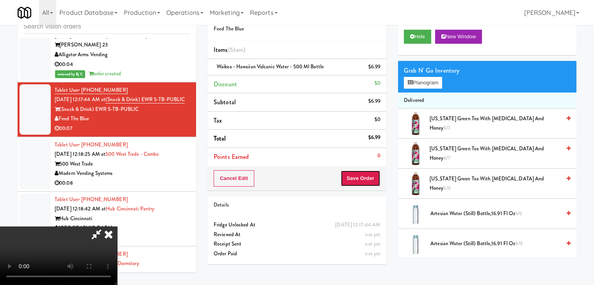
click at [371, 180] on button "Save Order" at bounding box center [361, 178] width 40 height 16
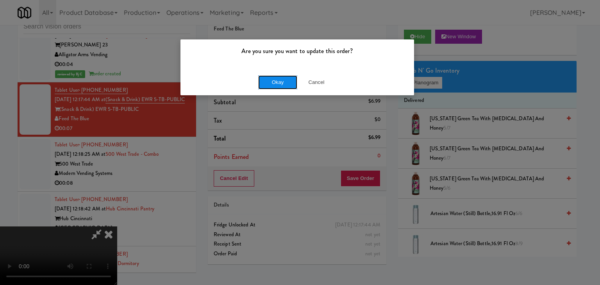
click at [281, 81] on button "Okay" at bounding box center [277, 82] width 39 height 14
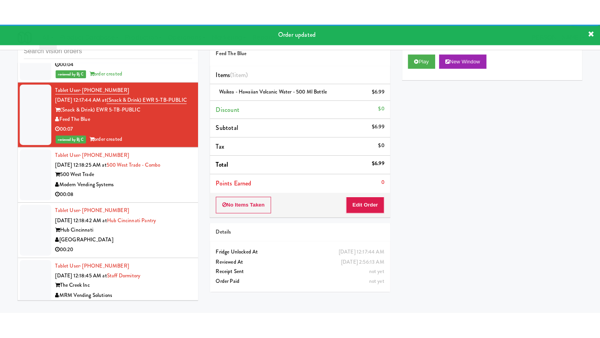
scroll to position [4008, 0]
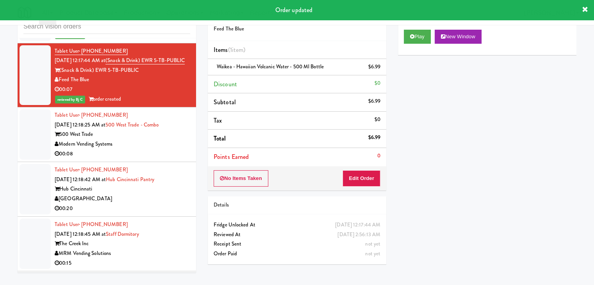
click at [150, 140] on div "Modern Vending Systems" at bounding box center [123, 145] width 136 height 10
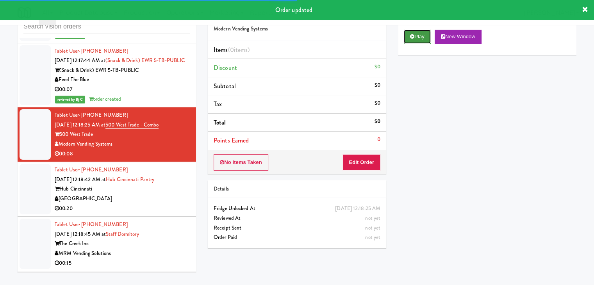
click at [416, 36] on button "Play" at bounding box center [417, 37] width 27 height 14
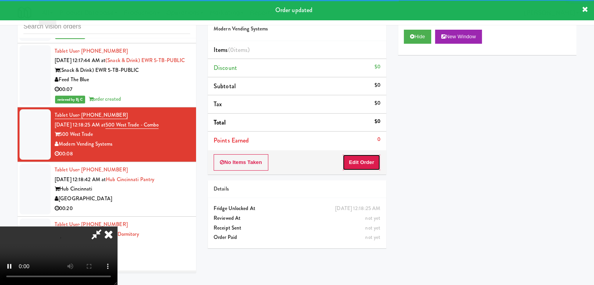
click at [352, 158] on button "Edit Order" at bounding box center [362, 162] width 38 height 16
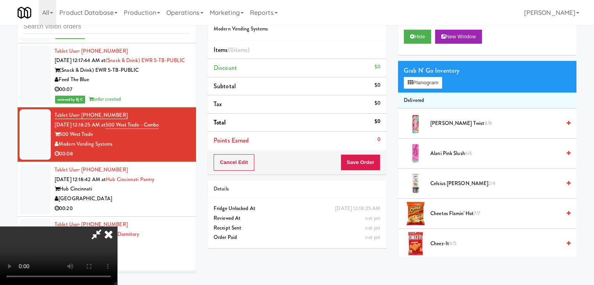
scroll to position [3998, 0]
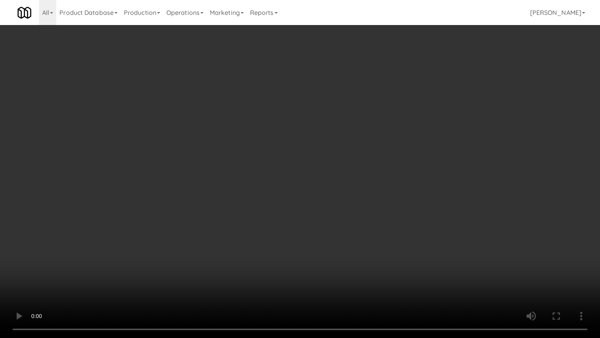
click at [351, 241] on video at bounding box center [300, 169] width 600 height 338
click at [350, 241] on video at bounding box center [300, 169] width 600 height 338
click at [350, 243] on video at bounding box center [300, 169] width 600 height 338
click at [351, 241] on video at bounding box center [300, 169] width 600 height 338
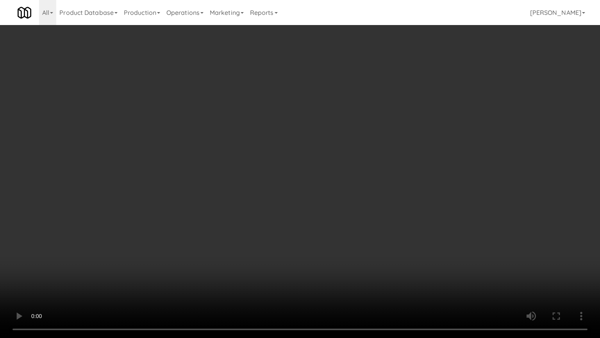
click at [351, 242] on video at bounding box center [300, 169] width 600 height 338
click at [352, 240] on video at bounding box center [300, 169] width 600 height 338
click at [352, 239] on video at bounding box center [300, 169] width 600 height 338
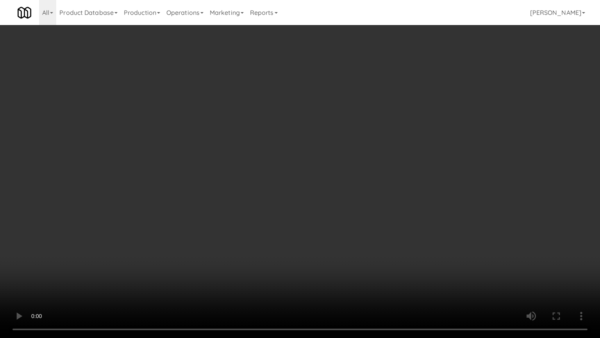
click at [352, 239] on video at bounding box center [300, 169] width 600 height 338
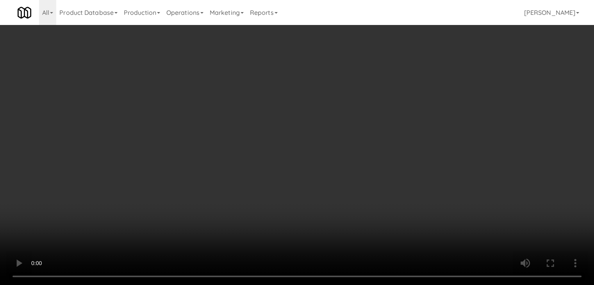
click at [419, 84] on button "Planogram" at bounding box center [423, 83] width 38 height 12
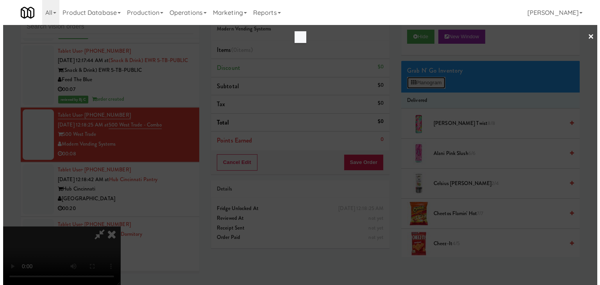
scroll to position [3998, 0]
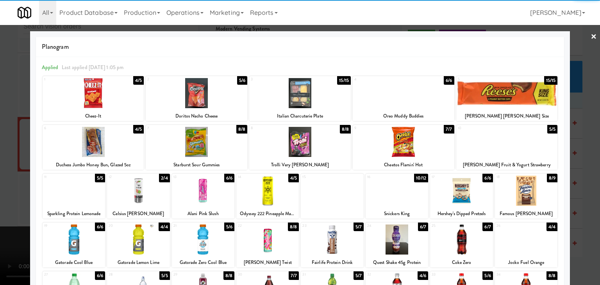
click at [455, 198] on div at bounding box center [461, 191] width 63 height 30
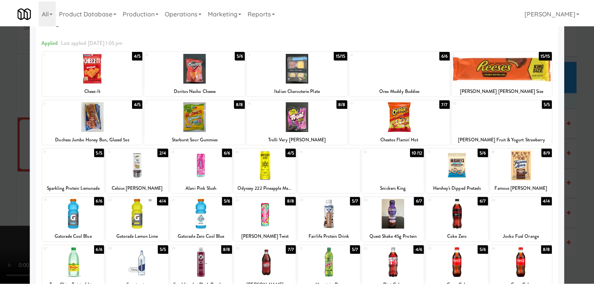
scroll to position [39, 0]
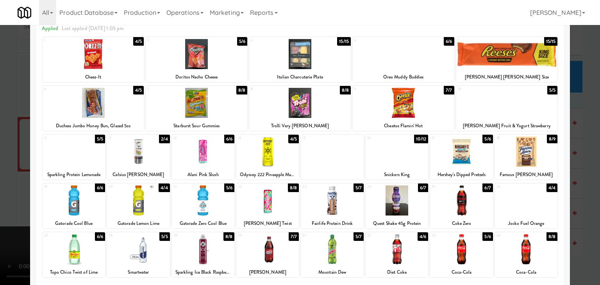
click at [0, 187] on div at bounding box center [300, 142] width 600 height 285
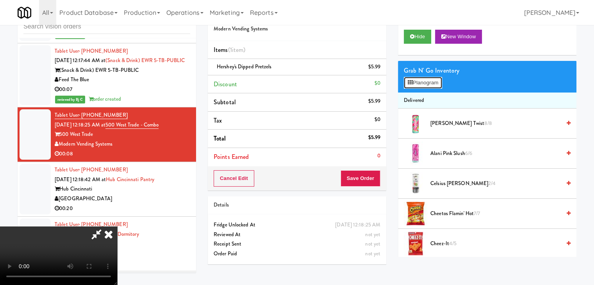
click at [425, 83] on button "Planogram" at bounding box center [423, 83] width 38 height 12
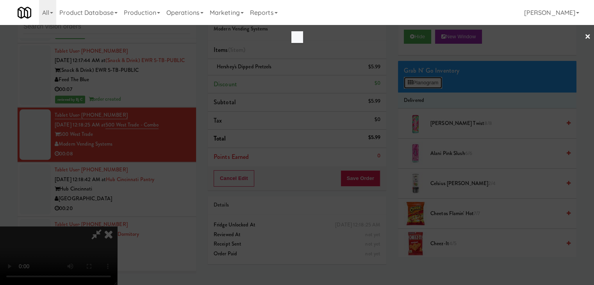
scroll to position [3998, 0]
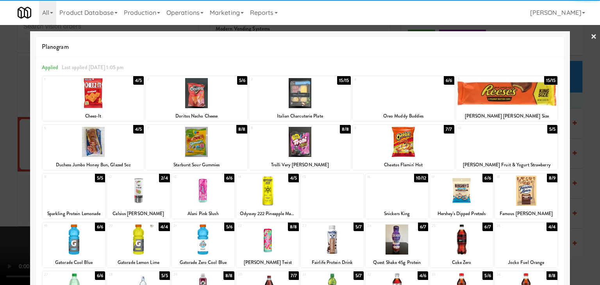
click at [68, 188] on div at bounding box center [74, 191] width 63 height 30
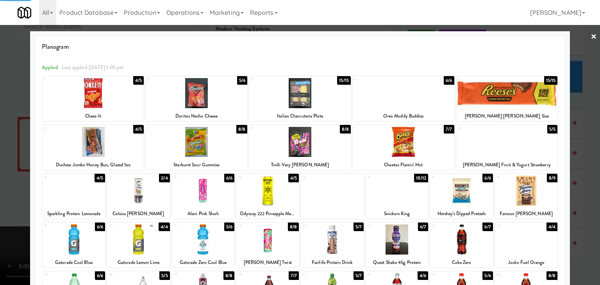
click at [0, 183] on div at bounding box center [300, 142] width 600 height 285
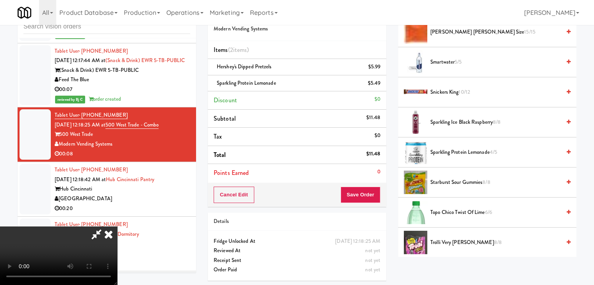
scroll to position [821, 0]
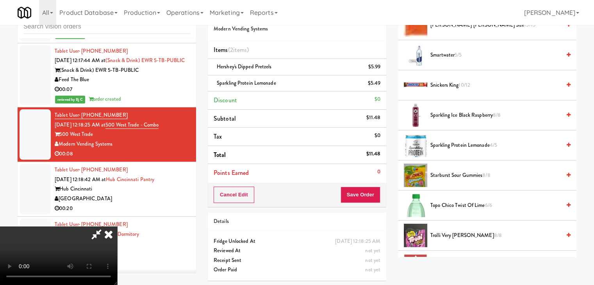
click at [117, 227] on video at bounding box center [58, 256] width 117 height 59
click at [372, 195] on button "Save Order" at bounding box center [361, 195] width 40 height 16
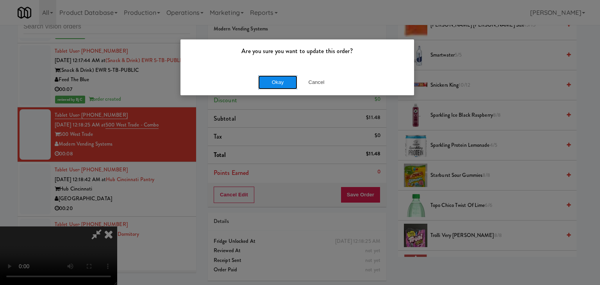
click at [277, 83] on button "Okay" at bounding box center [277, 82] width 39 height 14
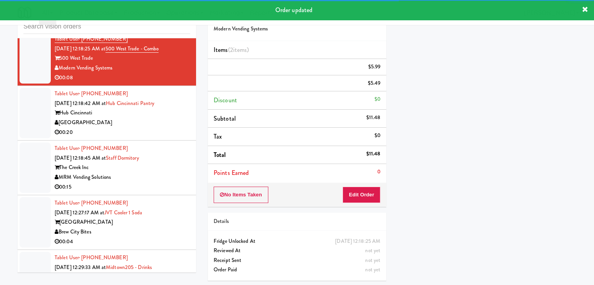
scroll to position [4086, 0]
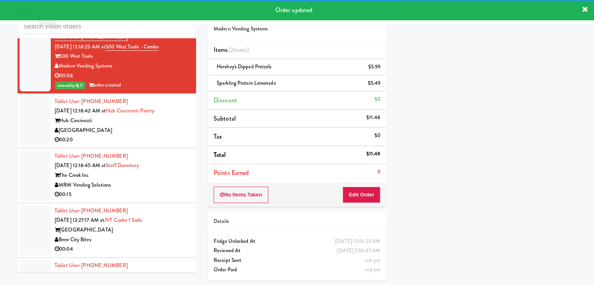
drag, startPoint x: 151, startPoint y: 130, endPoint x: 152, endPoint y: 136, distance: 5.5
click at [151, 130] on div "[GEOGRAPHIC_DATA]" at bounding box center [123, 131] width 136 height 10
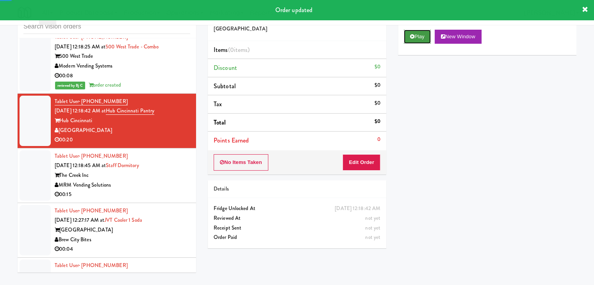
click at [417, 35] on button "Play" at bounding box center [417, 37] width 27 height 14
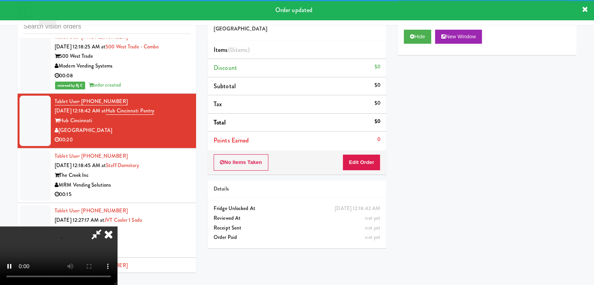
click at [360, 153] on div "No Items Taken Edit Order" at bounding box center [297, 162] width 179 height 24
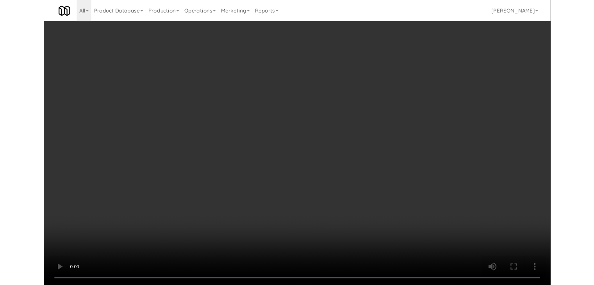
scroll to position [4076, 0]
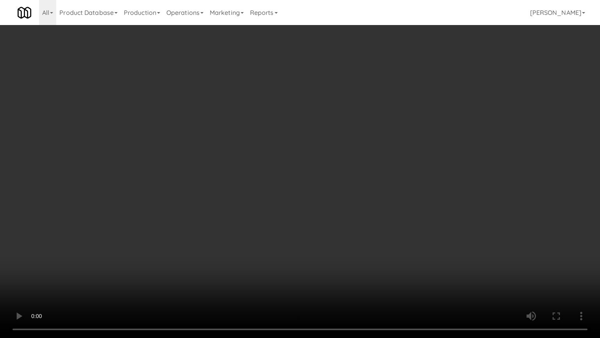
click at [335, 218] on video at bounding box center [300, 169] width 600 height 338
click at [335, 219] on video at bounding box center [300, 169] width 600 height 338
click at [340, 216] on video at bounding box center [300, 169] width 600 height 338
click at [340, 215] on video at bounding box center [300, 169] width 600 height 338
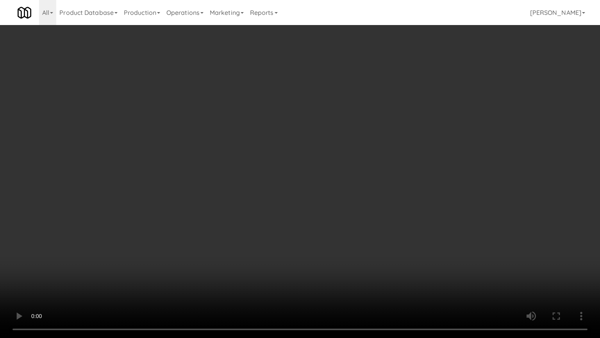
click at [339, 213] on video at bounding box center [300, 169] width 600 height 338
click at [340, 211] on video at bounding box center [300, 169] width 600 height 338
click at [339, 211] on video at bounding box center [300, 169] width 600 height 338
click at [396, 184] on video at bounding box center [300, 169] width 600 height 338
click at [395, 185] on video at bounding box center [300, 169] width 600 height 338
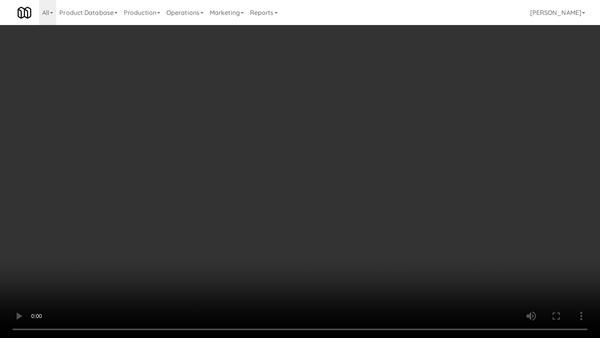
click at [394, 186] on video at bounding box center [300, 169] width 600 height 338
click at [409, 137] on video at bounding box center [300, 169] width 600 height 338
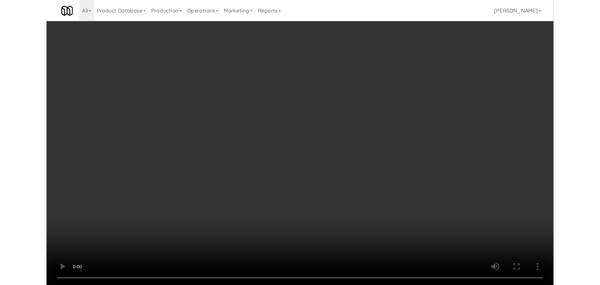
scroll to position [4086, 0]
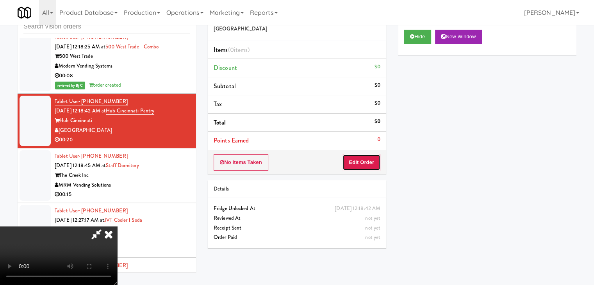
drag, startPoint x: 372, startPoint y: 164, endPoint x: 395, endPoint y: 146, distance: 29.2
click at [374, 160] on button "Edit Order" at bounding box center [362, 162] width 38 height 16
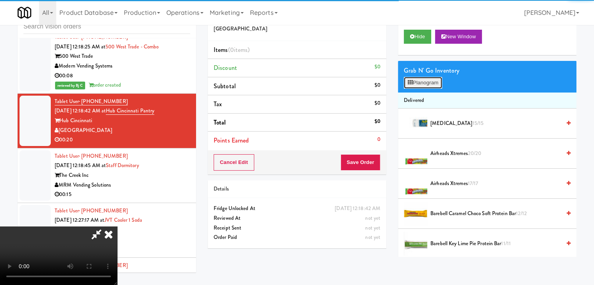
click at [435, 81] on button "Planogram" at bounding box center [423, 83] width 38 height 12
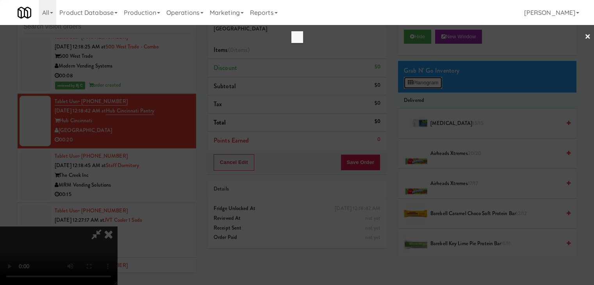
scroll to position [4076, 0]
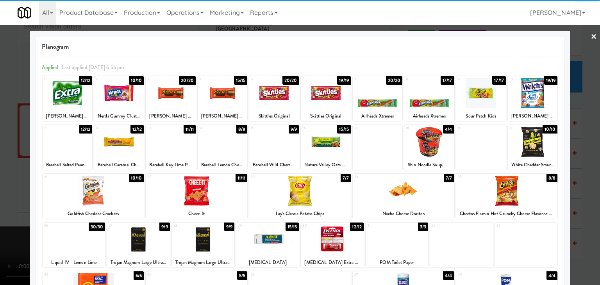
drag, startPoint x: 383, startPoint y: 103, endPoint x: 433, endPoint y: 102, distance: 50.0
click at [384, 103] on div at bounding box center [378, 93] width 50 height 30
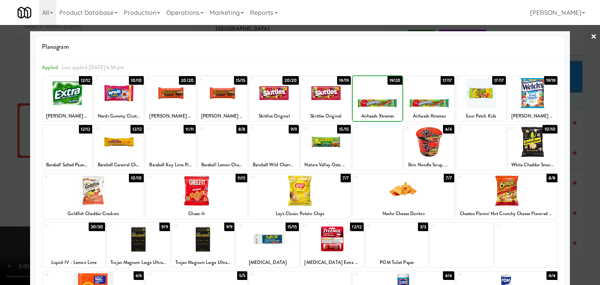
click at [433, 102] on div at bounding box center [429, 93] width 50 height 30
drag, startPoint x: 517, startPoint y: 202, endPoint x: 530, endPoint y: 200, distance: 12.6
click at [517, 200] on div at bounding box center [507, 191] width 102 height 30
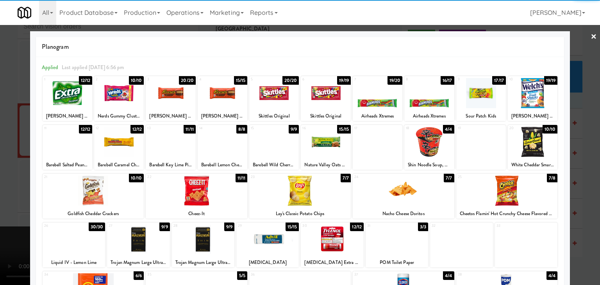
click at [588, 198] on div at bounding box center [300, 142] width 600 height 285
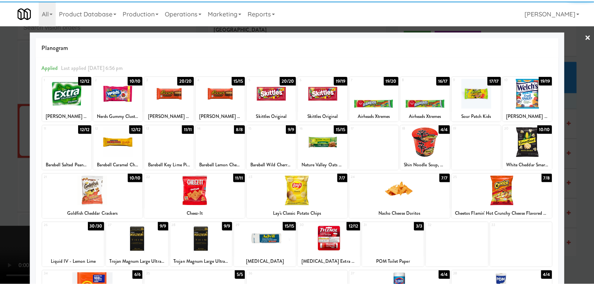
scroll to position [4086, 0]
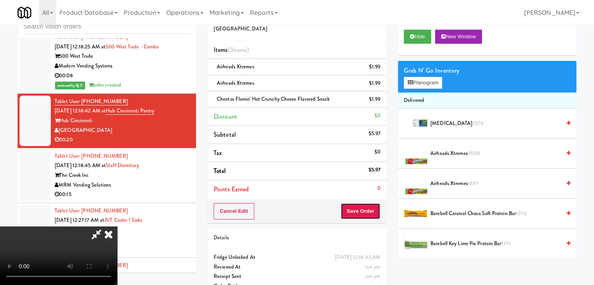
click at [372, 208] on button "Save Order" at bounding box center [361, 211] width 40 height 16
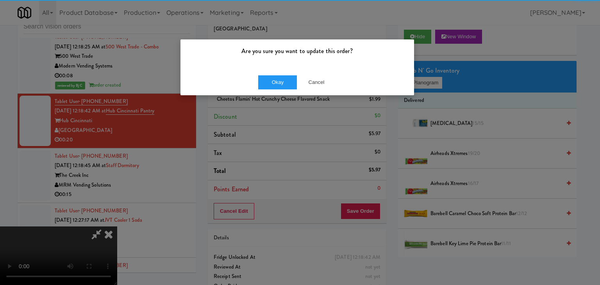
click at [270, 74] on div "Okay Cancel" at bounding box center [298, 82] width 234 height 26
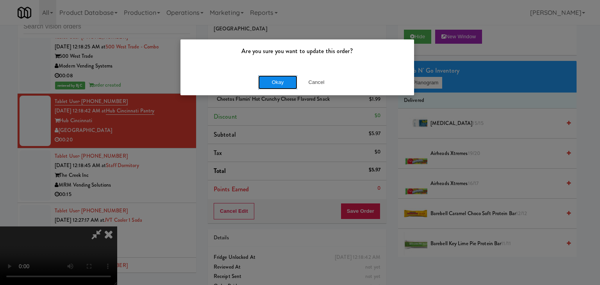
click at [274, 82] on button "Okay" at bounding box center [277, 82] width 39 height 14
click at [274, 83] on div "Okay Cancel" at bounding box center [298, 82] width 234 height 26
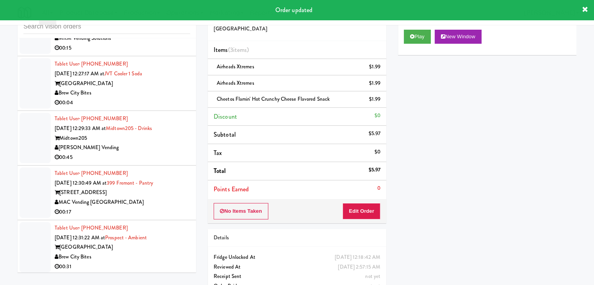
scroll to position [4164, 0]
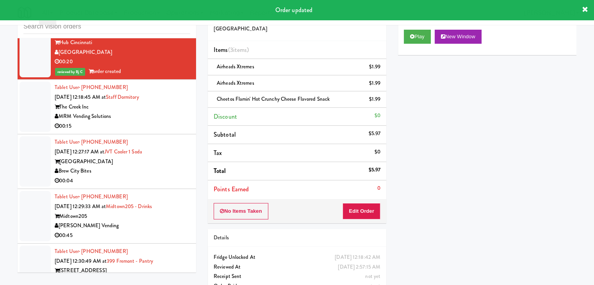
click at [172, 107] on div "The Creek Inc" at bounding box center [123, 107] width 136 height 10
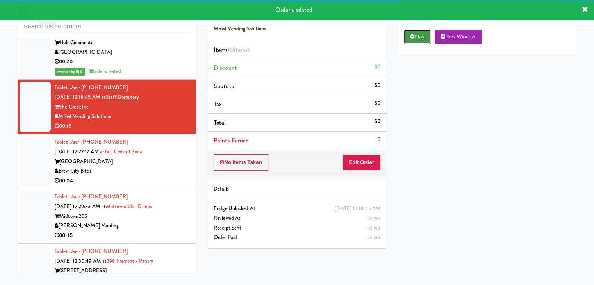
click at [413, 32] on button "Play" at bounding box center [417, 37] width 27 height 14
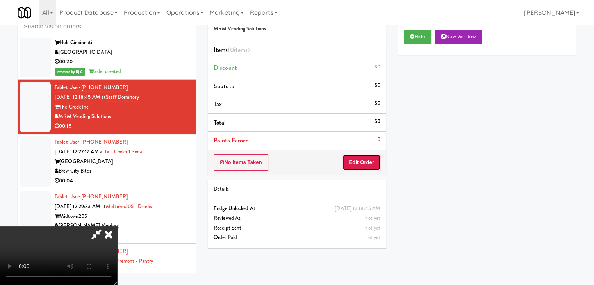
click at [361, 163] on button "Edit Order" at bounding box center [362, 162] width 38 height 16
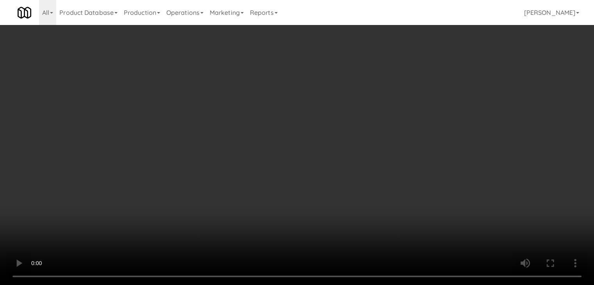
scroll to position [4155, 0]
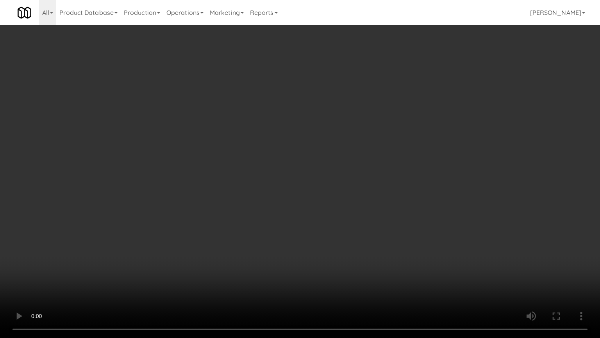
click at [345, 255] on video at bounding box center [300, 169] width 600 height 338
click at [347, 255] on video at bounding box center [300, 169] width 600 height 338
click at [348, 256] on video at bounding box center [300, 169] width 600 height 338
click at [355, 252] on video at bounding box center [300, 169] width 600 height 338
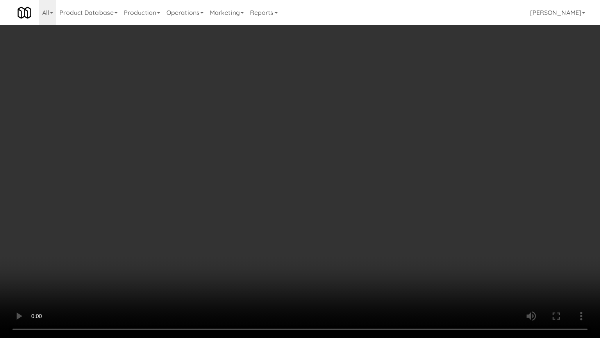
click at [366, 263] on video at bounding box center [300, 169] width 600 height 338
click at [367, 259] on video at bounding box center [300, 169] width 600 height 338
click at [359, 261] on video at bounding box center [300, 169] width 600 height 338
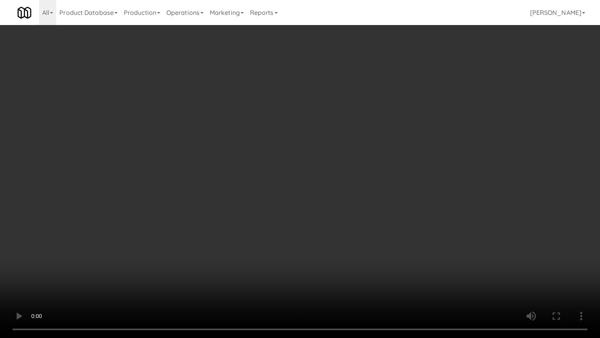
click at [355, 259] on video at bounding box center [300, 169] width 600 height 338
drag, startPoint x: 355, startPoint y: 259, endPoint x: 341, endPoint y: 263, distance: 14.8
click at [355, 259] on video at bounding box center [300, 169] width 600 height 338
click at [341, 261] on video at bounding box center [300, 169] width 600 height 338
click at [344, 259] on video at bounding box center [300, 169] width 600 height 338
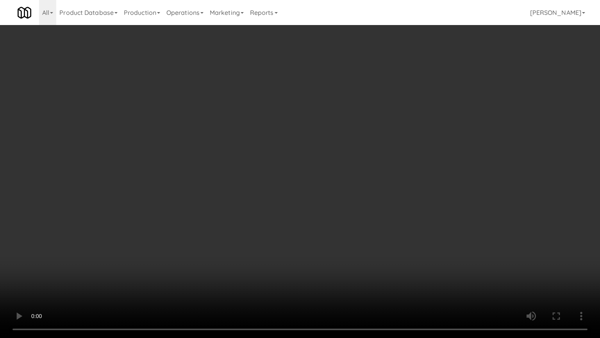
click at [347, 258] on video at bounding box center [300, 169] width 600 height 338
drag, startPoint x: 344, startPoint y: 230, endPoint x: 344, endPoint y: 190, distance: 39.5
click at [344, 230] on video at bounding box center [300, 169] width 600 height 338
click at [344, 229] on video at bounding box center [300, 169] width 600 height 338
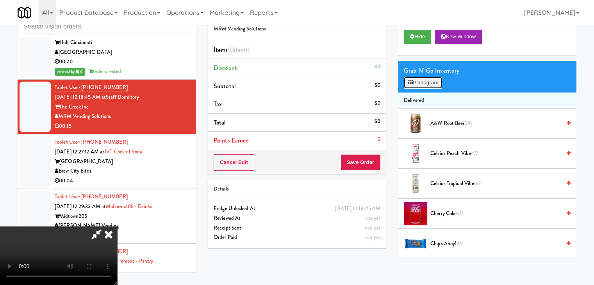
click at [426, 79] on button "Planogram" at bounding box center [423, 83] width 38 height 12
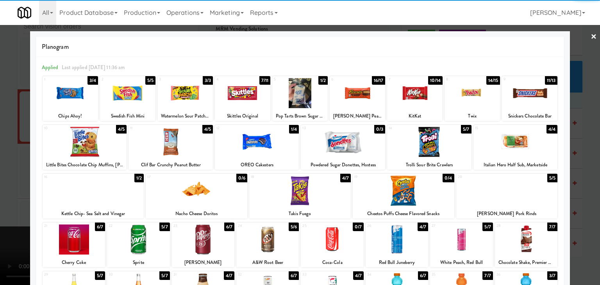
click at [318, 191] on div at bounding box center [300, 191] width 102 height 30
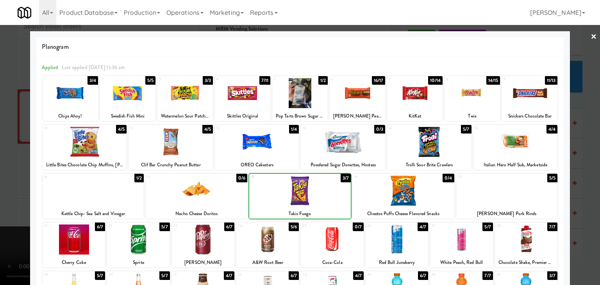
click at [317, 191] on div at bounding box center [300, 191] width 102 height 30
click at [406, 96] on div at bounding box center [414, 93] width 55 height 30
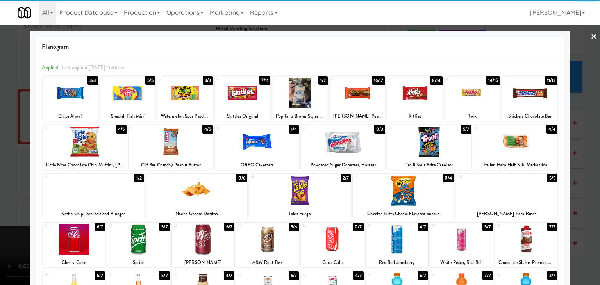
drag, startPoint x: 0, startPoint y: 182, endPoint x: 108, endPoint y: 186, distance: 108.3
click at [0, 182] on div at bounding box center [300, 142] width 600 height 285
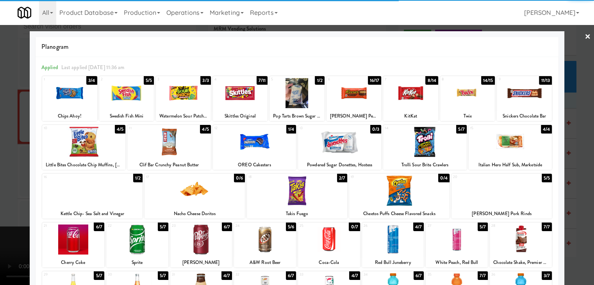
scroll to position [4164, 0]
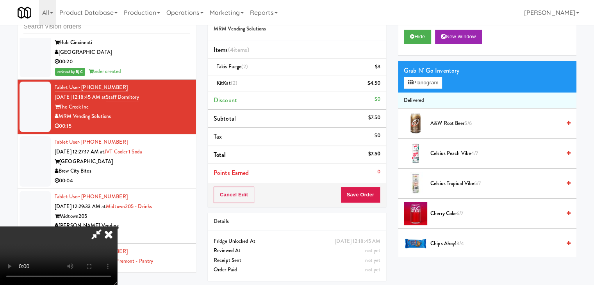
click at [385, 200] on div "Cancel Edit Save Order" at bounding box center [297, 195] width 179 height 24
click at [383, 200] on div "Cancel Edit Save Order" at bounding box center [297, 195] width 179 height 24
click at [380, 199] on div "Cancel Edit Save Order" at bounding box center [297, 195] width 179 height 24
click at [379, 198] on button "Save Order" at bounding box center [361, 195] width 40 height 16
click at [379, 197] on button "Save Order" at bounding box center [361, 195] width 40 height 16
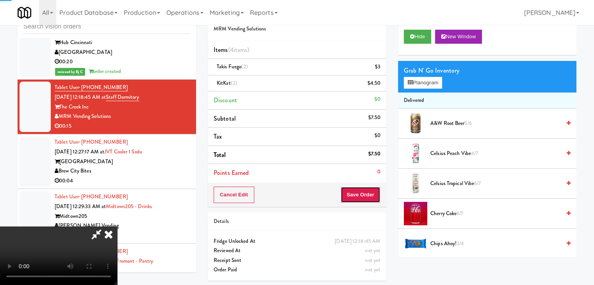
click at [379, 197] on button "Save Order" at bounding box center [361, 195] width 40 height 16
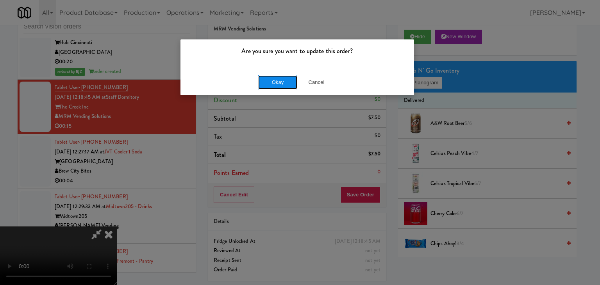
click at [279, 77] on button "Okay" at bounding box center [277, 82] width 39 height 14
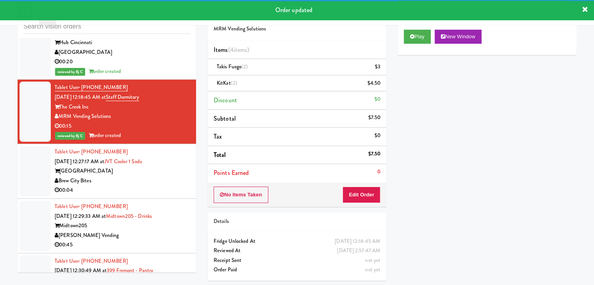
scroll to position [4203, 0]
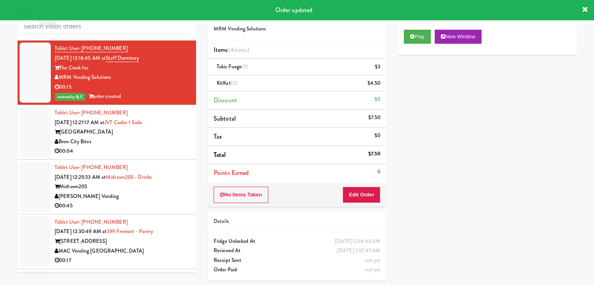
click at [165, 132] on div "Juneau Village Towers" at bounding box center [123, 132] width 136 height 10
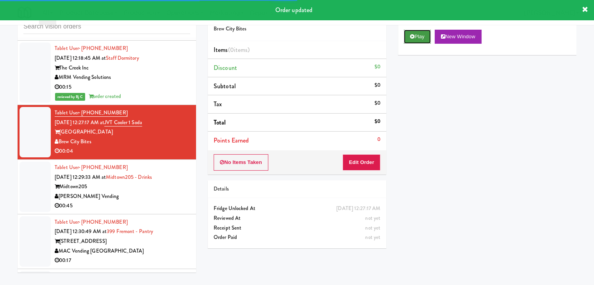
click at [411, 41] on button "Play" at bounding box center [417, 37] width 27 height 14
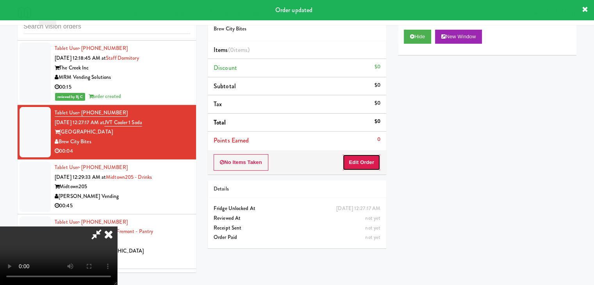
click at [368, 163] on button "Edit Order" at bounding box center [362, 162] width 38 height 16
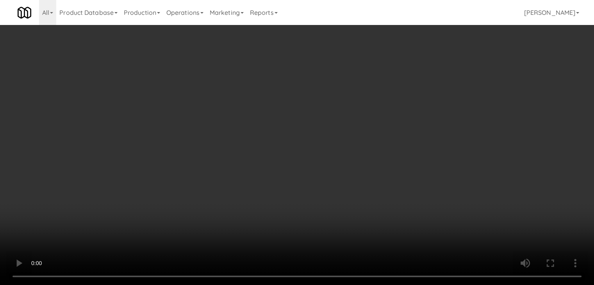
scroll to position [4194, 0]
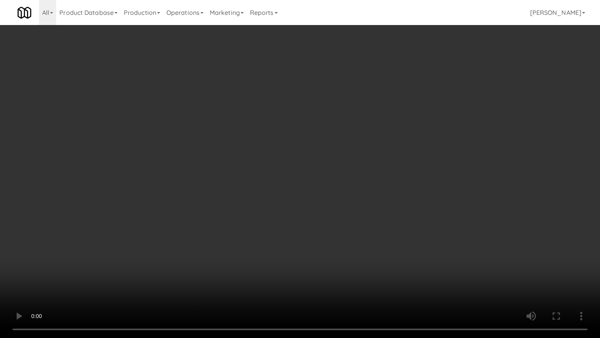
click at [346, 169] on video at bounding box center [300, 169] width 600 height 338
click at [342, 168] on video at bounding box center [300, 169] width 600 height 338
click at [341, 168] on video at bounding box center [300, 169] width 600 height 338
click at [340, 169] on video at bounding box center [300, 169] width 600 height 338
click at [341, 166] on video at bounding box center [300, 169] width 600 height 338
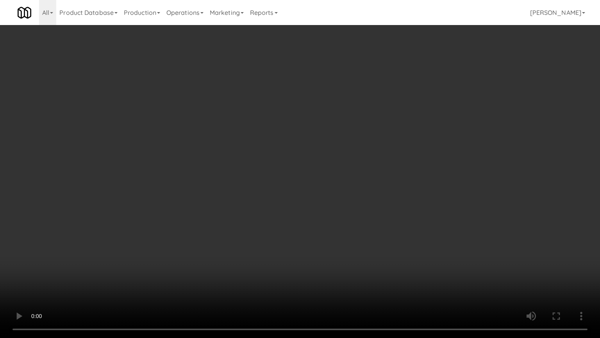
click at [341, 165] on video at bounding box center [300, 169] width 600 height 338
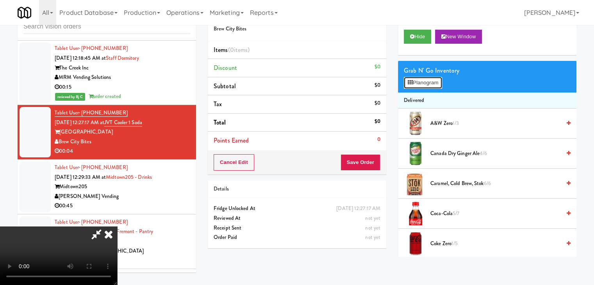
click at [424, 83] on button "Planogram" at bounding box center [423, 83] width 38 height 12
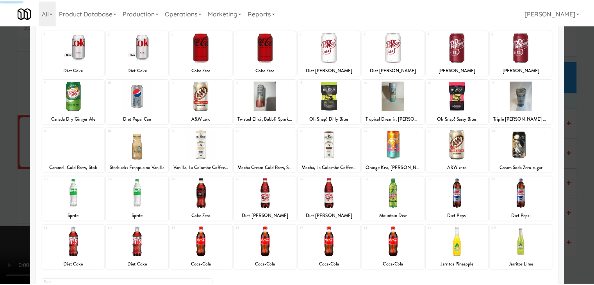
scroll to position [98, 0]
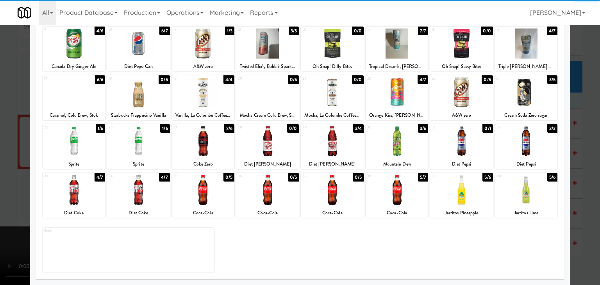
click at [396, 196] on div at bounding box center [397, 190] width 63 height 30
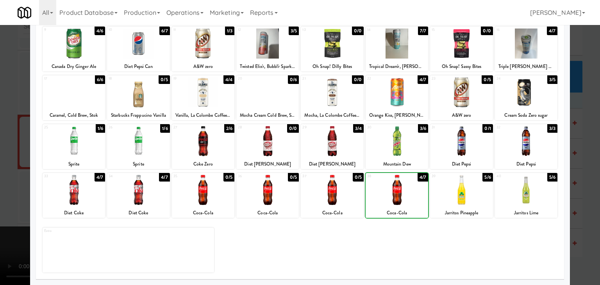
click at [2, 197] on div at bounding box center [300, 142] width 600 height 285
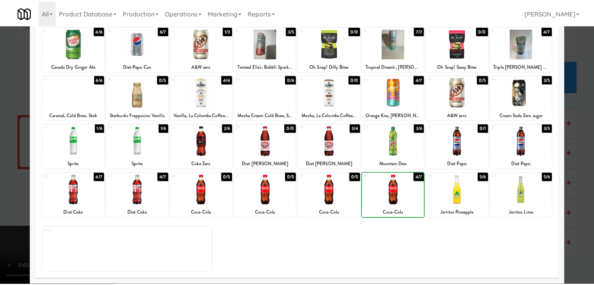
scroll to position [4203, 0]
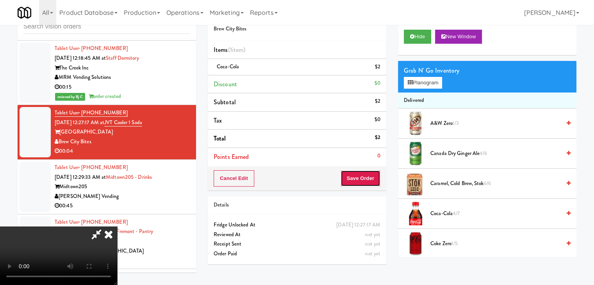
click at [373, 176] on button "Save Order" at bounding box center [361, 178] width 40 height 16
click at [372, 176] on button "Save Order" at bounding box center [361, 178] width 40 height 16
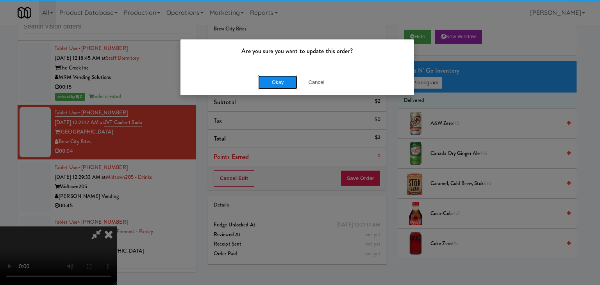
click at [278, 79] on button "Okay" at bounding box center [277, 82] width 39 height 14
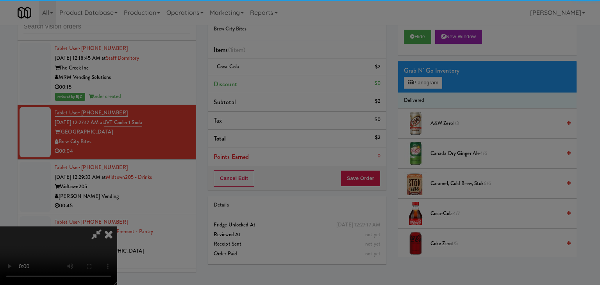
drag, startPoint x: 278, startPoint y: 79, endPoint x: 152, endPoint y: 35, distance: 133.8
click at [278, 75] on button "Okay" at bounding box center [277, 68] width 39 height 14
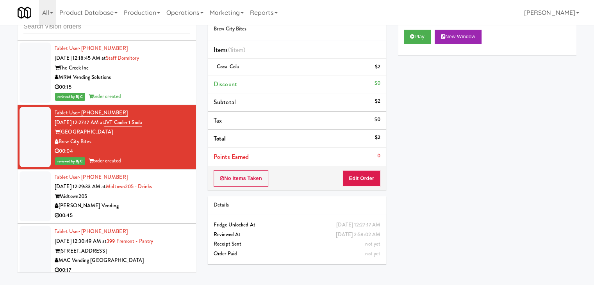
click at [139, 202] on div "[PERSON_NAME] Vending" at bounding box center [123, 206] width 136 height 10
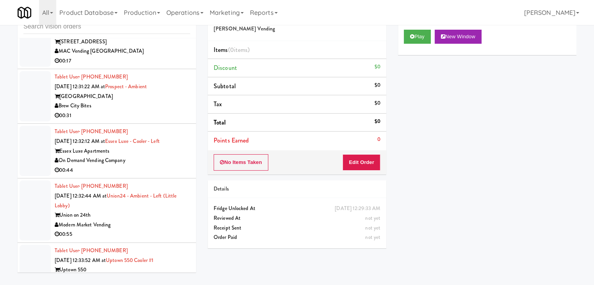
scroll to position [4477, 0]
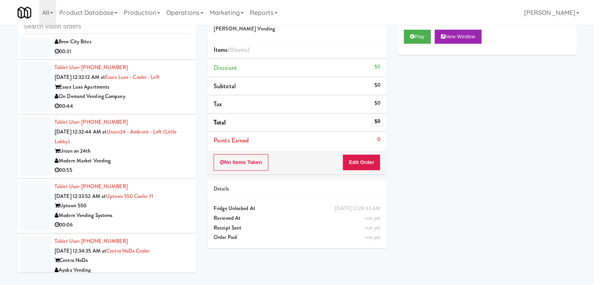
click at [179, 206] on div "Uptown 550" at bounding box center [123, 206] width 136 height 10
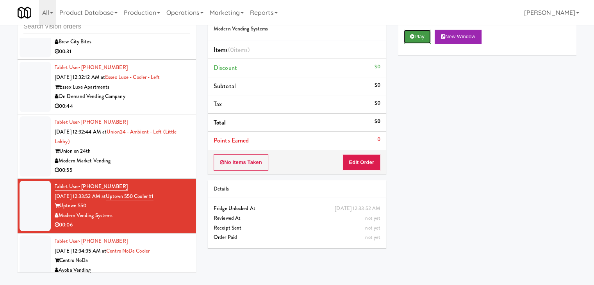
click at [415, 33] on button "Play" at bounding box center [417, 37] width 27 height 14
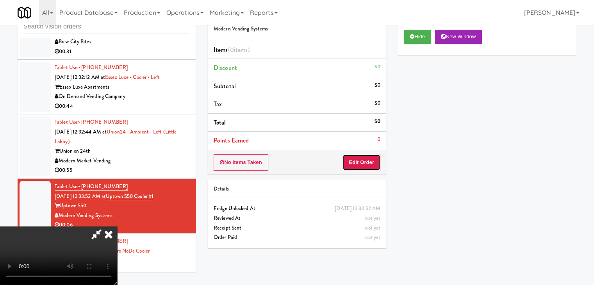
click at [360, 160] on button "Edit Order" at bounding box center [362, 162] width 38 height 16
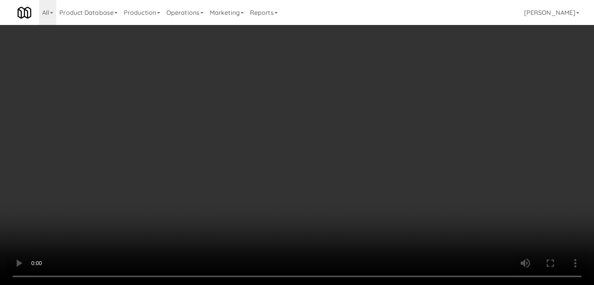
scroll to position [4468, 0]
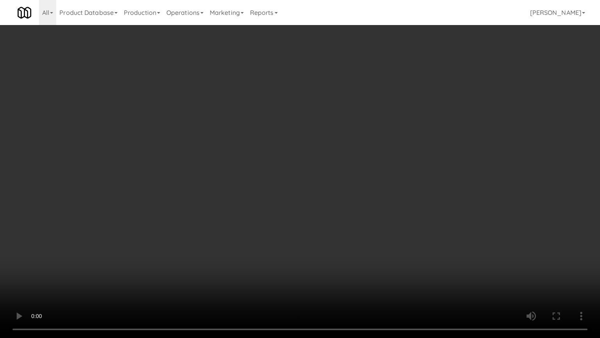
click at [280, 243] on video at bounding box center [300, 169] width 600 height 338
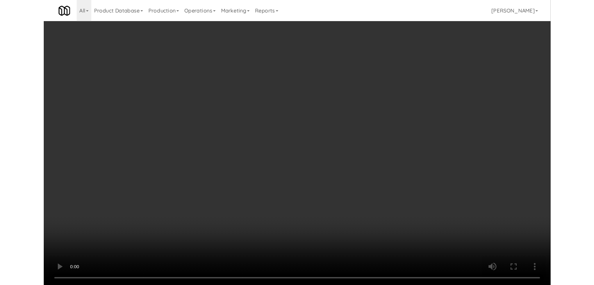
scroll to position [4477, 0]
